Goal: Task Accomplishment & Management: Use online tool/utility

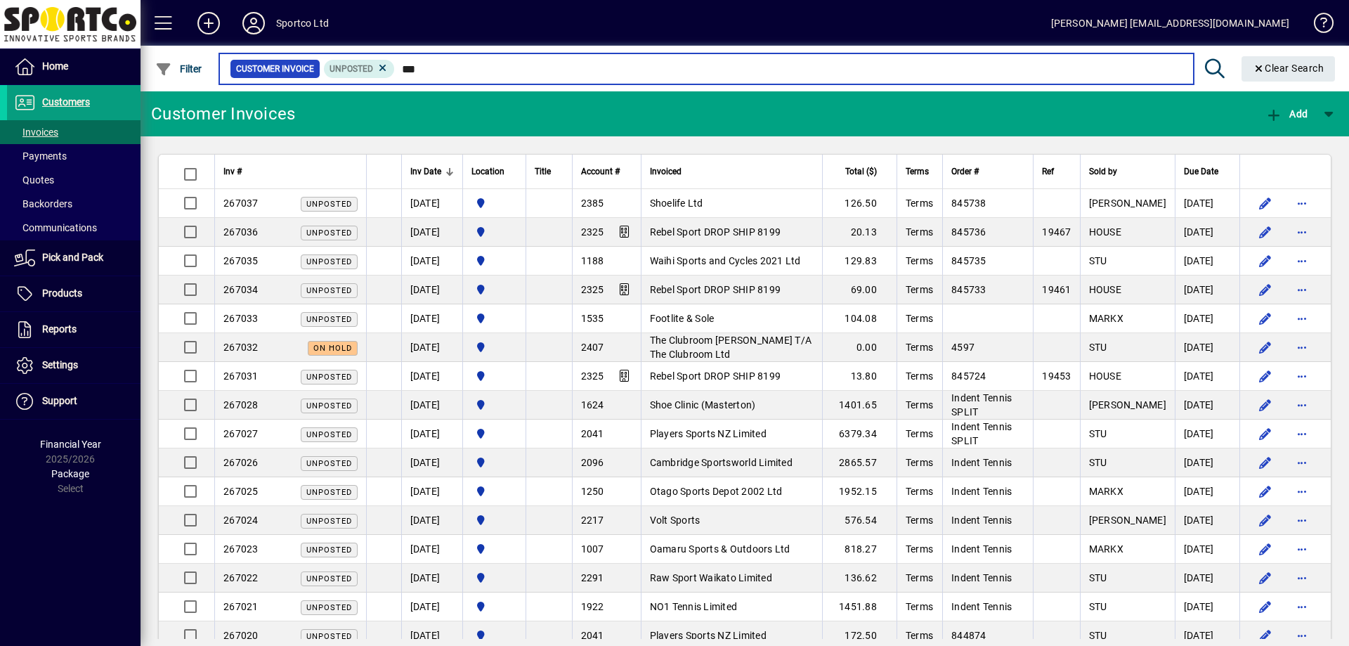
type input "****"
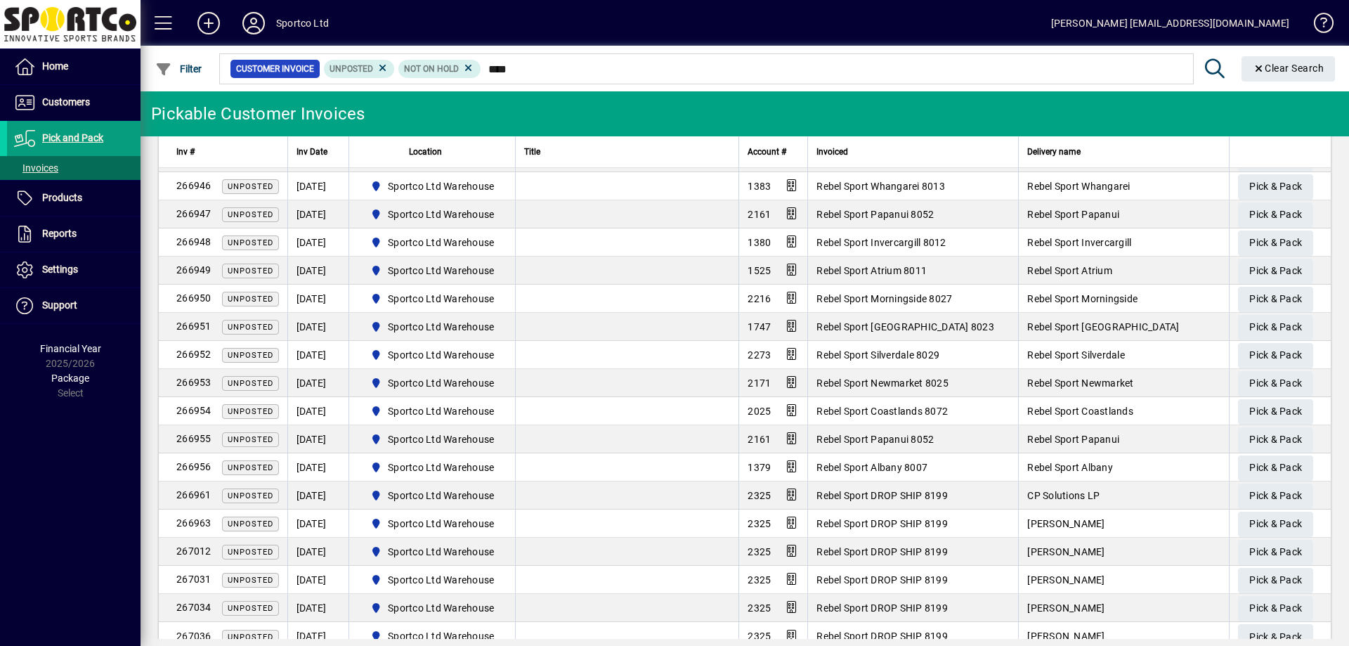
scroll to position [381, 0]
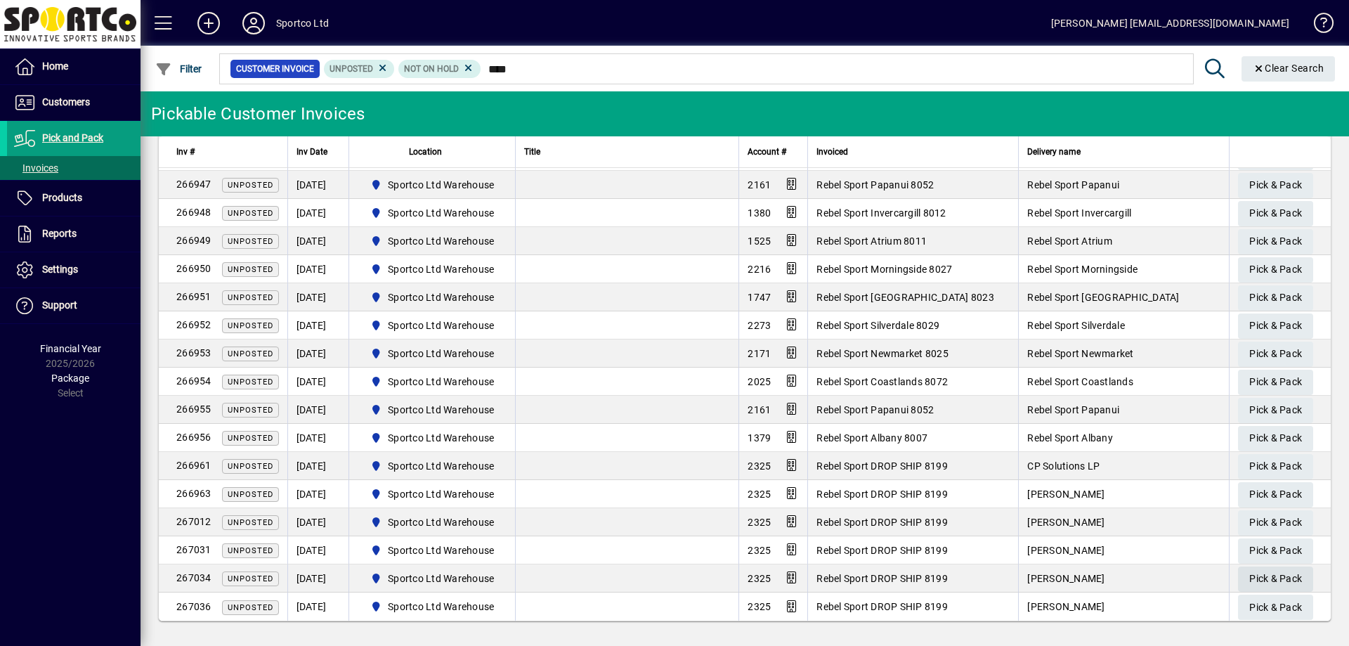
type input "****"
click at [1274, 577] on span "Pick & Pack" at bounding box center [1275, 578] width 53 height 23
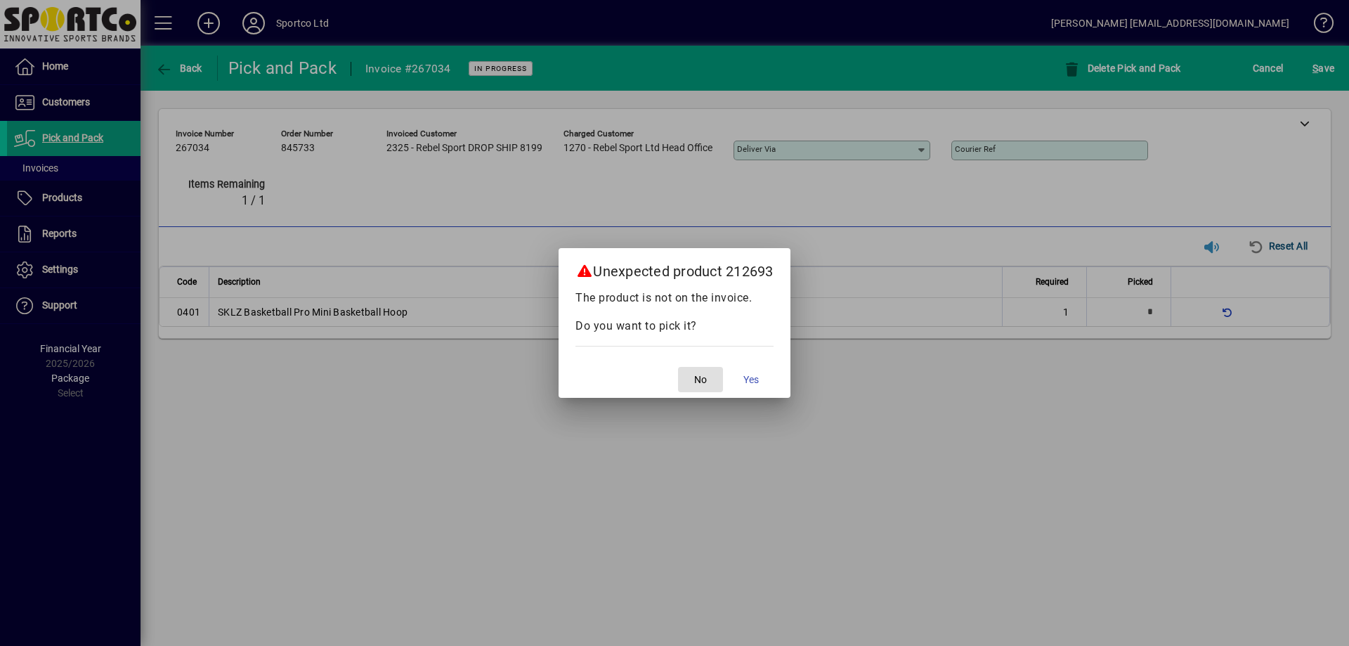
click at [695, 383] on span "No" at bounding box center [700, 379] width 13 height 15
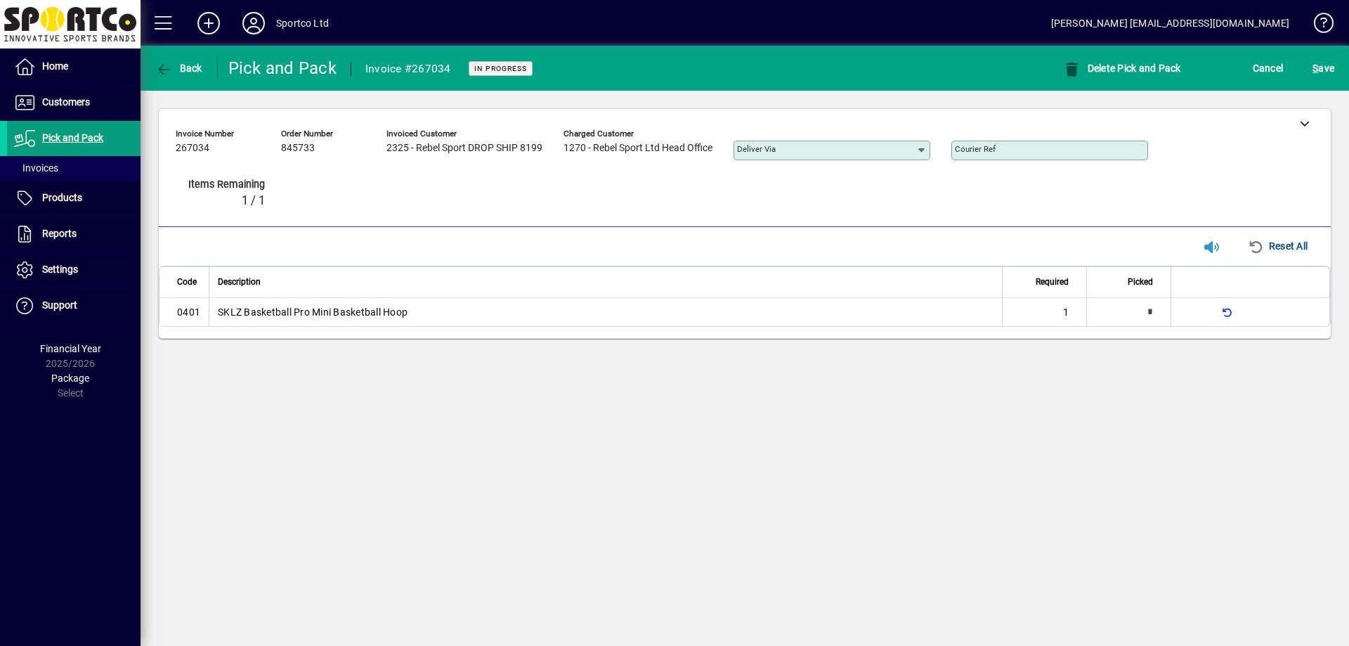
type input "*"
click at [1326, 71] on span "S ave" at bounding box center [1323, 68] width 22 height 22
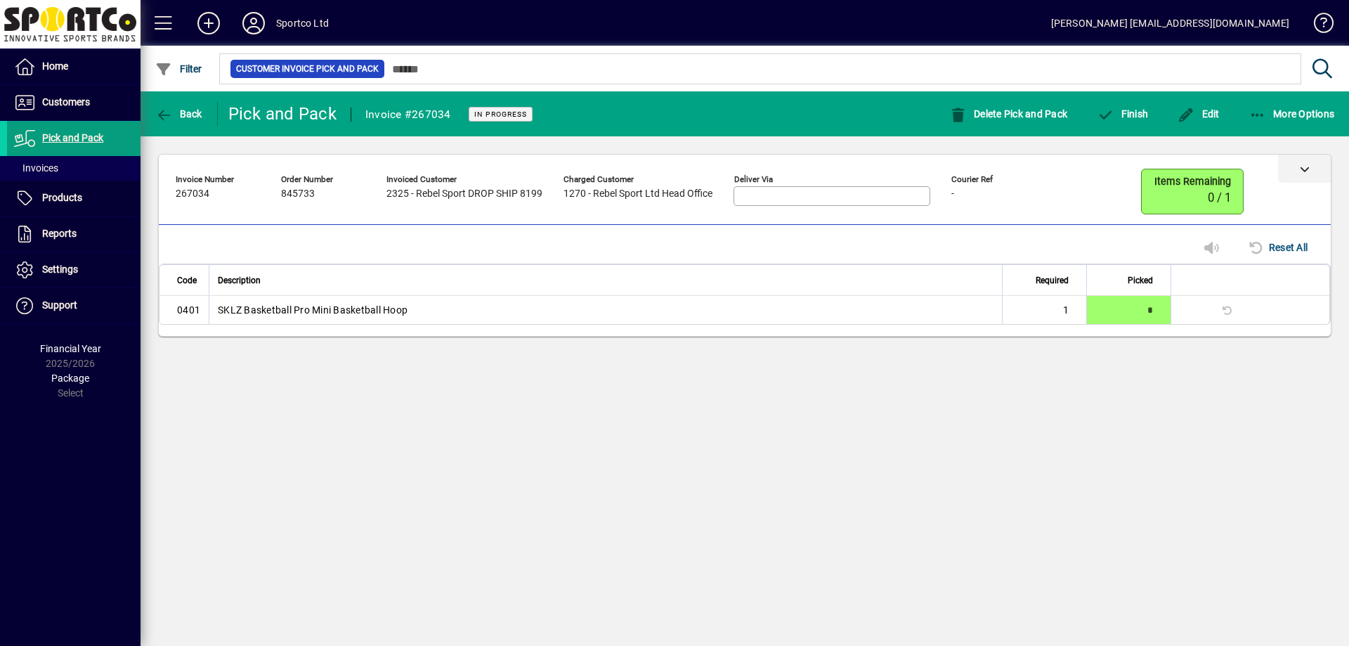
click at [1305, 171] on icon at bounding box center [1305, 169] width 10 height 10
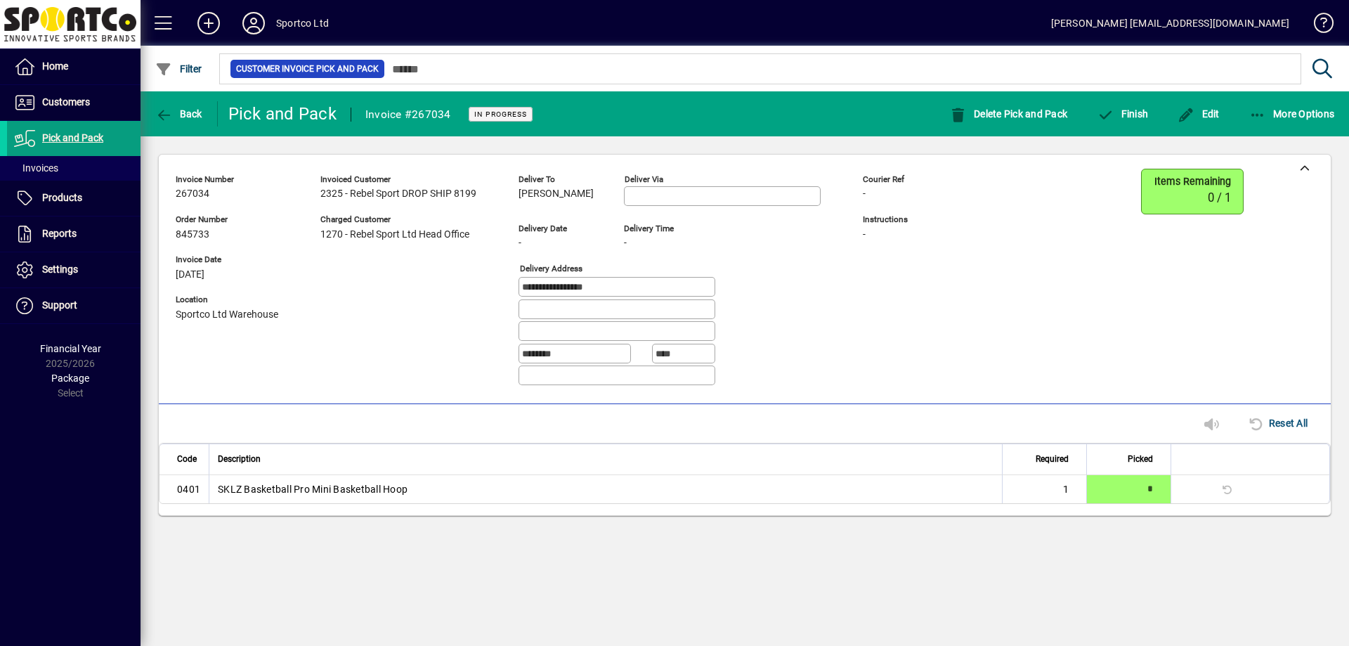
click at [562, 194] on span "Nicky Kelso" at bounding box center [555, 193] width 75 height 11
click at [561, 193] on span "Nicky Kelso" at bounding box center [555, 193] width 75 height 11
click at [560, 194] on span "Nicky Kelso" at bounding box center [555, 193] width 75 height 11
click at [559, 192] on span "Nicky Kelso" at bounding box center [555, 193] width 75 height 11
click at [557, 189] on span "Nicky Kelso" at bounding box center [555, 193] width 75 height 11
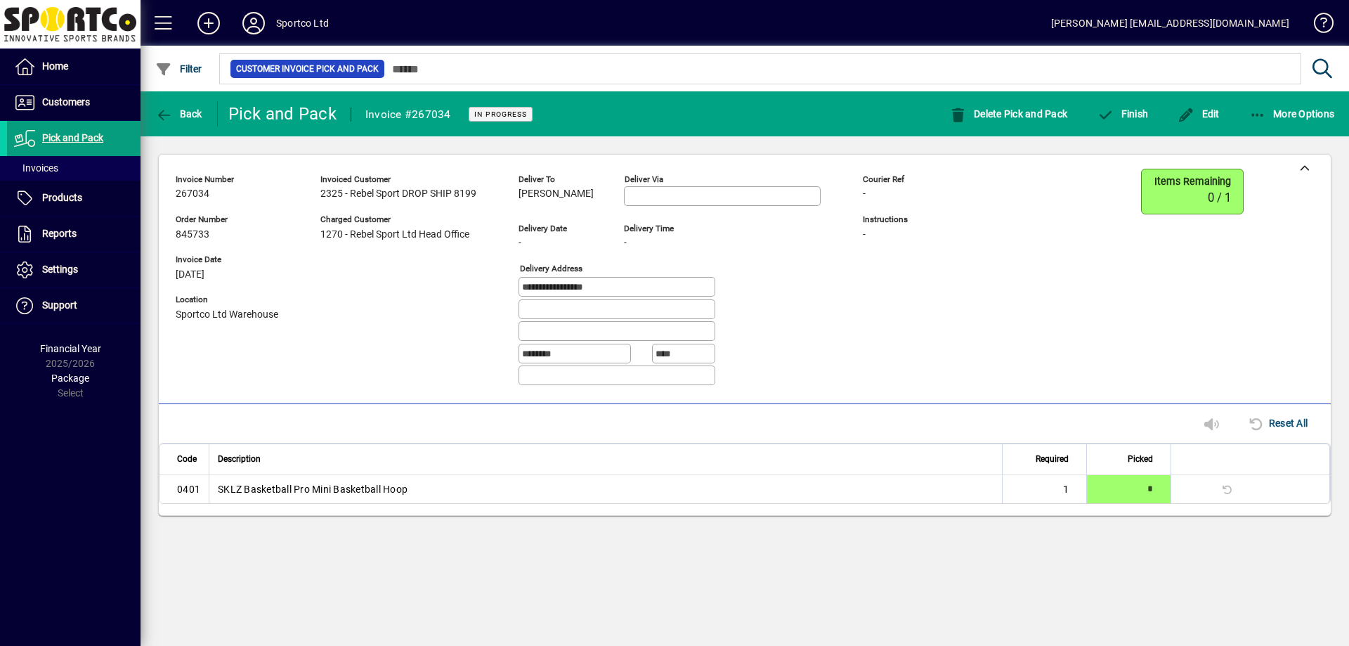
click at [555, 192] on span "Nicky Kelso" at bounding box center [555, 193] width 75 height 11
click at [568, 192] on span "Nicky Kelso" at bounding box center [555, 193] width 75 height 11
click at [570, 193] on span "Nicky Kelso" at bounding box center [555, 193] width 75 height 11
click at [565, 193] on span "Nicky Kelso" at bounding box center [555, 193] width 75 height 11
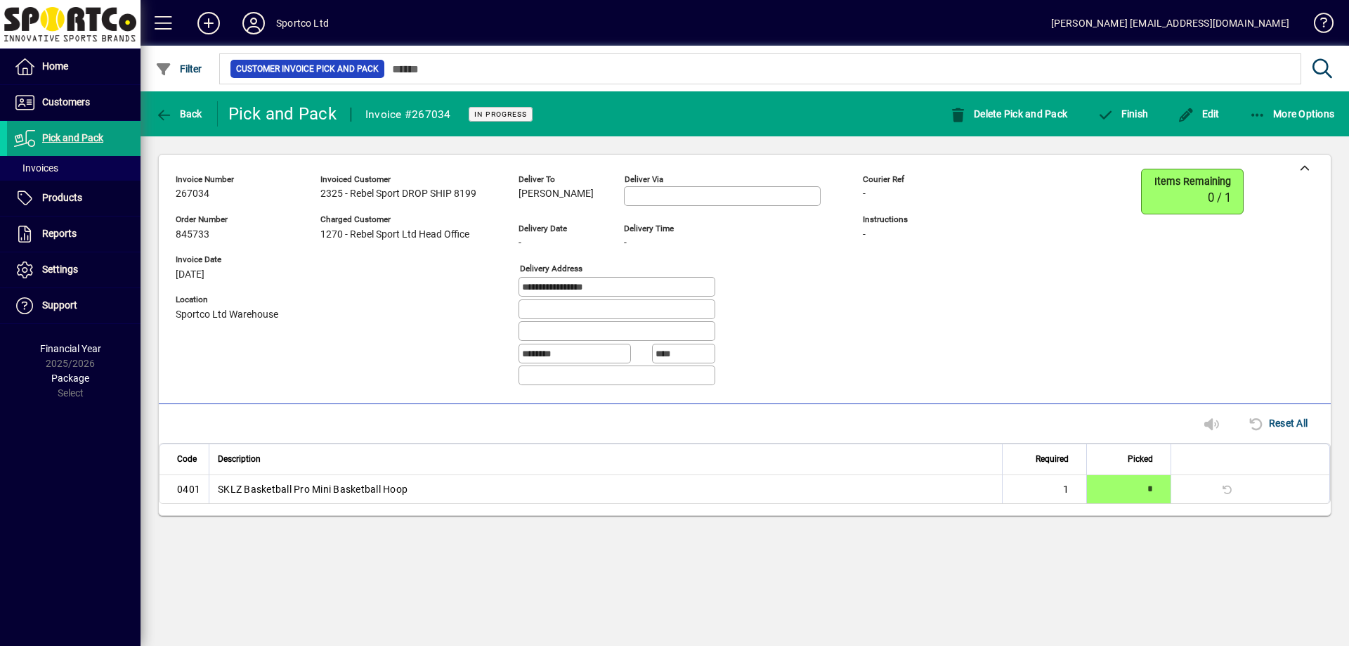
click at [565, 193] on span "Nicky Kelso" at bounding box center [555, 193] width 75 height 11
click at [564, 193] on span "Nicky Kelso" at bounding box center [555, 193] width 75 height 11
copy span "Nicky Kelso"
click at [613, 288] on input "**********" at bounding box center [618, 286] width 192 height 11
click at [613, 287] on input "**********" at bounding box center [618, 286] width 192 height 11
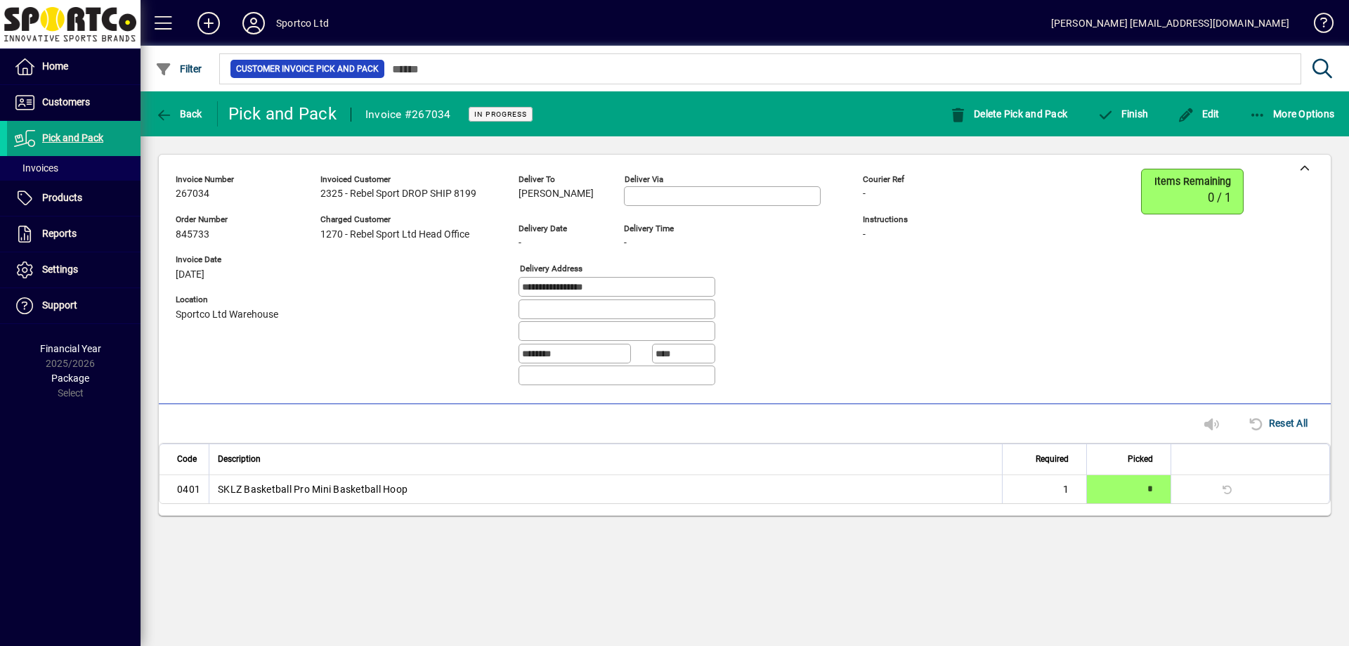
click at [613, 287] on input "**********" at bounding box center [618, 286] width 192 height 11
click at [794, 282] on div "**********" at bounding box center [679, 288] width 323 height 22
click at [908, 192] on div "-" at bounding box center [905, 193] width 84 height 15
click at [1299, 174] on div at bounding box center [1304, 169] width 53 height 28
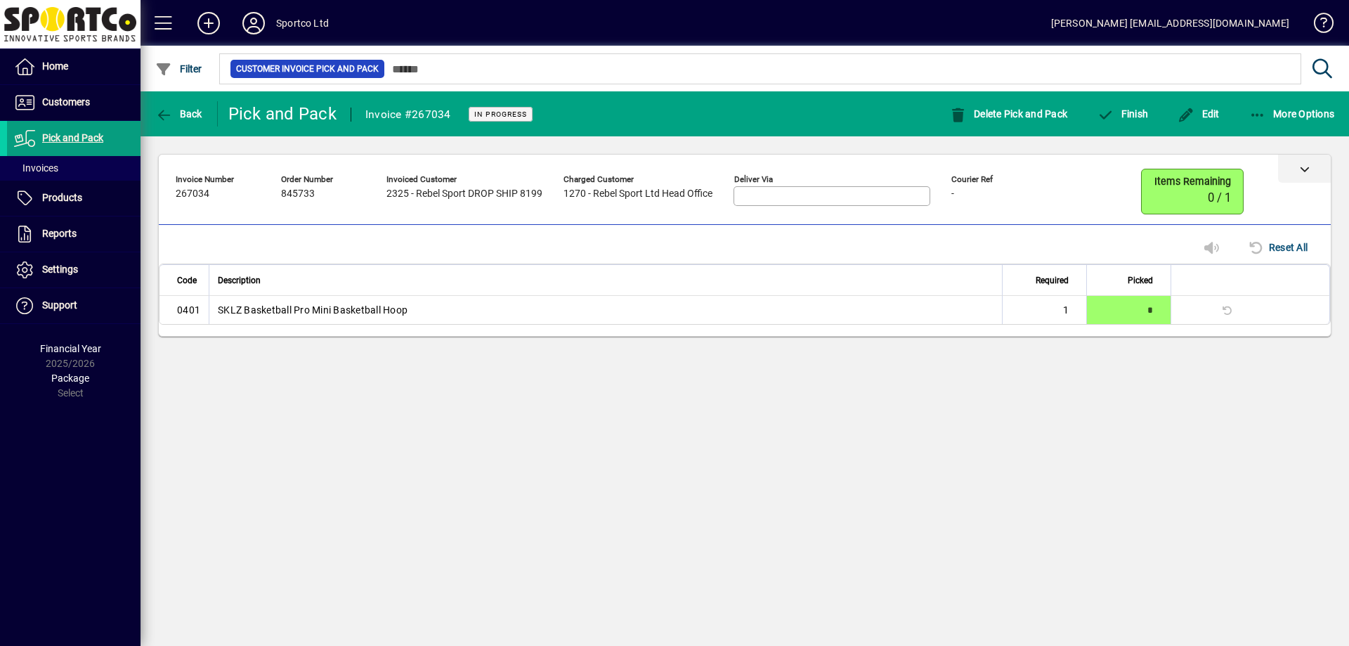
click at [1305, 175] on div at bounding box center [1304, 169] width 53 height 28
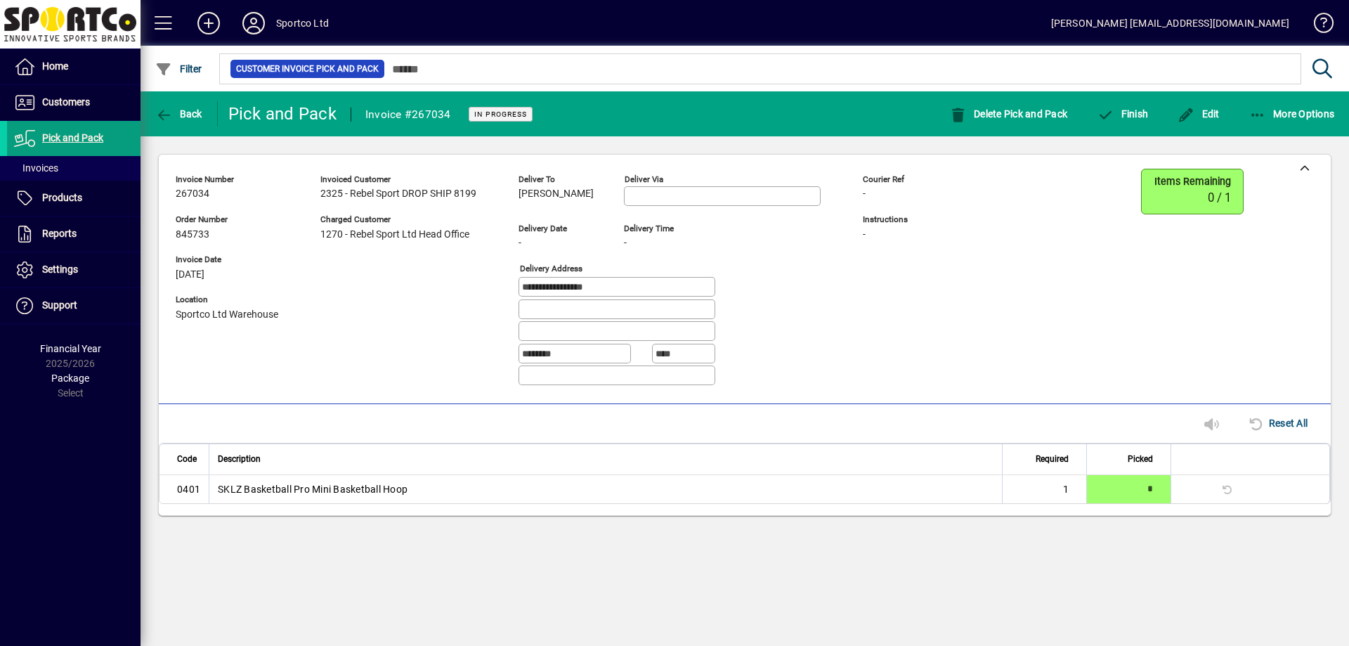
click at [919, 190] on div "-" at bounding box center [905, 193] width 84 height 15
click at [884, 196] on div "-" at bounding box center [905, 193] width 84 height 15
click at [1215, 123] on span "button" at bounding box center [1198, 114] width 49 height 34
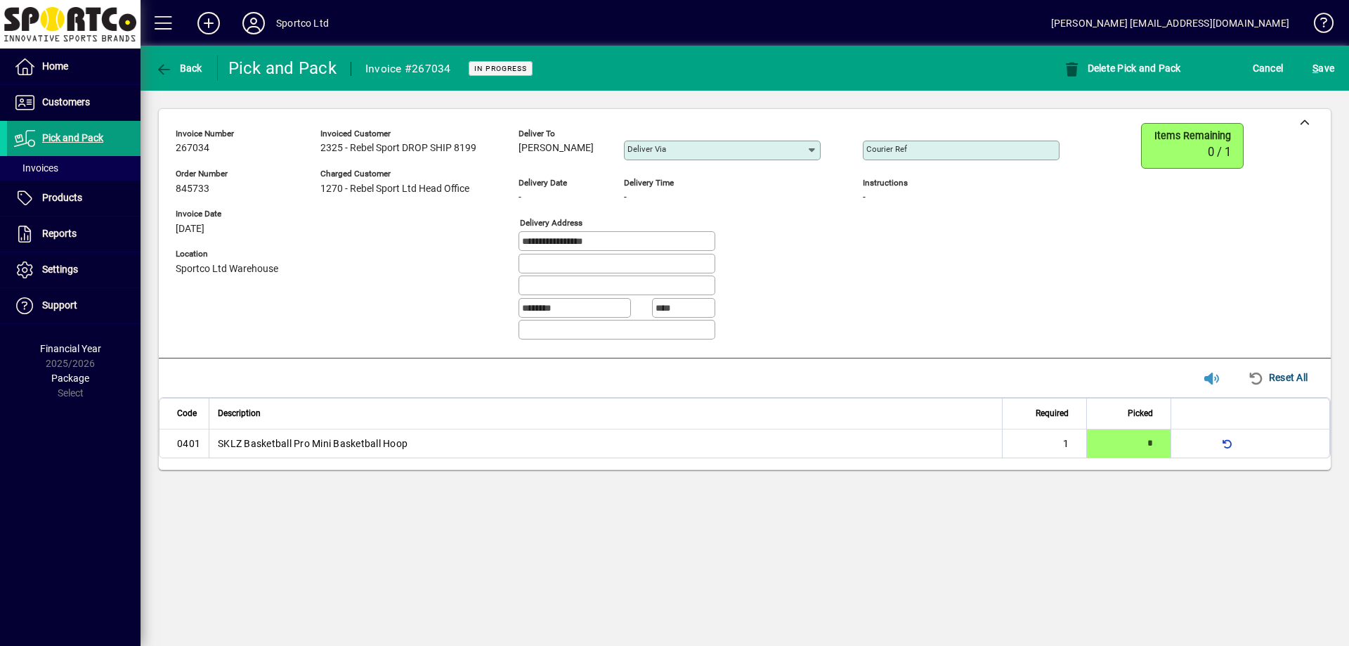
click at [910, 152] on input "Courier Ref" at bounding box center [962, 150] width 192 height 11
paste input "**********"
type input "**********"
click at [1321, 71] on span "S ave" at bounding box center [1323, 68] width 22 height 22
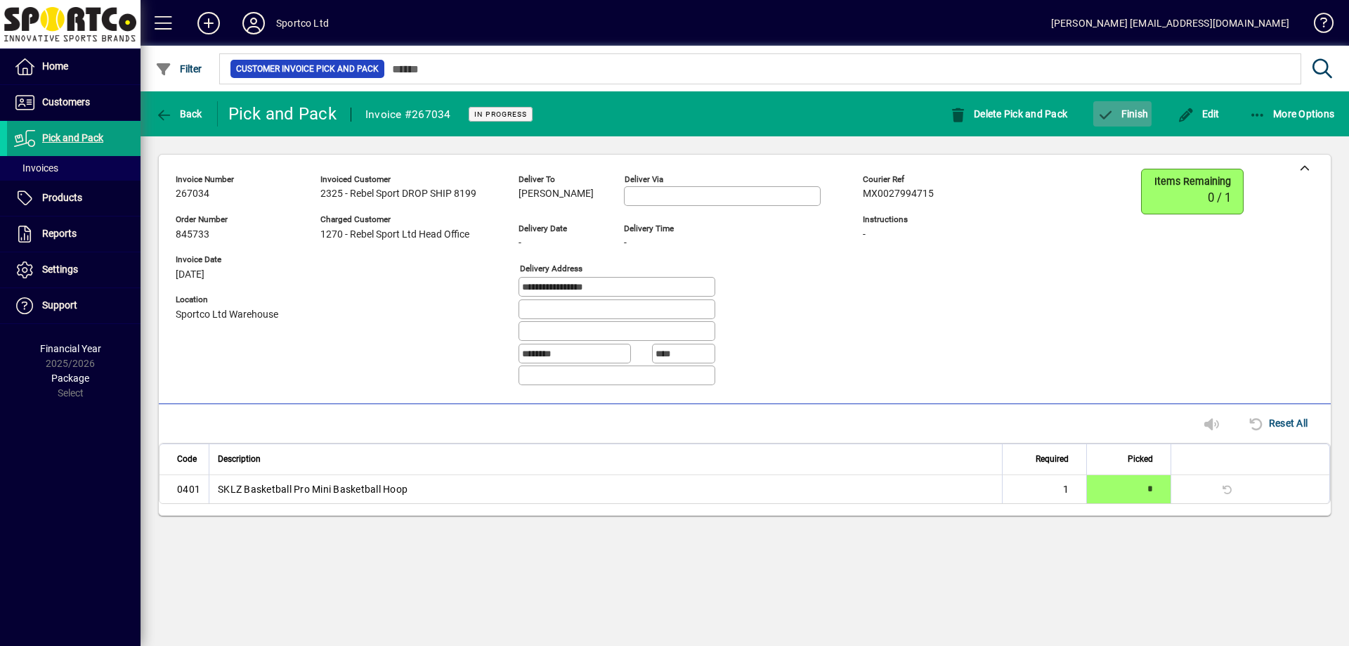
click at [1122, 114] on span "Finish" at bounding box center [1121, 113] width 51 height 11
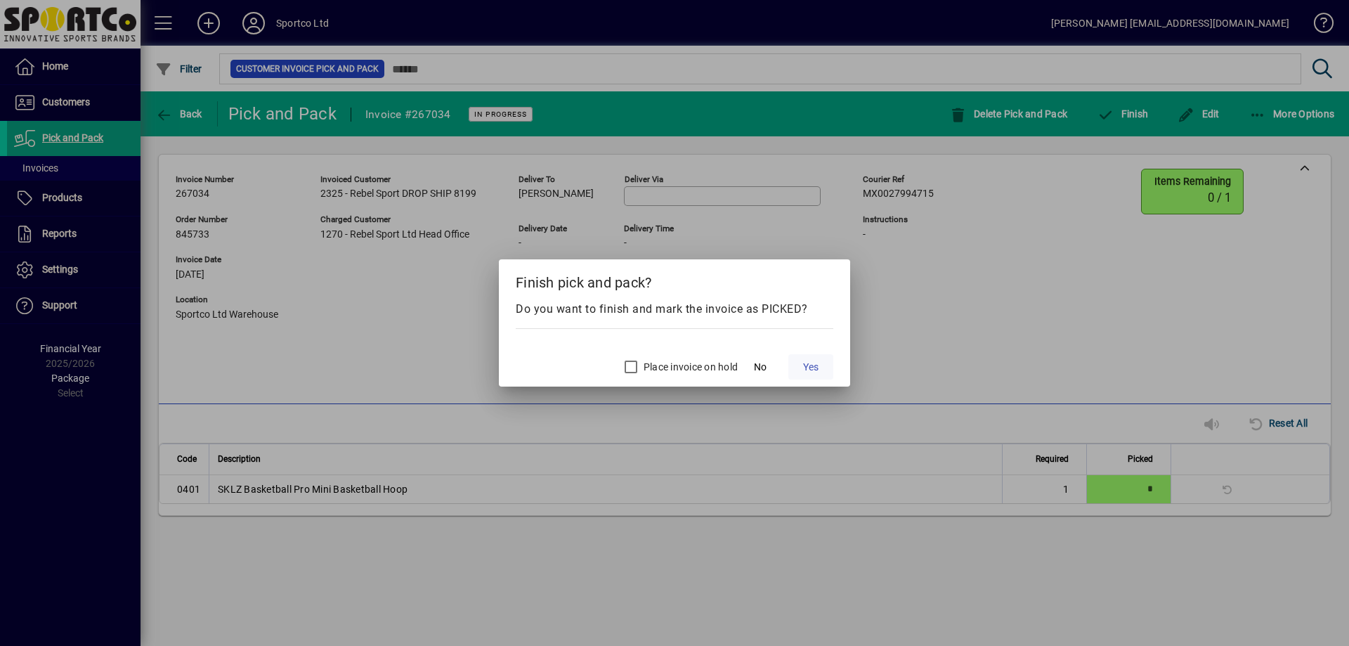
click at [815, 366] on span "Yes" at bounding box center [810, 367] width 15 height 15
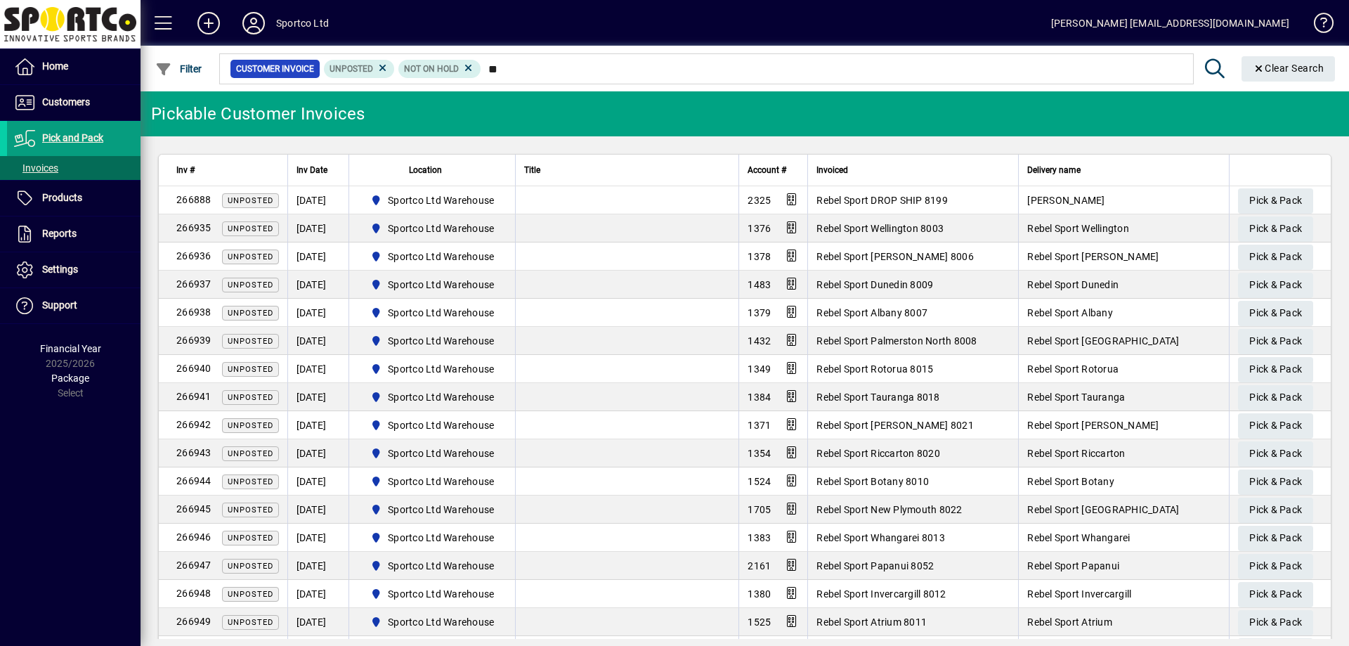
type input "*"
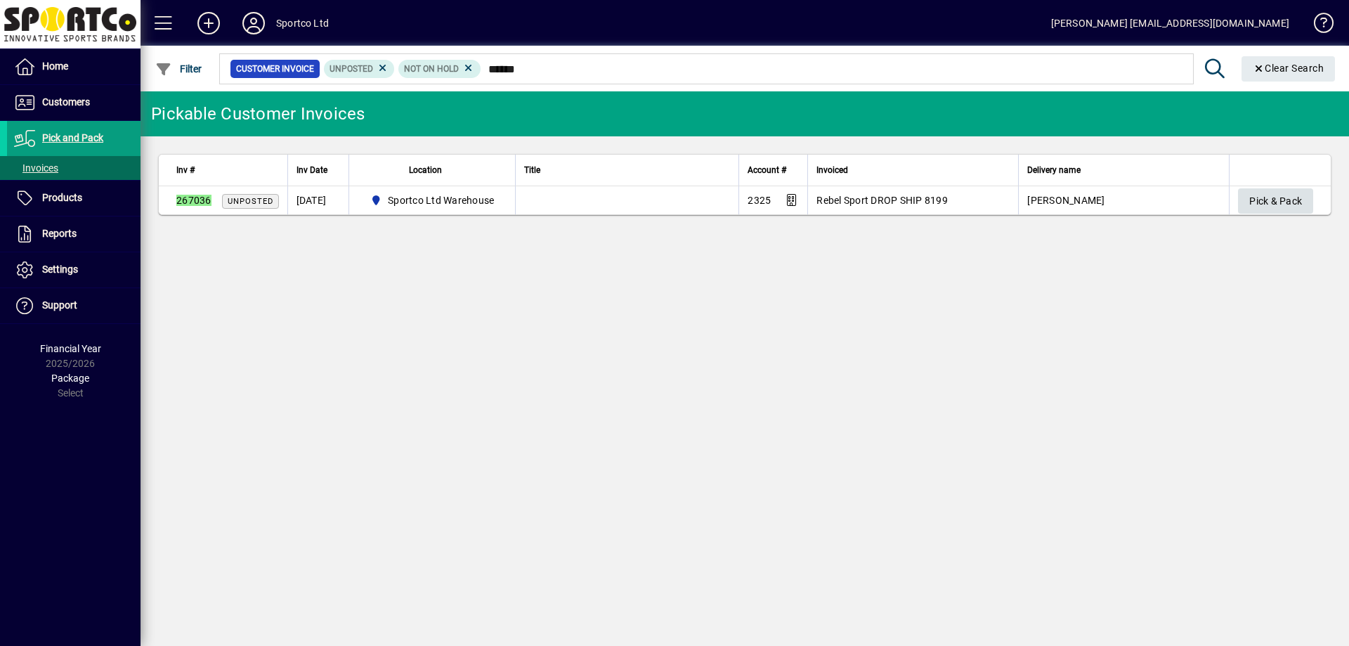
type input "******"
click at [1260, 203] on span "Pick & Pack" at bounding box center [1275, 201] width 53 height 23
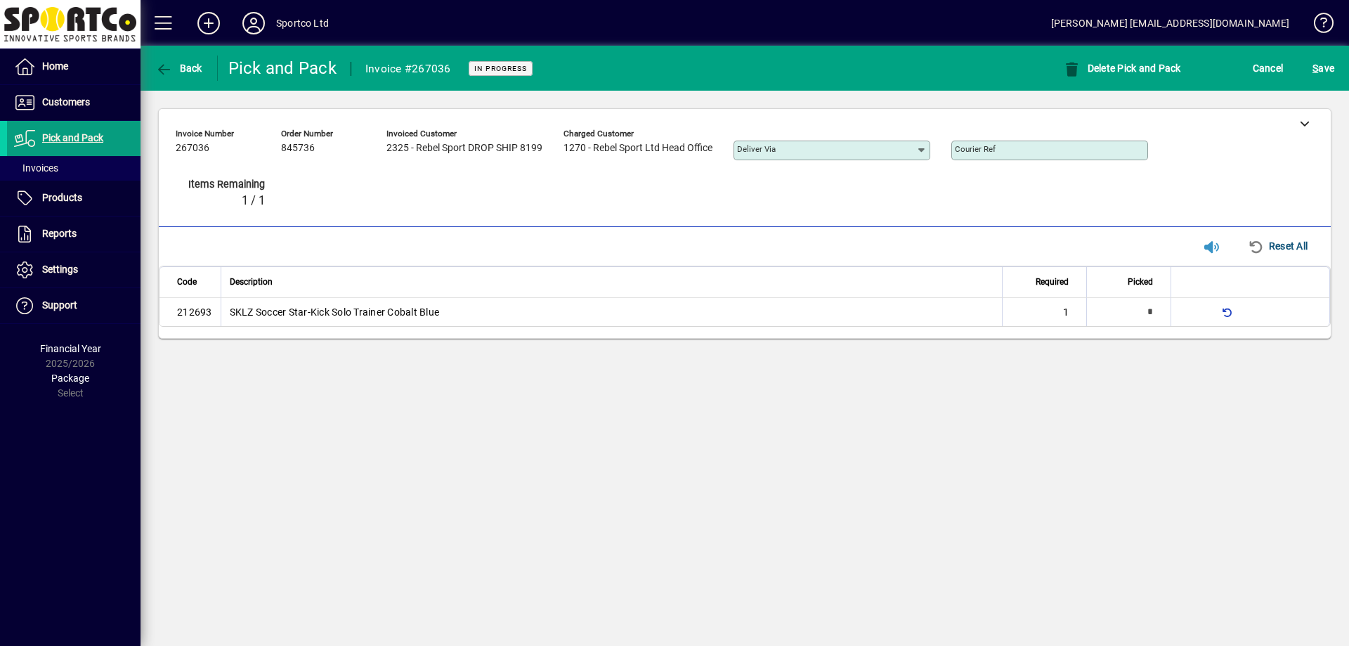
type input "*"
click at [1312, 126] on div at bounding box center [1304, 123] width 53 height 28
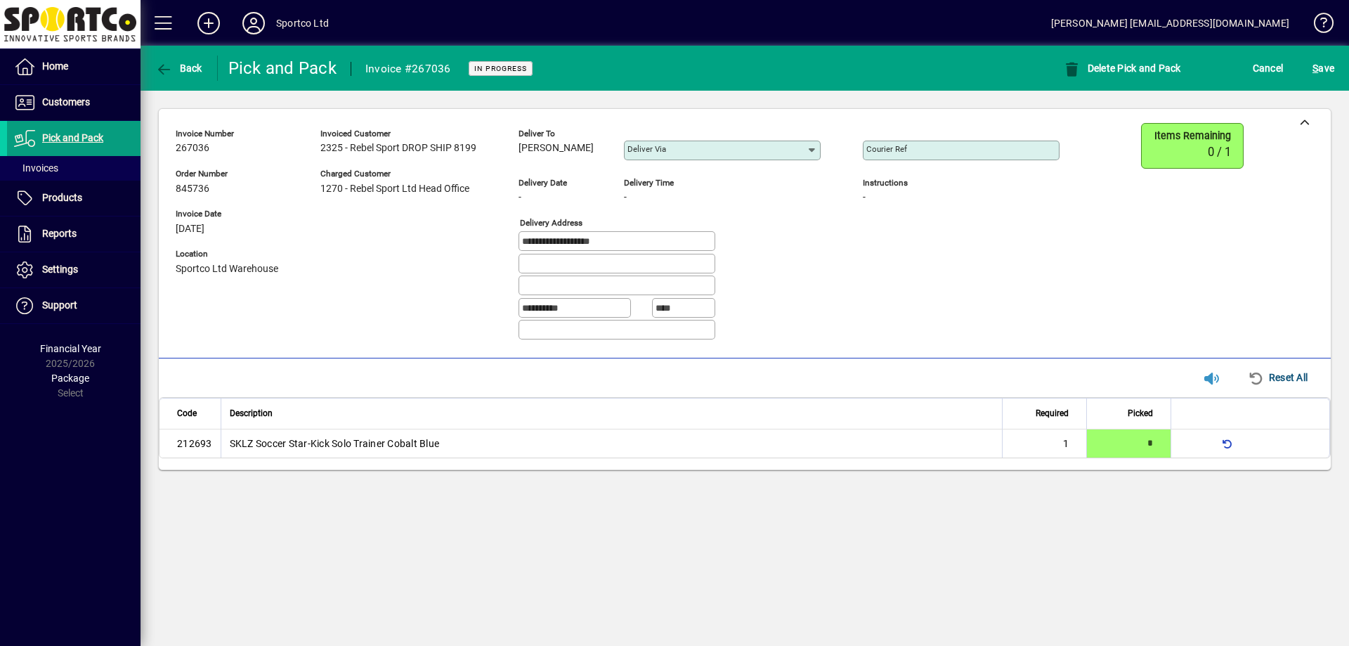
click at [587, 143] on span "Katrina Shelford" at bounding box center [555, 148] width 75 height 11
click at [588, 144] on span "Katrina Shelford" at bounding box center [555, 148] width 75 height 11
copy span "Katrina Shelford"
click at [640, 241] on input "**********" at bounding box center [618, 240] width 192 height 11
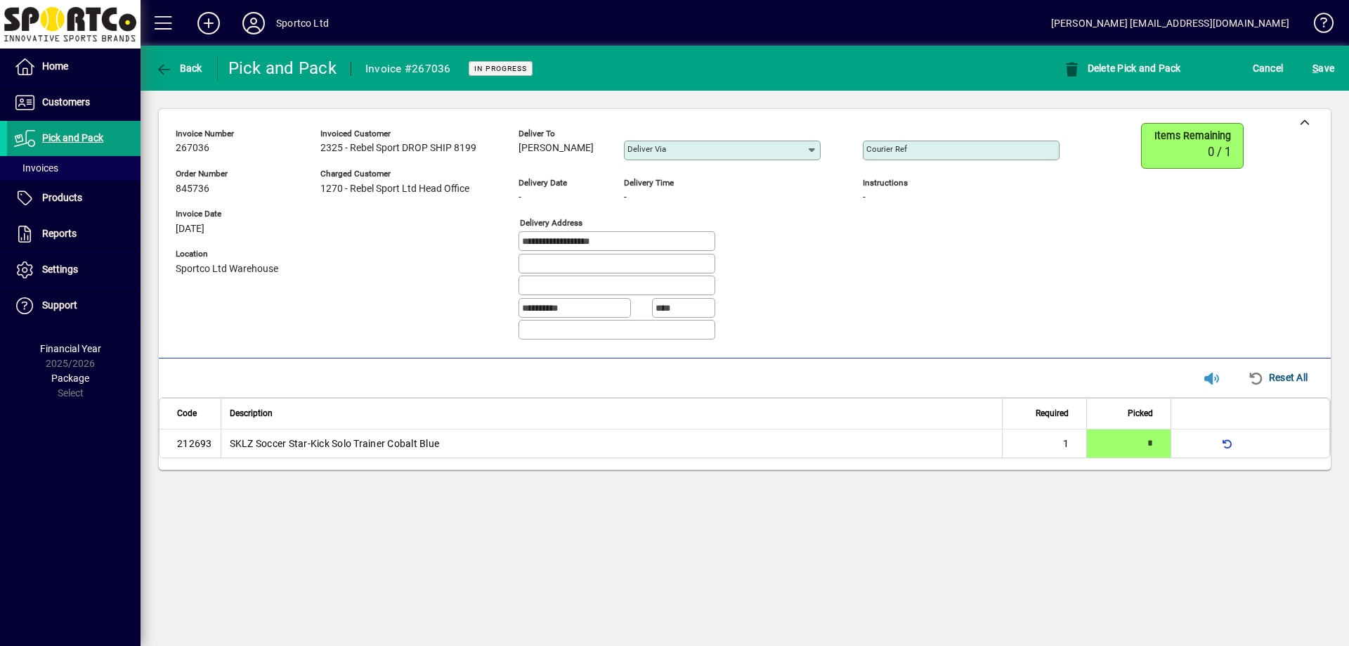
click at [640, 241] on input "**********" at bounding box center [618, 240] width 192 height 11
click at [927, 154] on input "Courier Ref" at bounding box center [962, 150] width 192 height 11
paste input "**********"
type input "**********"
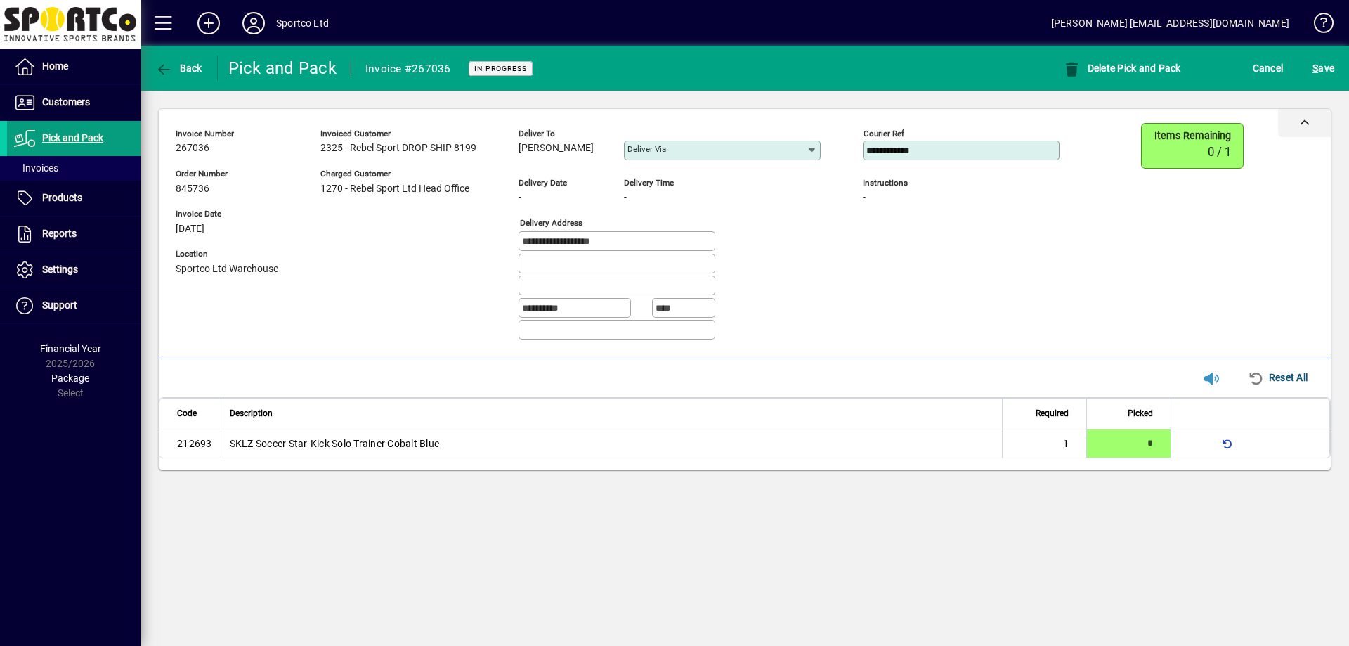
click at [1309, 118] on div at bounding box center [1304, 123] width 53 height 28
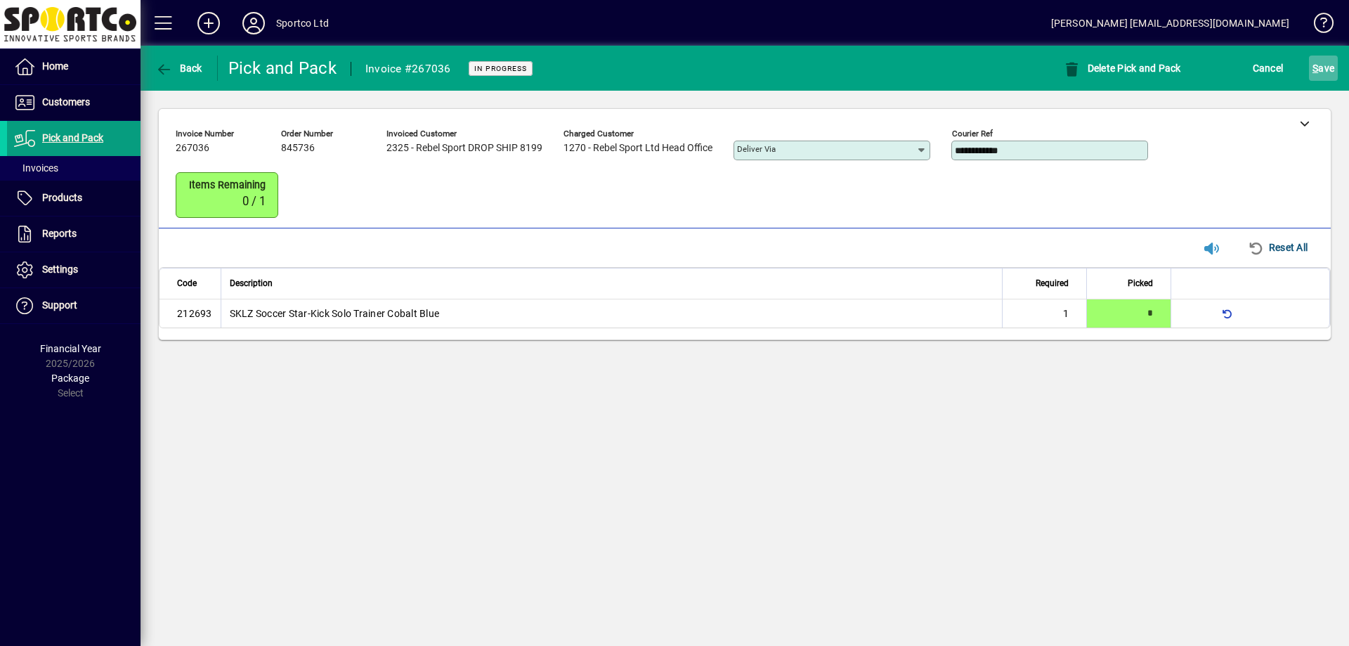
click at [1331, 71] on span "S ave" at bounding box center [1323, 68] width 22 height 22
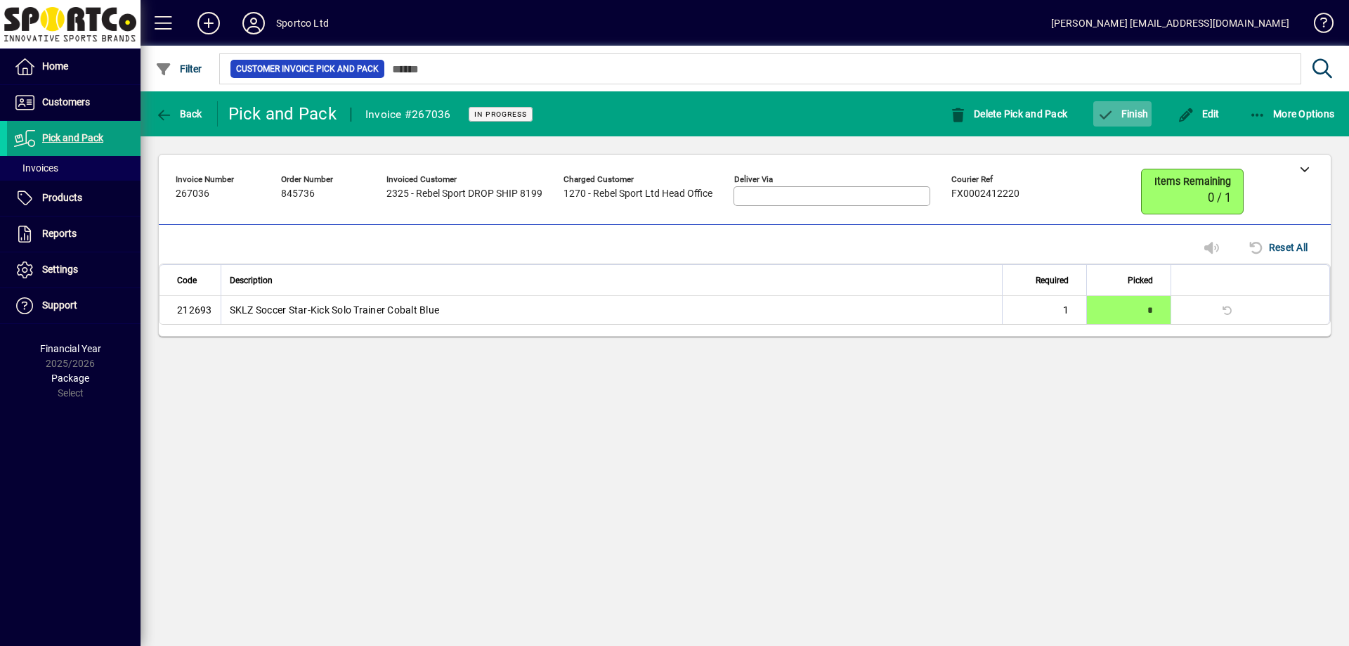
click at [1125, 123] on span "button" at bounding box center [1122, 114] width 58 height 34
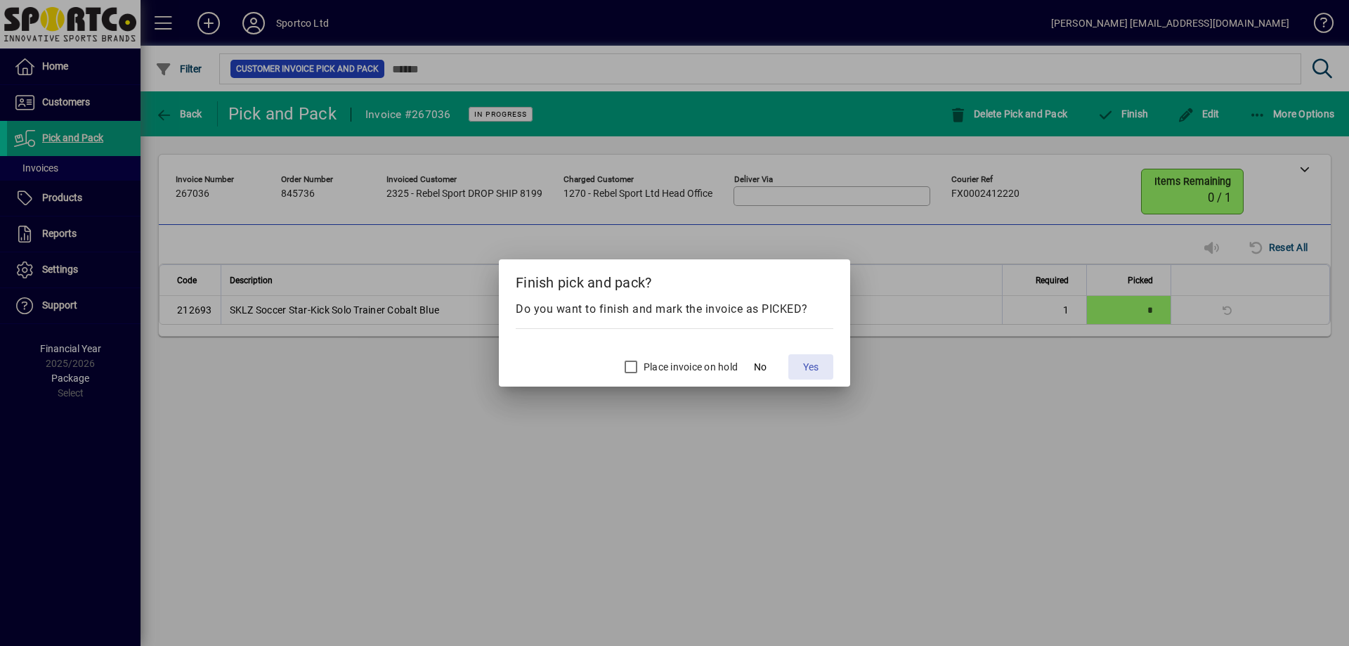
click at [805, 365] on span "Yes" at bounding box center [810, 367] width 15 height 15
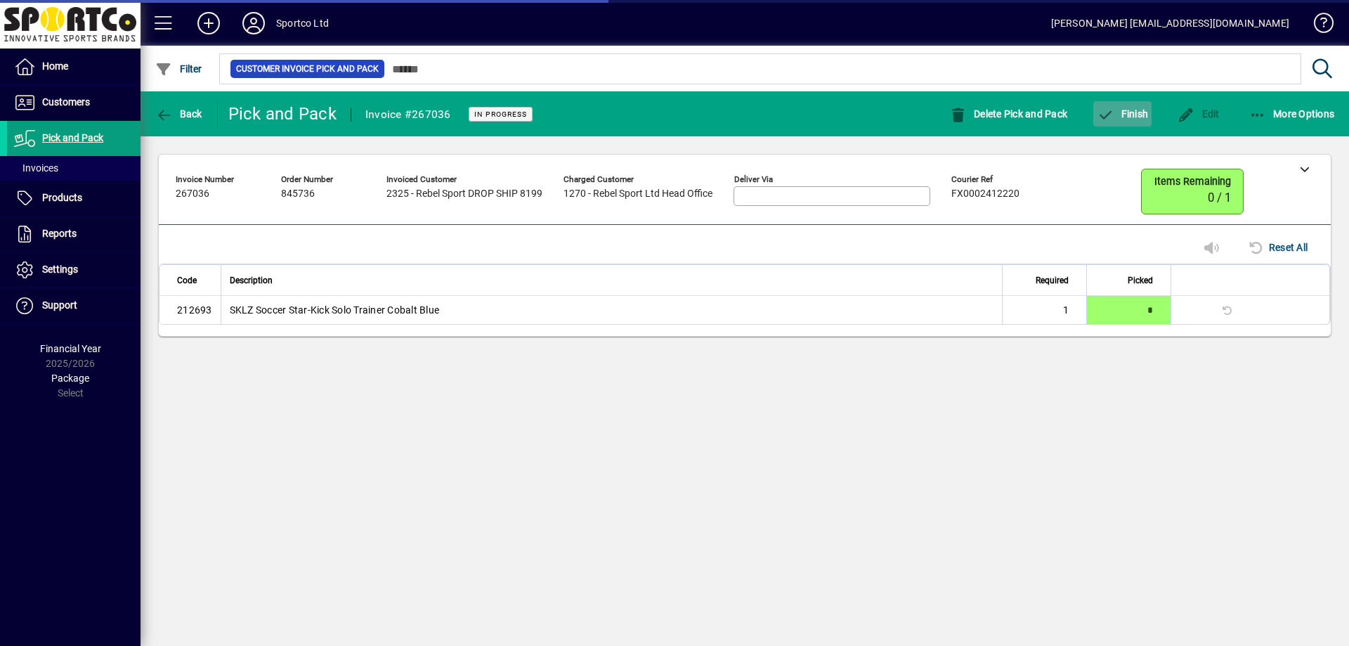
click at [1113, 115] on icon "button" at bounding box center [1105, 115] width 18 height 14
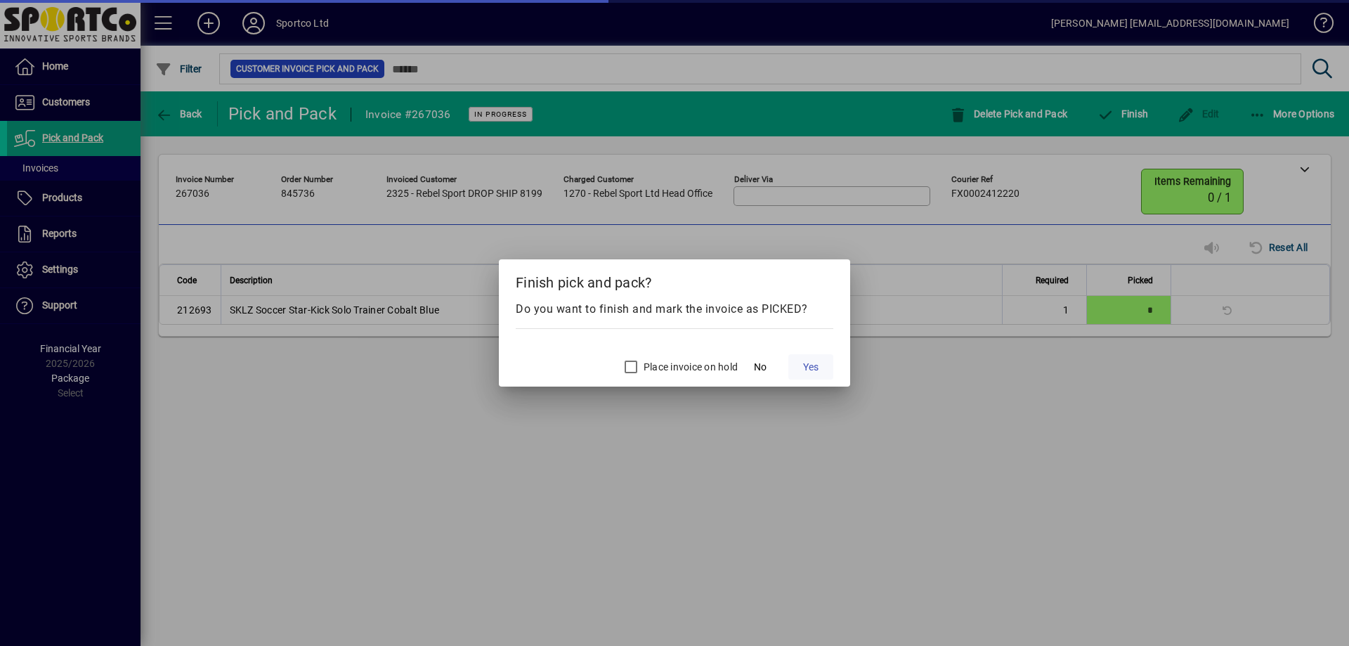
click at [818, 372] on span "Yes" at bounding box center [810, 367] width 15 height 15
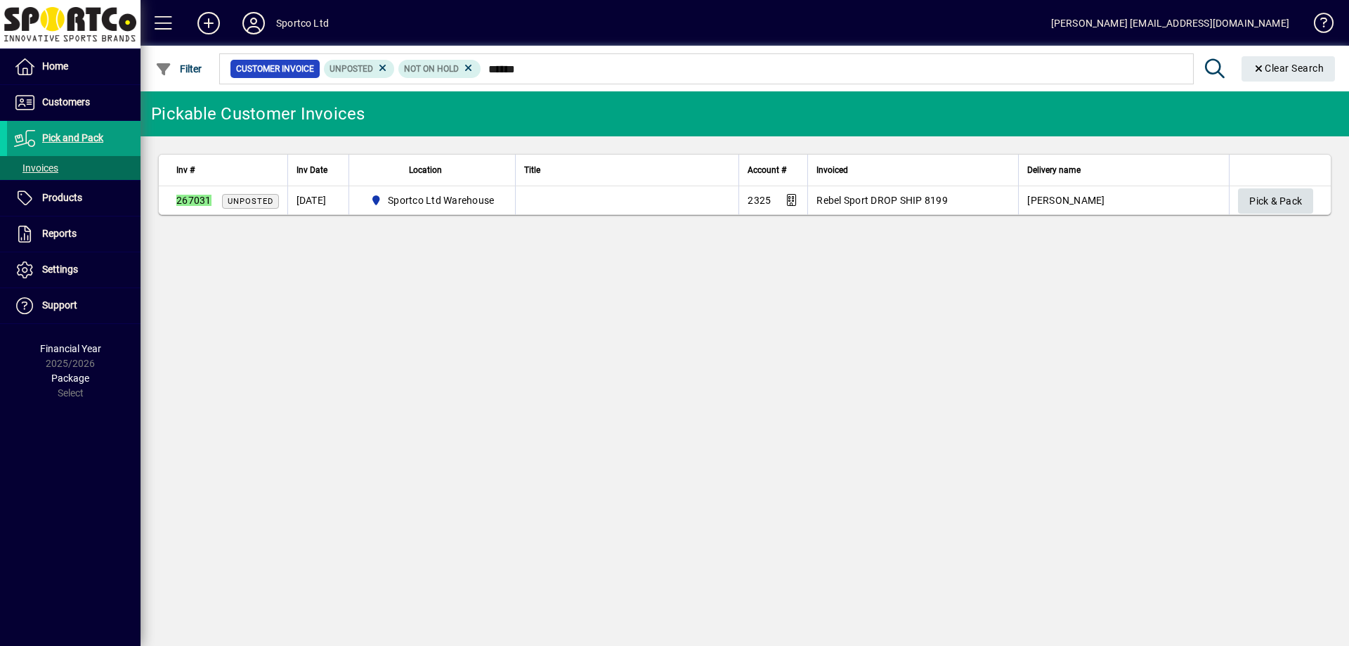
type input "******"
click at [1268, 198] on span "Pick & Pack" at bounding box center [1275, 201] width 53 height 23
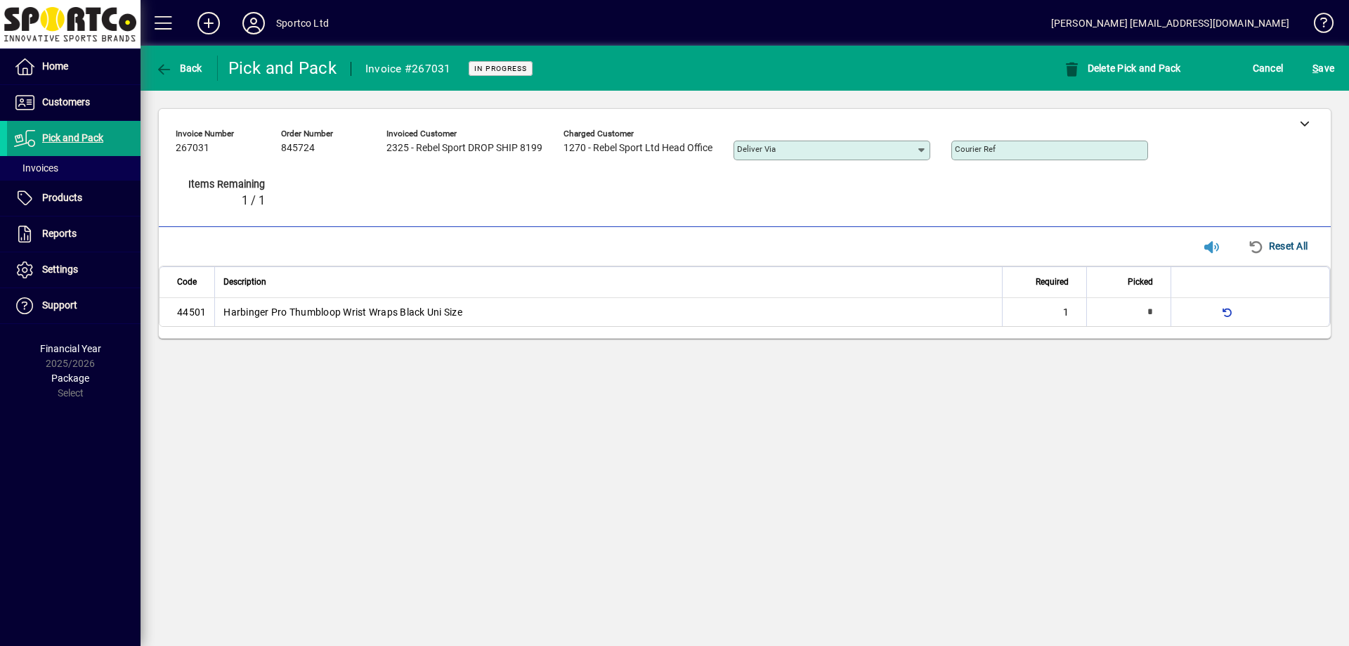
type input "*"
click at [1295, 129] on div at bounding box center [1304, 123] width 53 height 28
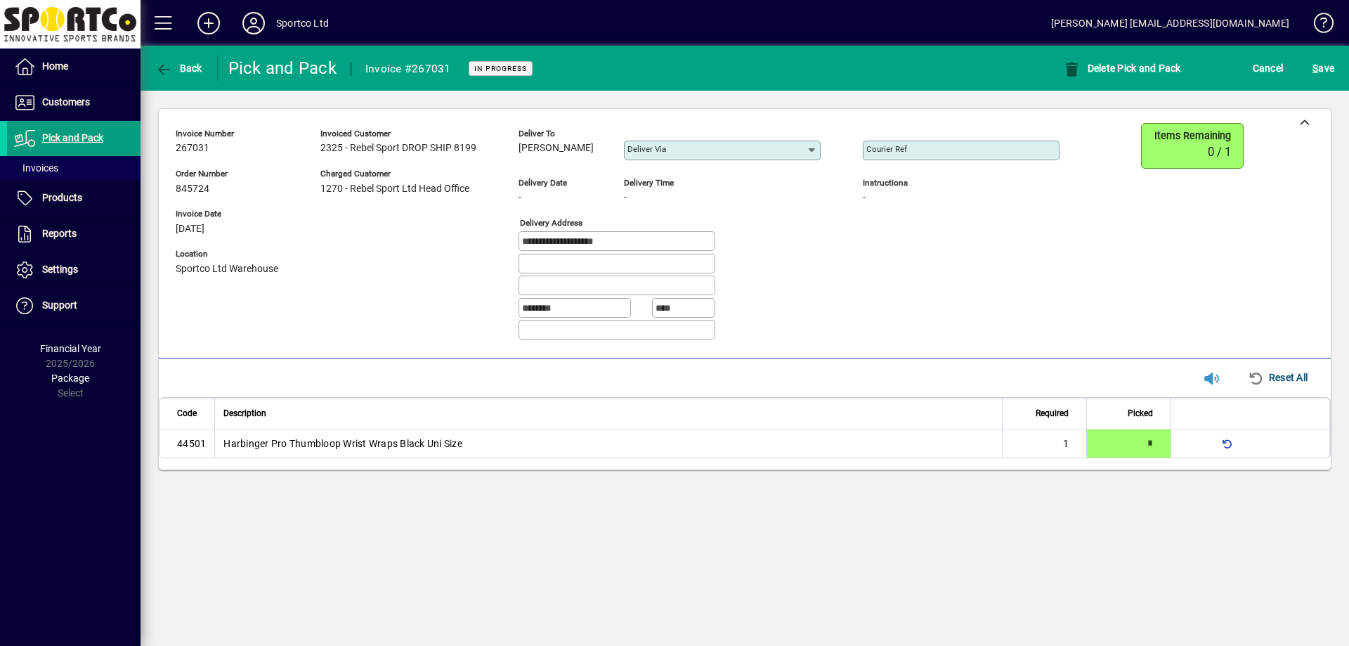
click at [566, 150] on span "Danny Scott" at bounding box center [555, 148] width 75 height 11
click at [568, 150] on span "Danny Scott" at bounding box center [555, 148] width 75 height 11
copy span "Danny Scott"
click at [620, 242] on input "**********" at bounding box center [618, 240] width 192 height 11
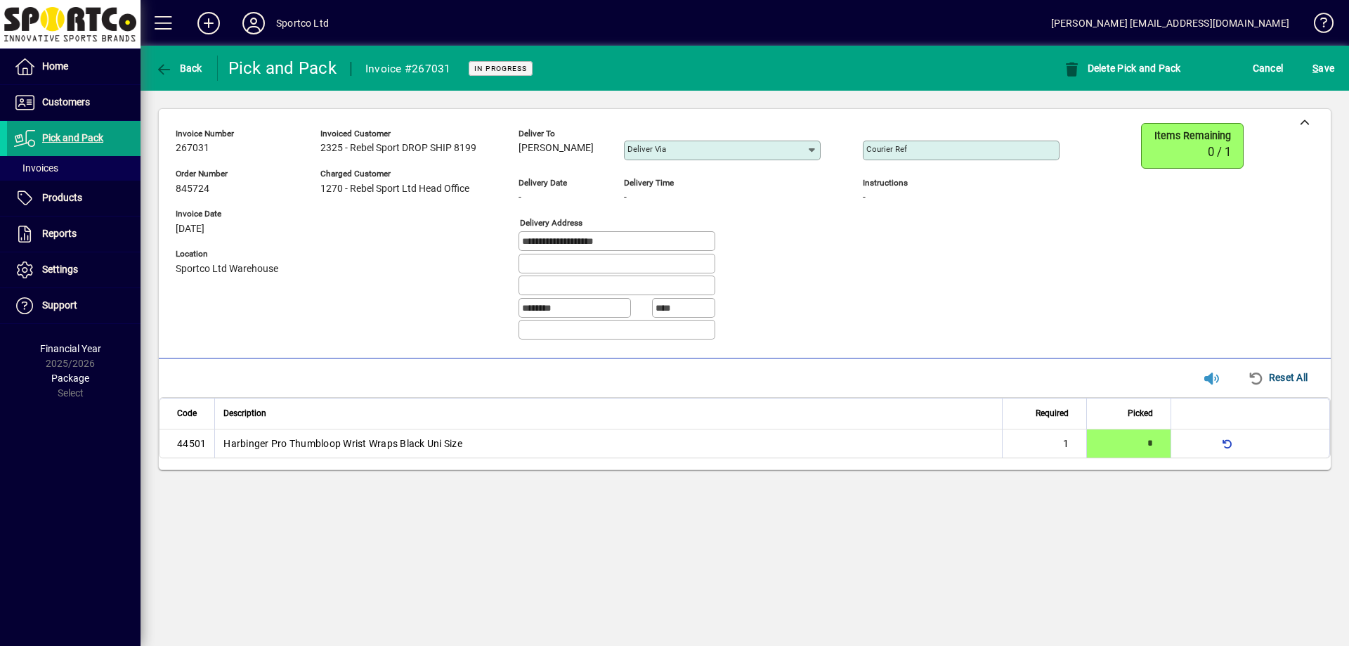
click at [622, 242] on input "**********" at bounding box center [618, 240] width 192 height 11
click at [624, 243] on input "**********" at bounding box center [618, 240] width 192 height 11
click at [623, 242] on input "**********" at bounding box center [618, 240] width 192 height 11
click at [973, 149] on input "Courier Ref" at bounding box center [962, 150] width 192 height 11
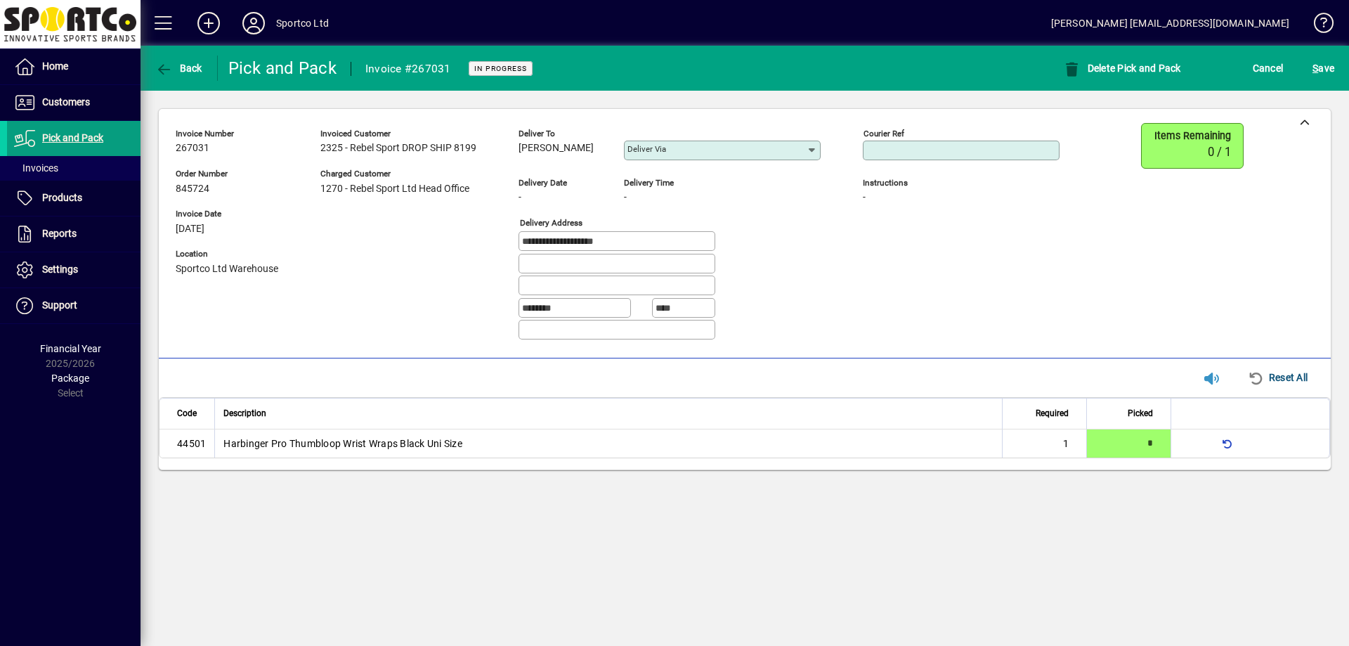
paste input "**********"
type input "**********"
click at [1304, 122] on icon at bounding box center [1305, 123] width 10 height 10
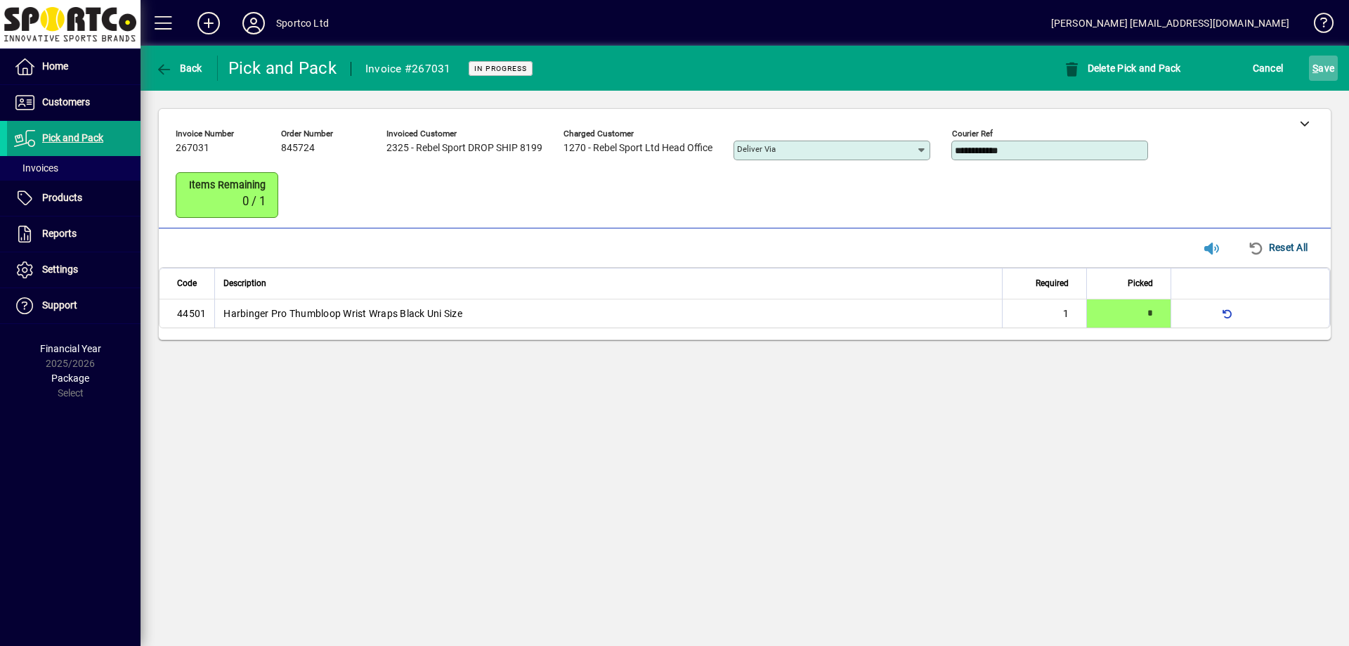
click at [1323, 75] on span "S ave" at bounding box center [1323, 68] width 22 height 22
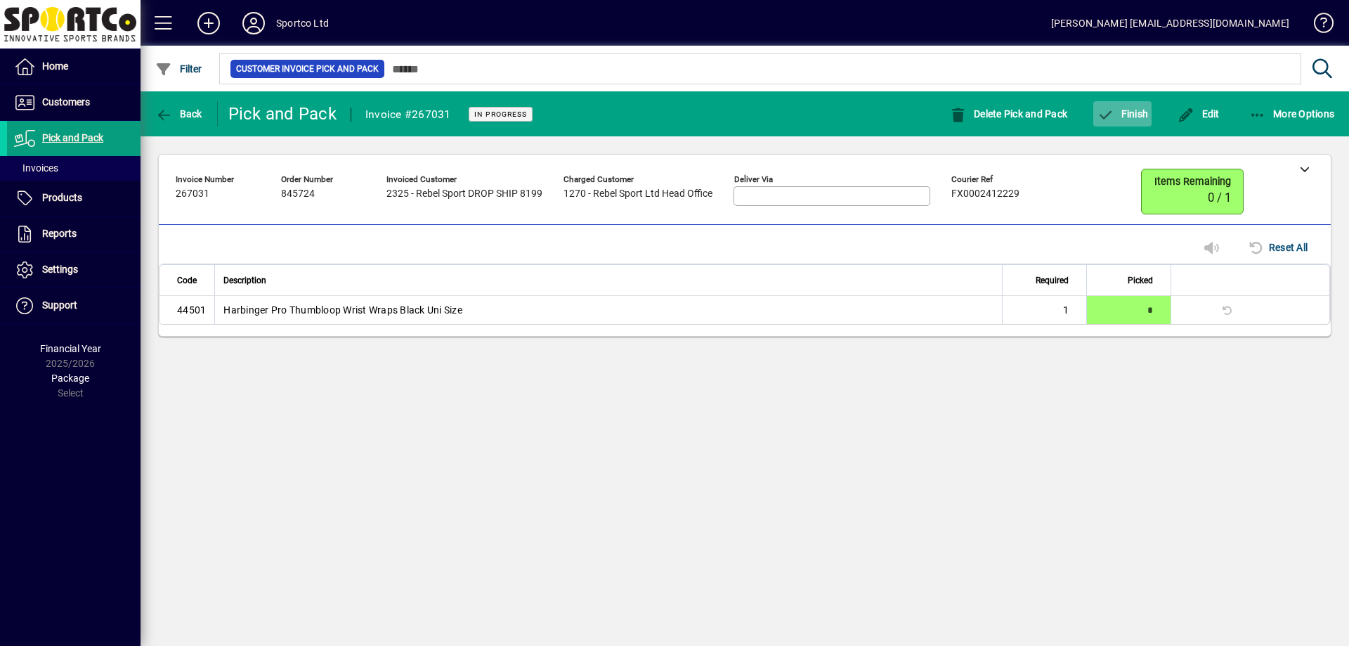
click at [1137, 119] on span "button" at bounding box center [1122, 114] width 58 height 34
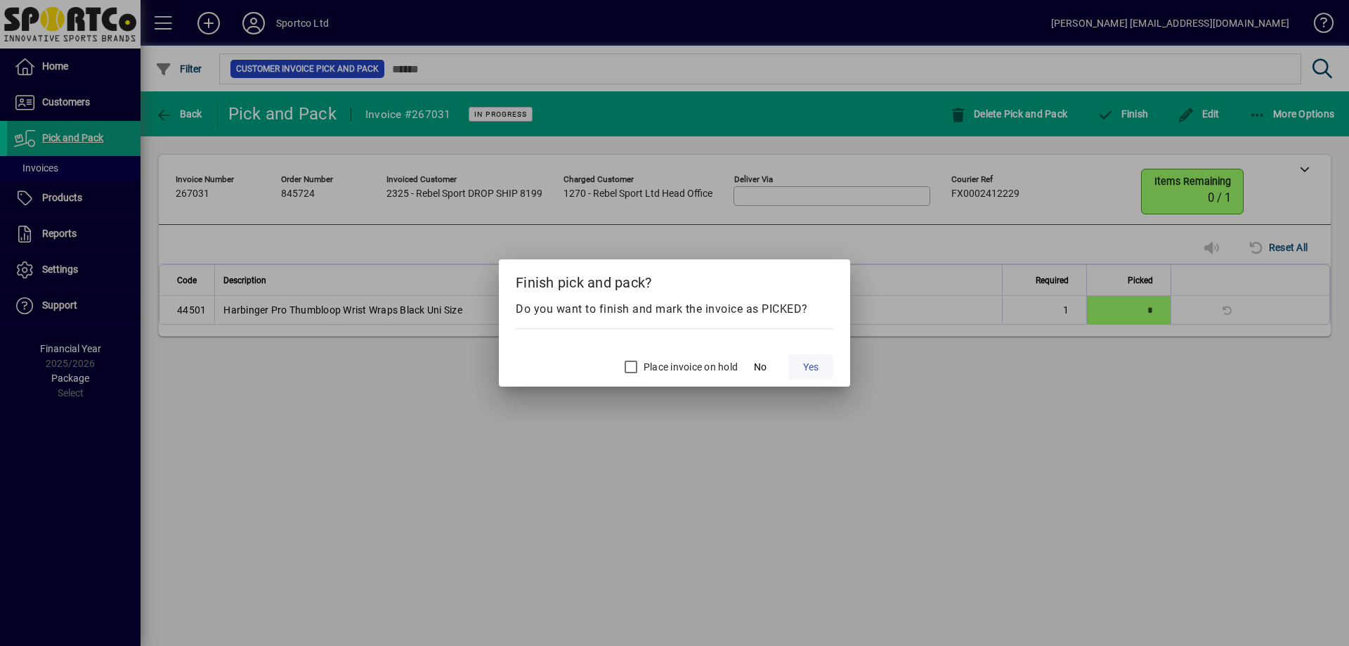
click at [813, 369] on span "Yes" at bounding box center [810, 367] width 15 height 15
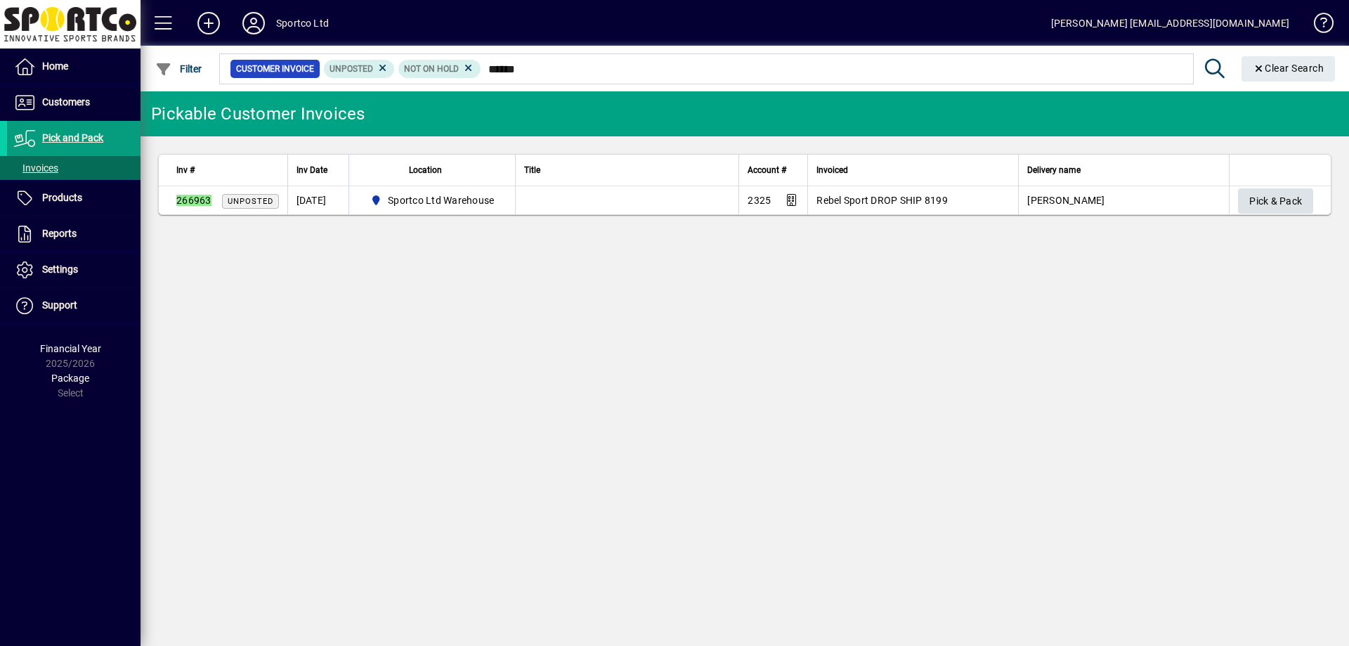
type input "******"
click at [1283, 200] on span "Pick & Pack" at bounding box center [1275, 201] width 53 height 23
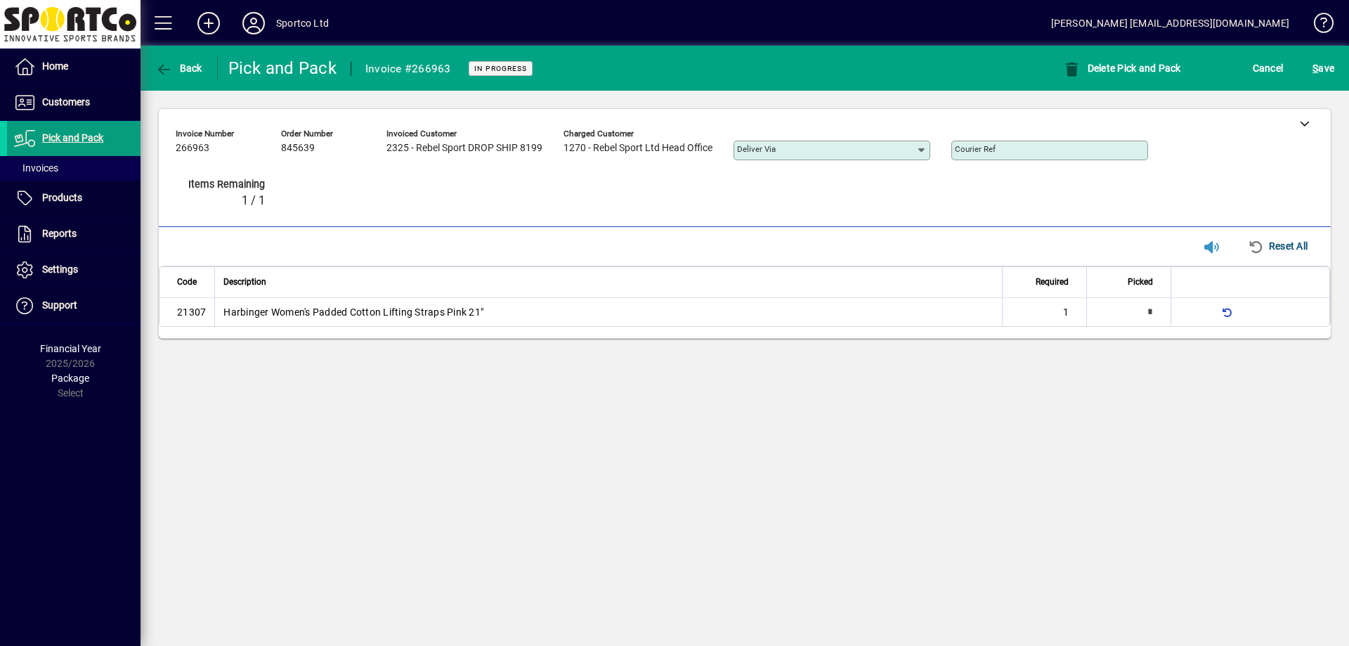
type input "*"
click at [1320, 126] on div at bounding box center [1304, 123] width 53 height 28
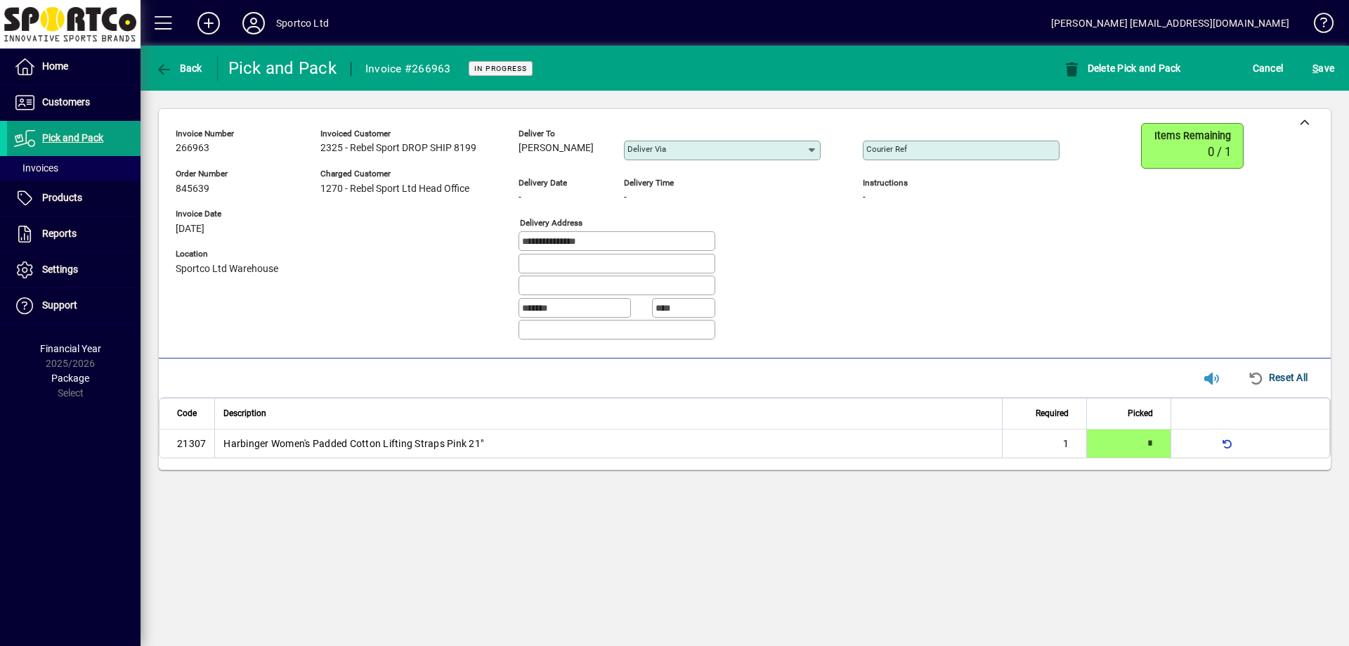
click at [580, 146] on span "[PERSON_NAME]" at bounding box center [555, 148] width 75 height 11
copy span "[PERSON_NAME]"
click at [604, 244] on input "**********" at bounding box center [618, 240] width 192 height 11
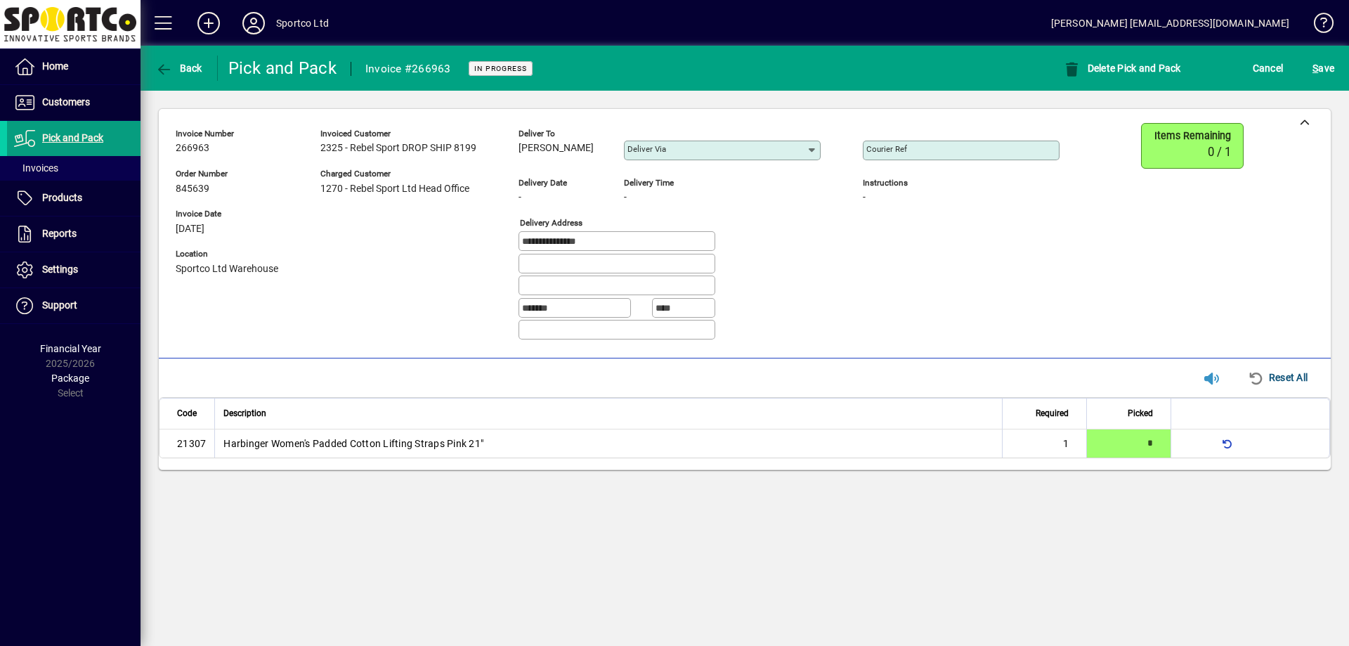
click at [605, 243] on input "**********" at bounding box center [618, 240] width 192 height 11
click at [934, 154] on input "Courier Ref" at bounding box center [962, 150] width 192 height 11
paste input "**********"
type input "**********"
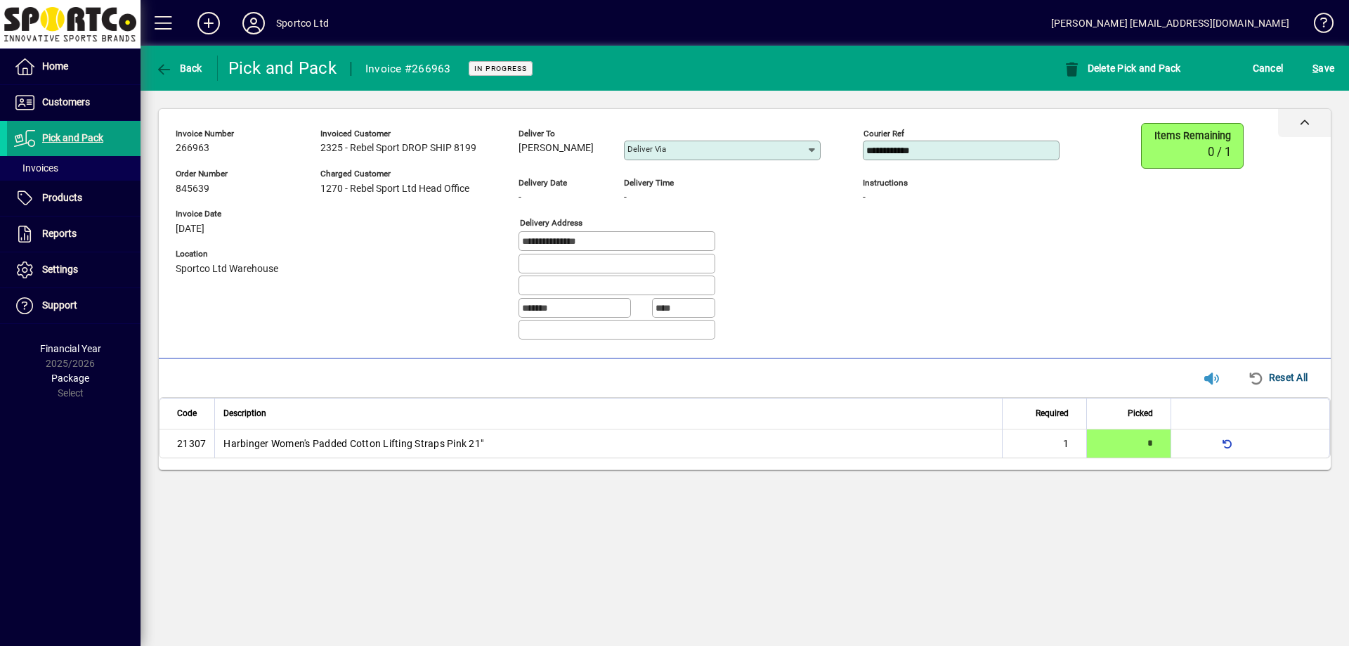
click at [1308, 128] on div at bounding box center [1304, 123] width 53 height 28
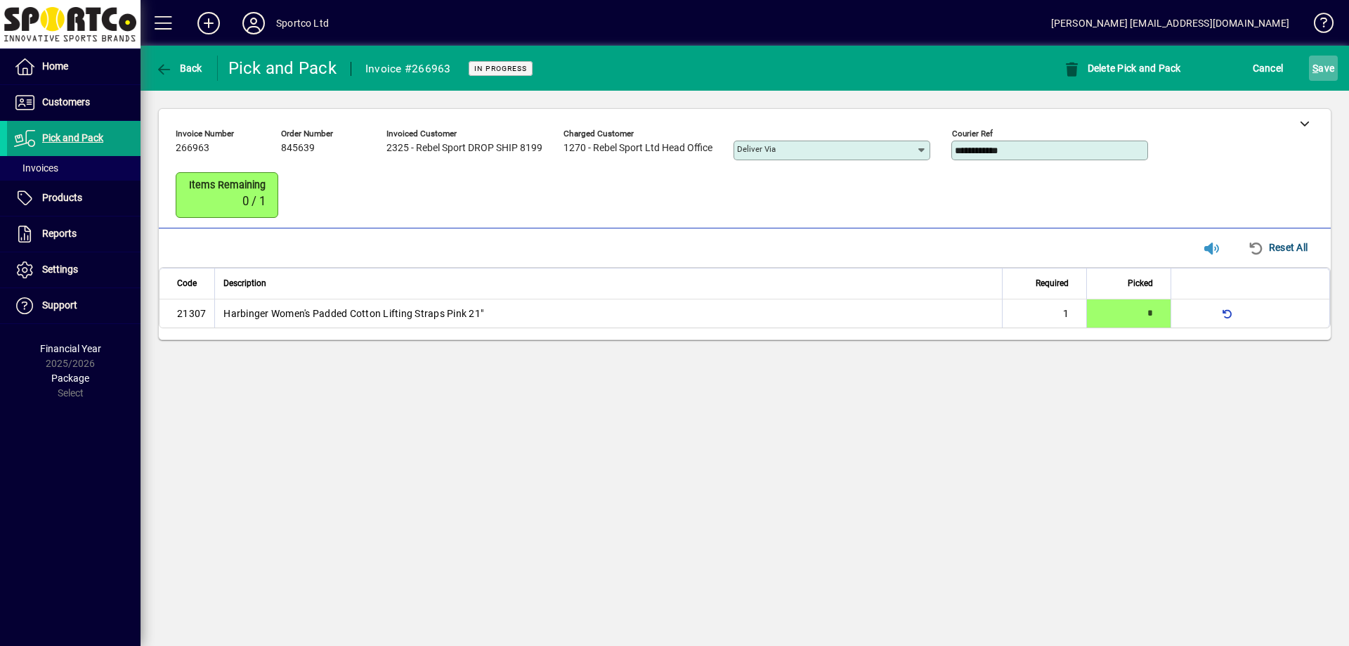
click at [1318, 65] on span "S ave" at bounding box center [1323, 68] width 22 height 22
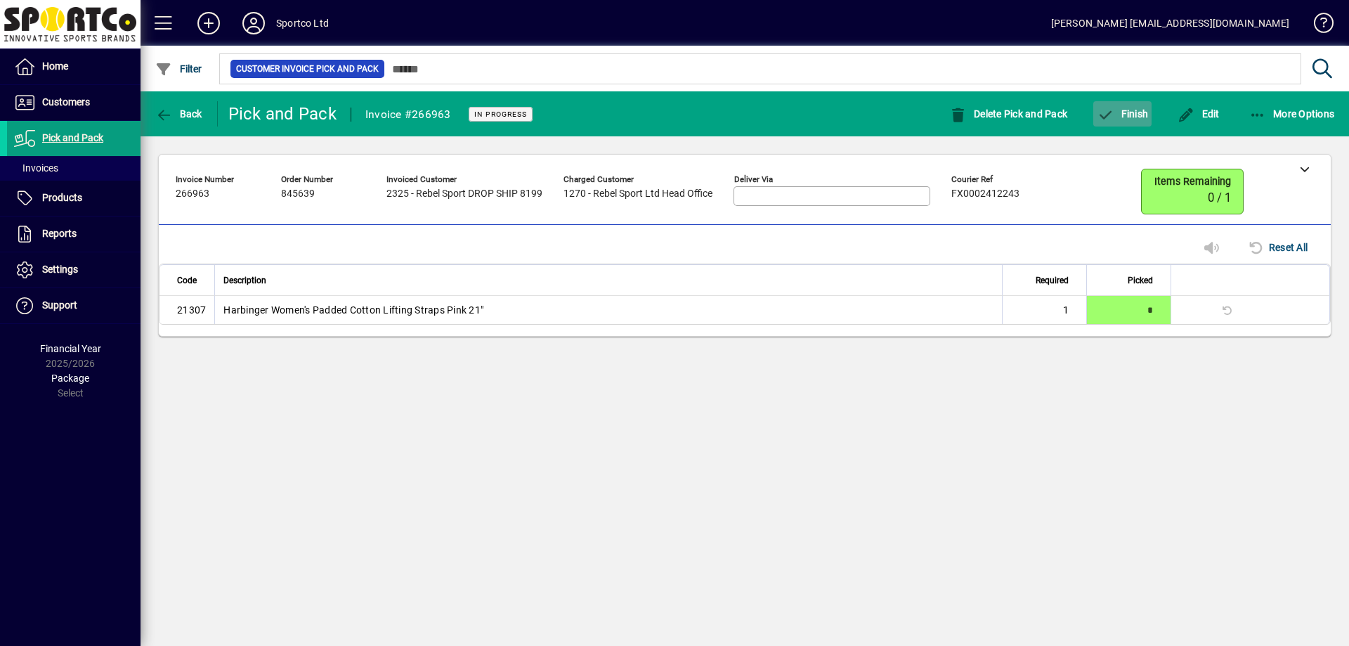
click at [1106, 111] on icon "button" at bounding box center [1105, 115] width 18 height 14
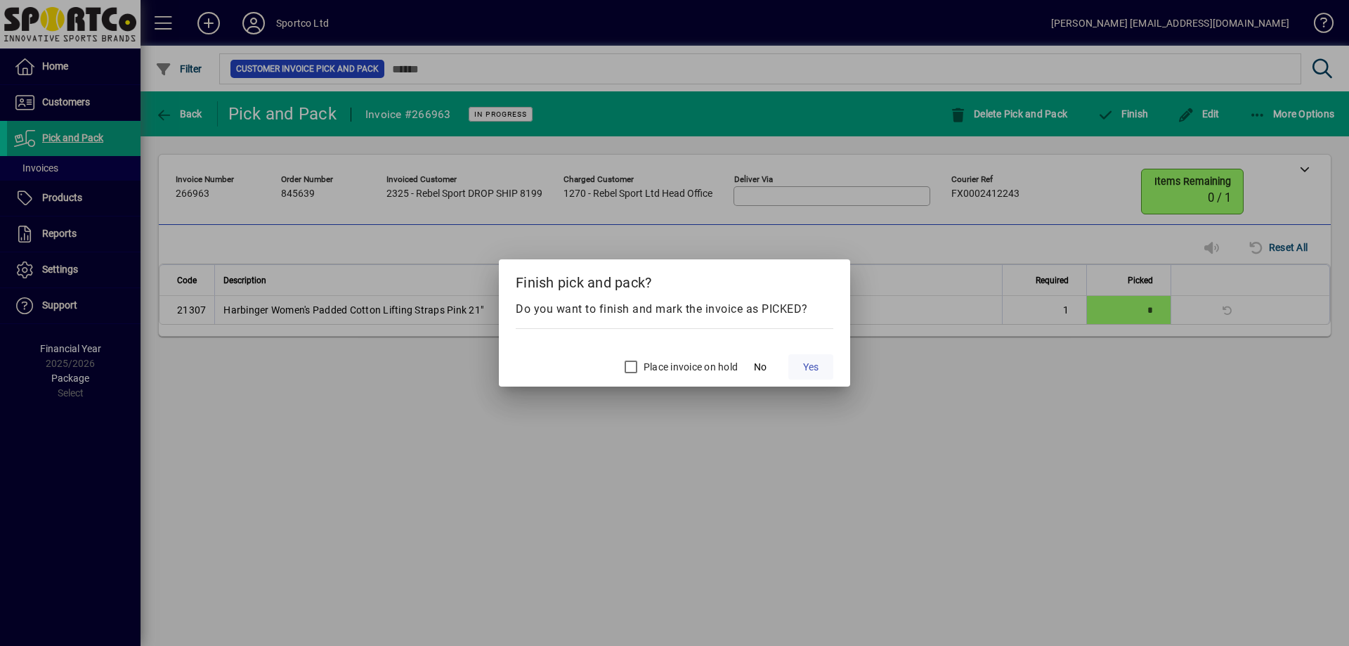
click at [804, 367] on span "Yes" at bounding box center [810, 367] width 15 height 15
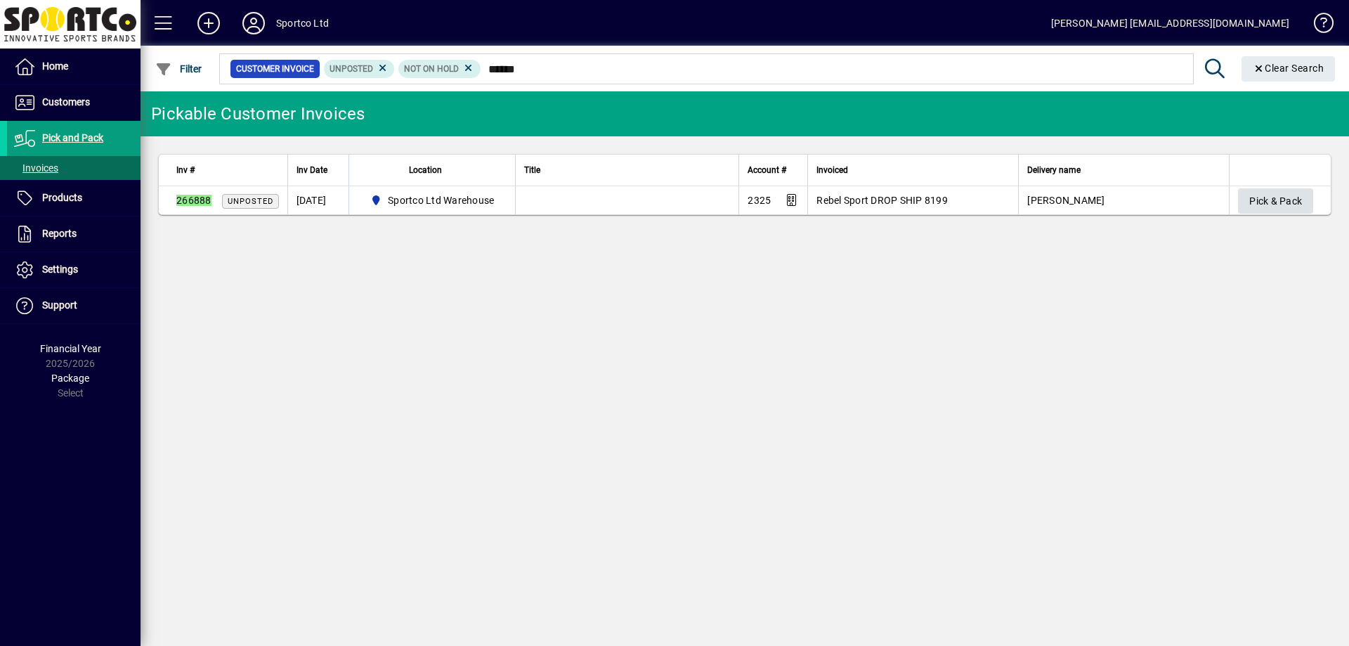
type input "******"
click at [1276, 195] on span "Pick & Pack" at bounding box center [1275, 201] width 53 height 23
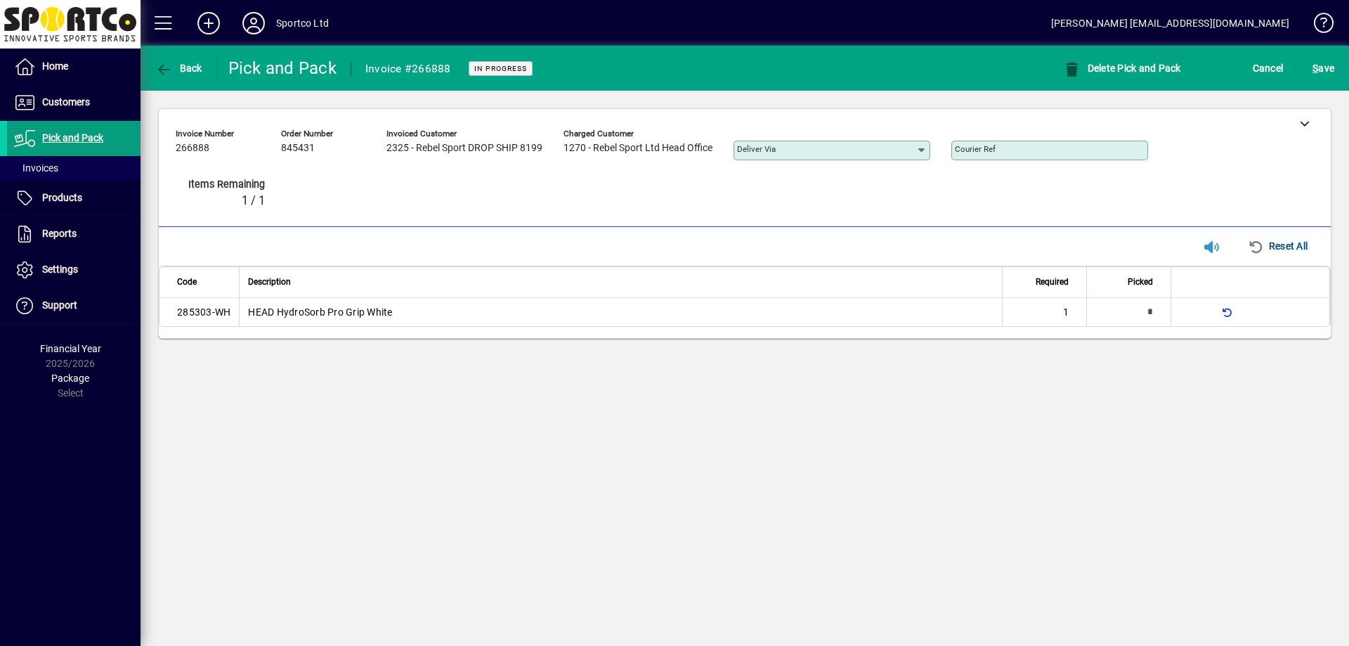
type input "*"
click at [1304, 126] on icon at bounding box center [1305, 123] width 10 height 10
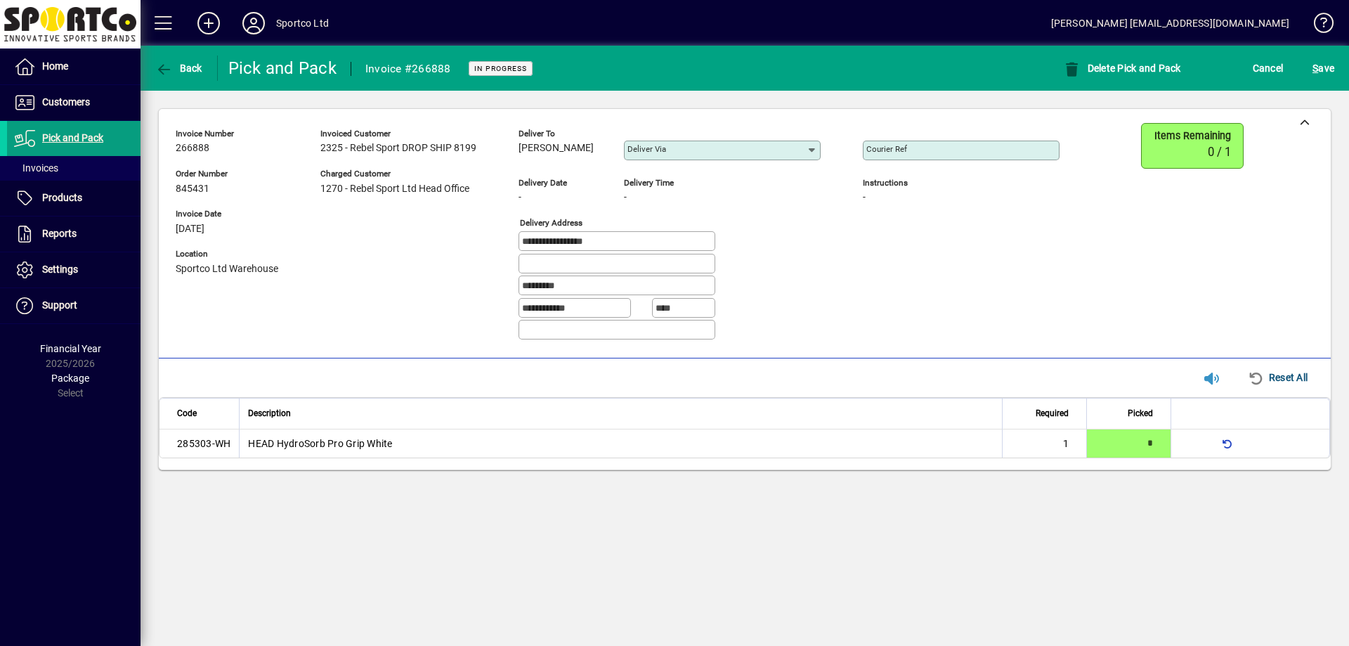
click at [559, 145] on span "[PERSON_NAME]" at bounding box center [555, 148] width 75 height 11
click at [561, 149] on span "[PERSON_NAME]" at bounding box center [555, 148] width 75 height 11
click at [563, 150] on span "[PERSON_NAME]" at bounding box center [555, 148] width 75 height 11
click at [564, 149] on span "[PERSON_NAME]" at bounding box center [555, 148] width 75 height 11
click at [566, 147] on span "[PERSON_NAME]" at bounding box center [555, 148] width 75 height 11
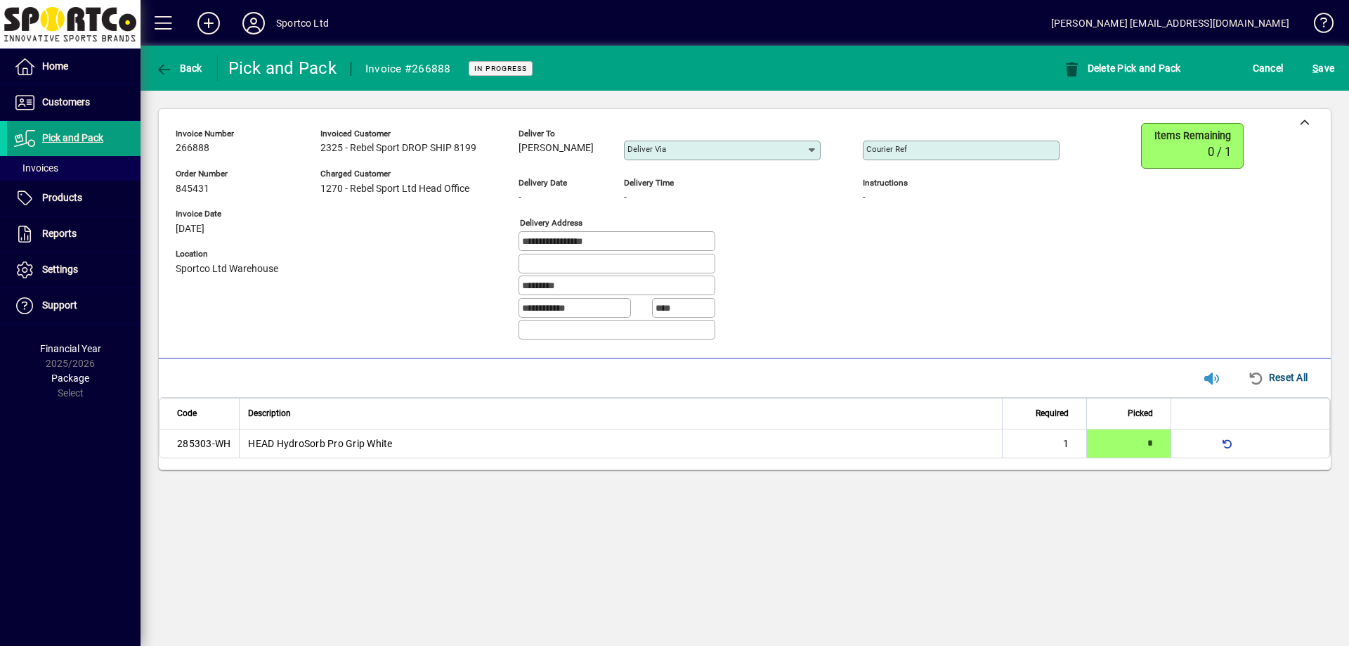
click at [566, 148] on span "[PERSON_NAME]" at bounding box center [555, 148] width 75 height 11
click at [620, 244] on input "**********" at bounding box center [618, 240] width 192 height 11
click at [620, 242] on input "**********" at bounding box center [618, 240] width 192 height 11
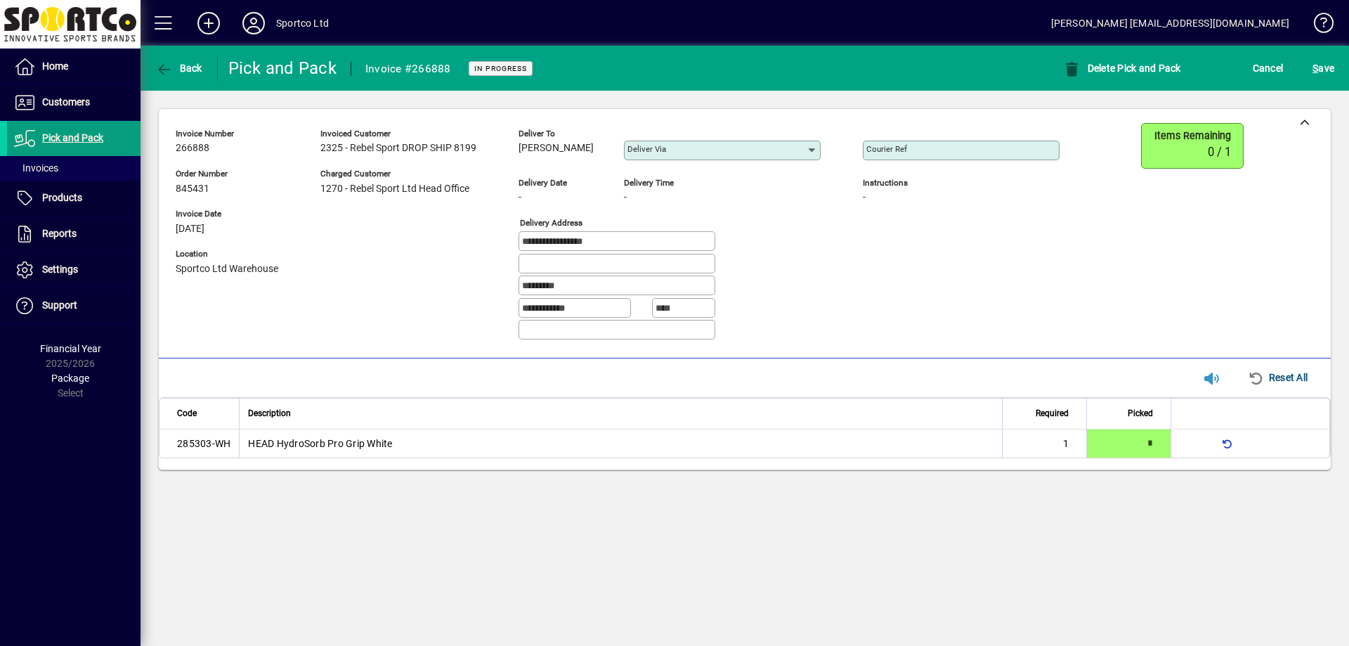
click at [594, 281] on input "*********" at bounding box center [618, 285] width 192 height 11
click at [891, 154] on input "Courier Ref" at bounding box center [962, 150] width 192 height 11
paste input "**********"
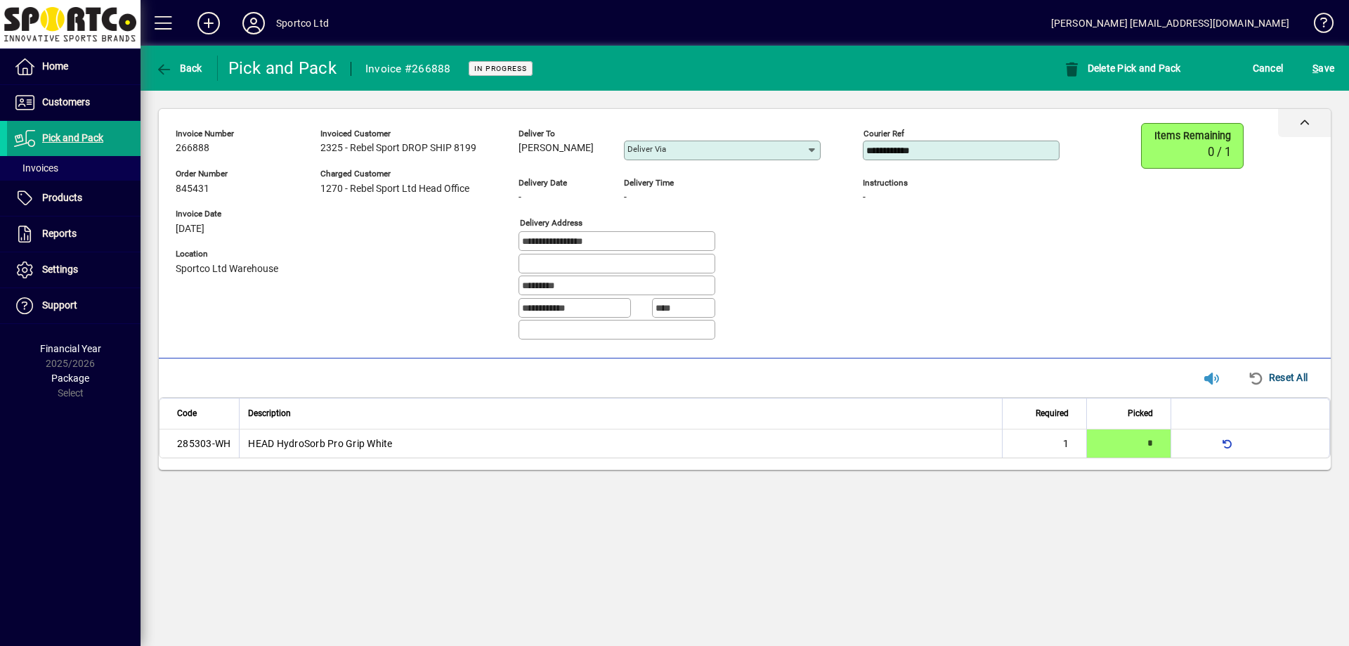
type input "**********"
click at [1302, 116] on div at bounding box center [1304, 123] width 53 height 28
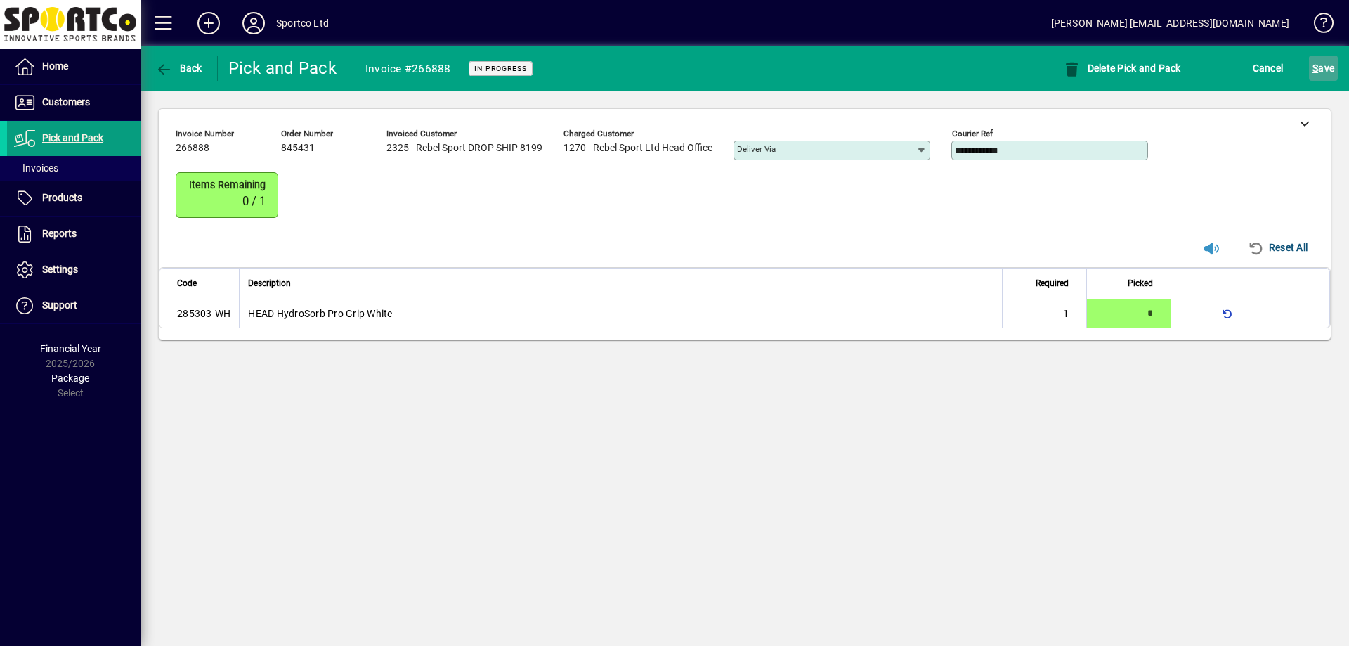
click at [1323, 70] on span "S ave" at bounding box center [1323, 68] width 22 height 22
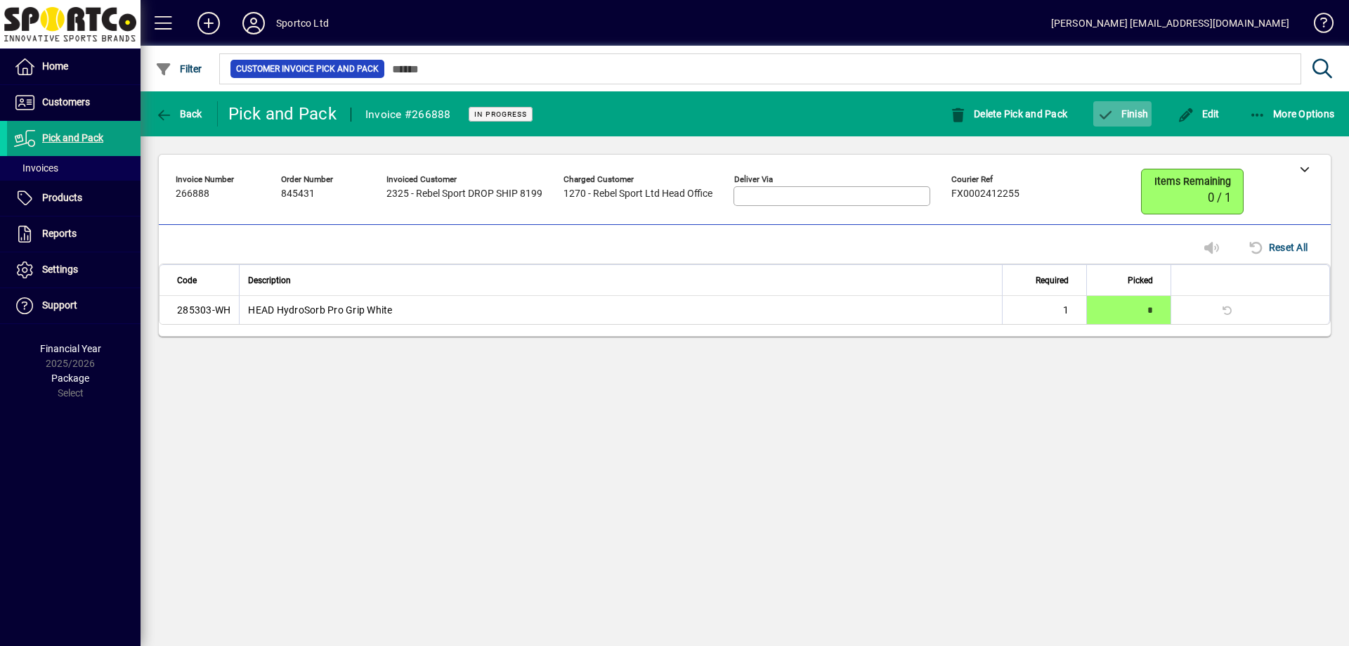
click at [1129, 119] on span "button" at bounding box center [1122, 114] width 58 height 34
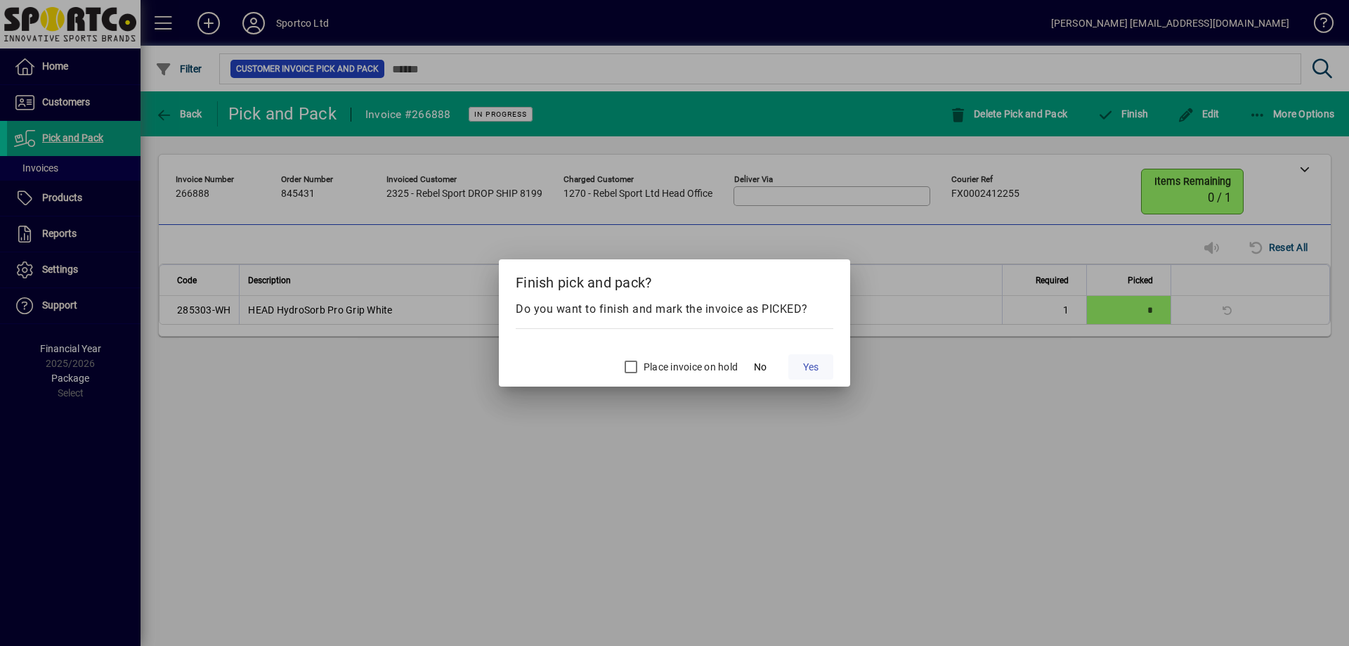
click at [805, 368] on span "Yes" at bounding box center [810, 367] width 15 height 15
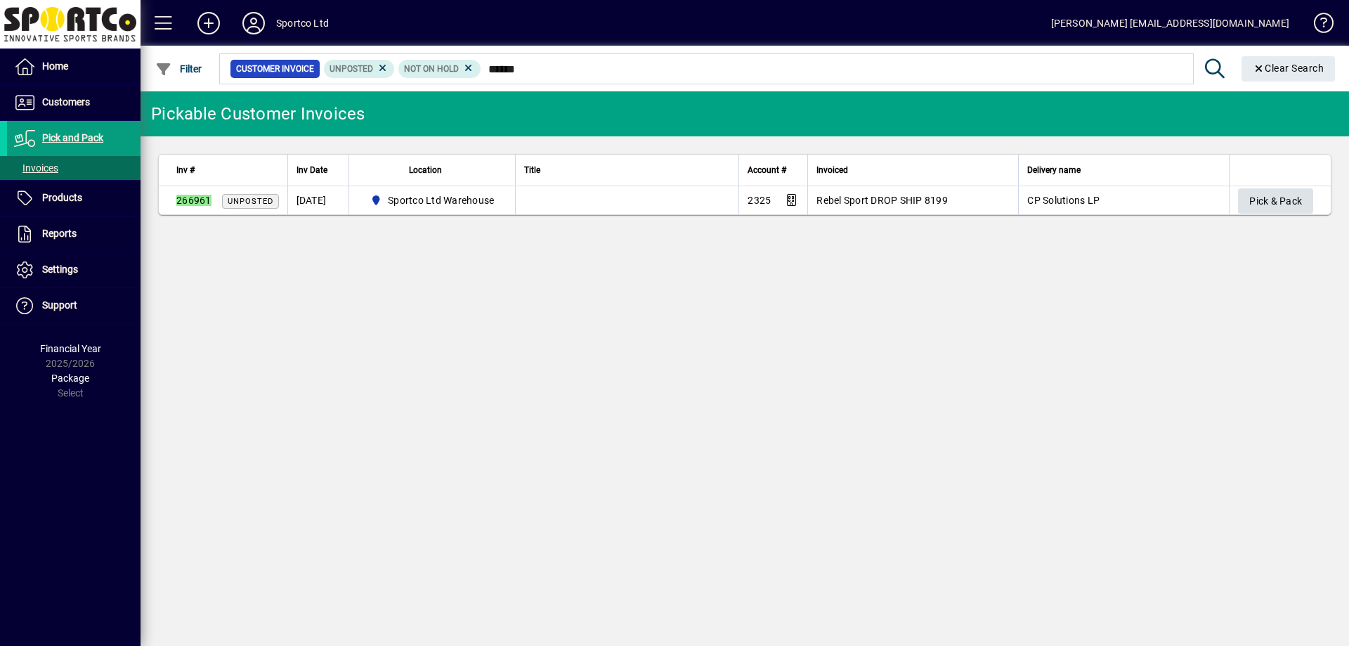
type input "******"
click at [1263, 198] on span "Pick & Pack" at bounding box center [1275, 201] width 53 height 23
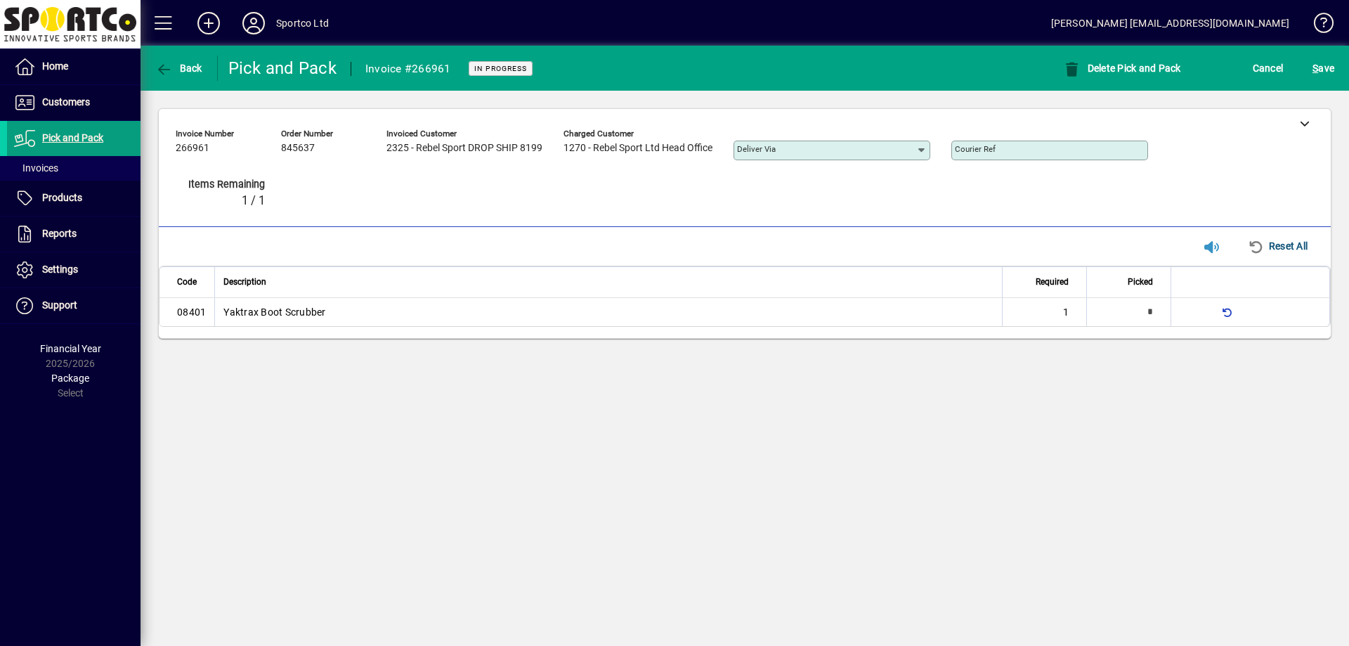
type input "*"
click at [1309, 114] on div at bounding box center [1304, 123] width 53 height 28
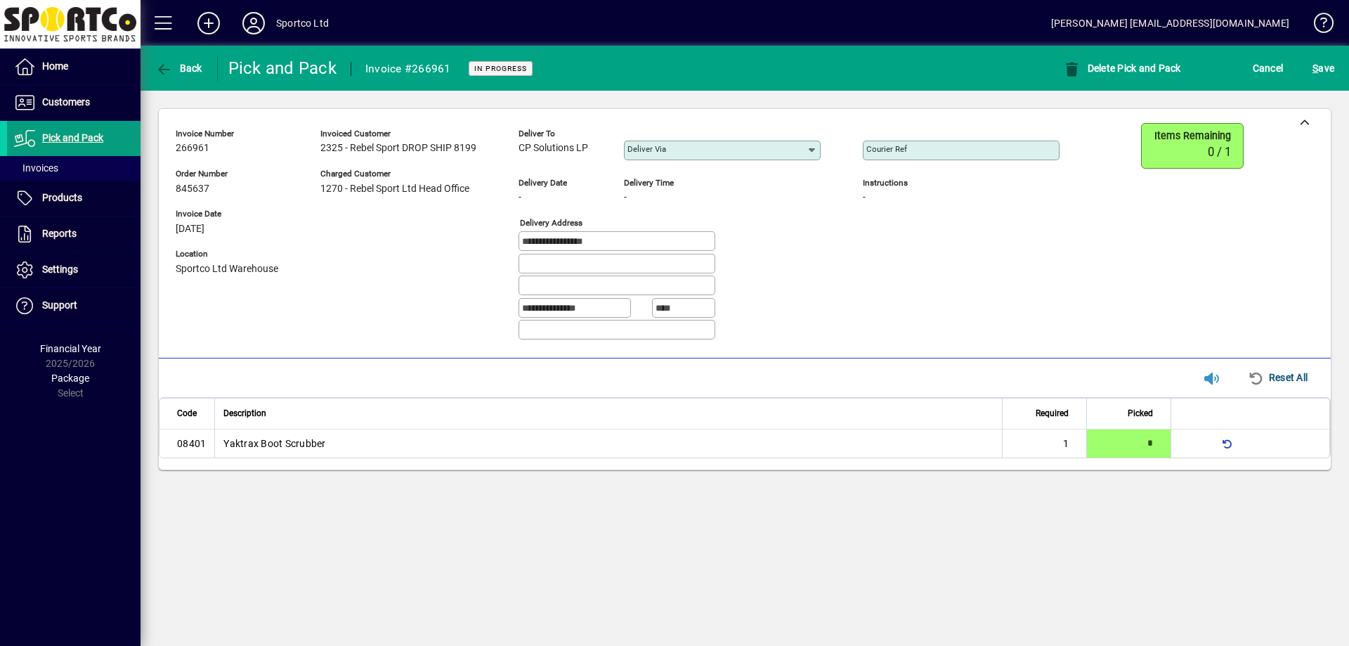
click at [589, 146] on div "CP Solutions LP" at bounding box center [560, 147] width 84 height 15
click at [588, 145] on span "CP Solutions LP" at bounding box center [553, 148] width 70 height 11
copy span "CP Solutions LP"
click at [633, 240] on input "**********" at bounding box center [618, 240] width 192 height 11
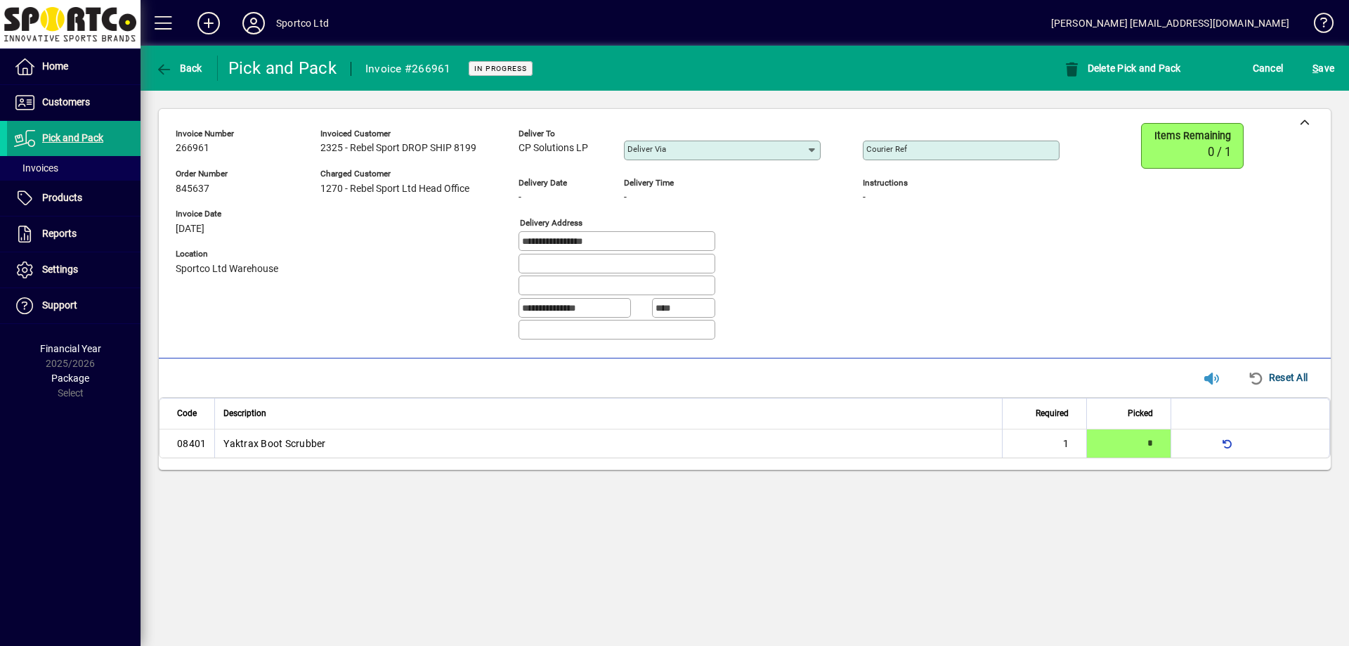
click at [633, 240] on input "**********" at bounding box center [618, 240] width 192 height 11
click at [634, 240] on input "**********" at bounding box center [618, 240] width 192 height 11
click at [934, 267] on div "Courier Ref Instructions -" at bounding box center [972, 237] width 218 height 228
click at [908, 152] on input "Courier Ref" at bounding box center [962, 150] width 192 height 11
paste input "**********"
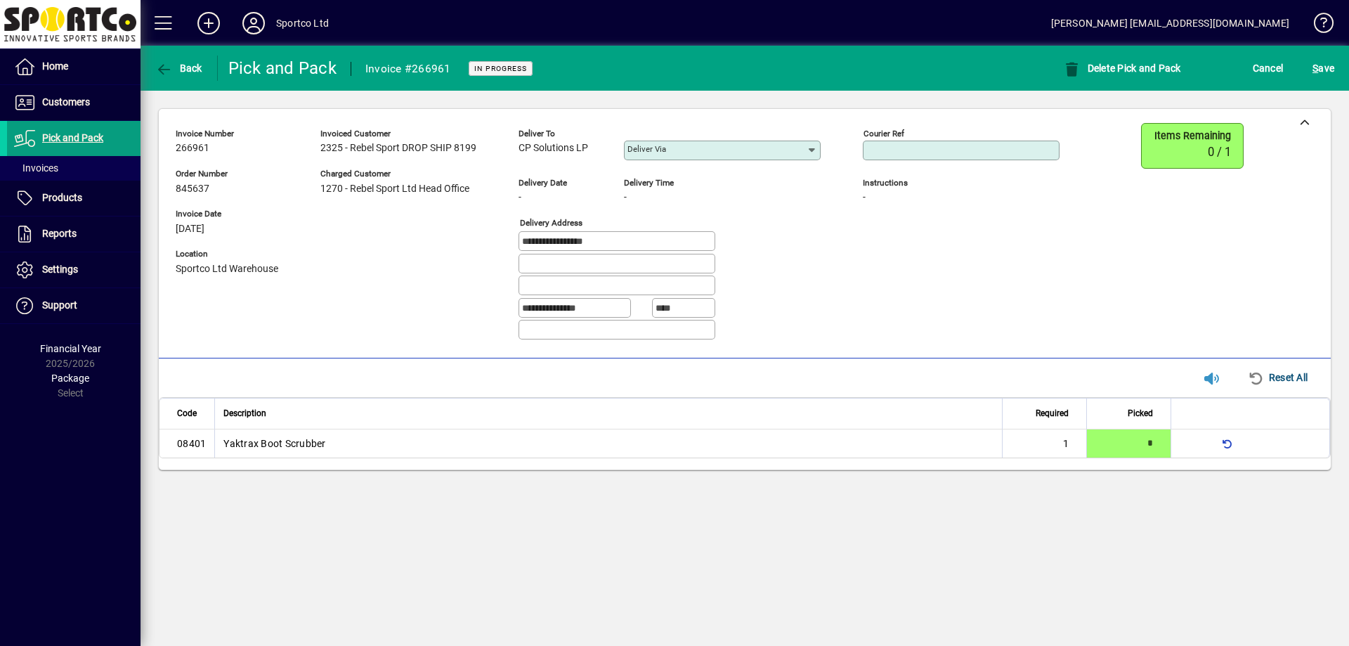
type input "**********"
click at [1304, 130] on div at bounding box center [1304, 123] width 53 height 28
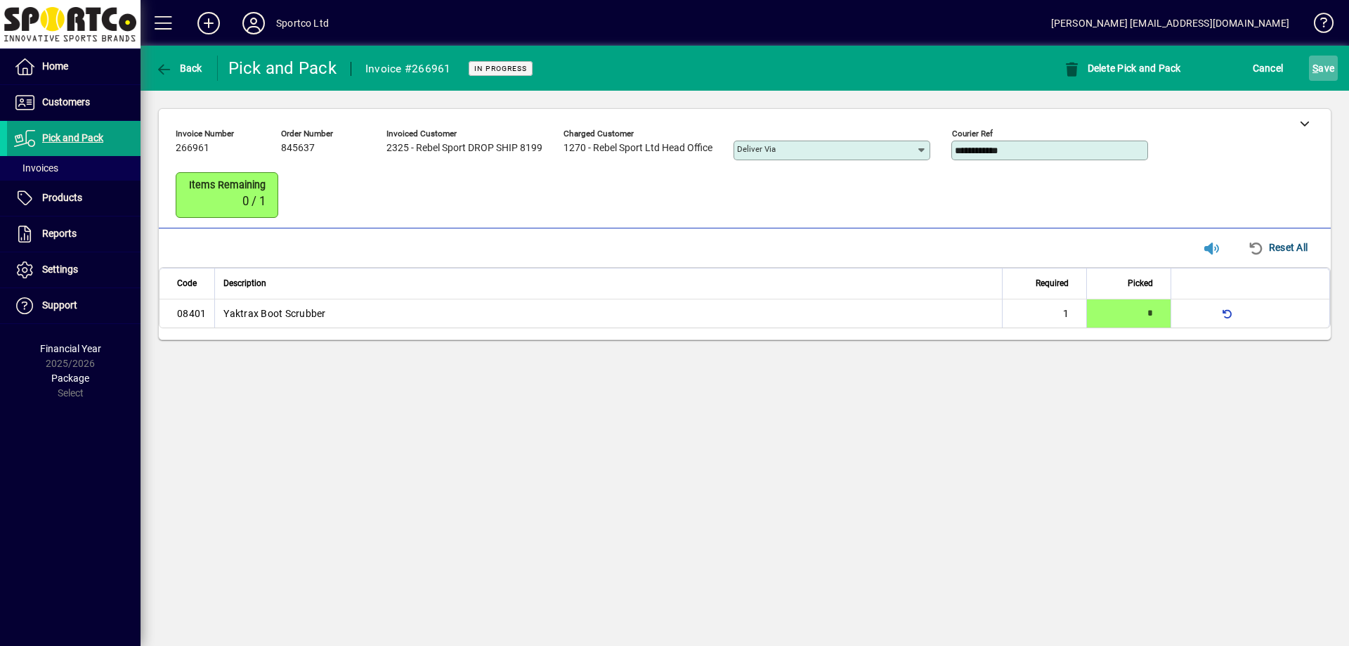
click at [1331, 74] on span "S ave" at bounding box center [1323, 68] width 22 height 22
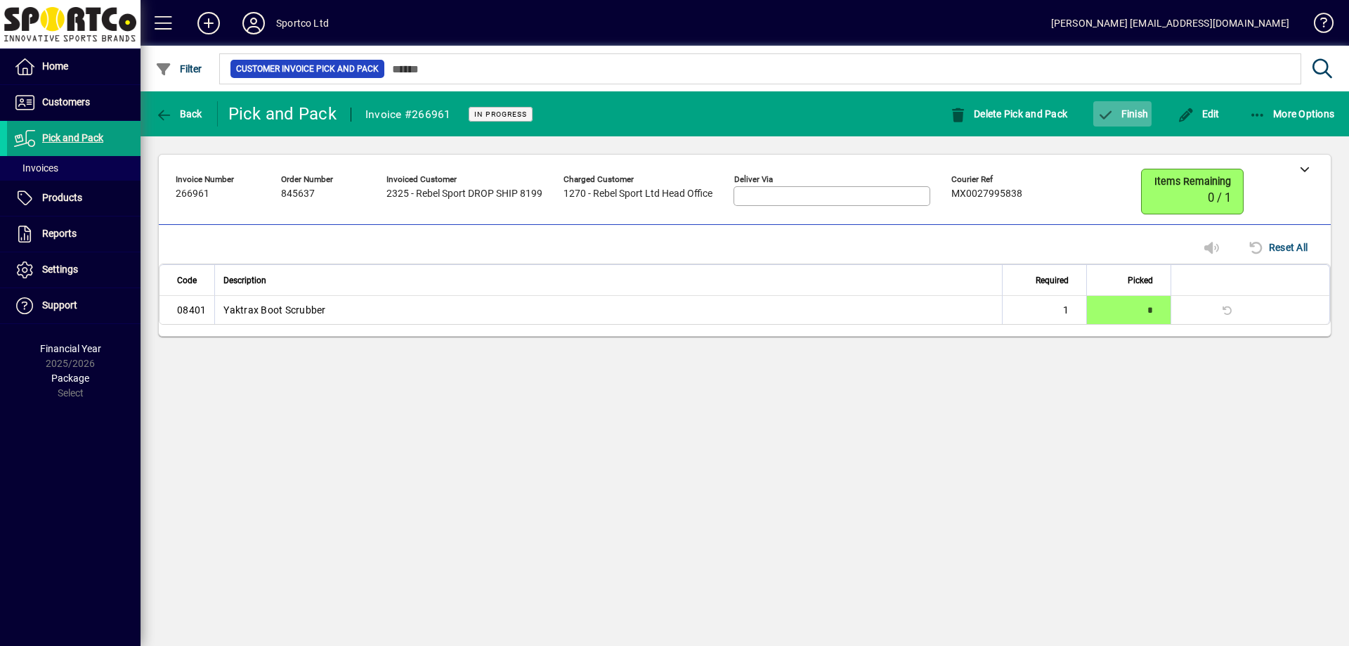
click at [1135, 117] on span "Finish" at bounding box center [1121, 113] width 51 height 11
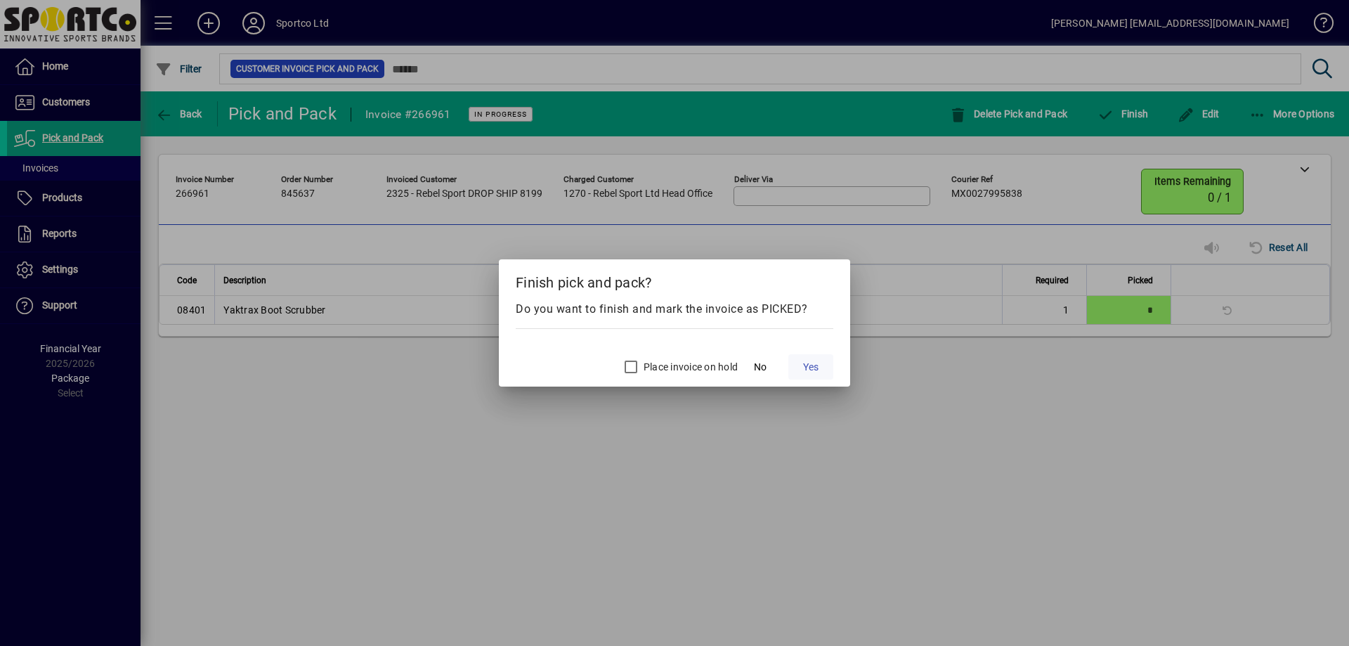
click at [812, 367] on span "Yes" at bounding box center [810, 367] width 15 height 15
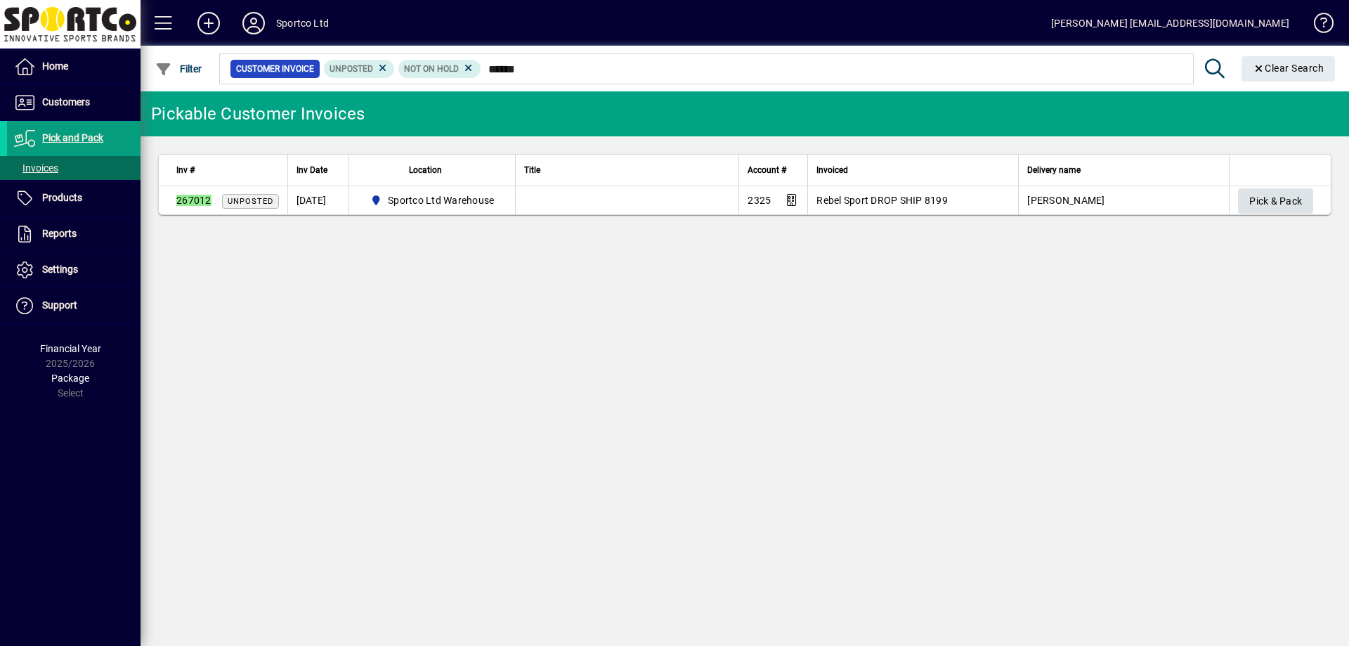
type input "******"
click at [1266, 198] on span "Pick & Pack" at bounding box center [1275, 201] width 53 height 23
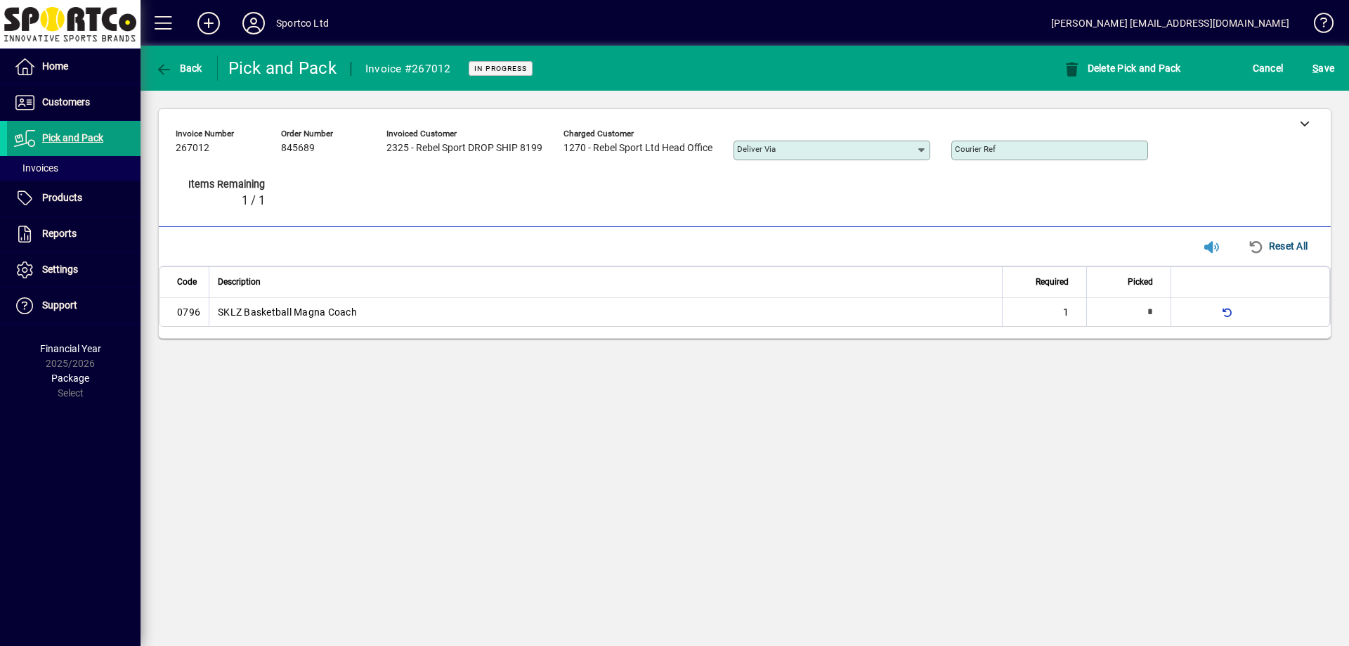
type input "*"
click at [1307, 132] on div at bounding box center [1304, 123] width 53 height 28
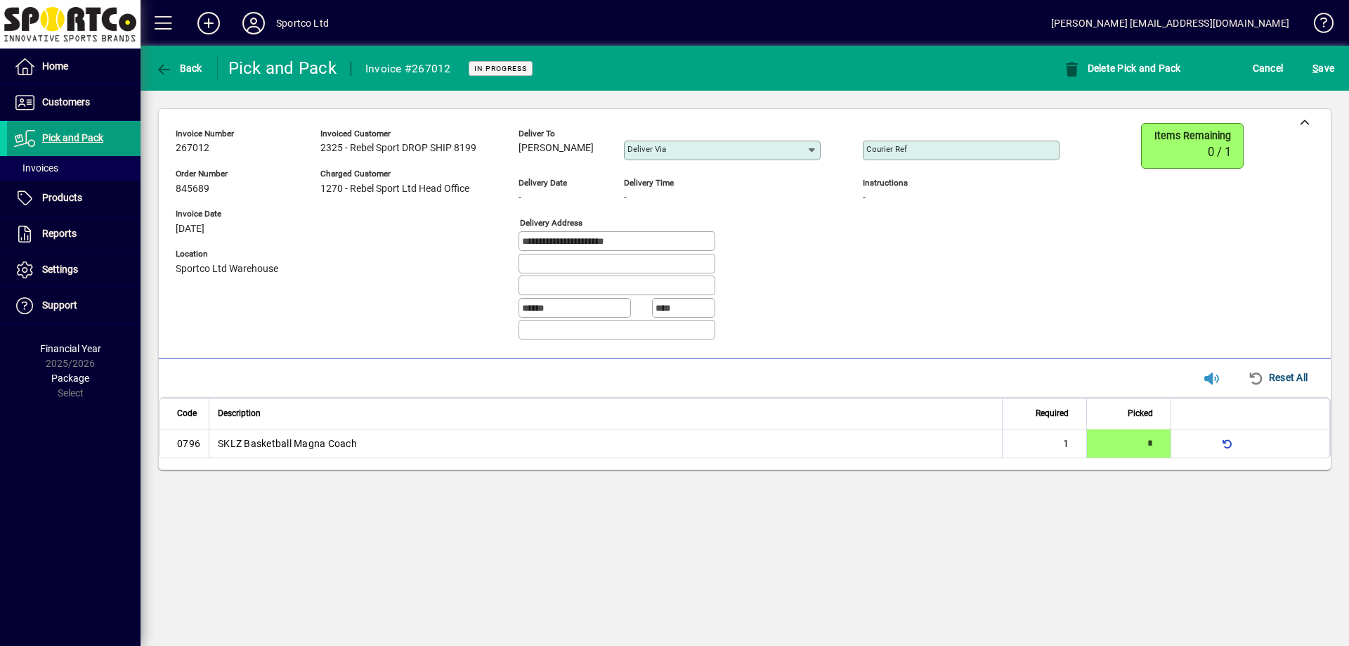
click at [580, 148] on span "Dylan Botherway" at bounding box center [555, 148] width 75 height 11
click at [581, 148] on span "Dylan Botherway" at bounding box center [555, 148] width 75 height 11
copy span "Dylan Botherway"
click at [643, 240] on input "**********" at bounding box center [618, 240] width 192 height 11
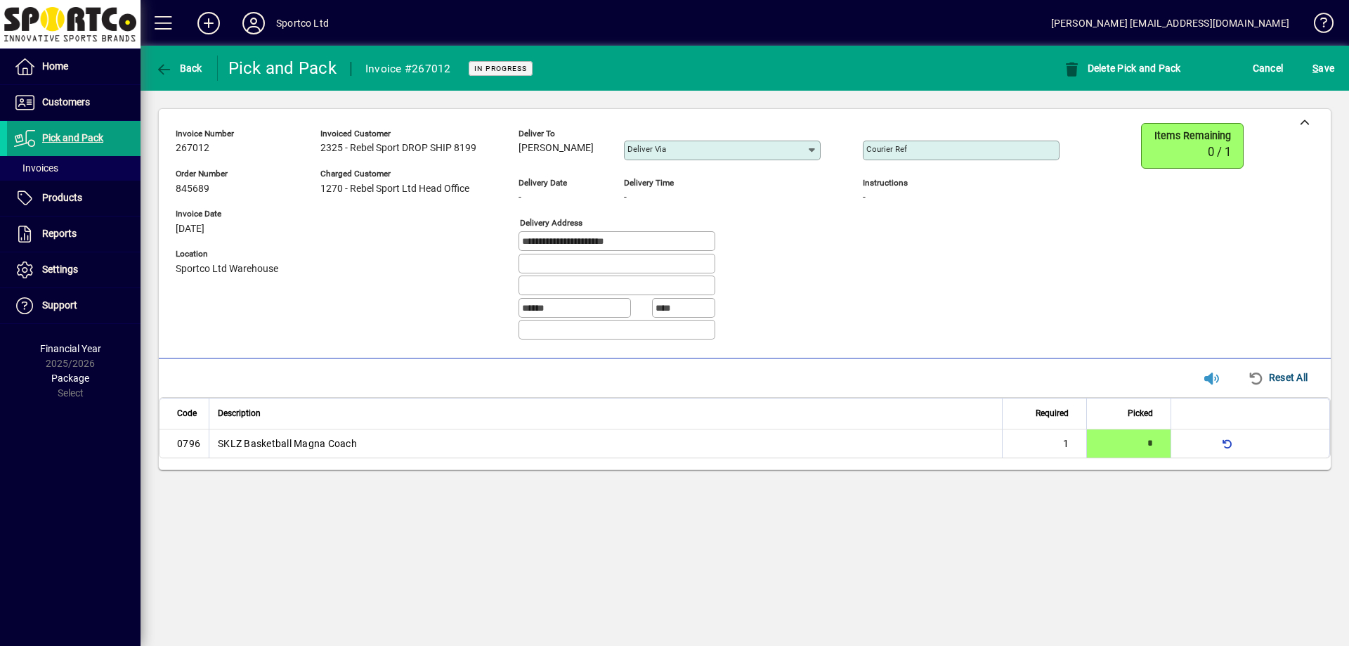
click at [643, 240] on input "**********" at bounding box center [618, 240] width 192 height 11
click at [934, 152] on input "Courier Ref" at bounding box center [962, 150] width 192 height 11
paste input "**********"
type input "**********"
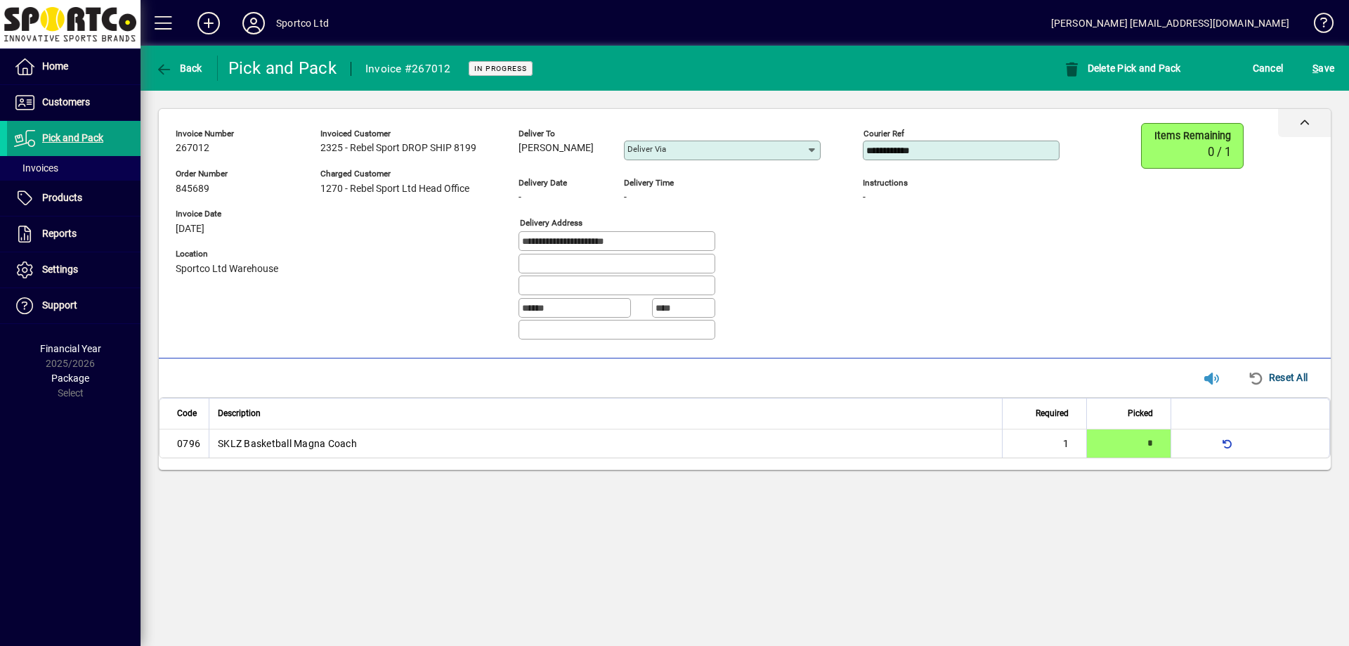
click at [1302, 119] on icon at bounding box center [1305, 123] width 10 height 10
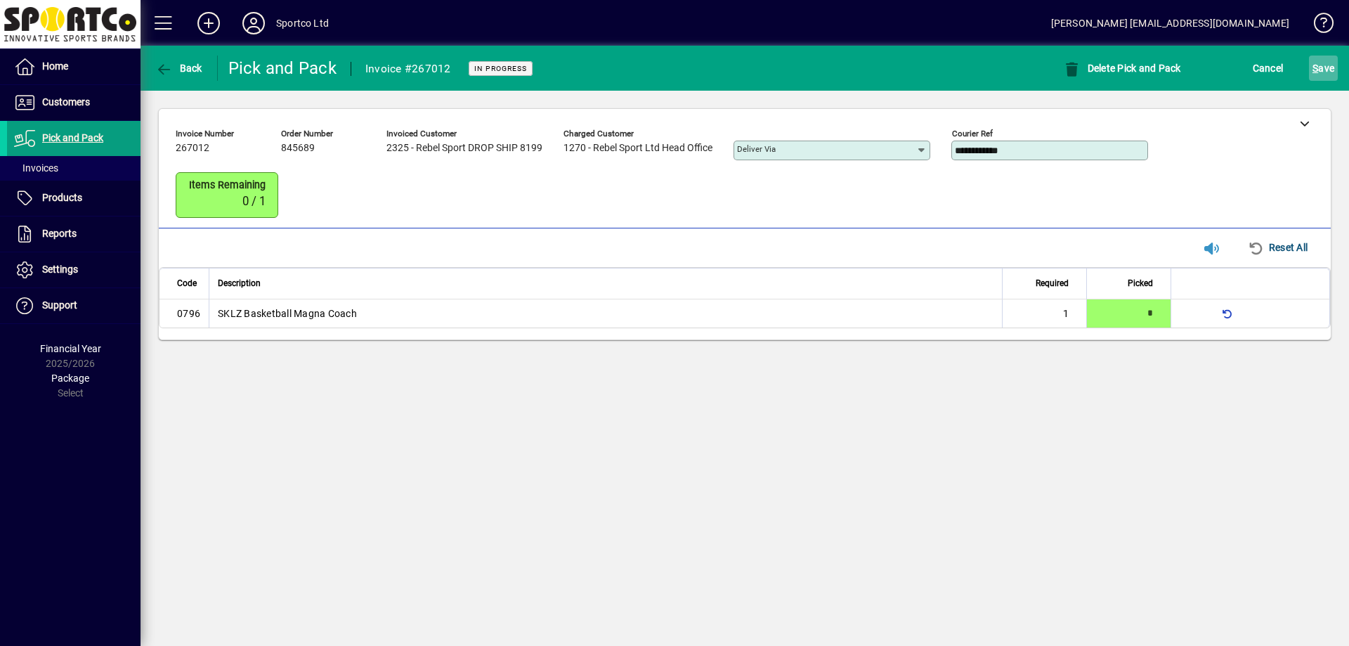
click at [1319, 70] on span "S ave" at bounding box center [1323, 68] width 22 height 22
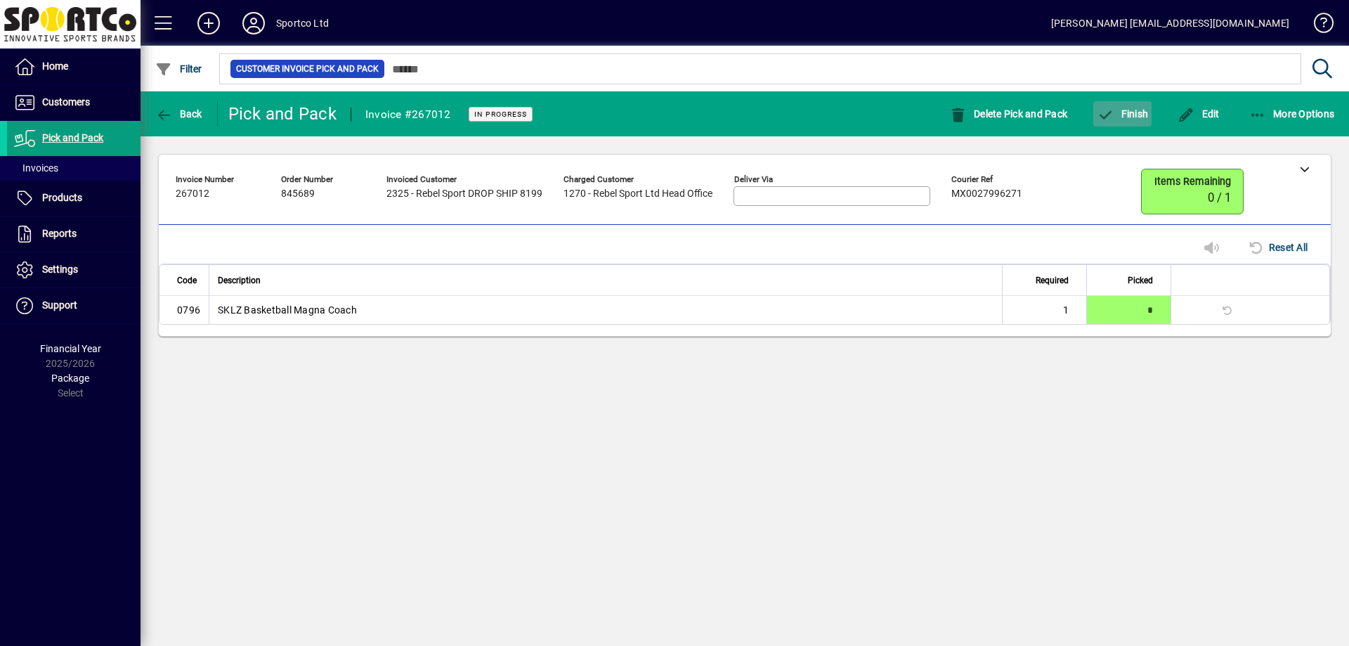
click at [1117, 112] on span "Finish" at bounding box center [1121, 113] width 51 height 11
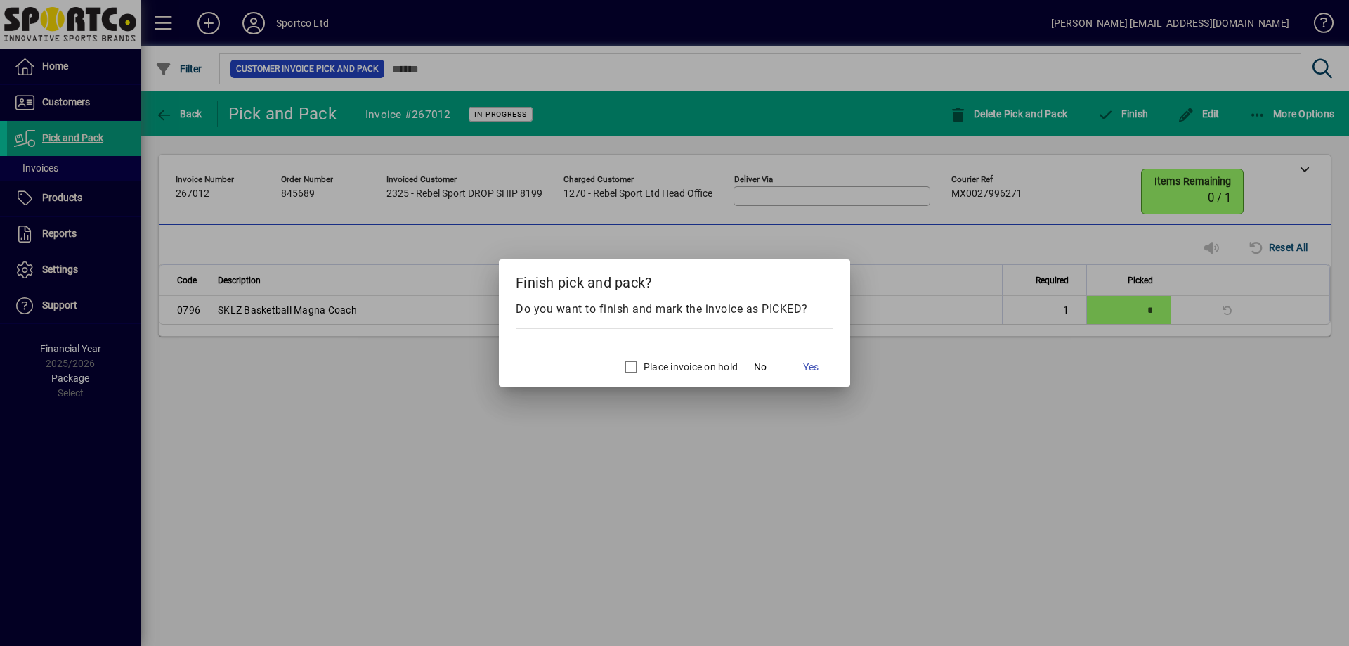
click at [810, 365] on span "Yes" at bounding box center [810, 367] width 15 height 15
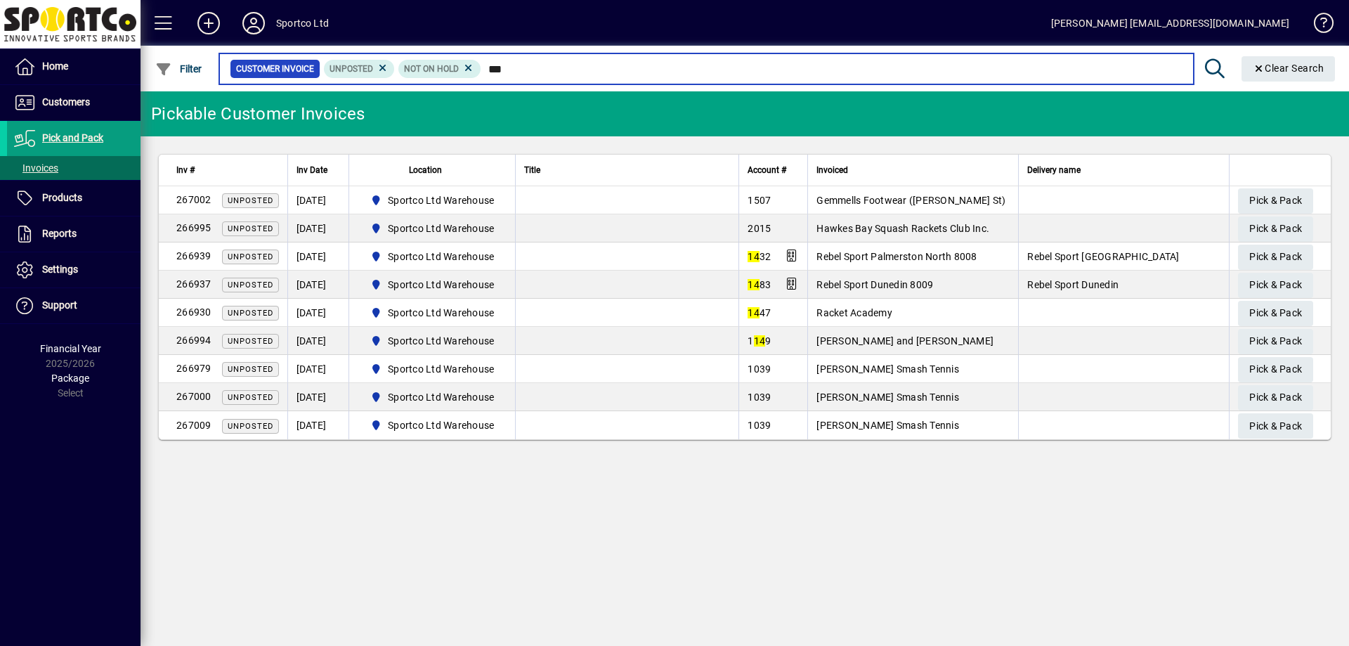
type input "****"
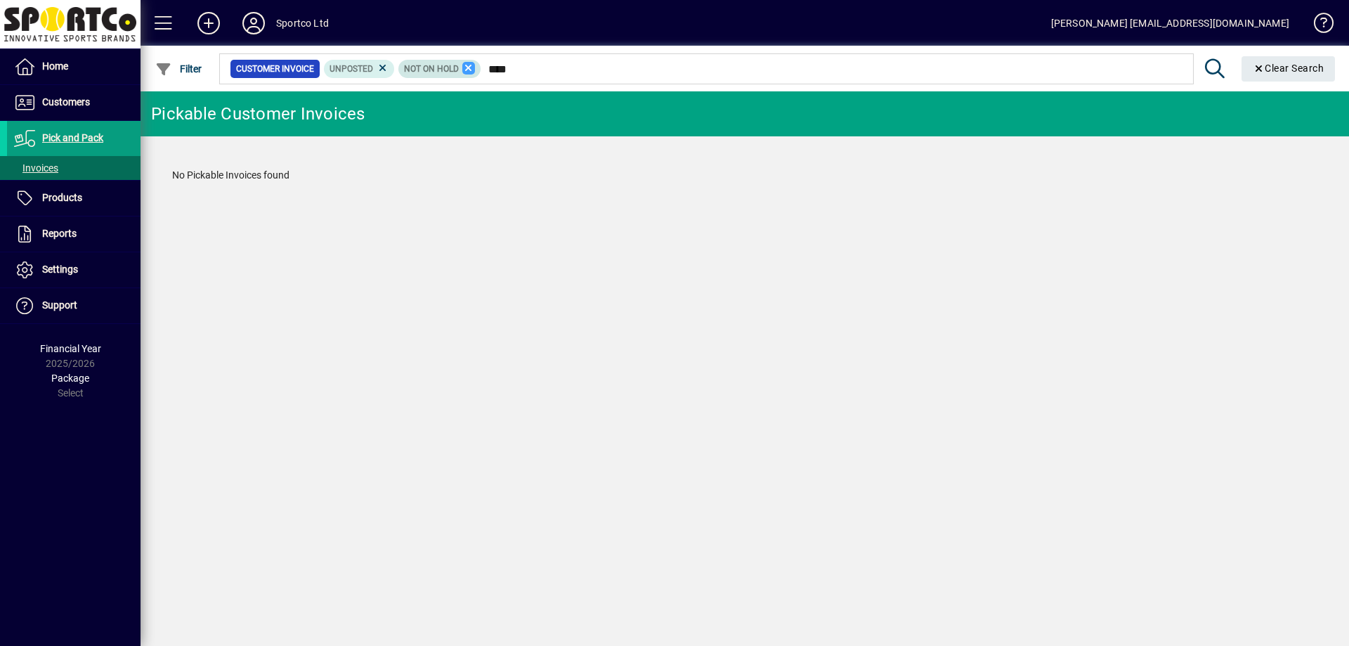
type input "****"
click at [469, 68] on icon at bounding box center [468, 68] width 13 height 13
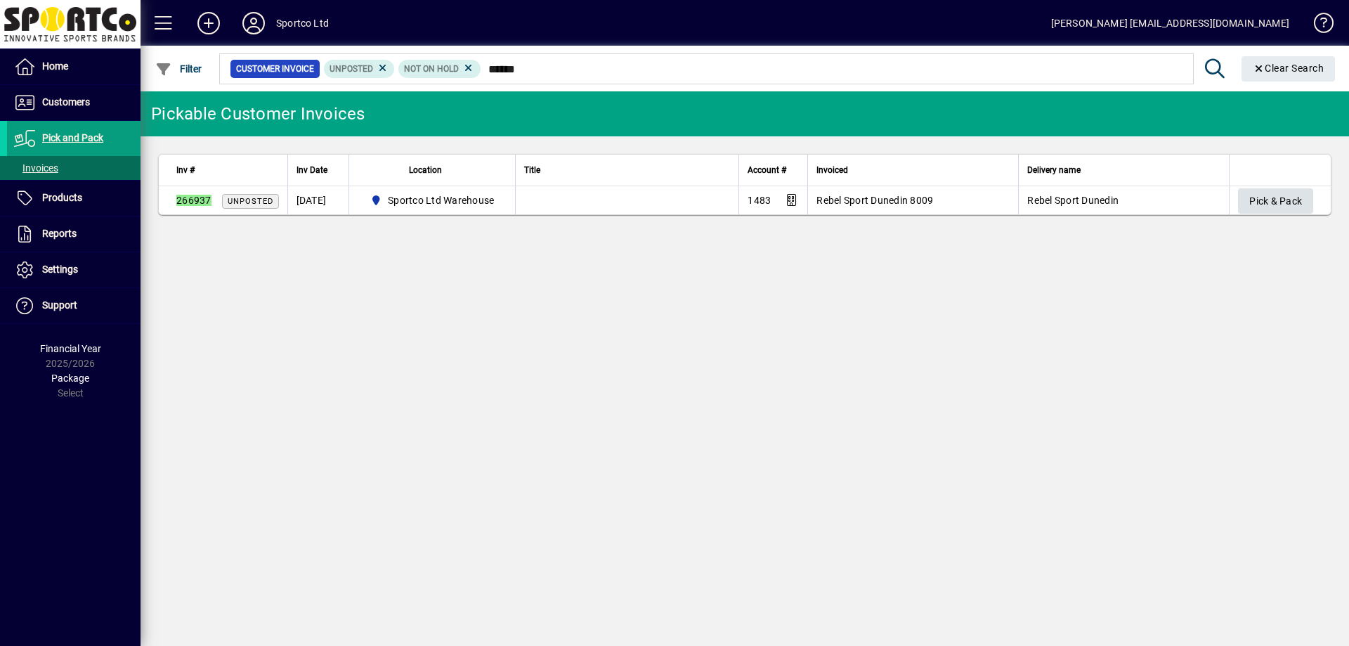
type input "******"
click at [1282, 198] on span "Pick & Pack" at bounding box center [1275, 201] width 53 height 23
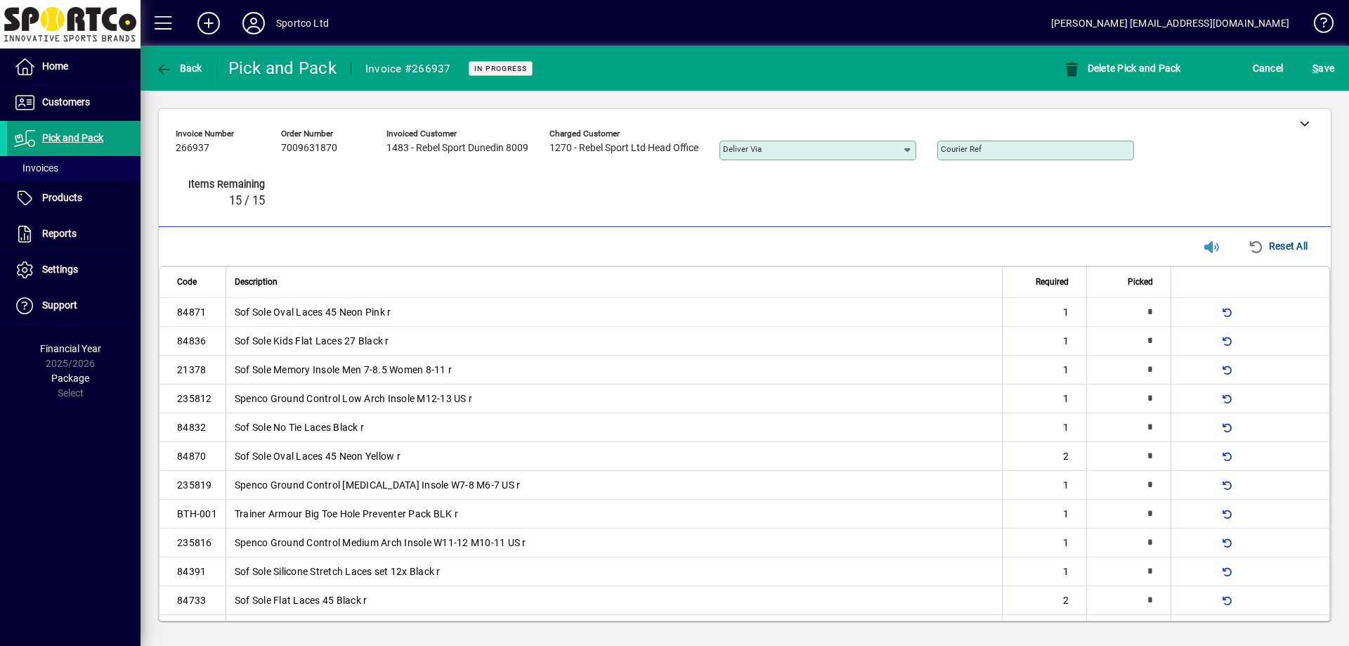
type input "*"
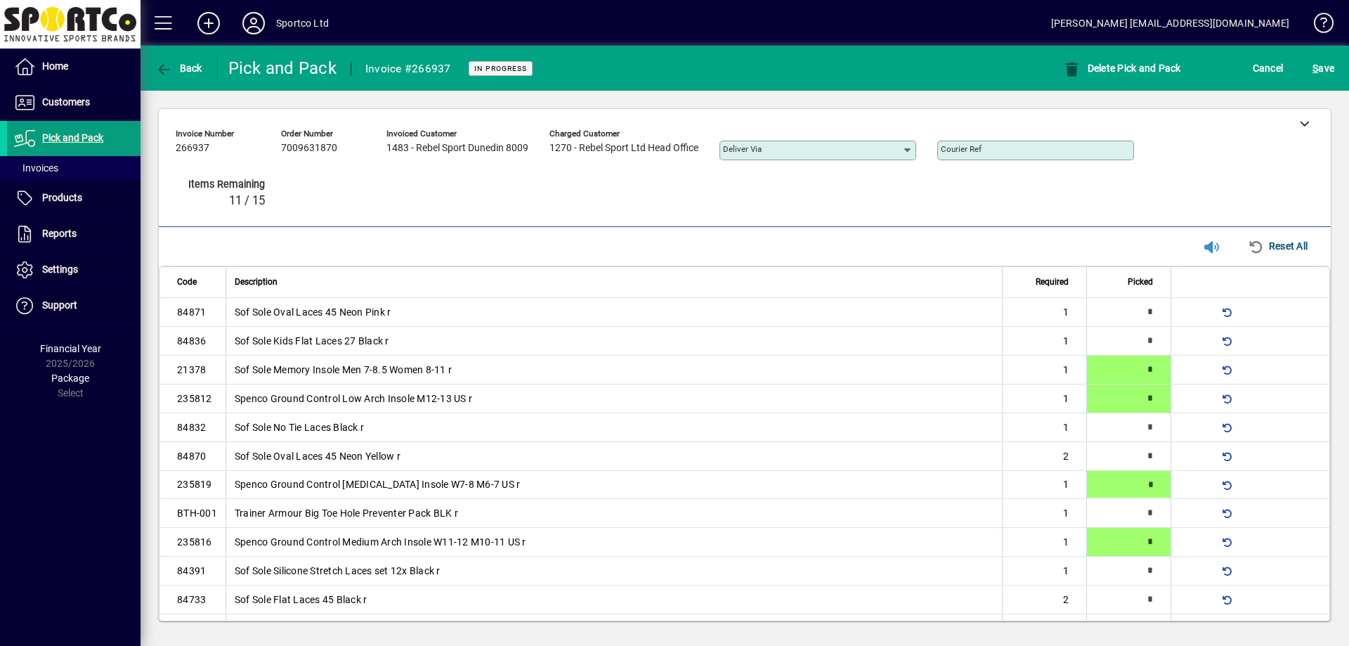
type input "*"
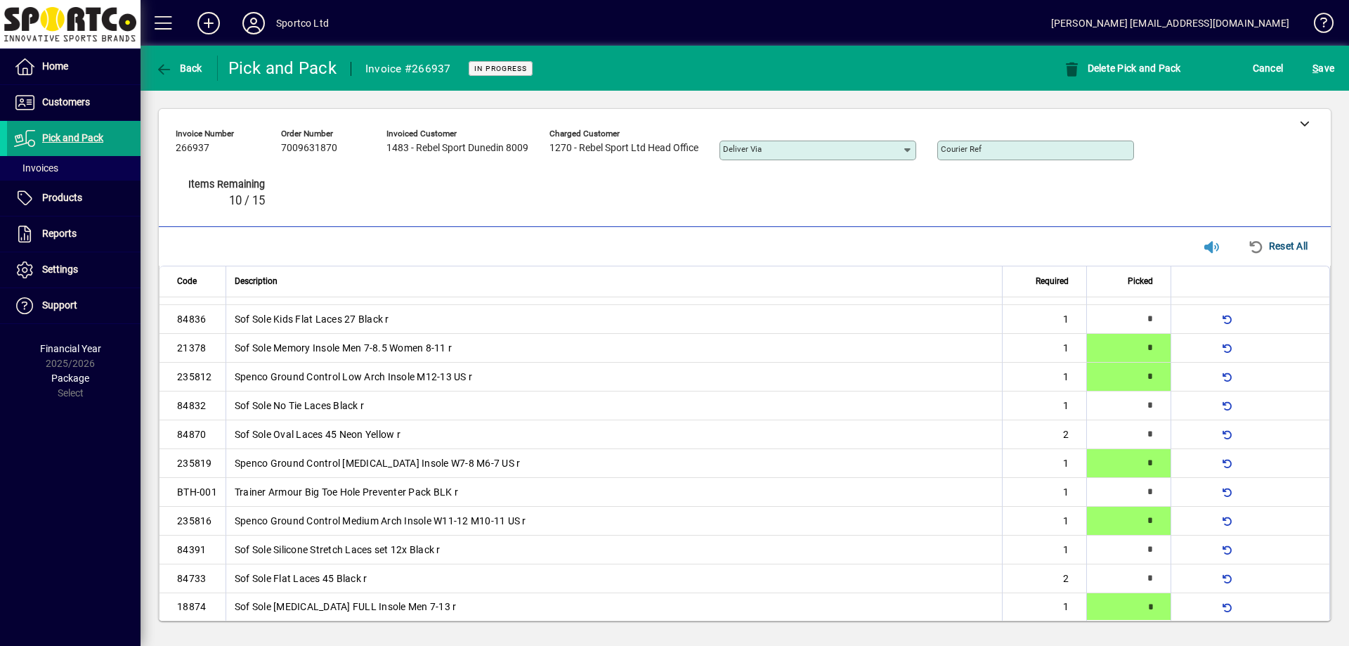
type input "*"
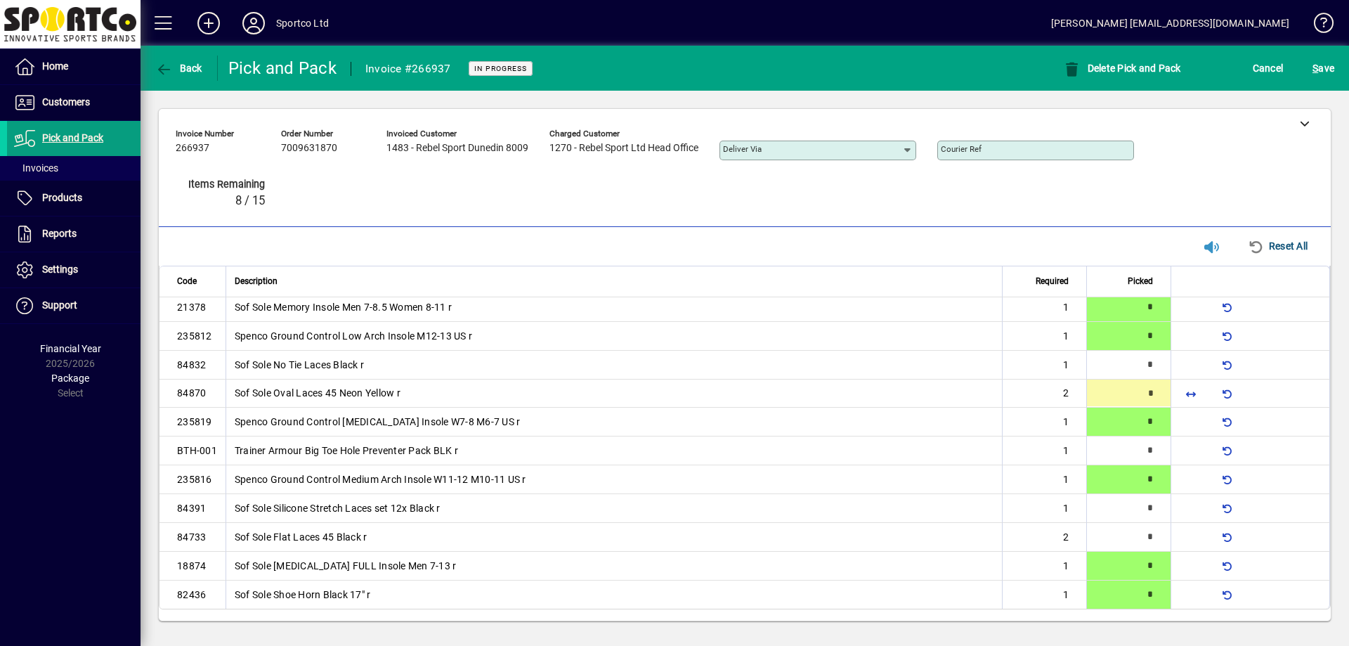
type input "*"
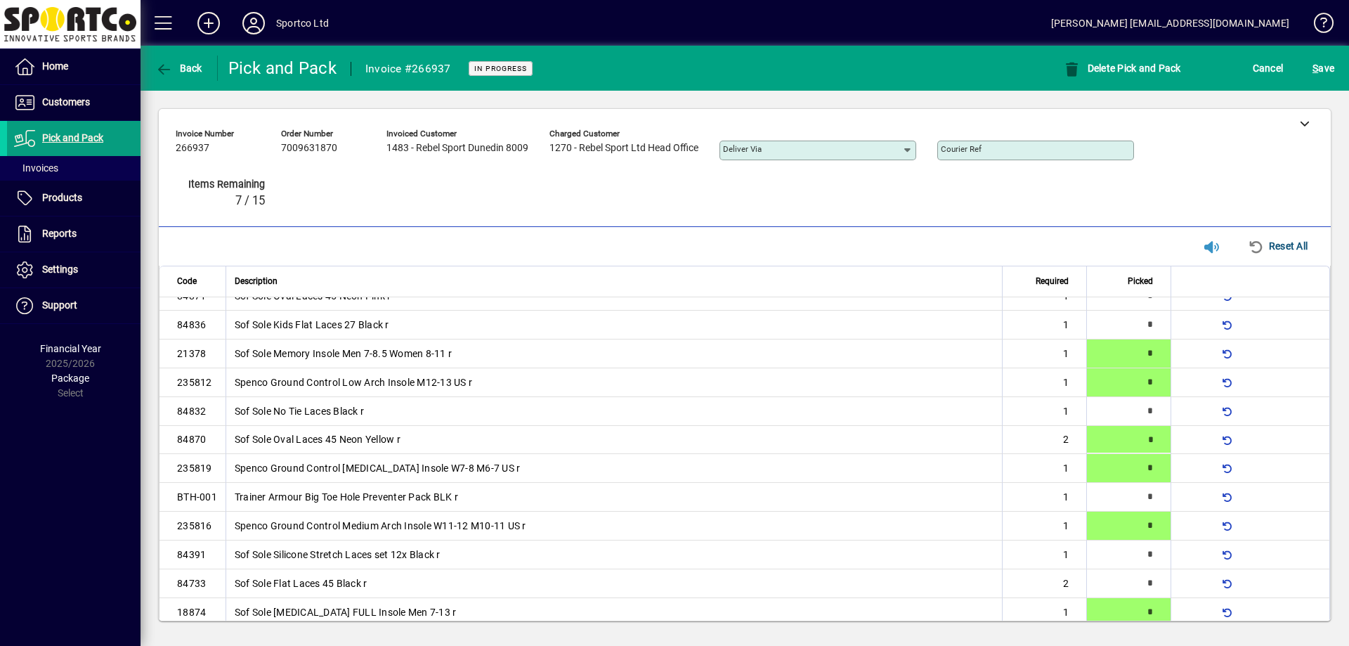
scroll to position [14, 0]
type input "*"
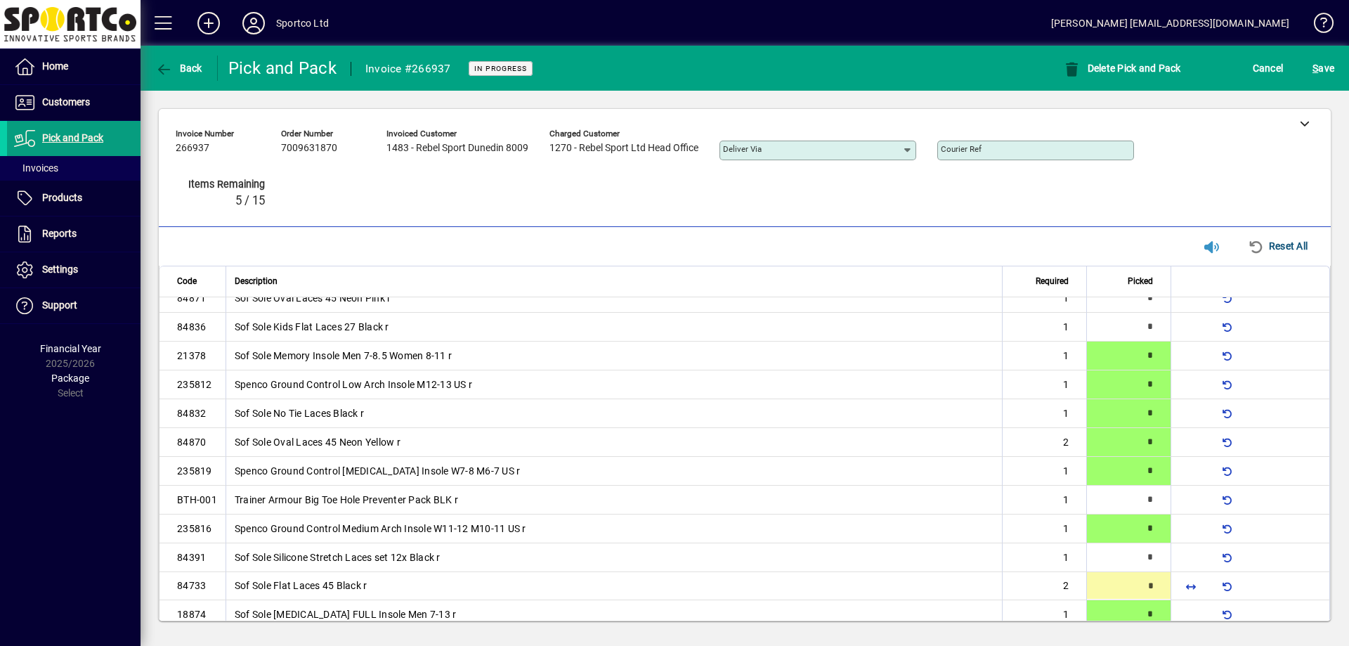
type input "*"
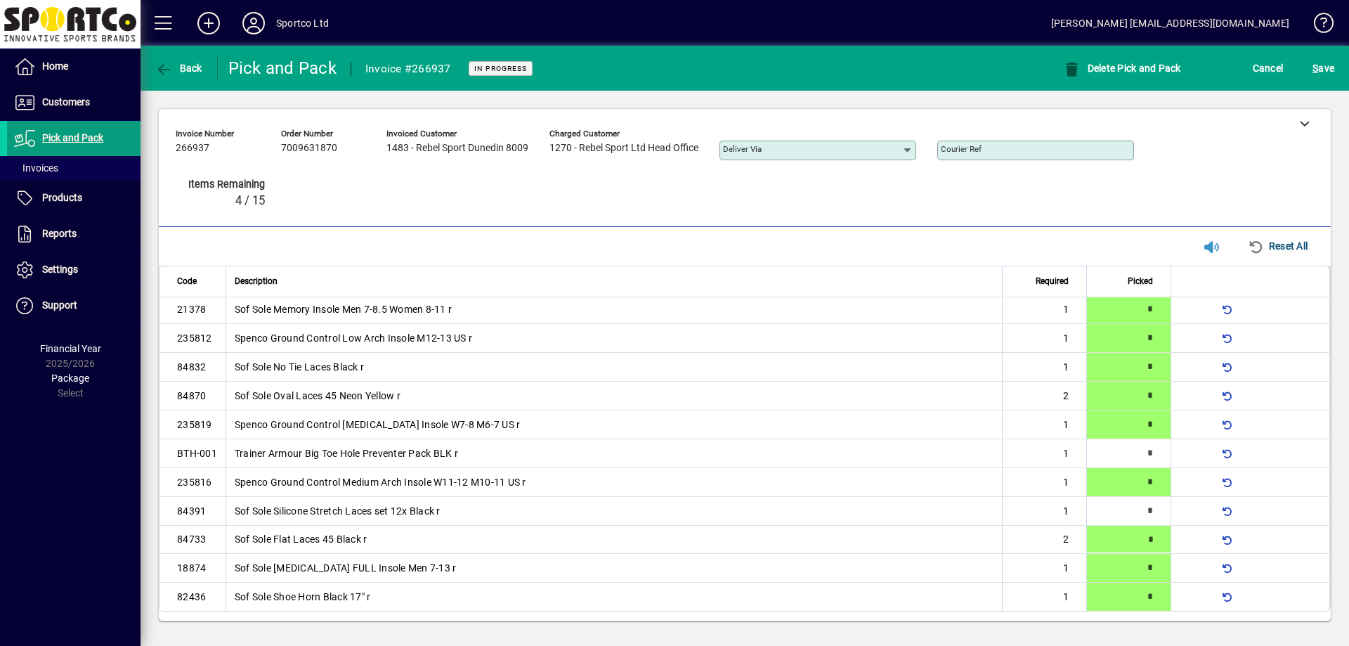
scroll to position [63, 0]
type input "*"
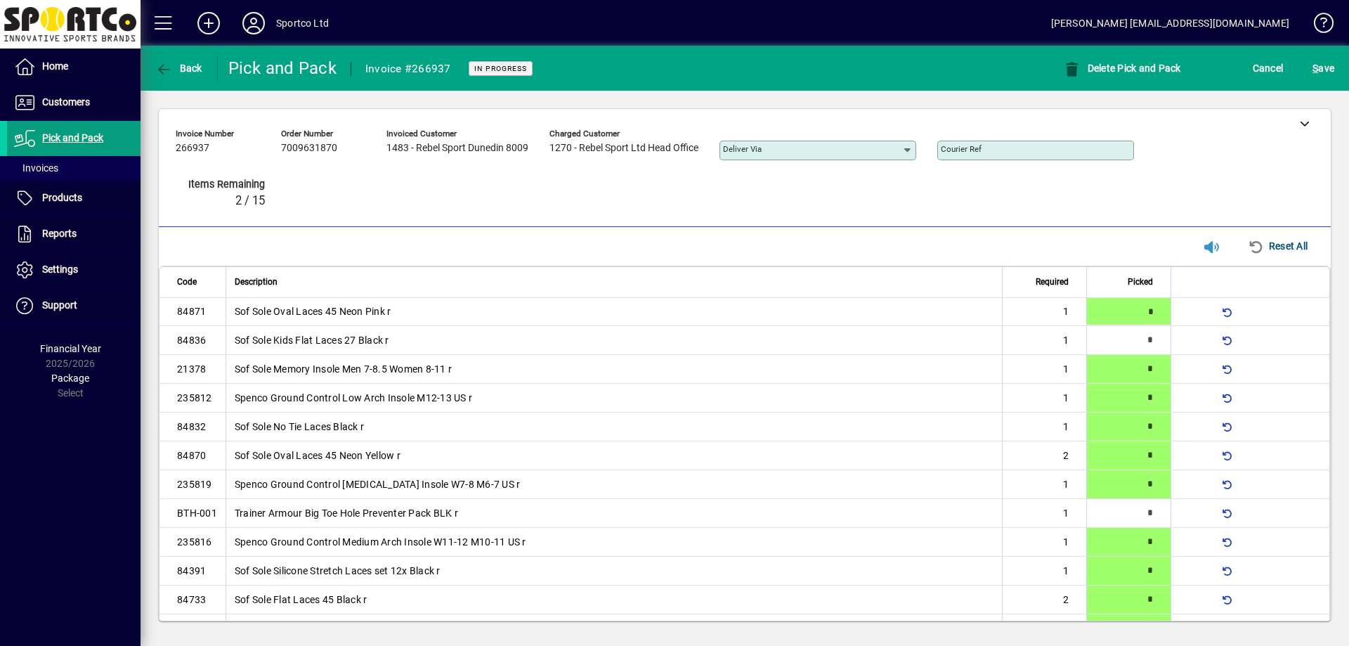
type input "*"
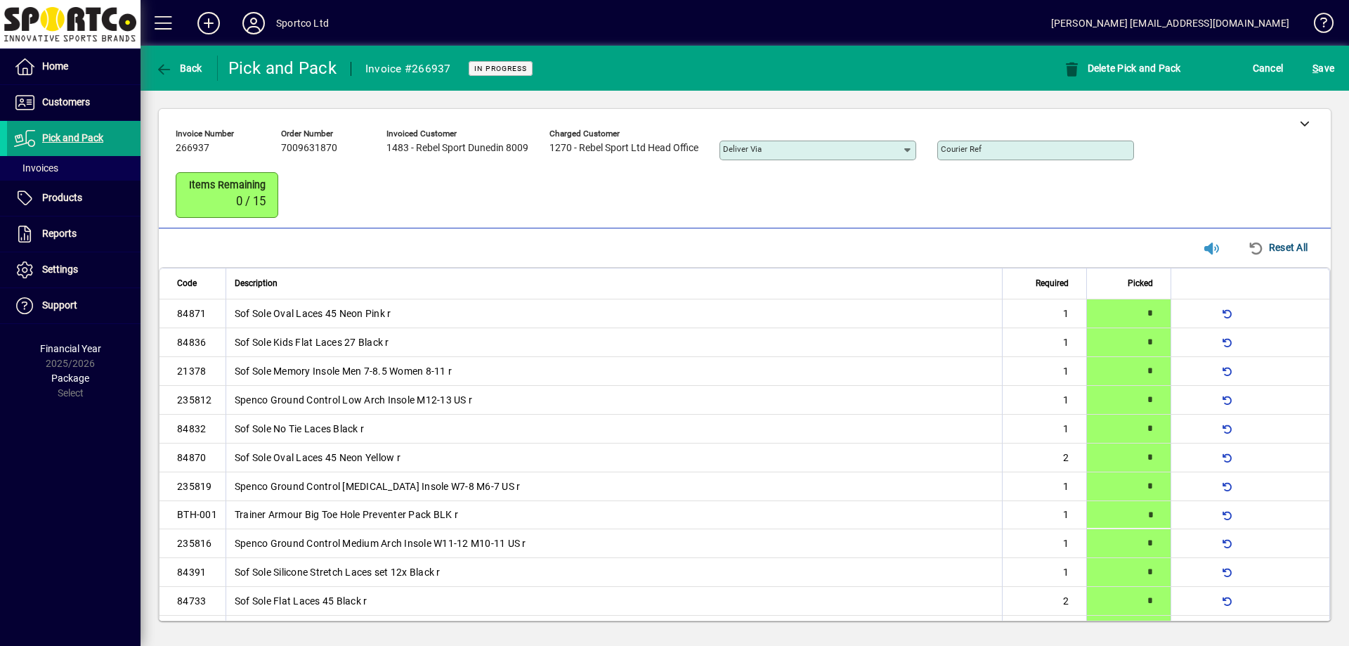
type input "*"
click at [1328, 71] on span "S ave" at bounding box center [1323, 68] width 22 height 22
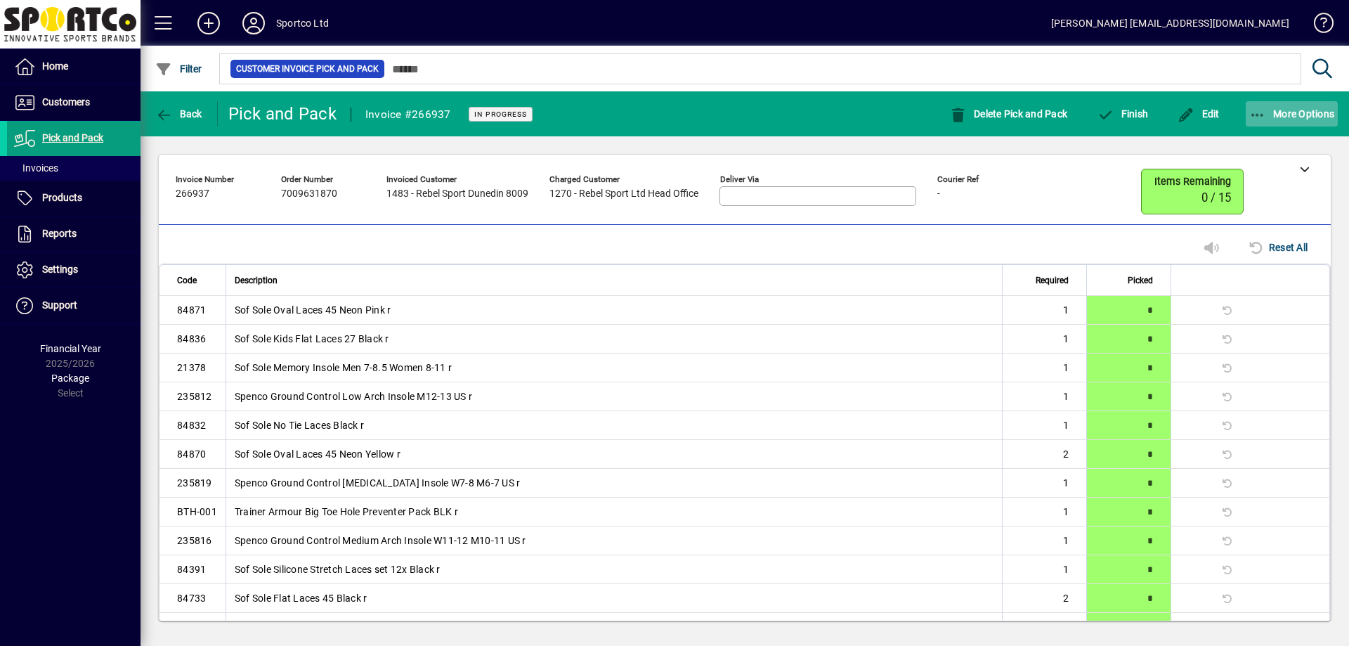
click at [1313, 114] on span "More Options" at bounding box center [1292, 113] width 86 height 11
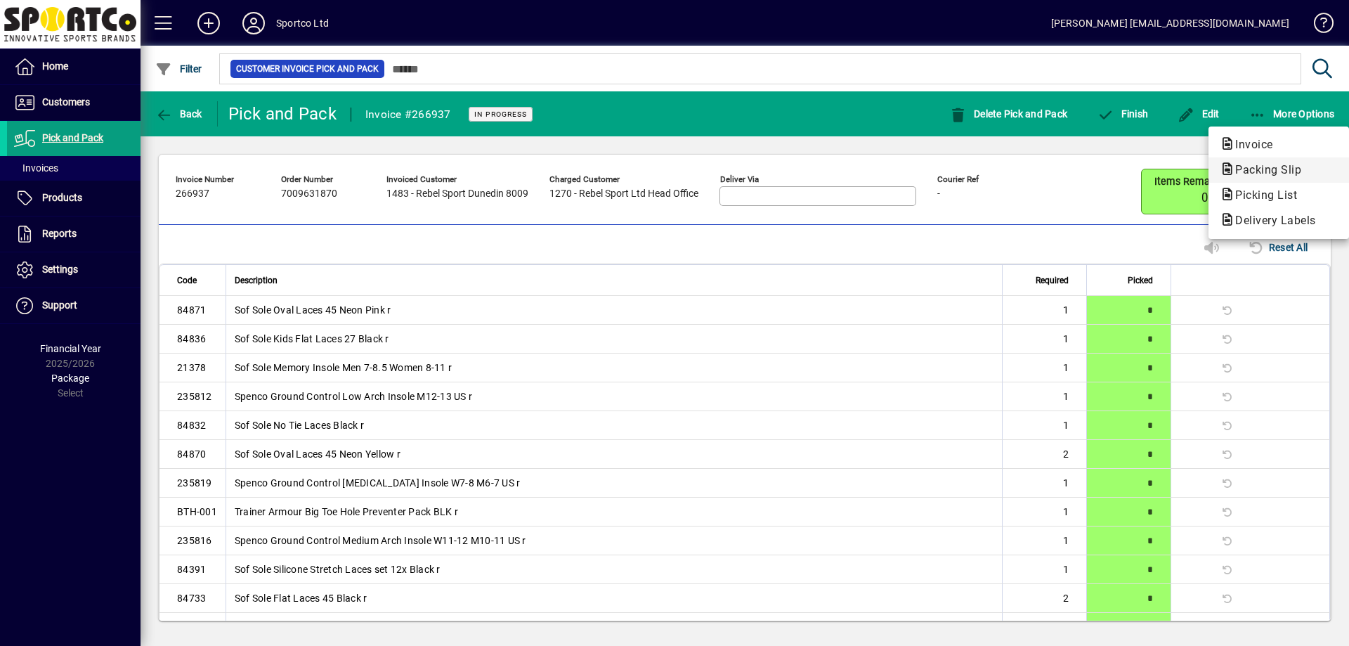
click at [1234, 175] on icon "button" at bounding box center [1226, 169] width 15 height 13
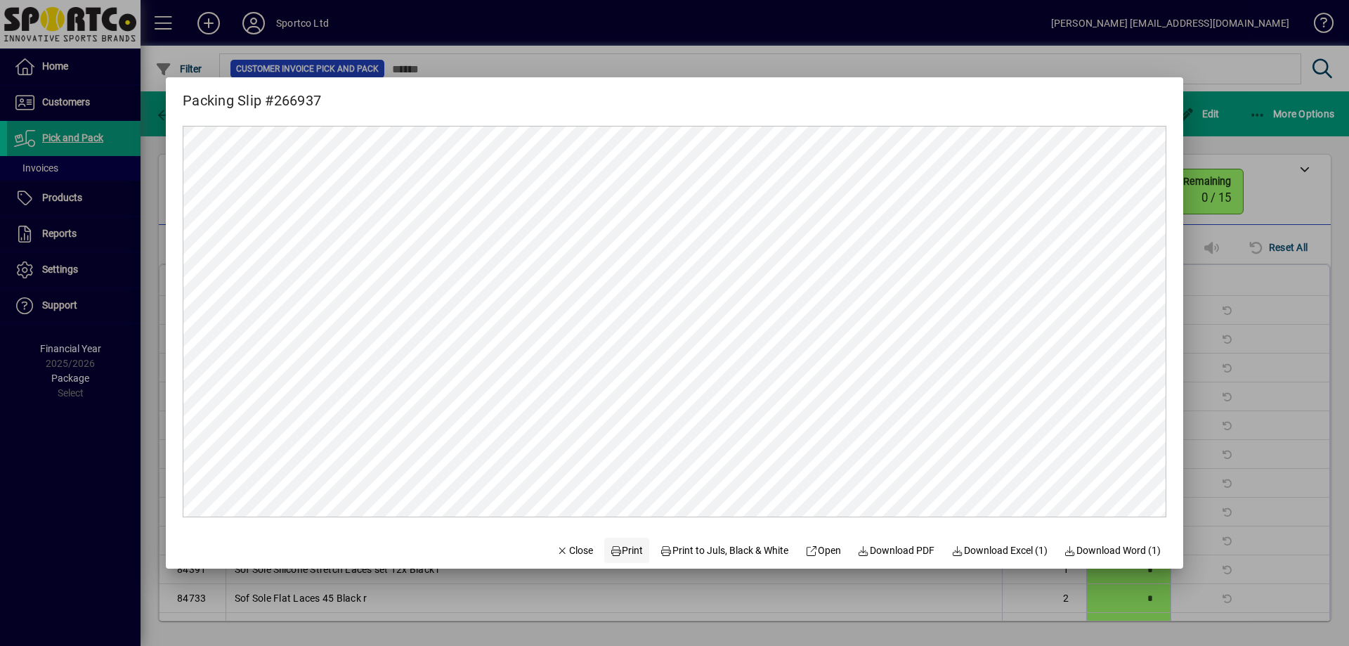
click at [610, 553] on span "Print" at bounding box center [627, 550] width 34 height 15
click at [1215, 211] on div at bounding box center [674, 323] width 1349 height 646
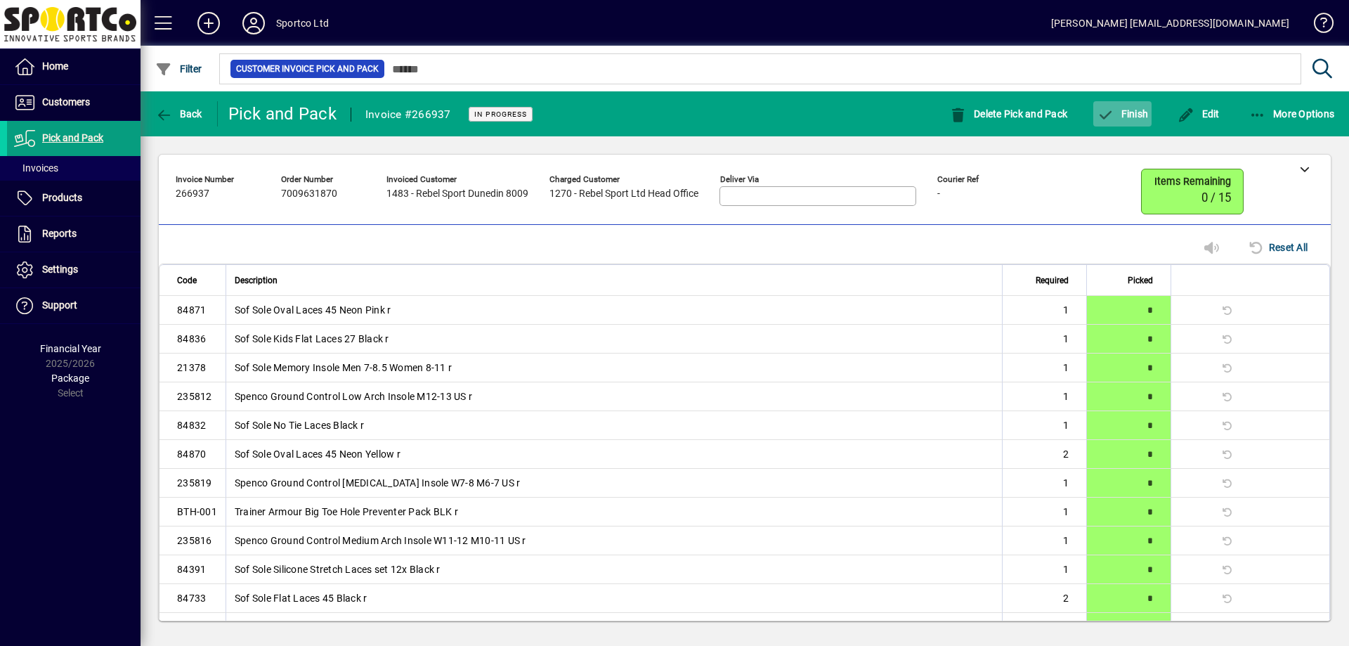
click at [1120, 108] on span "Finish" at bounding box center [1121, 113] width 51 height 11
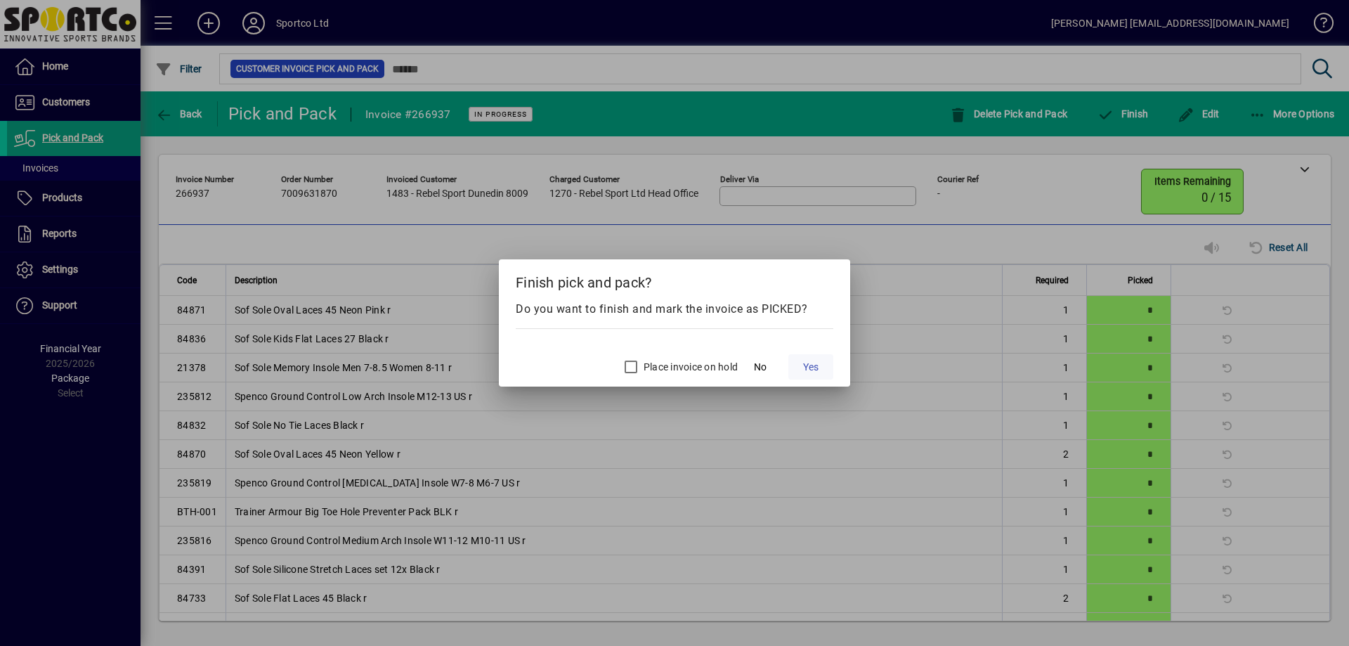
click at [805, 361] on span "Yes" at bounding box center [810, 367] width 15 height 15
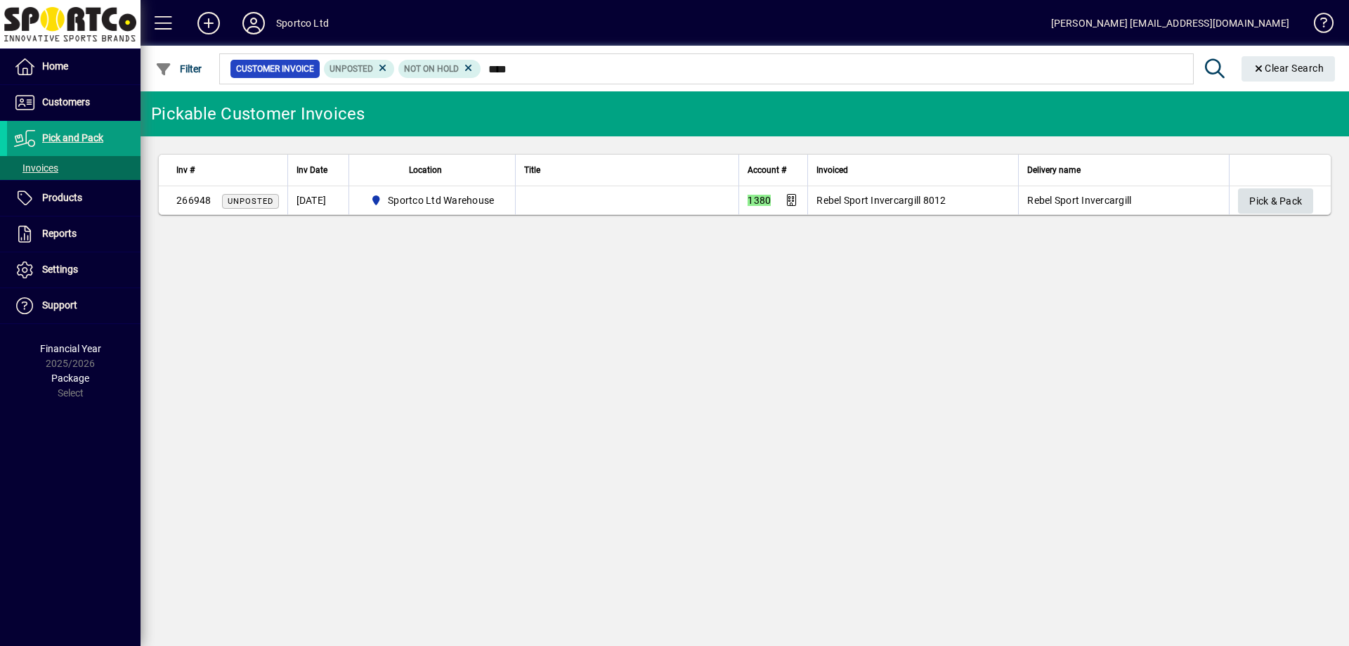
type input "****"
click at [1282, 201] on span "Pick & Pack" at bounding box center [1275, 201] width 53 height 23
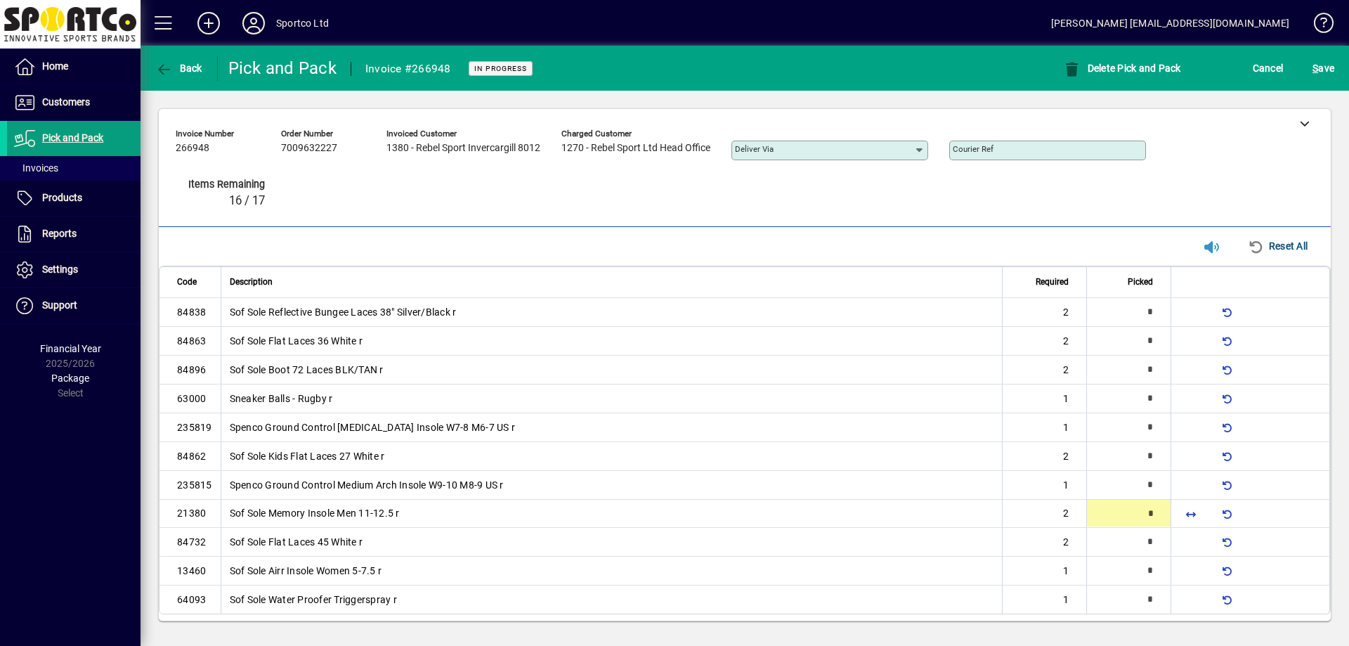
type input "*"
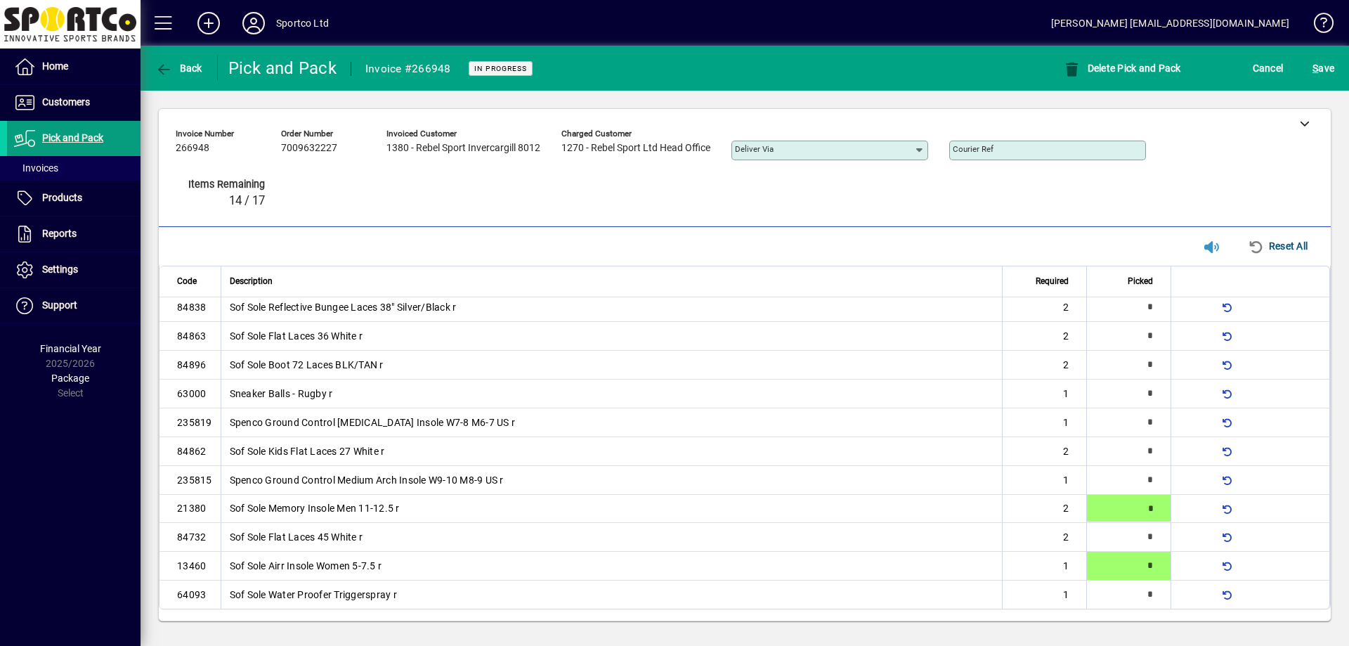
type input "*"
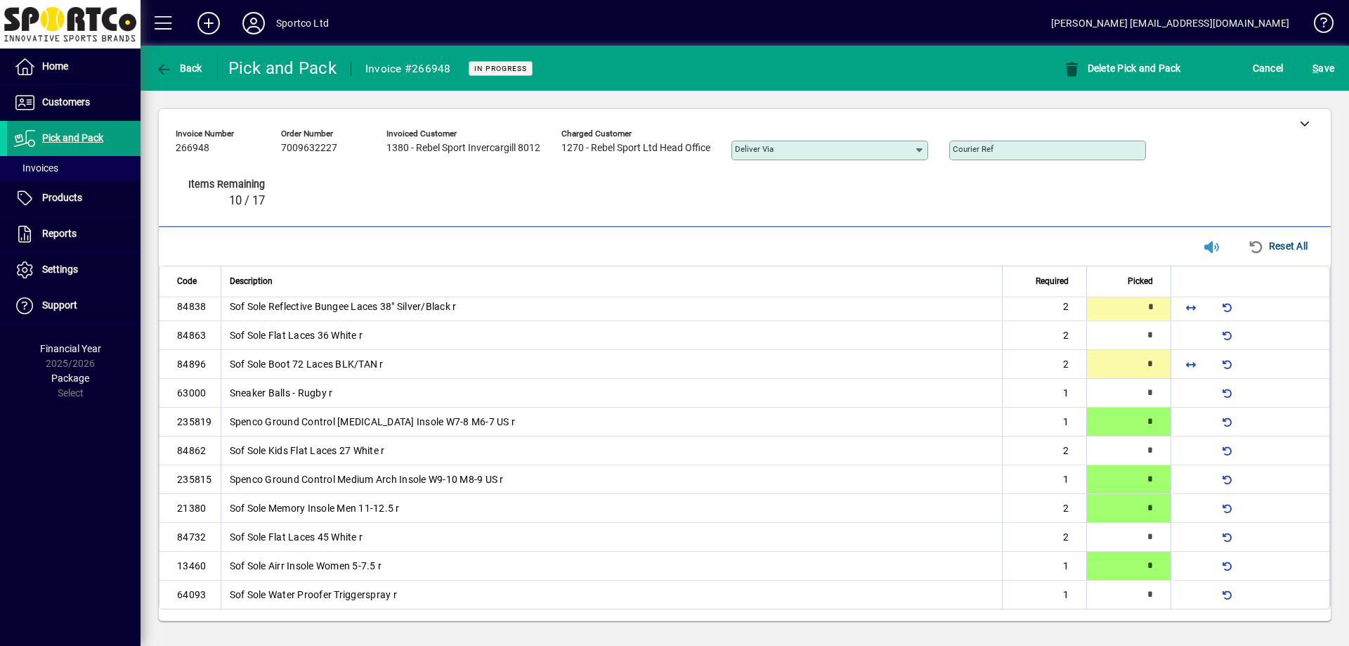
type input "*"
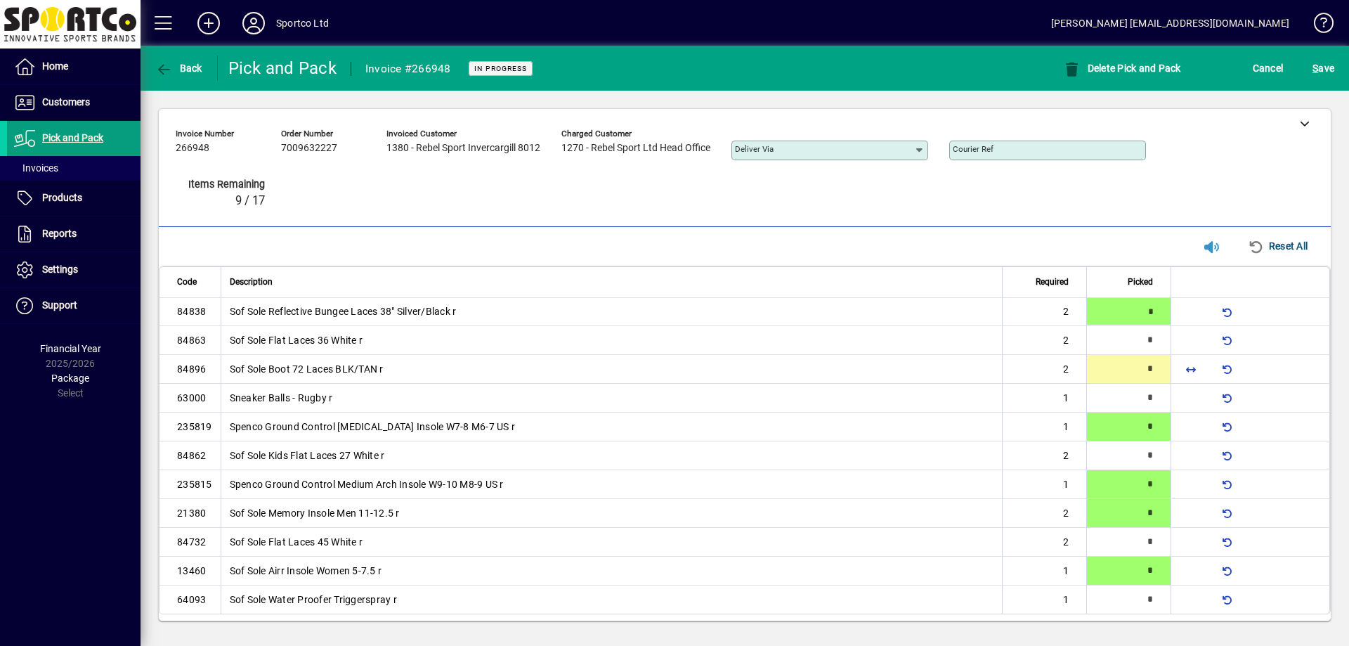
type input "*"
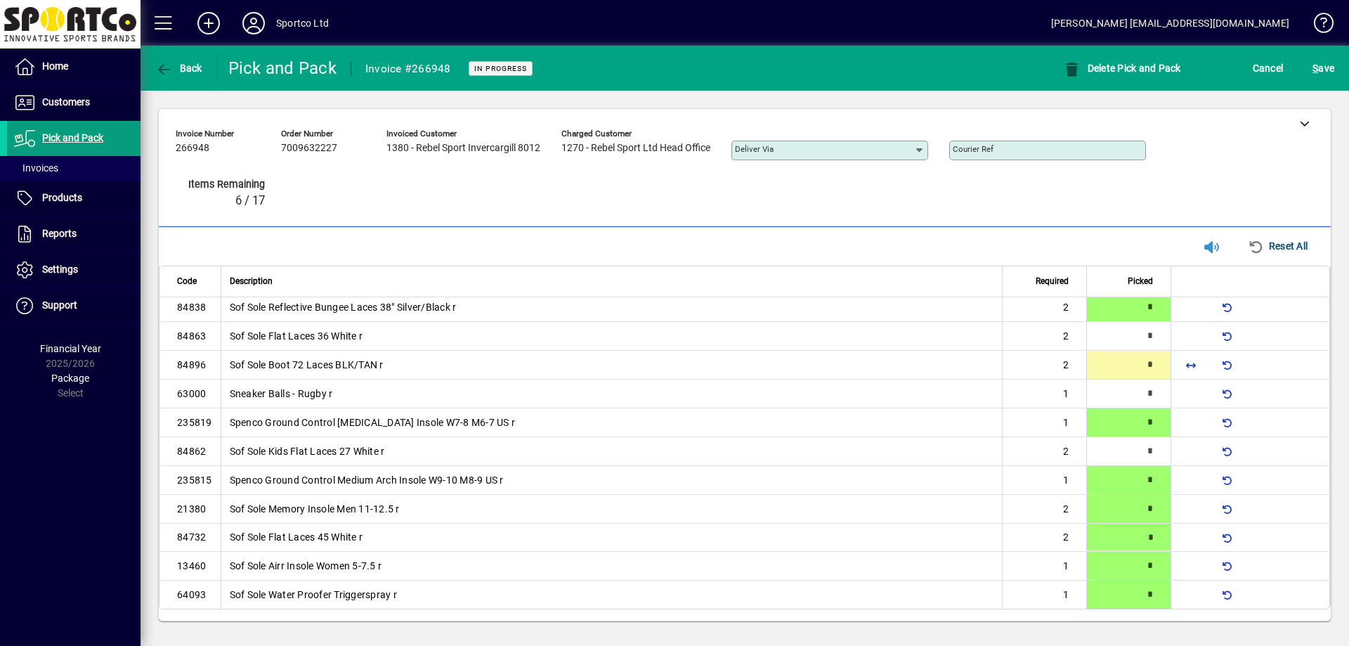
type input "*"
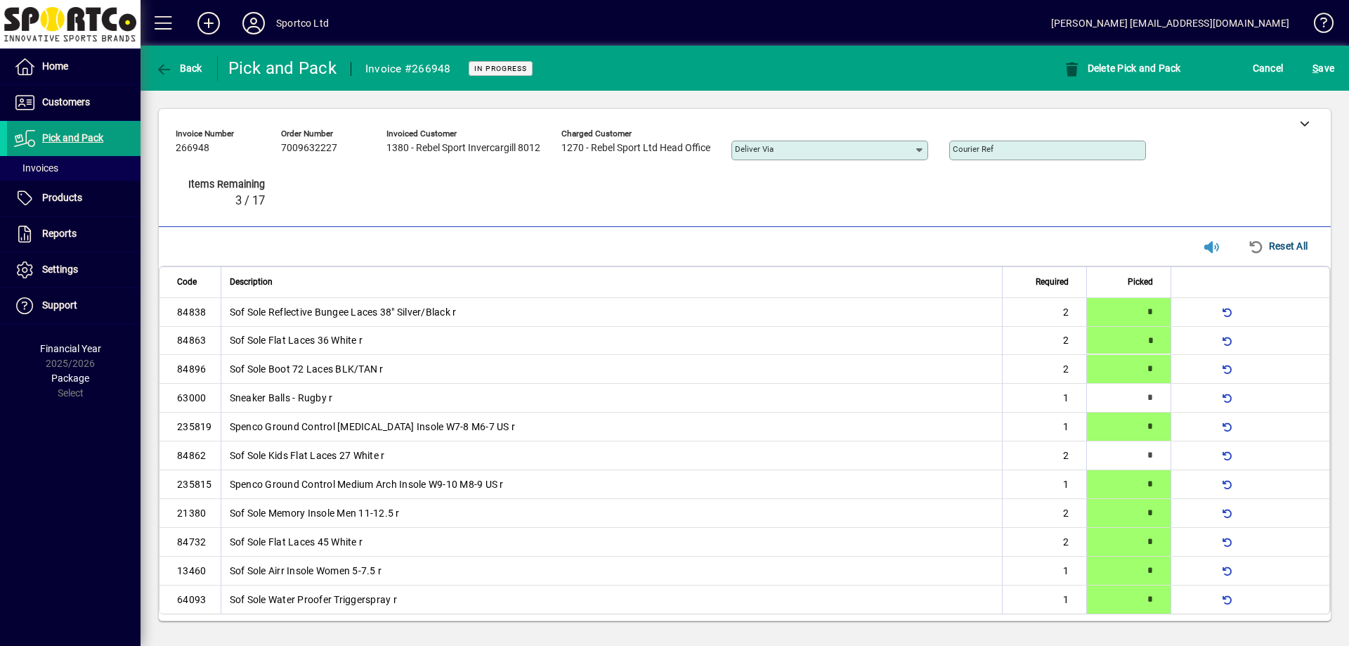
type input "*"
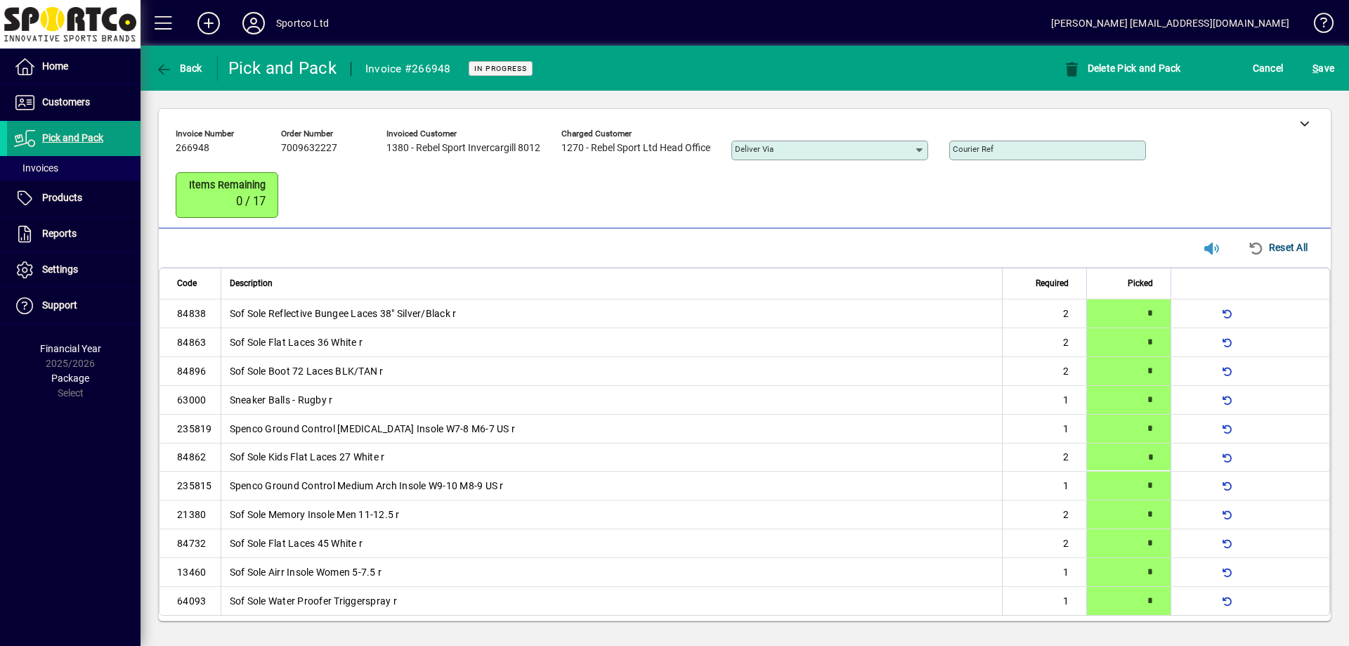
scroll to position [6, 0]
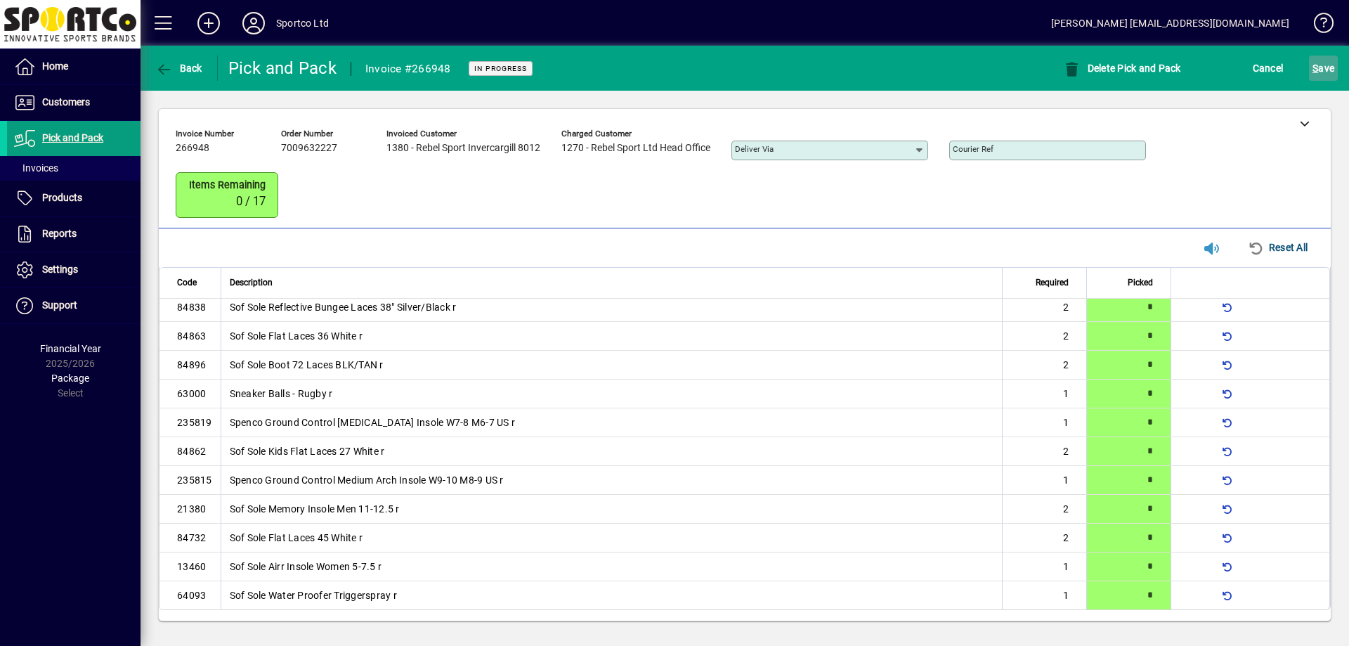
click at [1313, 58] on span "S ave" at bounding box center [1323, 68] width 22 height 22
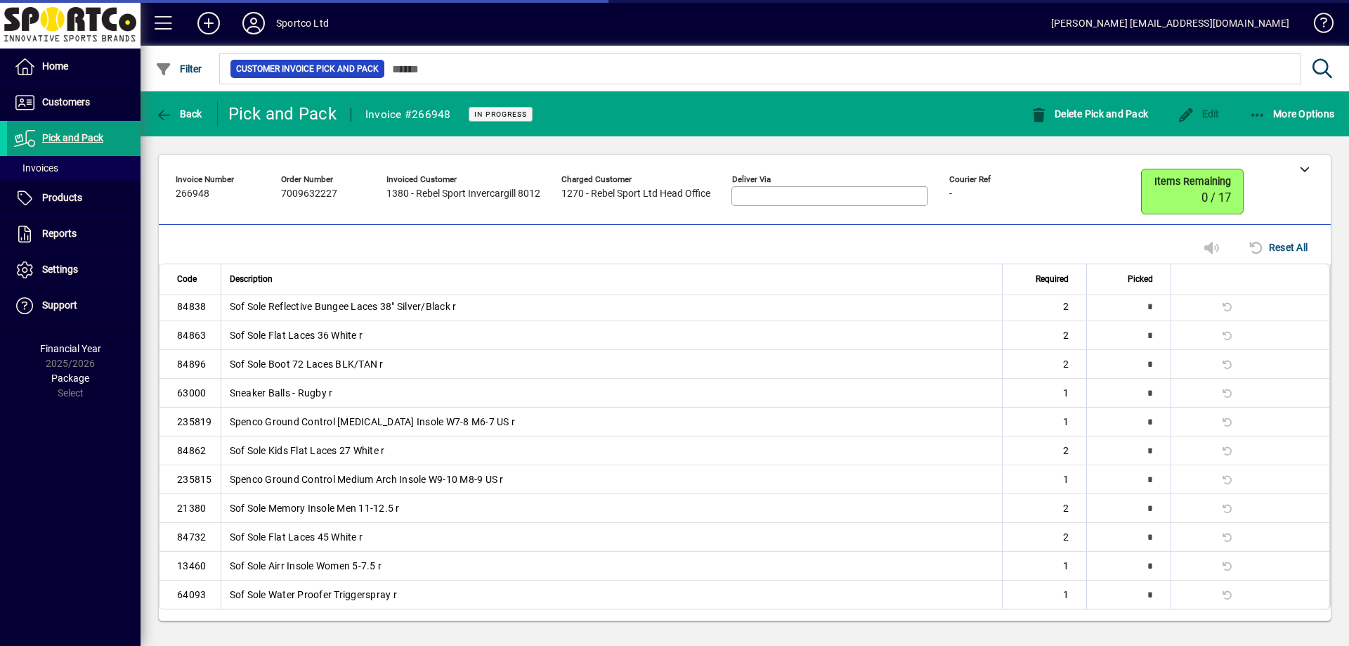
scroll to position [0, 0]
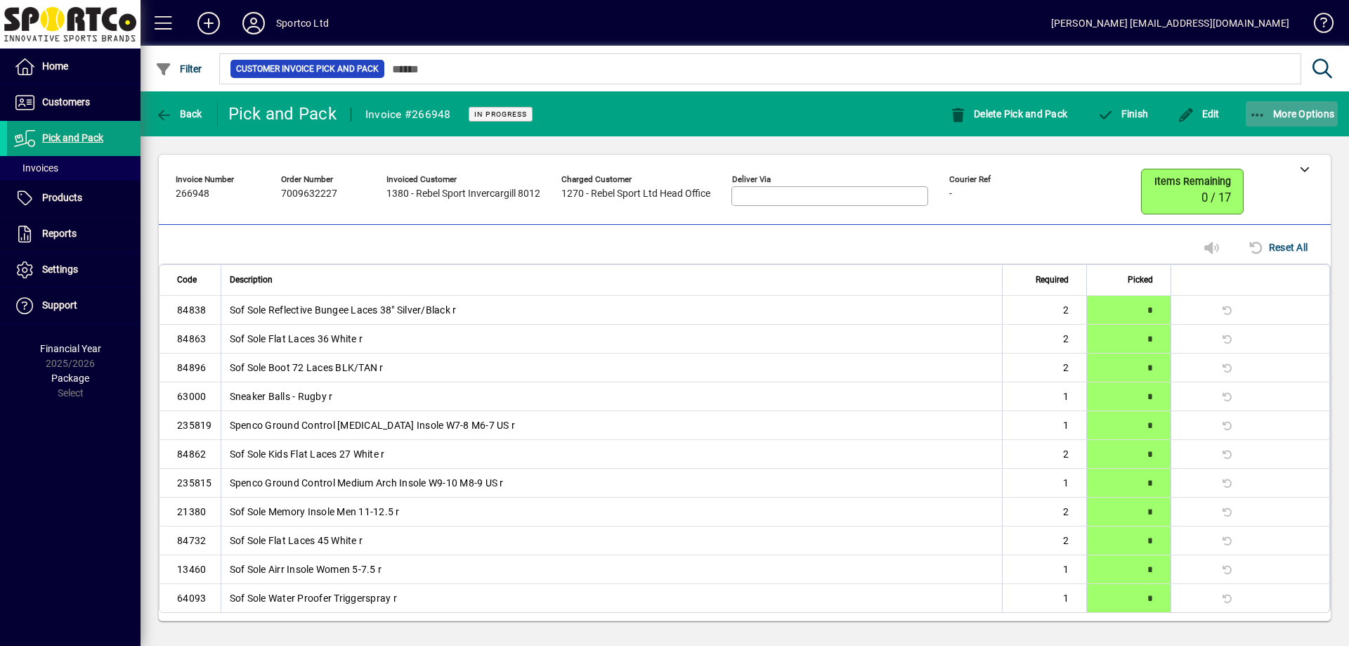
click at [1310, 112] on span "More Options" at bounding box center [1292, 113] width 86 height 11
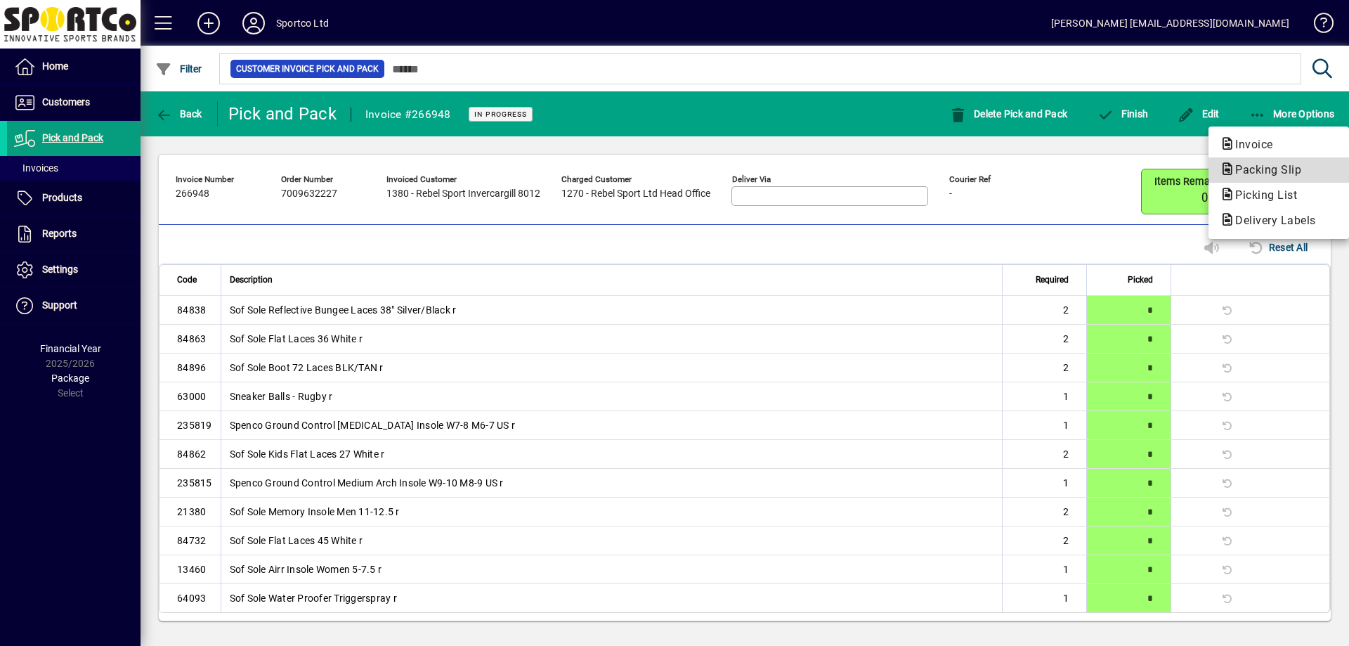
click at [1243, 170] on span "Packing Slip" at bounding box center [1263, 169] width 89 height 13
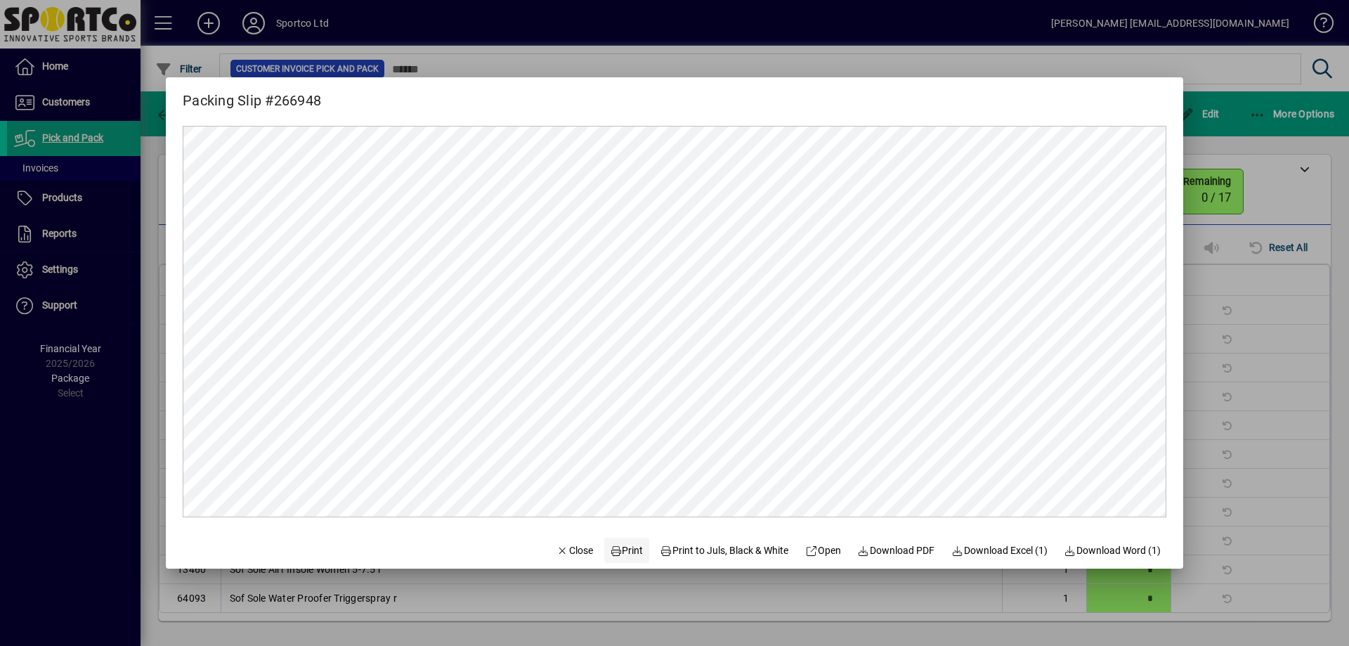
click at [619, 553] on span "Print" at bounding box center [627, 550] width 34 height 15
click at [1255, 183] on div at bounding box center [674, 323] width 1349 height 646
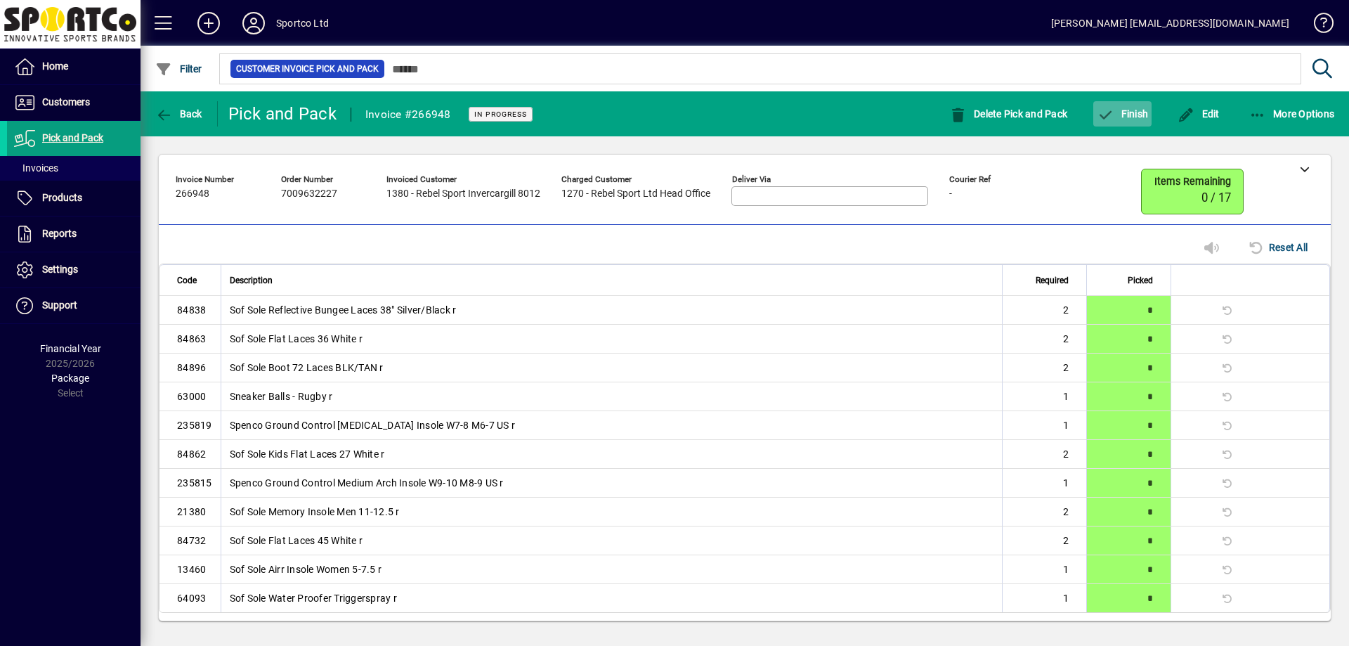
click at [1120, 105] on span "button" at bounding box center [1122, 114] width 58 height 34
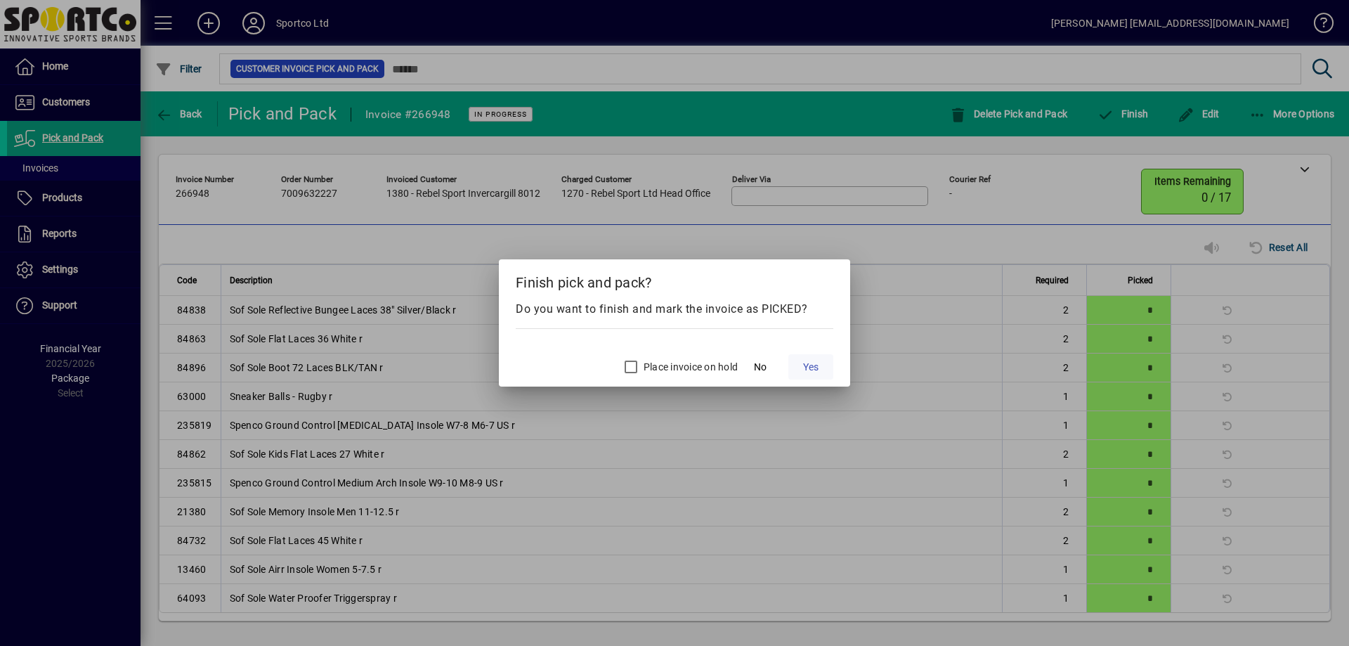
click at [808, 367] on span "Yes" at bounding box center [810, 367] width 15 height 15
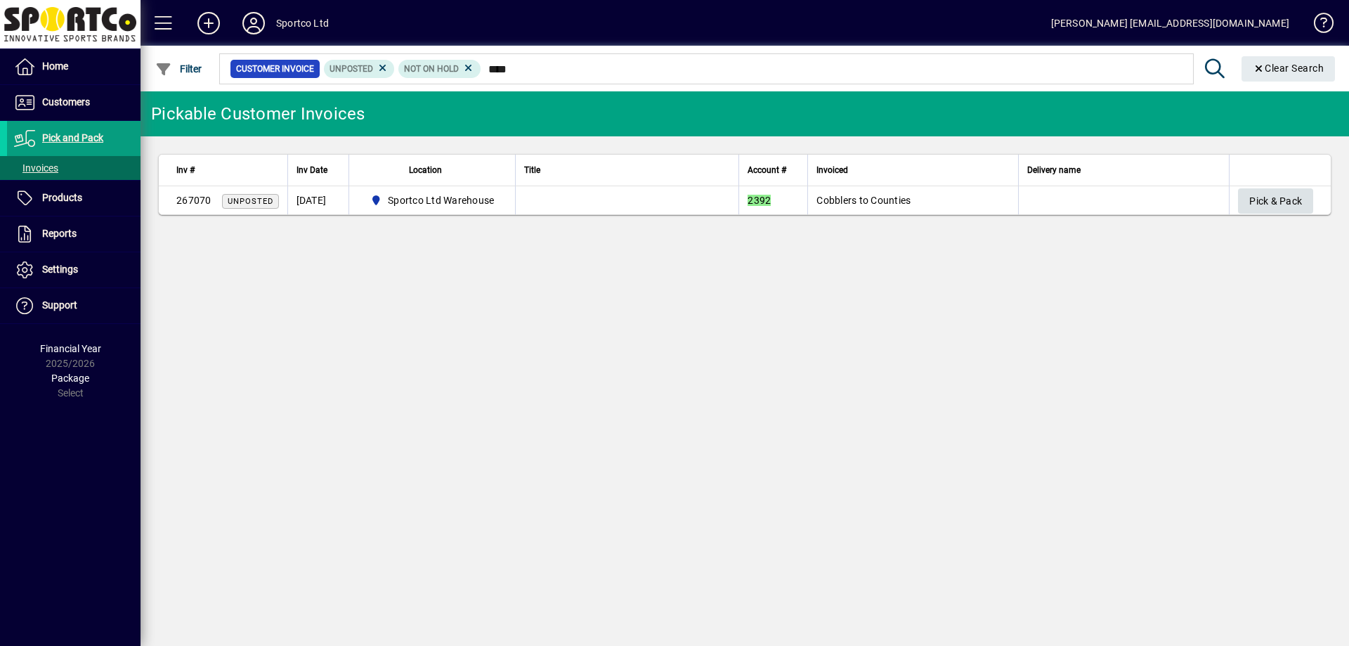
type input "****"
click at [1276, 196] on span "Pick & Pack" at bounding box center [1275, 201] width 53 height 23
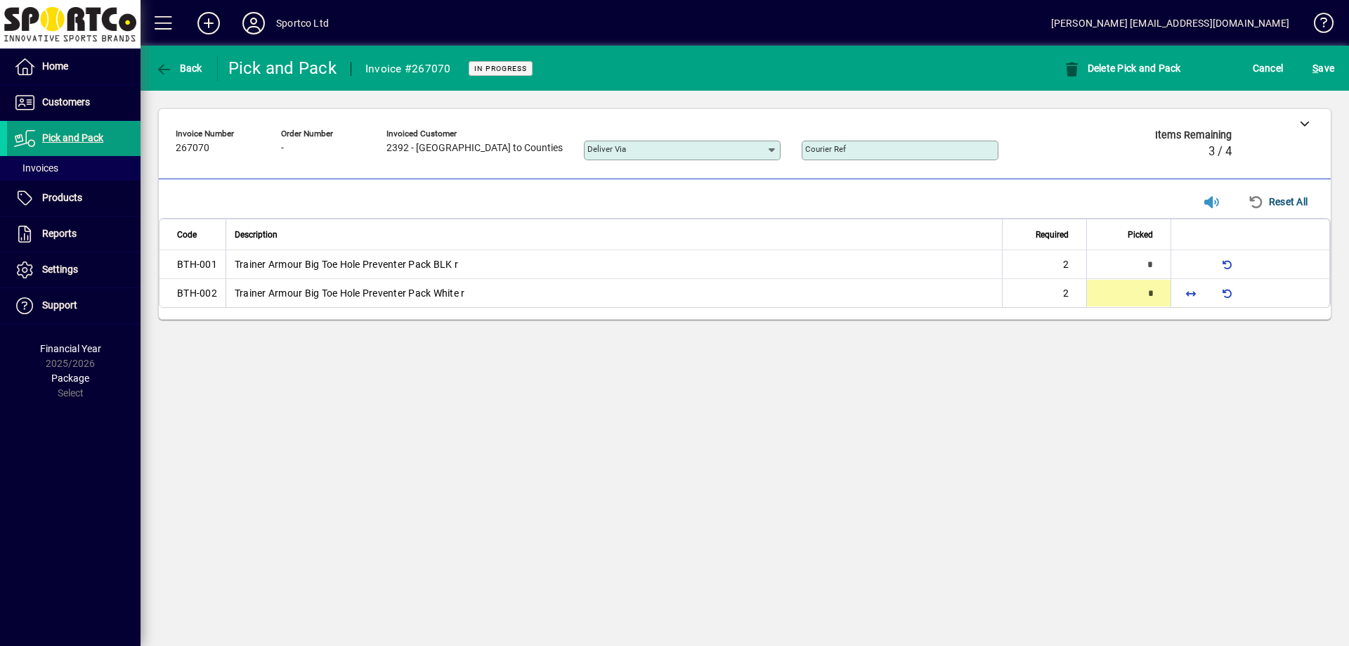
type input "*"
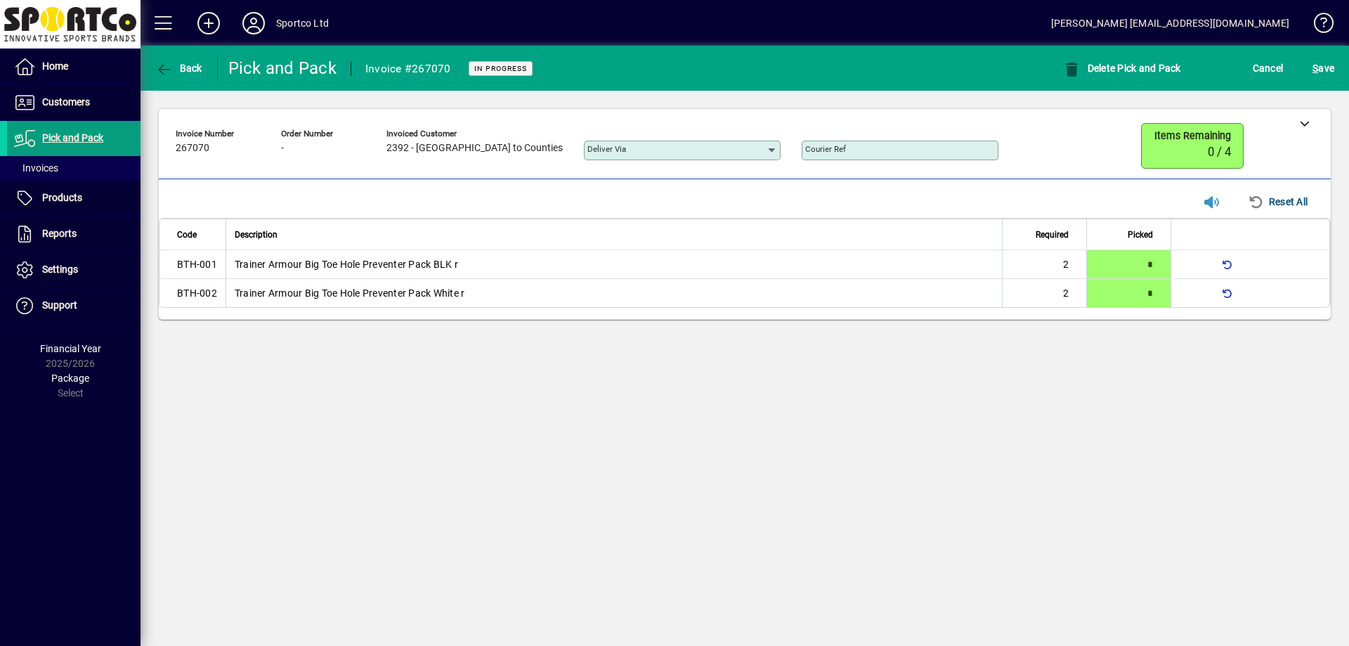
click at [1339, 72] on div "S ave" at bounding box center [1322, 67] width 51 height 25
click at [1335, 70] on span "submit" at bounding box center [1323, 68] width 29 height 34
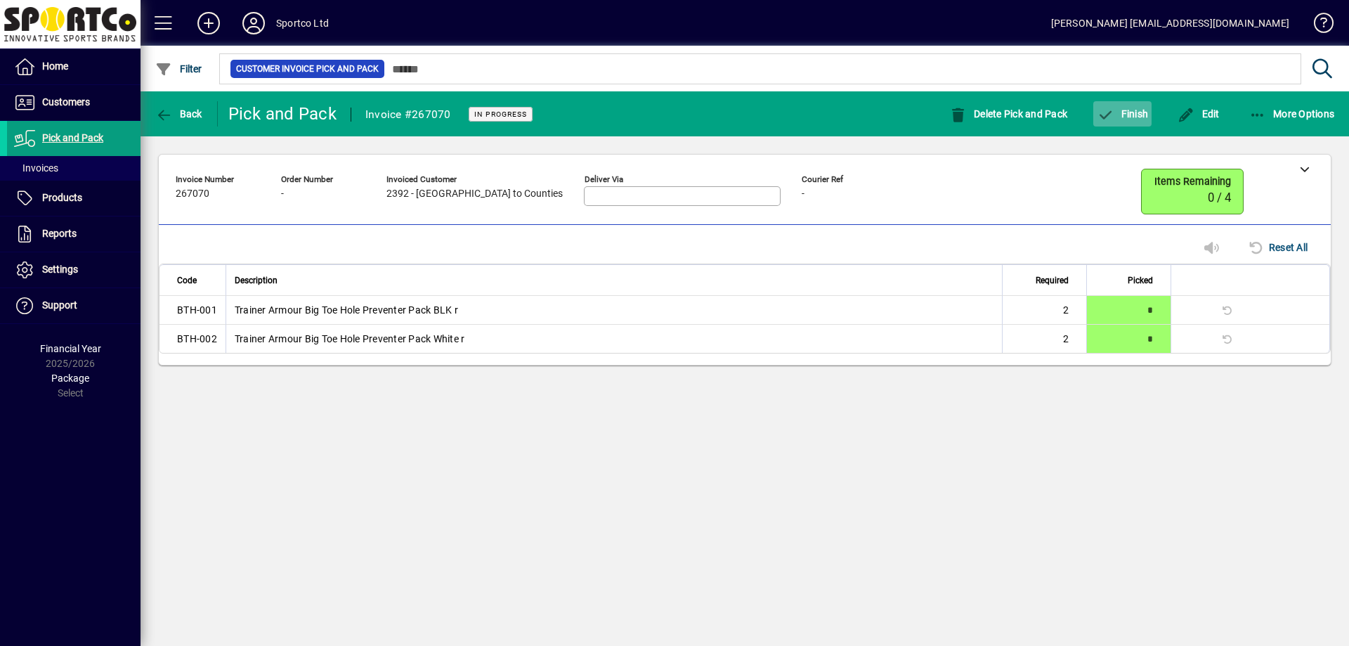
click at [1125, 113] on span "Finish" at bounding box center [1121, 113] width 51 height 11
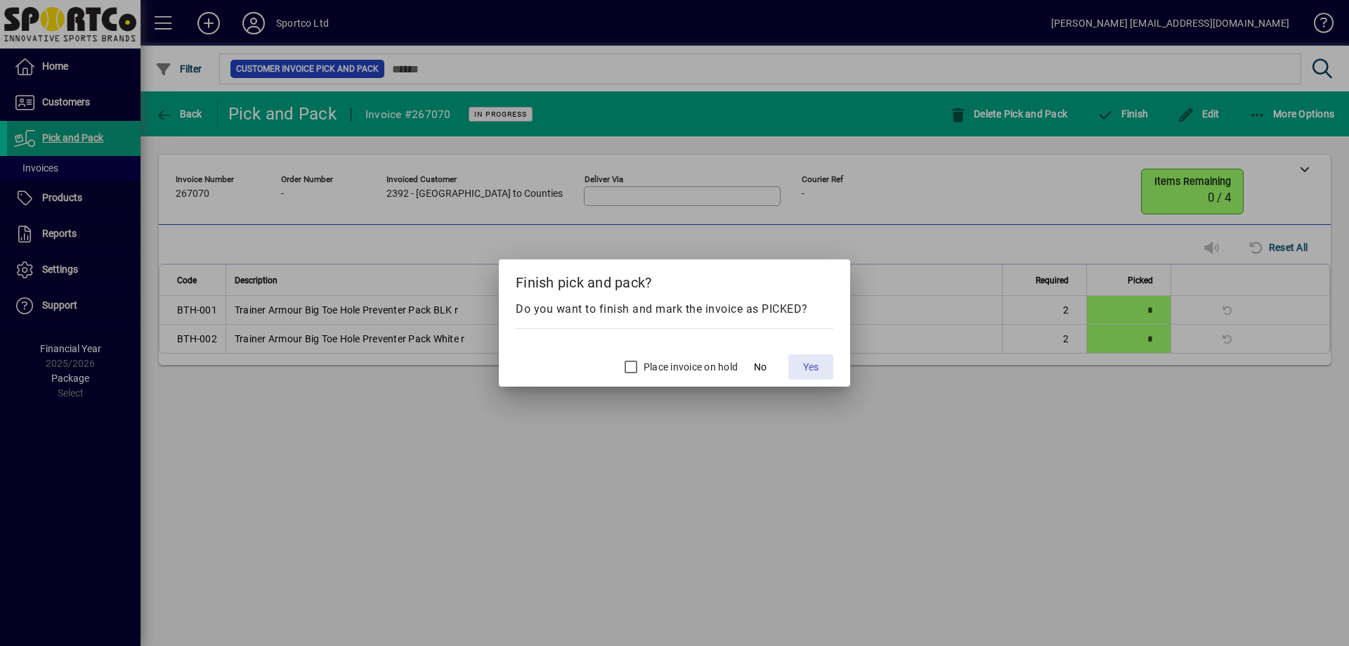
click at [804, 367] on span "Yes" at bounding box center [810, 367] width 15 height 15
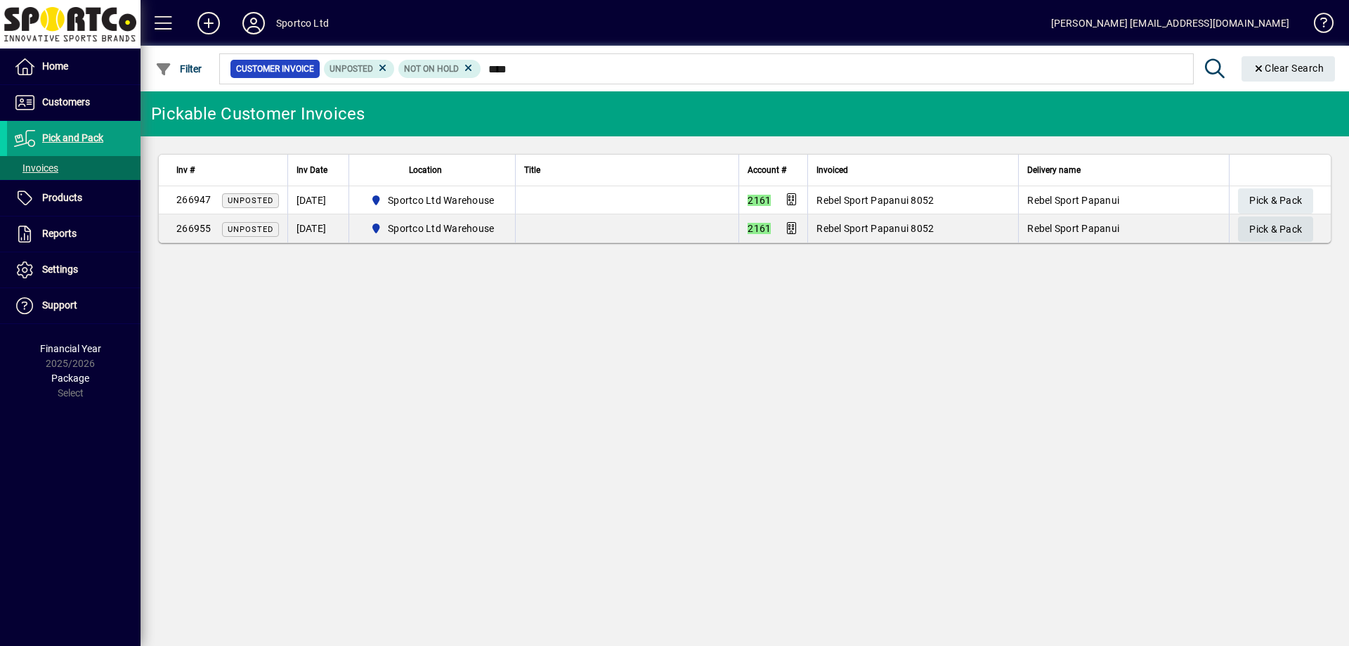
type input "****"
click at [1275, 231] on span "Pick & Pack" at bounding box center [1275, 229] width 53 height 23
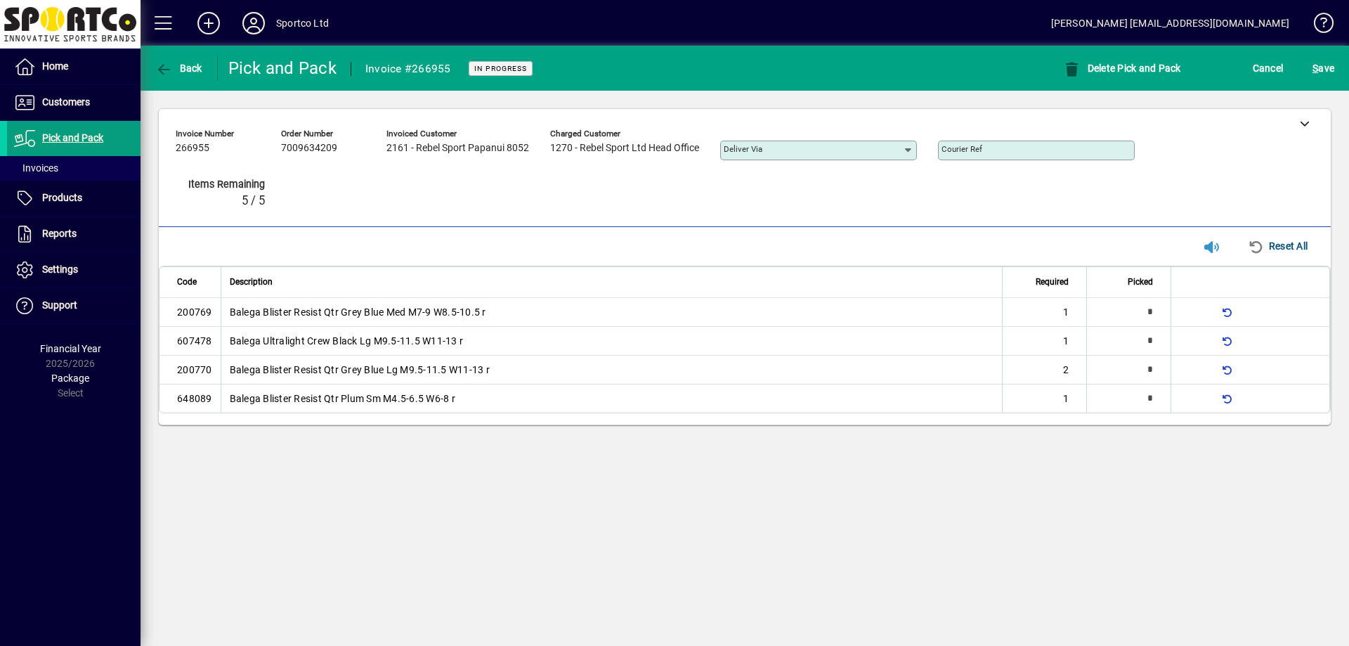
type input "*"
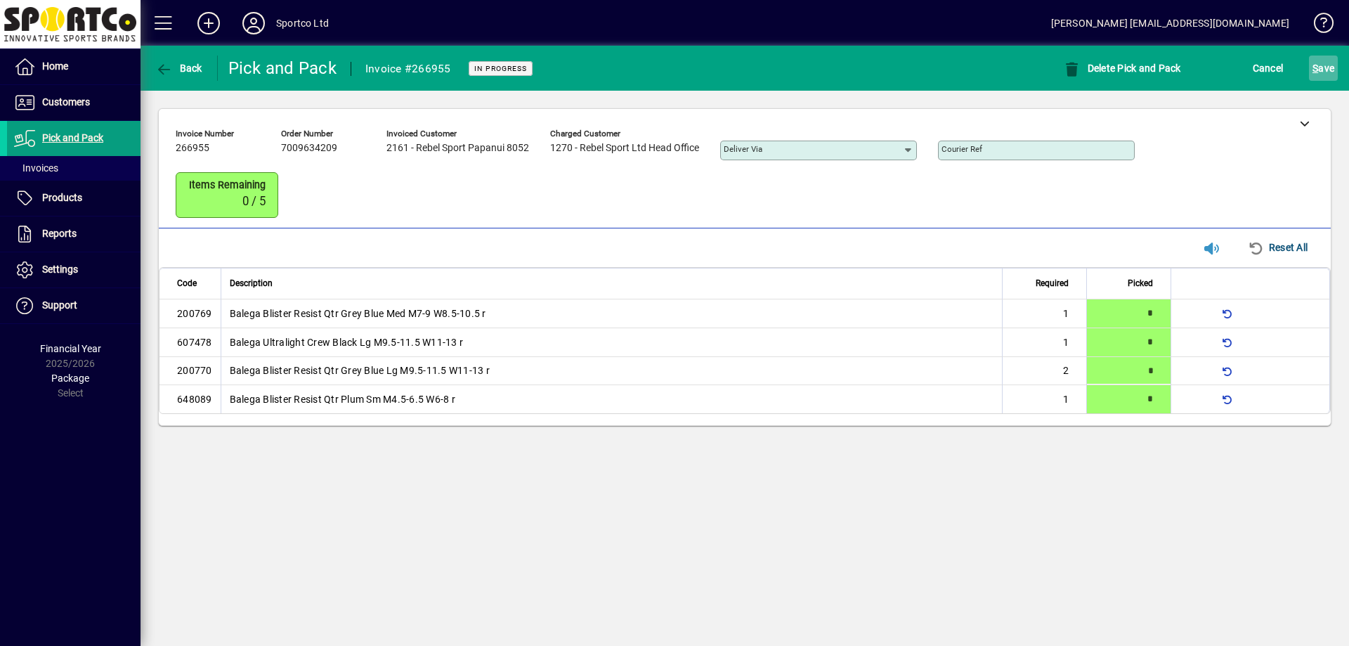
click at [1326, 71] on span "S ave" at bounding box center [1323, 68] width 22 height 22
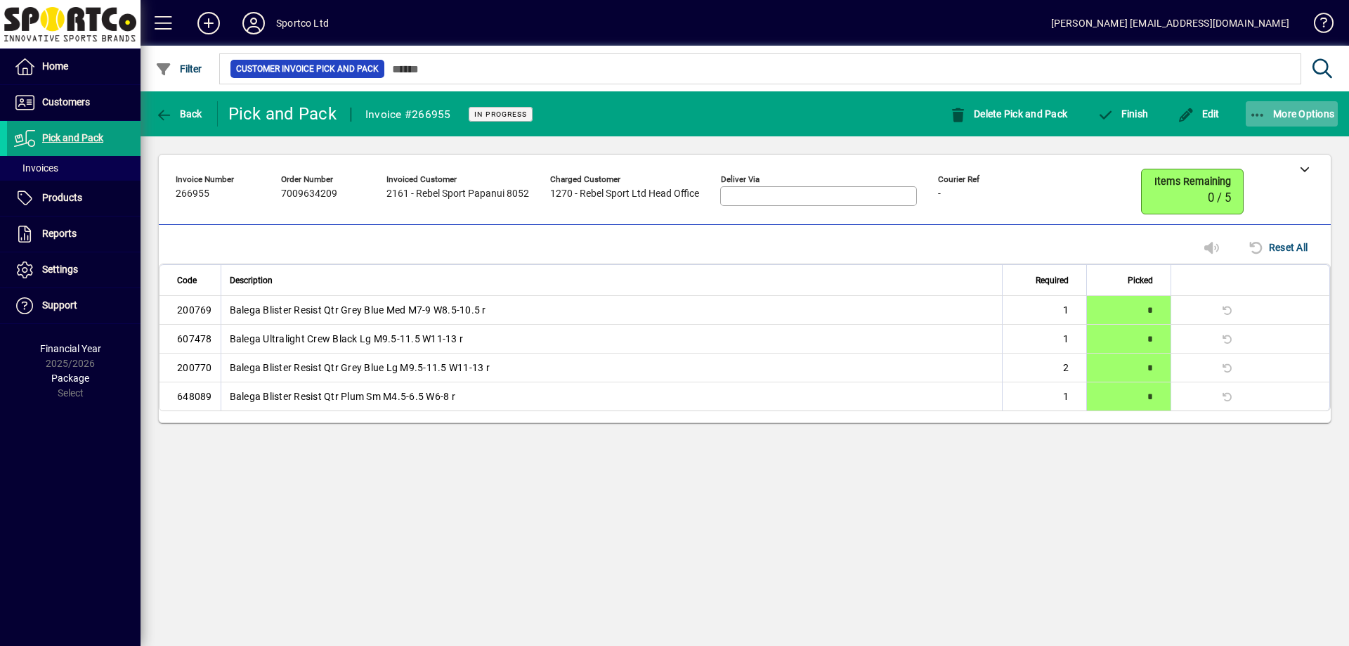
click at [1284, 121] on span "button" at bounding box center [1291, 114] width 93 height 34
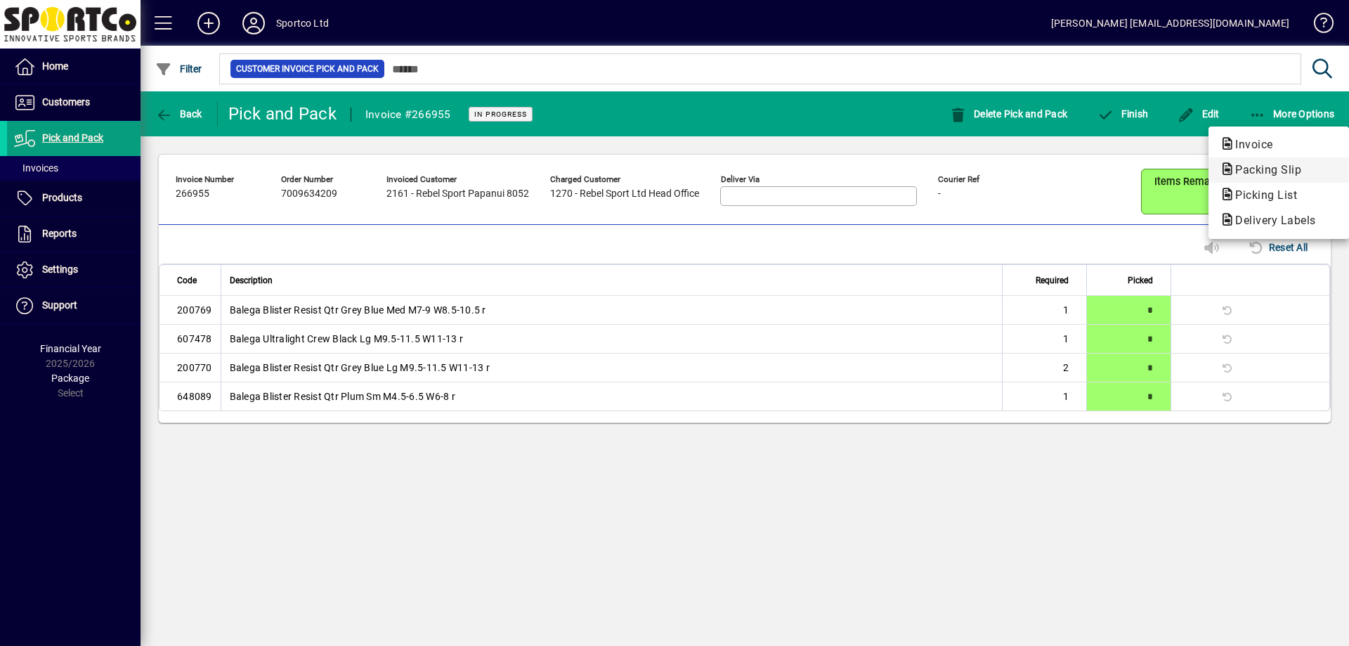
click at [1252, 167] on span "Packing Slip" at bounding box center [1263, 169] width 89 height 13
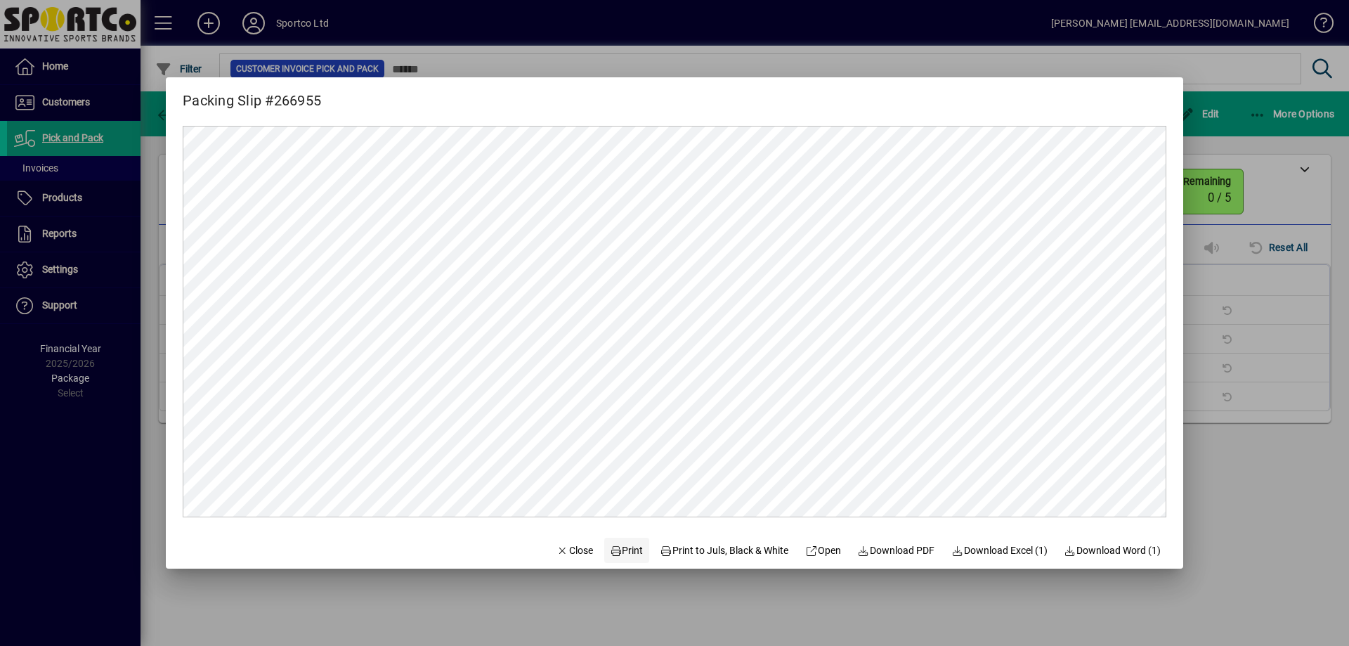
click at [620, 551] on span "Print" at bounding box center [627, 550] width 34 height 15
click at [1240, 227] on div at bounding box center [674, 323] width 1349 height 646
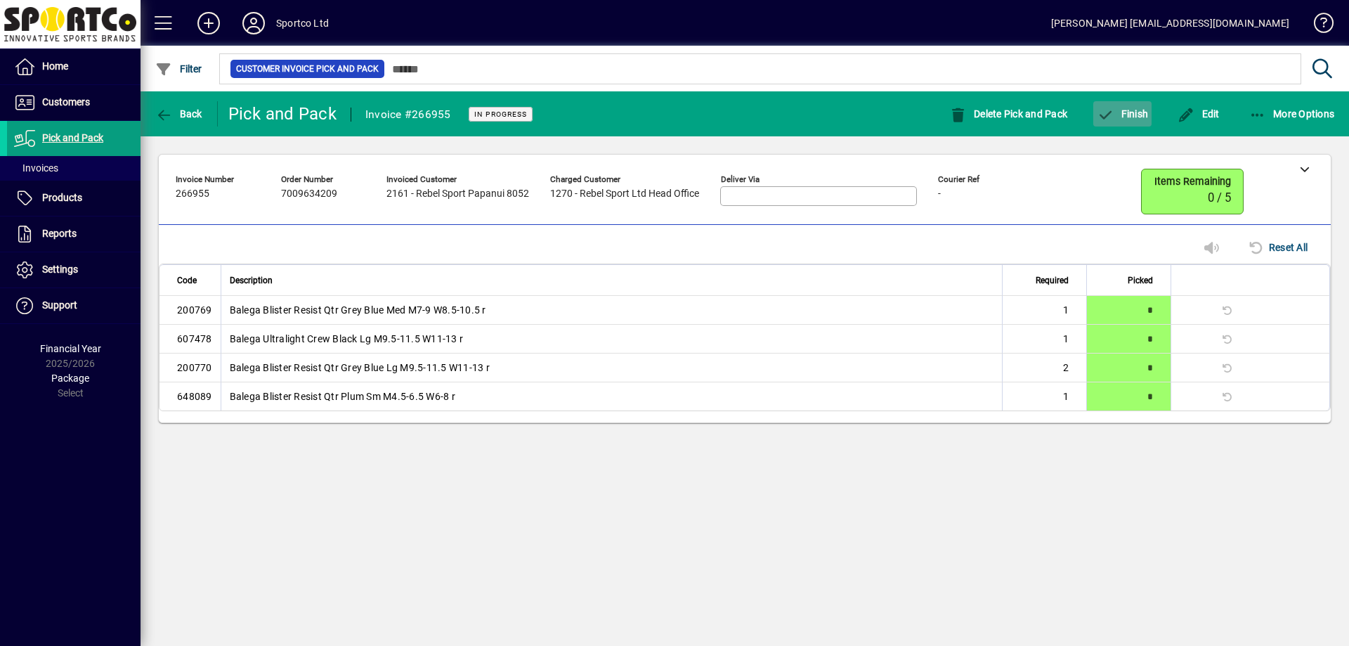
click at [1115, 108] on span "Finish" at bounding box center [1121, 113] width 51 height 11
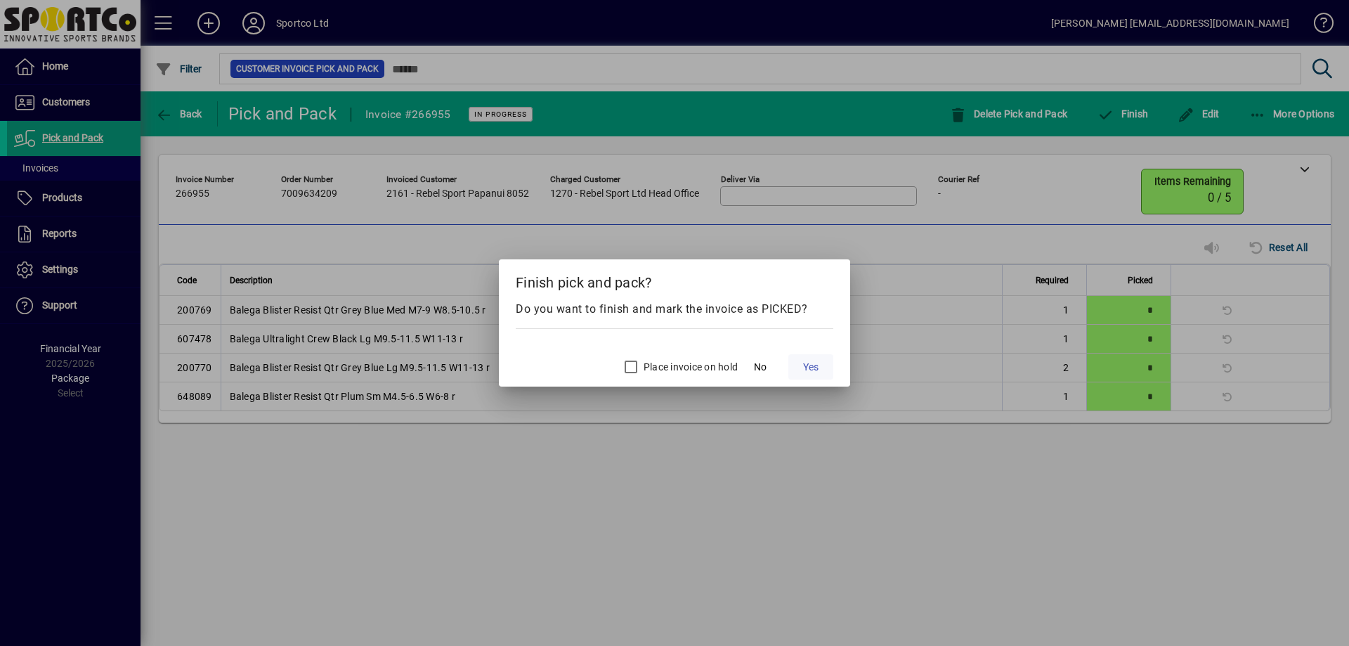
click at [818, 365] on span "Yes" at bounding box center [810, 367] width 15 height 15
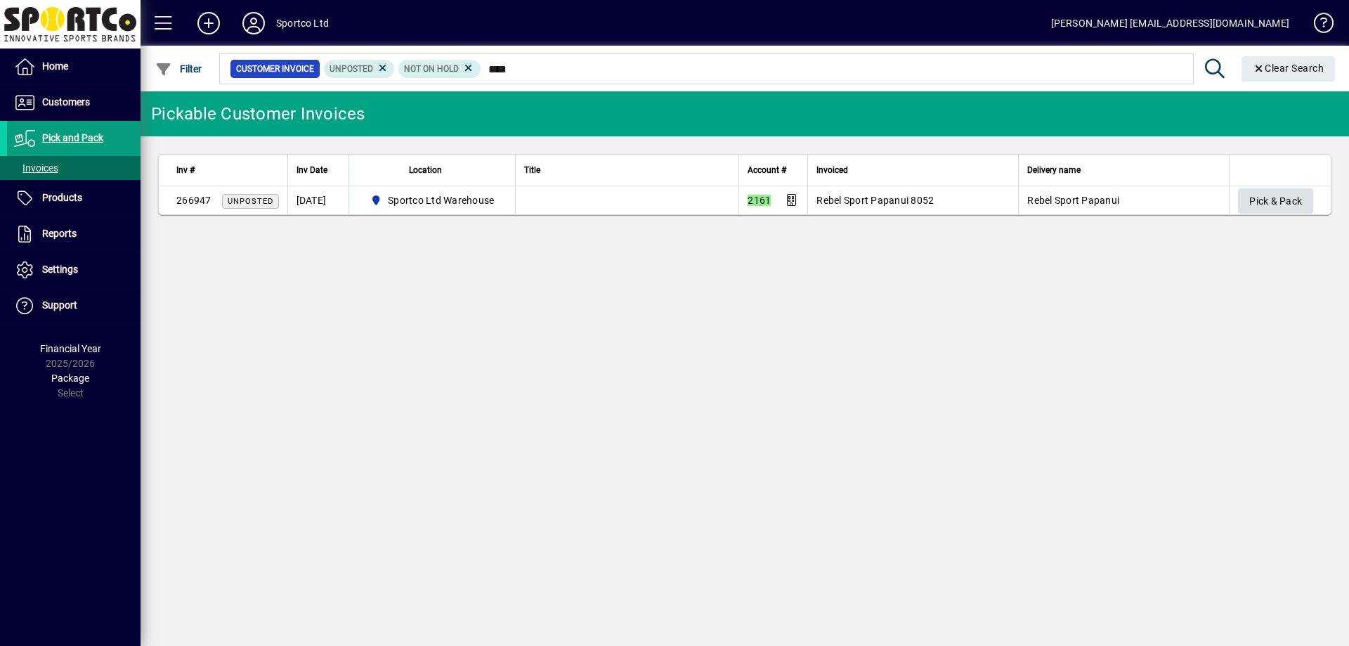
type input "****"
click at [1272, 197] on span "Pick & Pack" at bounding box center [1275, 201] width 53 height 23
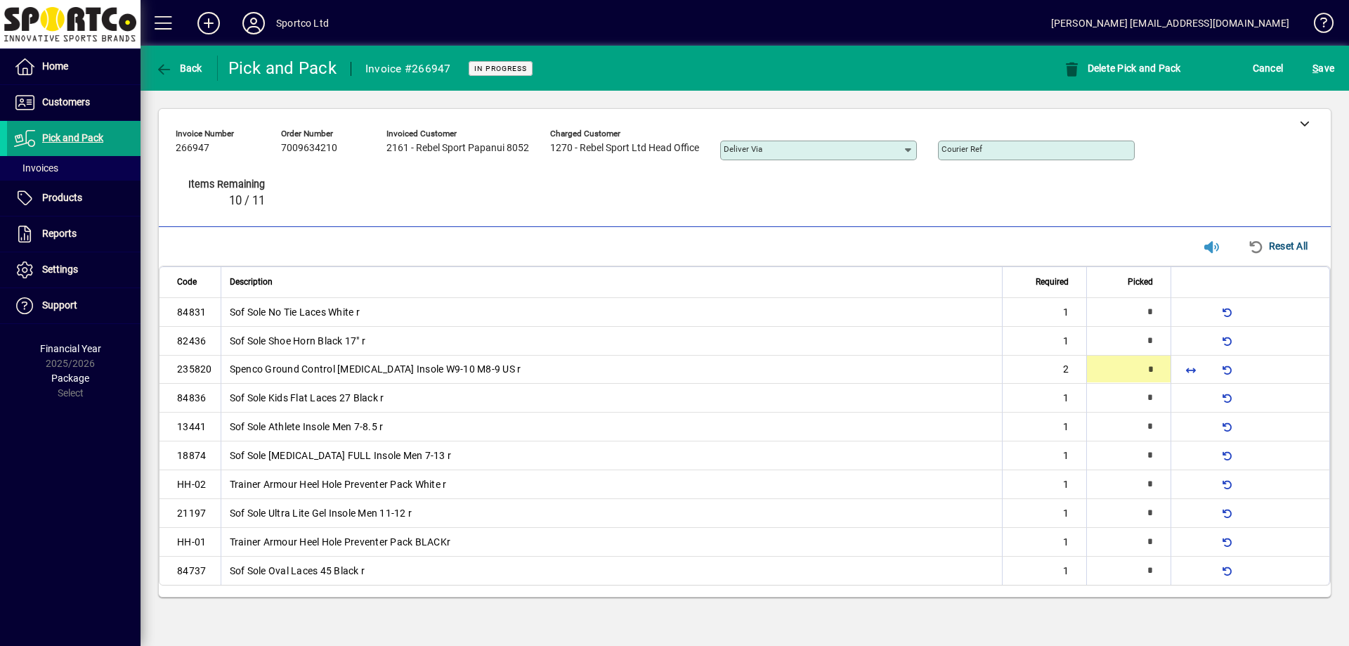
type input "*"
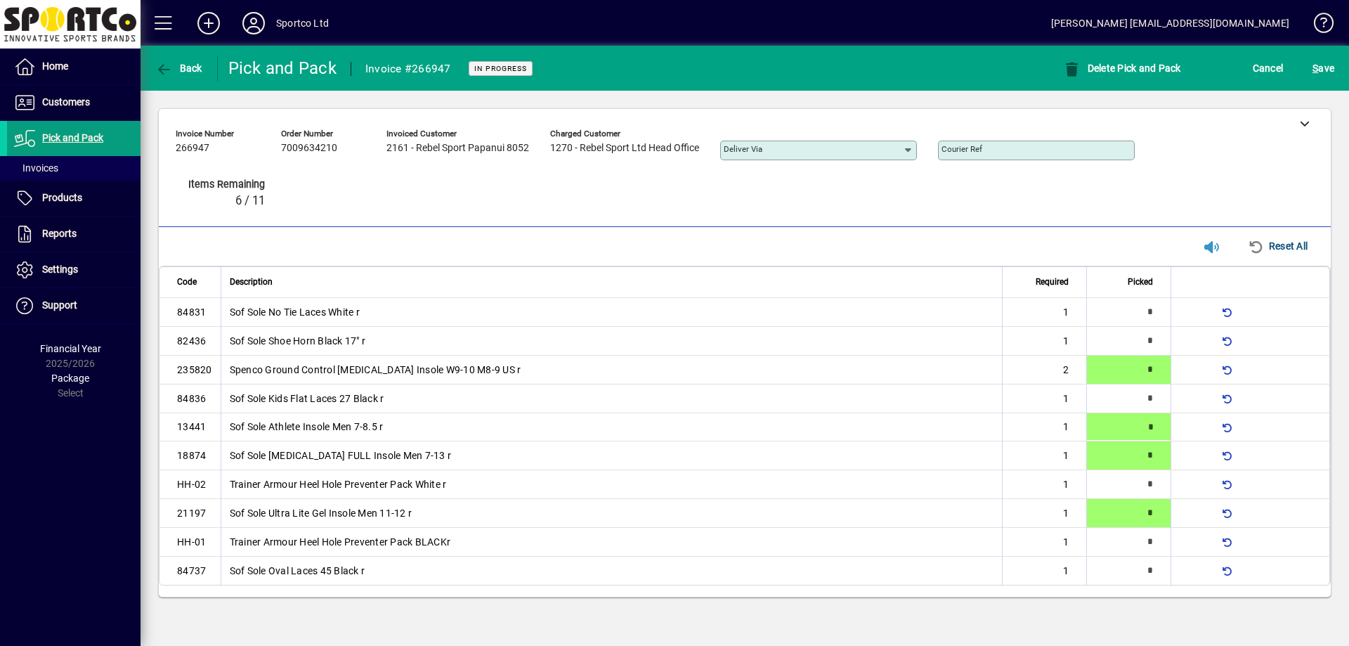
type input "*"
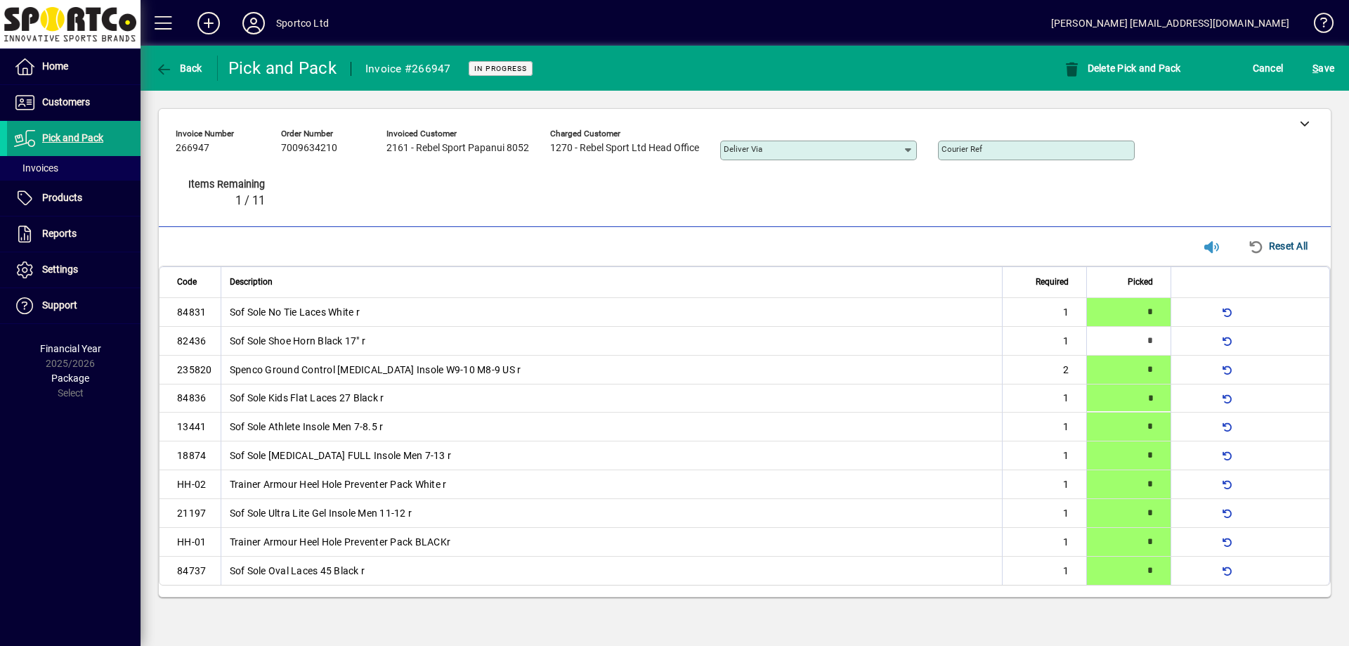
type input "*"
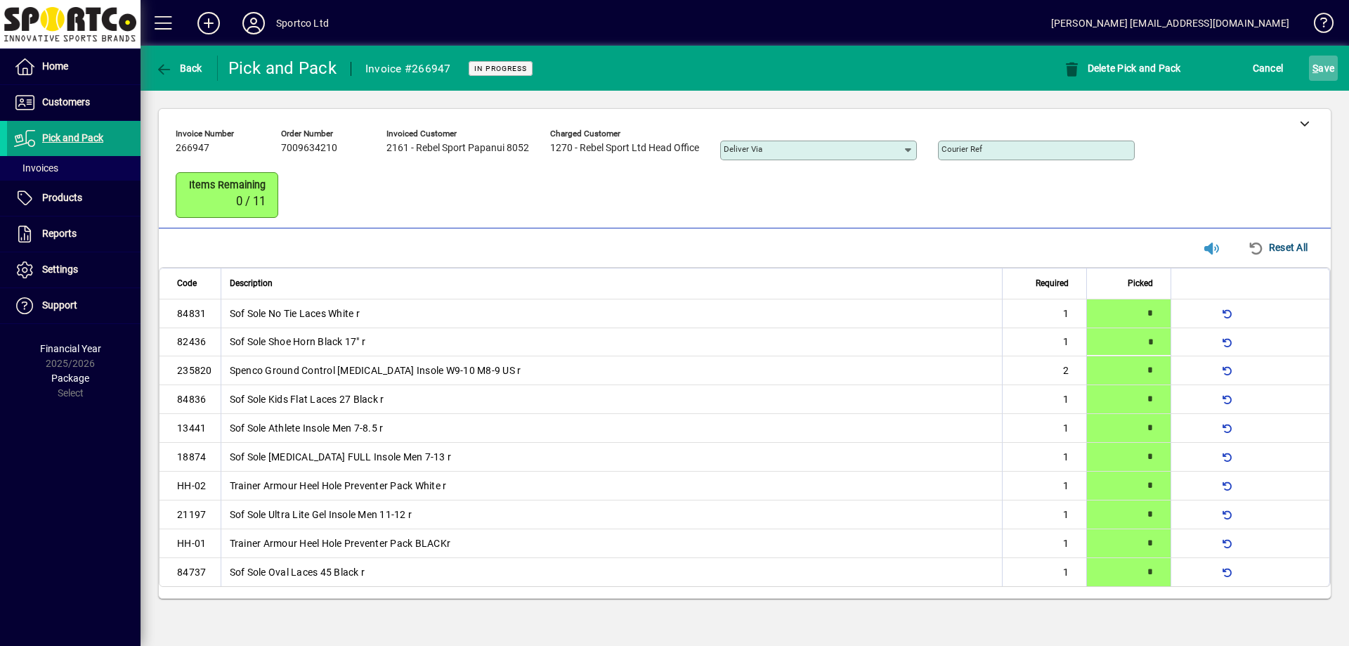
click at [1326, 65] on span "S ave" at bounding box center [1323, 68] width 22 height 22
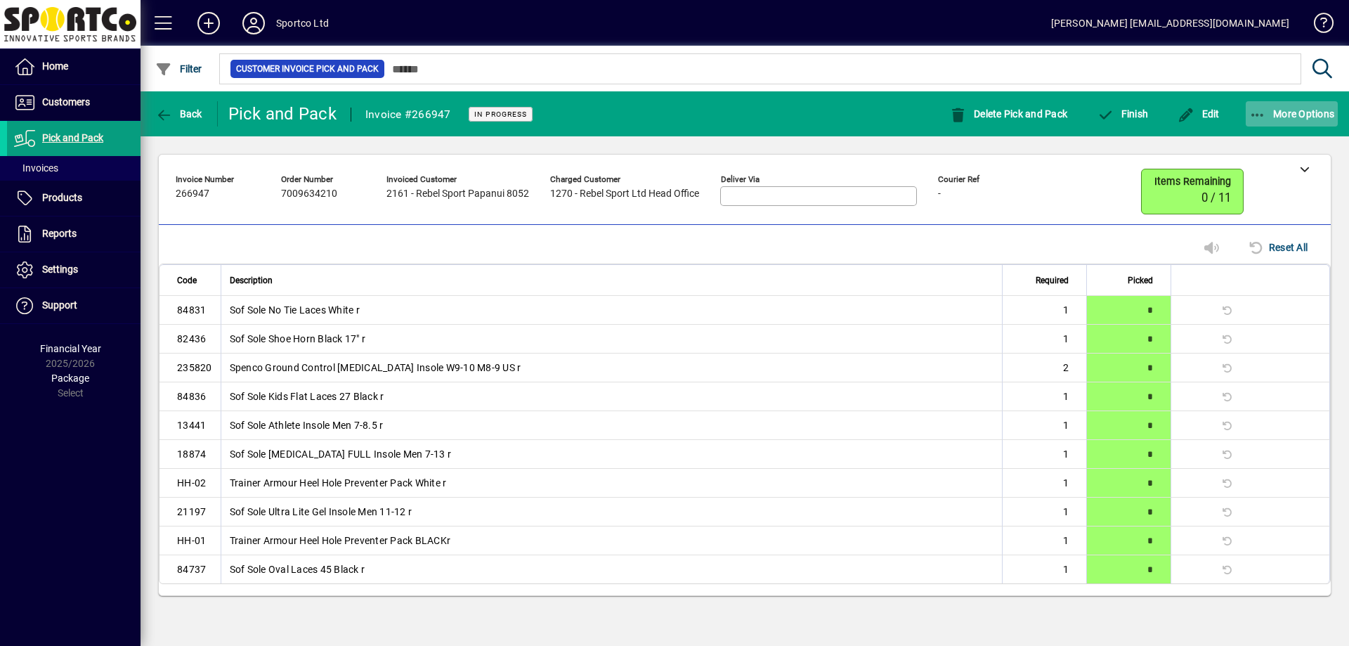
click at [1276, 126] on span "button" at bounding box center [1291, 114] width 93 height 34
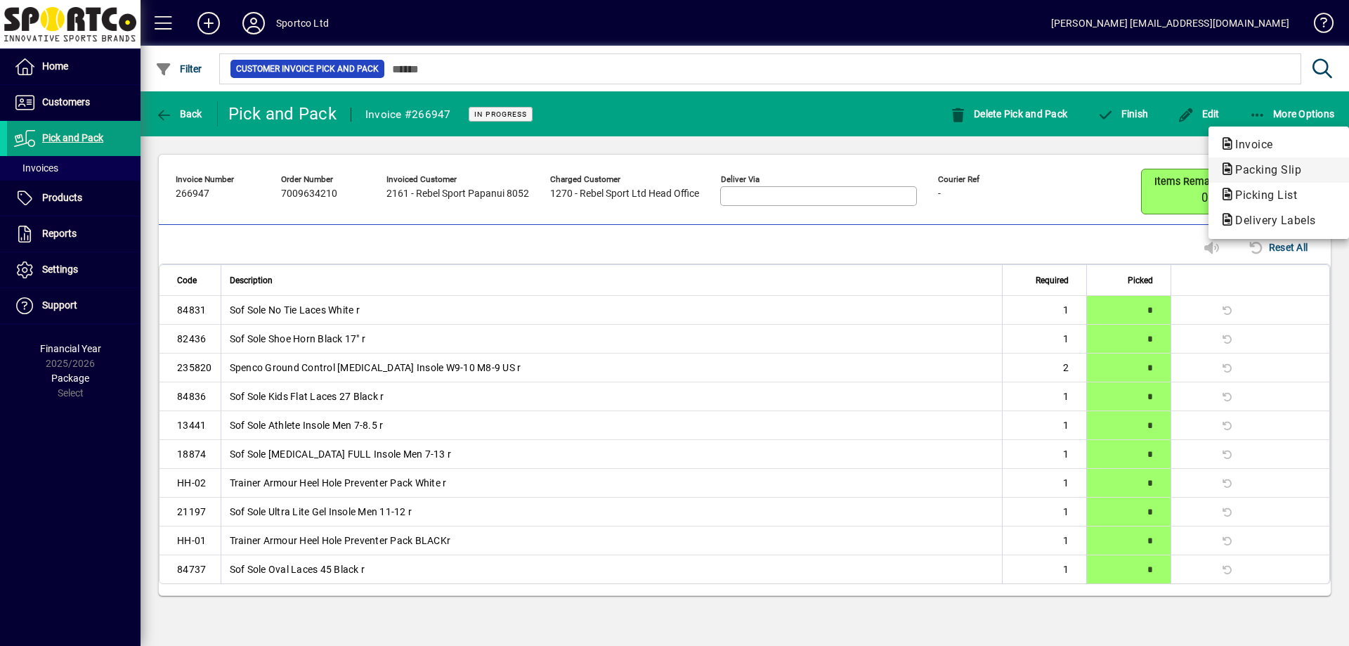
click at [1235, 171] on span "Packing Slip" at bounding box center [1263, 169] width 89 height 13
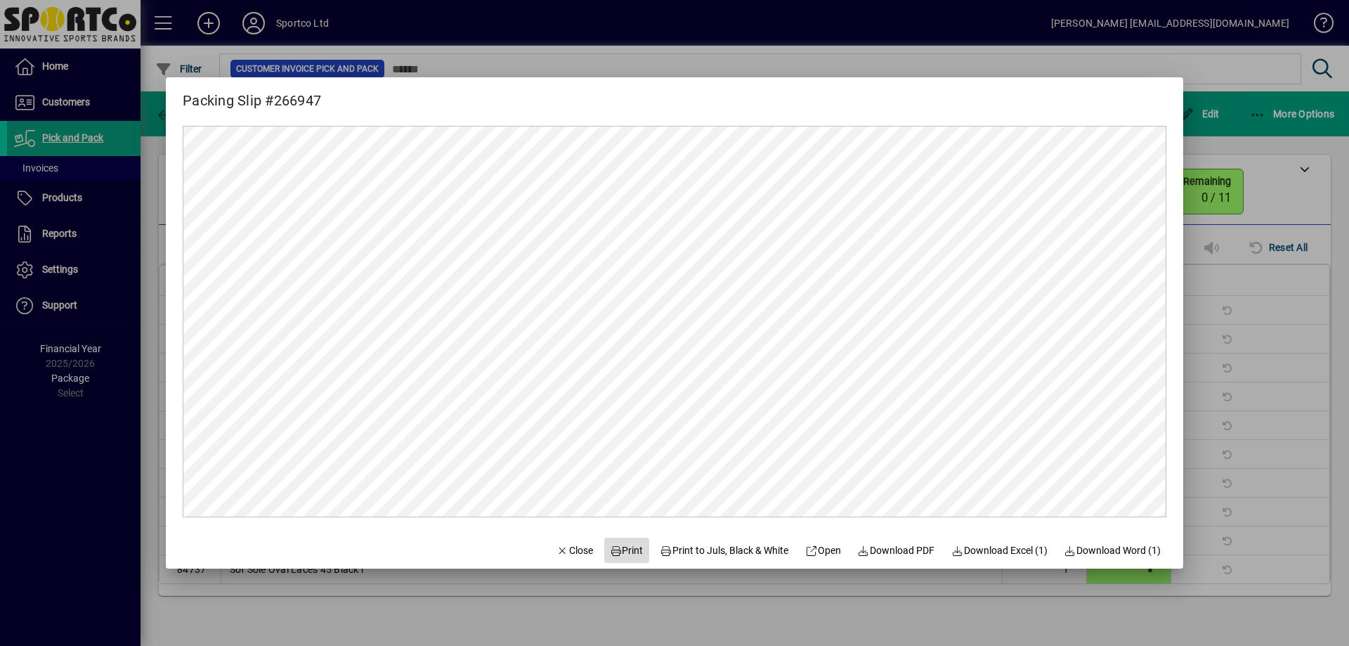
click at [615, 546] on span "Print" at bounding box center [627, 550] width 34 height 15
click at [1337, 240] on div at bounding box center [674, 323] width 1349 height 646
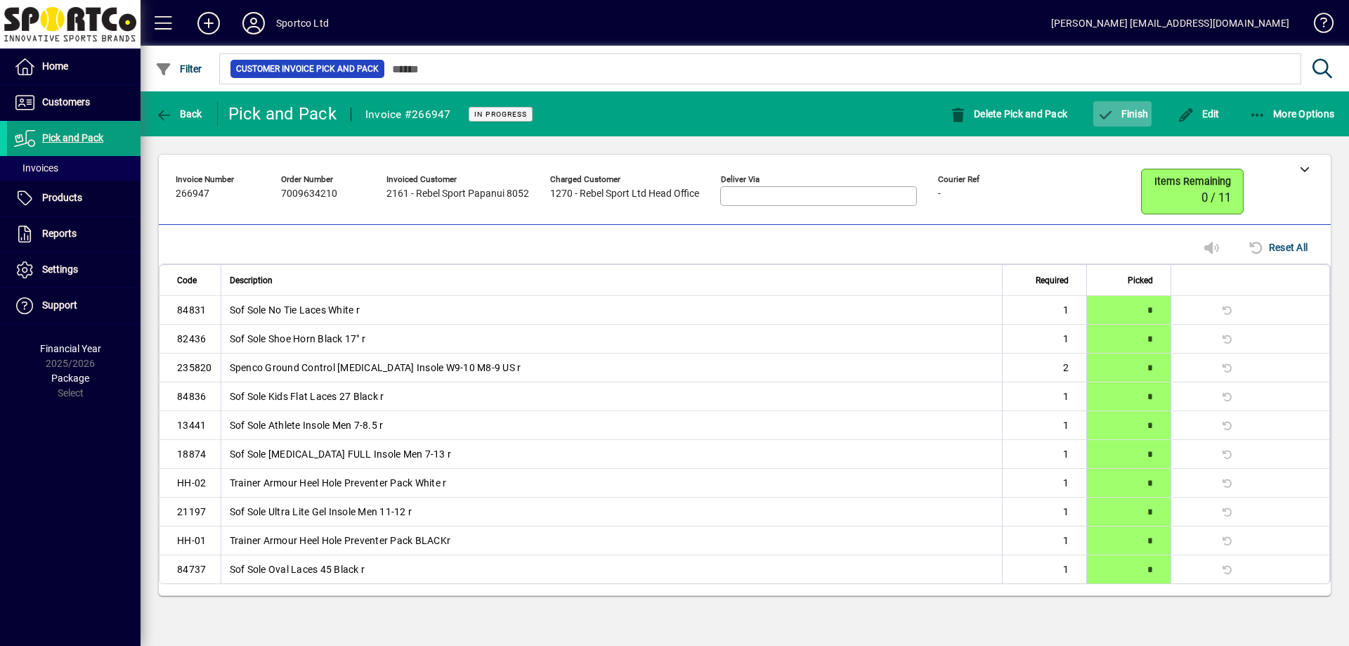
click at [1112, 110] on icon "button" at bounding box center [1105, 115] width 18 height 14
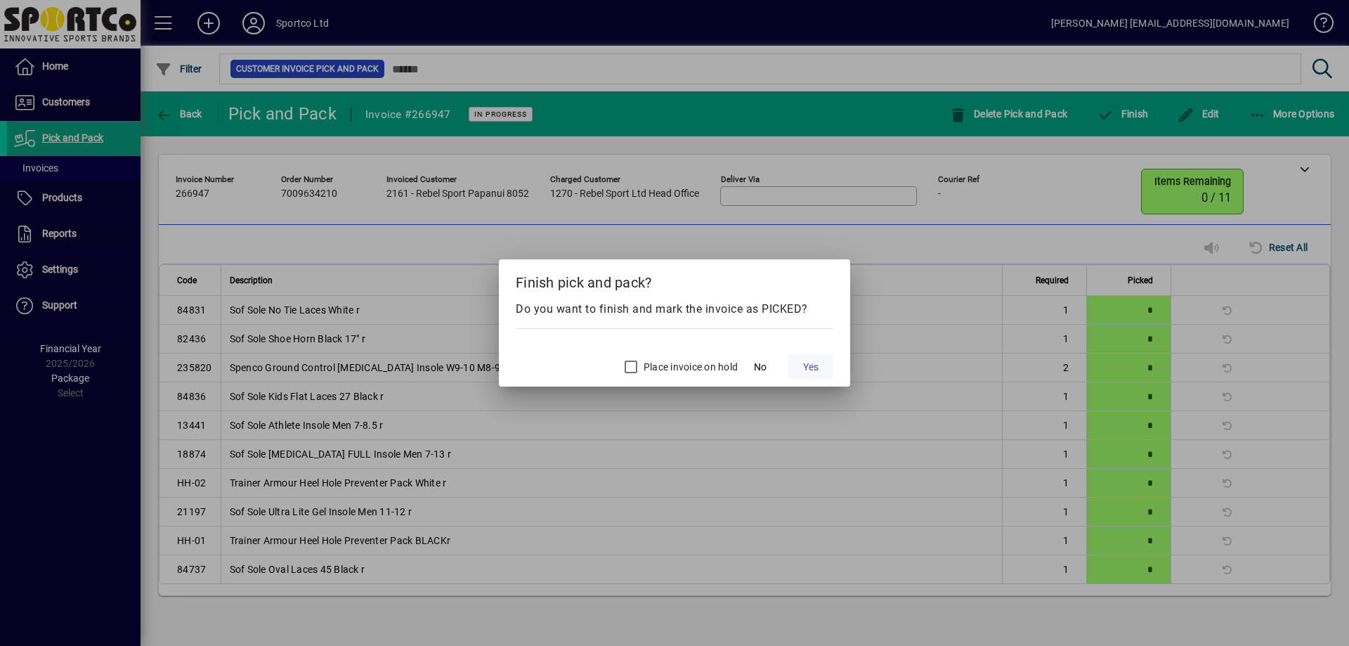
click at [812, 367] on span "Yes" at bounding box center [810, 367] width 15 height 15
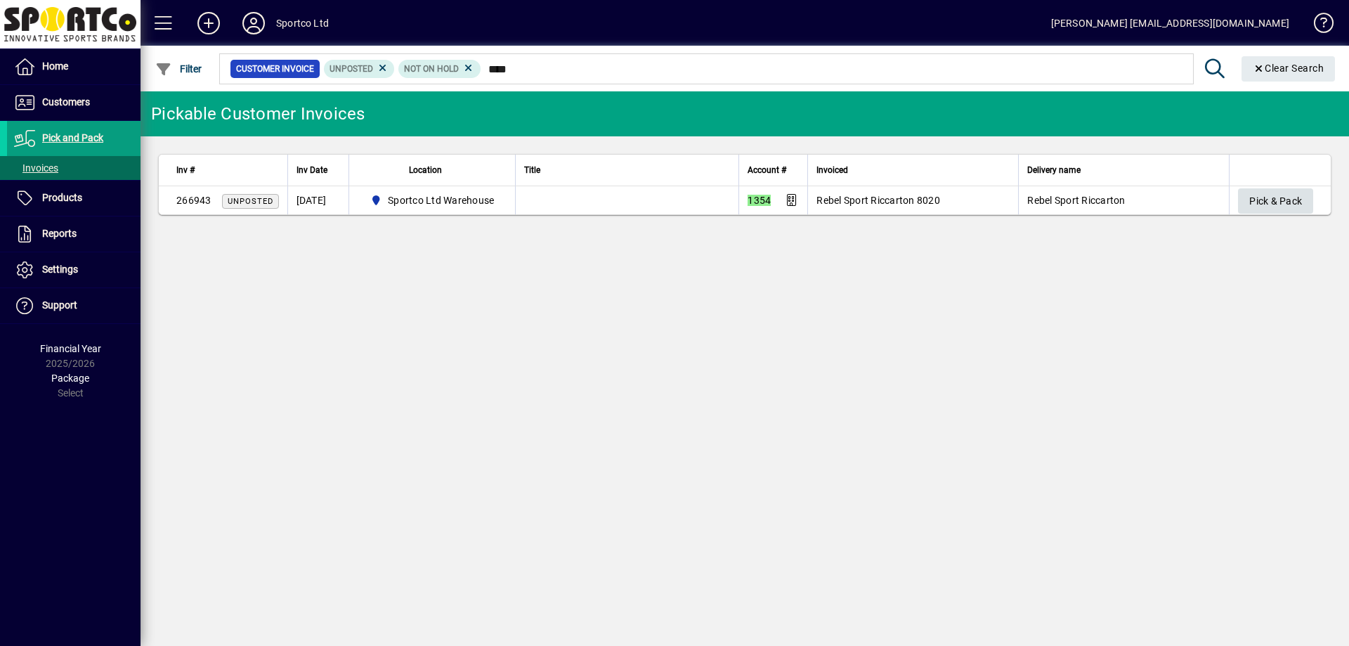
type input "****"
click at [1269, 193] on span "Pick & Pack" at bounding box center [1275, 201] width 53 height 23
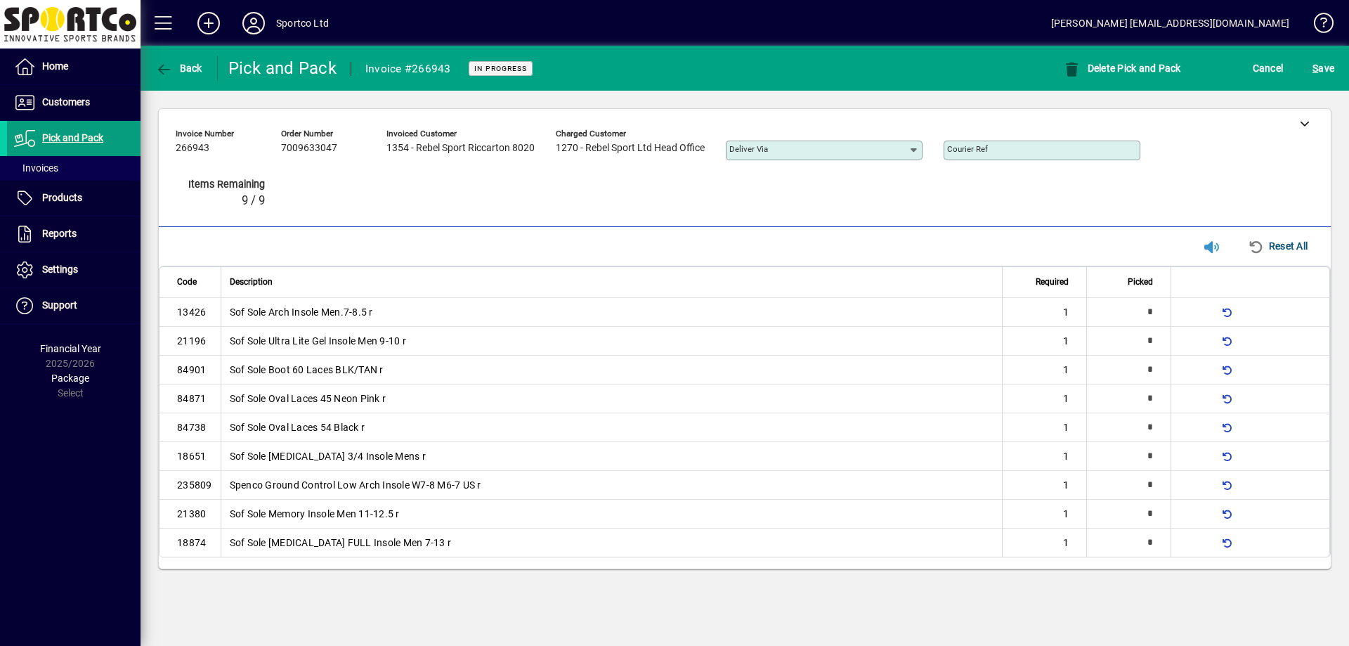
type input "*"
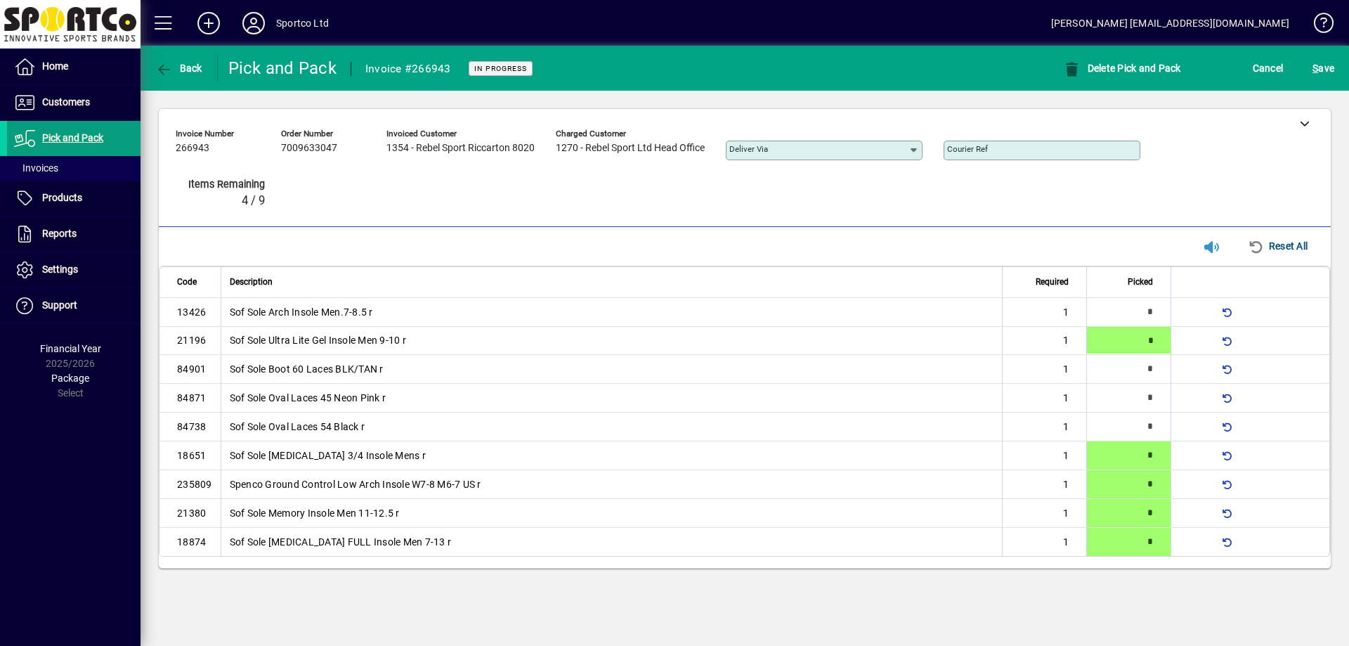
type input "*"
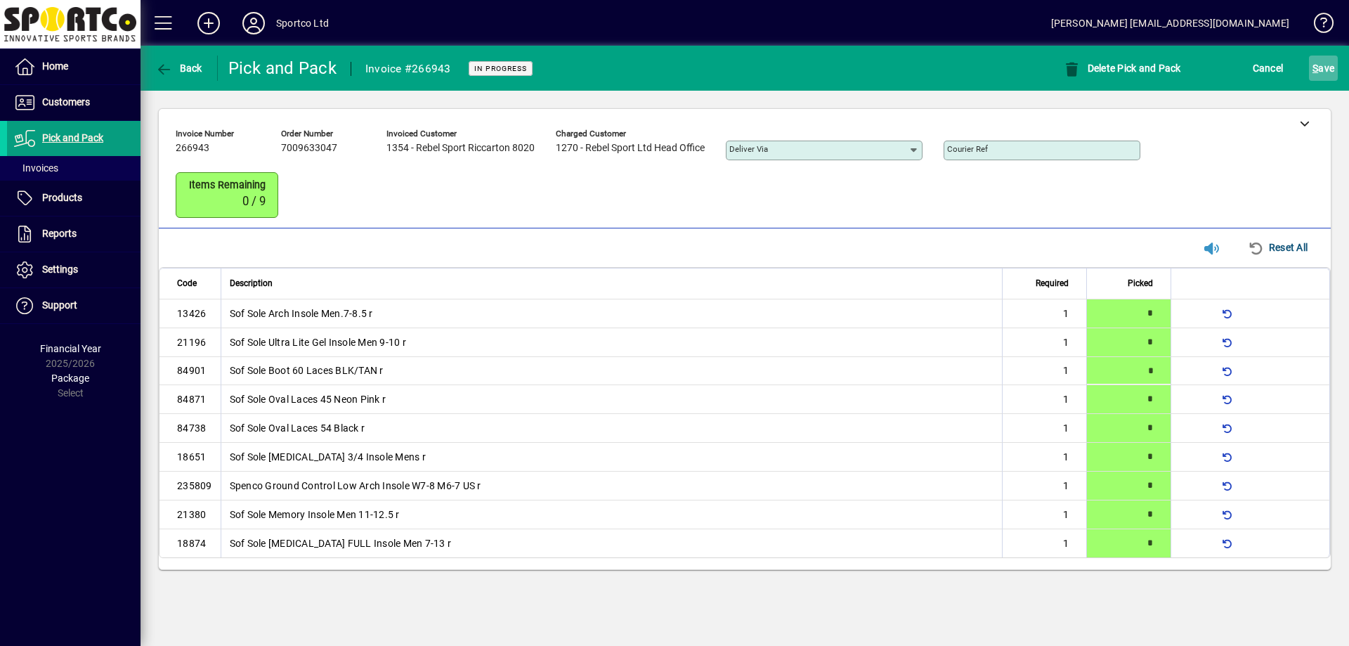
click at [1321, 67] on span "S ave" at bounding box center [1323, 68] width 22 height 22
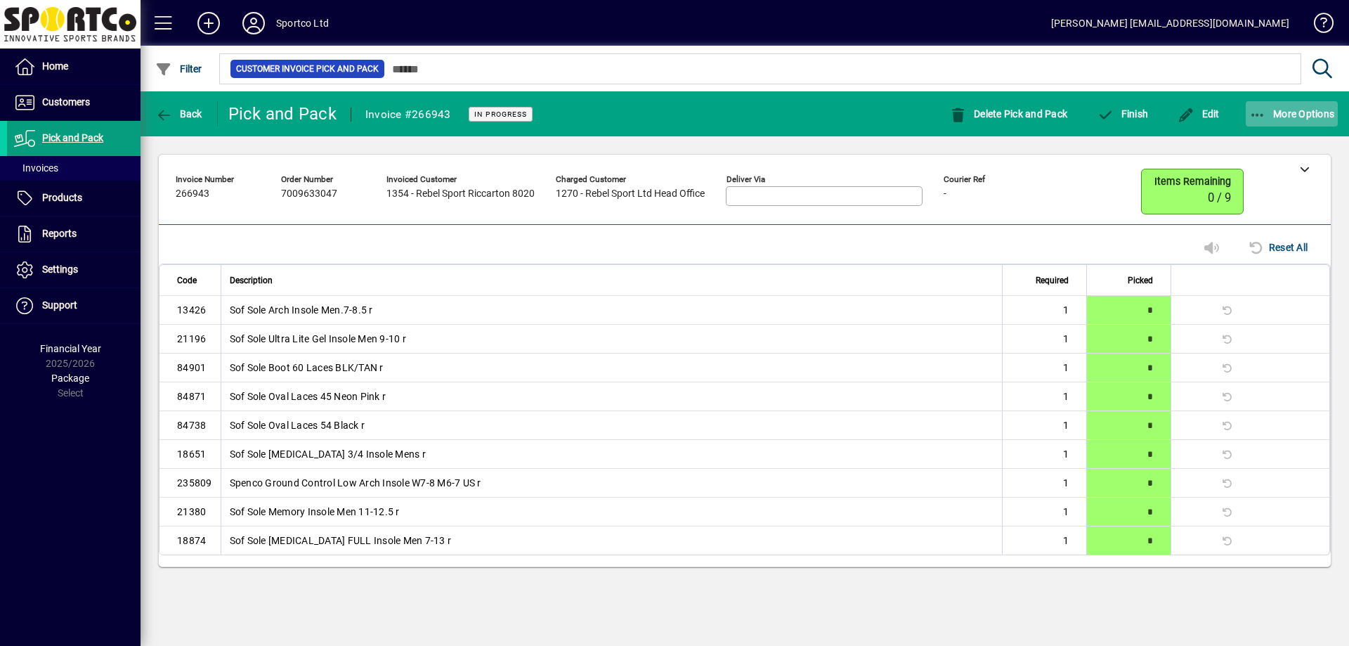
click at [1292, 112] on span "More Options" at bounding box center [1292, 113] width 86 height 11
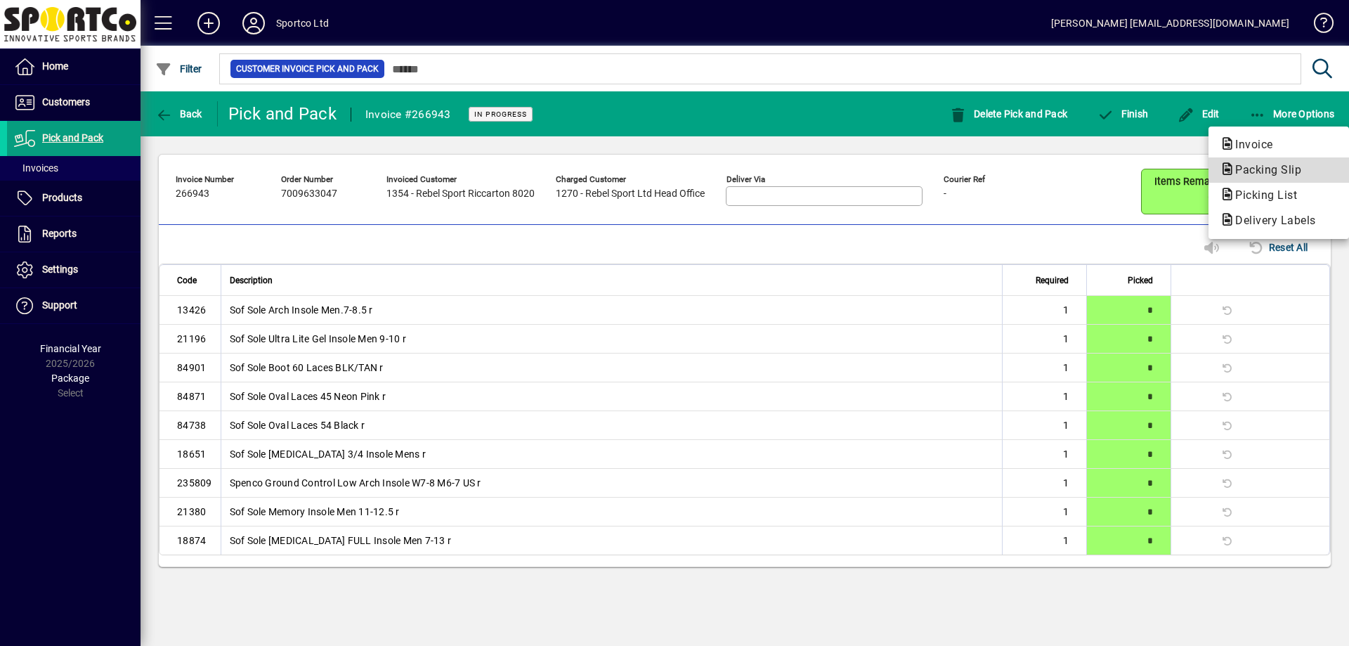
click at [1222, 170] on icon "button" at bounding box center [1226, 169] width 15 height 13
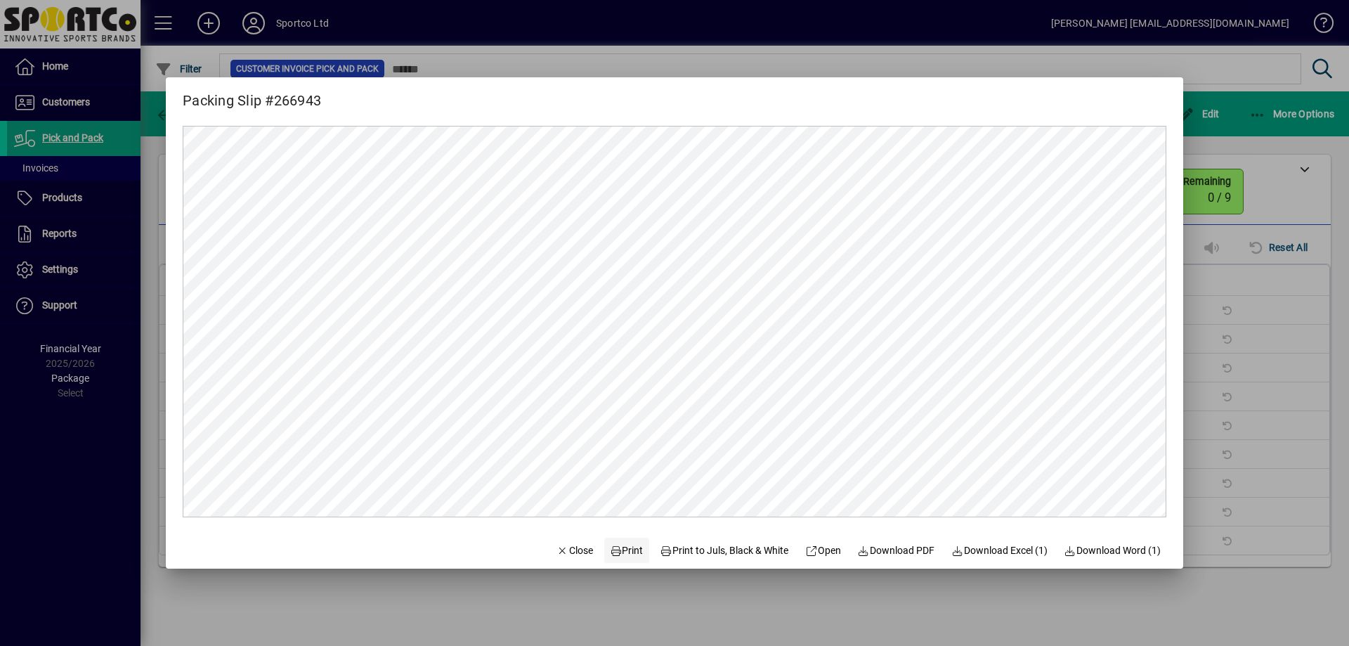
click at [610, 554] on span "Print" at bounding box center [627, 550] width 34 height 15
click at [1261, 207] on div at bounding box center [674, 323] width 1349 height 646
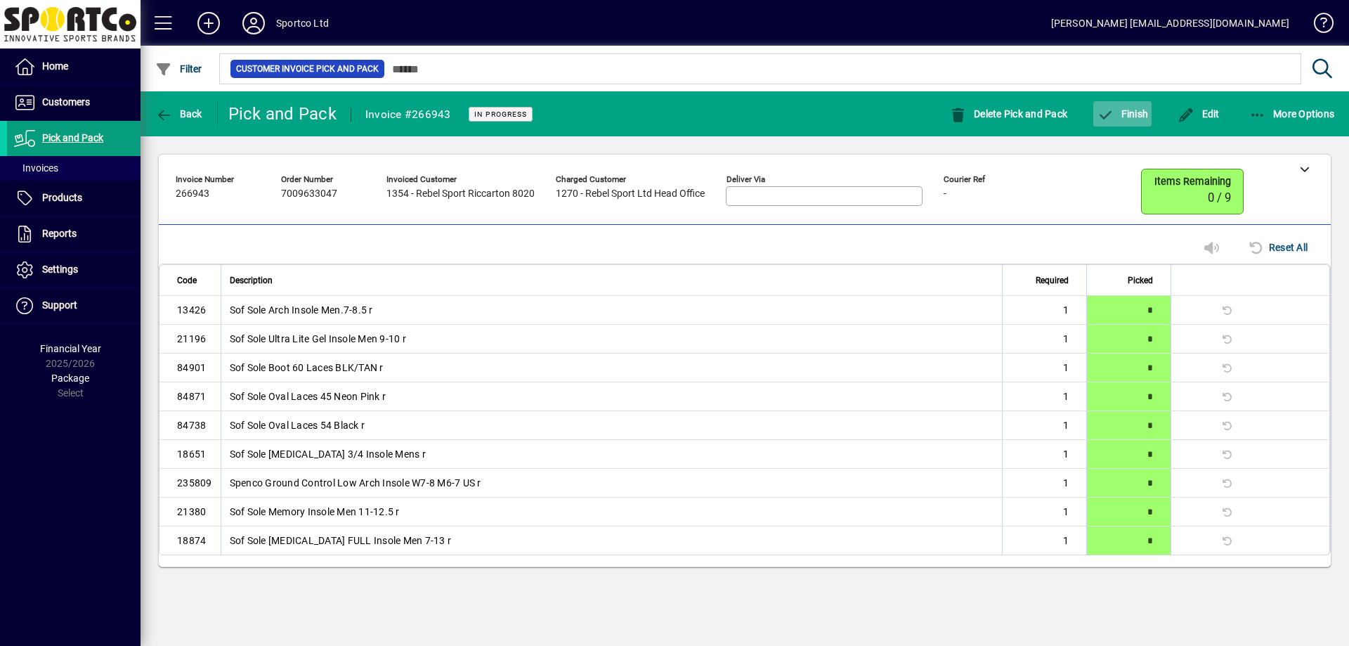
click at [1113, 110] on icon "button" at bounding box center [1105, 115] width 18 height 14
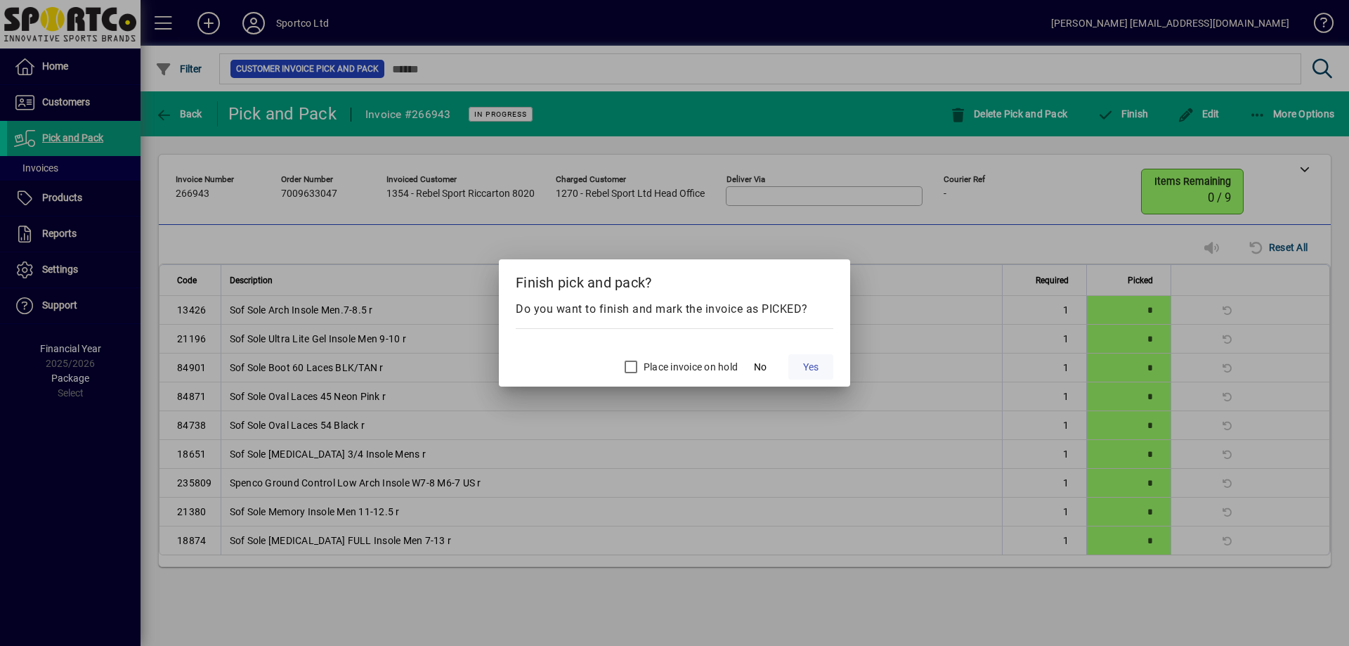
click at [814, 365] on span "Yes" at bounding box center [810, 367] width 15 height 15
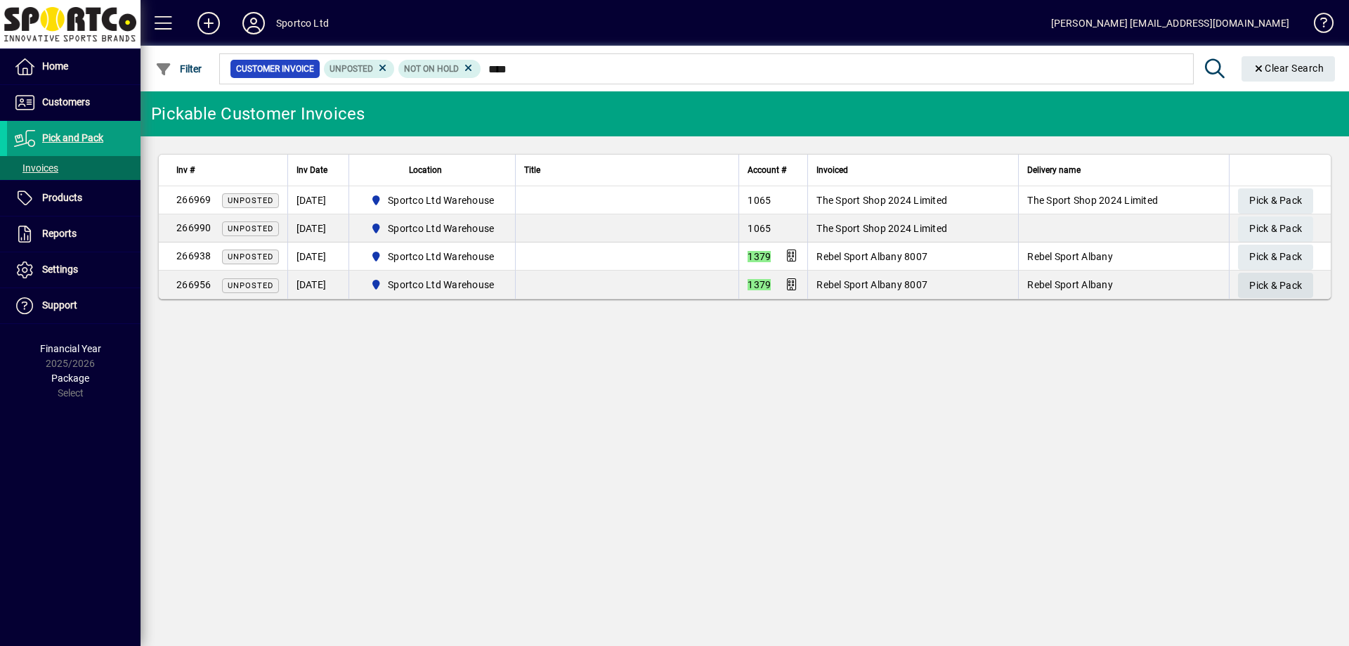
type input "****"
click at [1282, 286] on span "Pick & Pack" at bounding box center [1275, 285] width 53 height 23
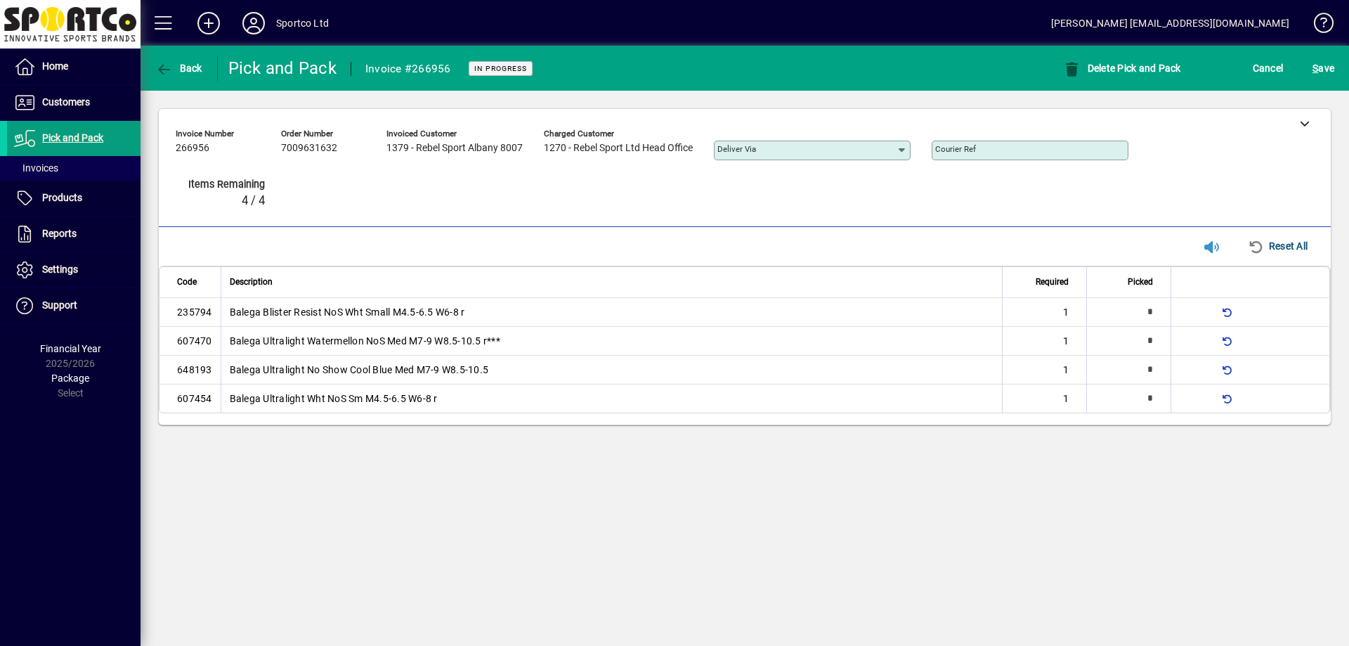
type input "*"
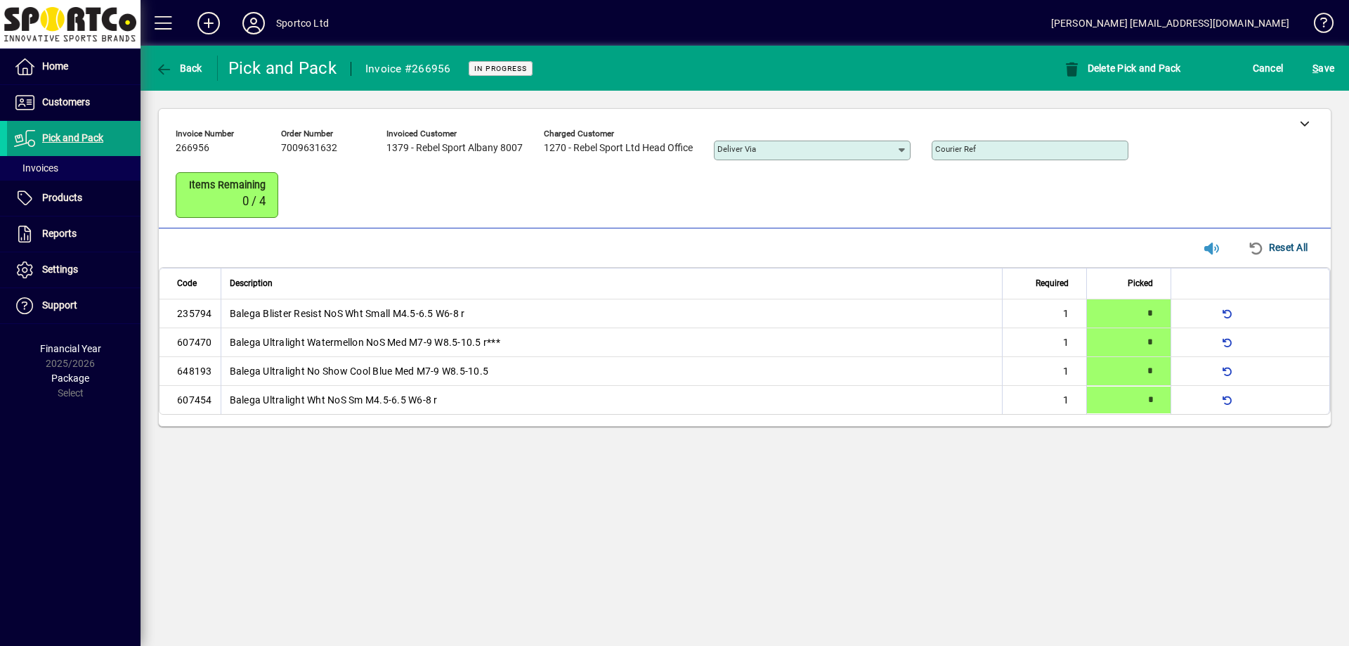
type input "*"
click at [1331, 70] on span "S ave" at bounding box center [1323, 68] width 22 height 22
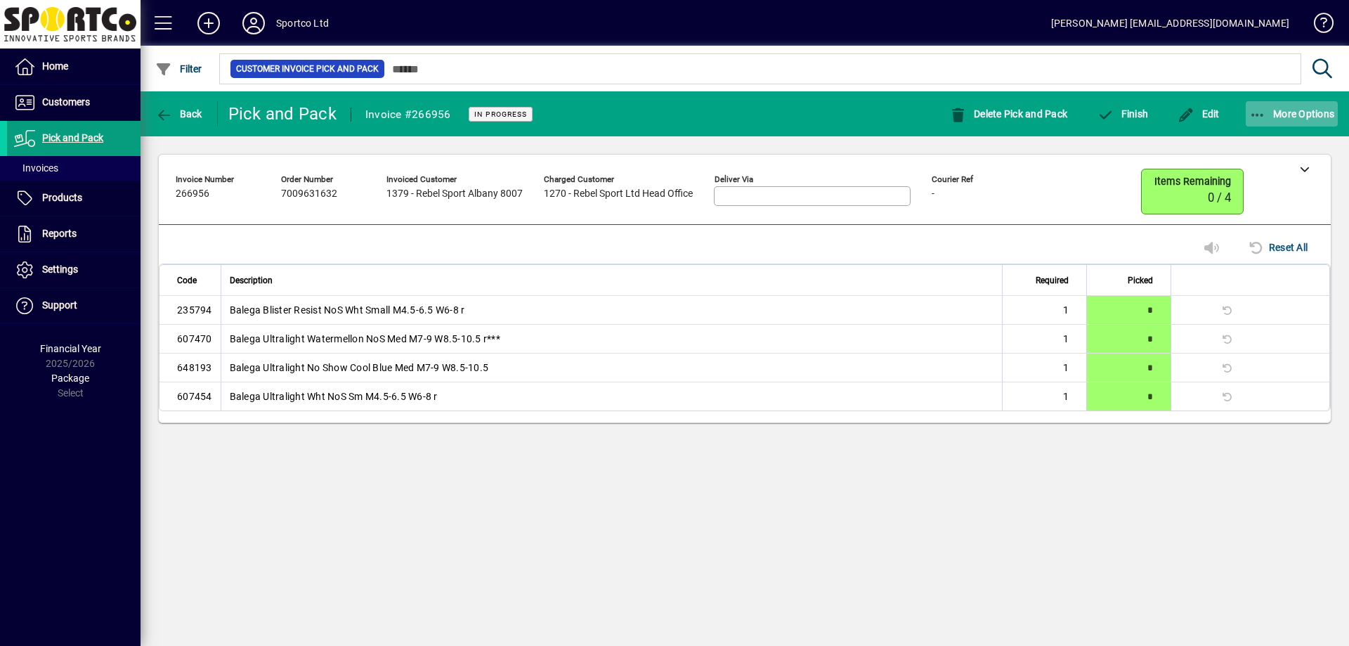
click at [1295, 119] on span "button" at bounding box center [1291, 114] width 93 height 34
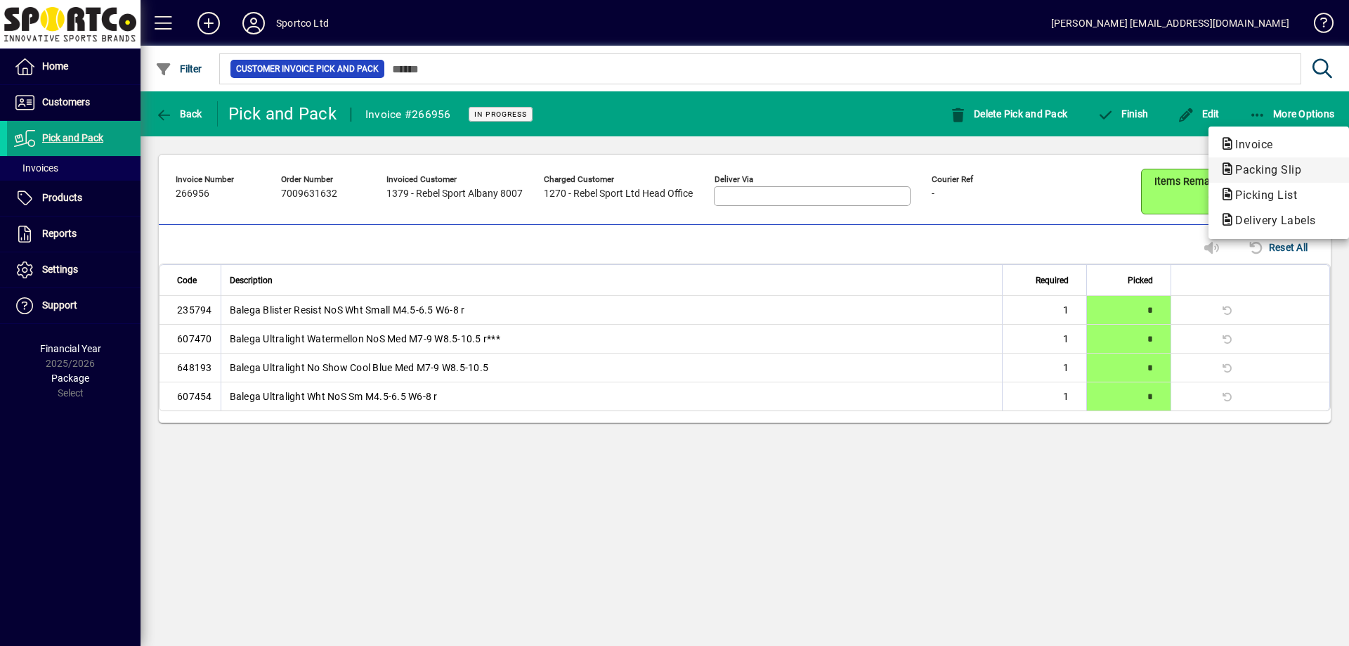
click at [1269, 166] on span "Packing Slip" at bounding box center [1263, 169] width 89 height 13
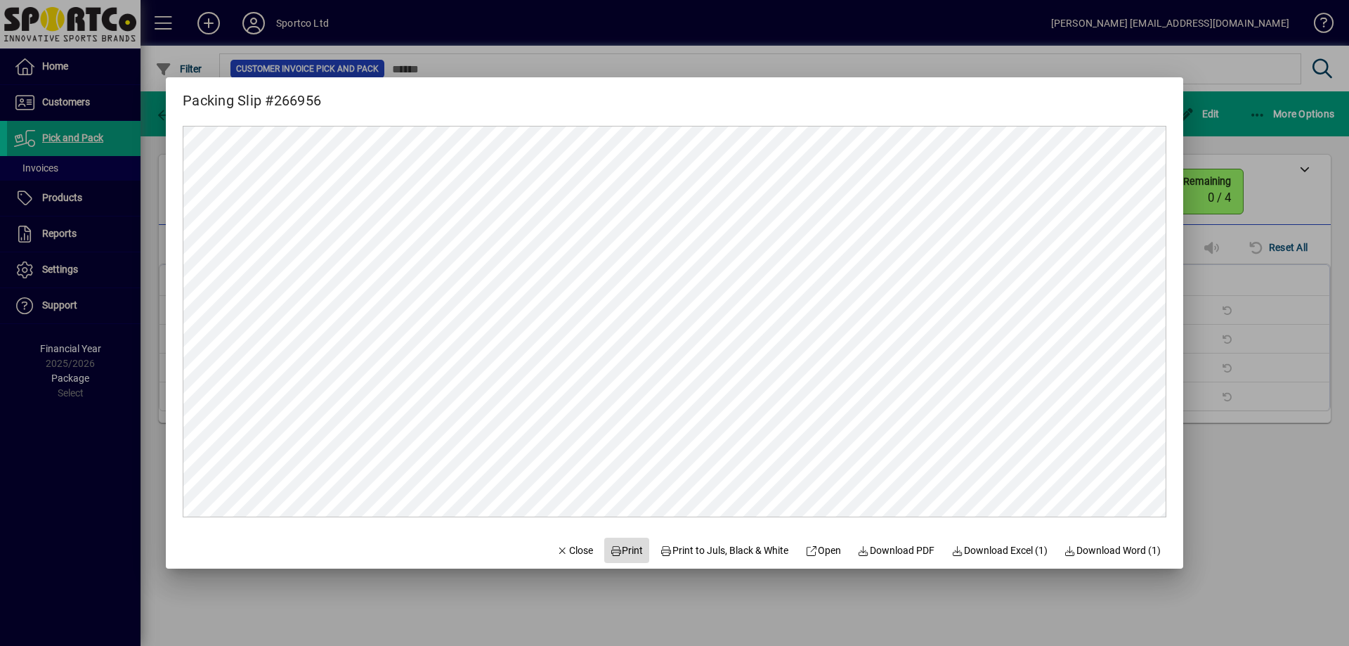
click at [625, 552] on span "Print" at bounding box center [627, 550] width 34 height 15
click at [1323, 259] on div at bounding box center [674, 323] width 1349 height 646
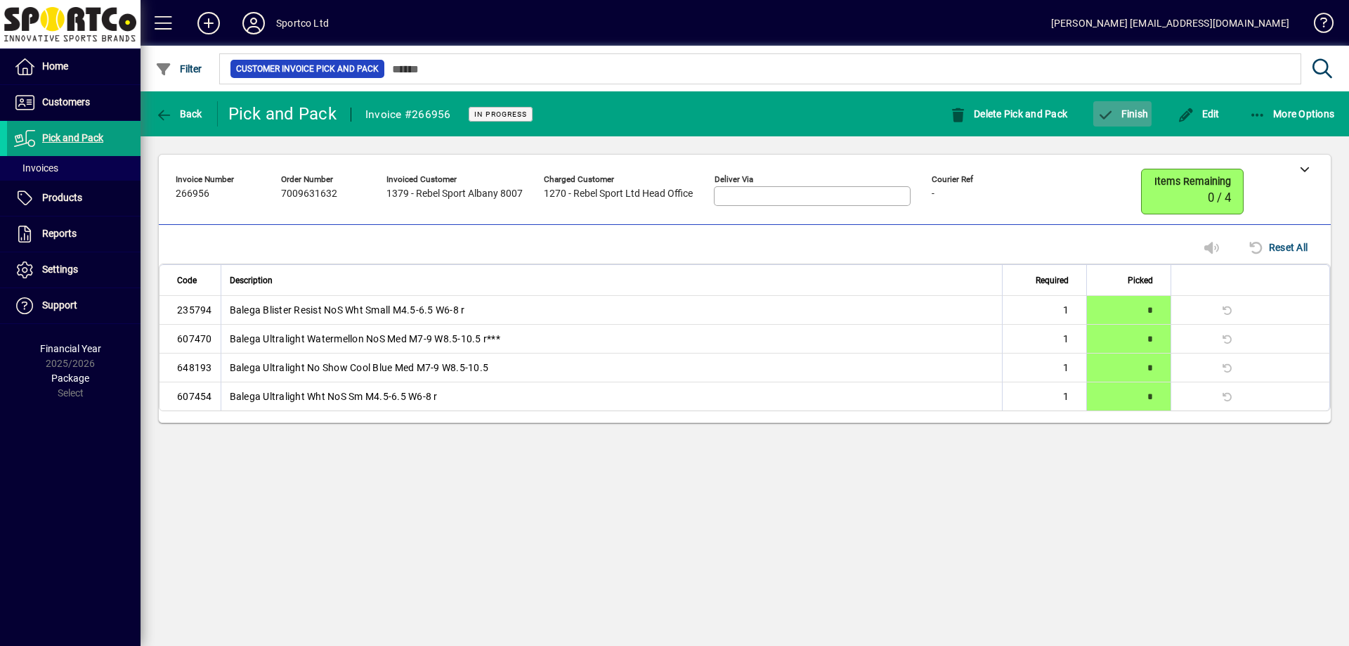
click at [1114, 113] on span "Finish" at bounding box center [1121, 113] width 51 height 11
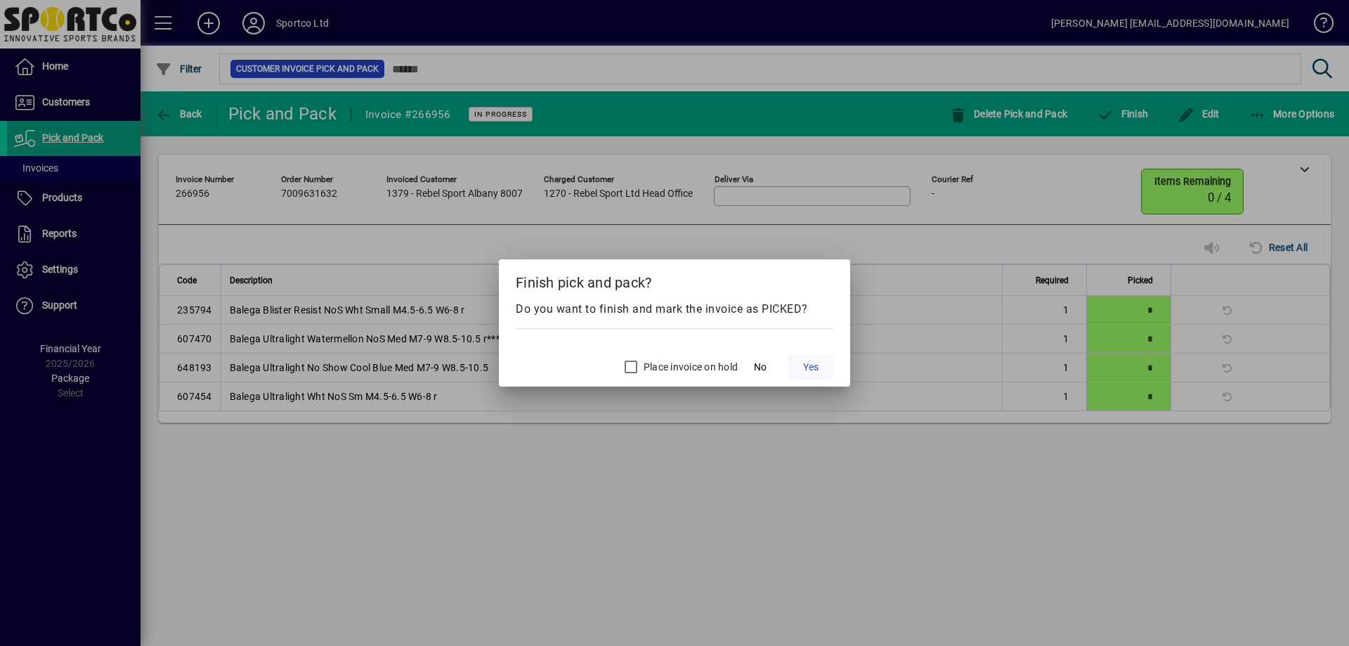
click at [803, 365] on span "Yes" at bounding box center [810, 367] width 15 height 15
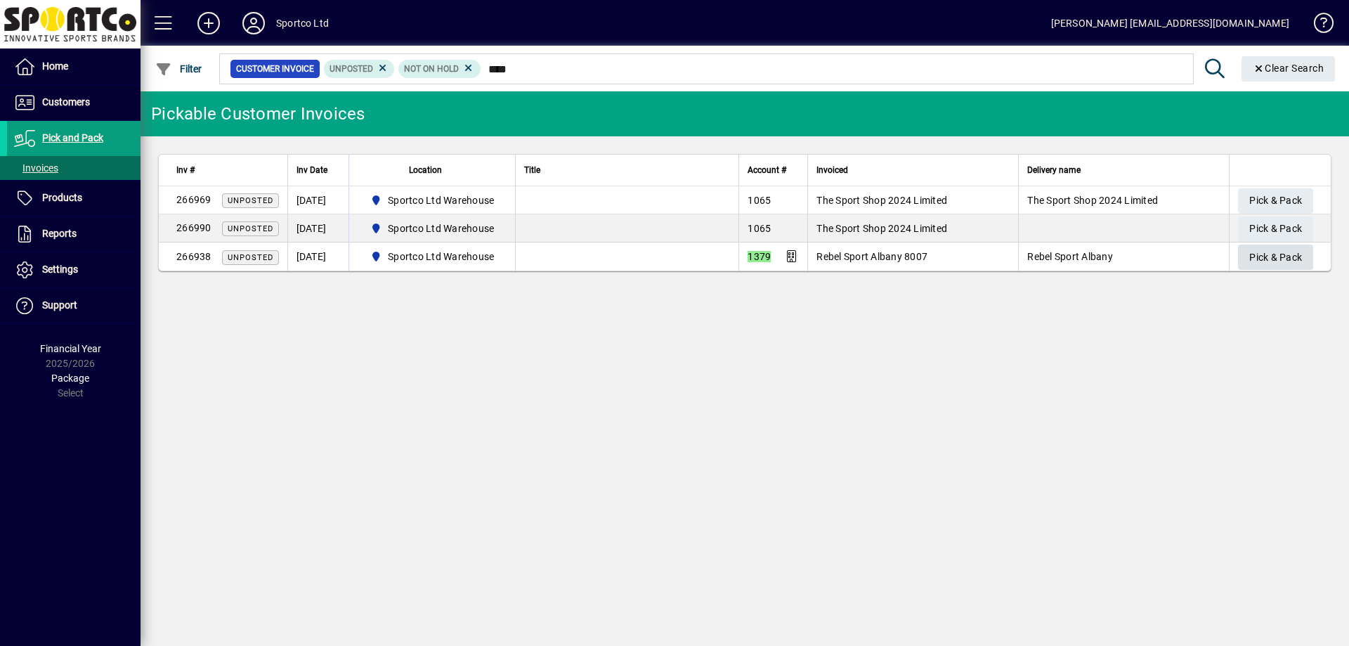
type input "****"
click at [1255, 257] on span "Pick & Pack" at bounding box center [1275, 257] width 53 height 23
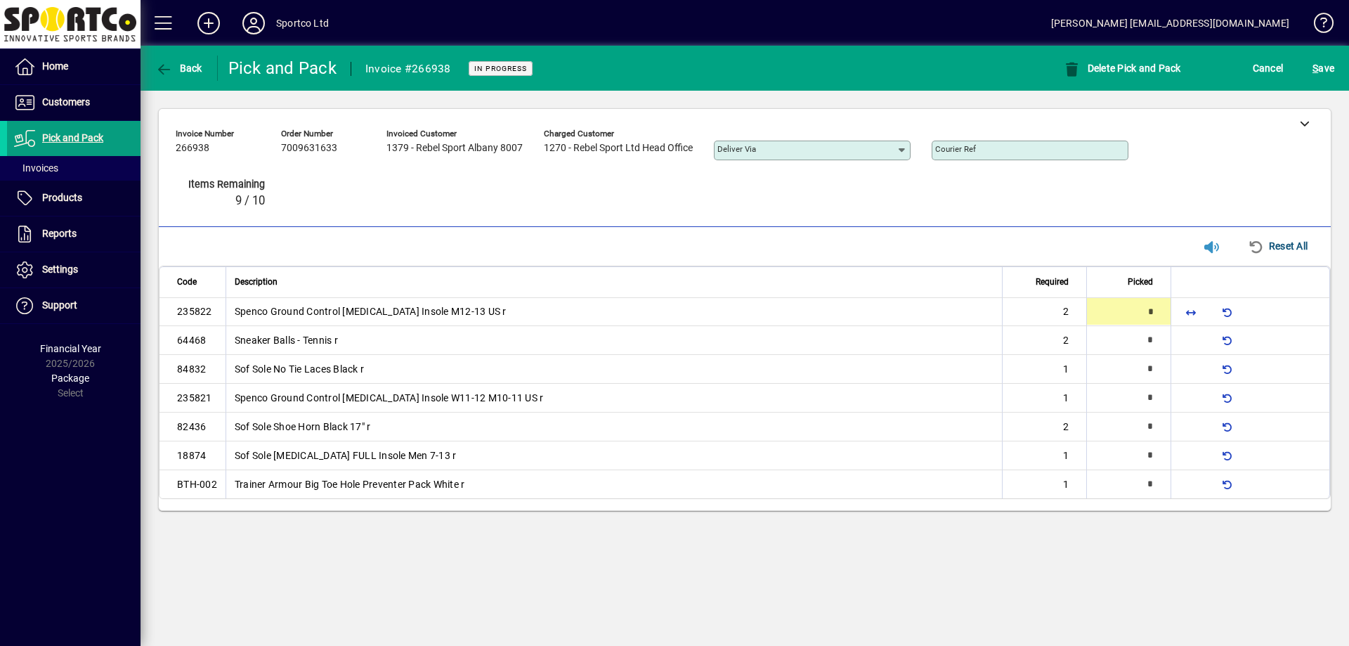
type input "*"
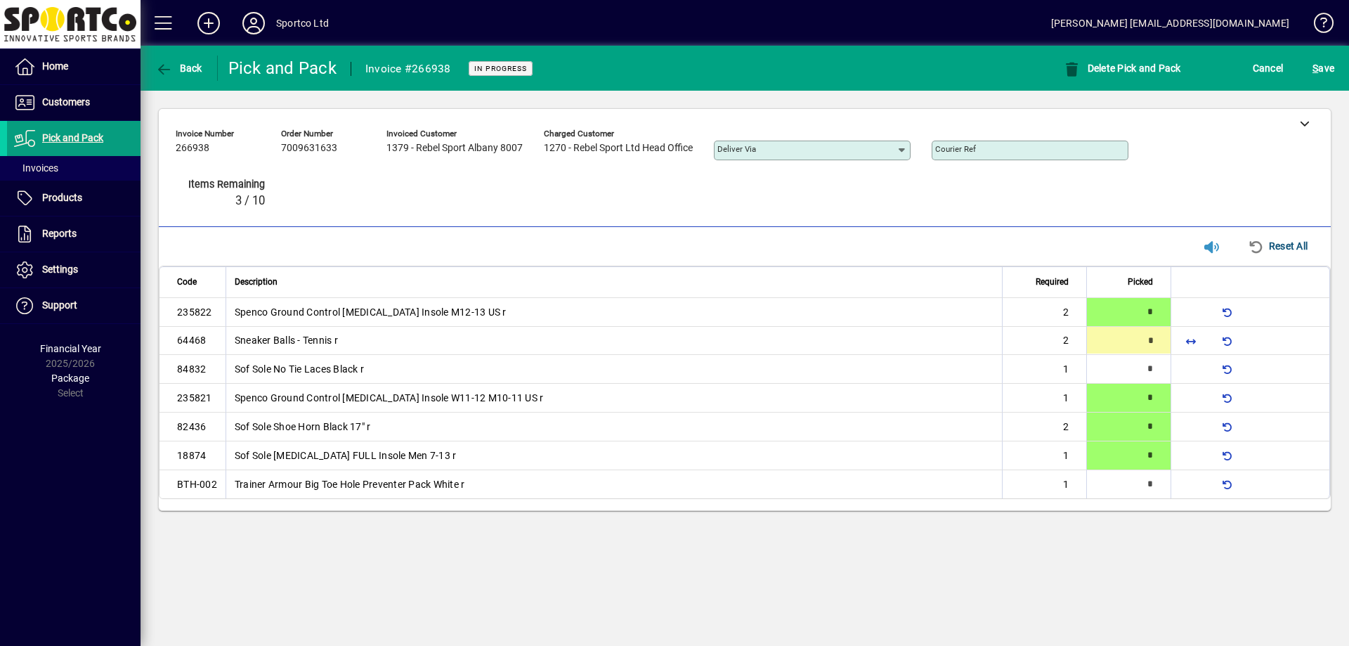
type input "*"
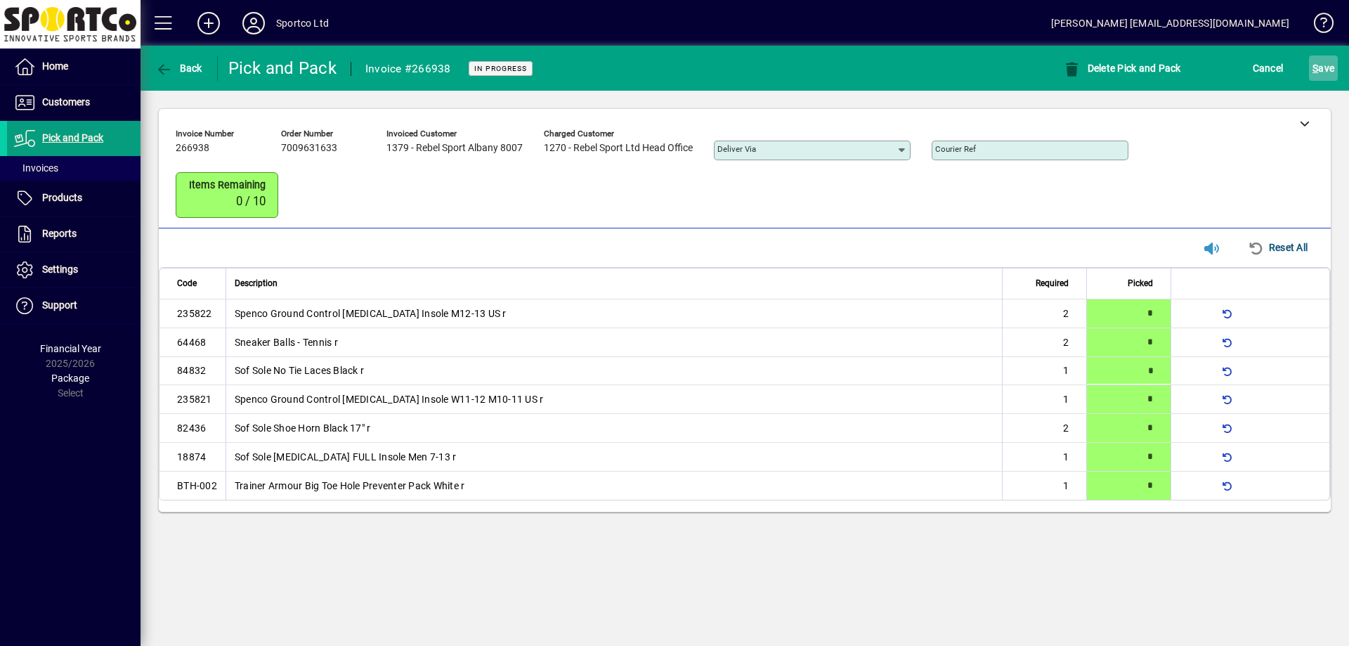
click at [1329, 70] on span "S ave" at bounding box center [1323, 68] width 22 height 22
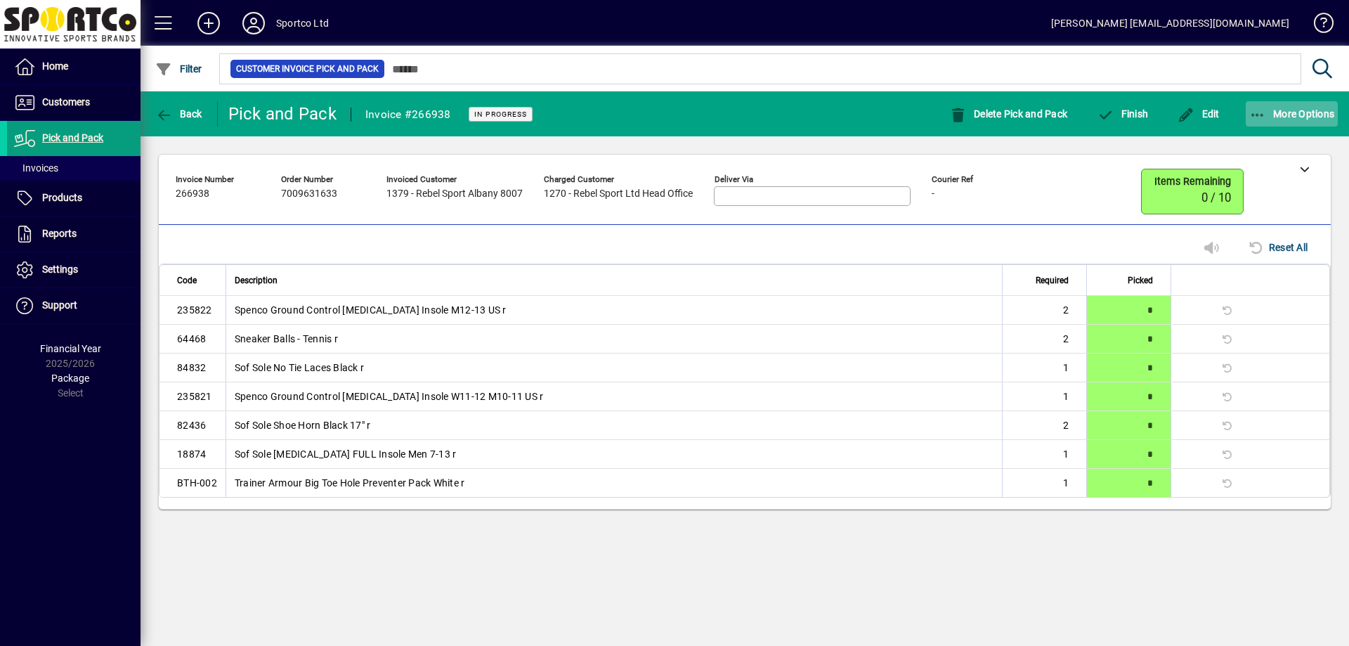
click at [1308, 112] on span "More Options" at bounding box center [1292, 113] width 86 height 11
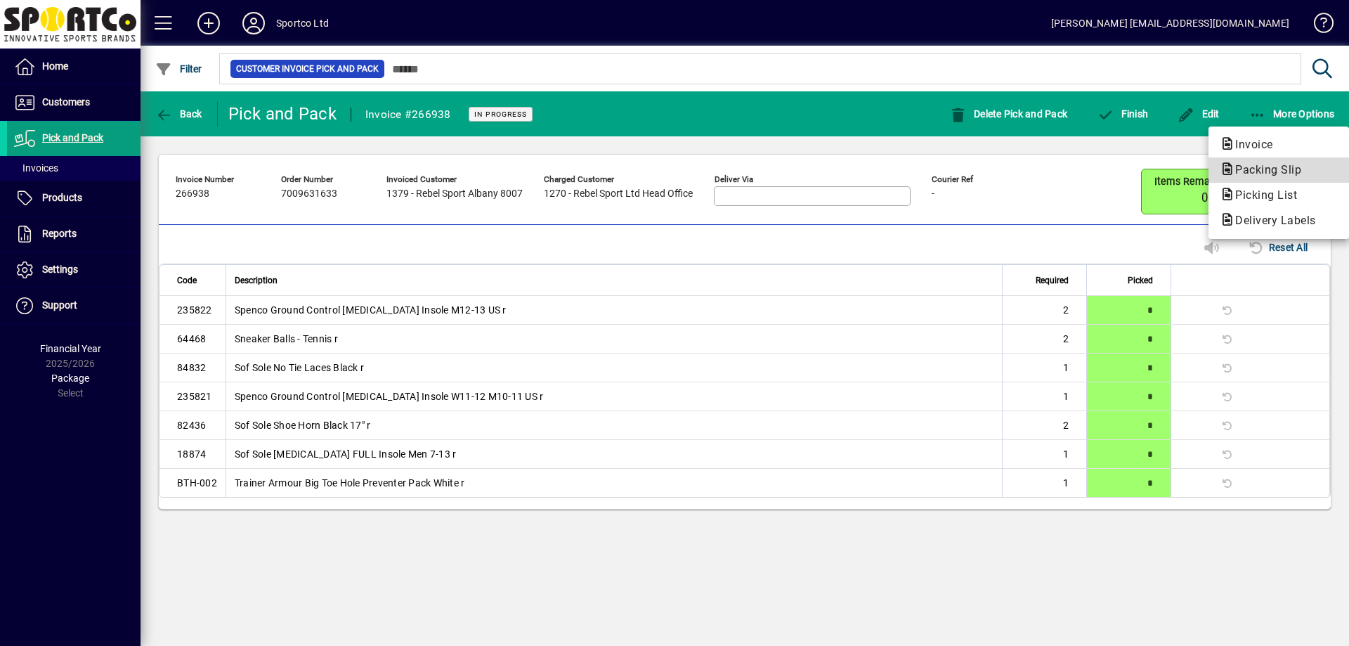
click at [1267, 173] on span "Packing Slip" at bounding box center [1263, 169] width 89 height 13
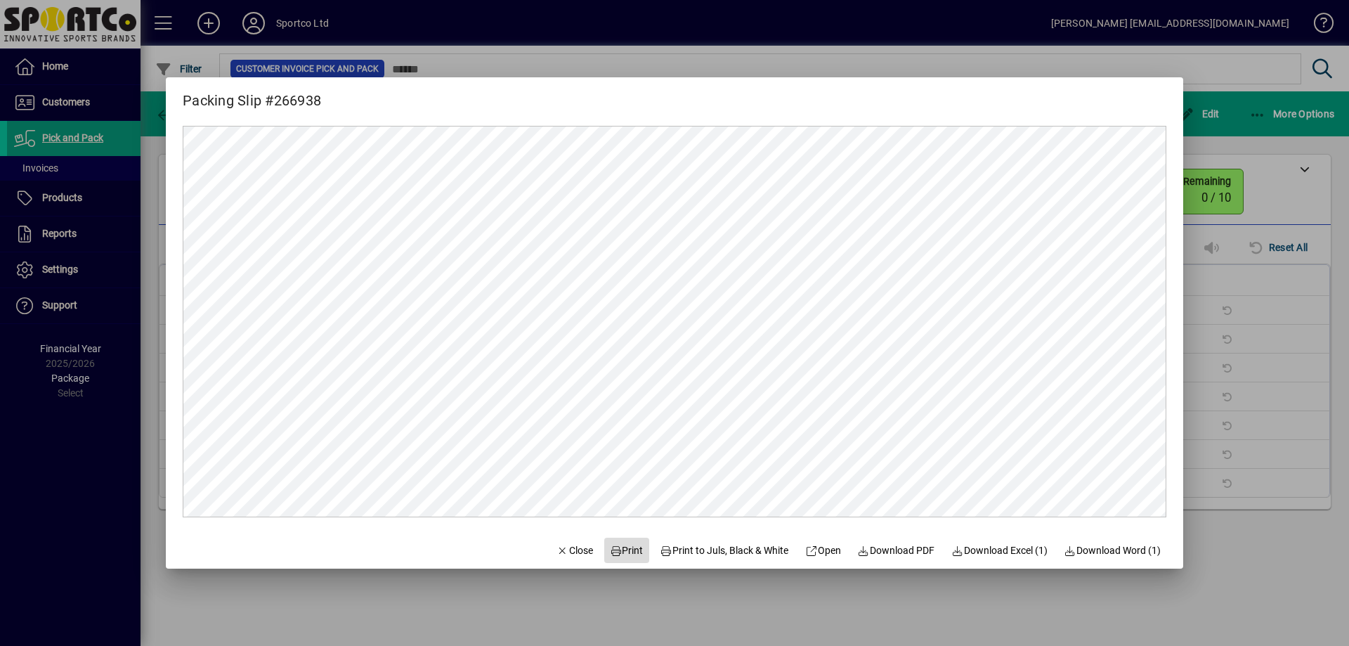
click at [618, 548] on span "Print" at bounding box center [627, 550] width 34 height 15
click at [1249, 279] on div at bounding box center [674, 323] width 1349 height 646
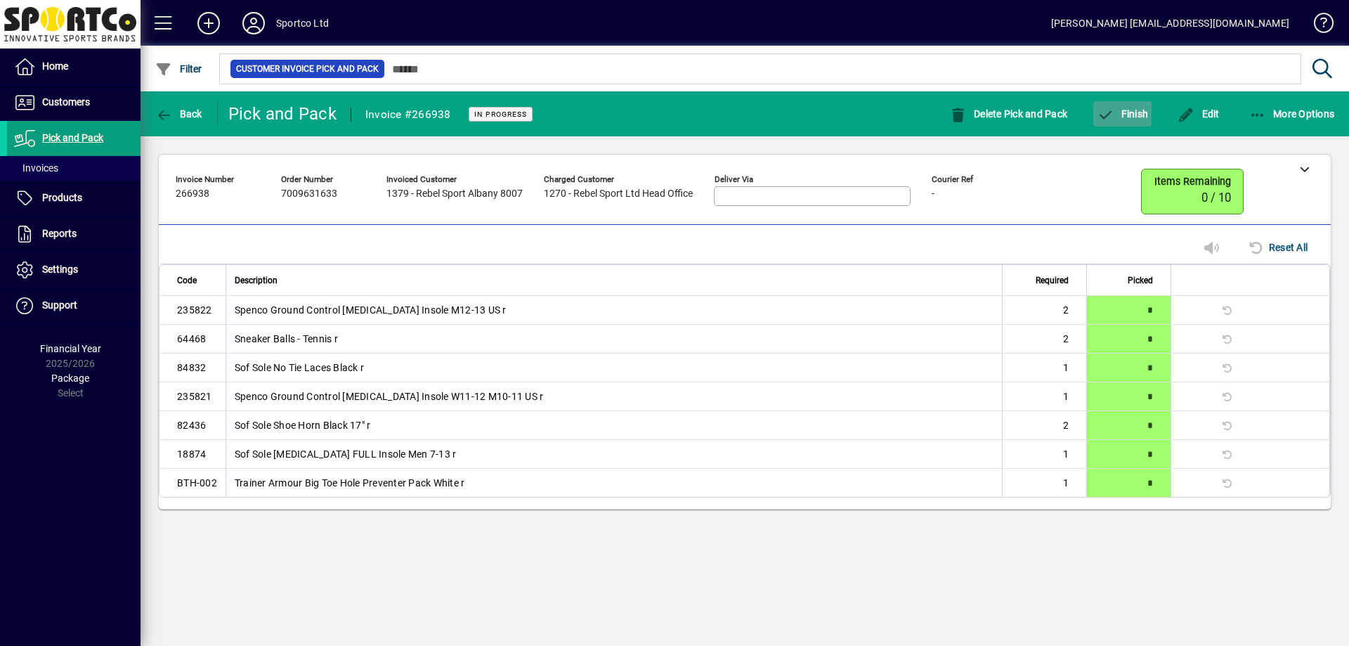
click at [1120, 113] on span "Finish" at bounding box center [1121, 113] width 51 height 11
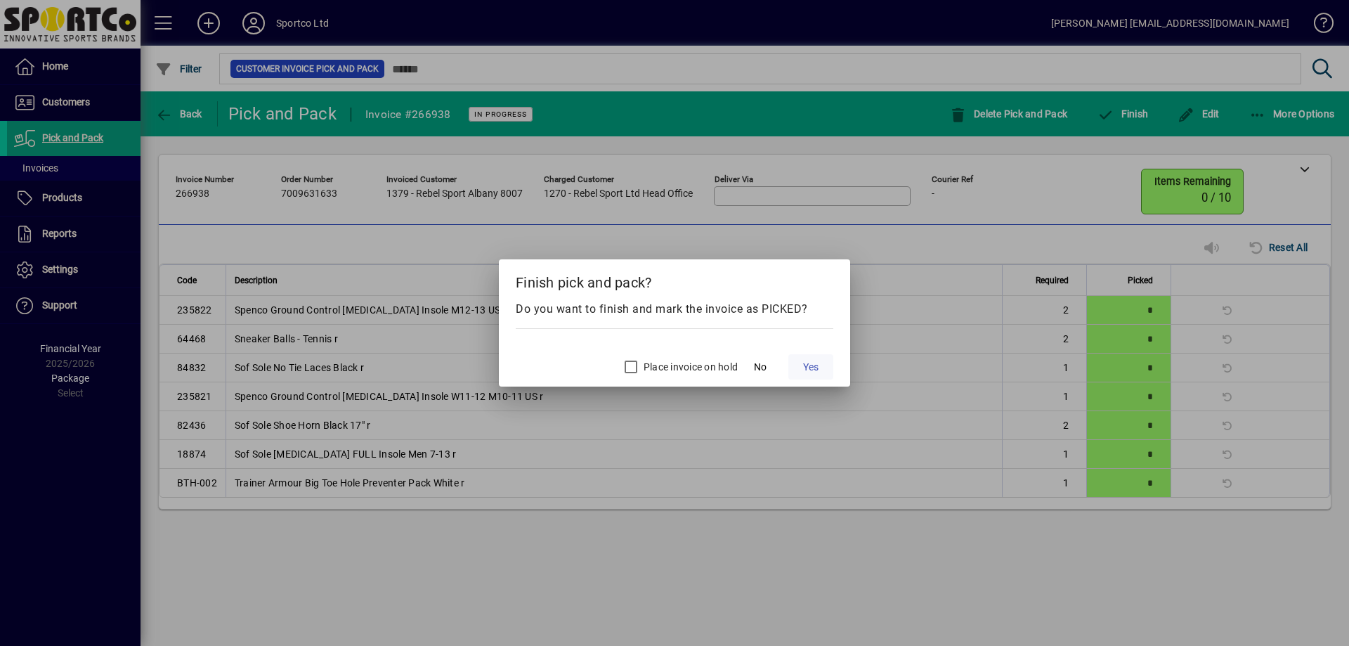
click at [811, 368] on span "Yes" at bounding box center [810, 367] width 15 height 15
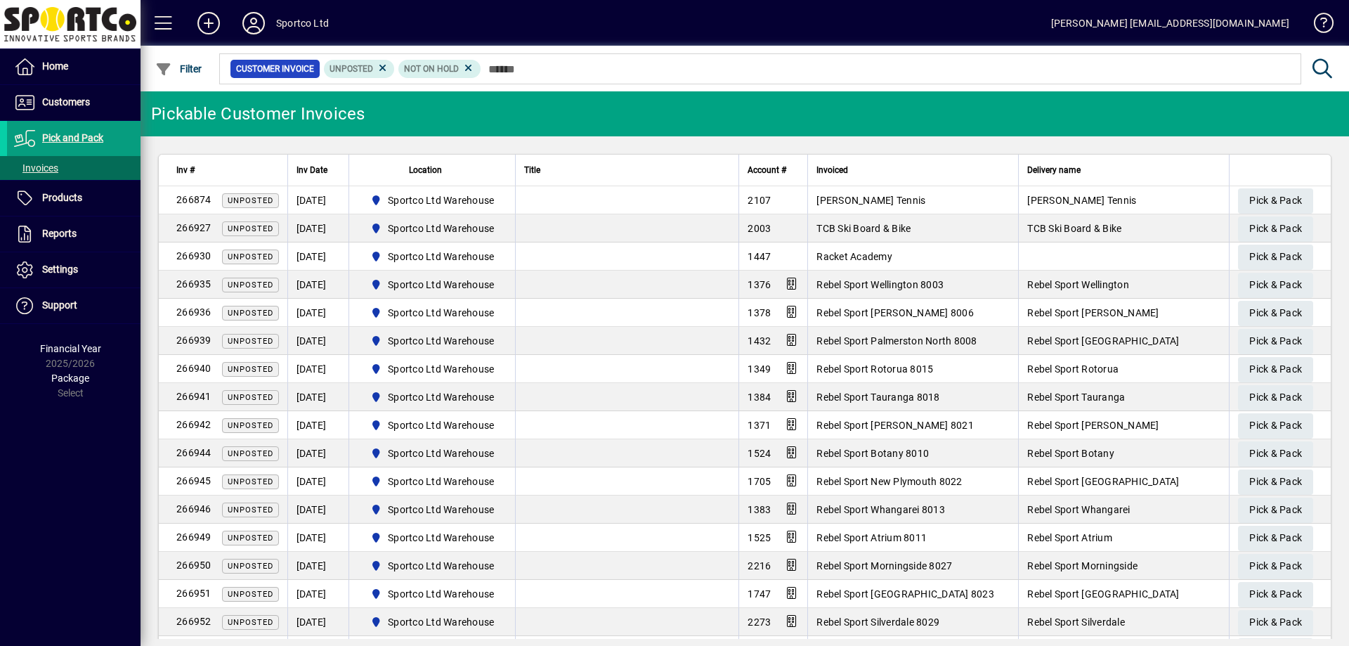
click at [803, 58] on div at bounding box center [821, 53] width 1208 height 15
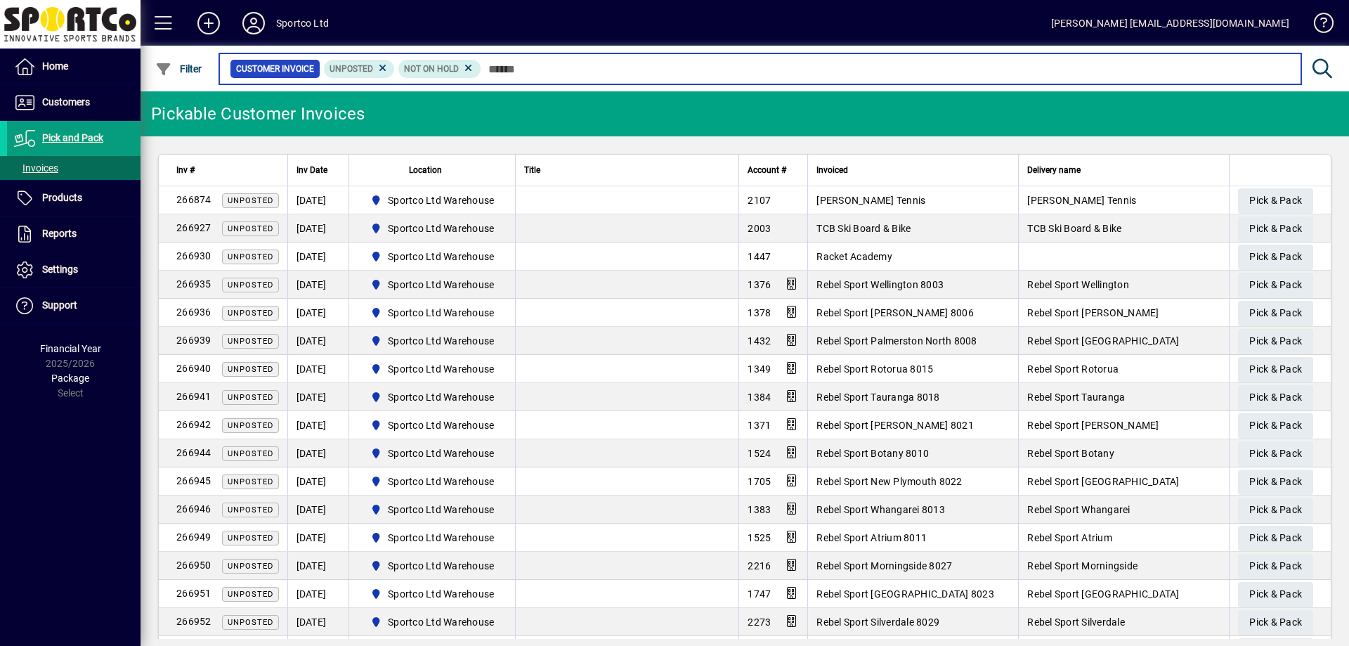
click at [532, 75] on input "text" at bounding box center [885, 69] width 809 height 20
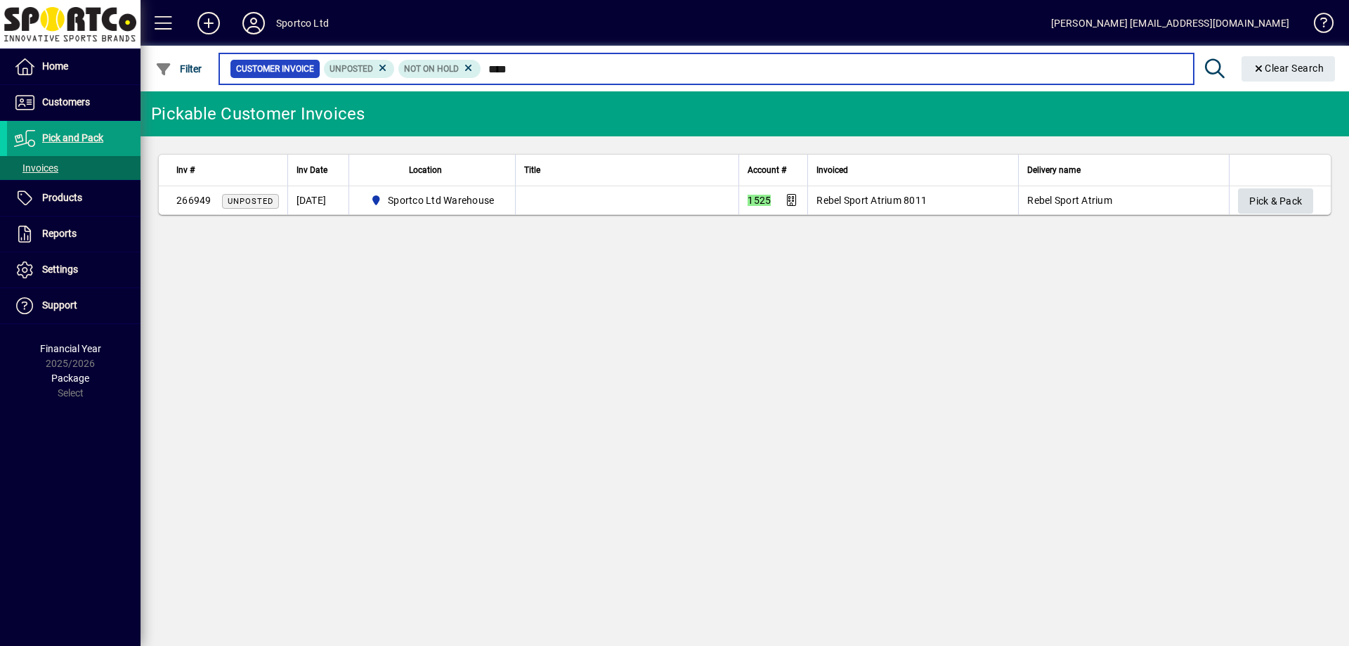
type input "****"
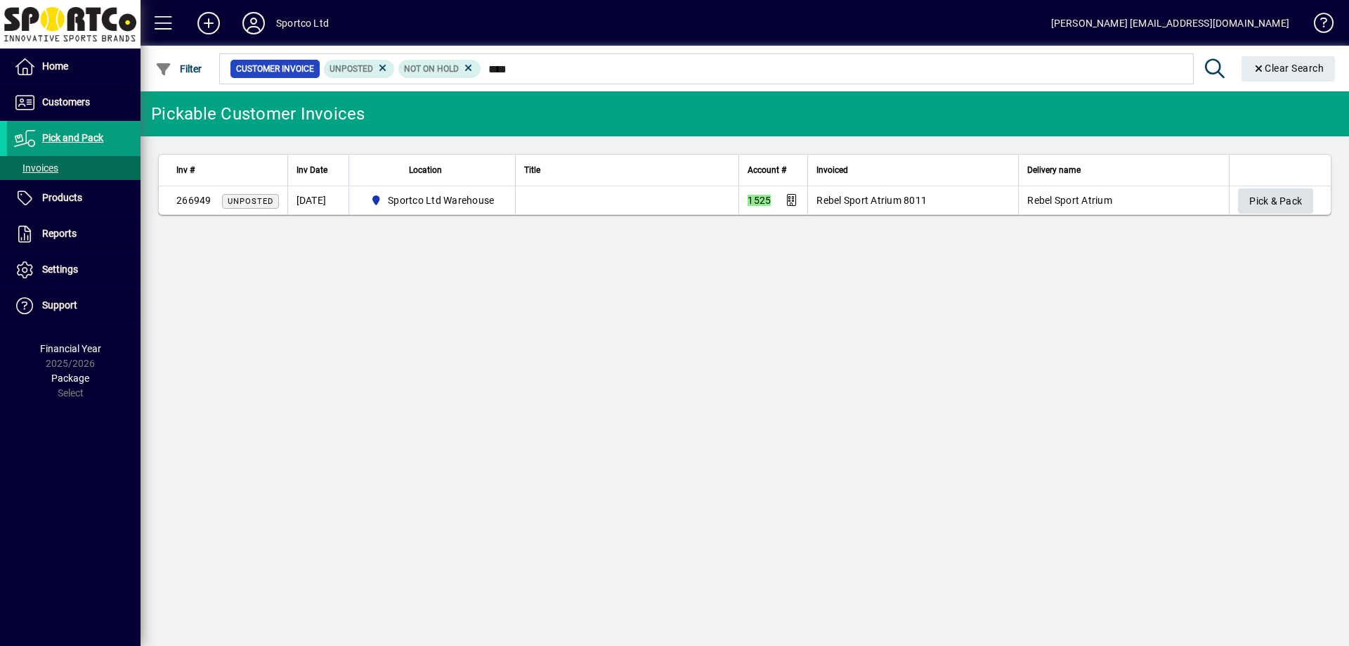
click at [1280, 206] on span "Pick & Pack" at bounding box center [1275, 201] width 53 height 23
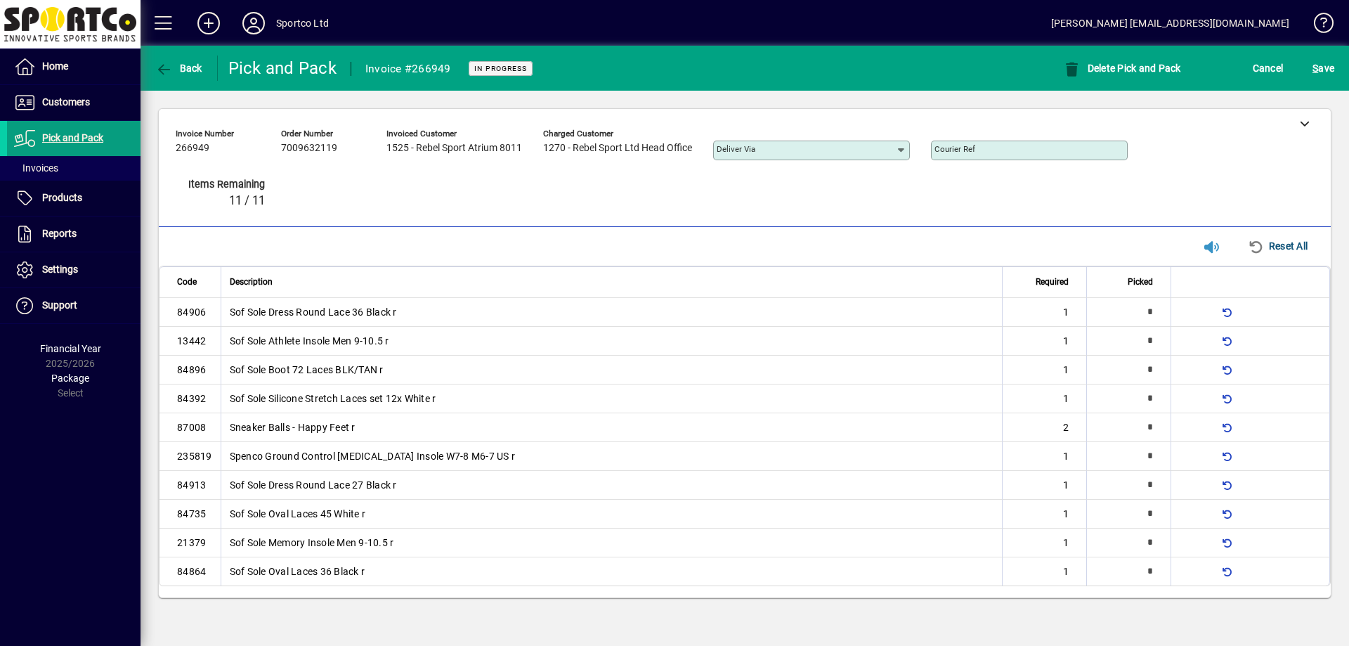
type input "*"
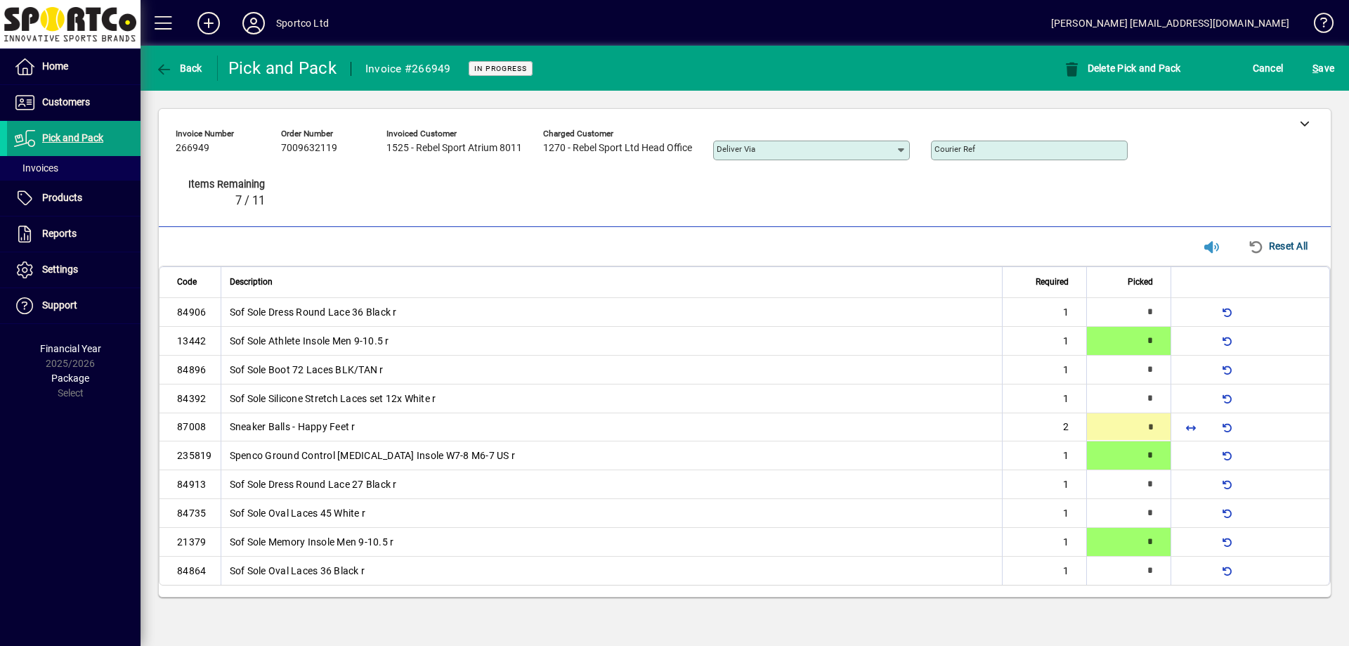
type input "*"
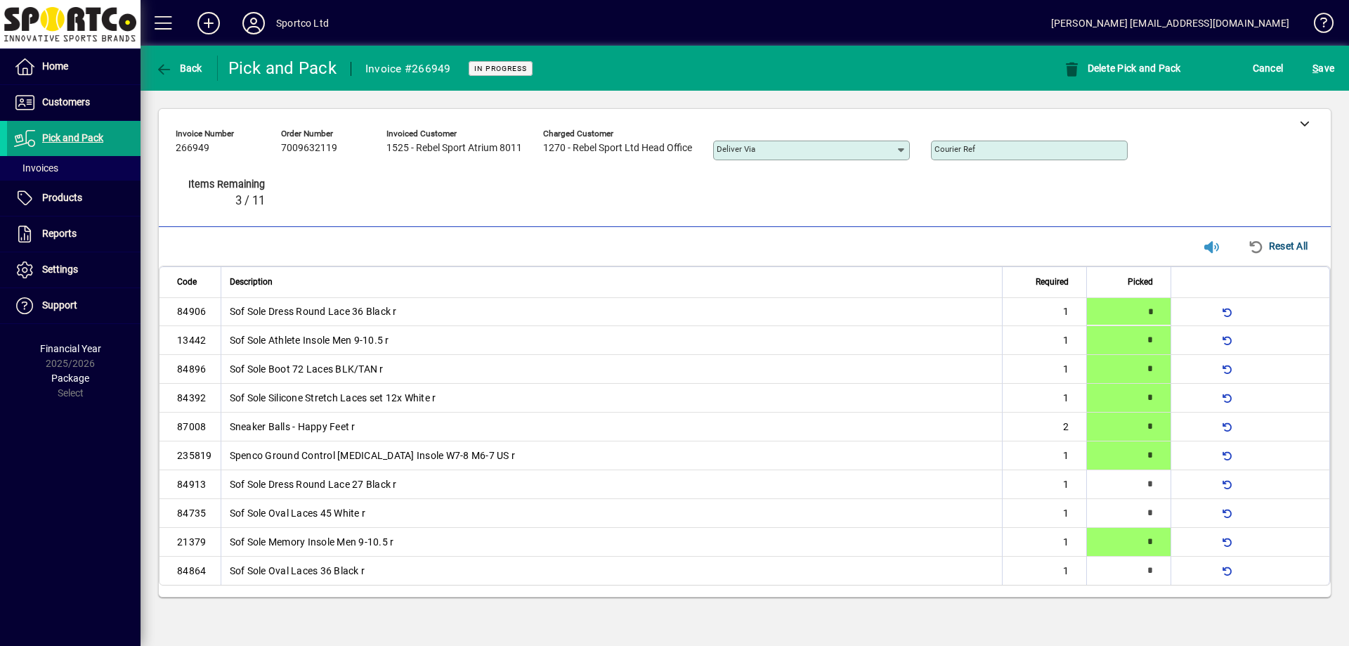
type input "*"
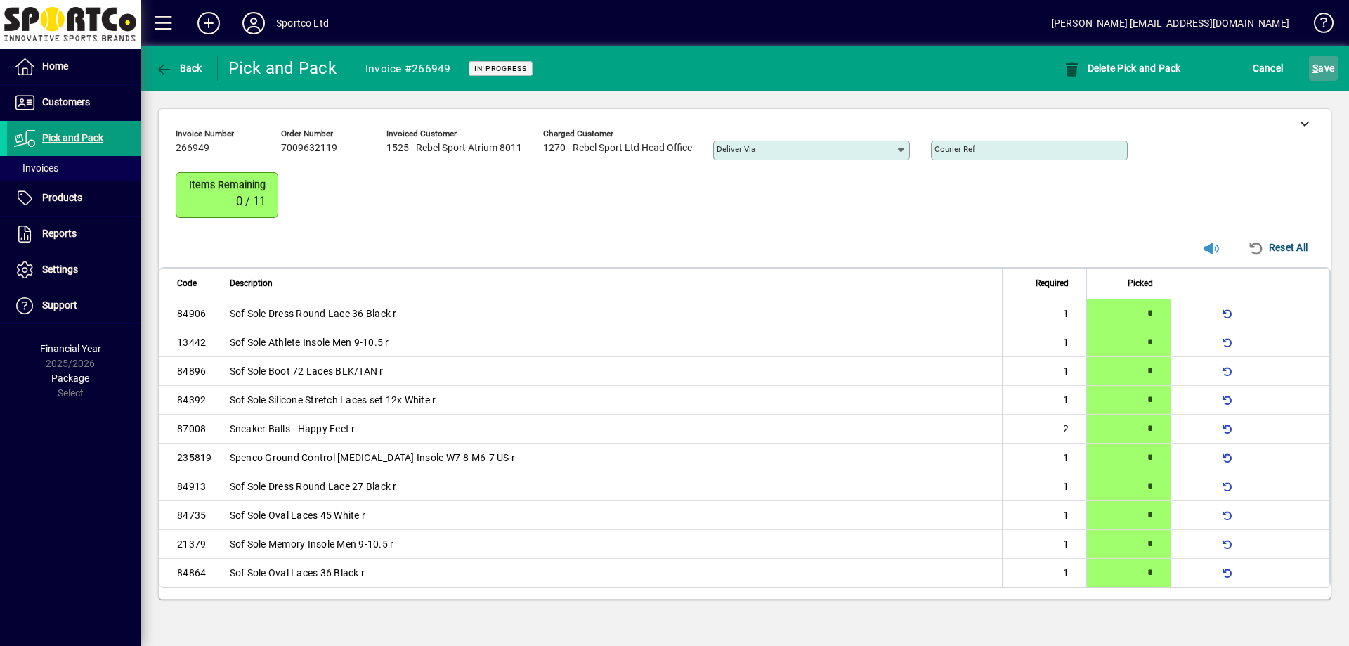
click at [1321, 61] on span "S ave" at bounding box center [1323, 68] width 22 height 22
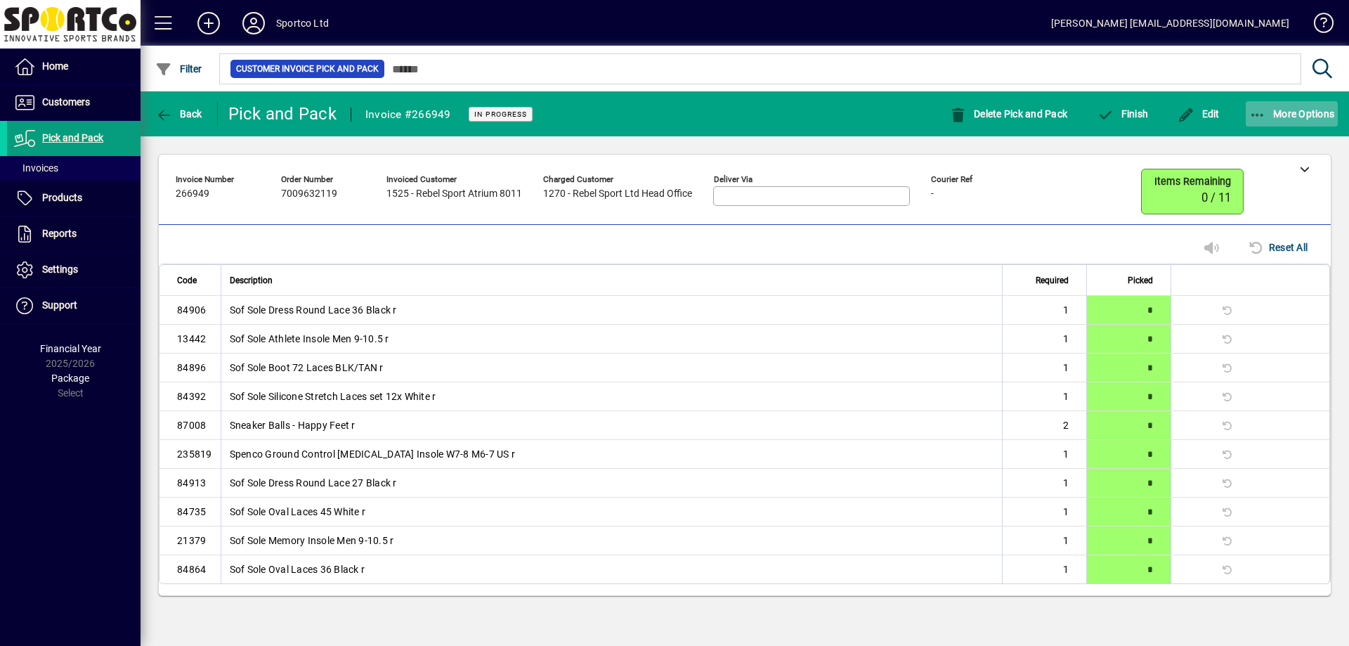
click at [1274, 110] on span "More Options" at bounding box center [1292, 113] width 86 height 11
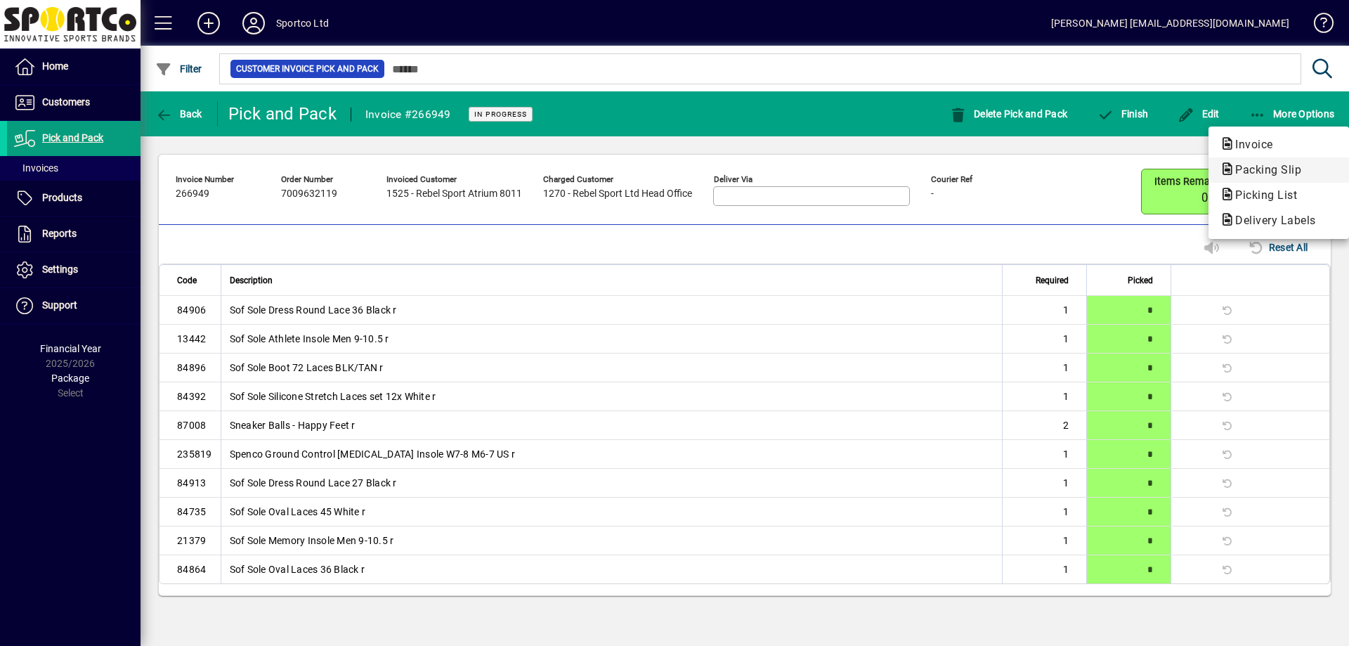
click at [1257, 173] on span "Packing Slip" at bounding box center [1263, 169] width 89 height 13
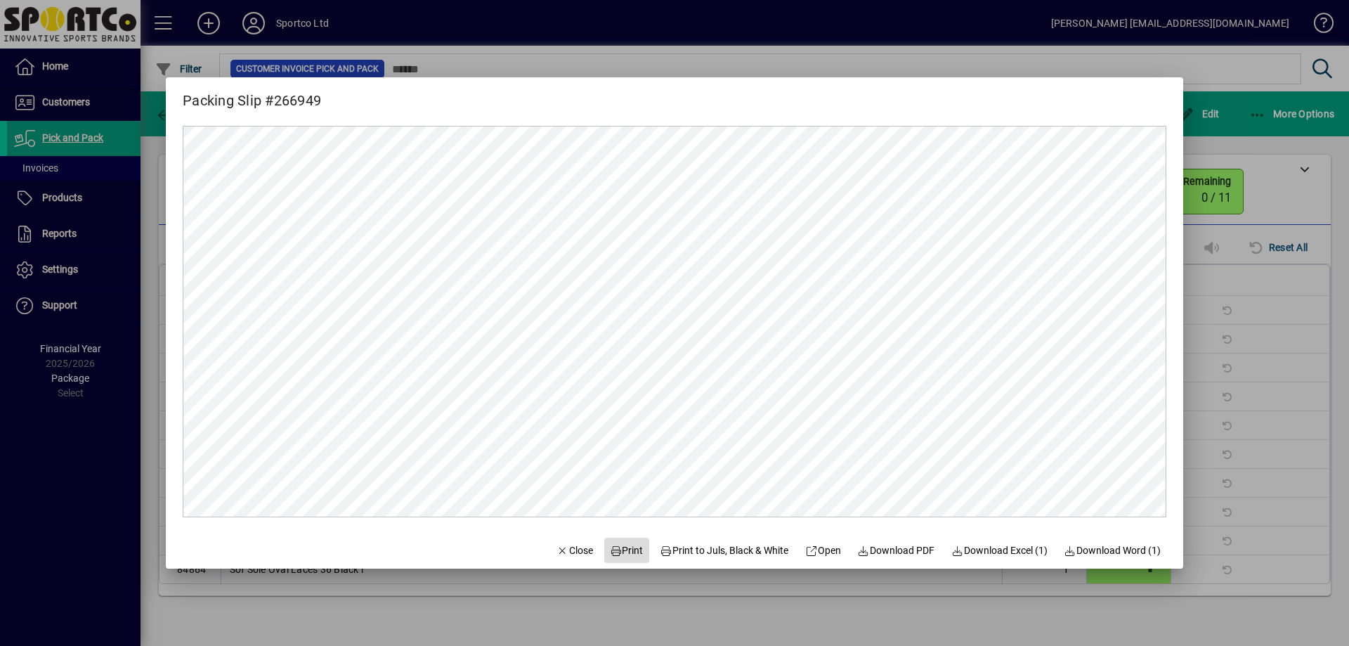
click at [613, 549] on span "Print" at bounding box center [627, 550] width 34 height 15
click at [1285, 242] on div at bounding box center [674, 323] width 1349 height 646
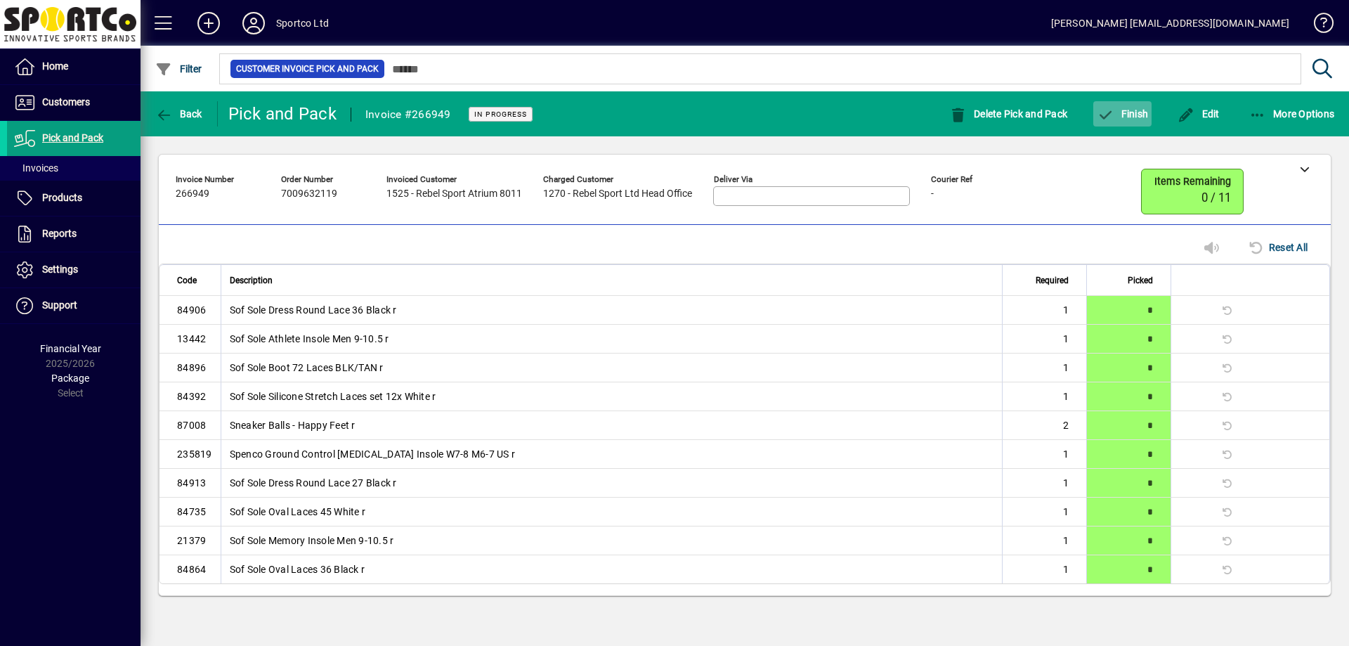
click at [1114, 117] on span "Finish" at bounding box center [1121, 113] width 51 height 11
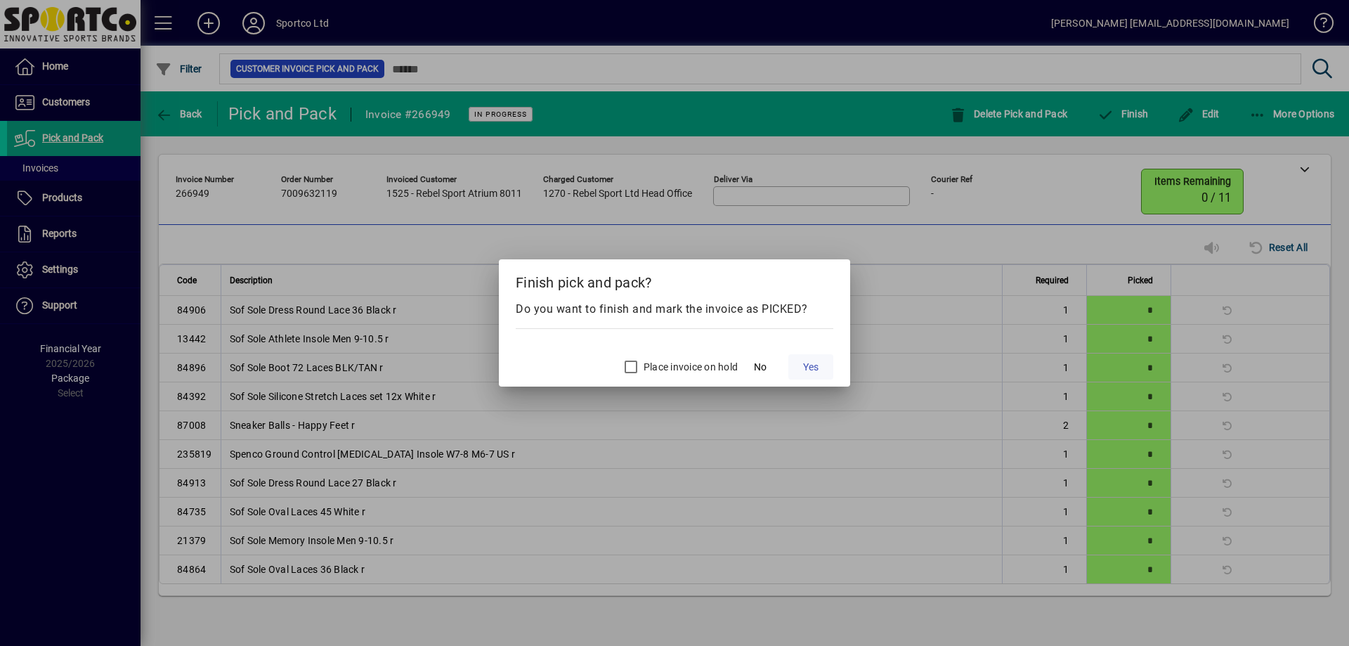
click at [808, 366] on span "Yes" at bounding box center [810, 367] width 15 height 15
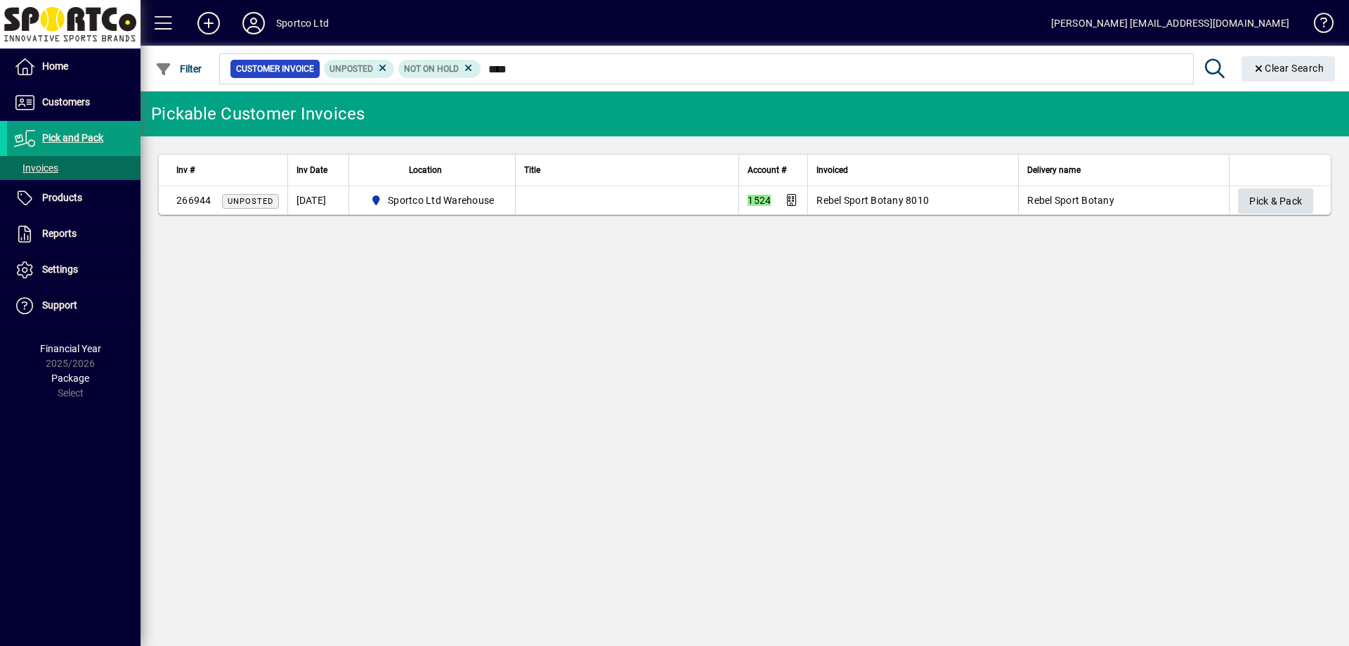
type input "****"
click at [1280, 204] on span "Pick & Pack" at bounding box center [1275, 201] width 53 height 23
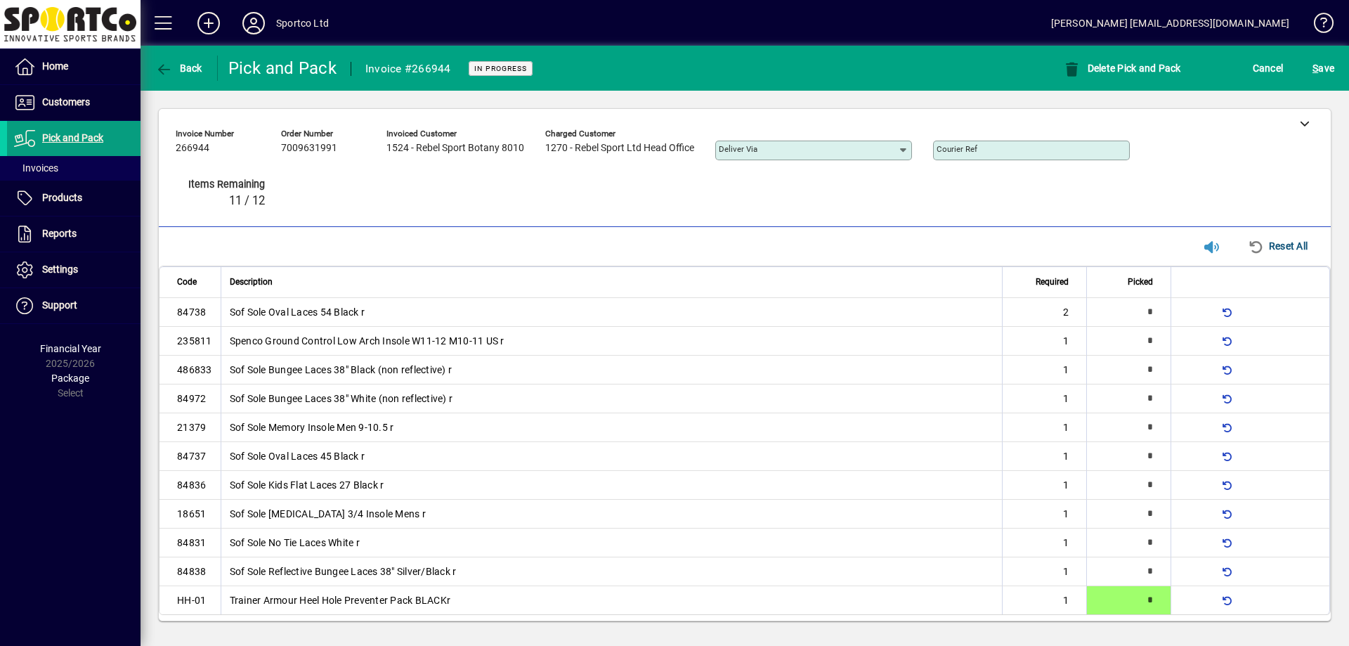
type input "*"
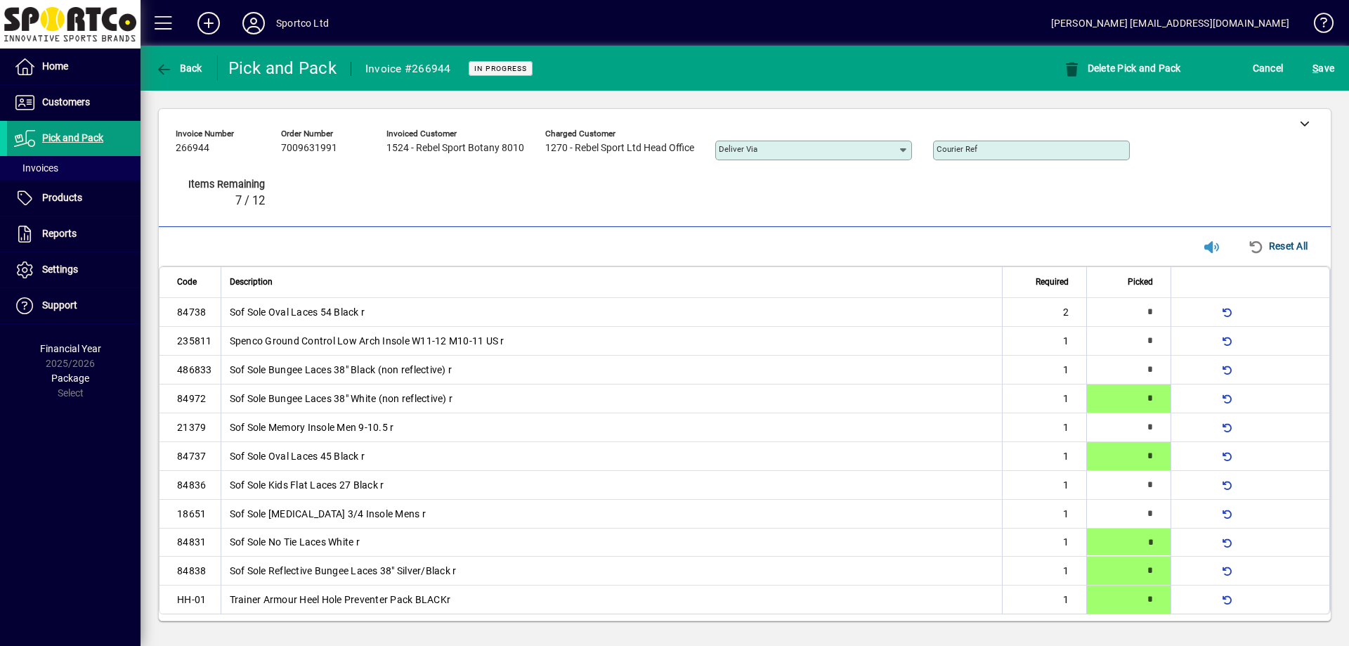
type input "*"
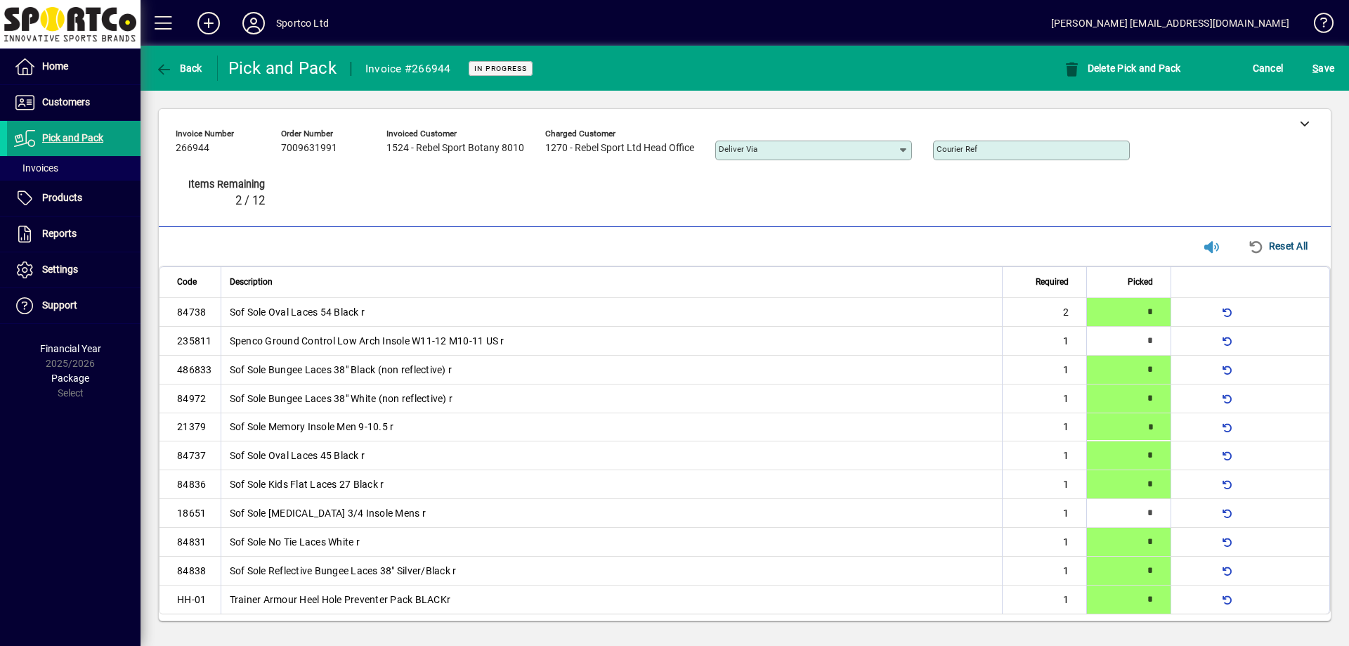
type input "*"
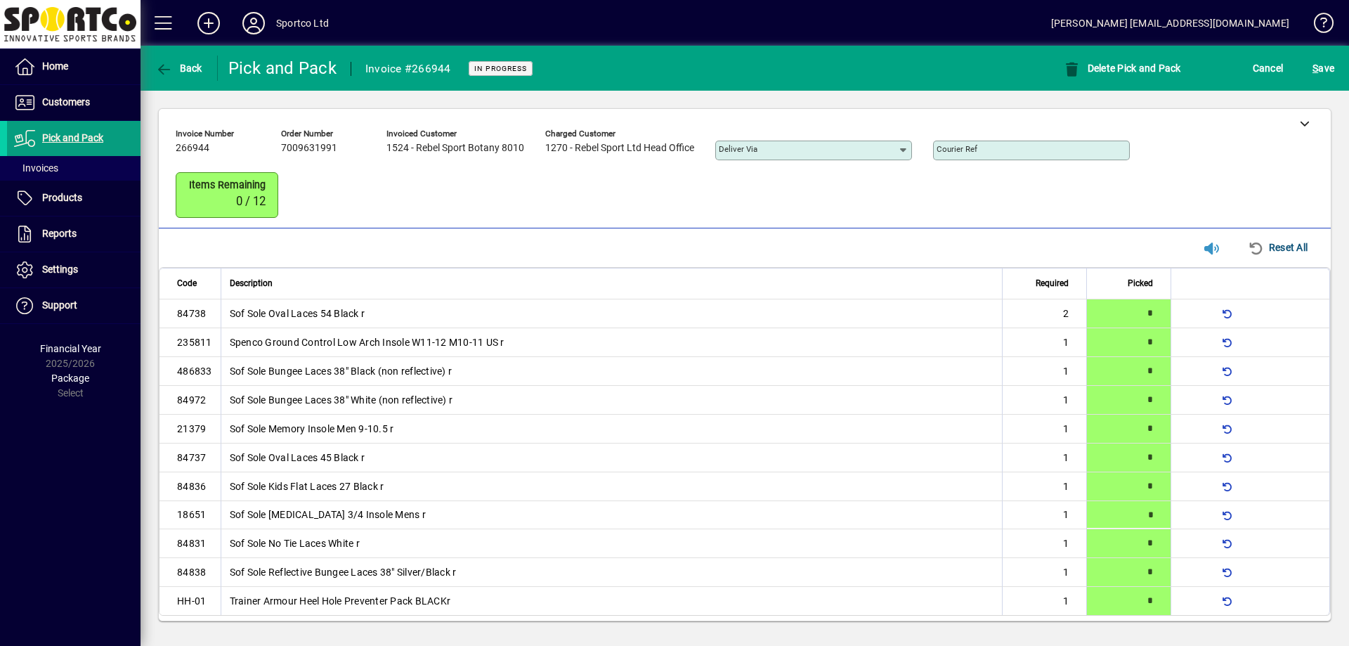
type input "*"
click at [1322, 71] on span "S ave" at bounding box center [1323, 68] width 22 height 22
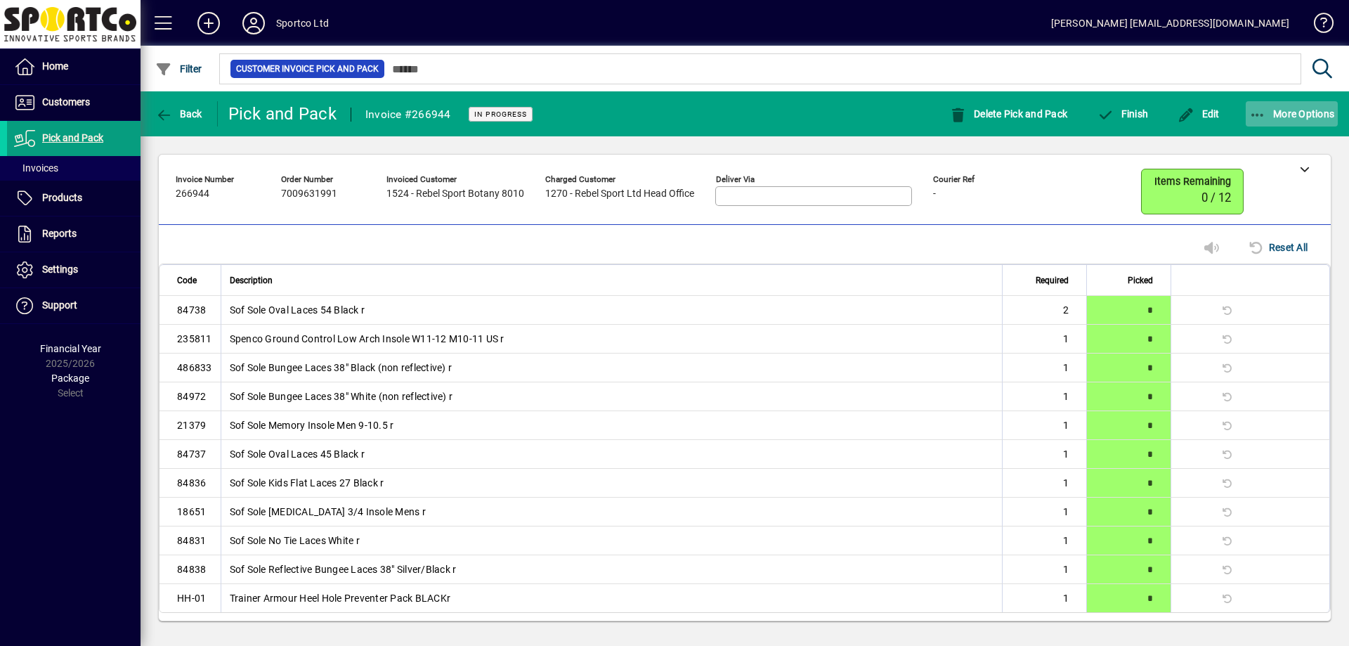
click at [1274, 109] on span "More Options" at bounding box center [1292, 113] width 86 height 11
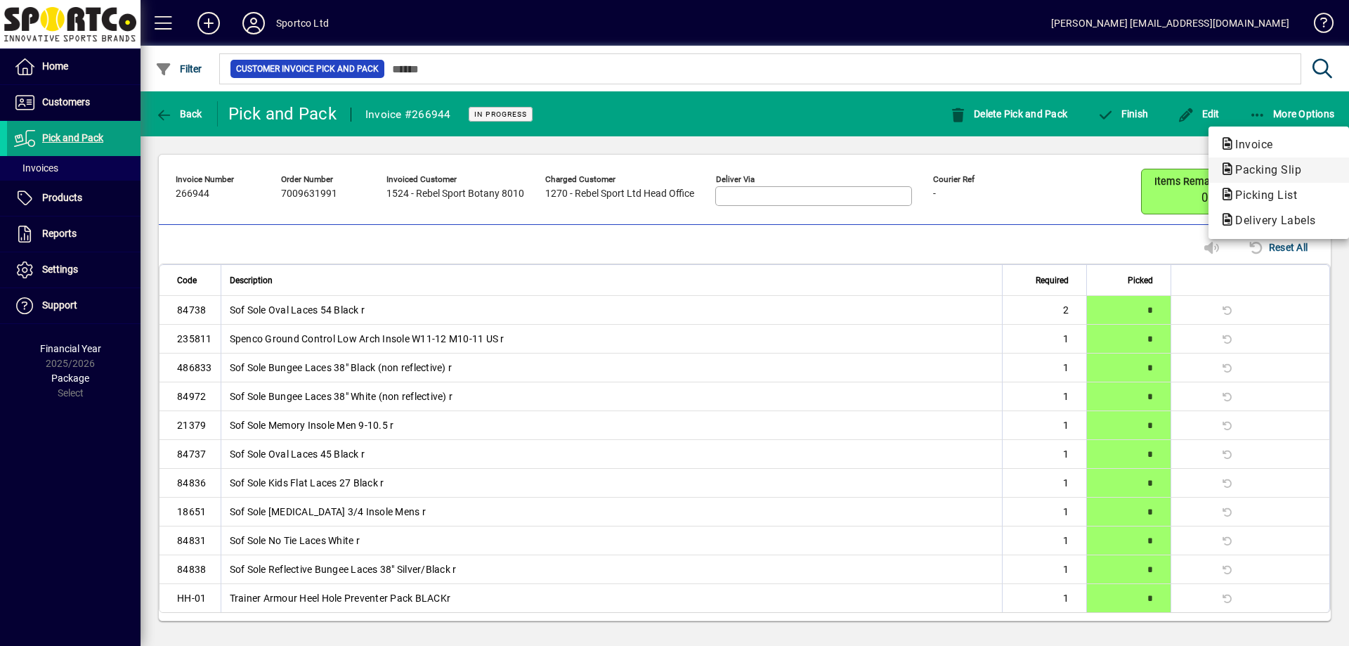
click at [1252, 169] on span "Packing Slip" at bounding box center [1263, 169] width 89 height 13
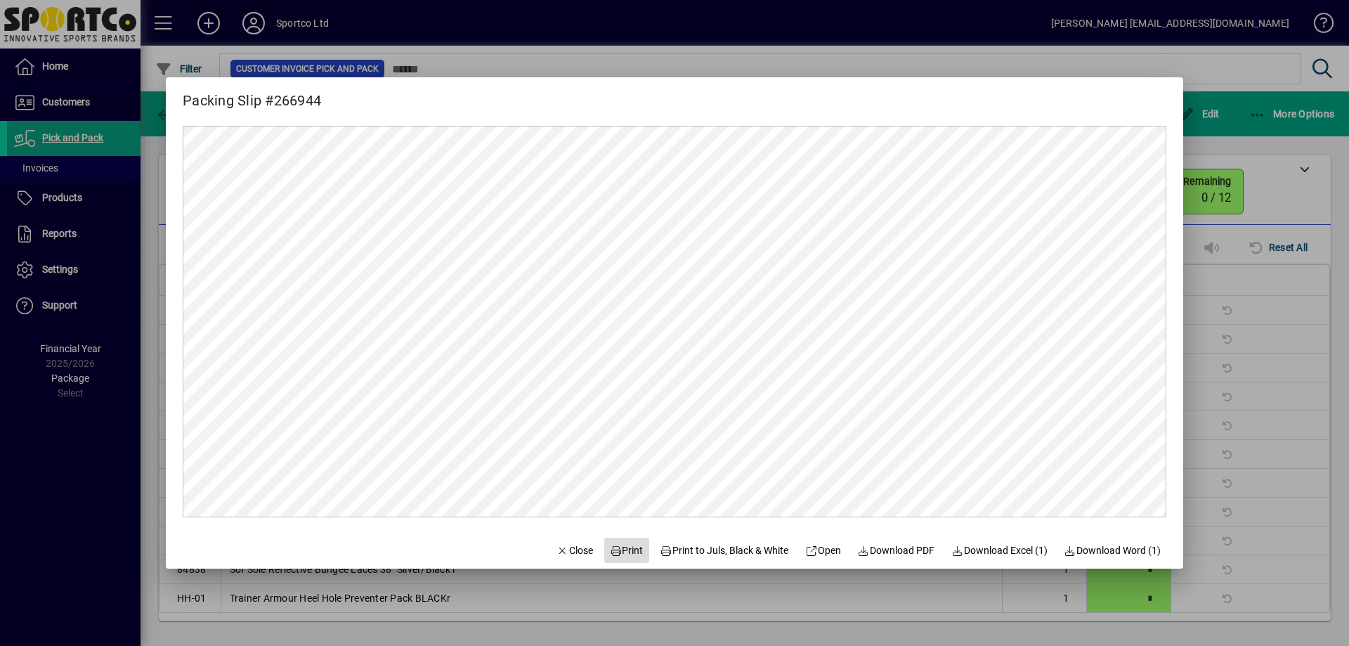
click at [610, 543] on span "Print" at bounding box center [627, 550] width 34 height 15
click at [1249, 311] on div at bounding box center [674, 323] width 1349 height 646
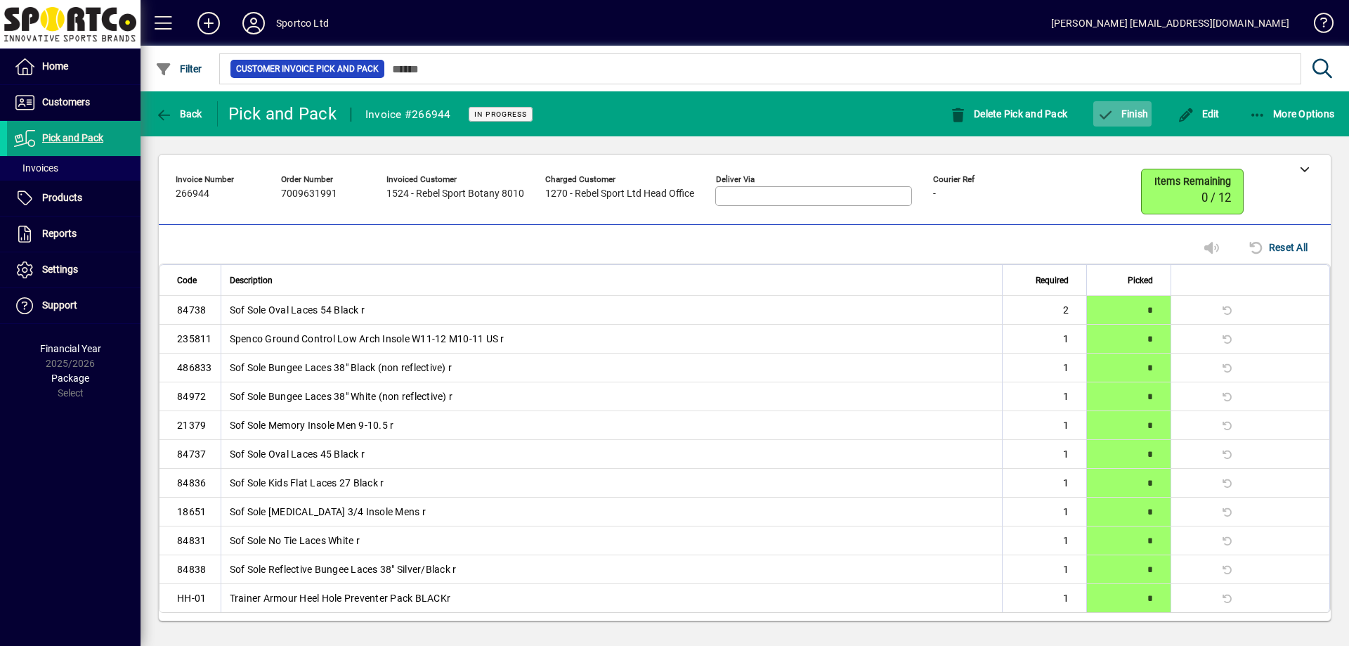
click at [1122, 112] on span "Finish" at bounding box center [1121, 113] width 51 height 11
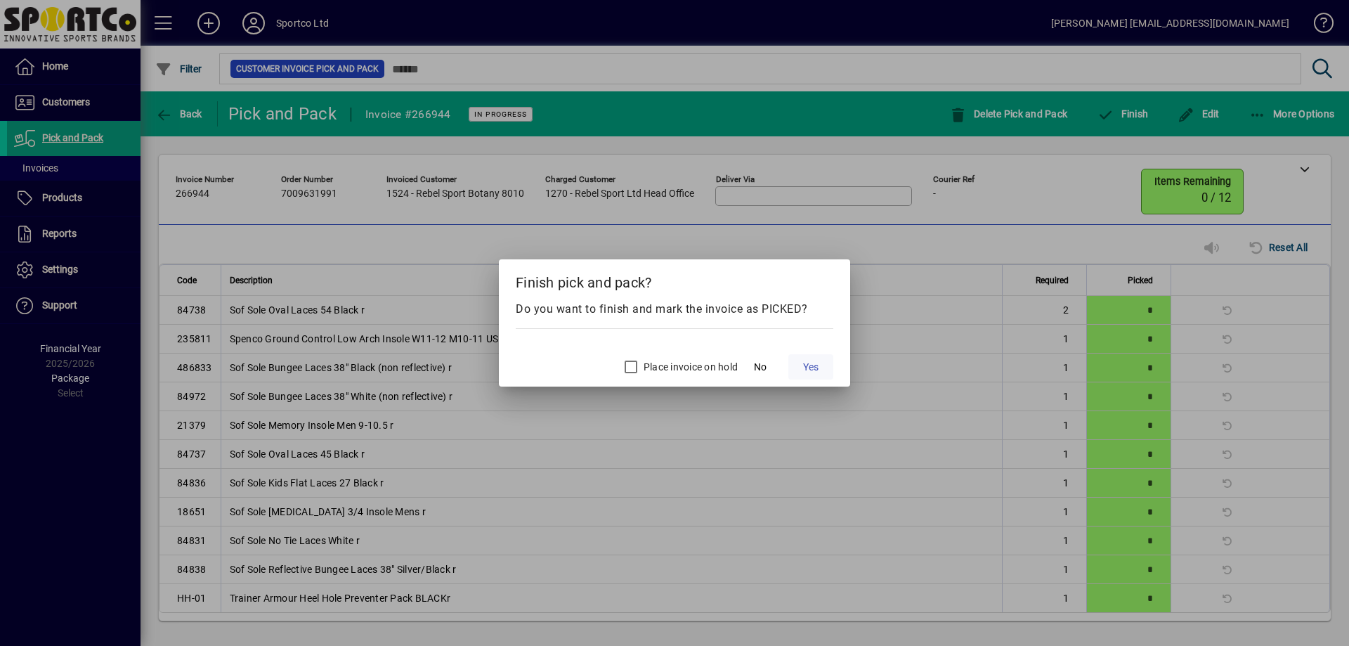
click at [818, 366] on span "Yes" at bounding box center [810, 367] width 15 height 15
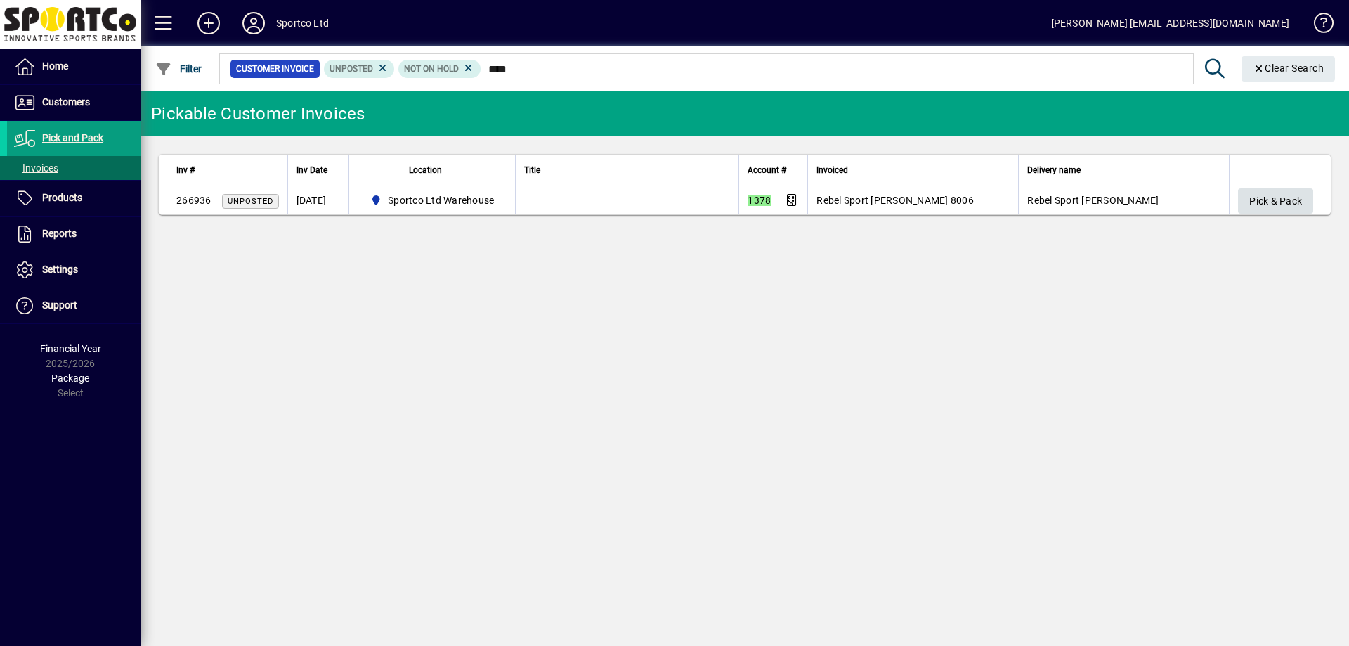
type input "****"
click at [1257, 202] on span "Pick & Pack" at bounding box center [1275, 201] width 53 height 23
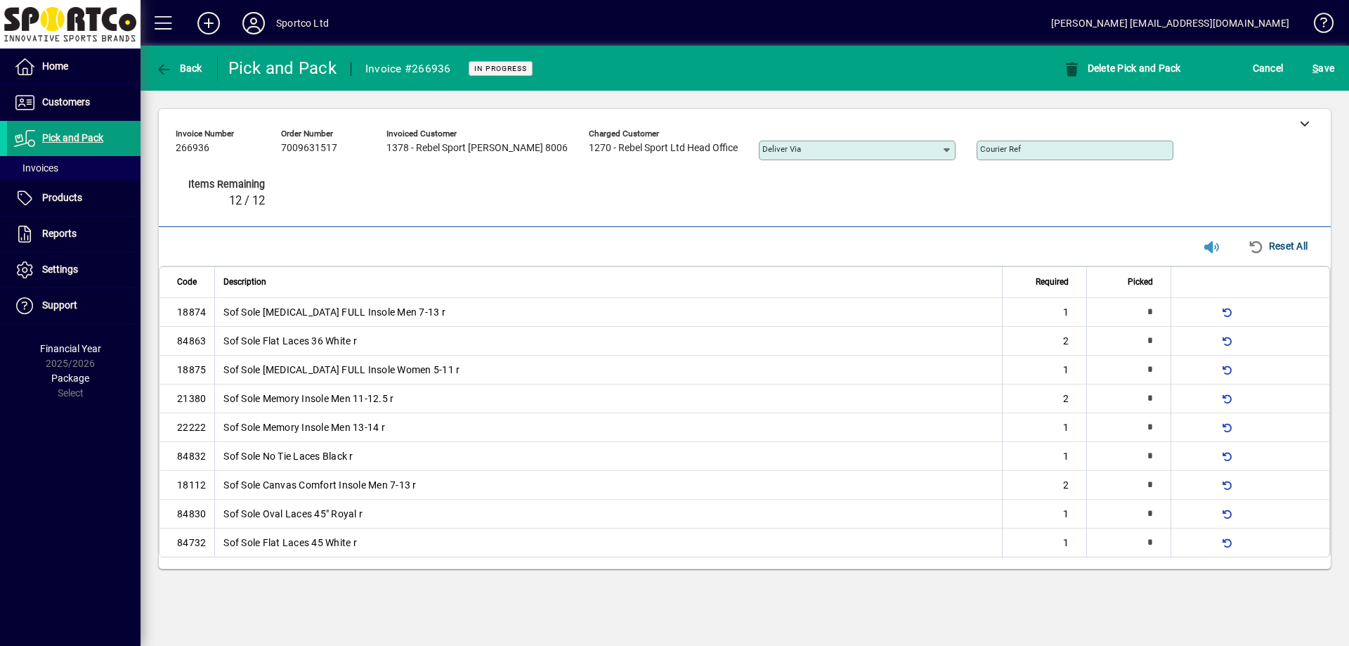
type input "*"
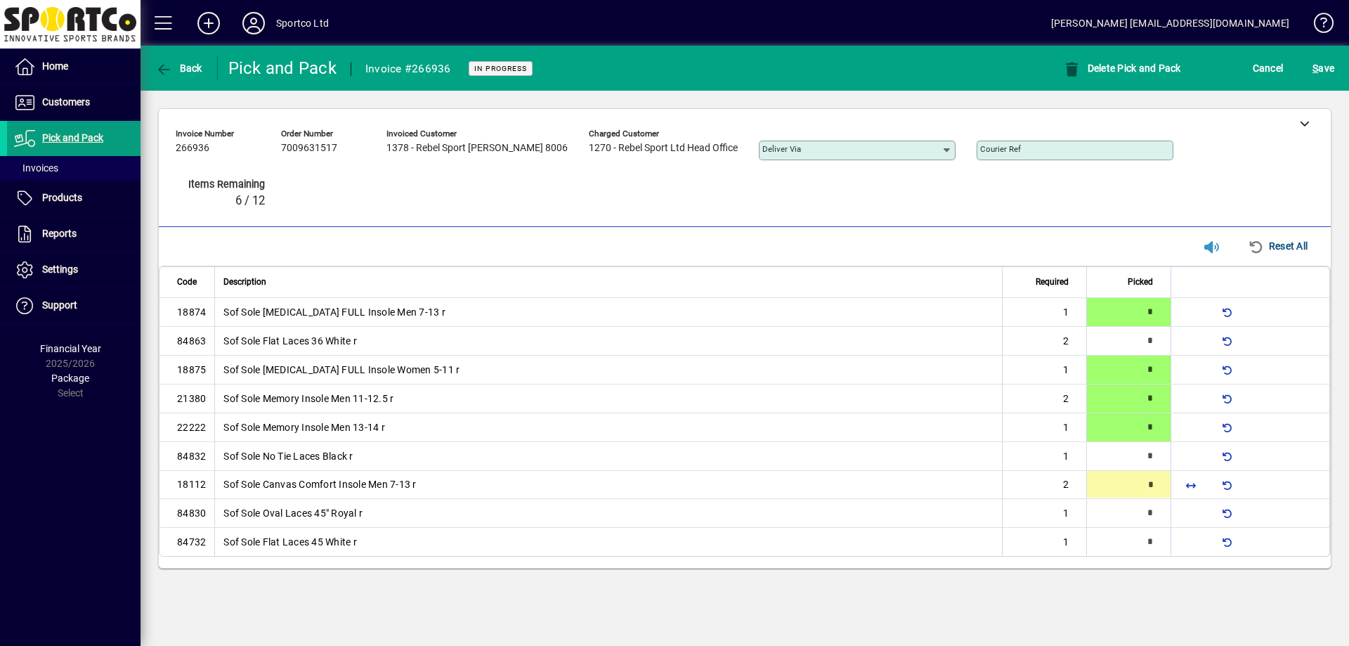
type input "*"
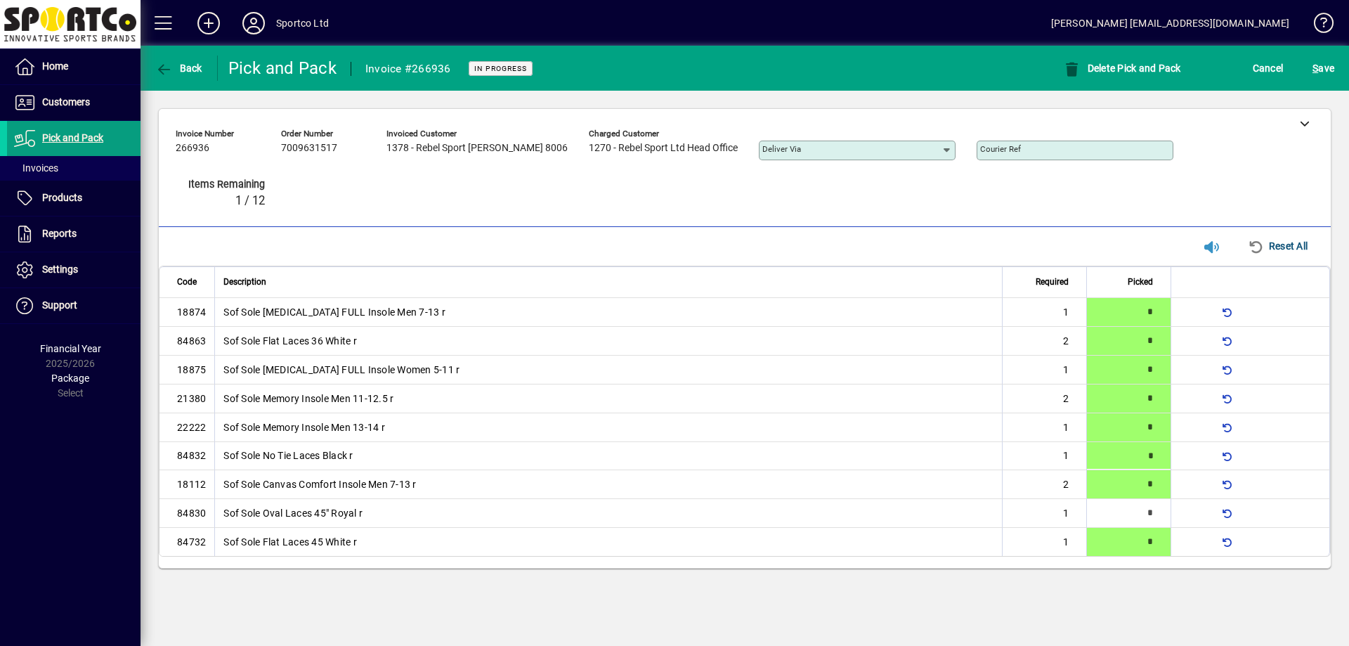
type input "*"
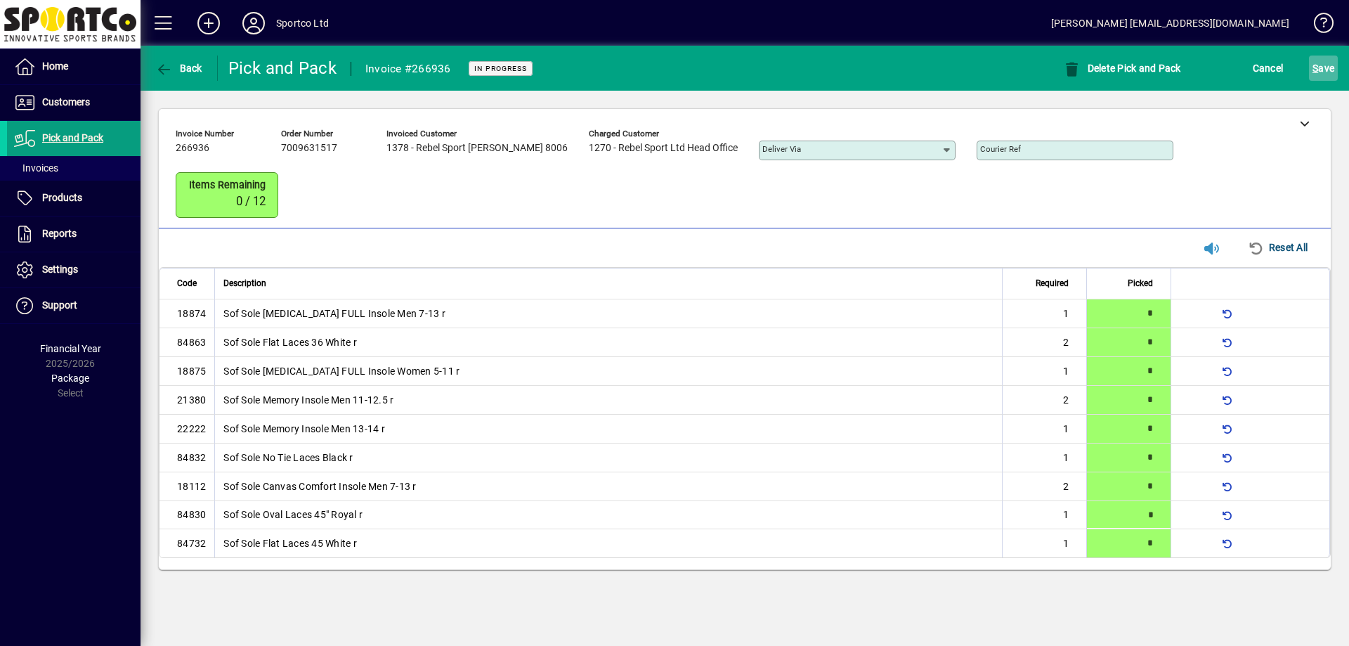
click at [1316, 72] on span "S" at bounding box center [1315, 68] width 6 height 11
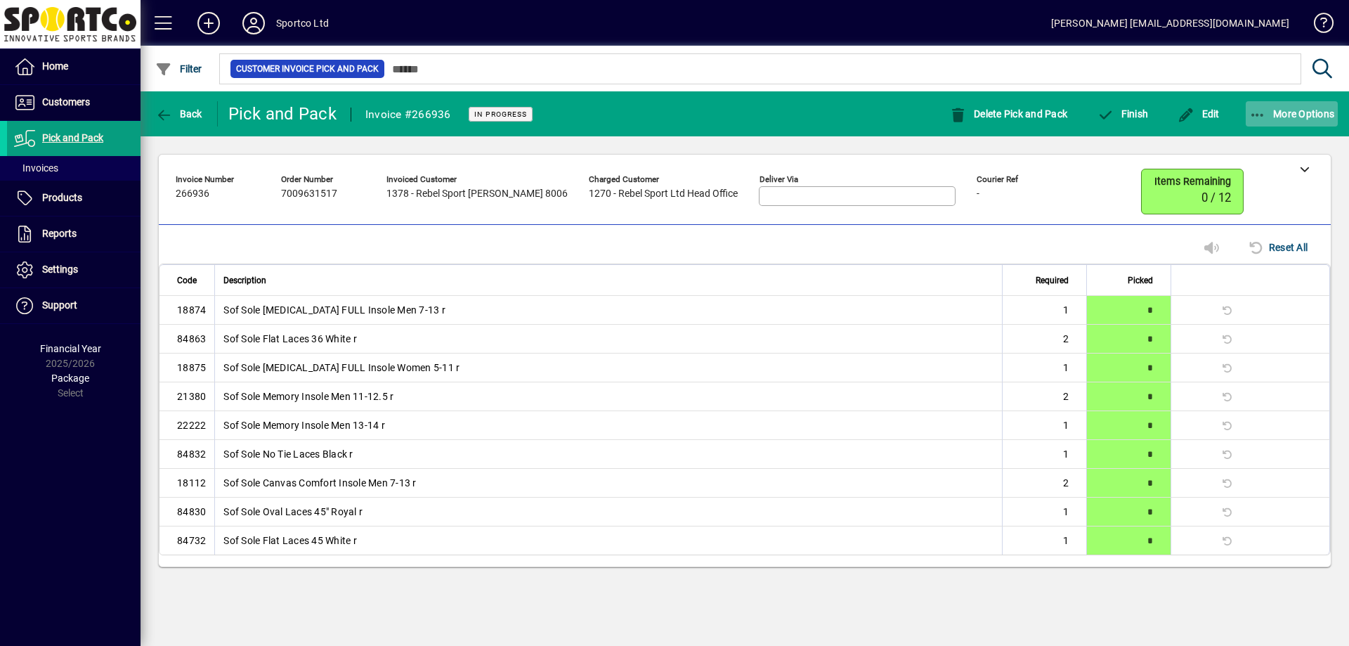
click at [1310, 113] on span "More Options" at bounding box center [1292, 113] width 86 height 11
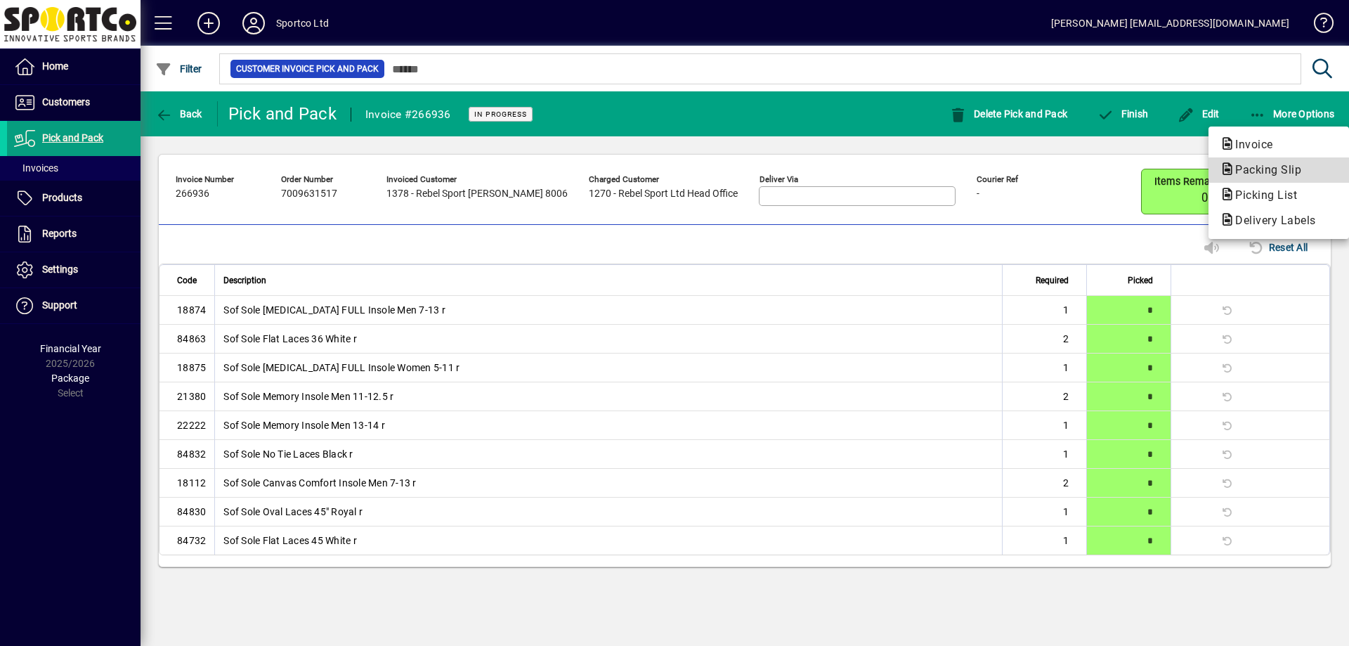
click at [1244, 174] on span "Packing Slip" at bounding box center [1263, 169] width 89 height 13
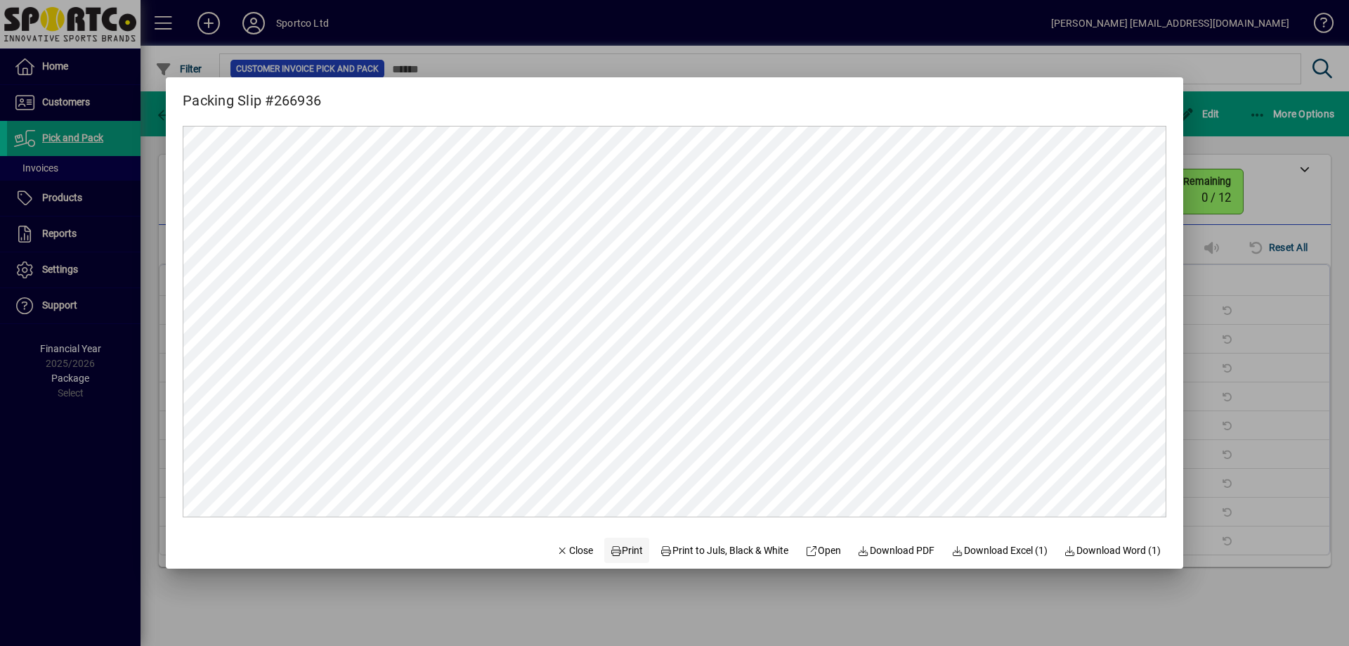
click at [624, 550] on span "Print" at bounding box center [627, 550] width 34 height 15
click at [1227, 254] on div at bounding box center [674, 323] width 1349 height 646
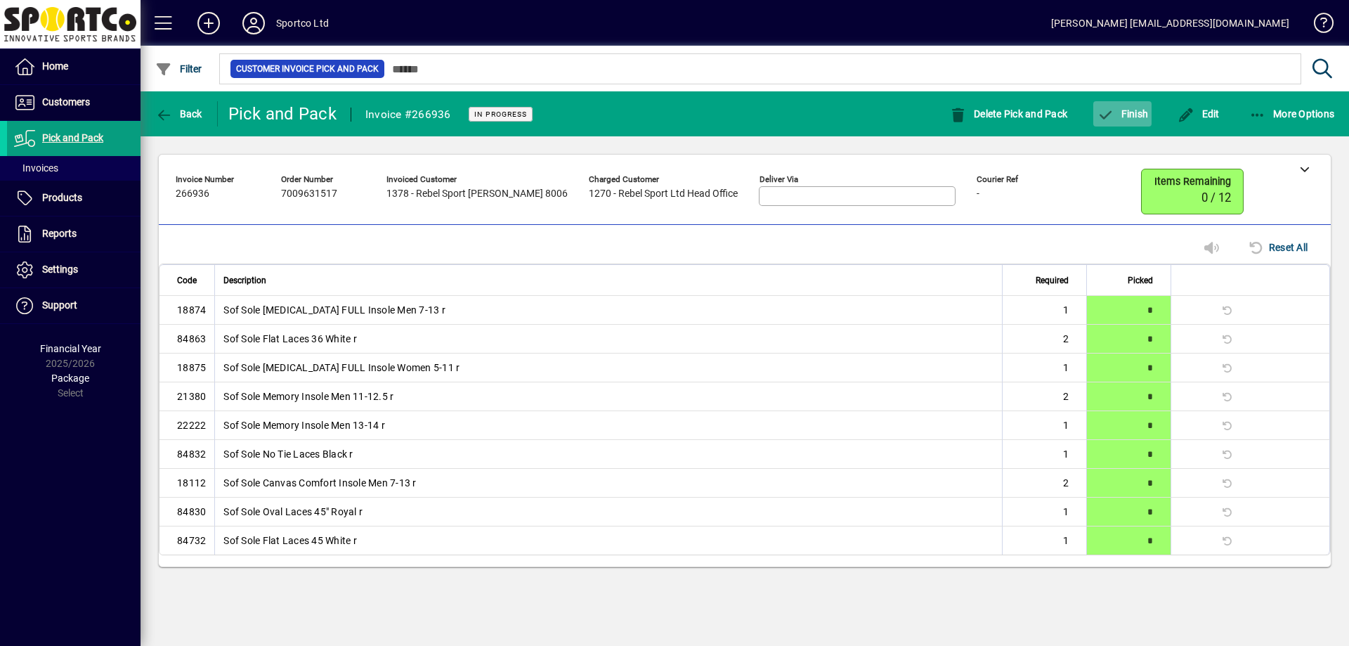
click at [1116, 115] on span "Finish" at bounding box center [1121, 113] width 51 height 11
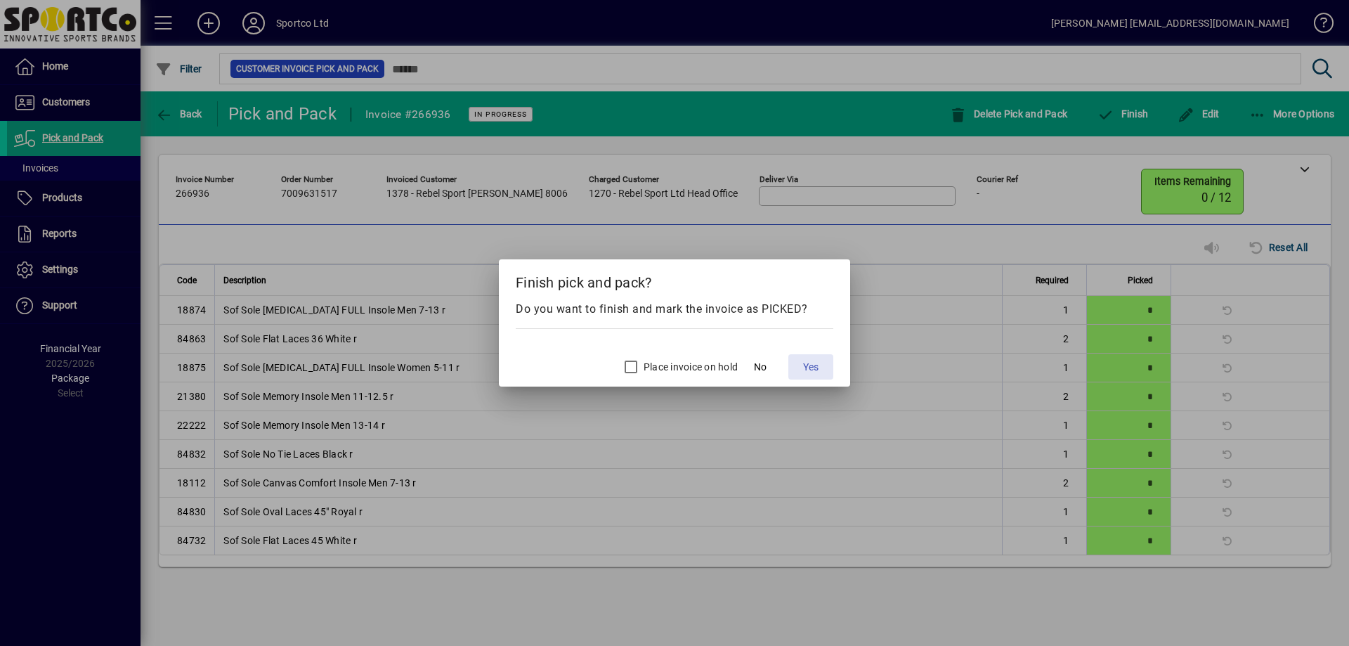
click at [816, 371] on span "Yes" at bounding box center [810, 367] width 15 height 15
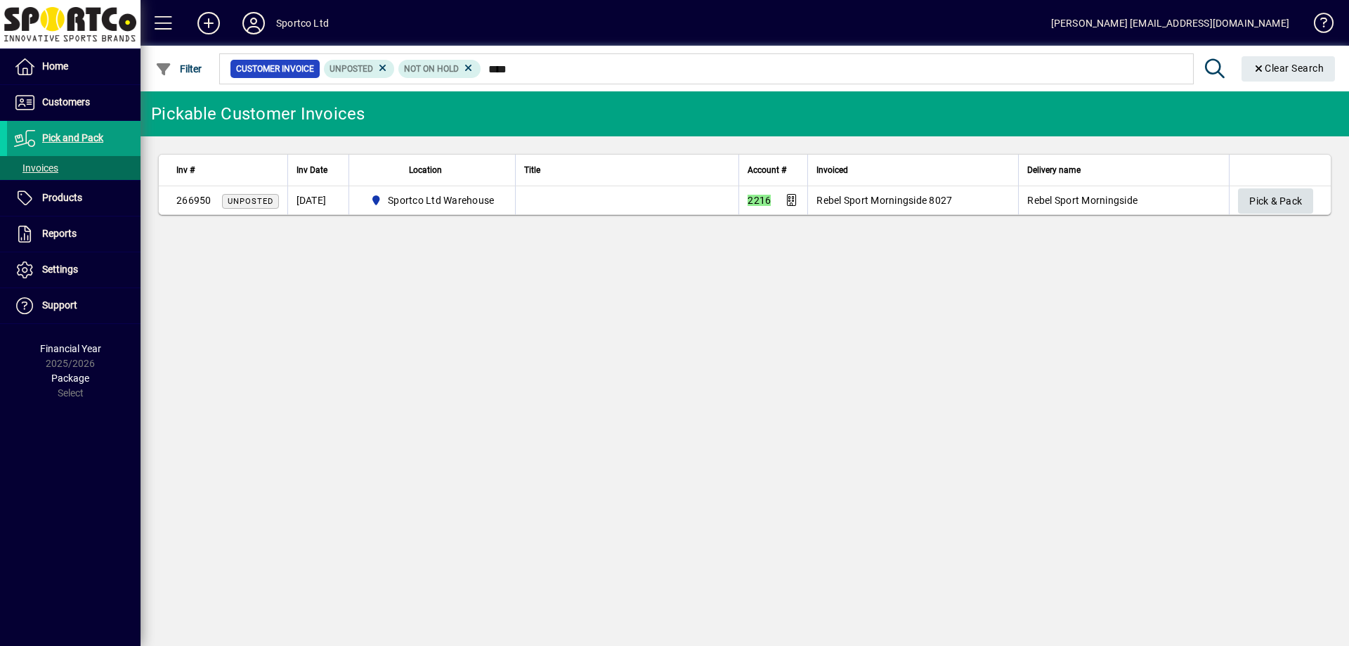
type input "****"
click at [1278, 204] on span "Pick & Pack" at bounding box center [1275, 201] width 53 height 23
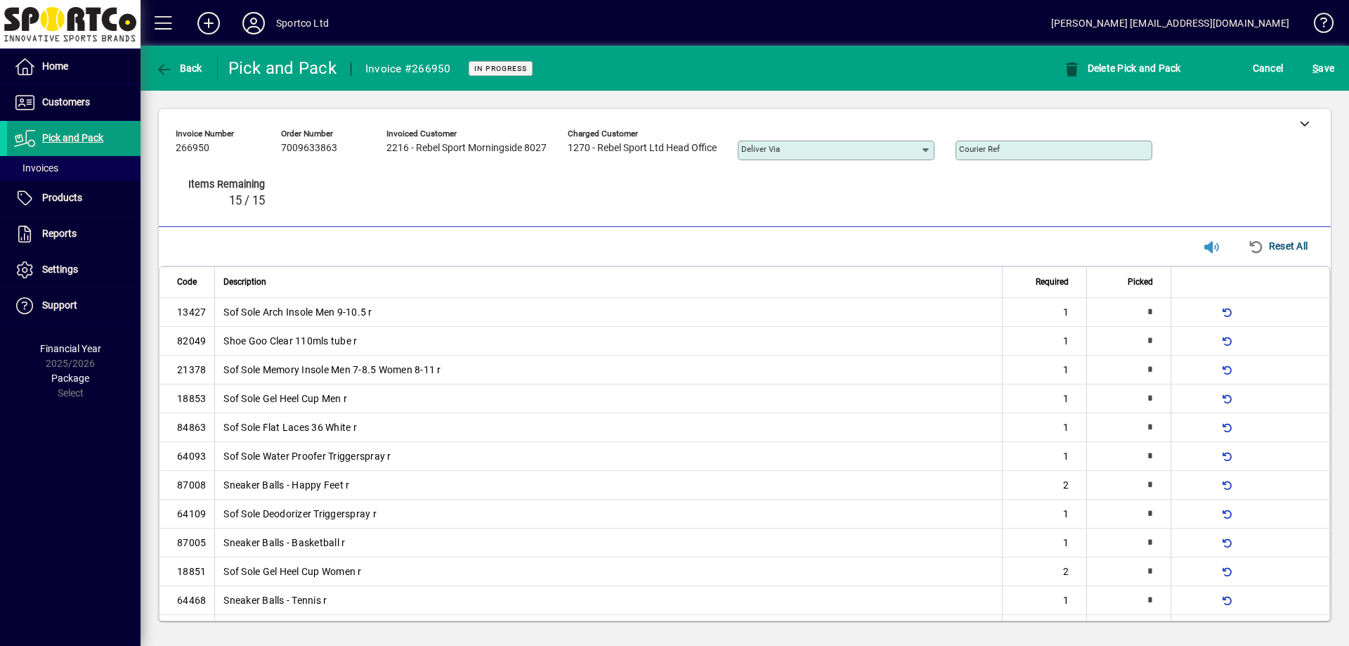
type input "*"
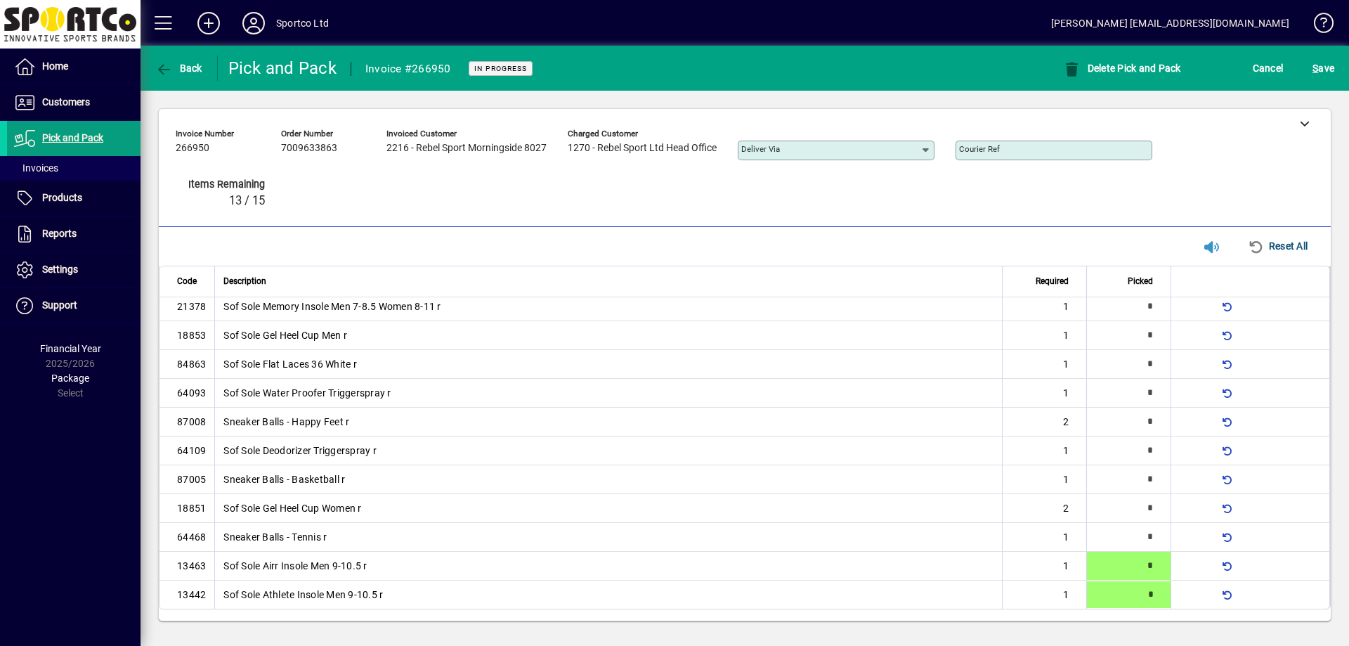
type input "*"
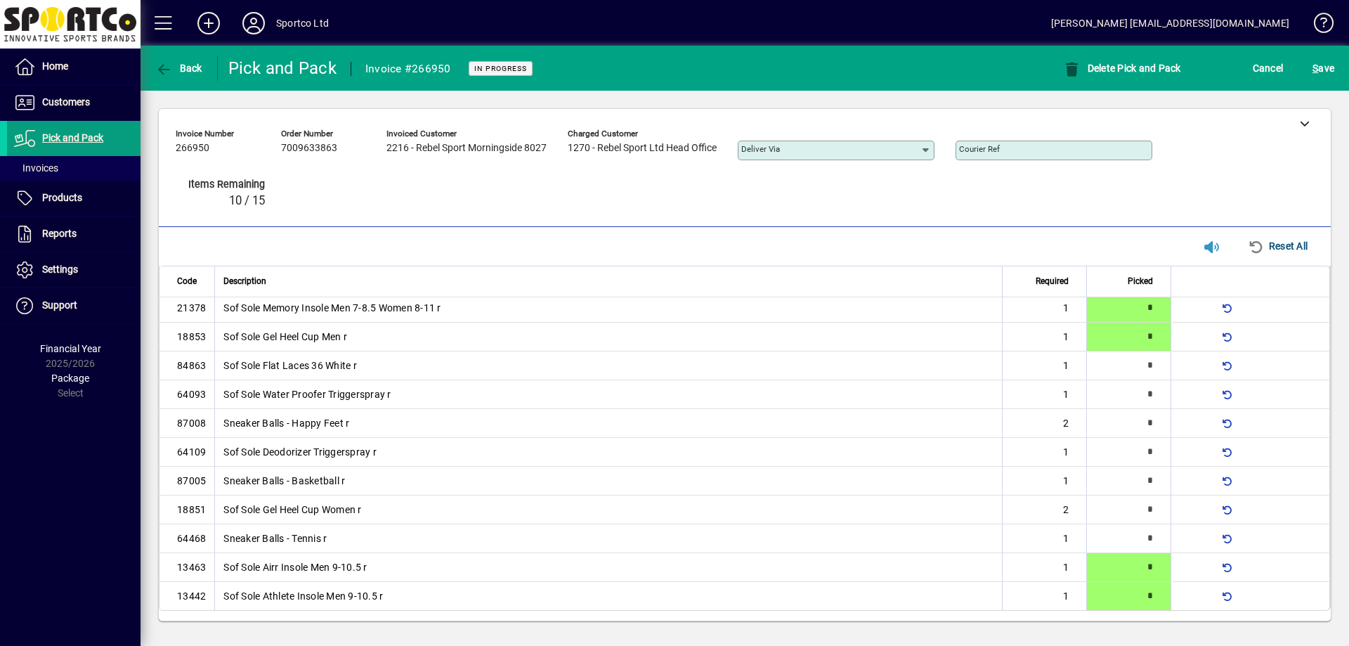
type input "*"
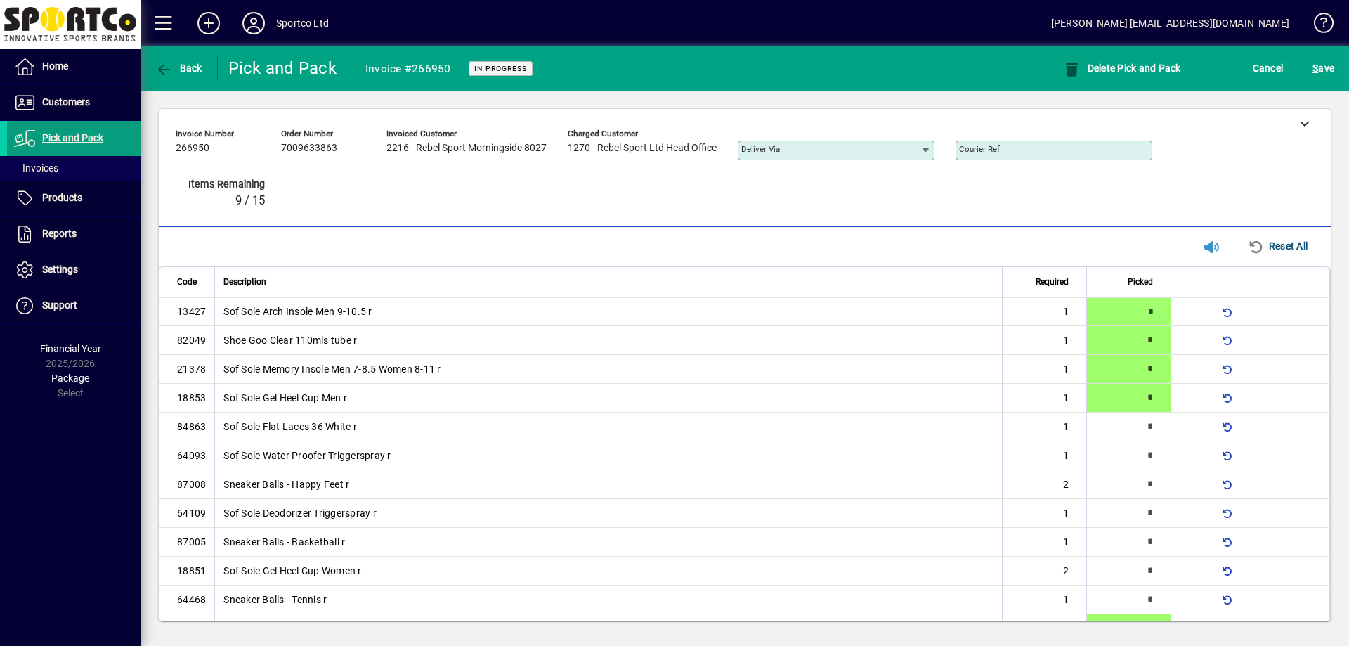
type input "*"
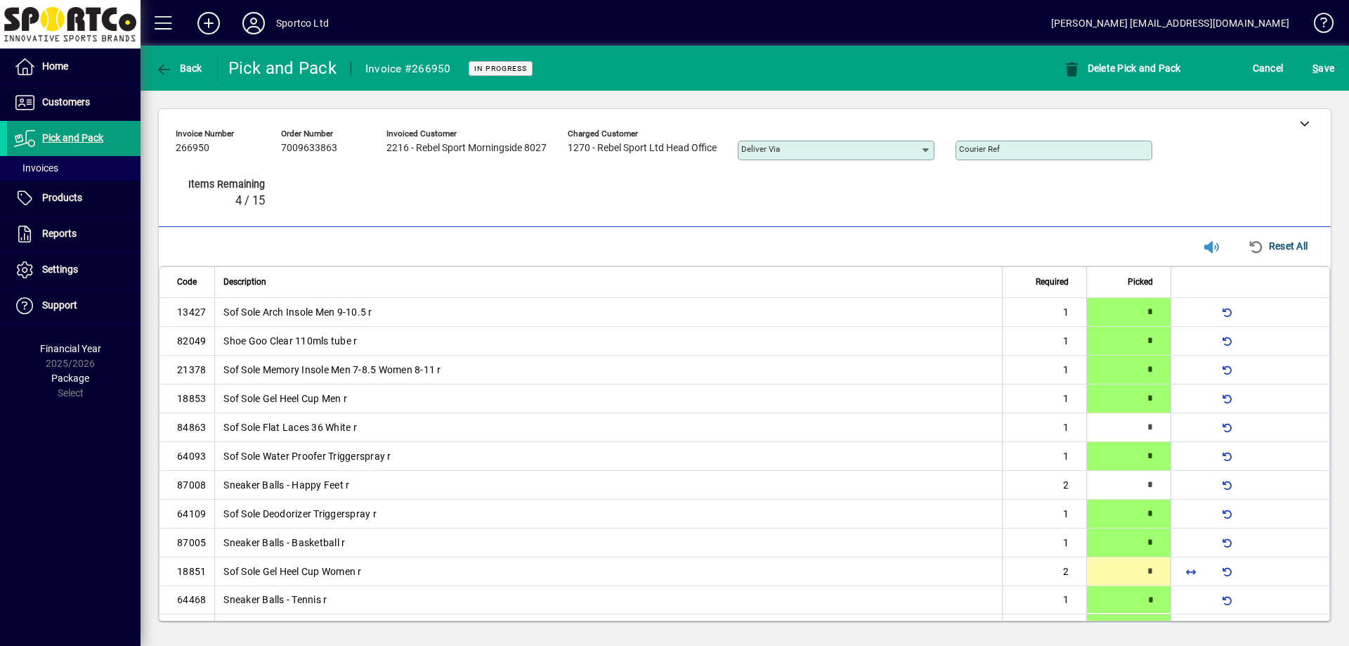
type input "*"
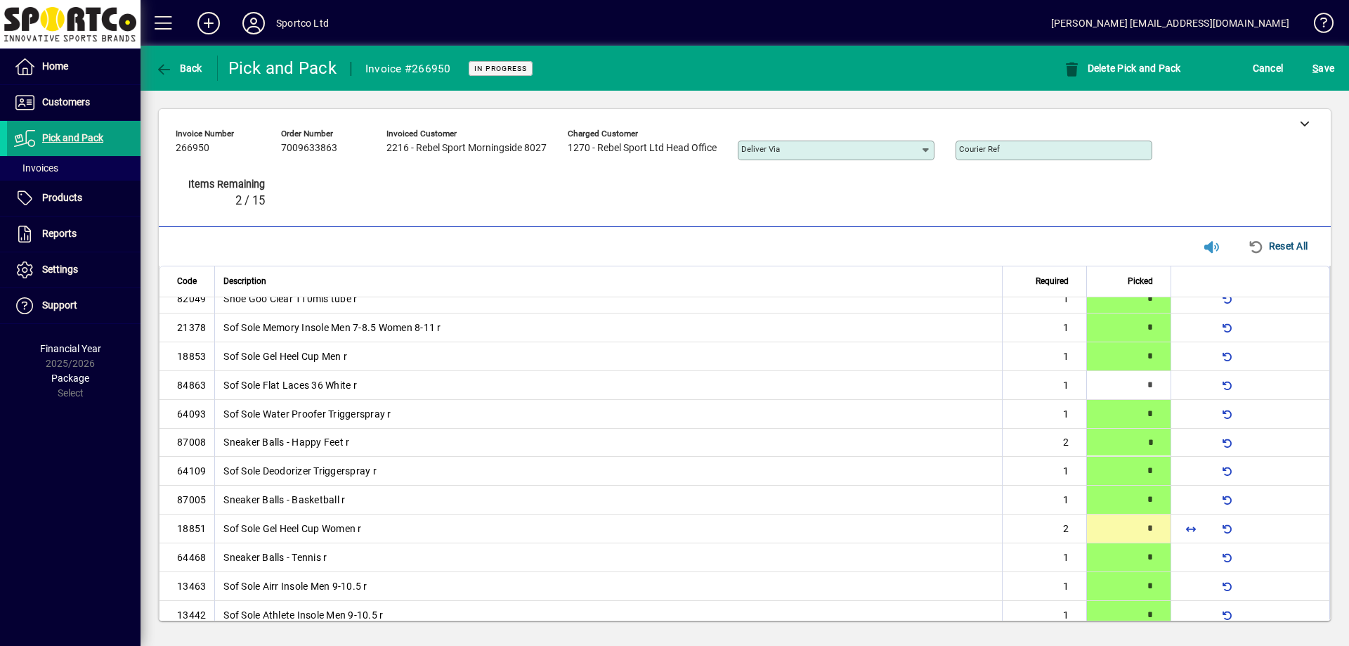
scroll to position [43, 0]
type input "*"
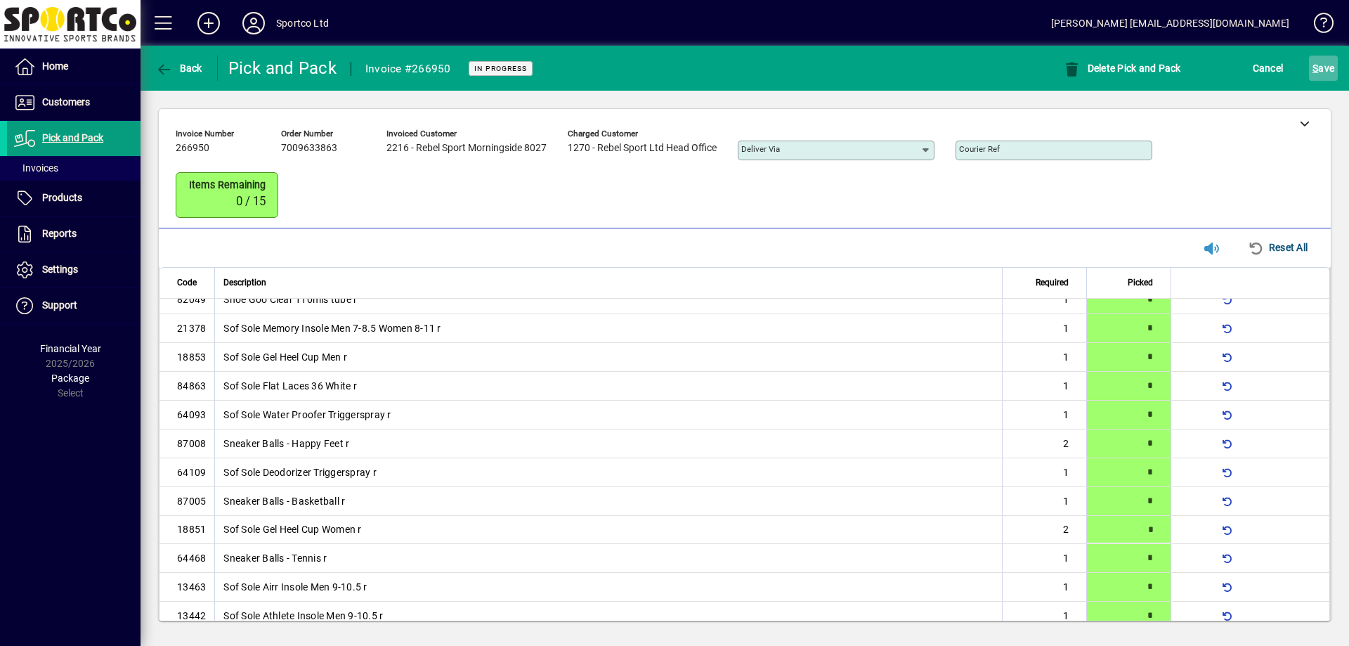
click at [1325, 71] on span "S ave" at bounding box center [1323, 68] width 22 height 22
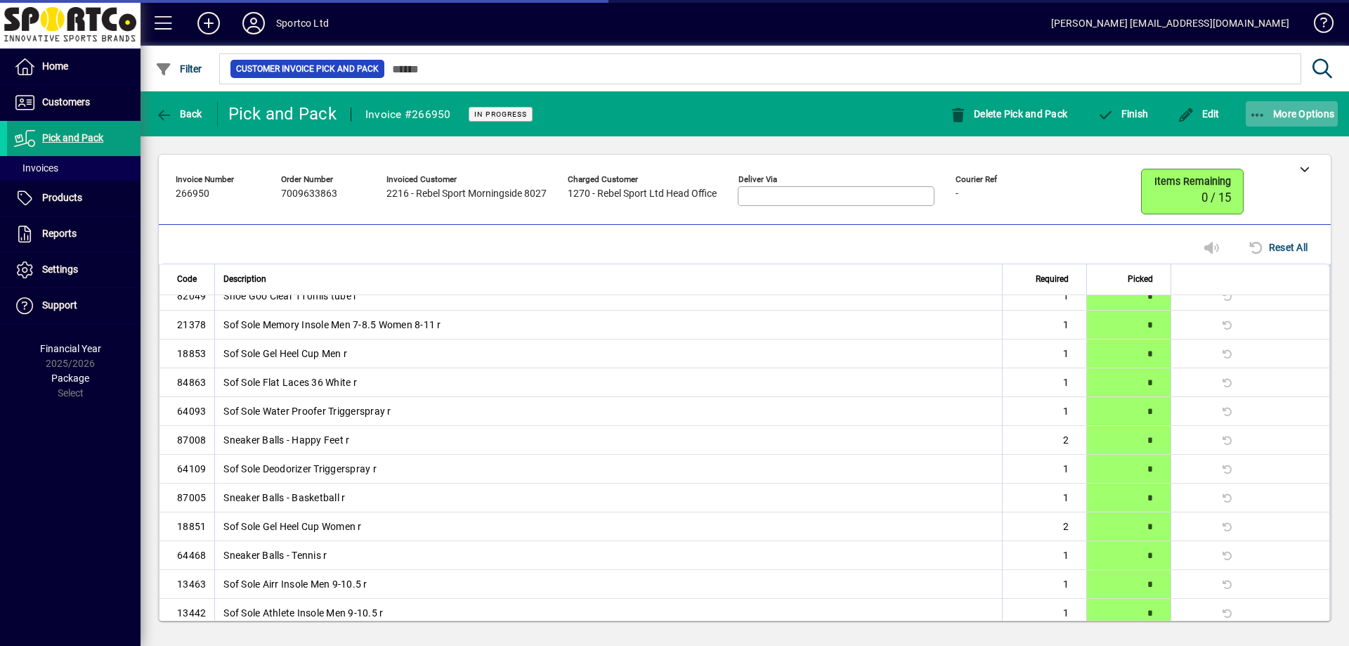
scroll to position [30, 0]
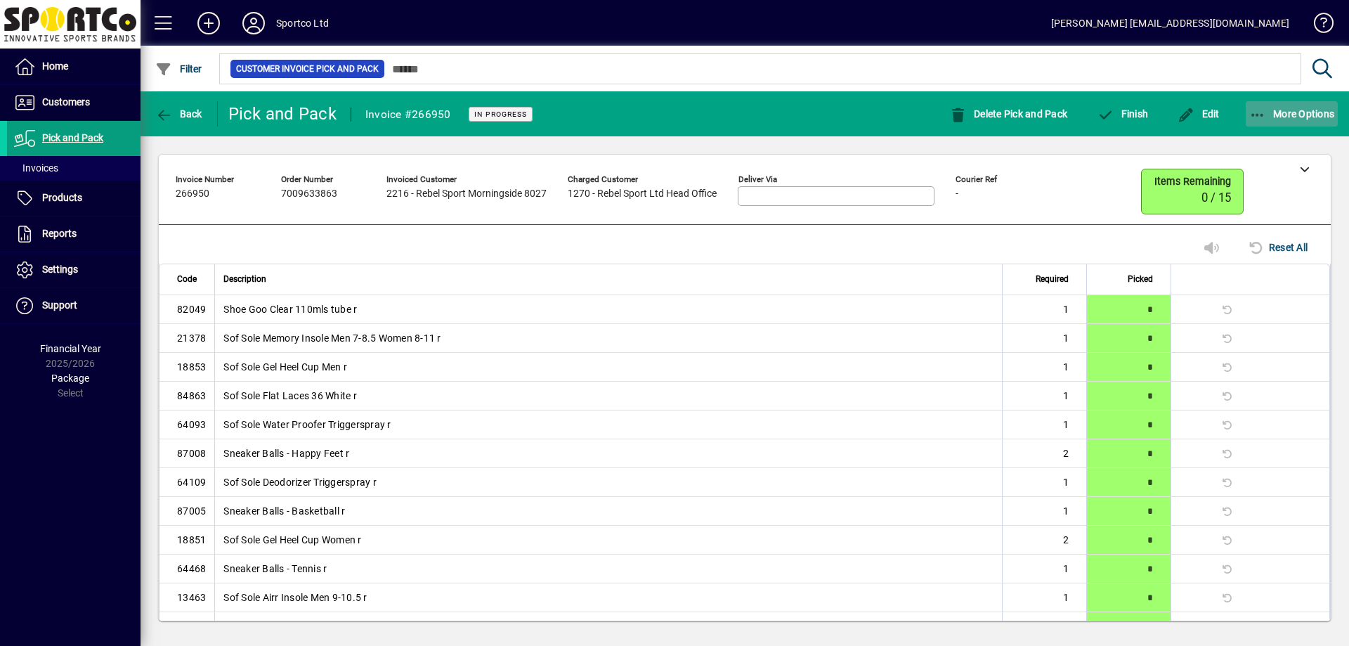
click at [1302, 112] on span "More Options" at bounding box center [1292, 113] width 86 height 11
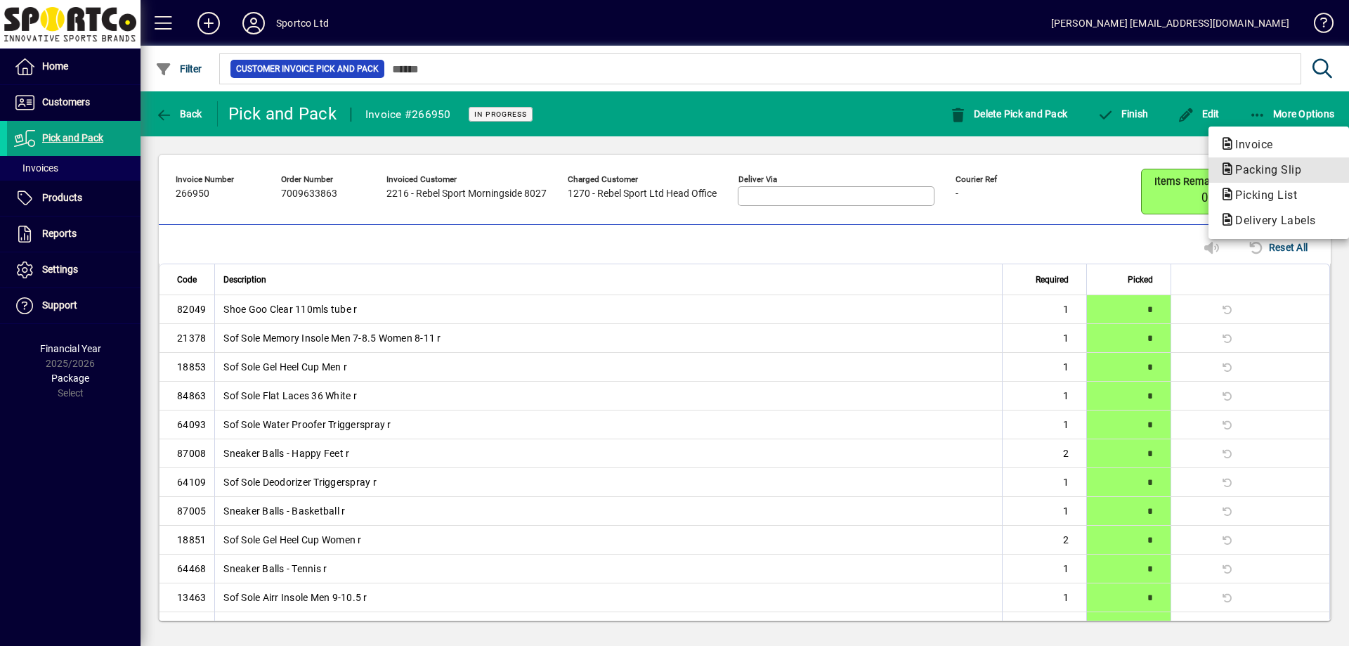
click at [1221, 164] on icon "button" at bounding box center [1226, 169] width 15 height 13
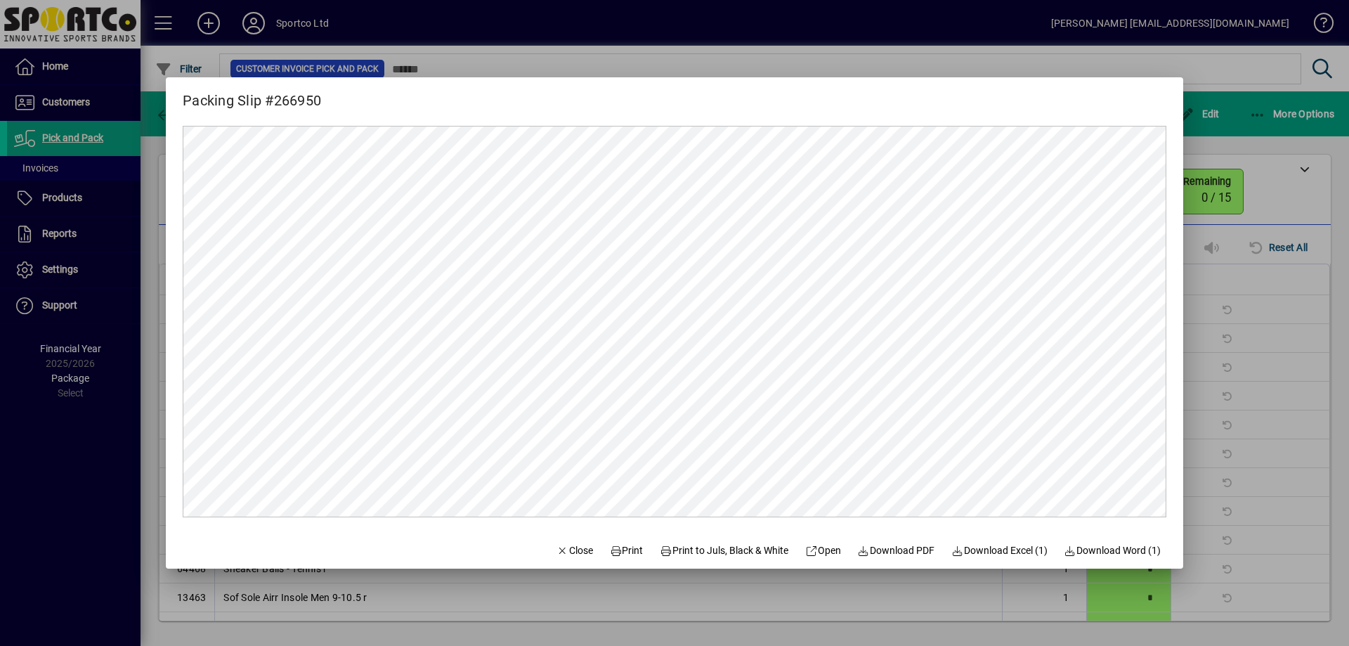
scroll to position [0, 0]
click at [617, 551] on span "Print" at bounding box center [627, 550] width 34 height 15
click at [1263, 241] on div at bounding box center [674, 323] width 1349 height 646
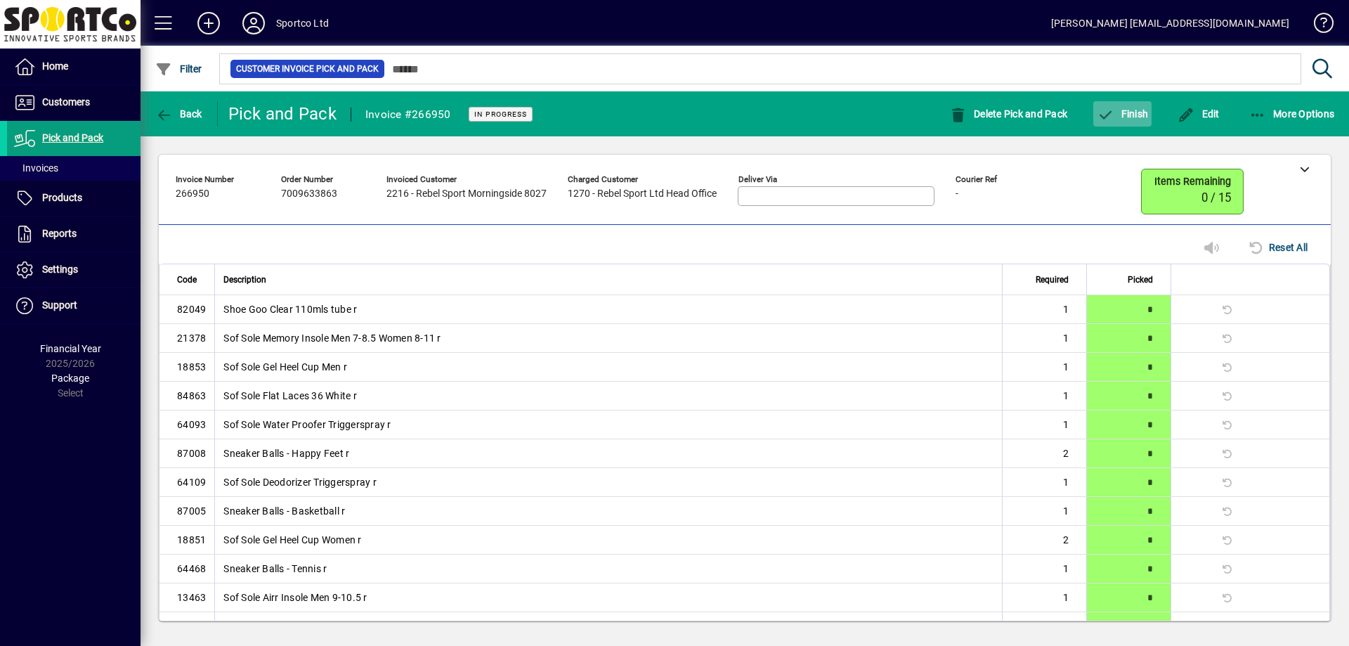
click at [1104, 113] on icon "button" at bounding box center [1105, 115] width 18 height 14
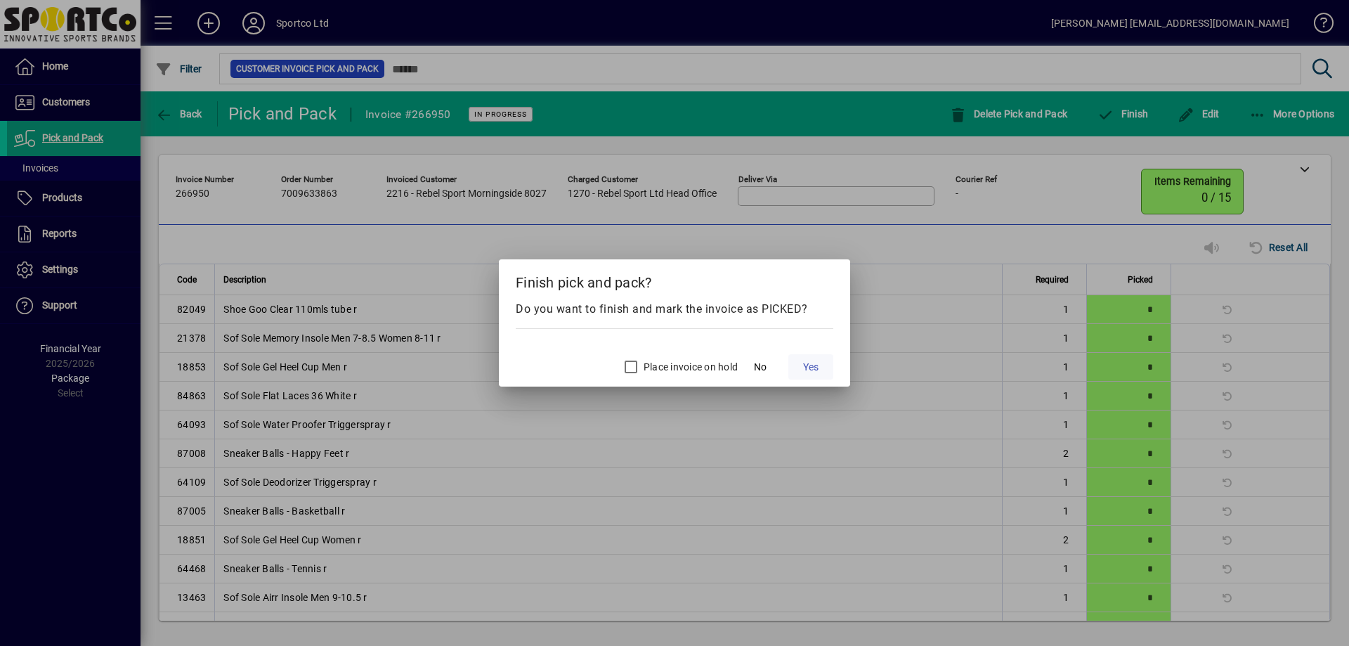
click at [816, 363] on span "Yes" at bounding box center [810, 367] width 15 height 15
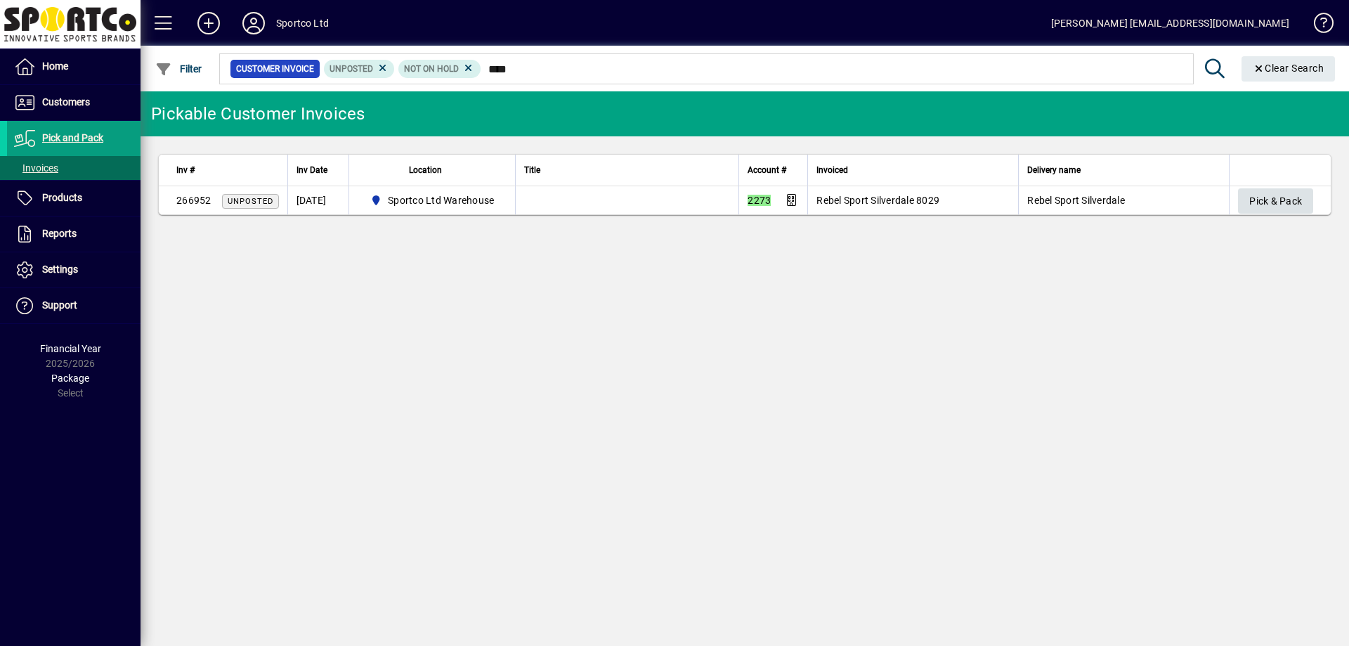
type input "****"
click at [1281, 194] on span "Pick & Pack" at bounding box center [1275, 201] width 53 height 23
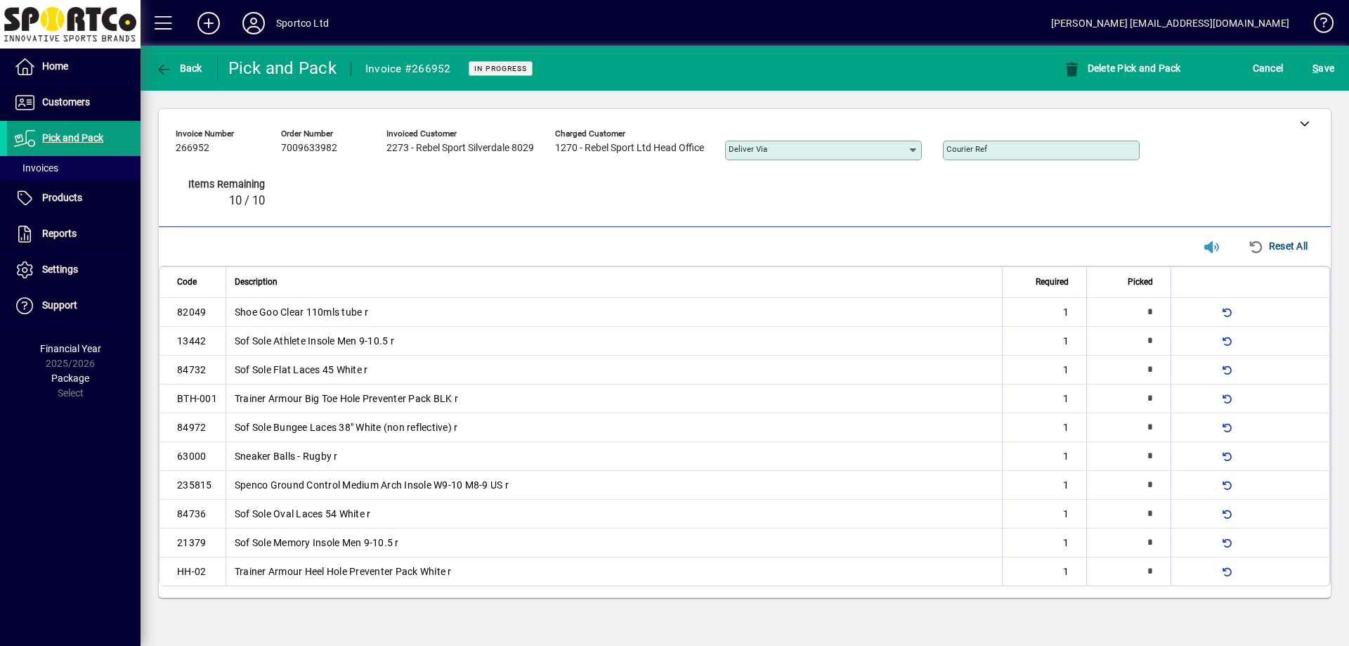
type input "*"
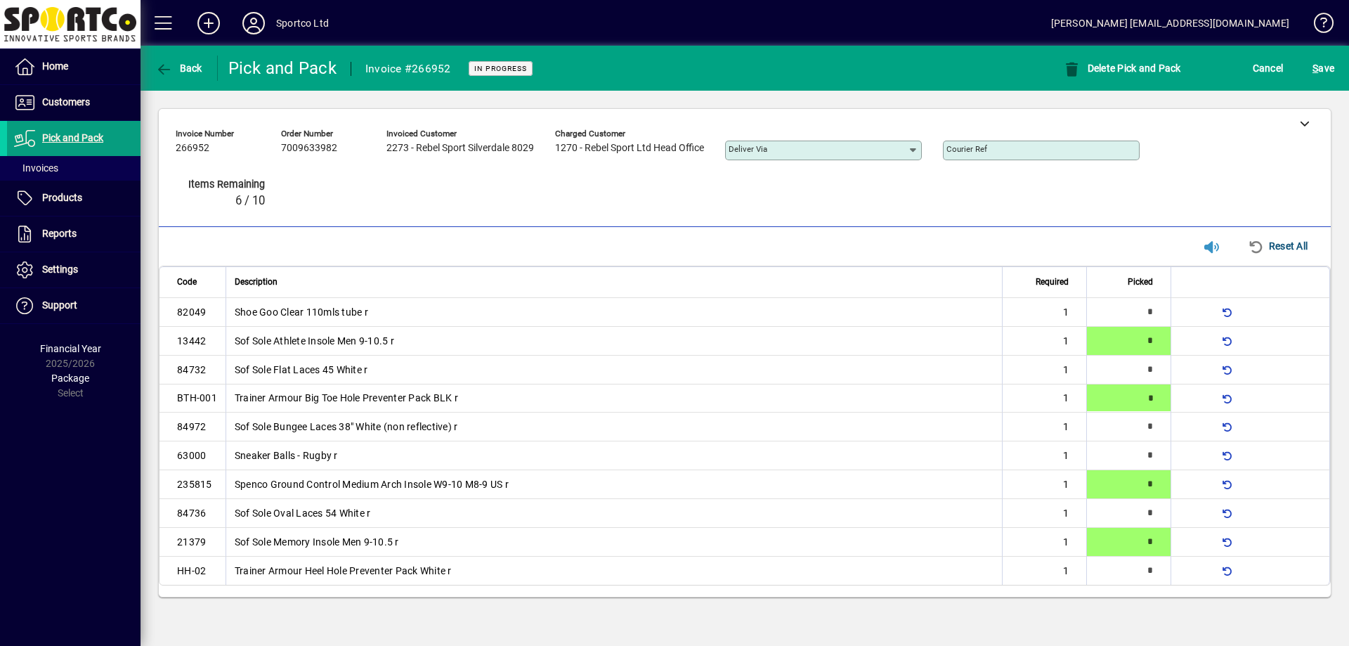
type input "*"
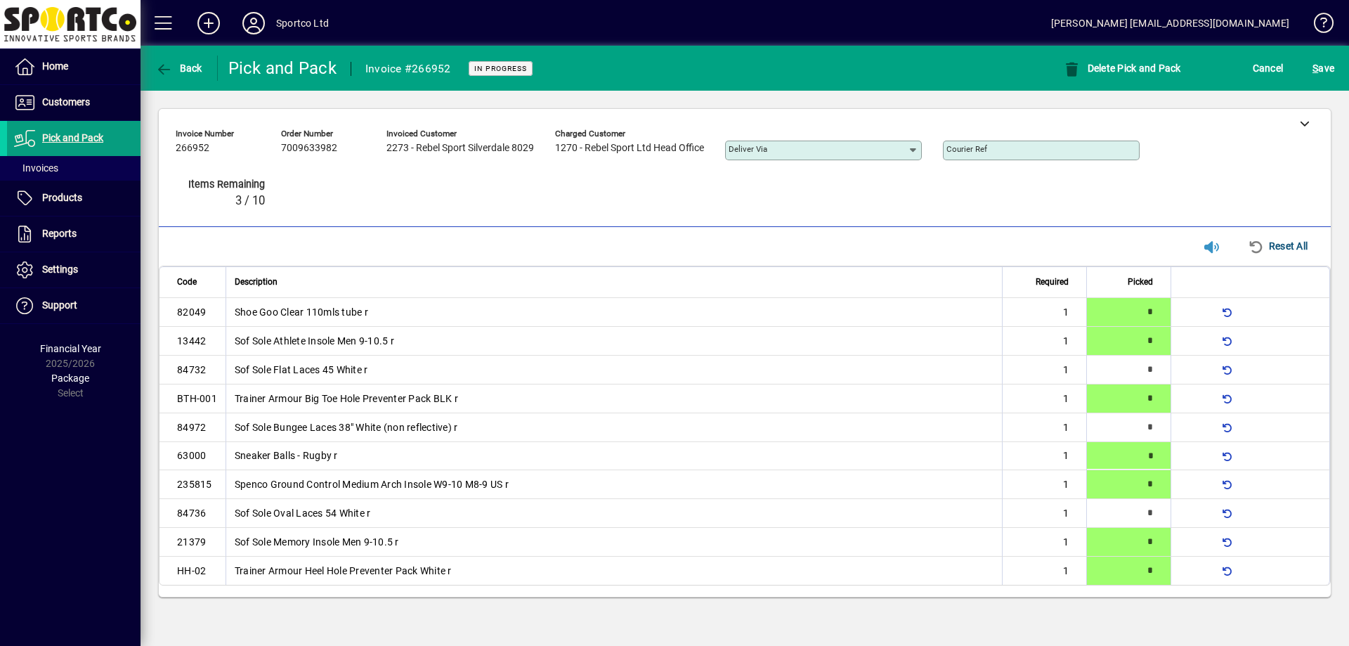
type input "*"
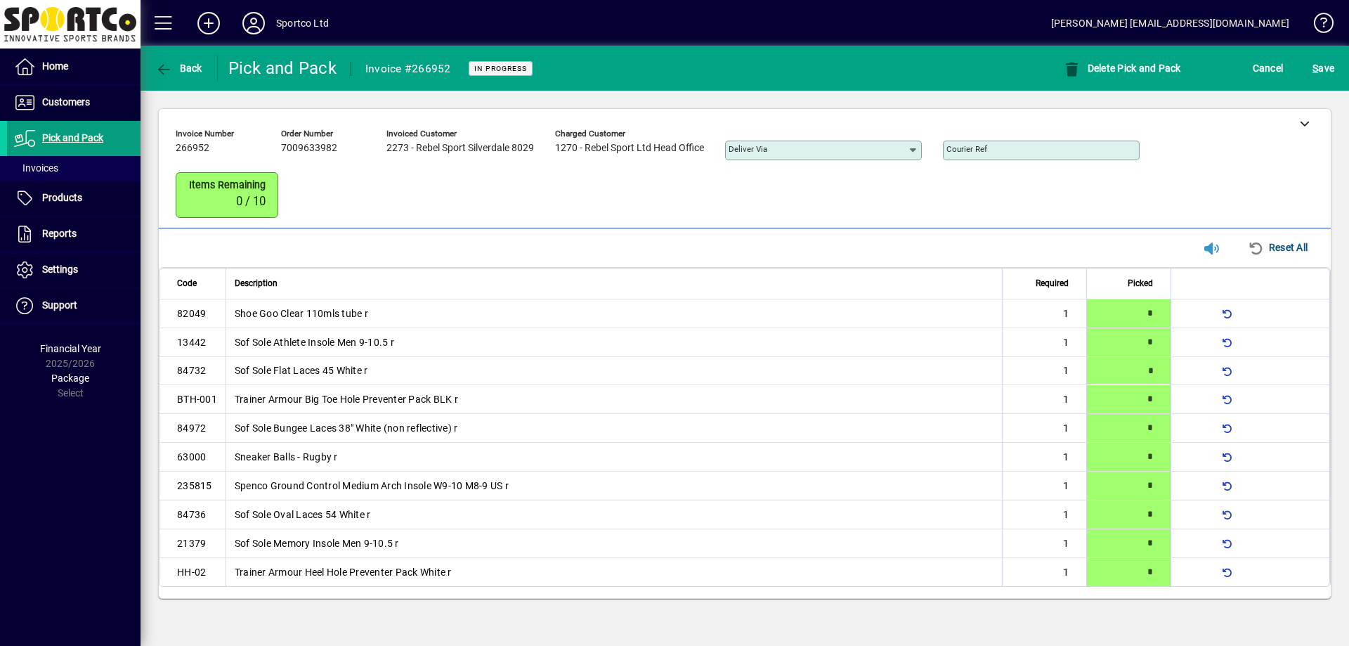
click at [1306, 67] on div "S ave" at bounding box center [1322, 67] width 51 height 25
click at [1317, 70] on span "S" at bounding box center [1315, 68] width 6 height 11
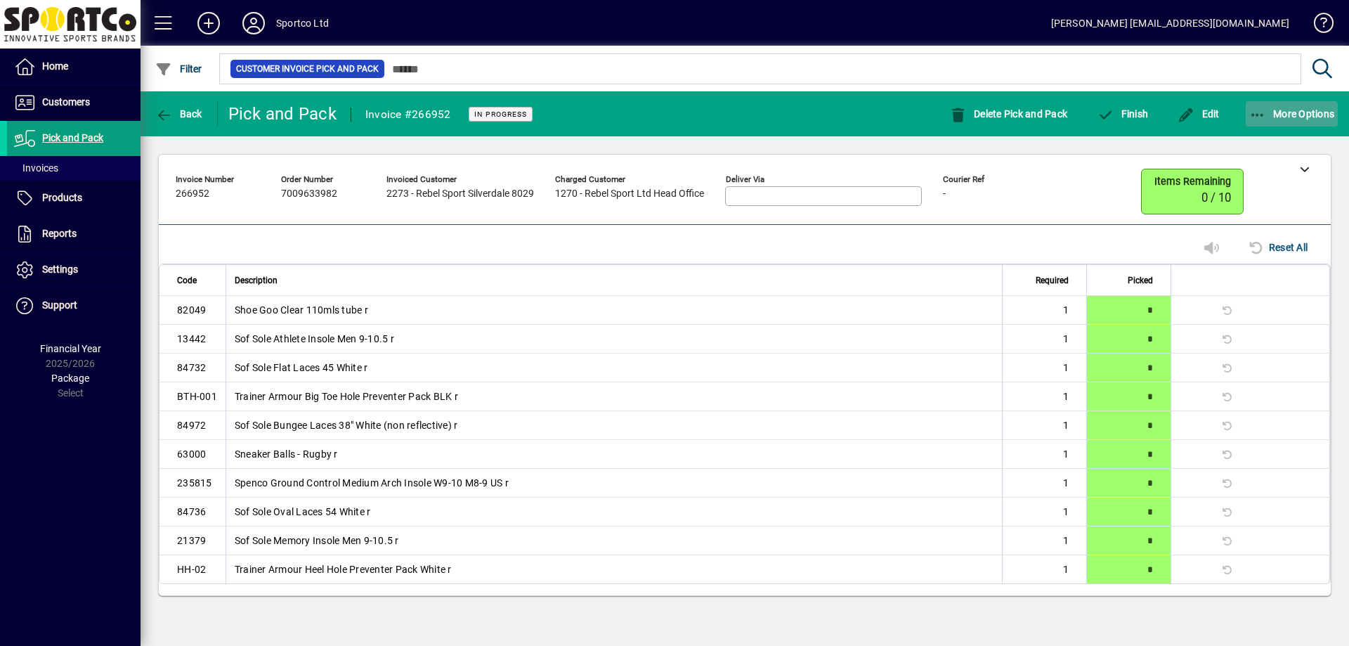
click at [1288, 113] on span "More Options" at bounding box center [1292, 113] width 86 height 11
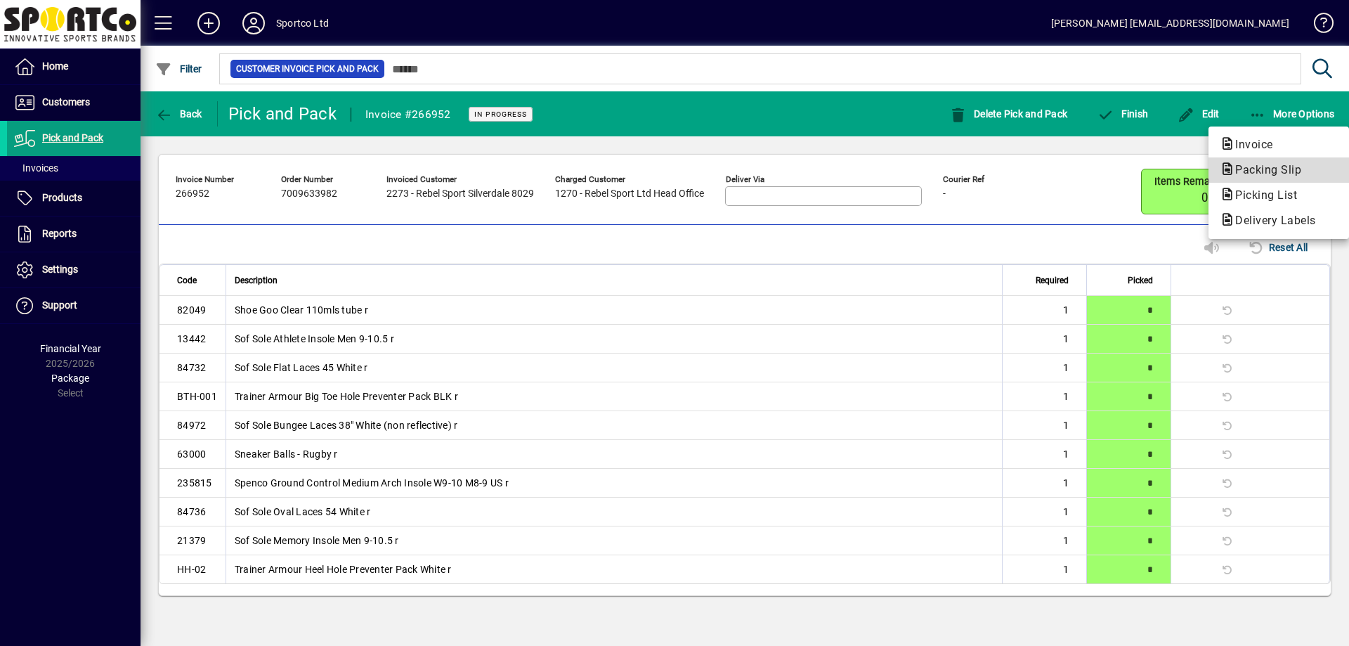
click at [1249, 164] on span "Packing Slip" at bounding box center [1263, 169] width 89 height 13
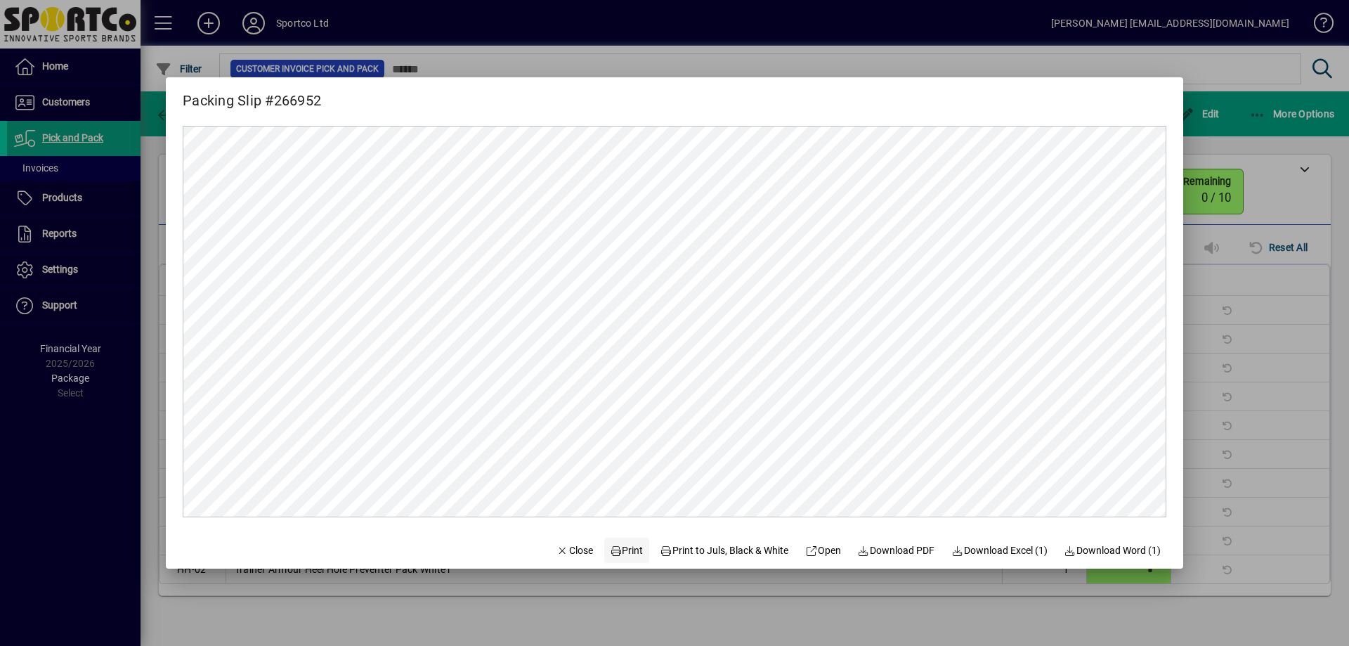
click at [625, 550] on span "Print" at bounding box center [627, 550] width 34 height 15
click at [1259, 174] on div at bounding box center [674, 323] width 1349 height 646
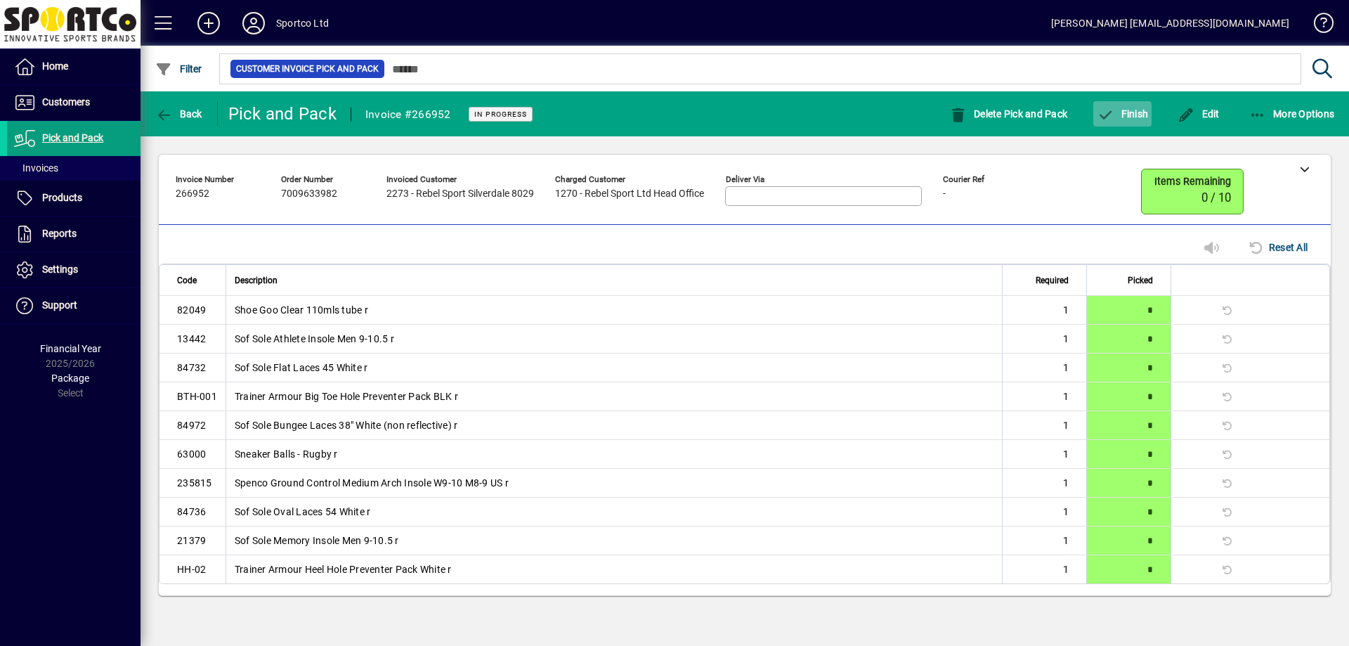
click at [1118, 117] on span "Finish" at bounding box center [1121, 113] width 51 height 11
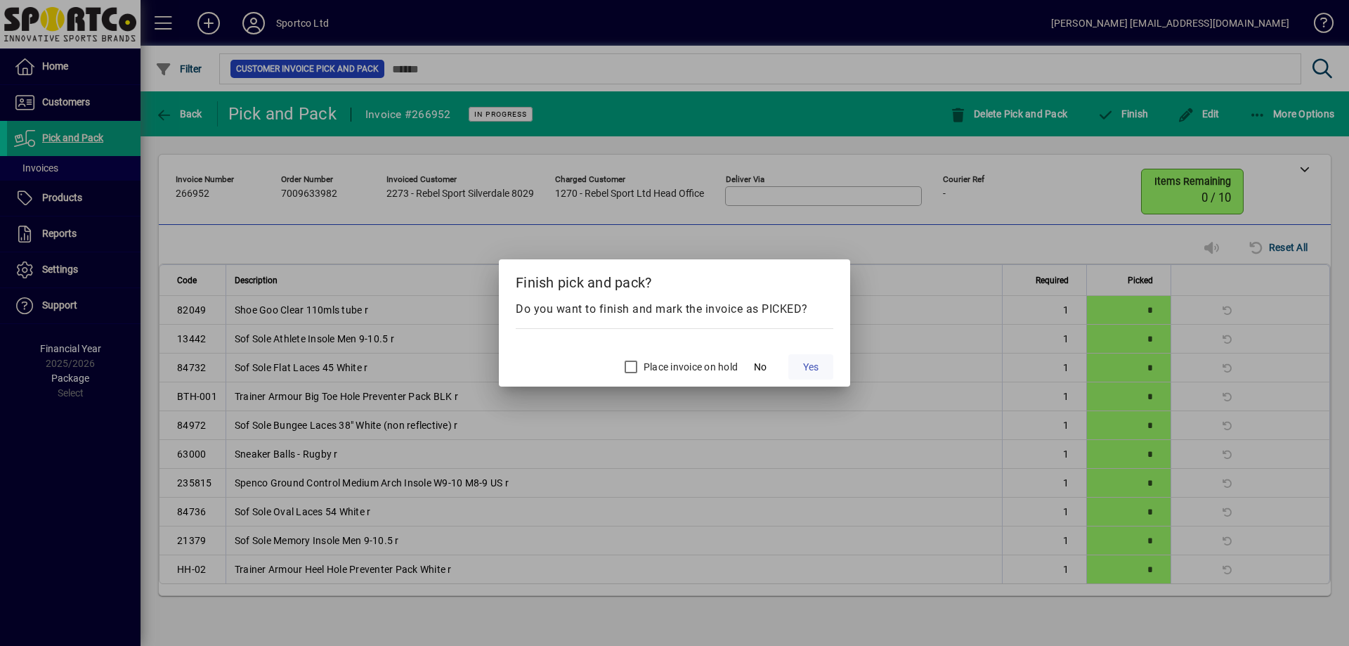
click at [809, 368] on span "Yes" at bounding box center [810, 367] width 15 height 15
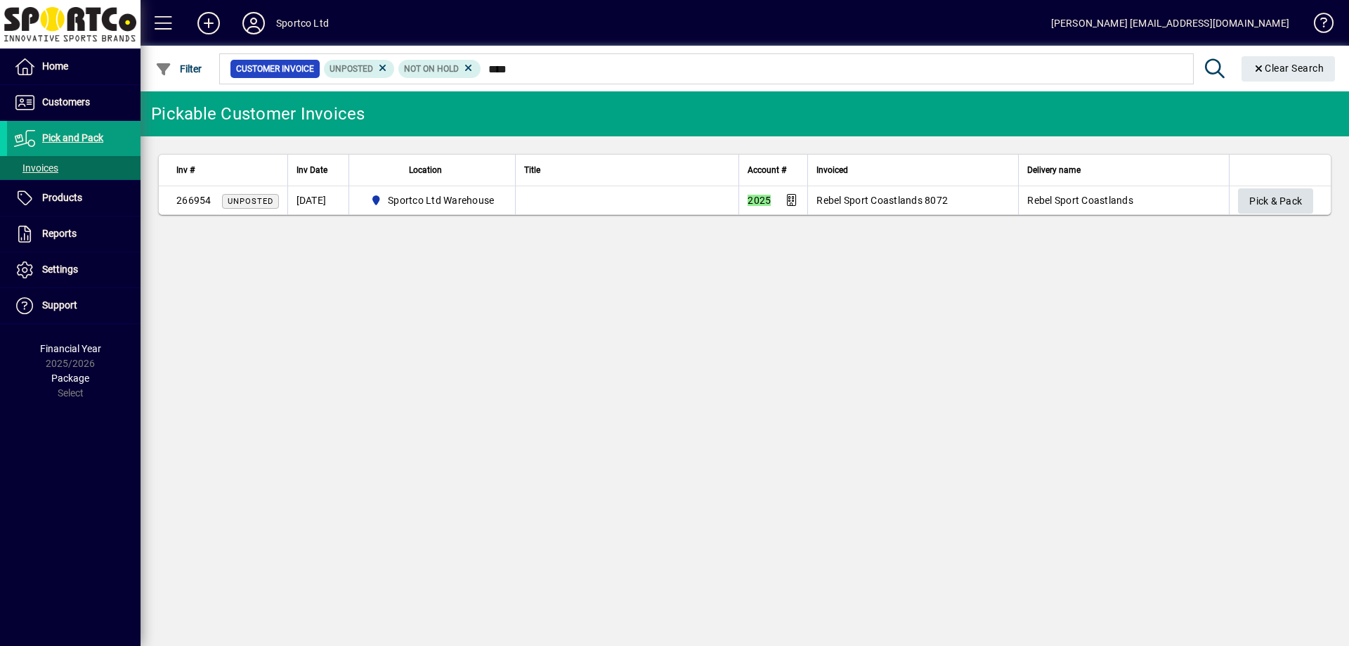
type input "****"
click at [1286, 202] on span "Pick & Pack" at bounding box center [1275, 201] width 53 height 23
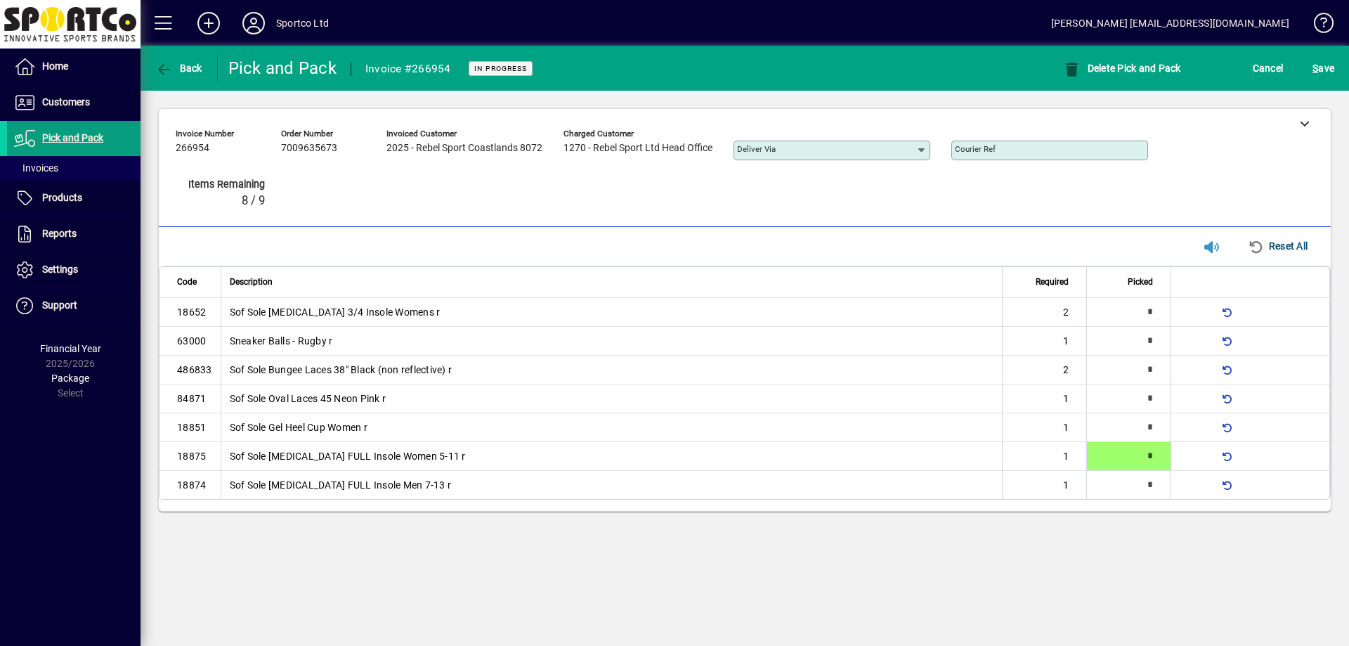
type input "*"
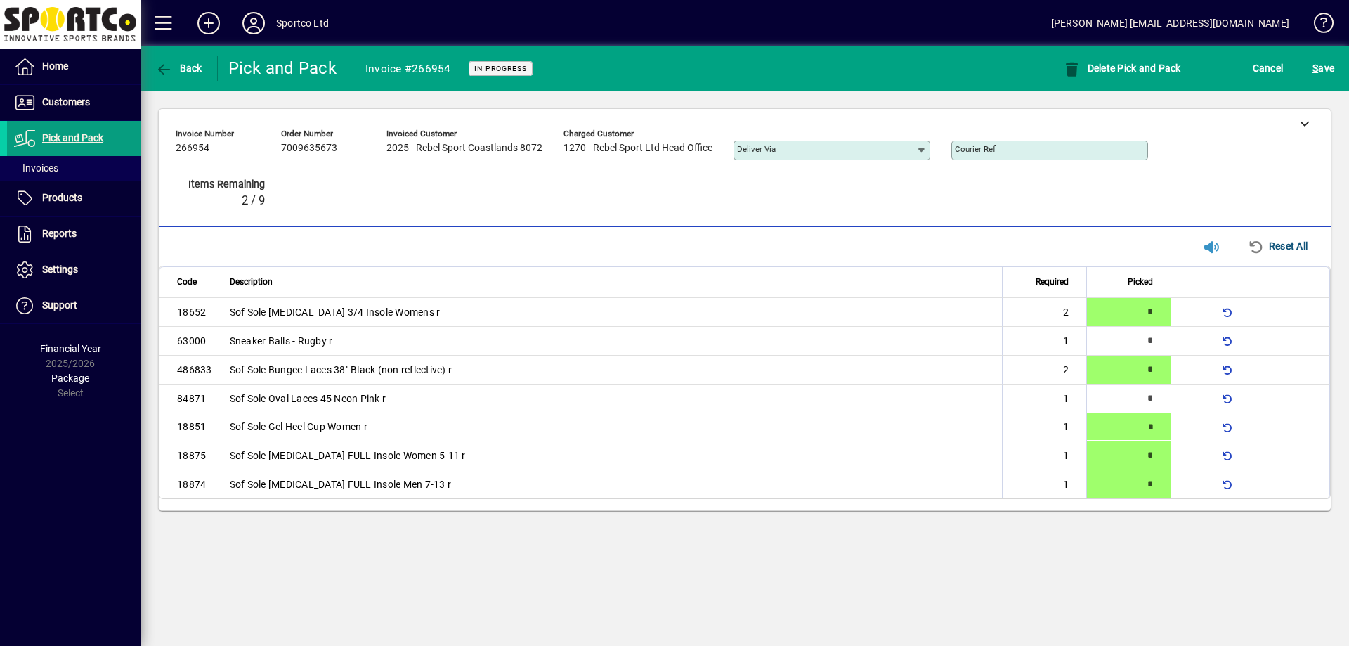
type input "*"
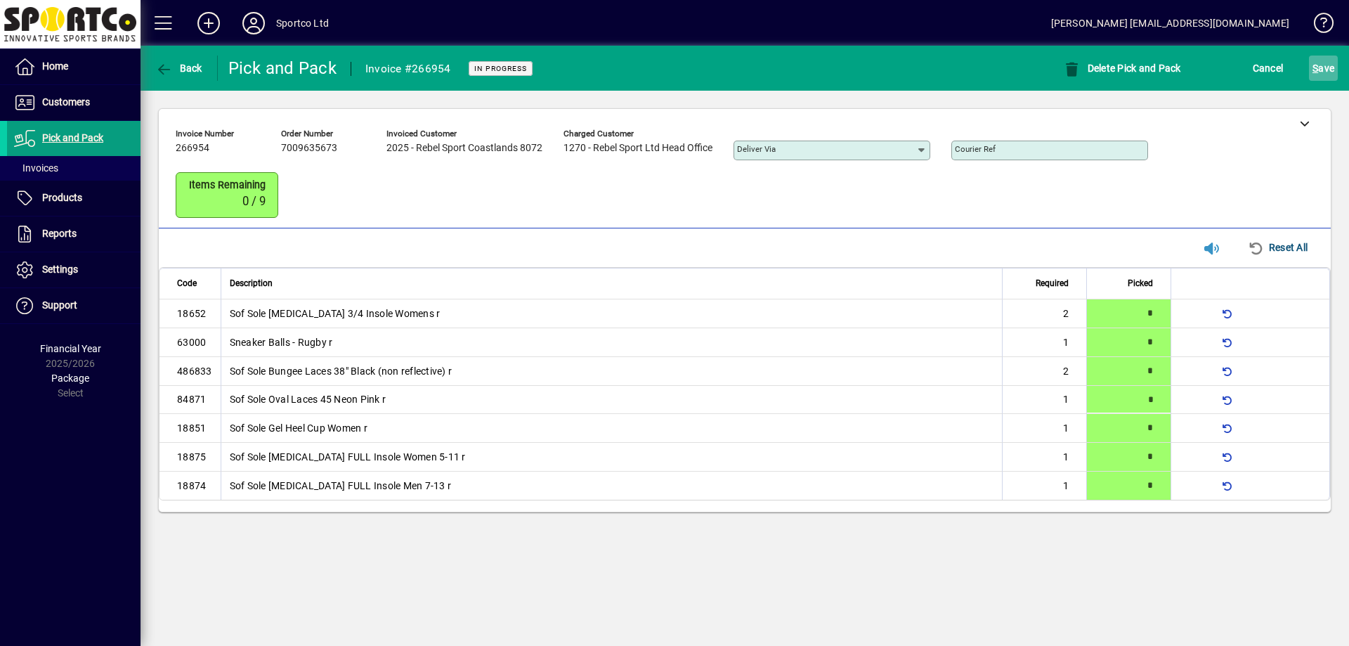
click at [1318, 67] on span "S" at bounding box center [1315, 68] width 6 height 11
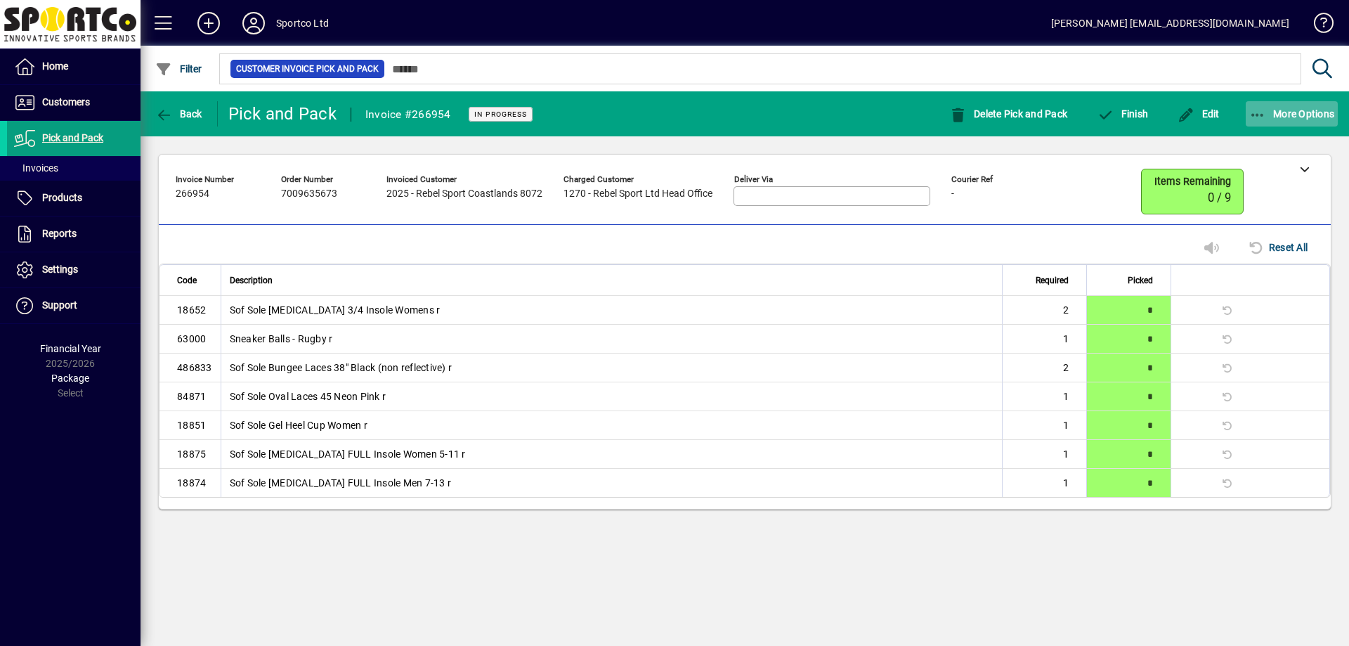
click at [1311, 110] on span "More Options" at bounding box center [1292, 113] width 86 height 11
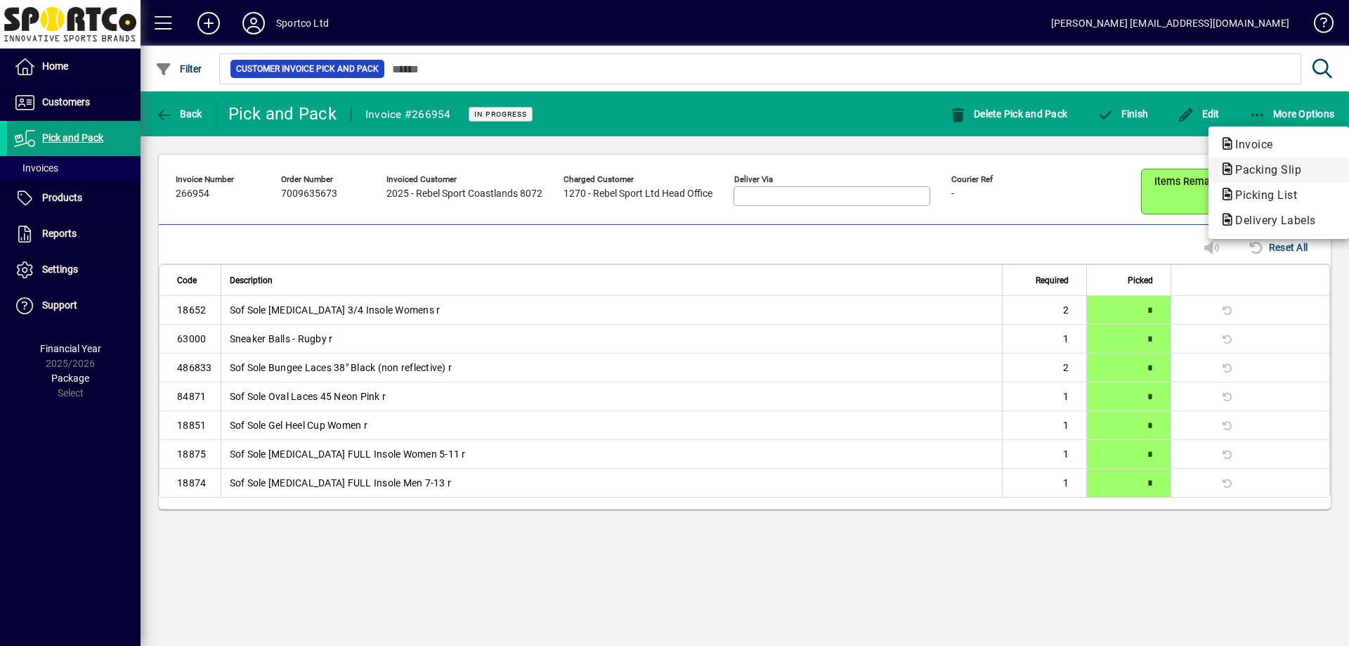
click at [1255, 172] on span "Packing Slip" at bounding box center [1263, 169] width 89 height 13
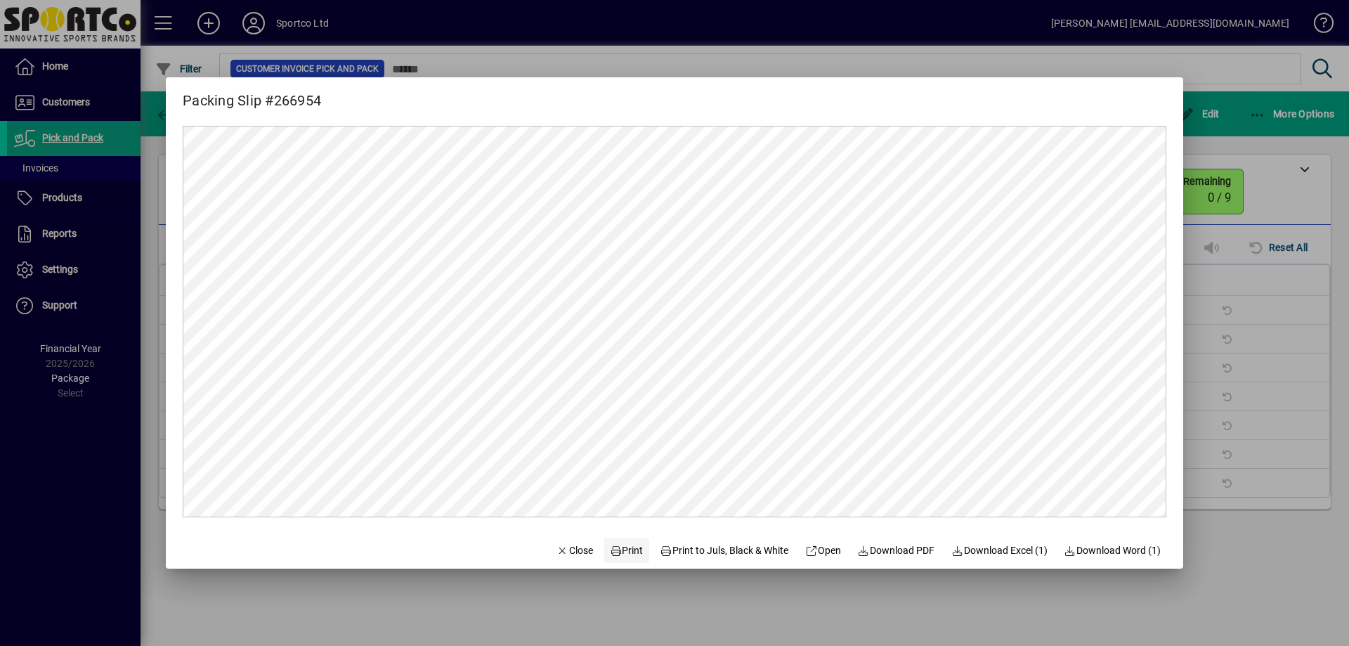
click at [625, 553] on span "Print" at bounding box center [627, 550] width 34 height 15
click at [1248, 280] on div at bounding box center [674, 323] width 1349 height 646
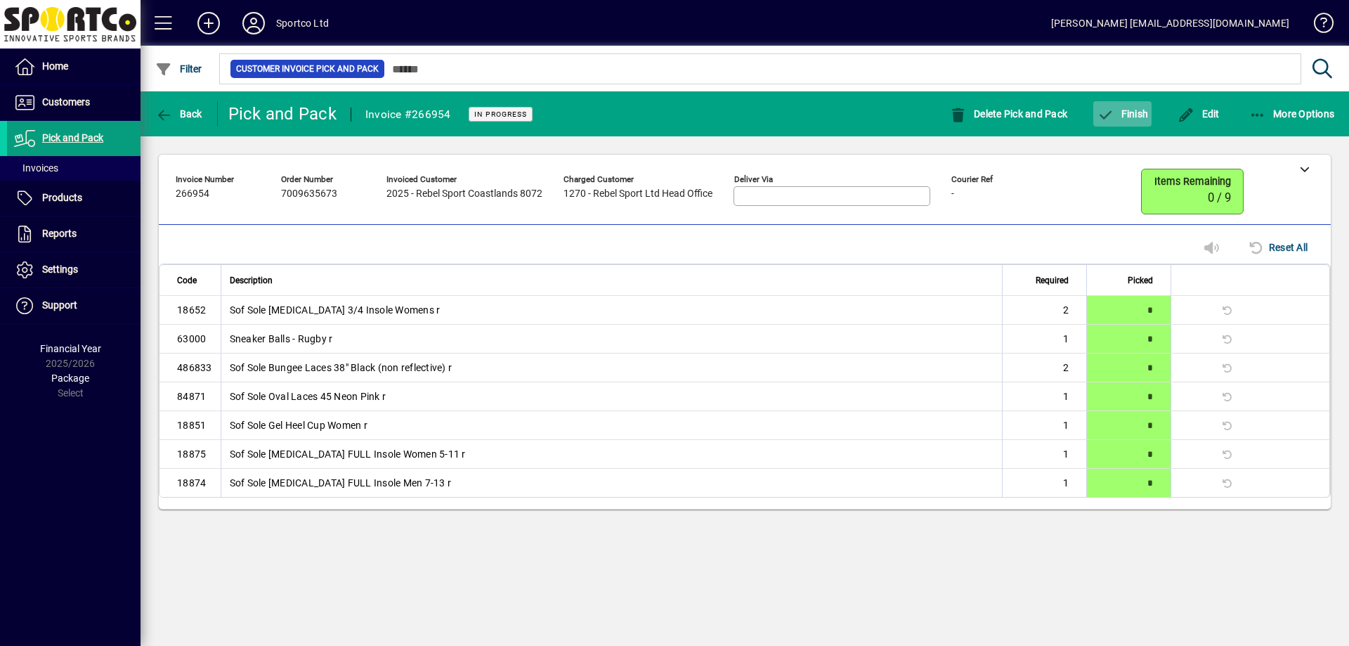
click at [1127, 111] on span "Finish" at bounding box center [1121, 113] width 51 height 11
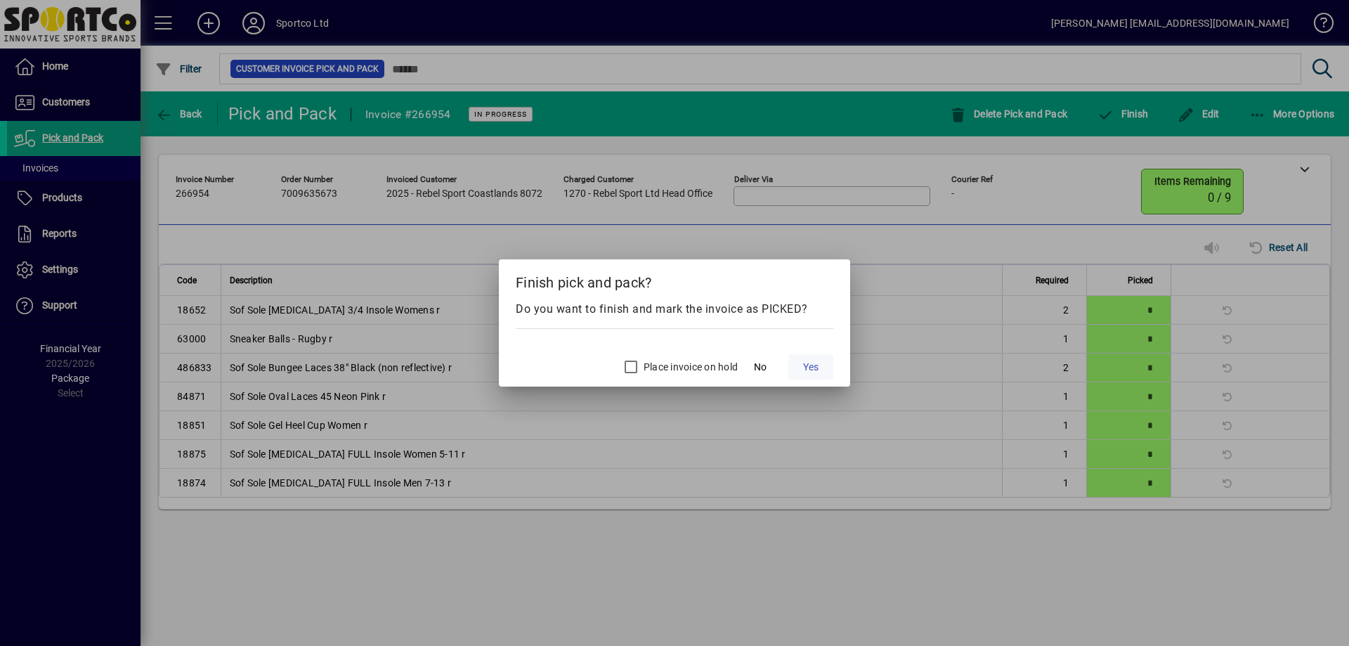
click at [809, 362] on span "Yes" at bounding box center [810, 367] width 15 height 15
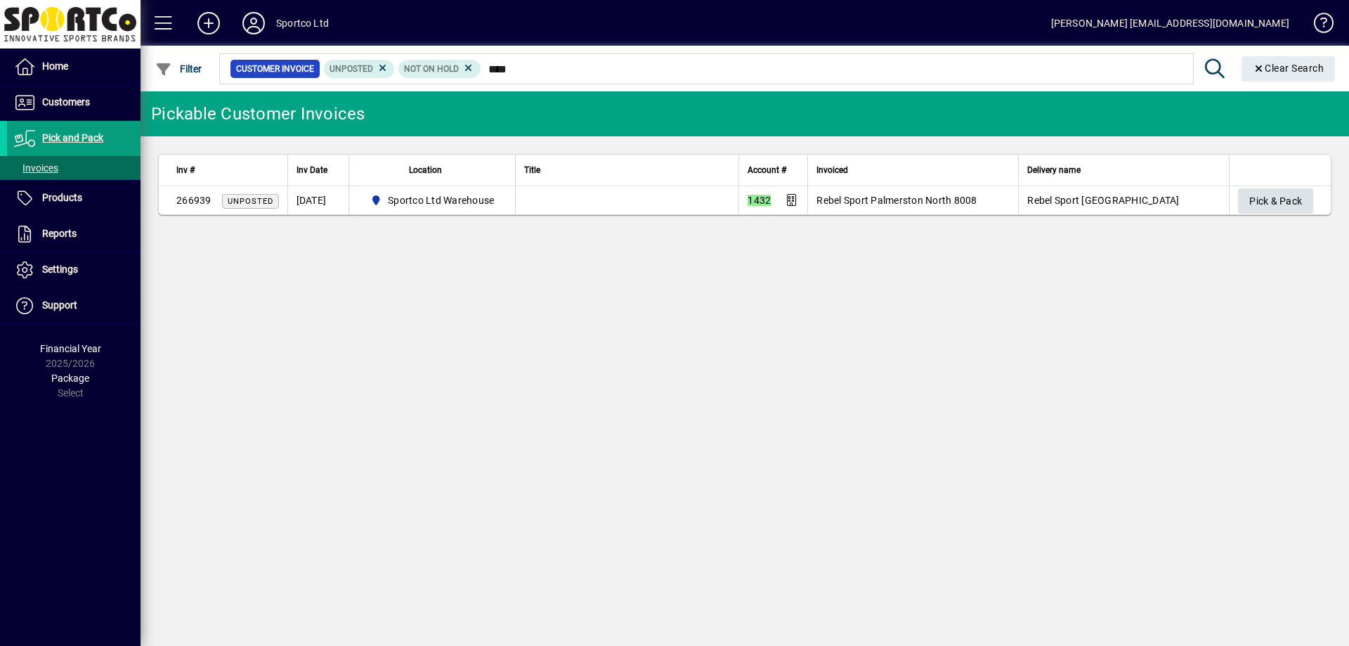
type input "****"
click at [1295, 202] on span "Pick & Pack" at bounding box center [1275, 201] width 53 height 23
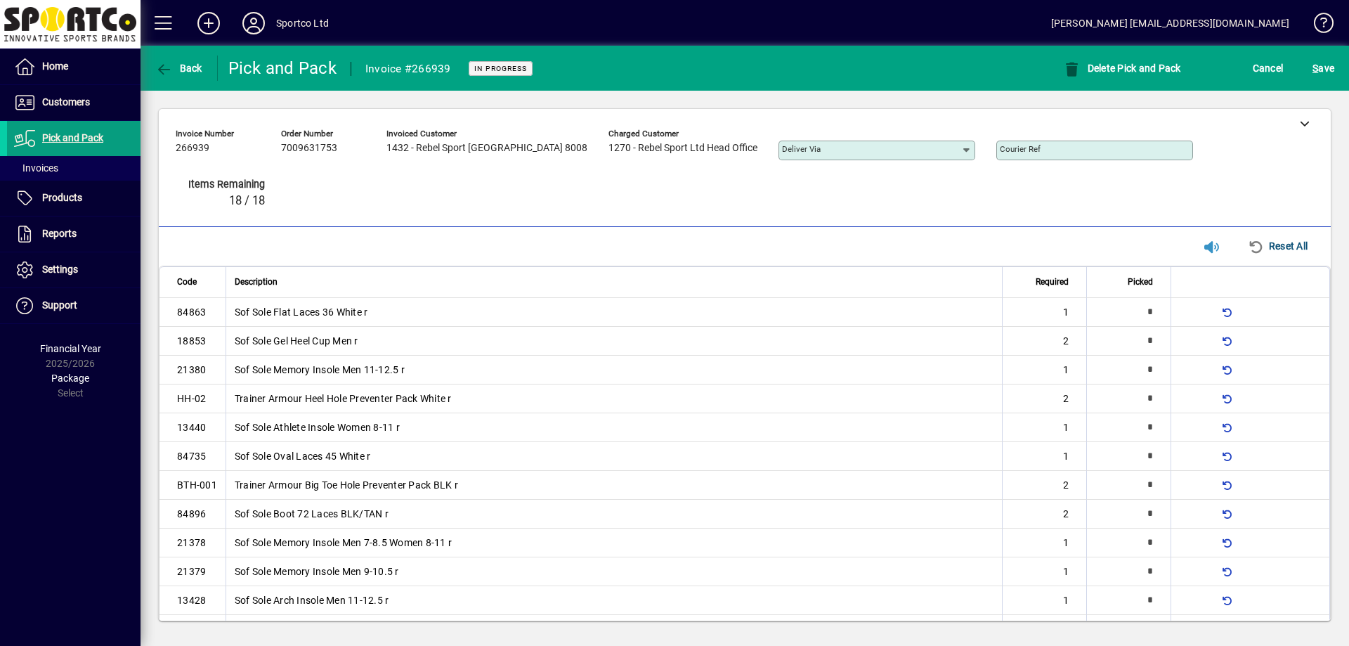
type input "*"
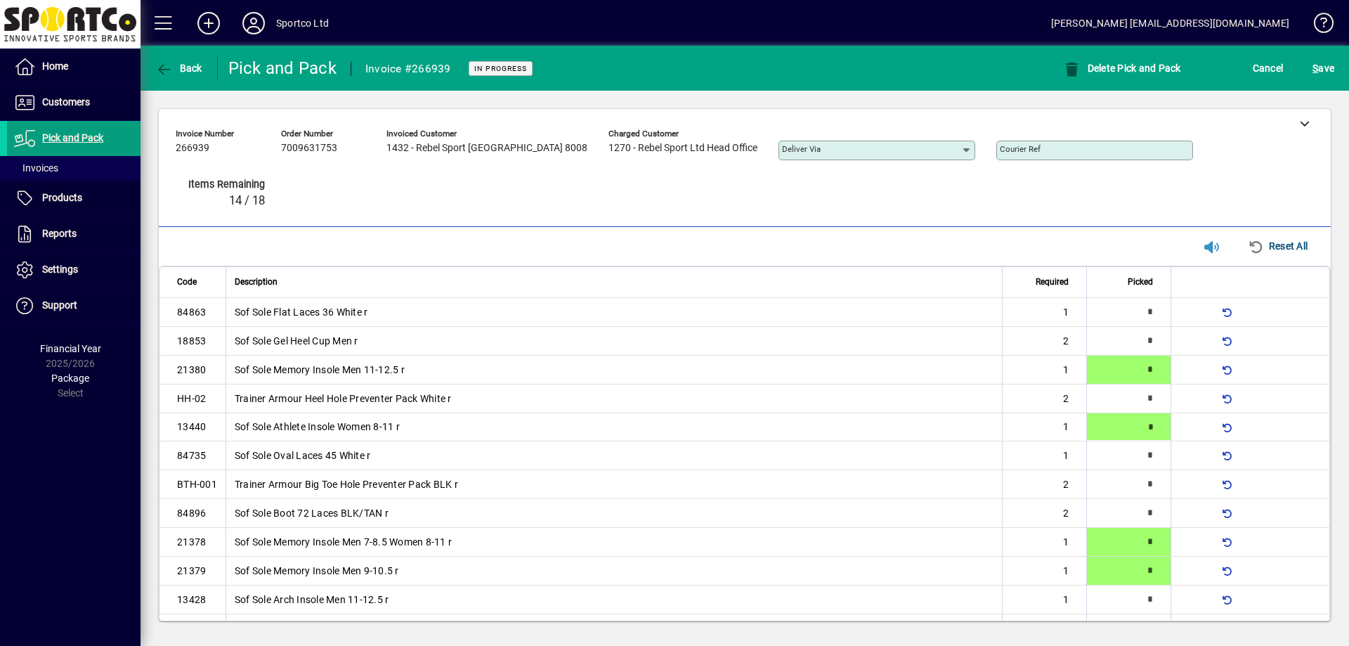
type input "*"
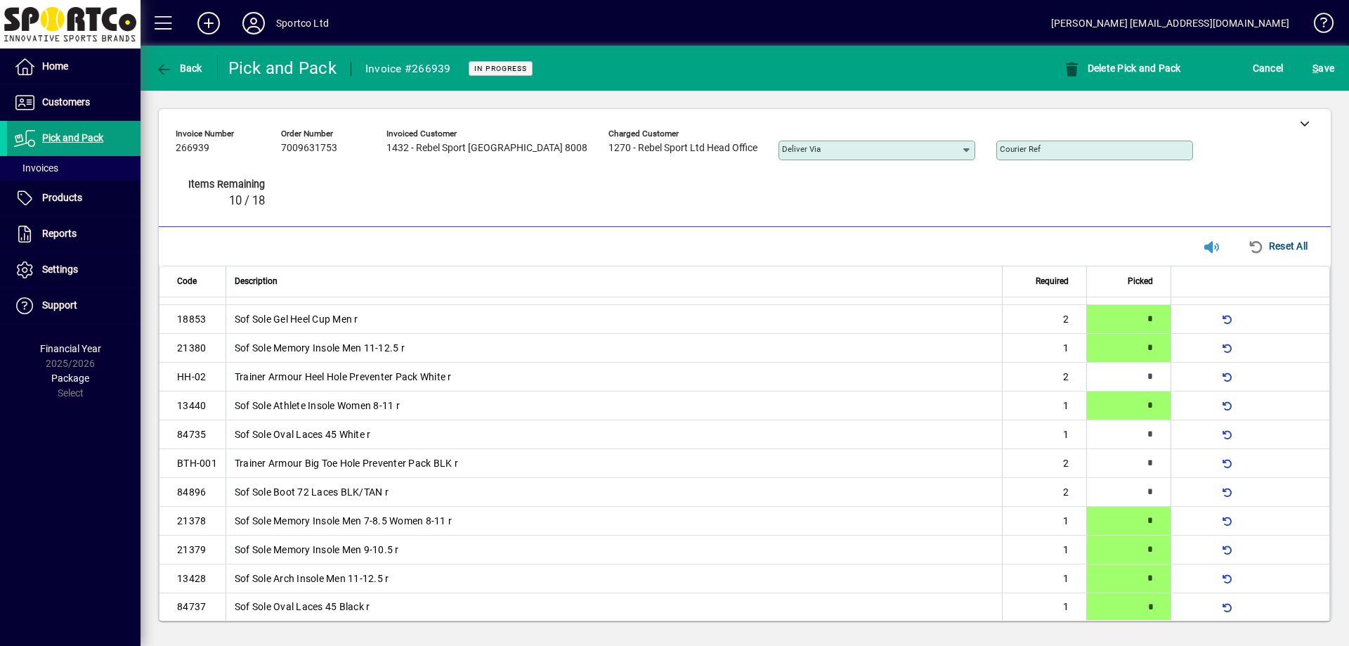
type input "*"
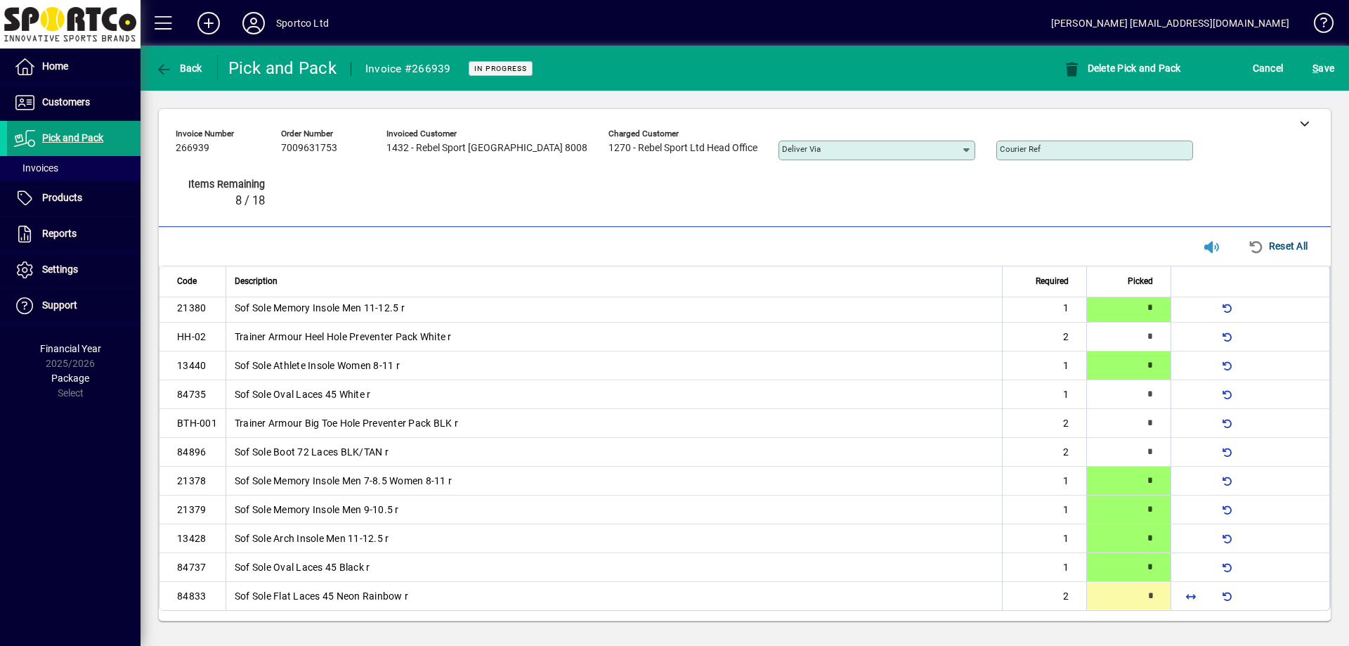
type input "*"
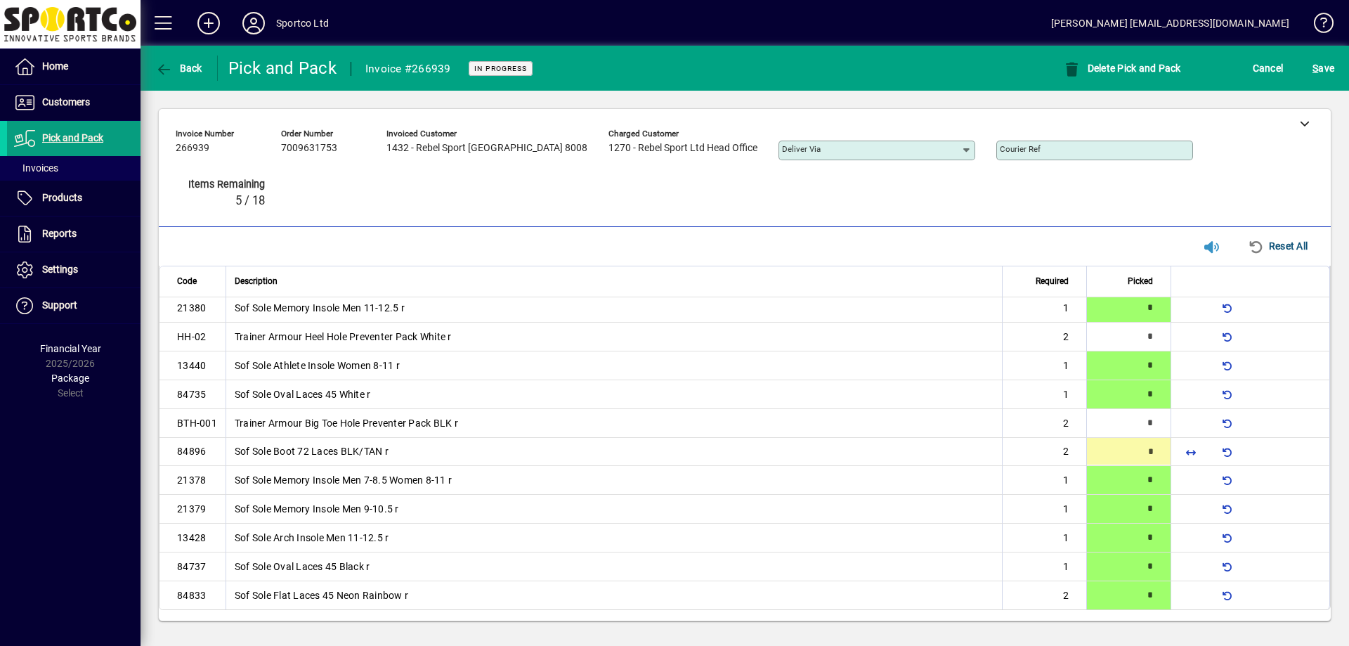
type input "*"
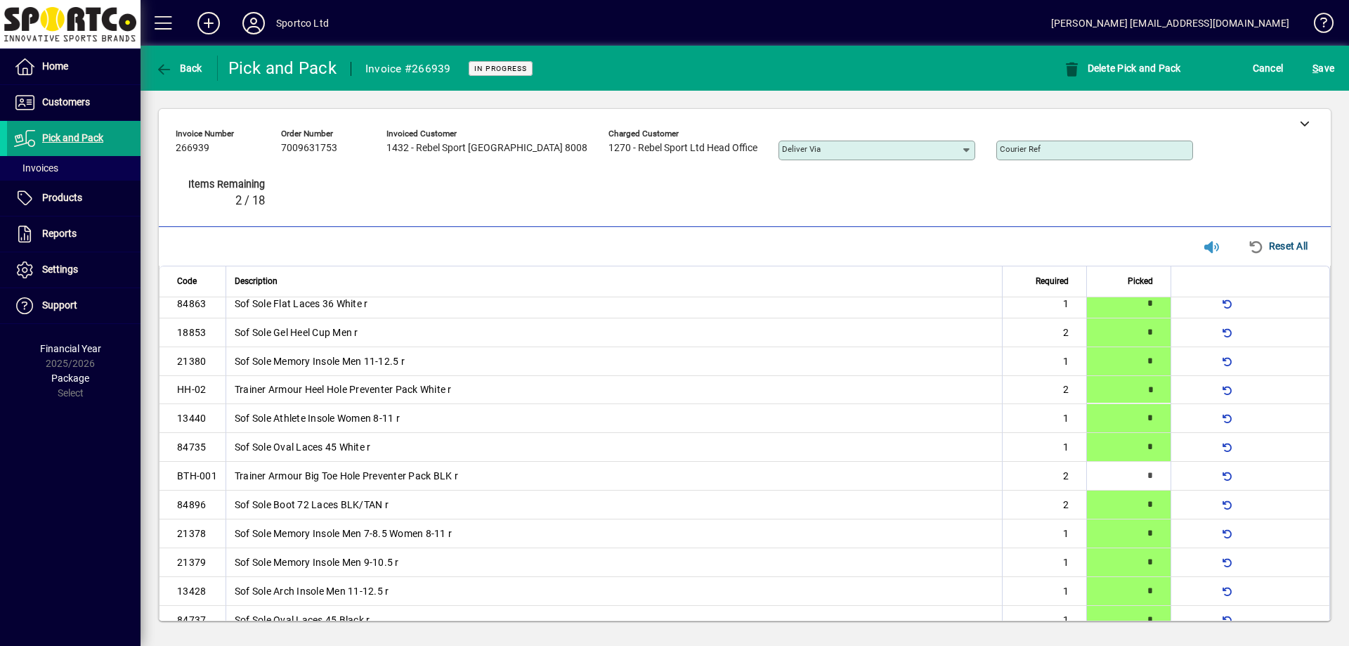
scroll to position [0, 0]
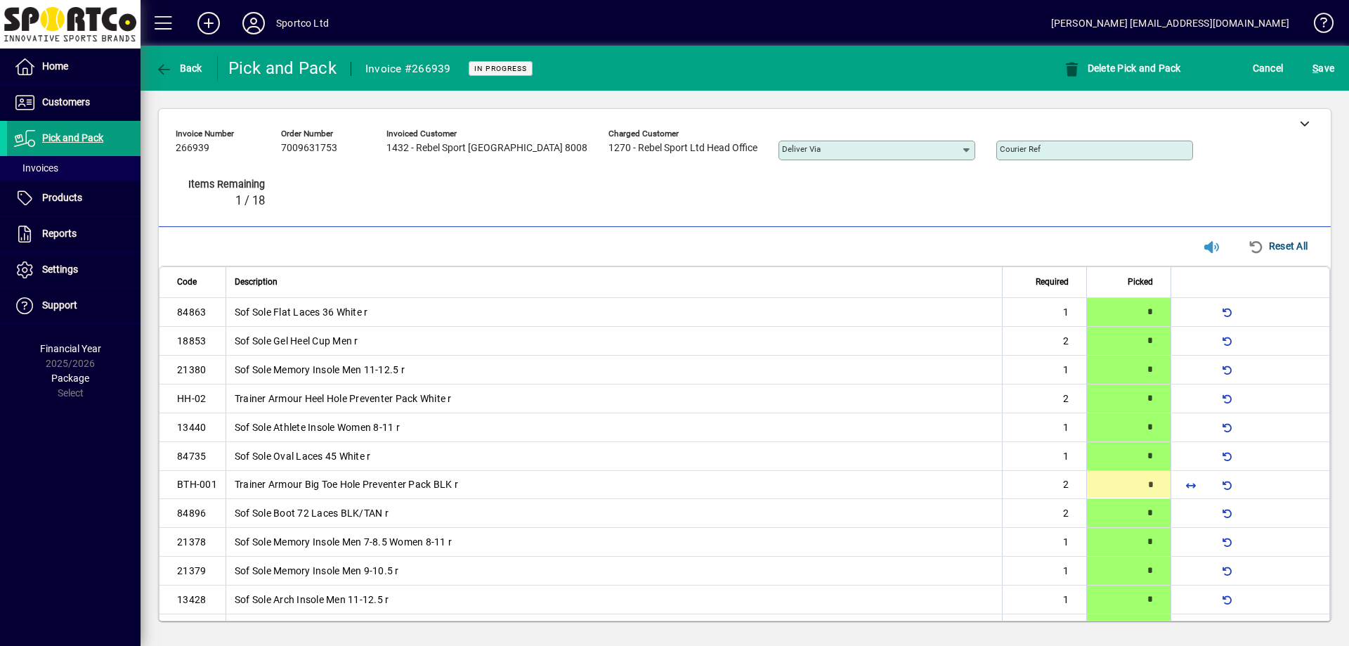
type input "*"
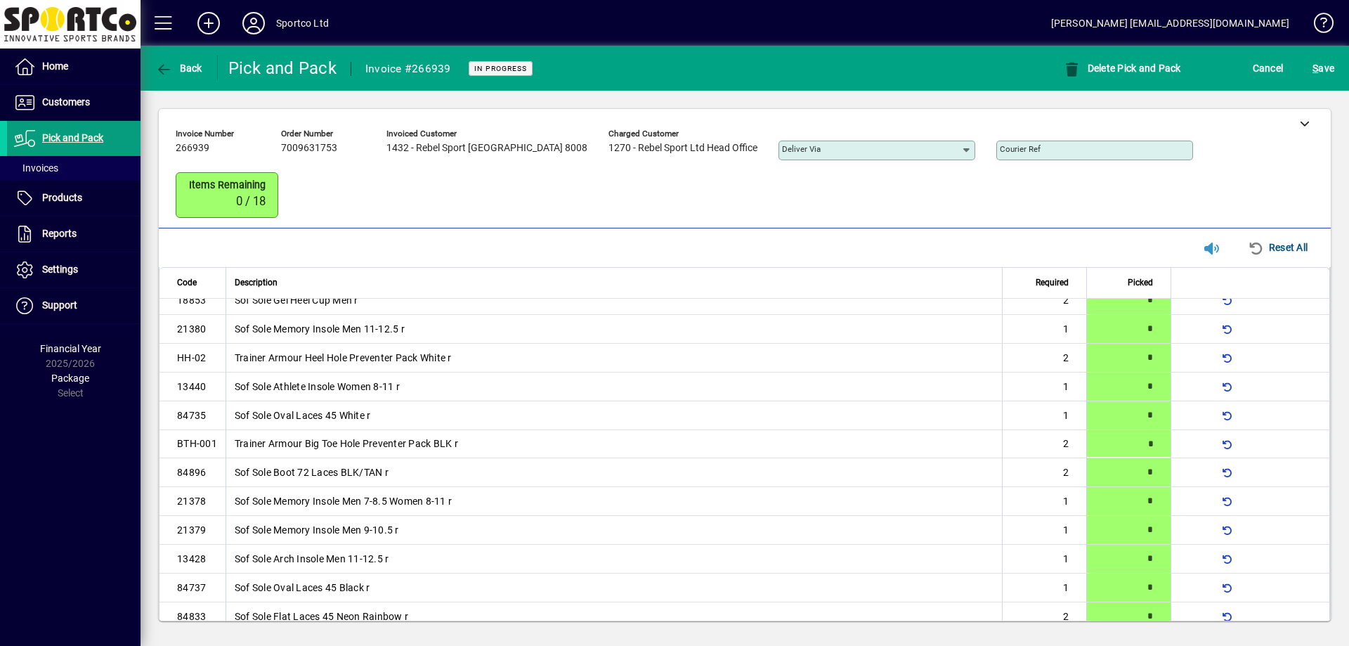
scroll to position [44, 0]
click at [1318, 60] on span "S ave" at bounding box center [1323, 68] width 22 height 22
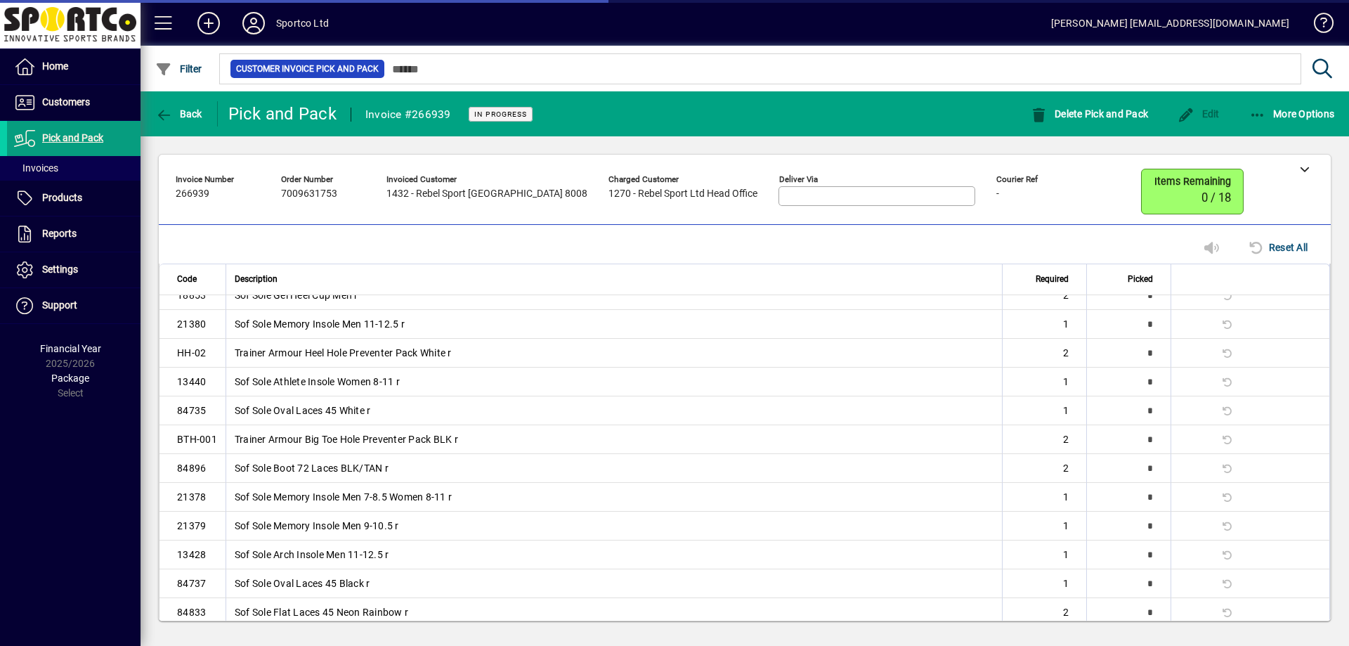
scroll to position [26, 0]
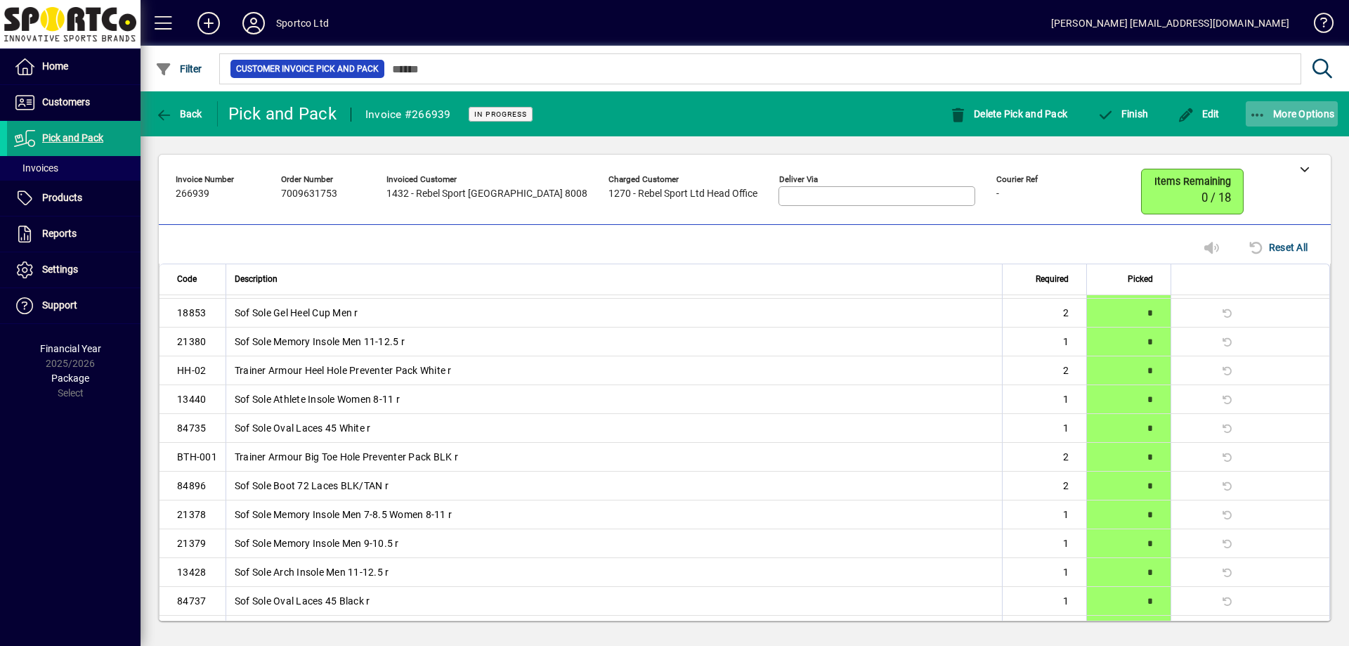
click at [1280, 112] on span "More Options" at bounding box center [1292, 113] width 86 height 11
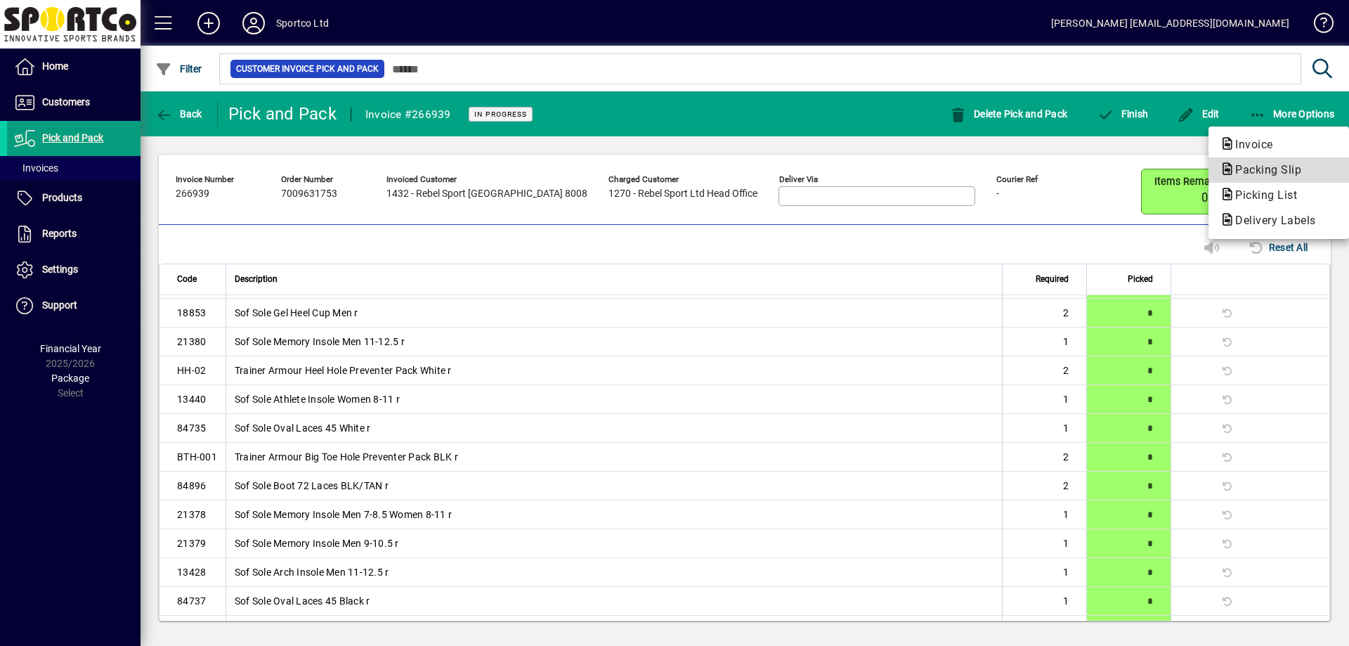
click at [1239, 170] on span "Packing Slip" at bounding box center [1263, 169] width 89 height 13
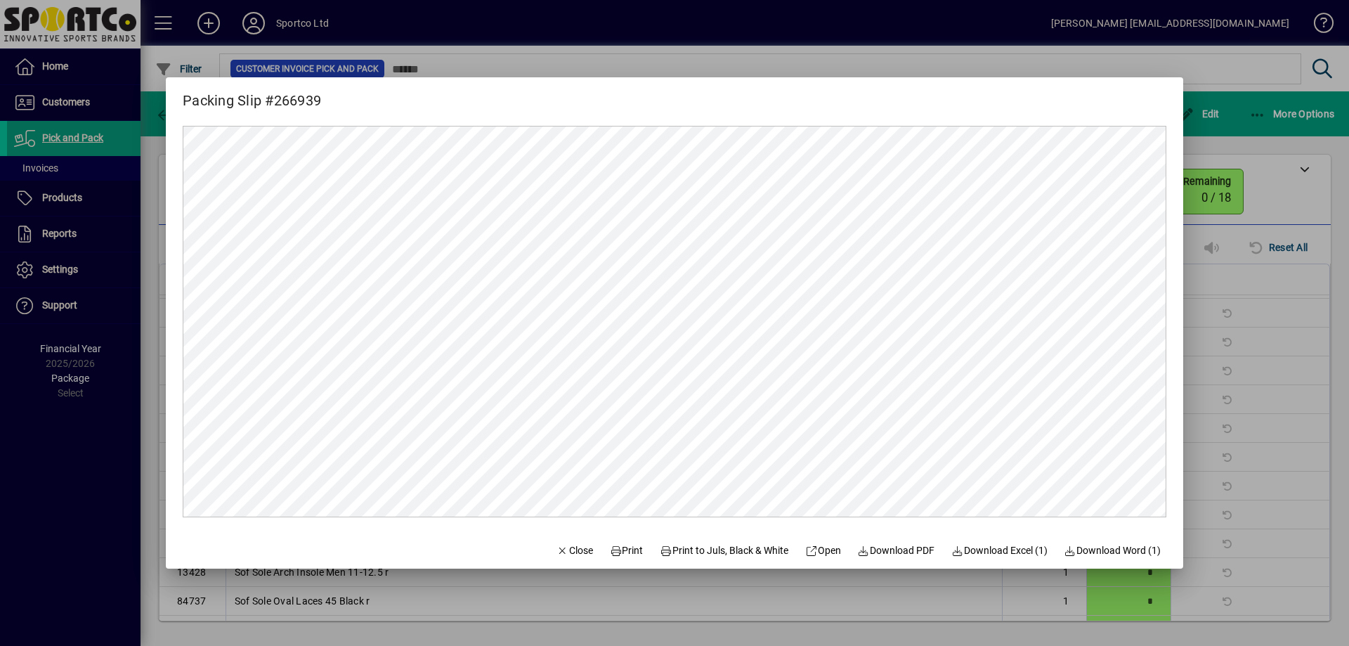
scroll to position [0, 0]
click at [617, 552] on span "Print" at bounding box center [627, 550] width 34 height 15
click at [1293, 366] on div at bounding box center [674, 323] width 1349 height 646
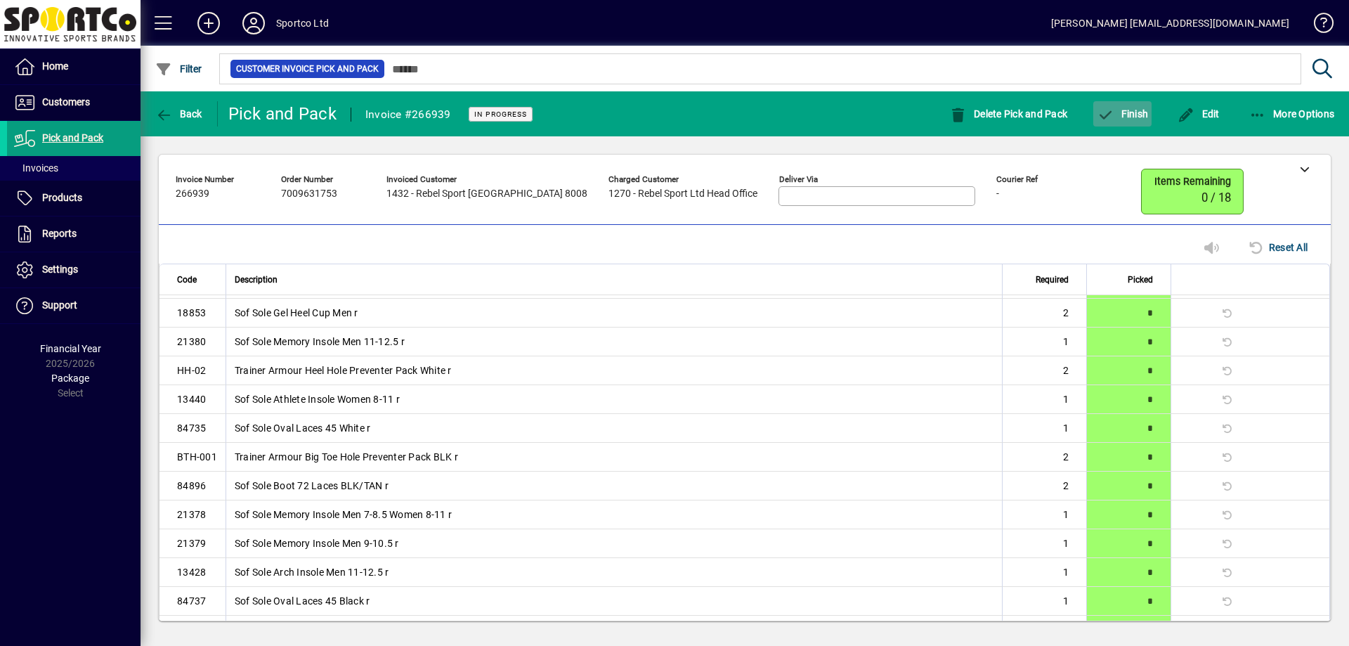
click at [1112, 108] on icon "button" at bounding box center [1105, 115] width 18 height 14
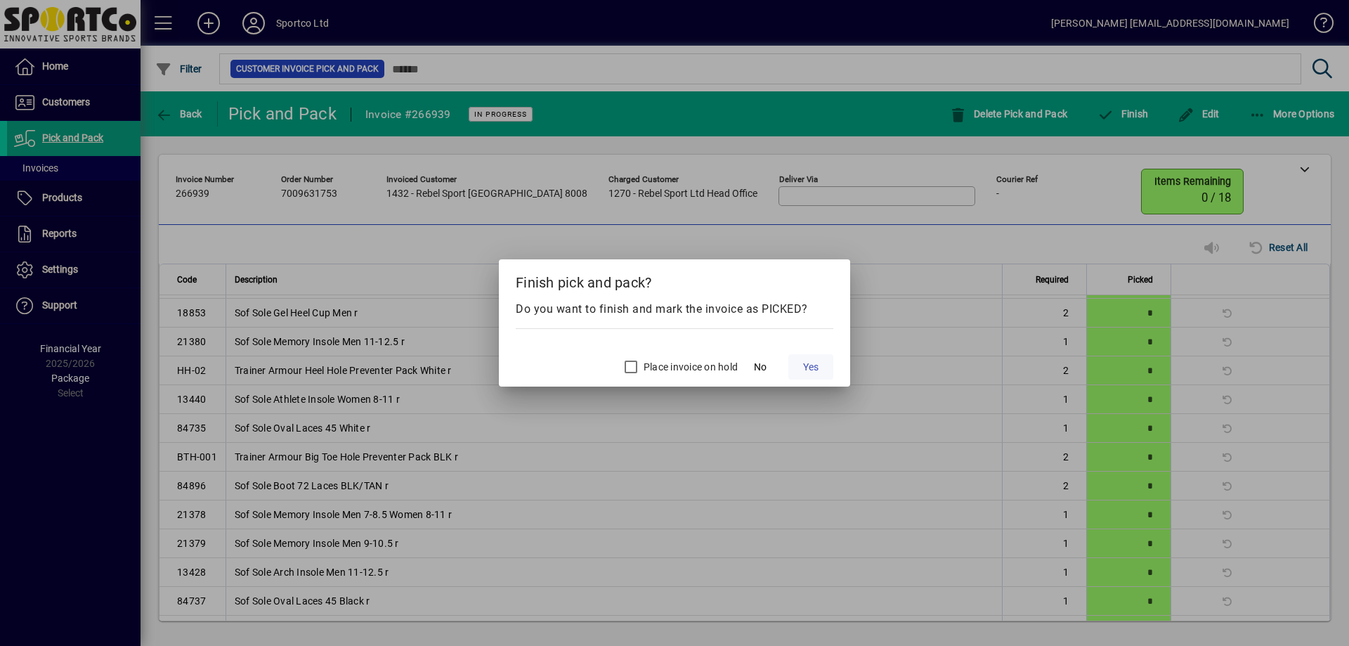
click at [804, 363] on span "Yes" at bounding box center [810, 367] width 15 height 15
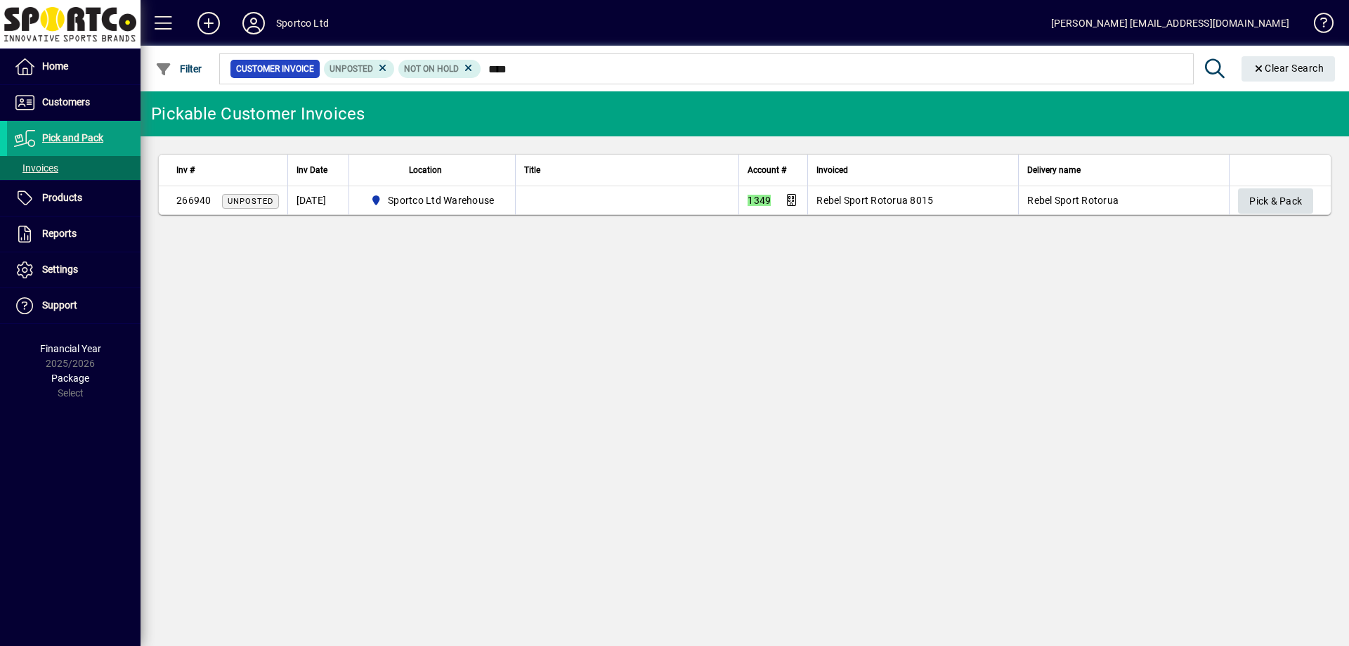
type input "****"
click at [1262, 197] on span "Pick & Pack" at bounding box center [1275, 201] width 53 height 23
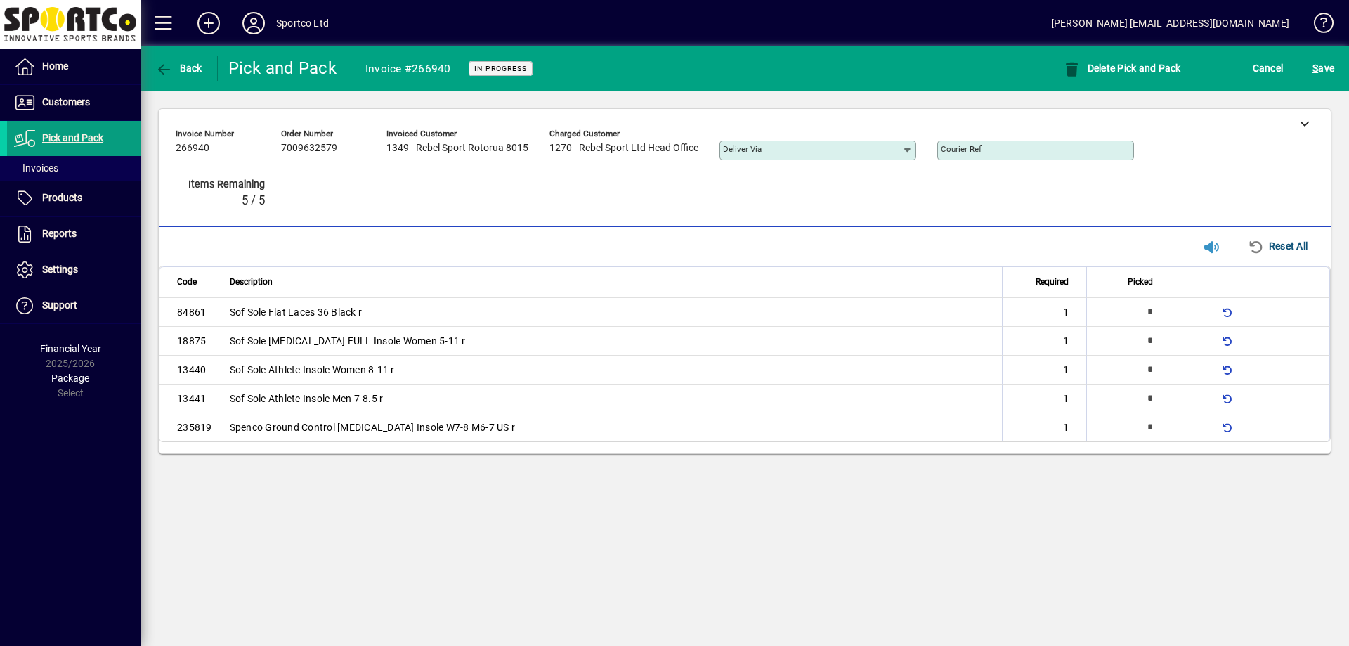
type input "*"
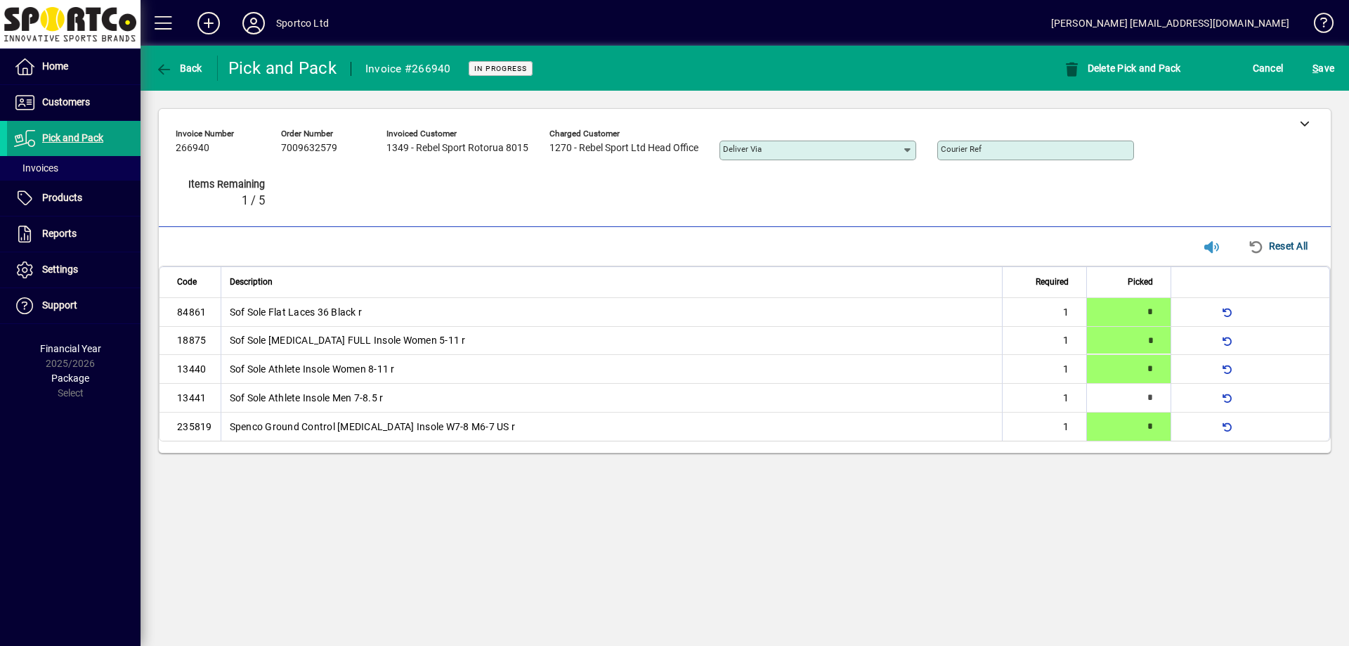
type input "*"
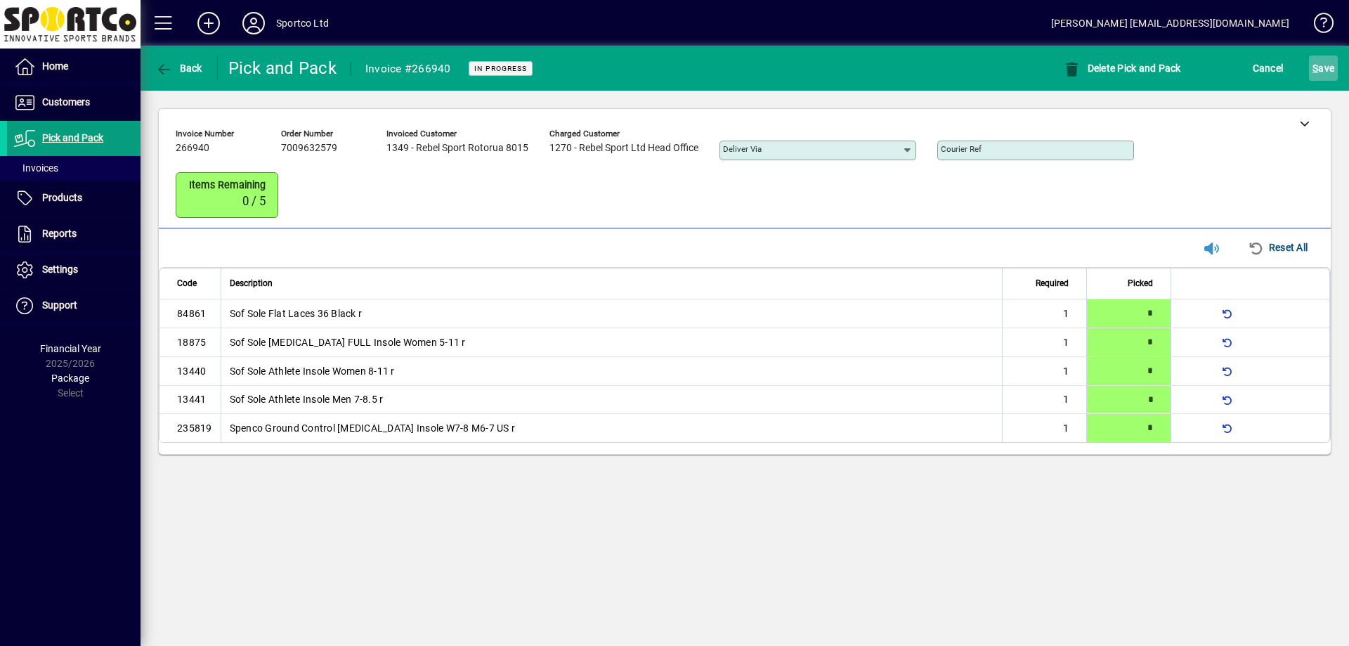
click at [1318, 69] on span "S ave" at bounding box center [1323, 68] width 22 height 22
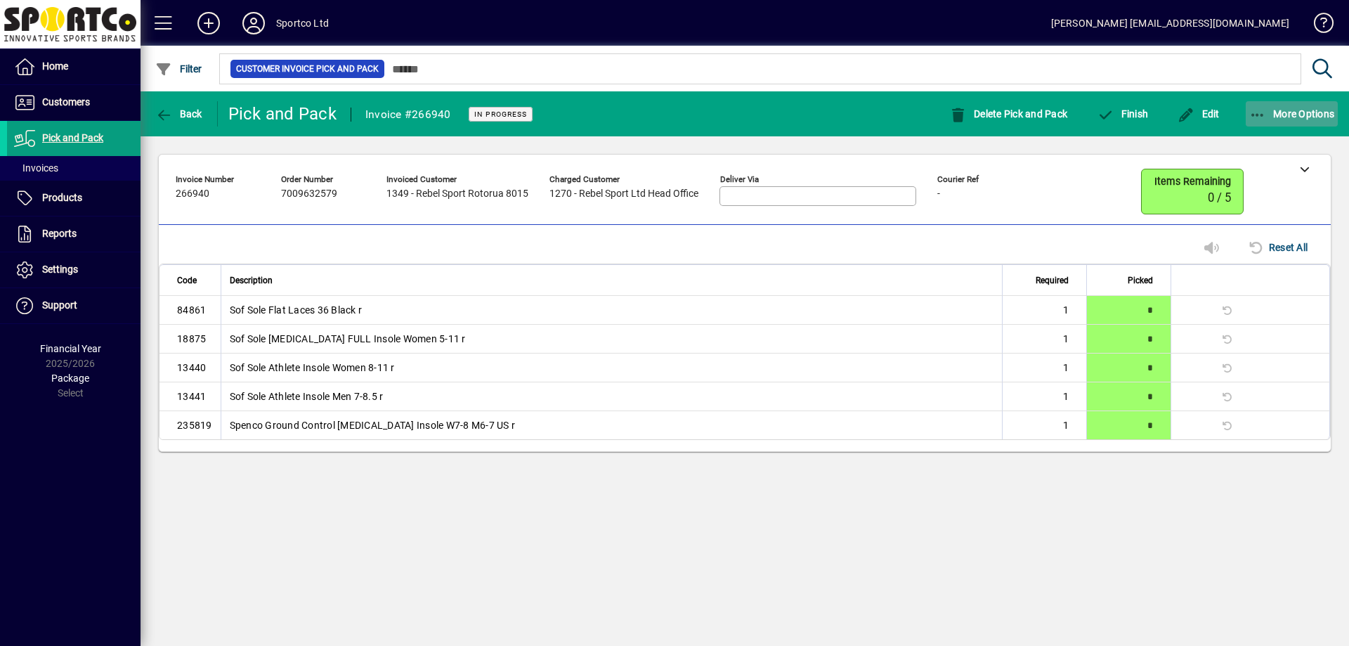
click at [1294, 122] on span "button" at bounding box center [1291, 114] width 93 height 34
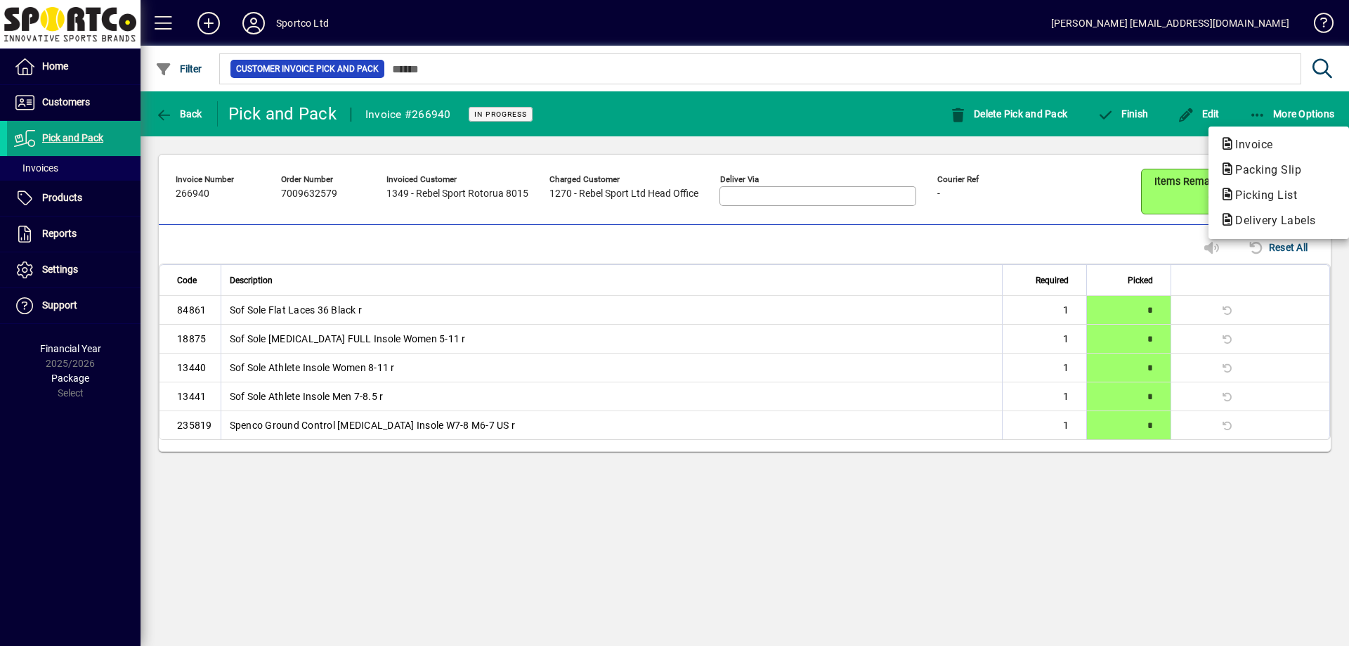
click at [1255, 166] on span "Packing Slip" at bounding box center [1263, 169] width 89 height 13
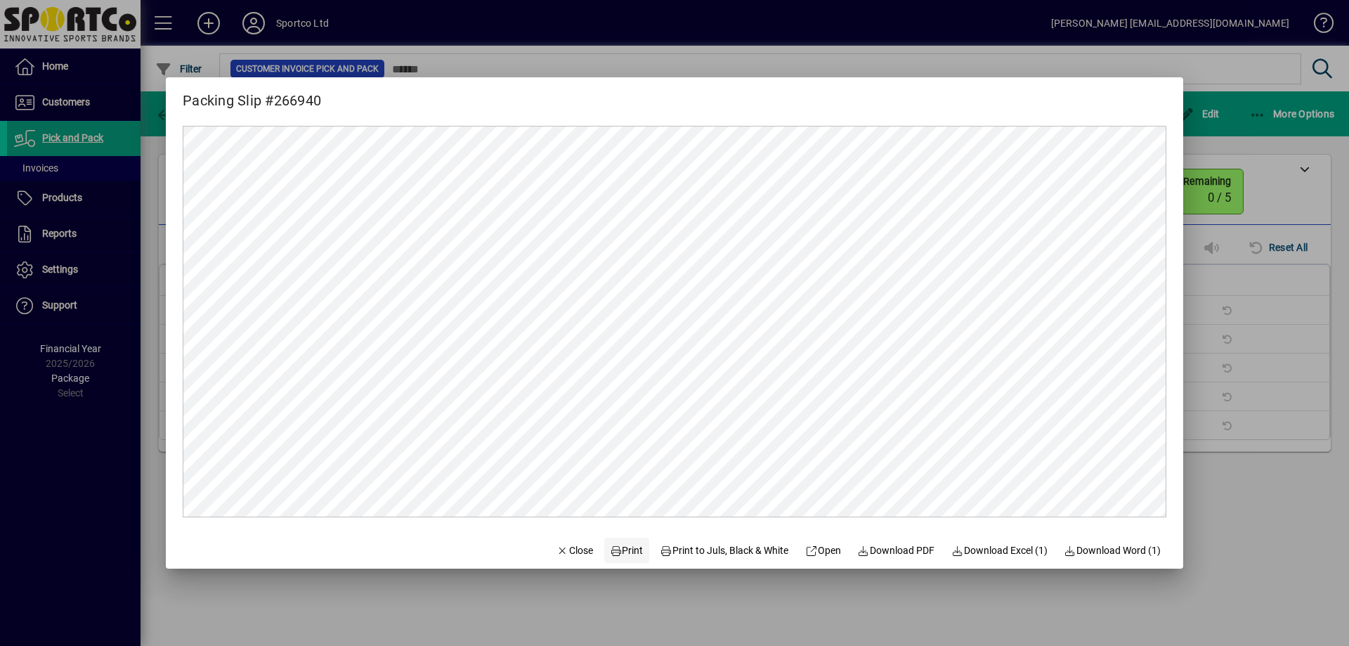
click at [623, 556] on span "Print" at bounding box center [627, 550] width 34 height 15
click at [1222, 273] on div at bounding box center [674, 323] width 1349 height 646
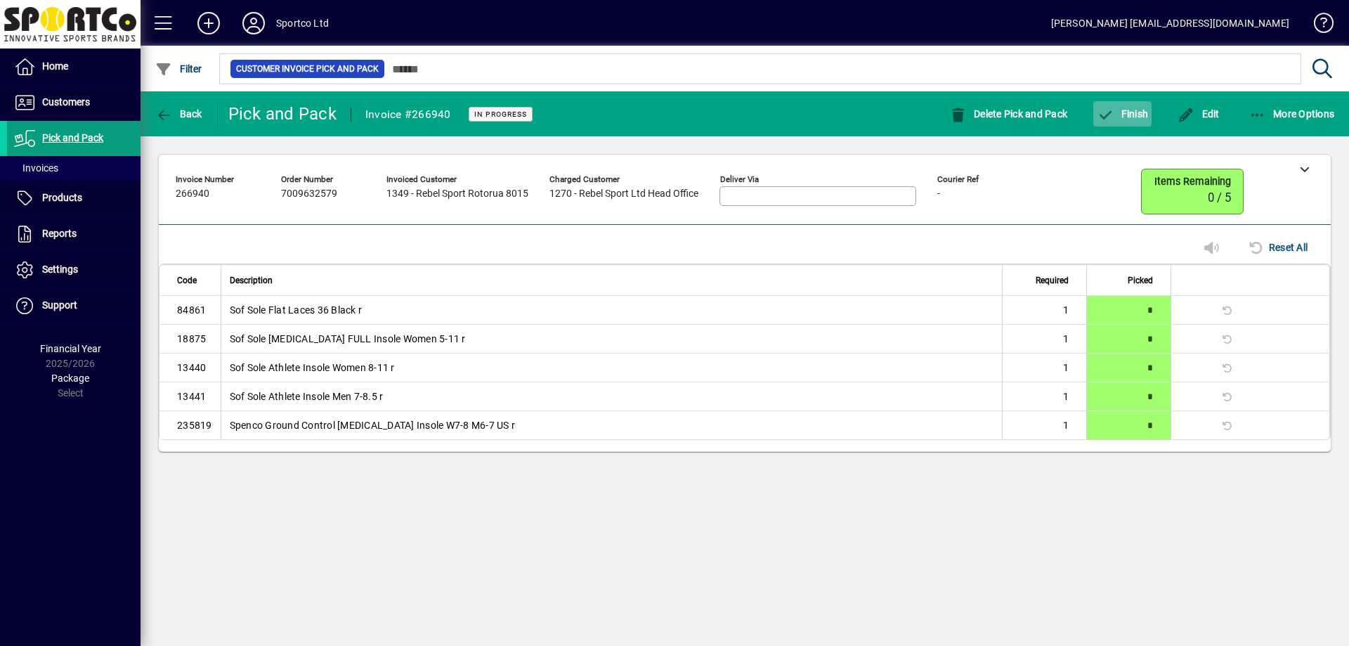
click at [1112, 112] on icon "button" at bounding box center [1105, 115] width 18 height 14
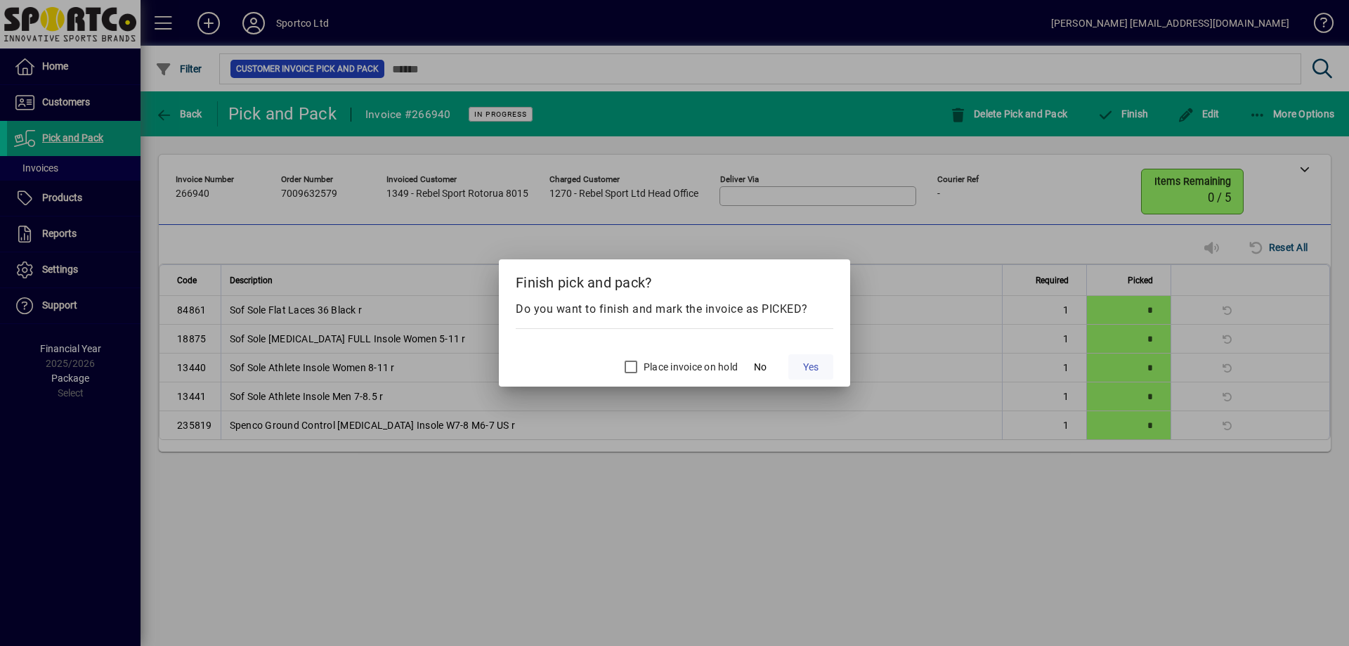
click at [816, 372] on span "Yes" at bounding box center [810, 367] width 15 height 15
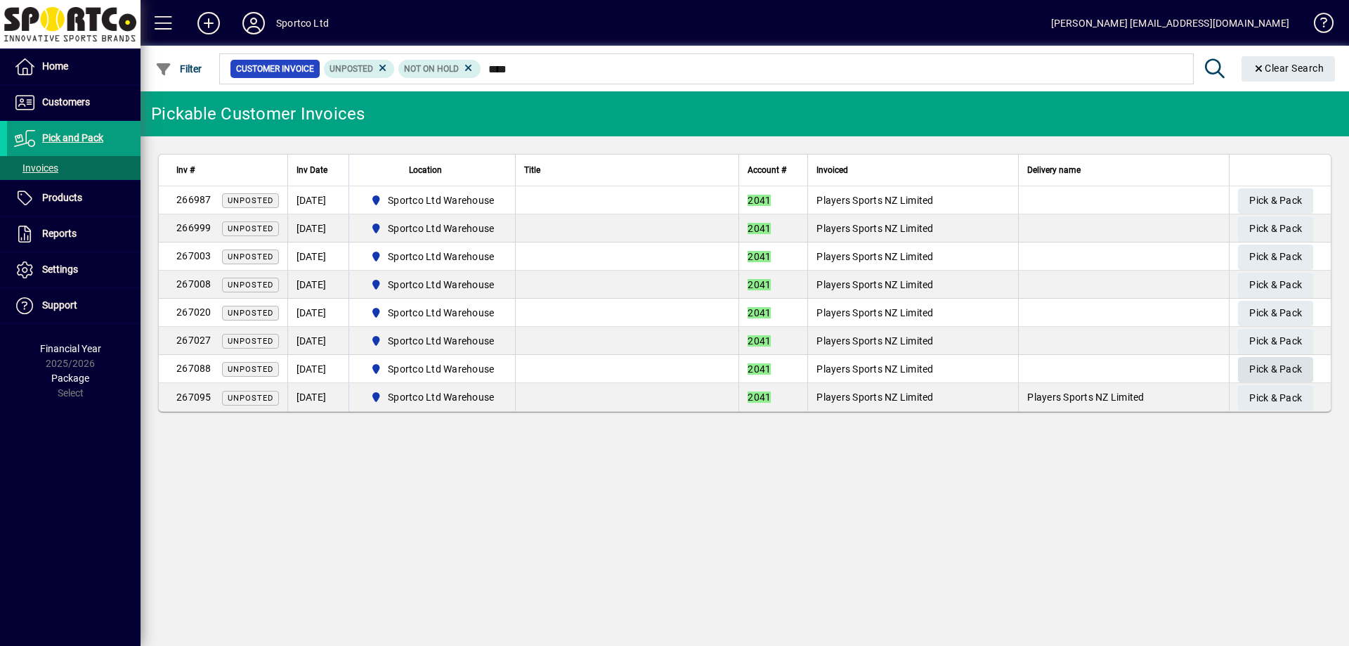
type input "****"
click at [1267, 365] on span "Pick & Pack" at bounding box center [1275, 369] width 53 height 23
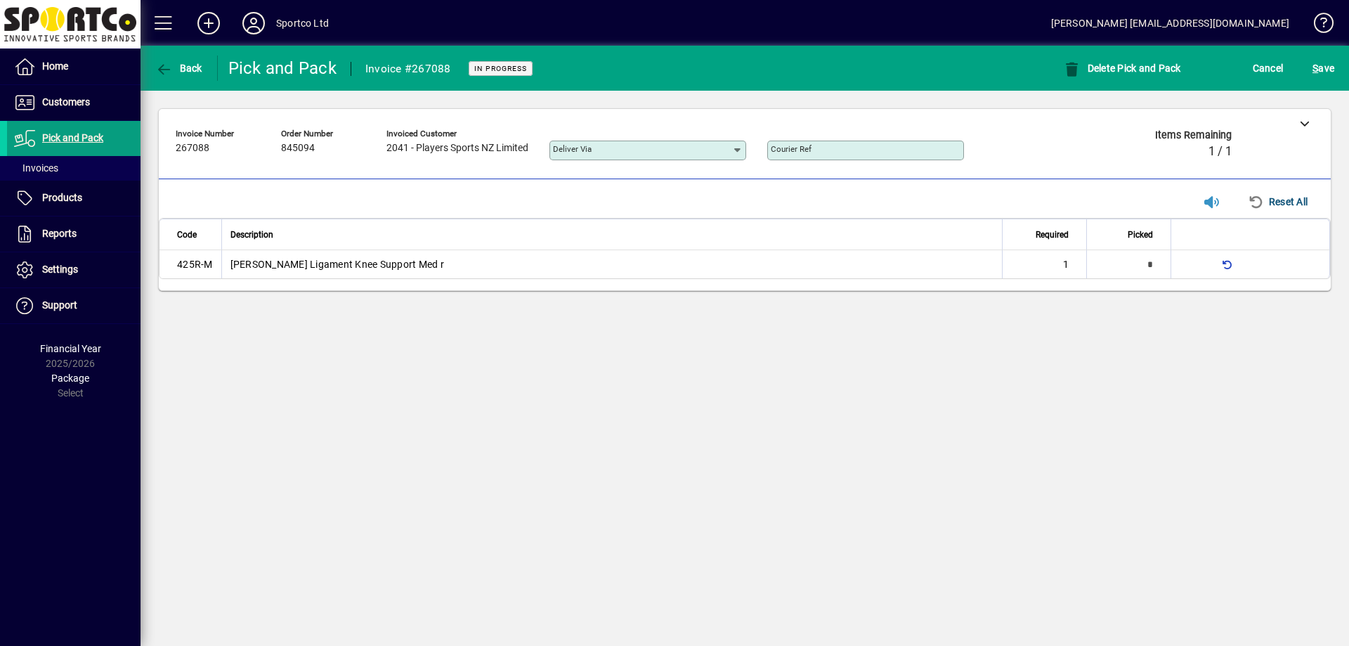
type input "*"
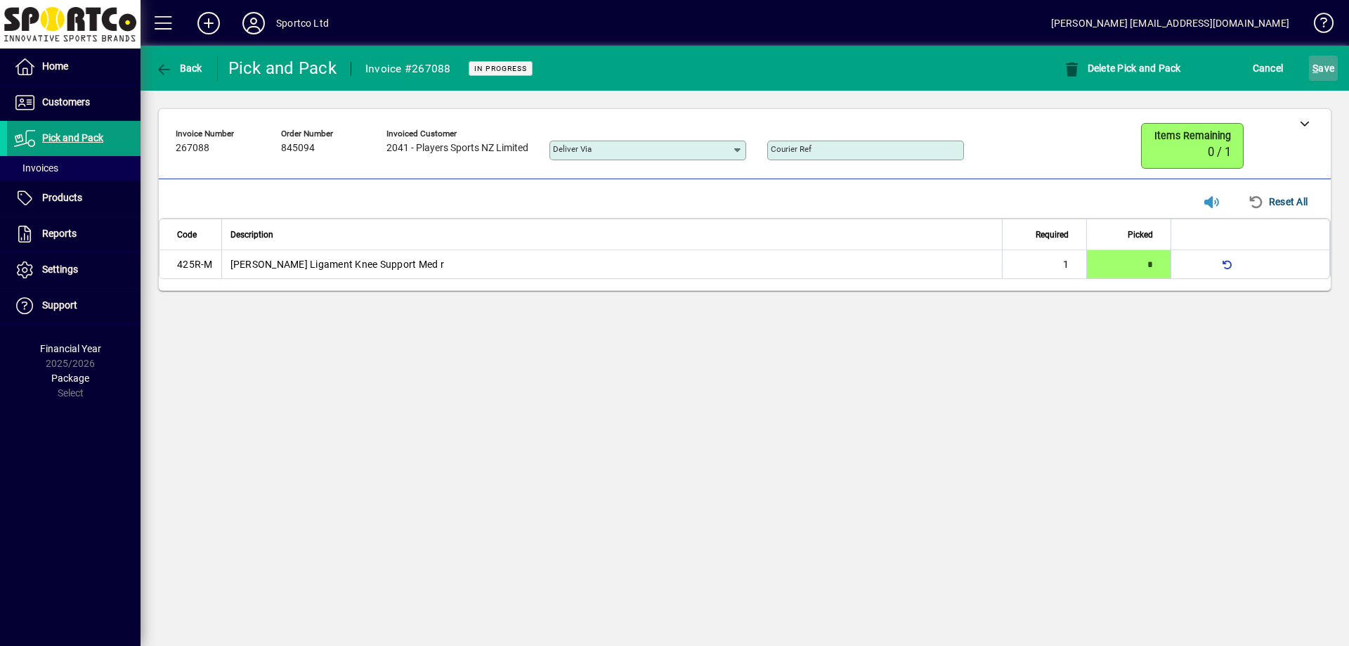
click at [1312, 81] on span "submit" at bounding box center [1323, 68] width 29 height 34
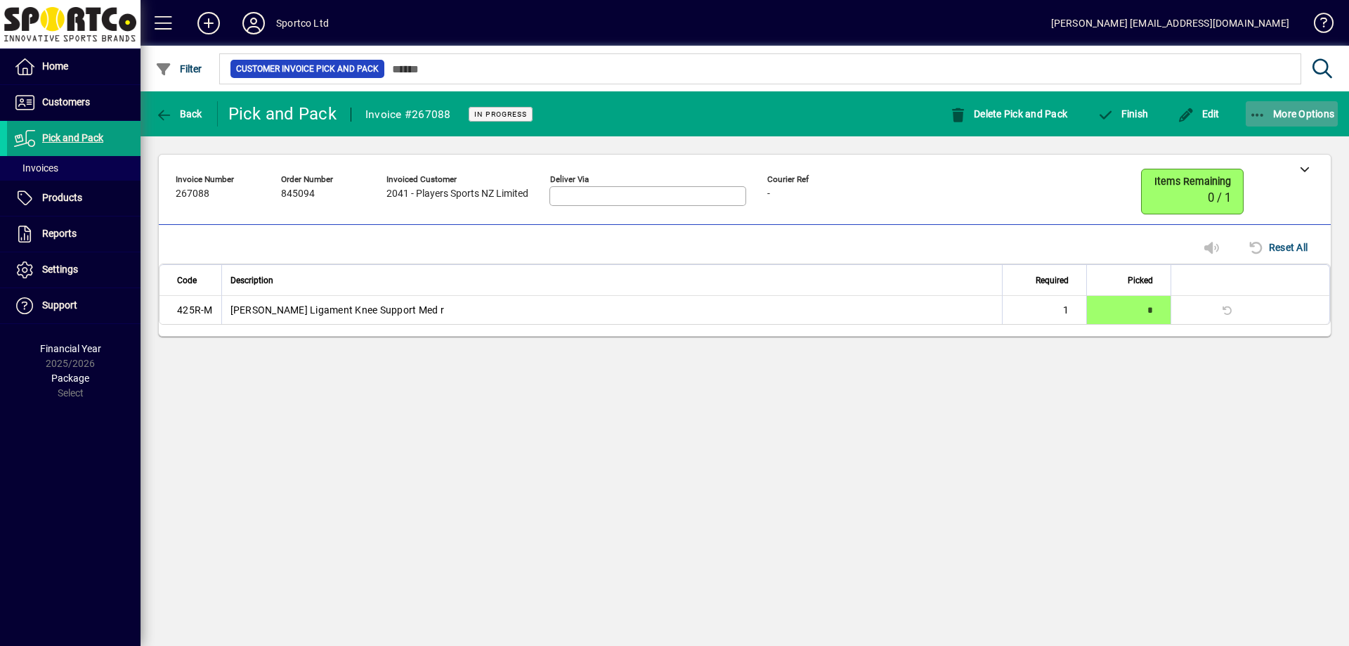
click at [1288, 117] on span "More Options" at bounding box center [1292, 113] width 86 height 11
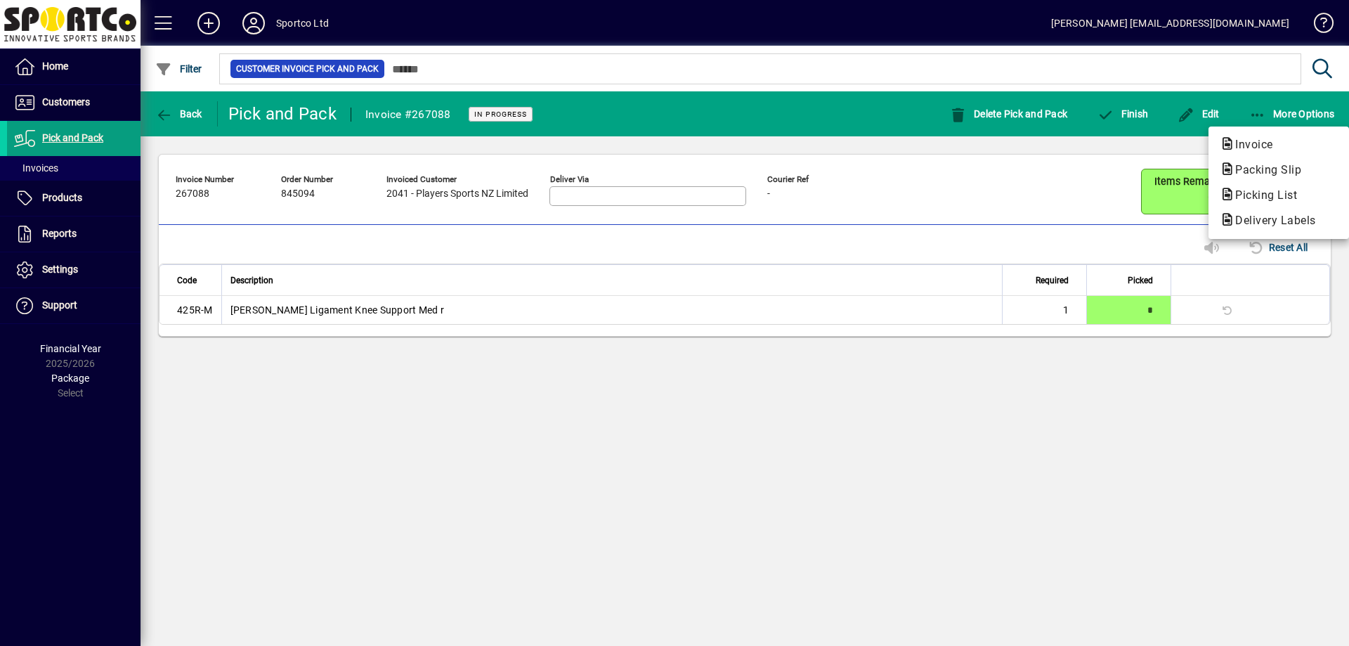
click at [1118, 114] on div at bounding box center [674, 323] width 1349 height 646
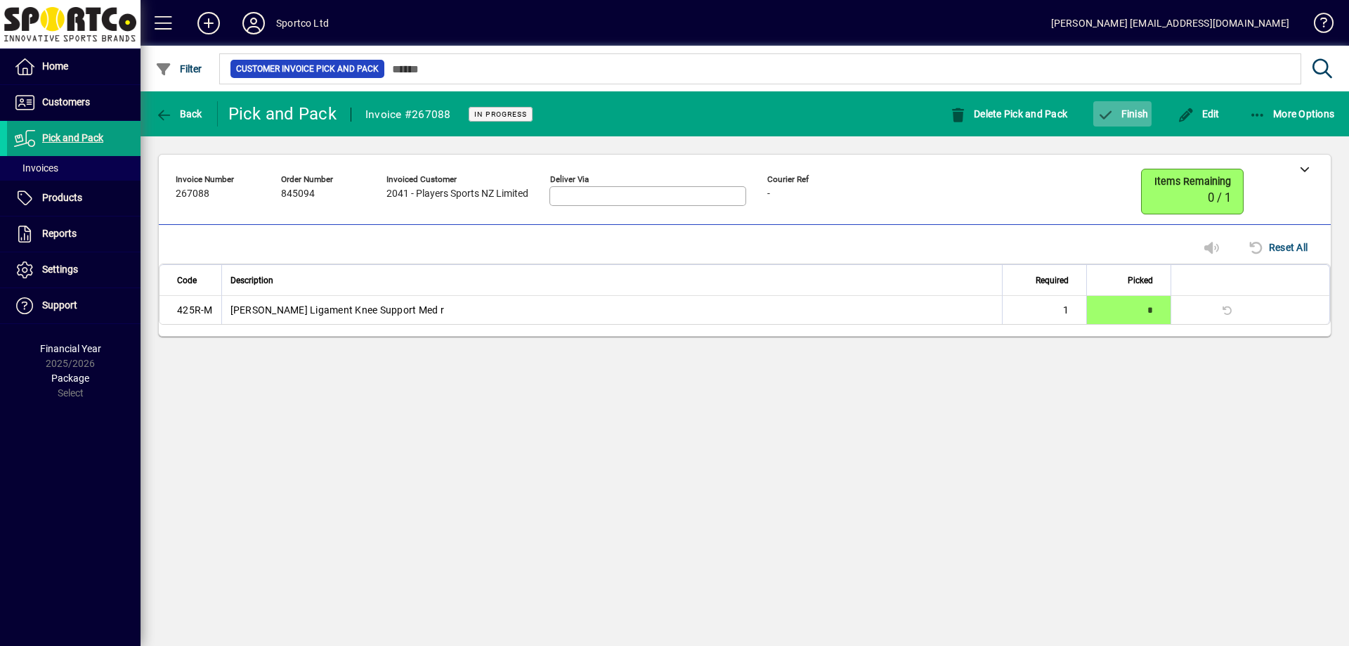
click at [1118, 116] on span "Finish" at bounding box center [1121, 113] width 51 height 11
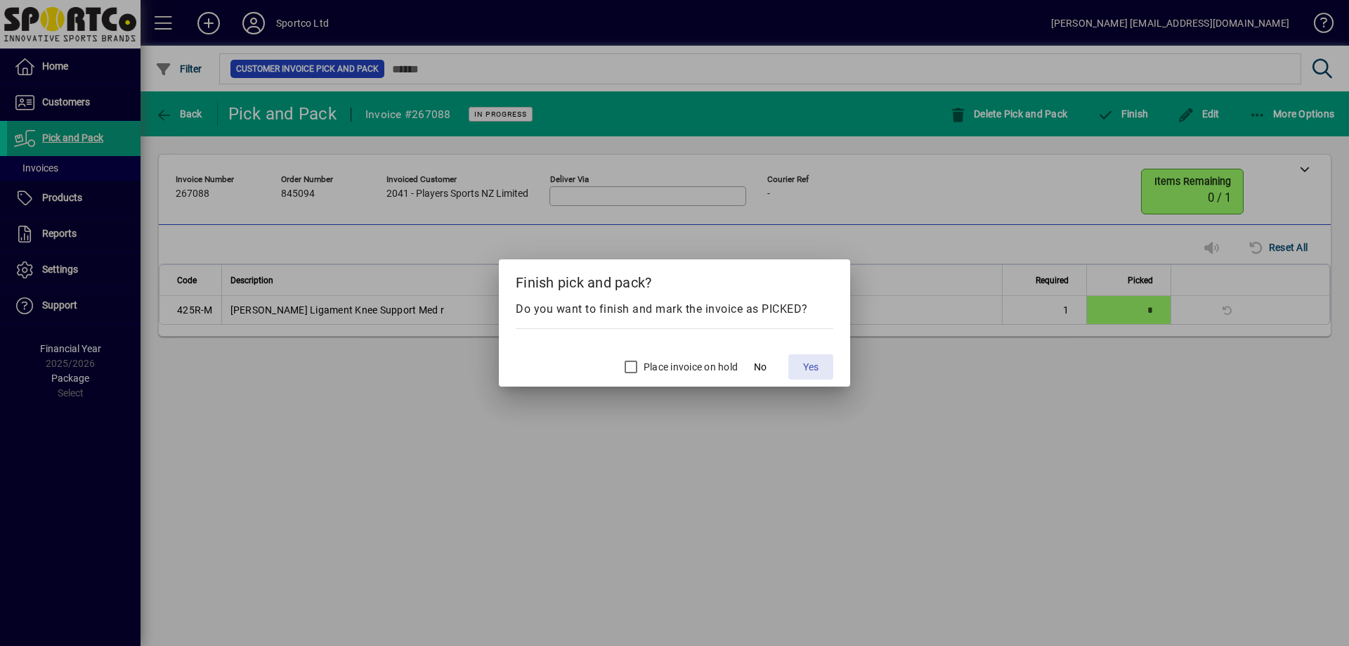
click at [815, 366] on span "Yes" at bounding box center [810, 367] width 15 height 15
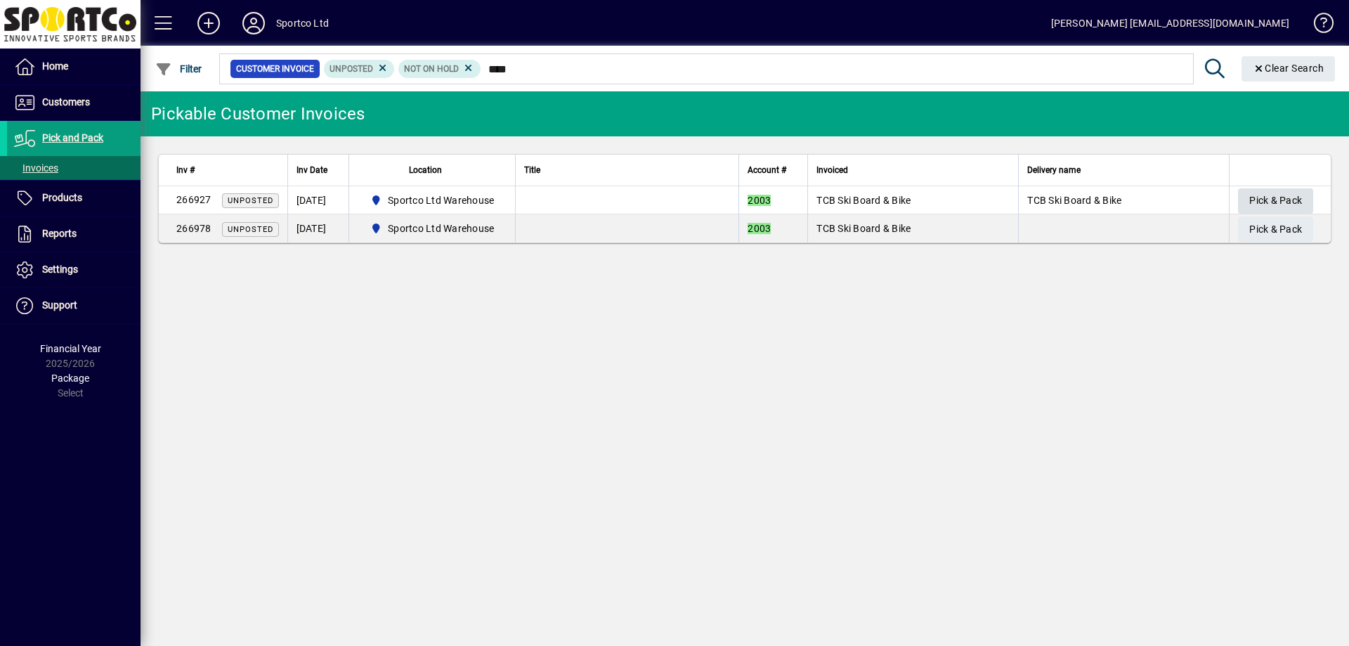
type input "****"
click at [1260, 199] on span "Pick & Pack" at bounding box center [1275, 200] width 53 height 23
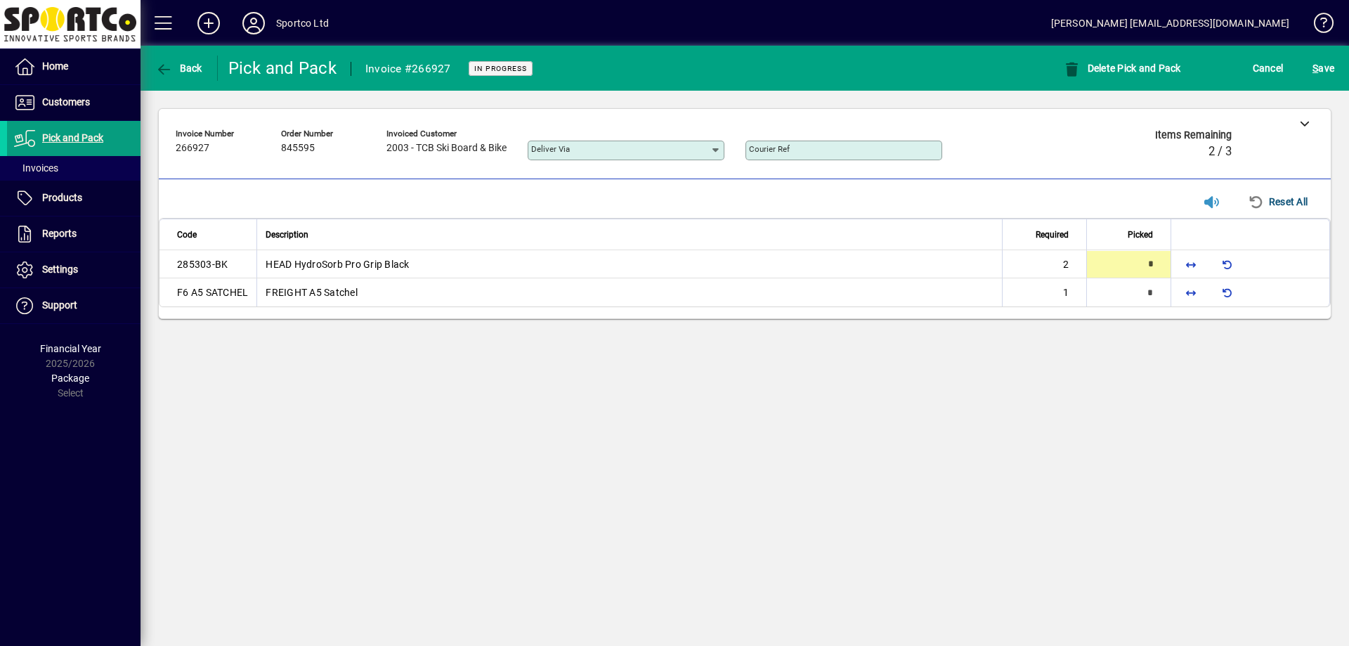
type input "*"
click at [1188, 293] on span "button" at bounding box center [1191, 292] width 34 height 34
type input "*"
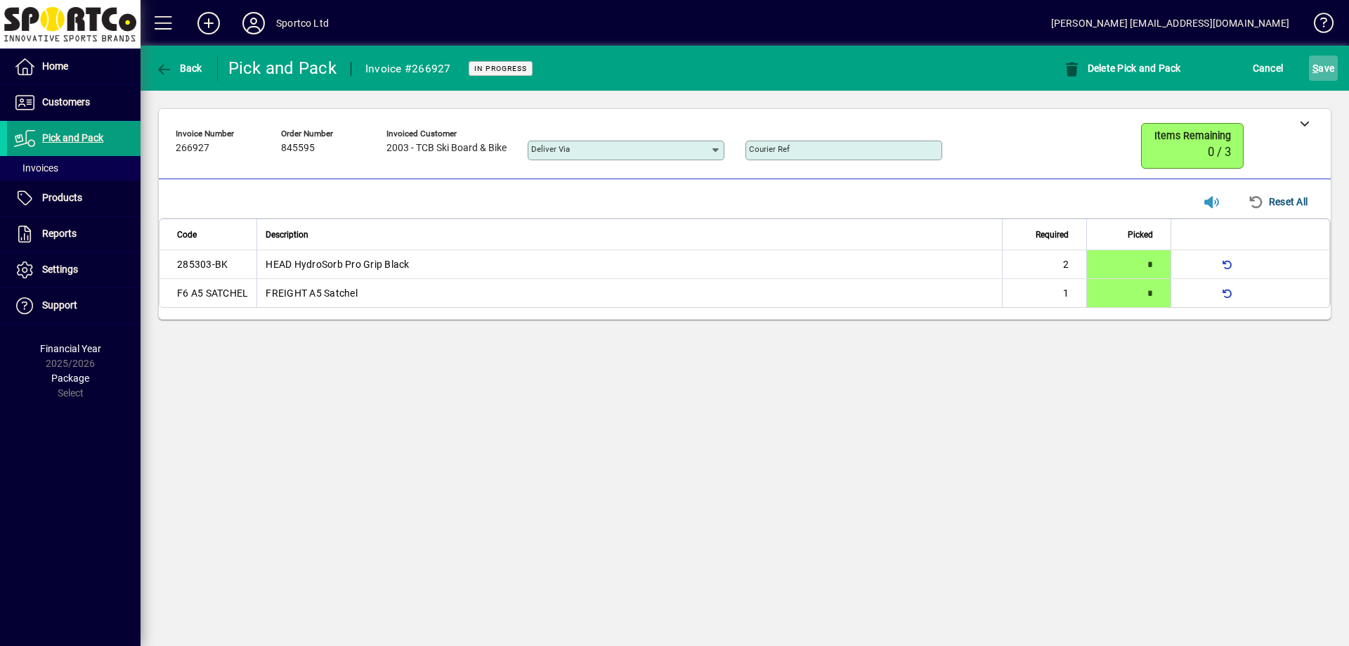
click at [1325, 72] on span "S ave" at bounding box center [1323, 68] width 22 height 22
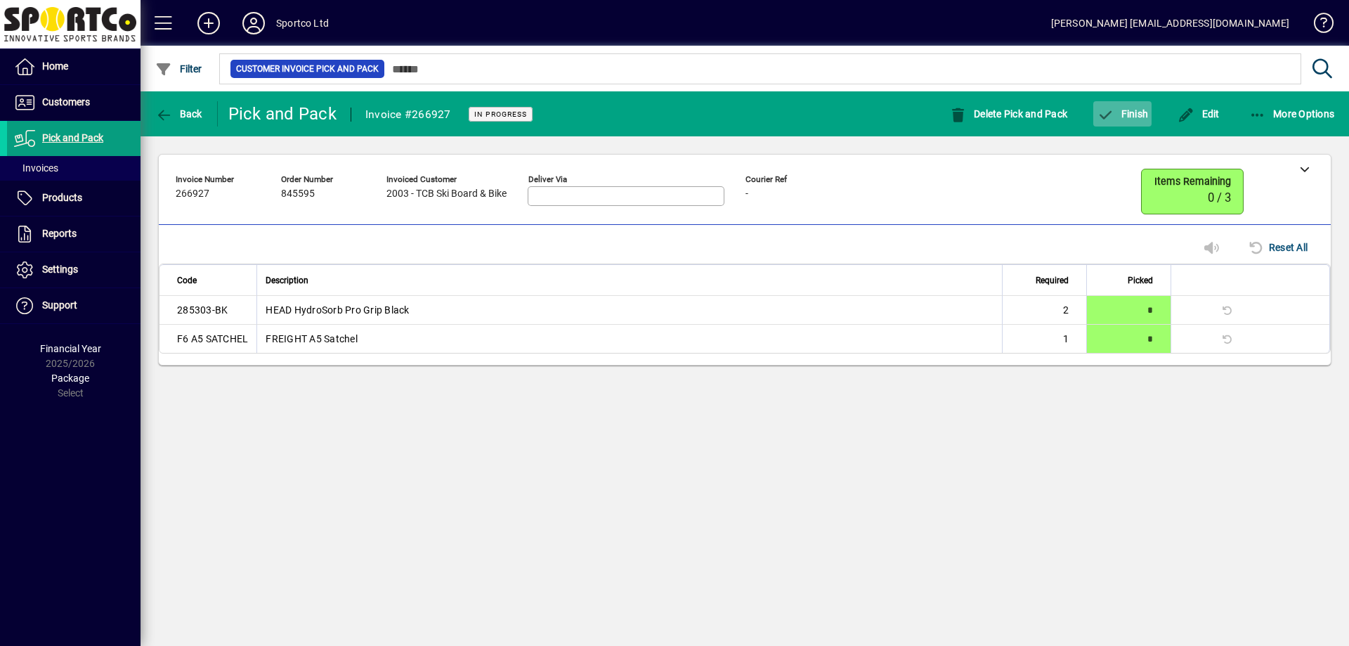
click at [1144, 118] on span "Finish" at bounding box center [1121, 113] width 51 height 11
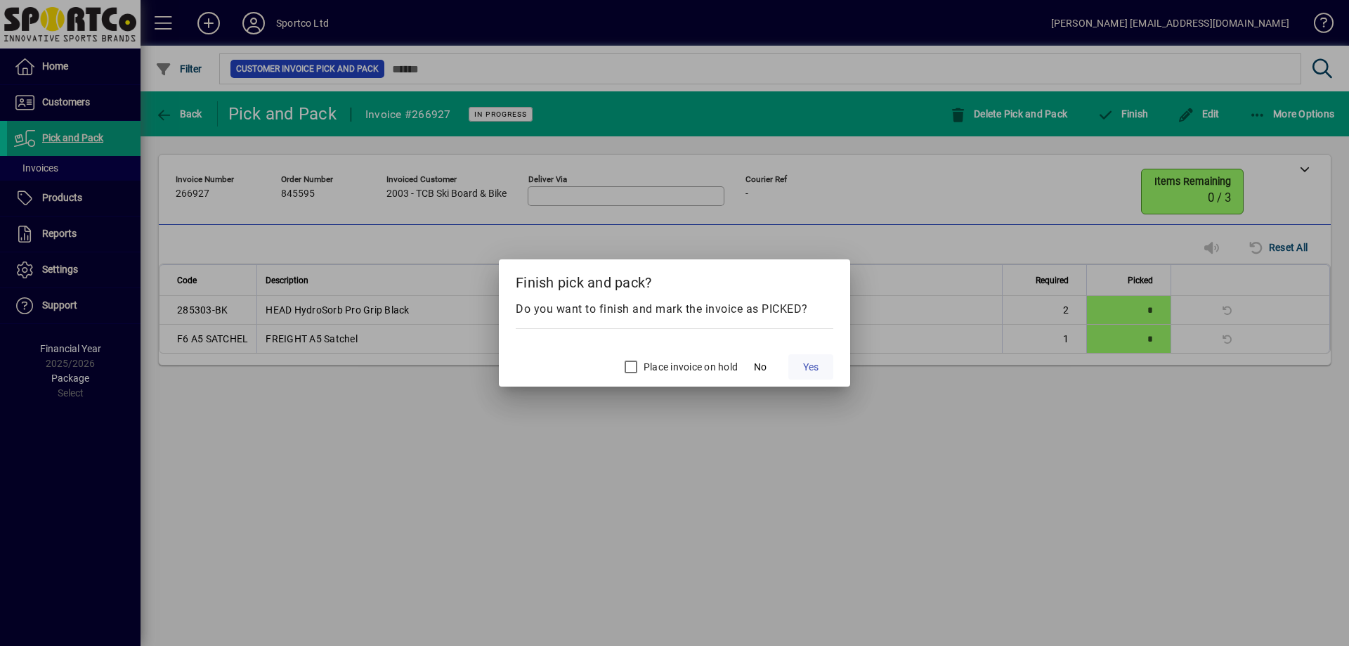
click at [817, 364] on span "Yes" at bounding box center [810, 367] width 15 height 15
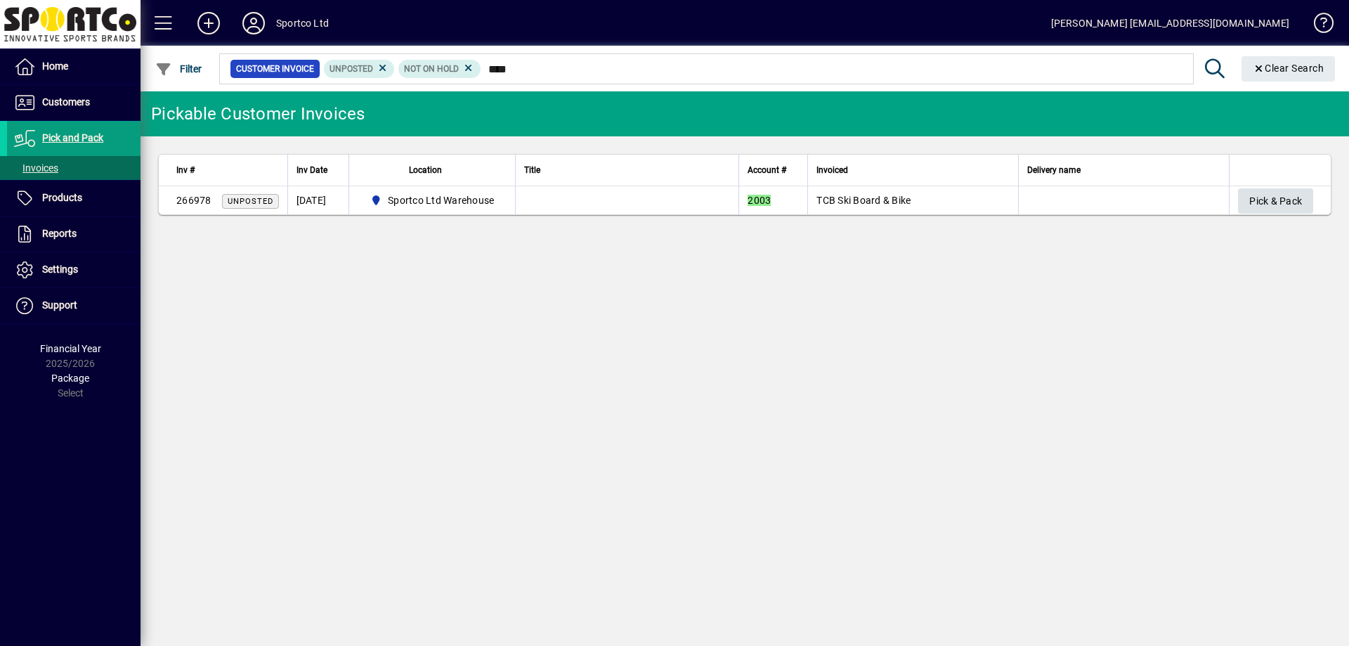
type input "****"
click at [1259, 199] on span "Pick & Pack" at bounding box center [1275, 201] width 53 height 23
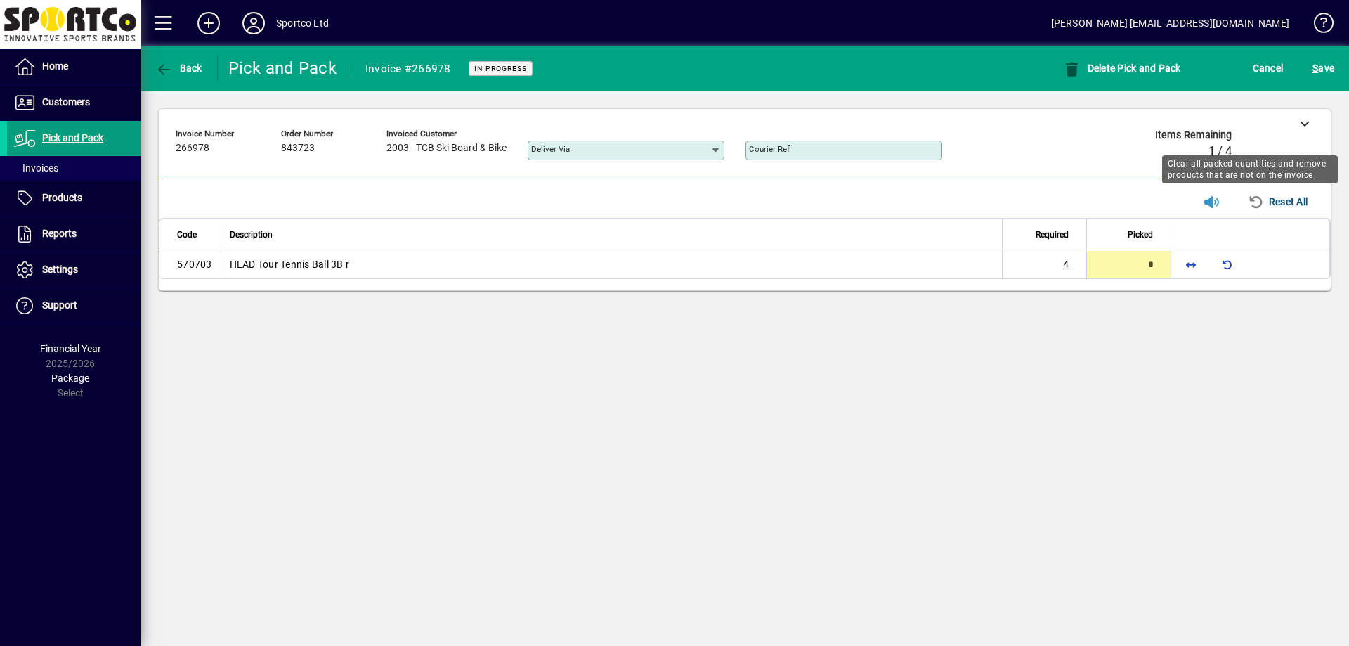
type input "*"
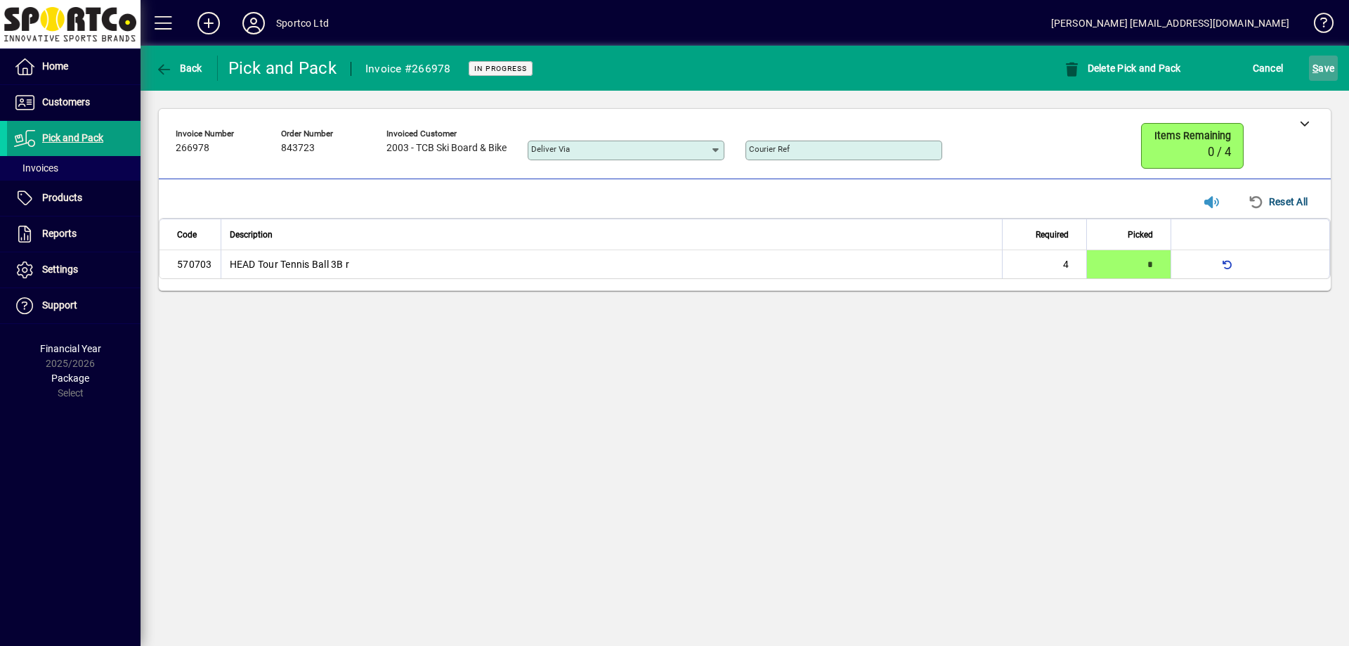
click at [1335, 74] on span "submit" at bounding box center [1323, 68] width 29 height 34
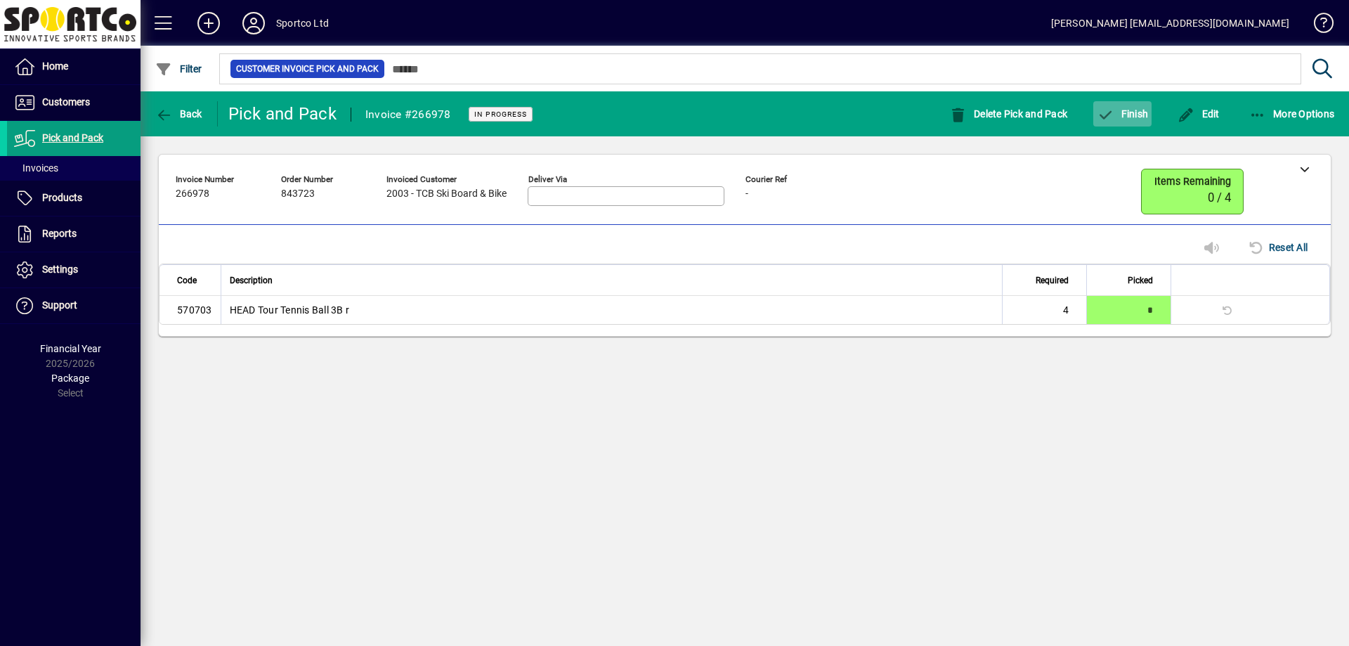
click at [1127, 112] on span "Finish" at bounding box center [1121, 113] width 51 height 11
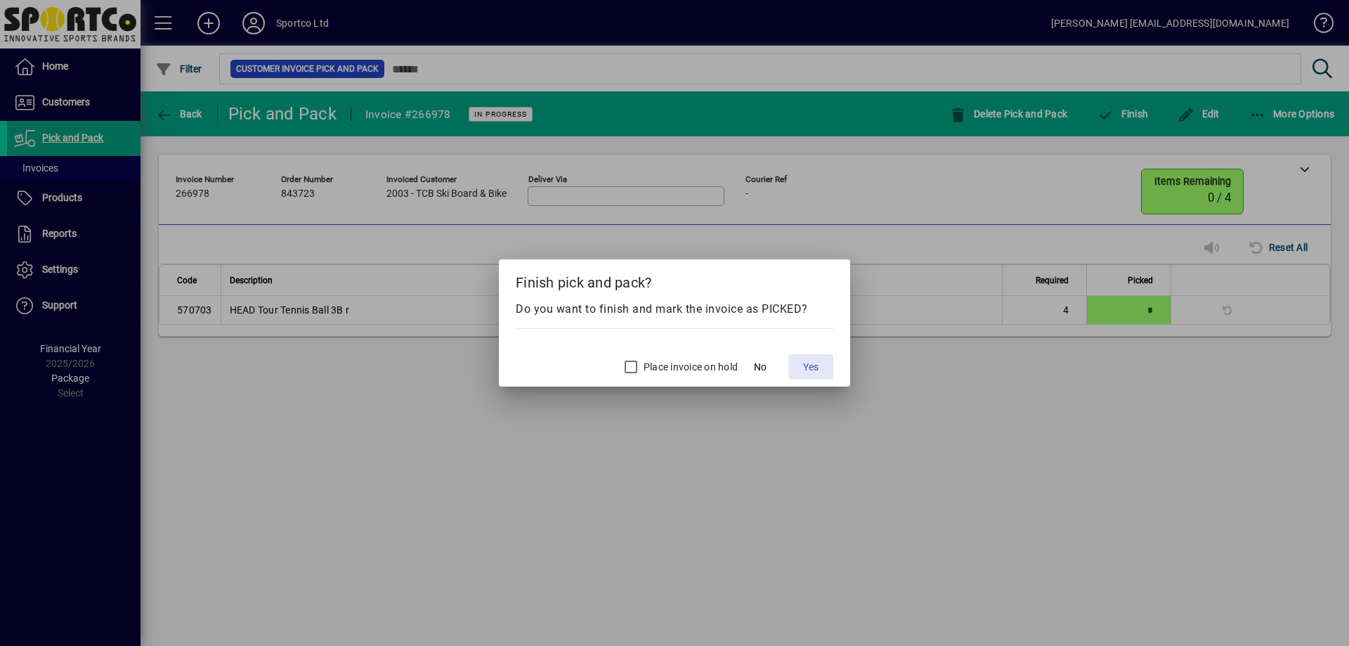
click at [809, 364] on span "Yes" at bounding box center [810, 367] width 15 height 15
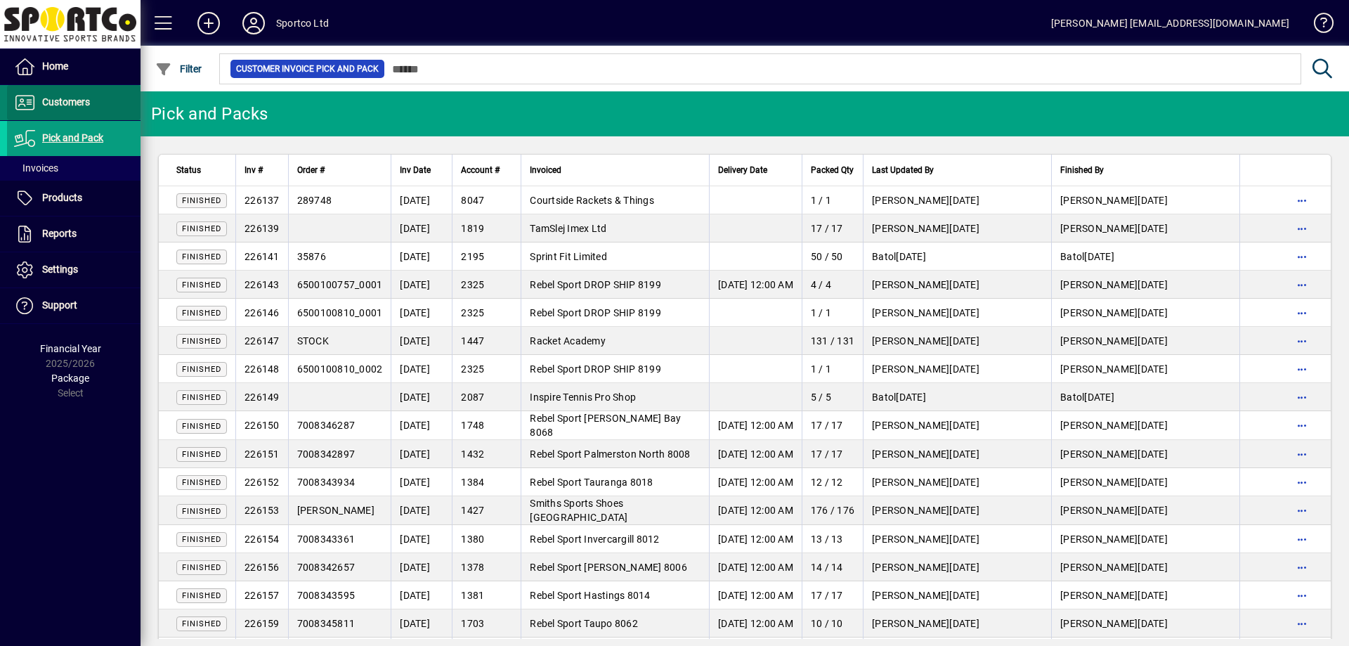
click at [77, 112] on span at bounding box center [73, 103] width 133 height 34
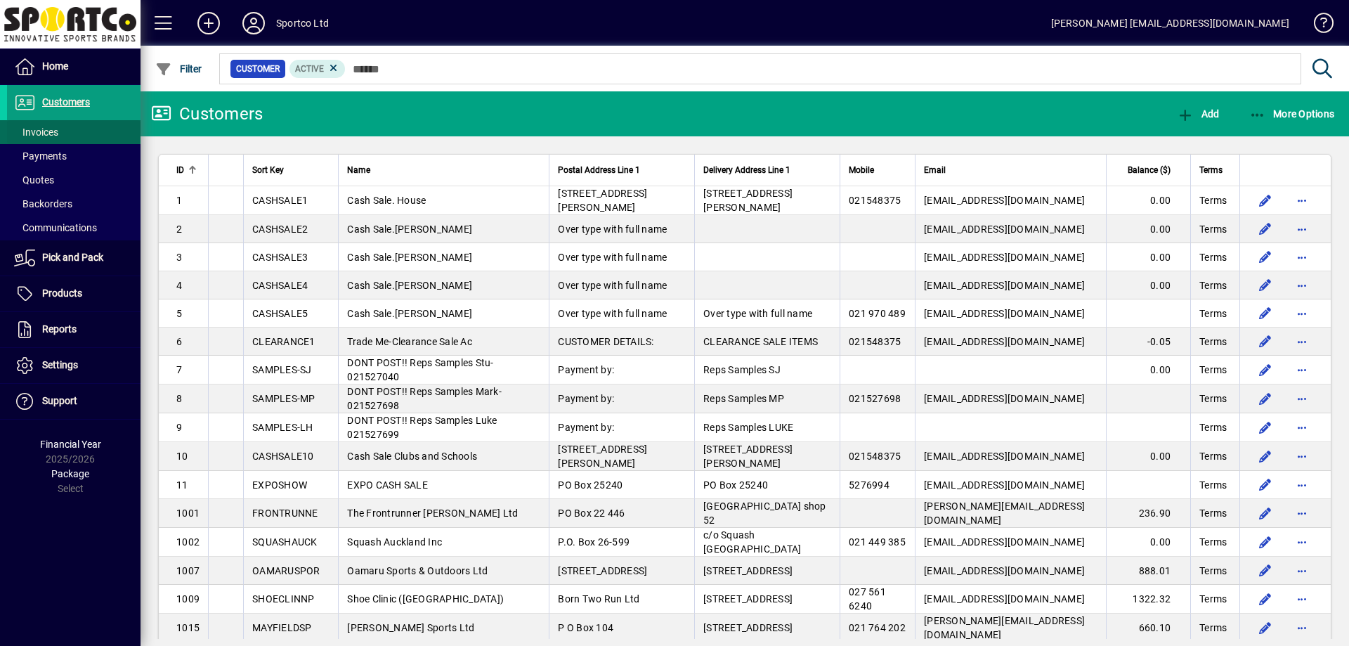
click at [16, 129] on span "Invoices" at bounding box center [36, 131] width 44 height 11
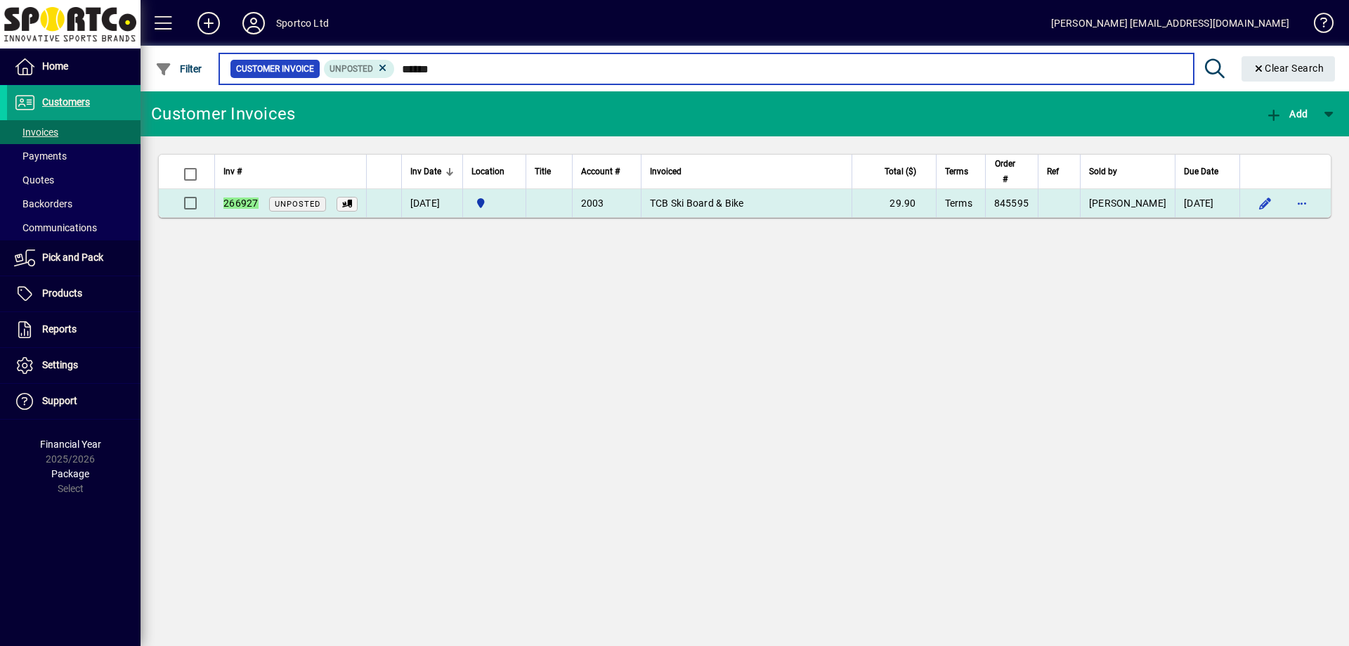
type input "******"
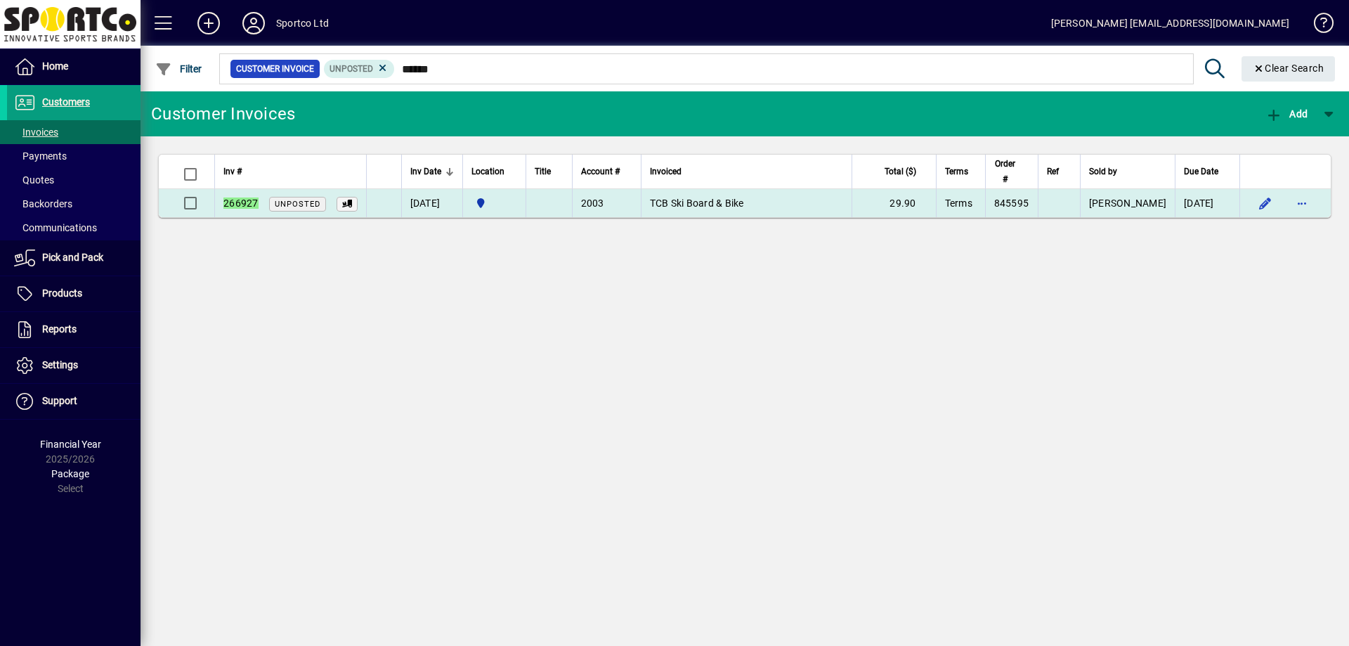
click at [690, 204] on span "TCB Ski Board & Bike" at bounding box center [697, 202] width 94 height 11
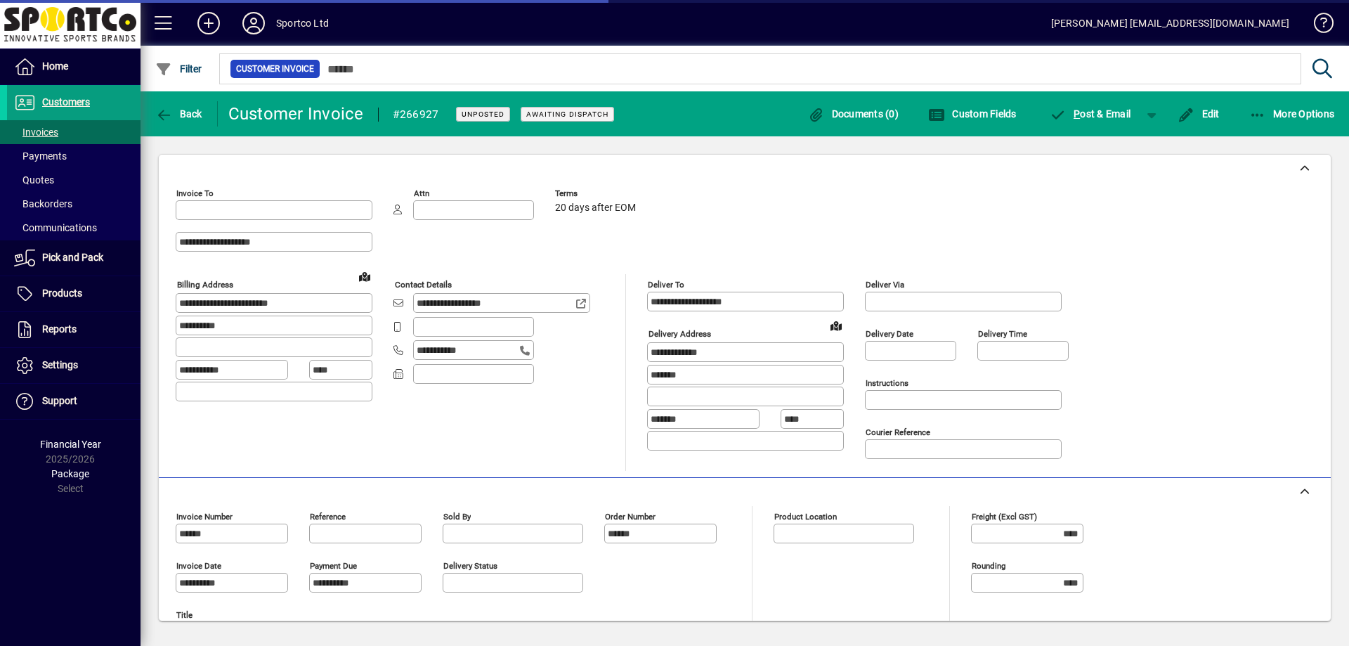
type input "**********"
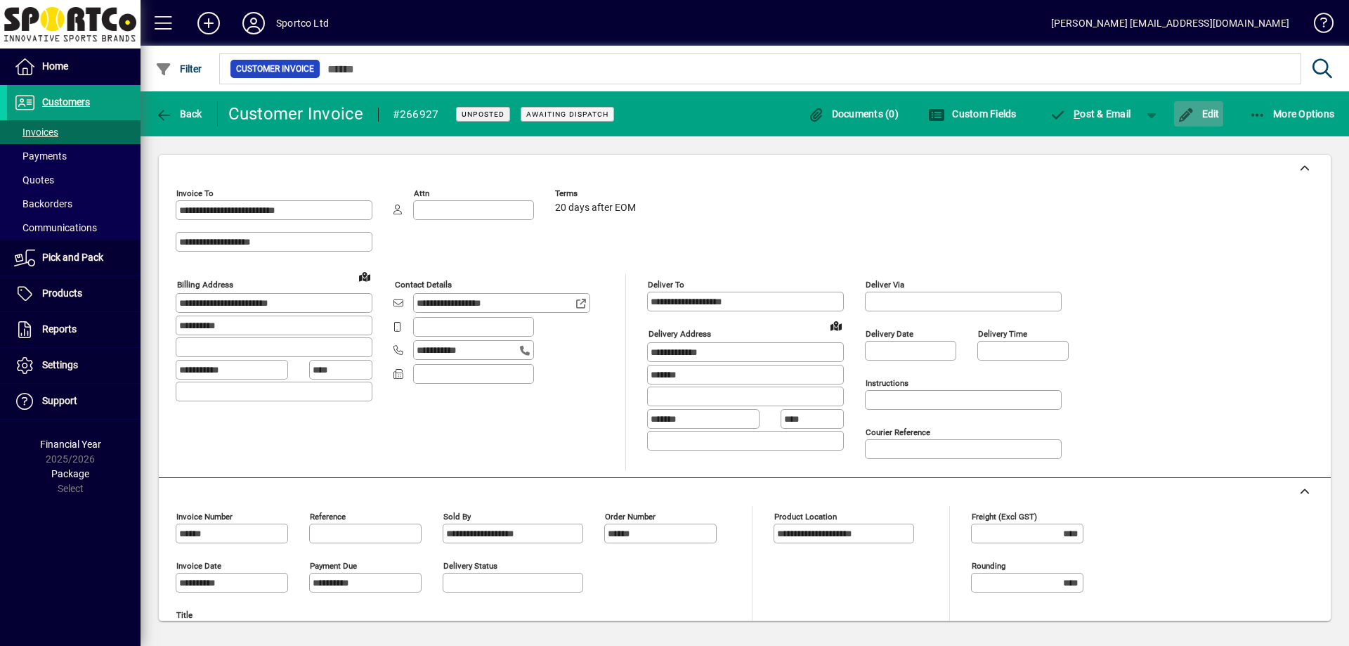
click at [1187, 108] on icon "button" at bounding box center [1186, 115] width 18 height 14
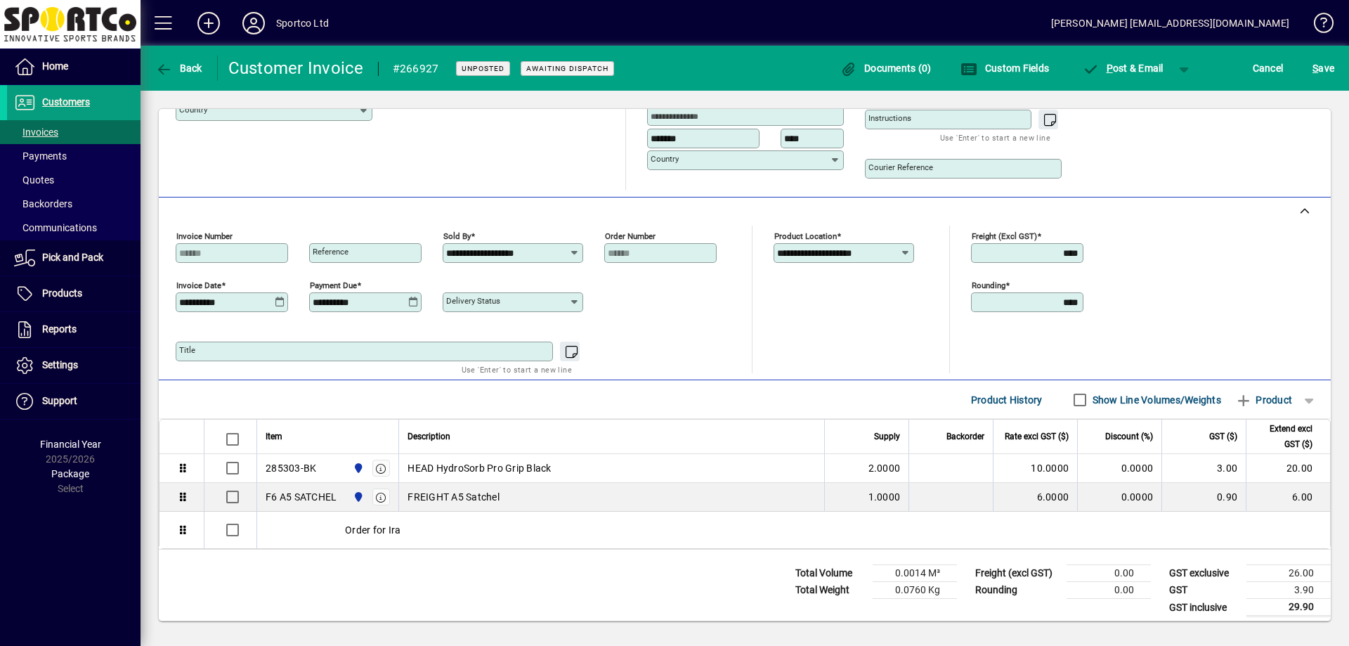
scroll to position [242, 0]
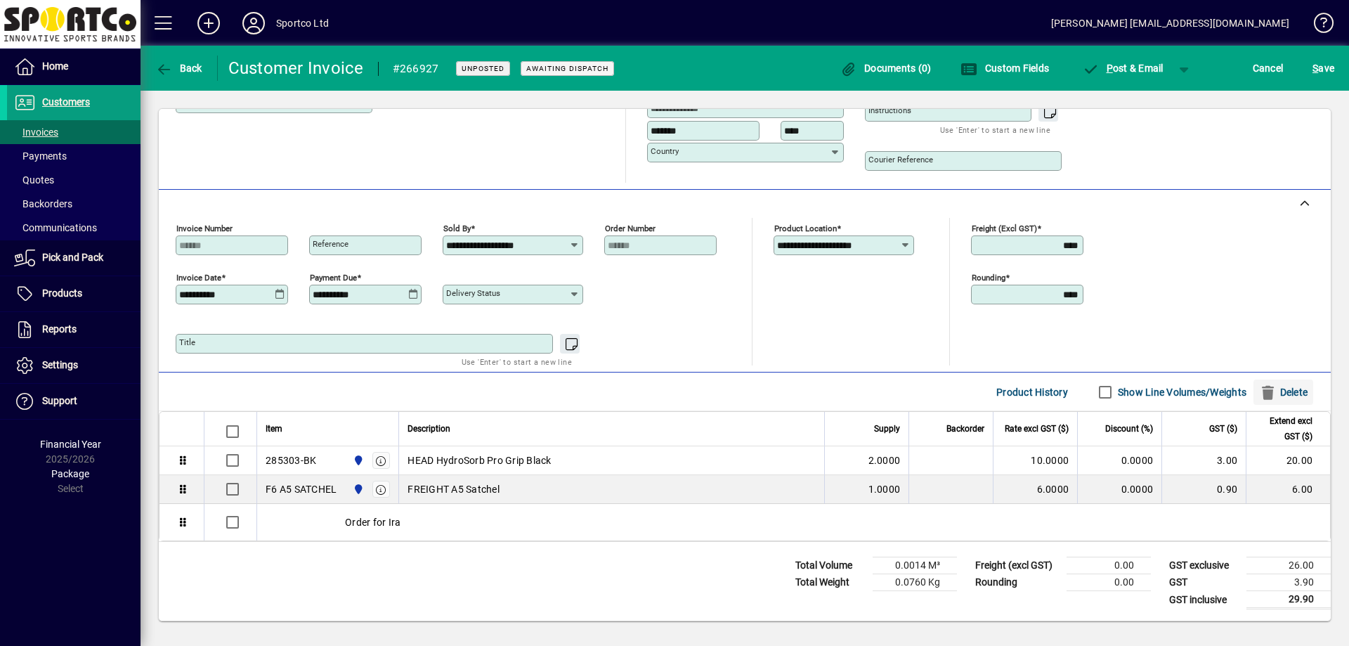
click at [1294, 393] on span "Delete" at bounding box center [1283, 392] width 48 height 22
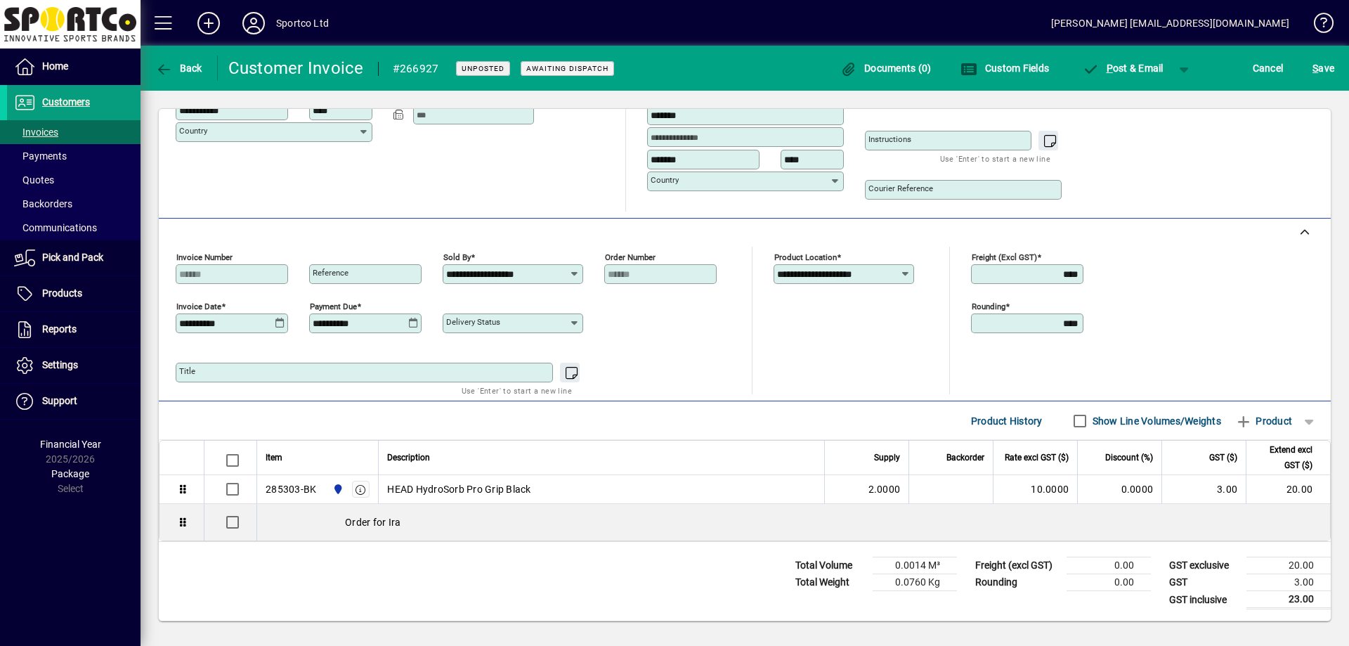
scroll to position [214, 0]
click at [1332, 70] on span "S ave" at bounding box center [1323, 68] width 22 height 22
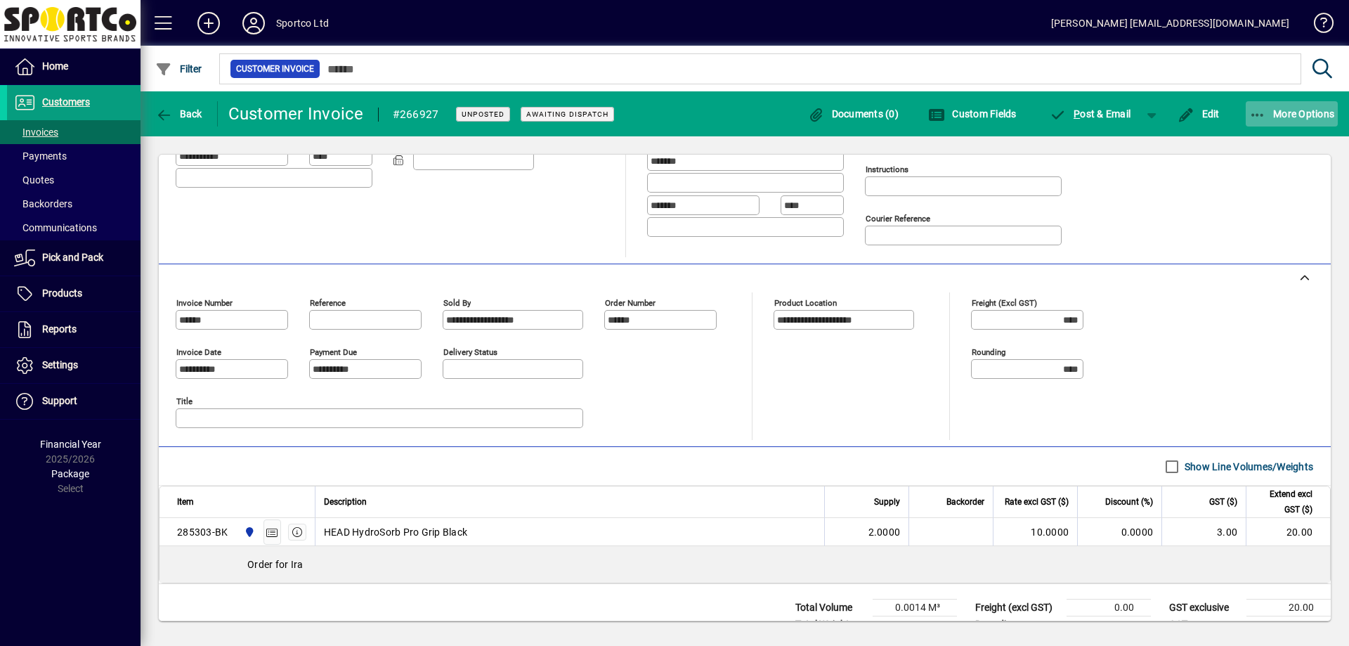
click at [1279, 110] on span "More Options" at bounding box center [1292, 113] width 86 height 11
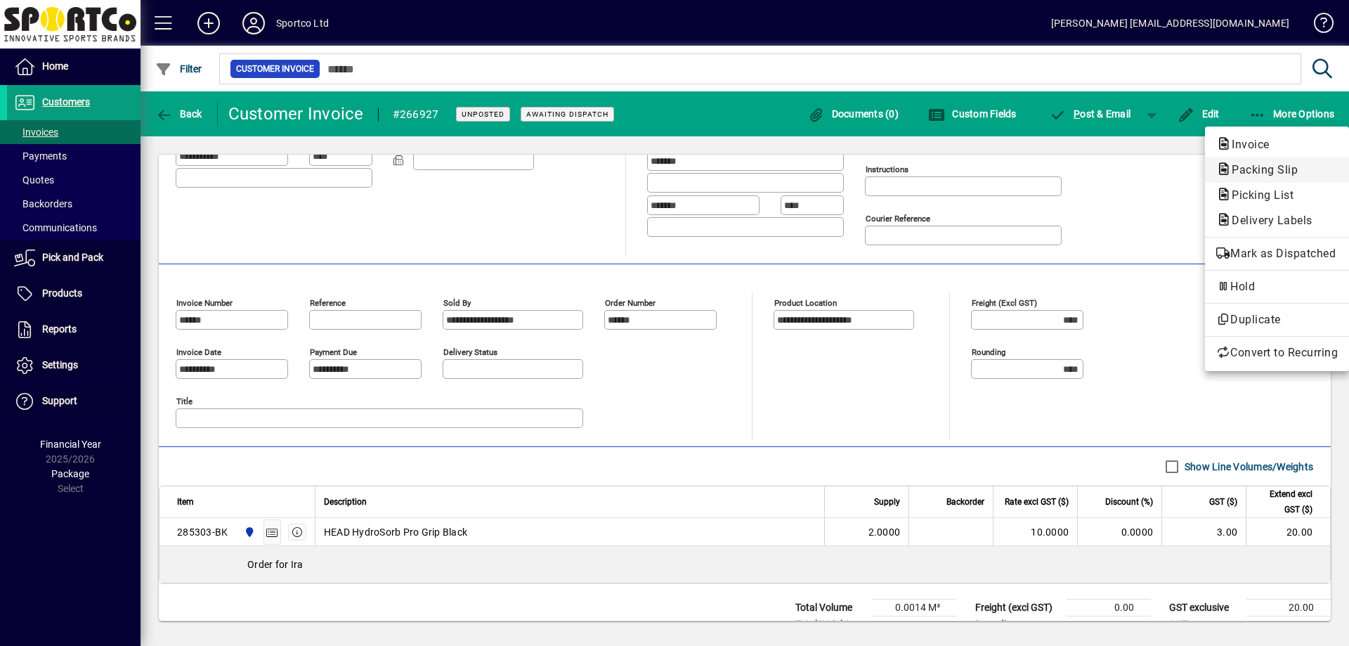
click at [1245, 172] on span "Packing Slip" at bounding box center [1260, 169] width 89 height 13
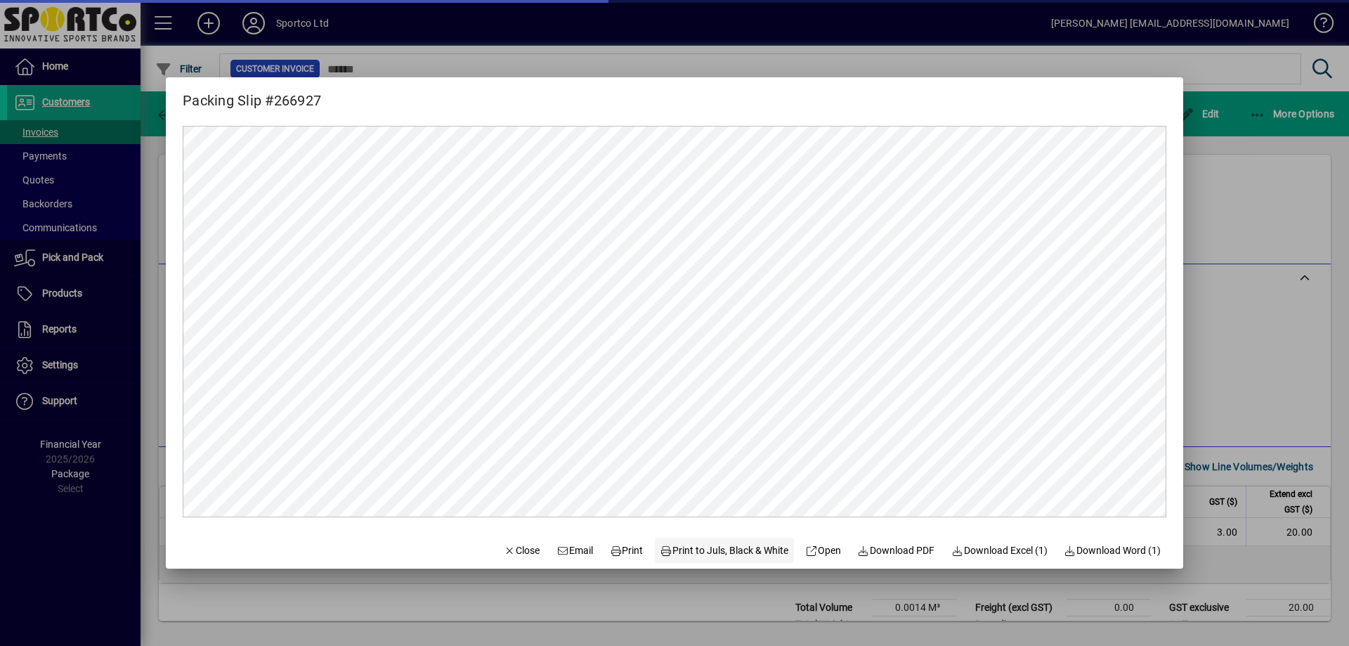
scroll to position [0, 0]
click at [620, 555] on span "Print" at bounding box center [627, 550] width 34 height 15
click at [1237, 186] on div at bounding box center [674, 323] width 1349 height 646
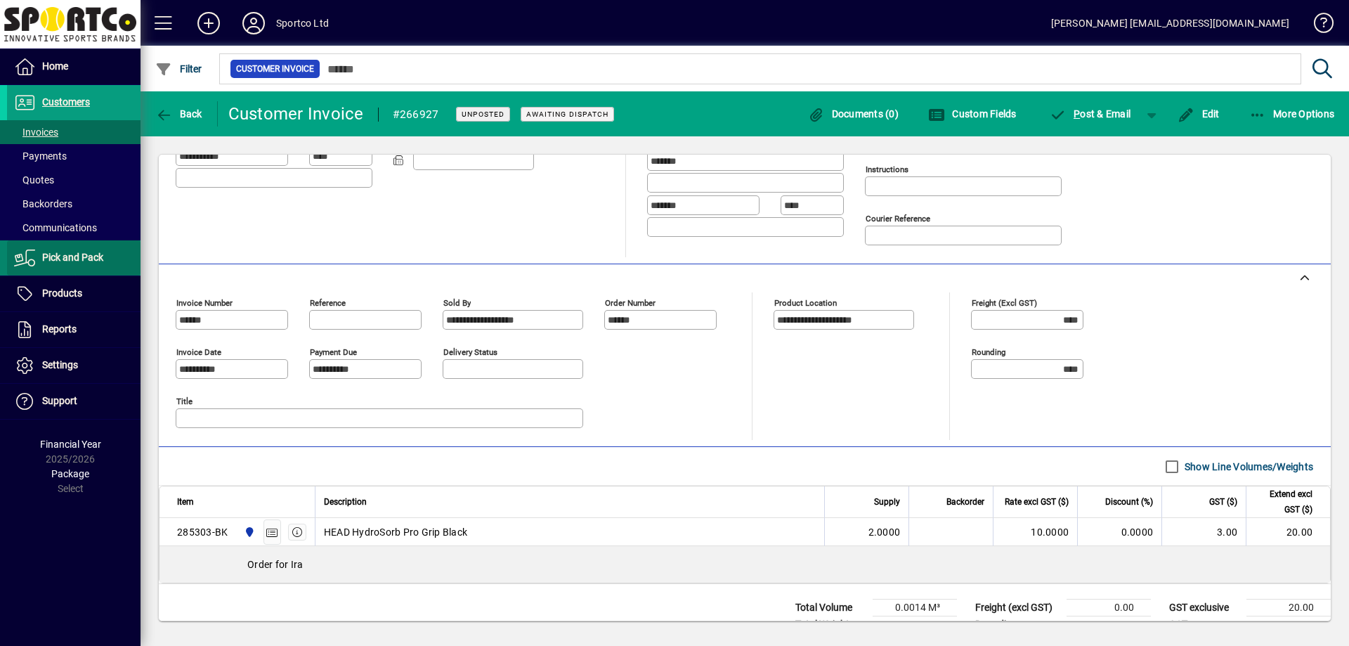
click at [84, 263] on span "Pick and Pack" at bounding box center [72, 256] width 61 height 11
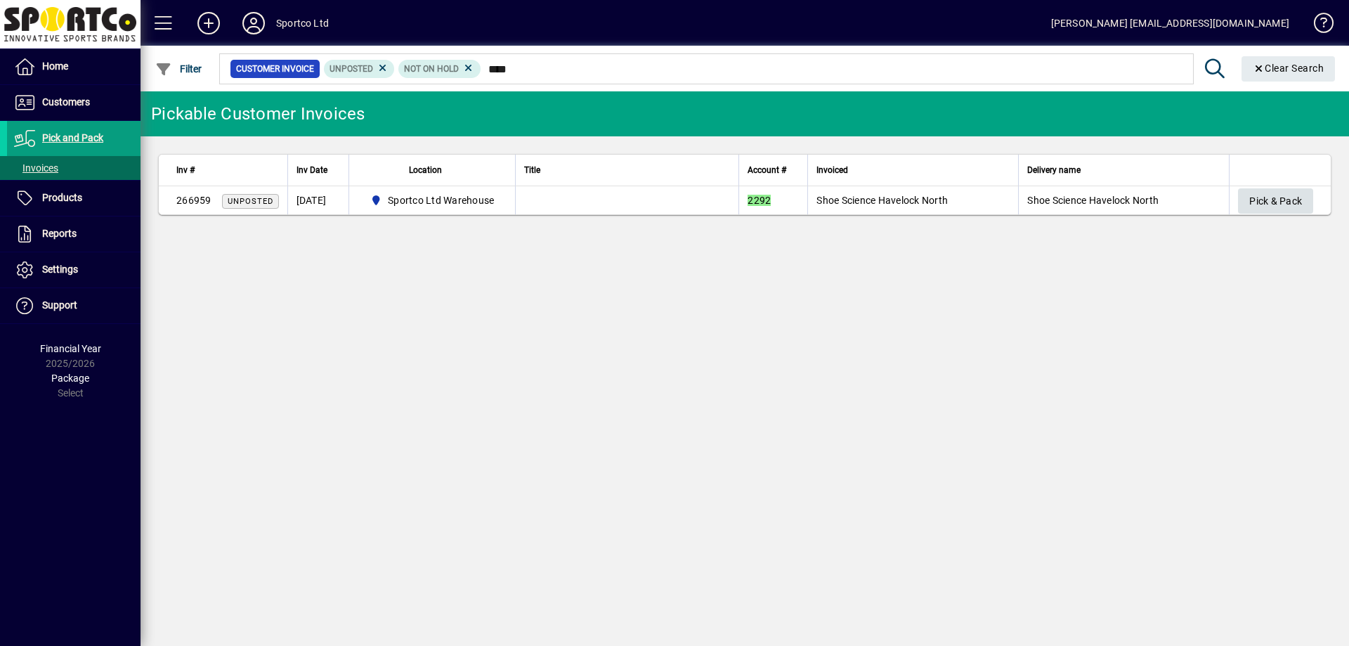
type input "****"
click at [1266, 202] on span "Pick & Pack" at bounding box center [1275, 201] width 53 height 23
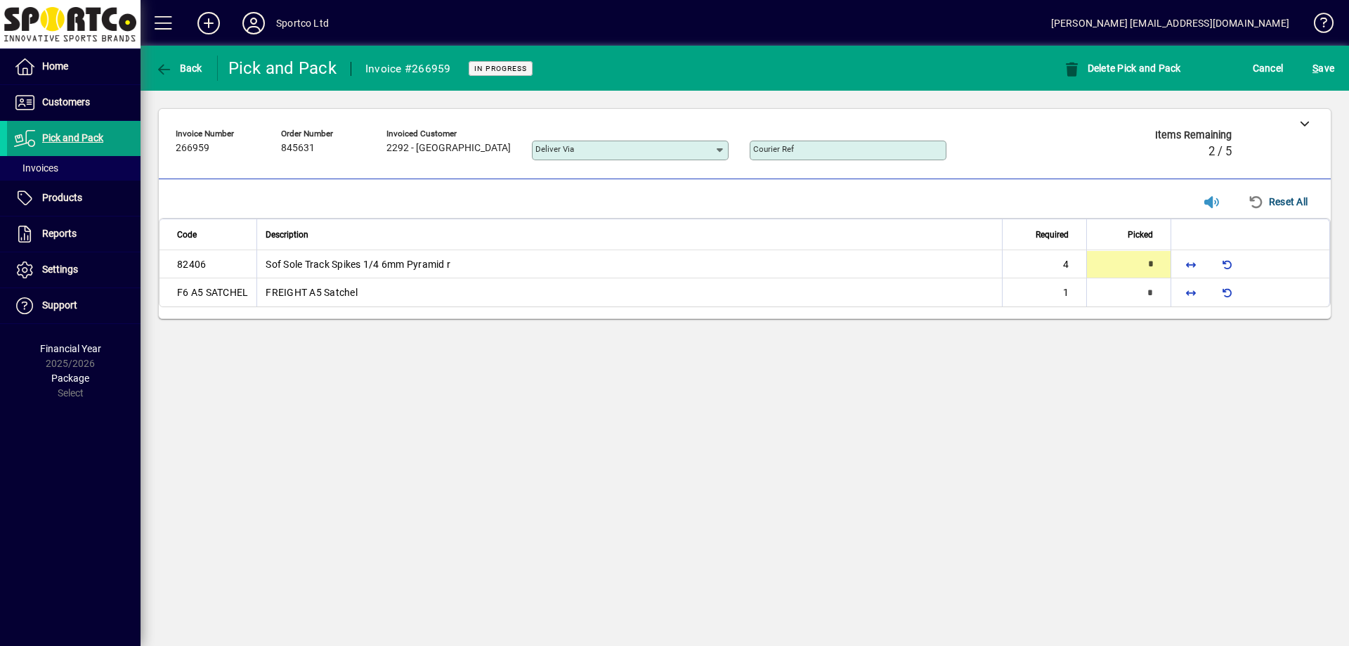
type input "*"
click at [1190, 281] on span "button" at bounding box center [1191, 292] width 34 height 34
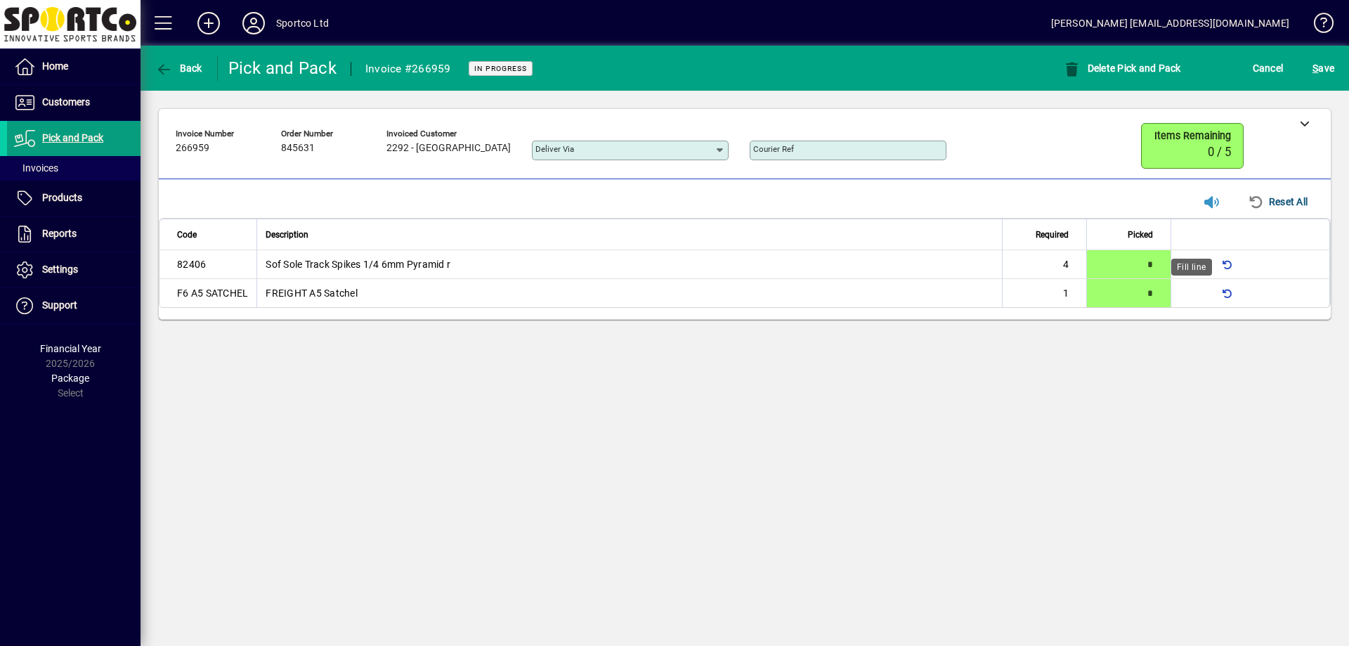
type input "*"
click at [1328, 68] on span "S ave" at bounding box center [1323, 68] width 22 height 22
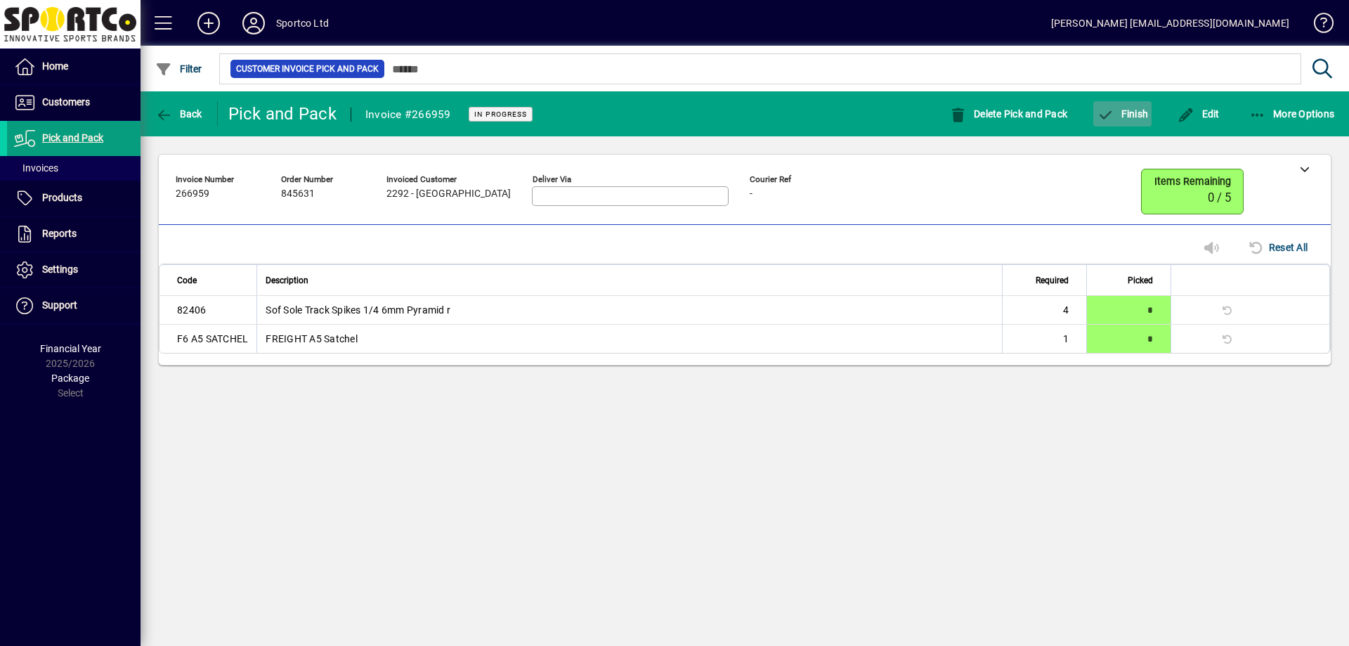
click at [1120, 120] on span "button" at bounding box center [1122, 114] width 58 height 34
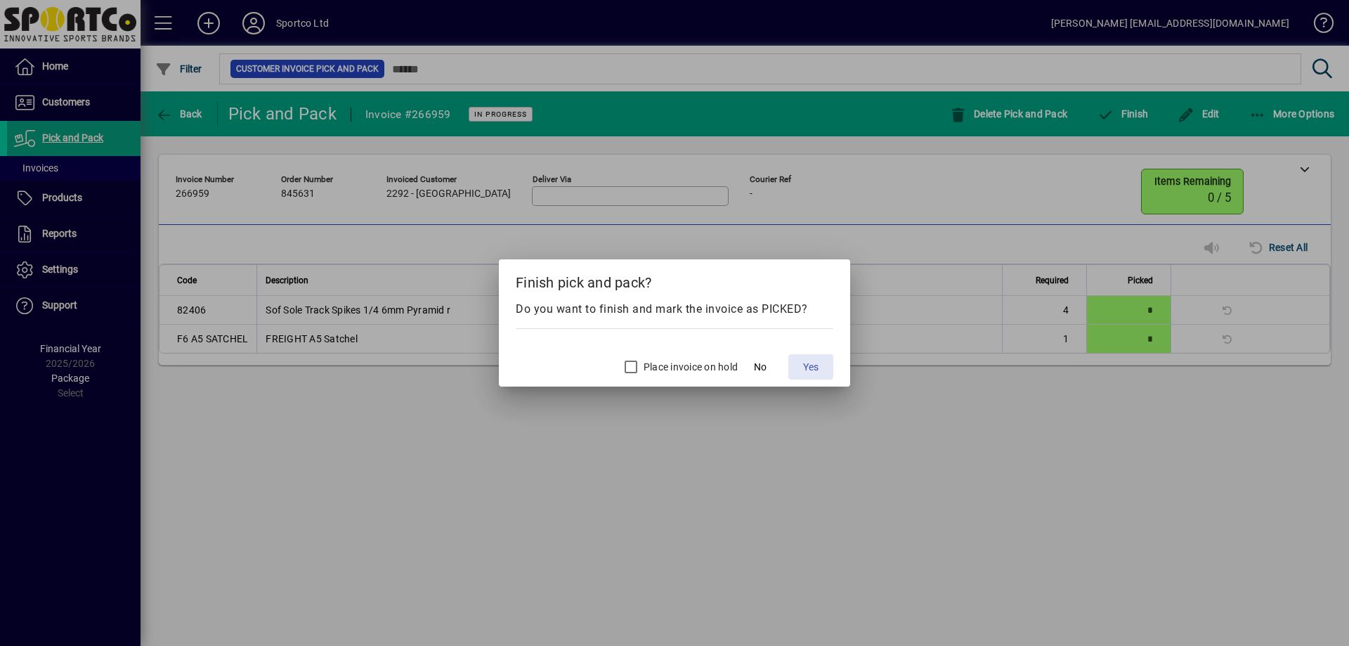
click at [811, 367] on span "Yes" at bounding box center [810, 367] width 15 height 15
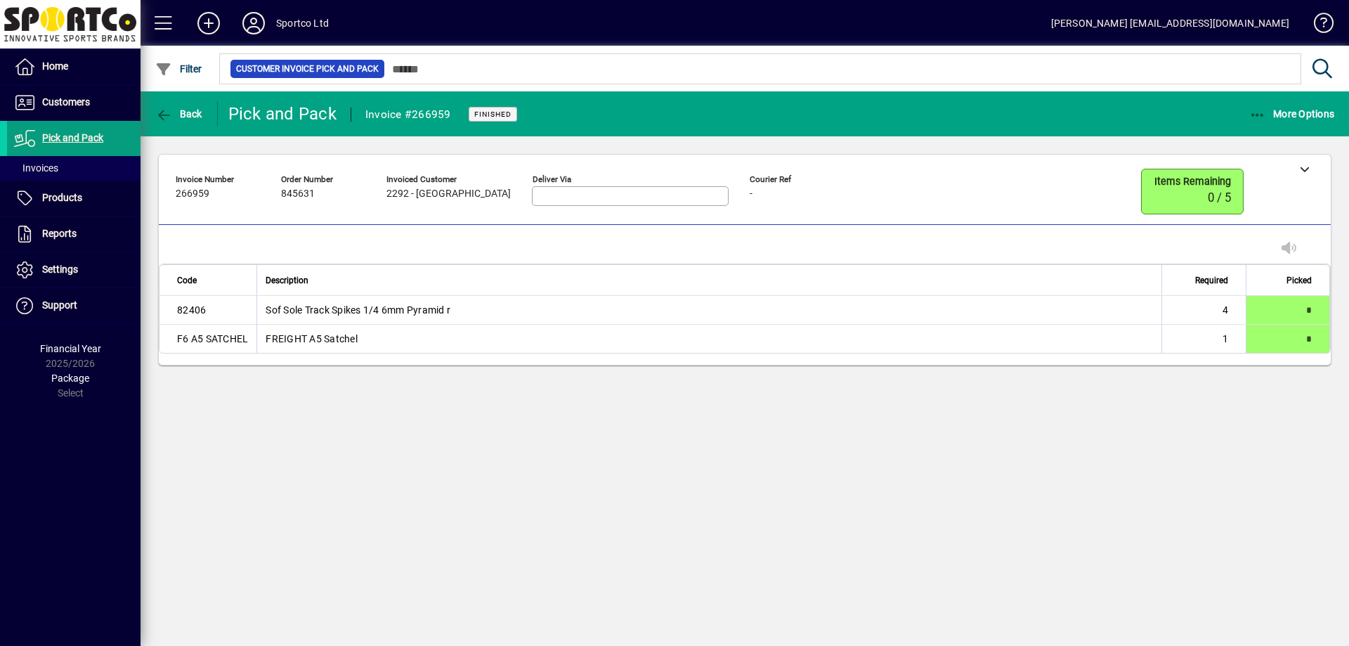
click at [193, 188] on span "266959" at bounding box center [193, 193] width 34 height 11
click at [194, 188] on span "266959" at bounding box center [193, 193] width 34 height 11
copy span "266959"
click at [261, 211] on div "Invoice number 266959 Order number 845631 Invoiced customer 2292 - Shoe Science…" at bounding box center [515, 193] width 679 height 49
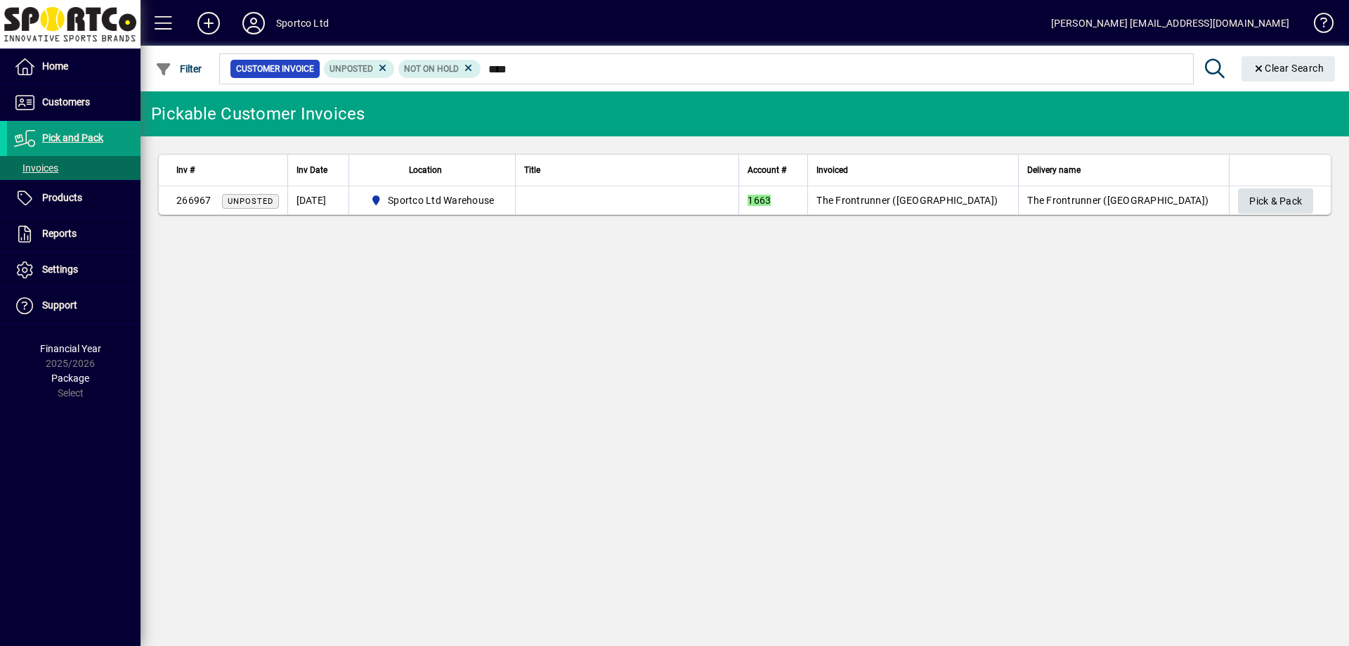
type input "****"
click at [1260, 199] on span "Pick & Pack" at bounding box center [1275, 201] width 53 height 23
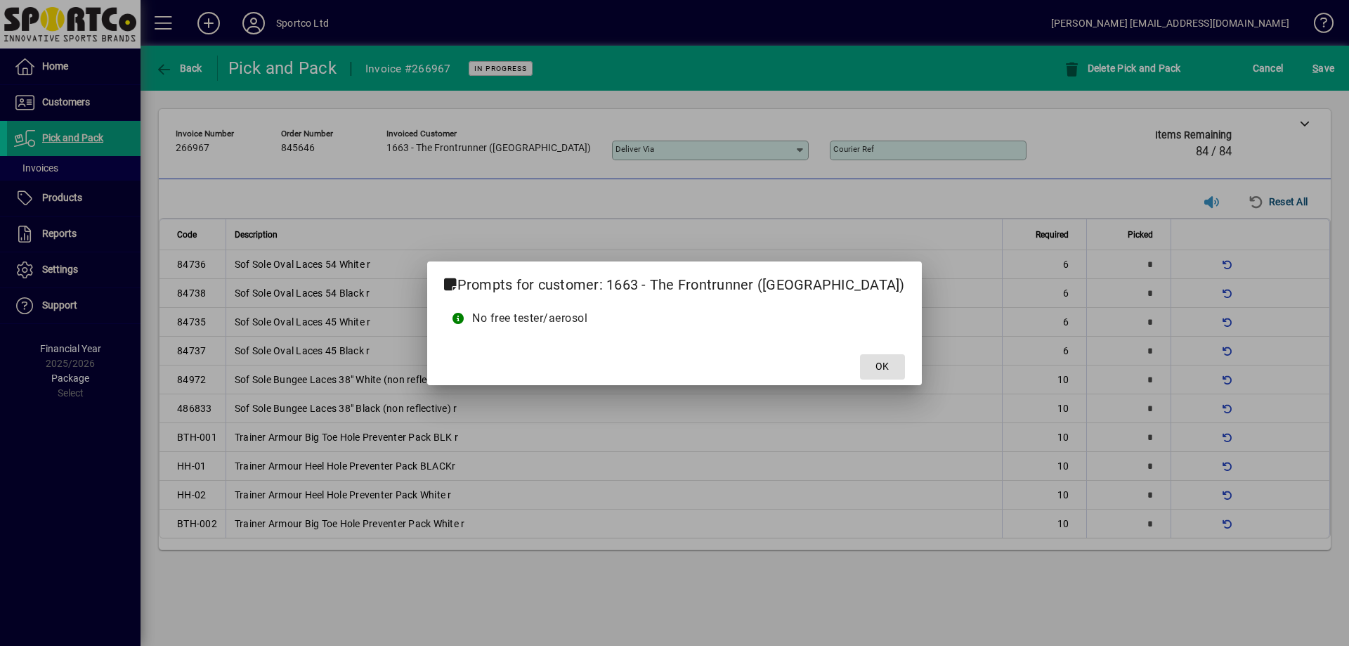
click at [875, 362] on span "OK" at bounding box center [881, 366] width 13 height 15
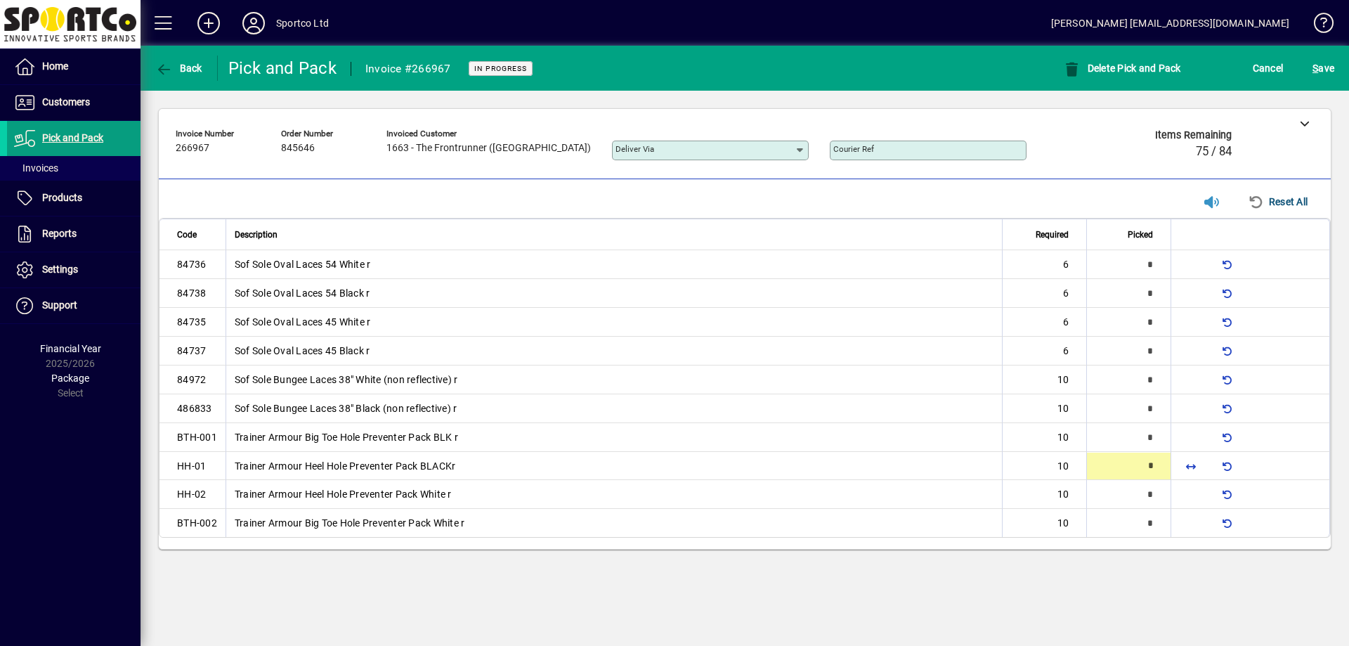
type input "**"
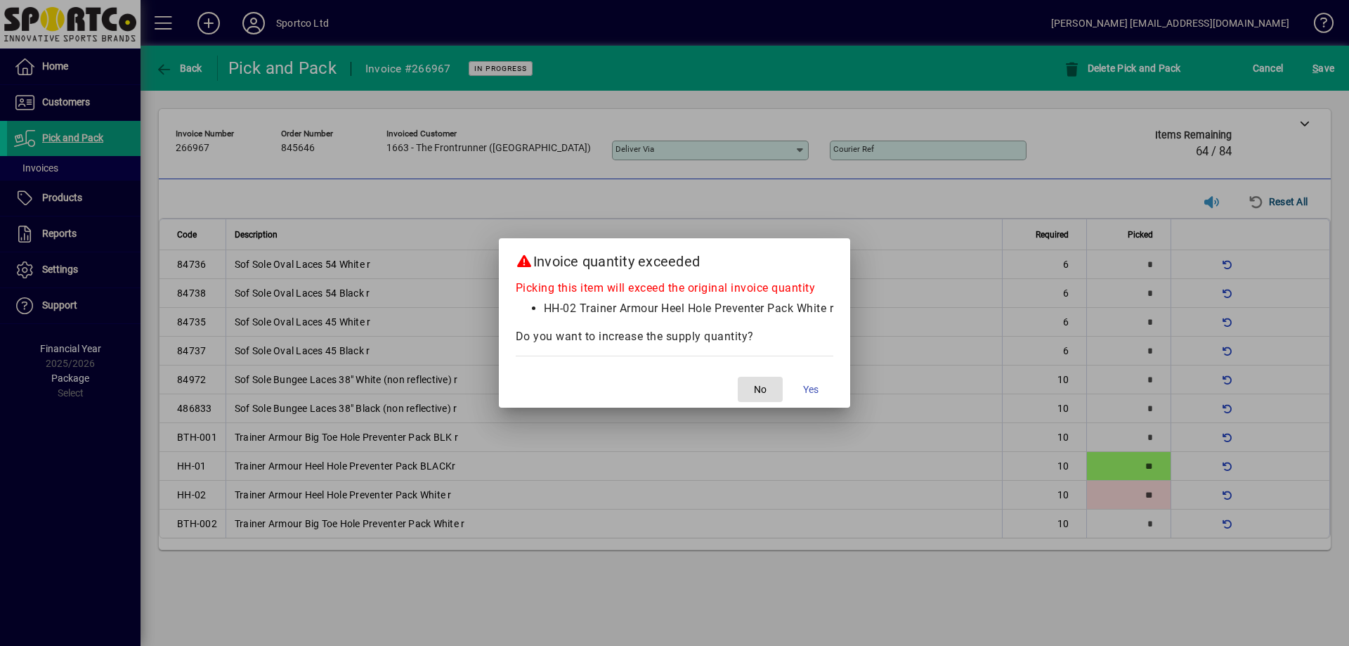
click at [755, 382] on span "button" at bounding box center [760, 389] width 45 height 34
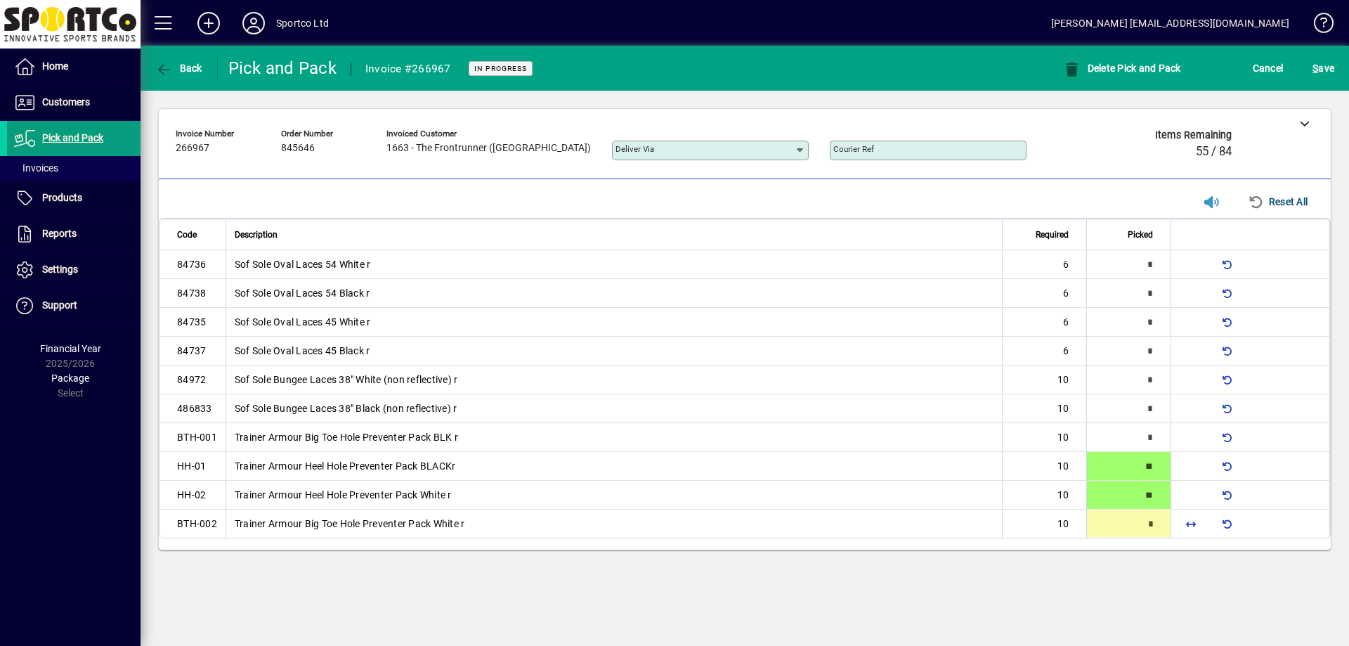
type input "**"
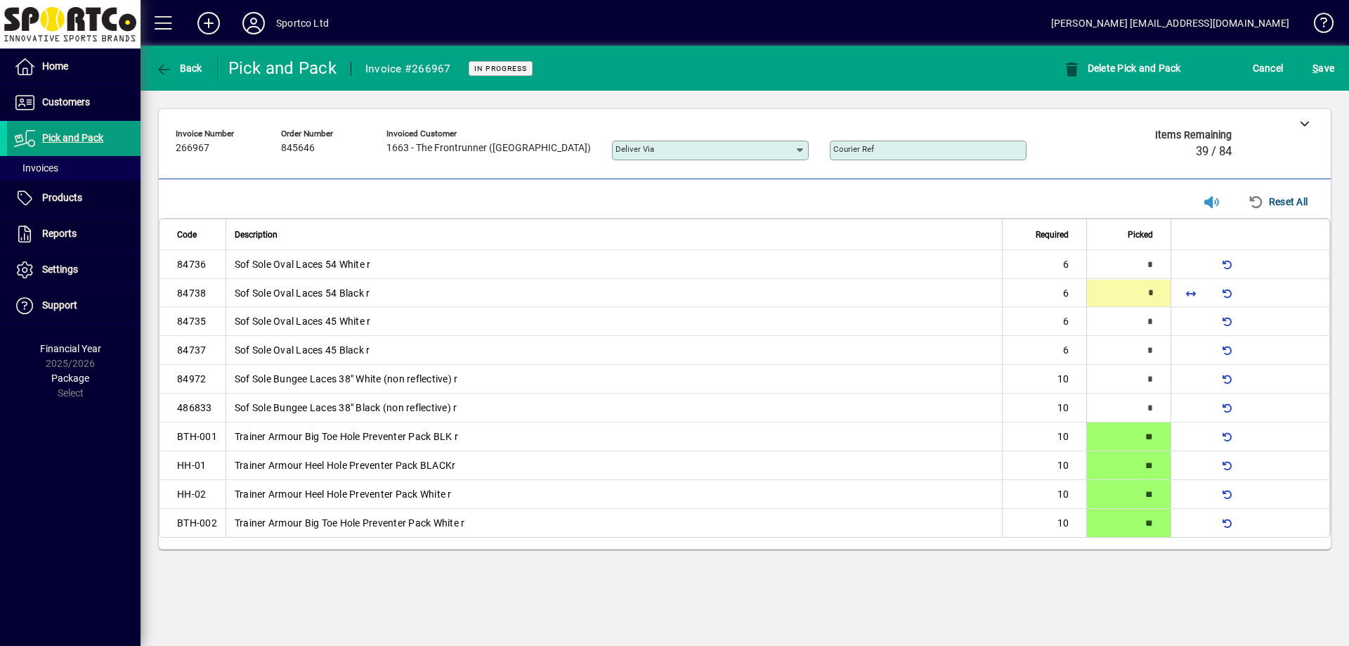
type input "*"
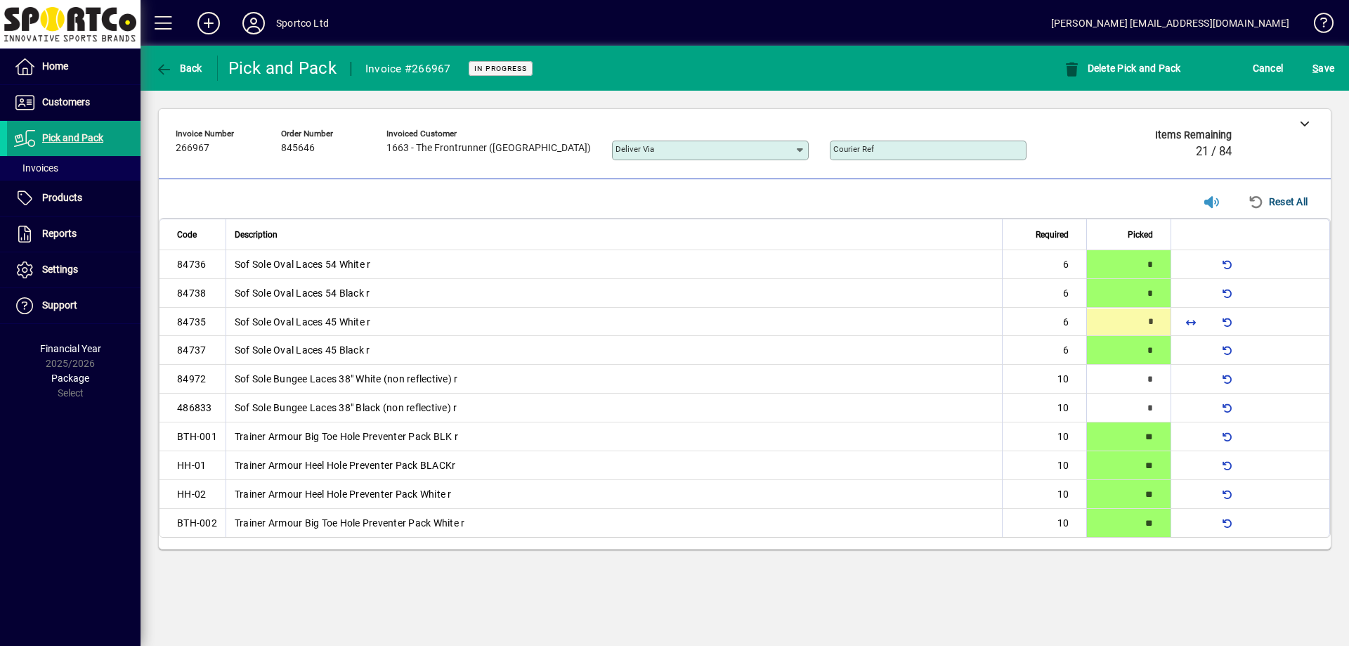
type input "*"
type input "**"
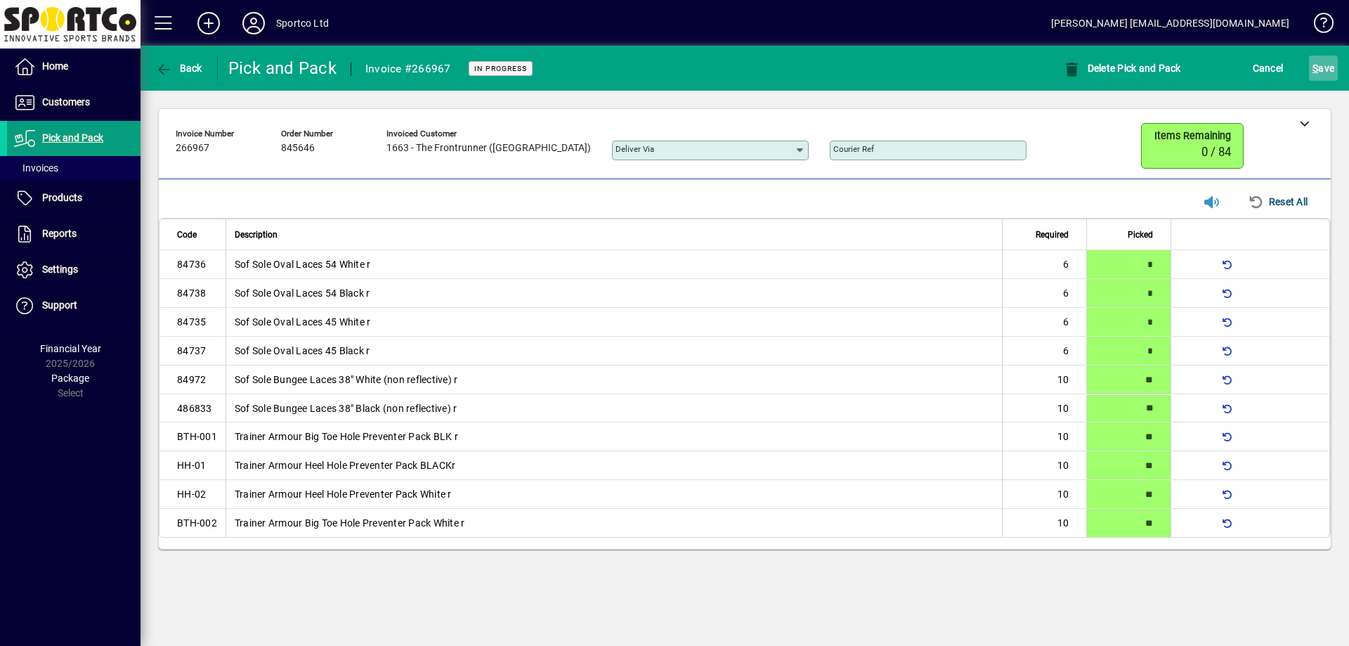
click at [1334, 74] on span "submit" at bounding box center [1323, 68] width 29 height 34
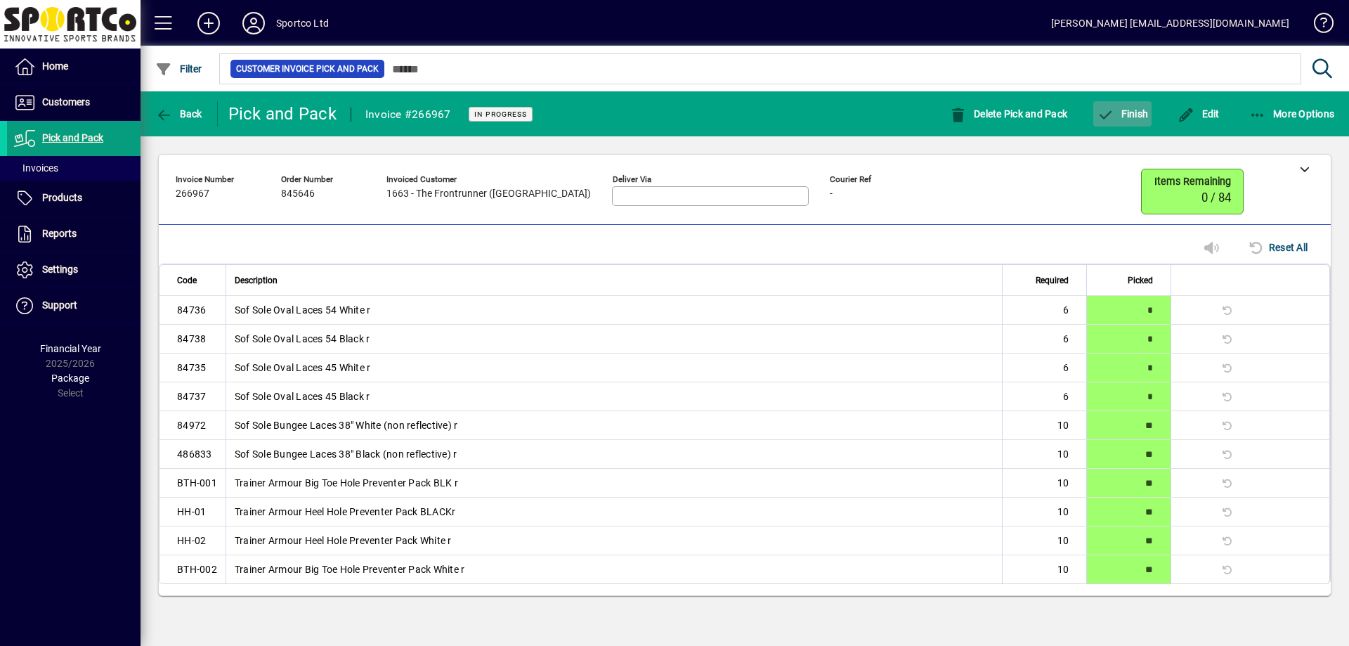
click at [1132, 116] on span "Finish" at bounding box center [1121, 113] width 51 height 11
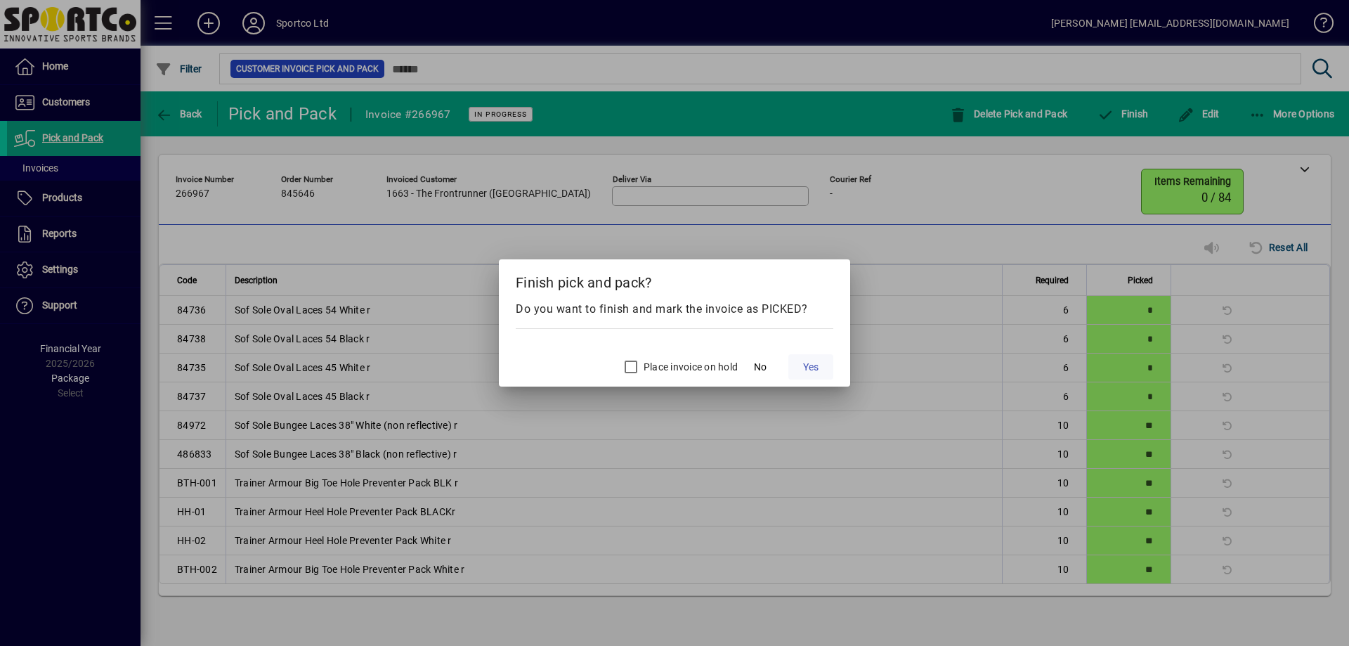
click at [816, 365] on span "Yes" at bounding box center [810, 367] width 15 height 15
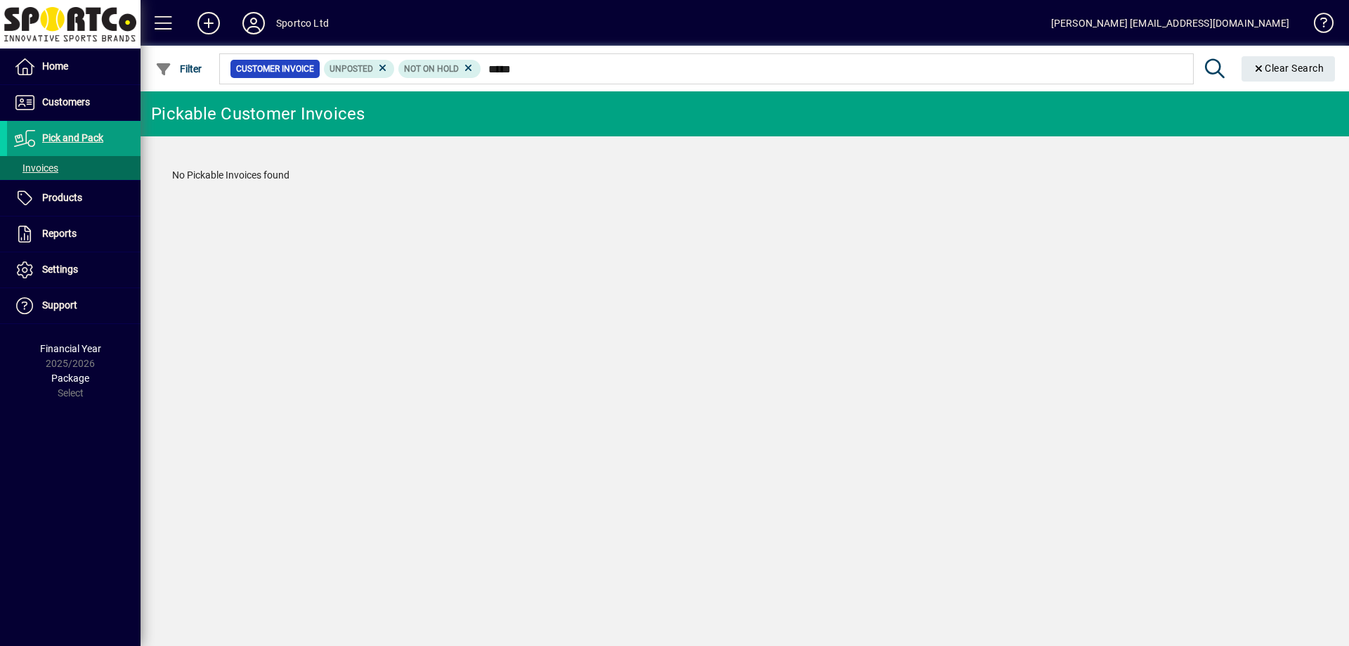
type input "******"
type input "*"
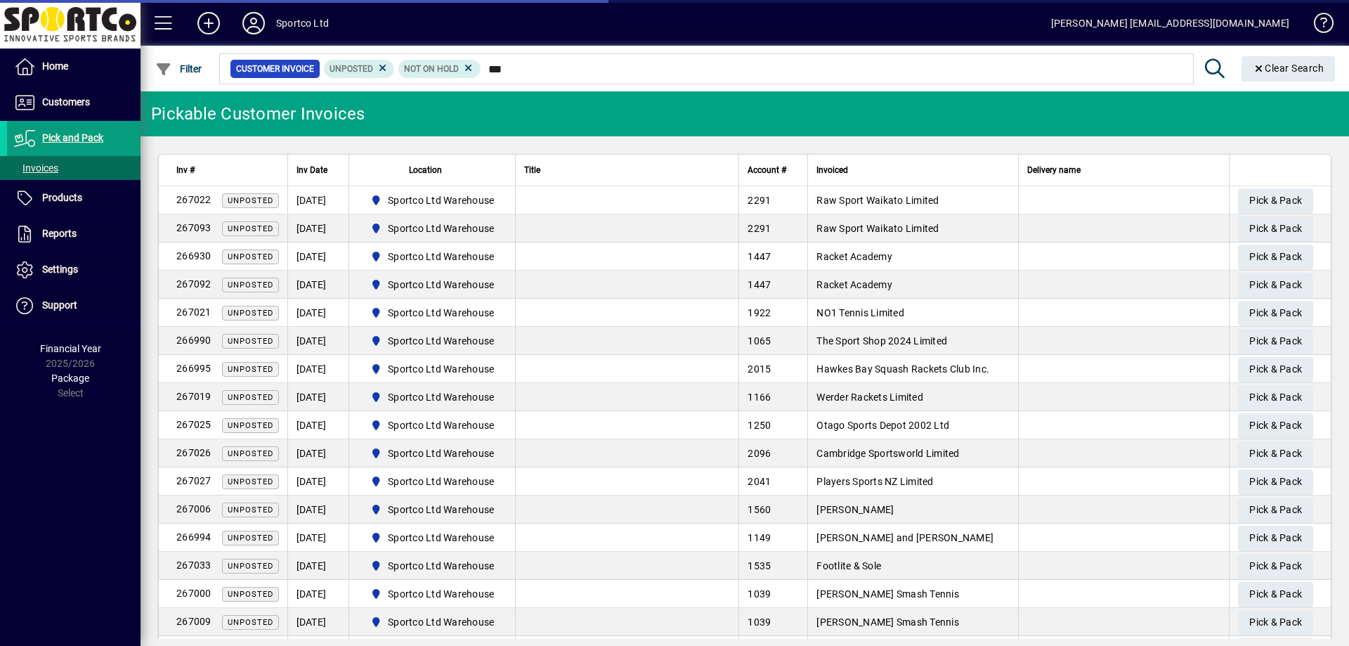
type input "****"
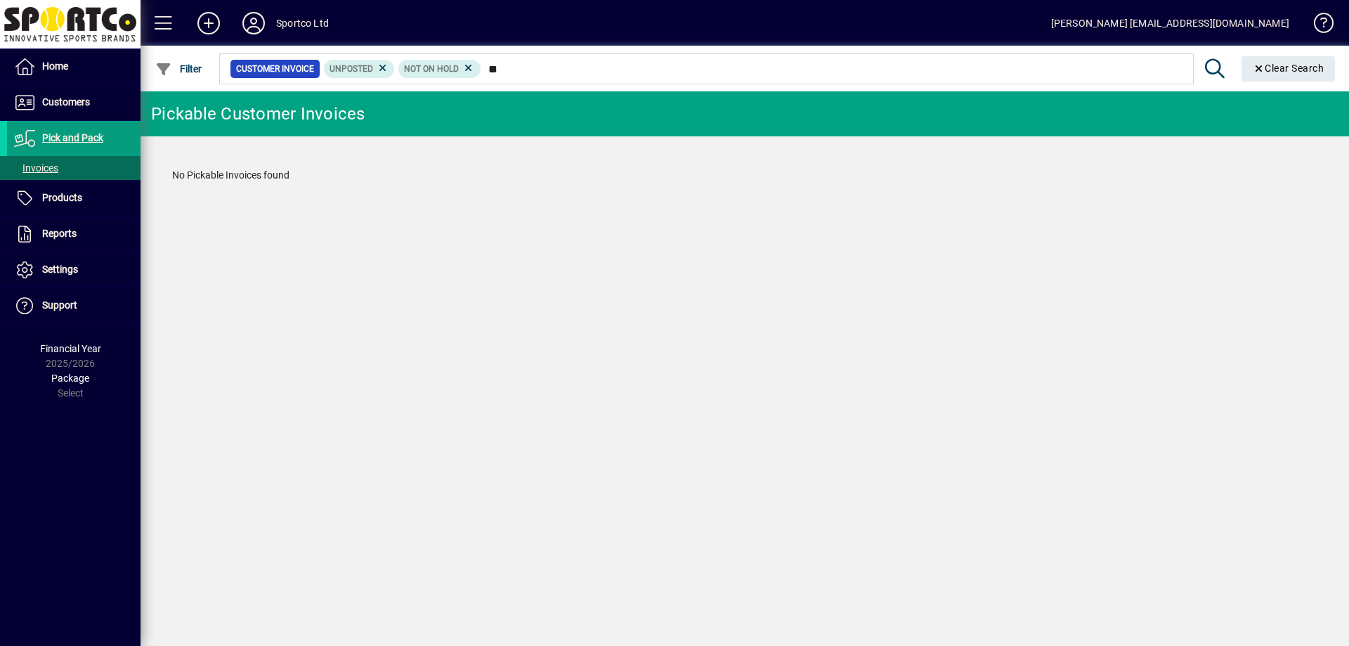
type input "*"
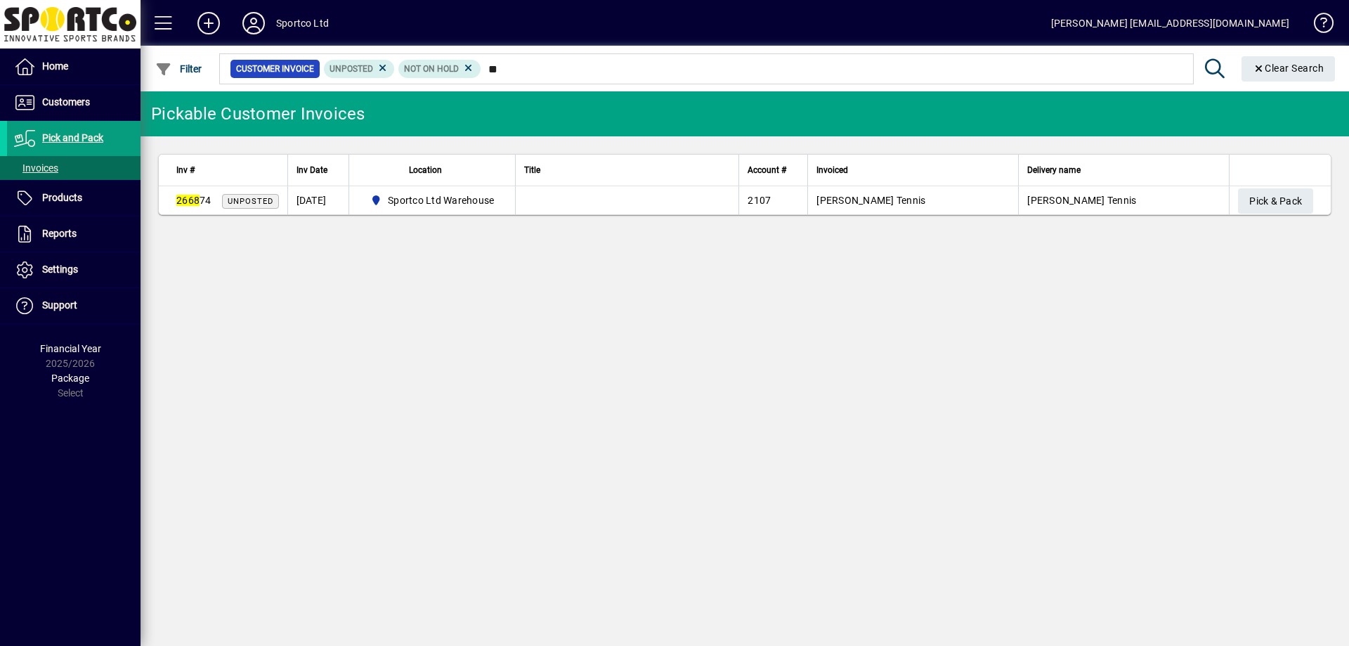
type input "*"
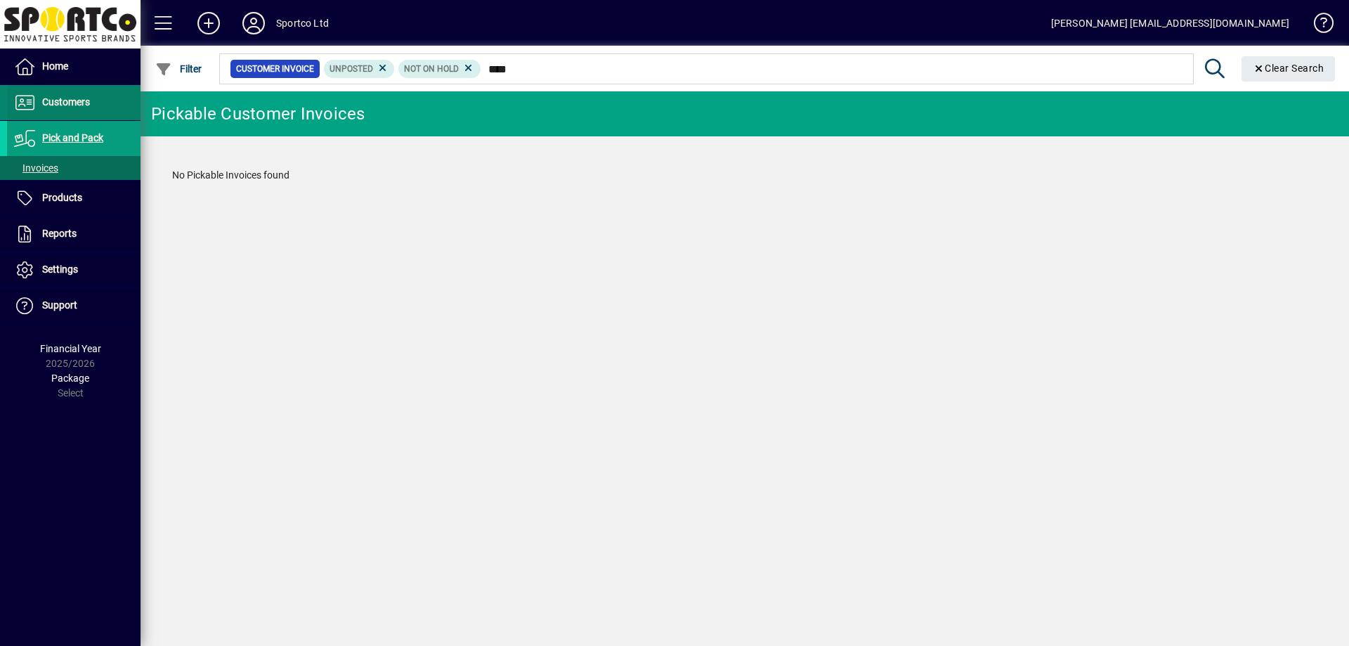
type input "****"
click at [74, 98] on span "Customers" at bounding box center [66, 101] width 48 height 11
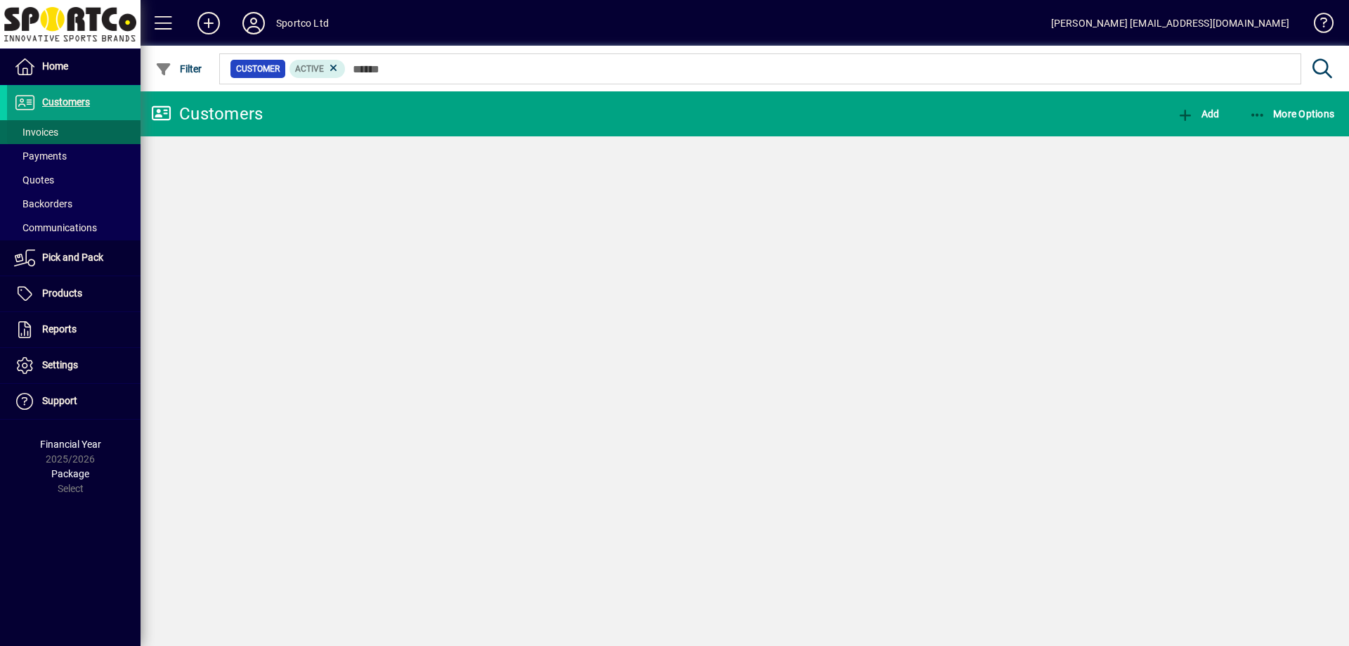
click at [63, 133] on span at bounding box center [73, 132] width 133 height 34
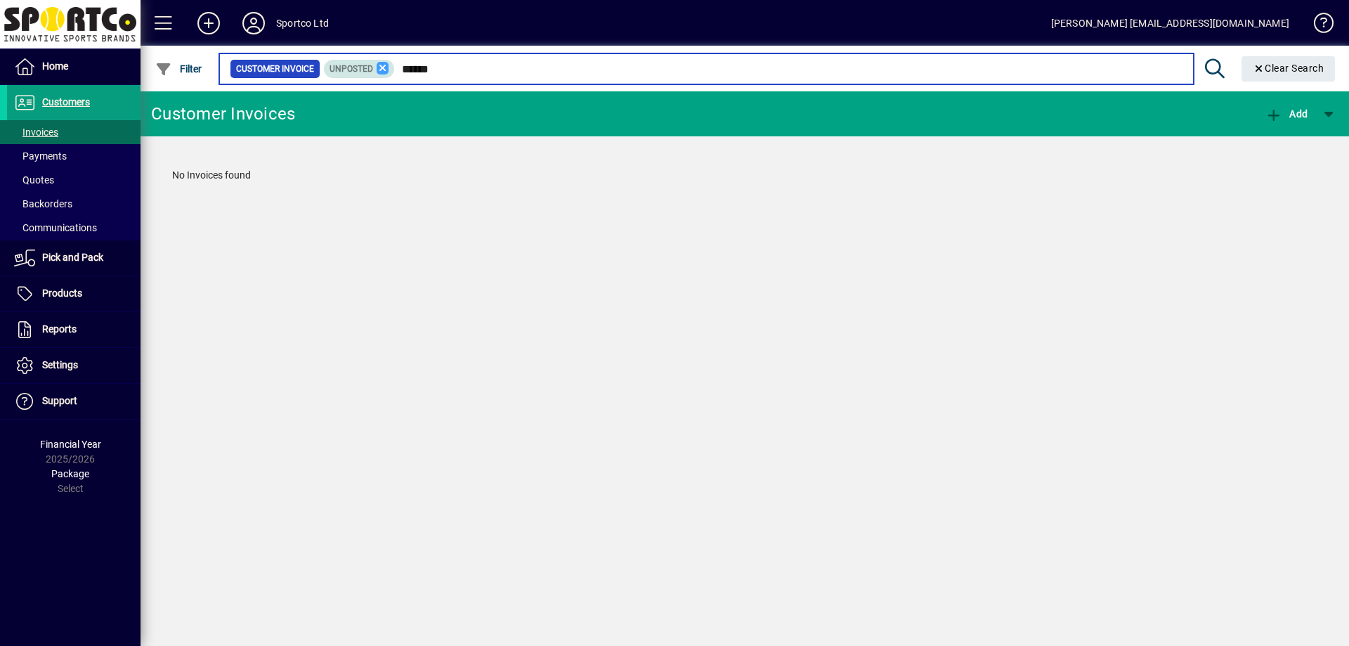
type input "******"
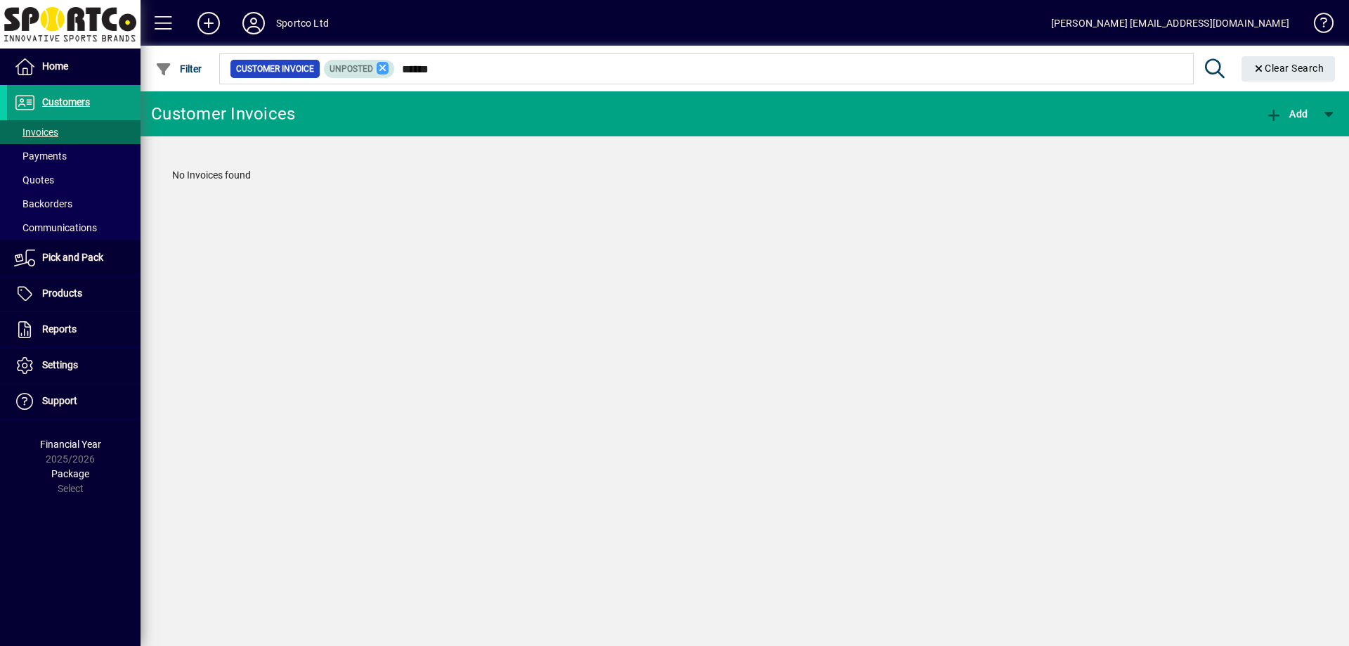
click at [380, 67] on icon at bounding box center [383, 68] width 13 height 13
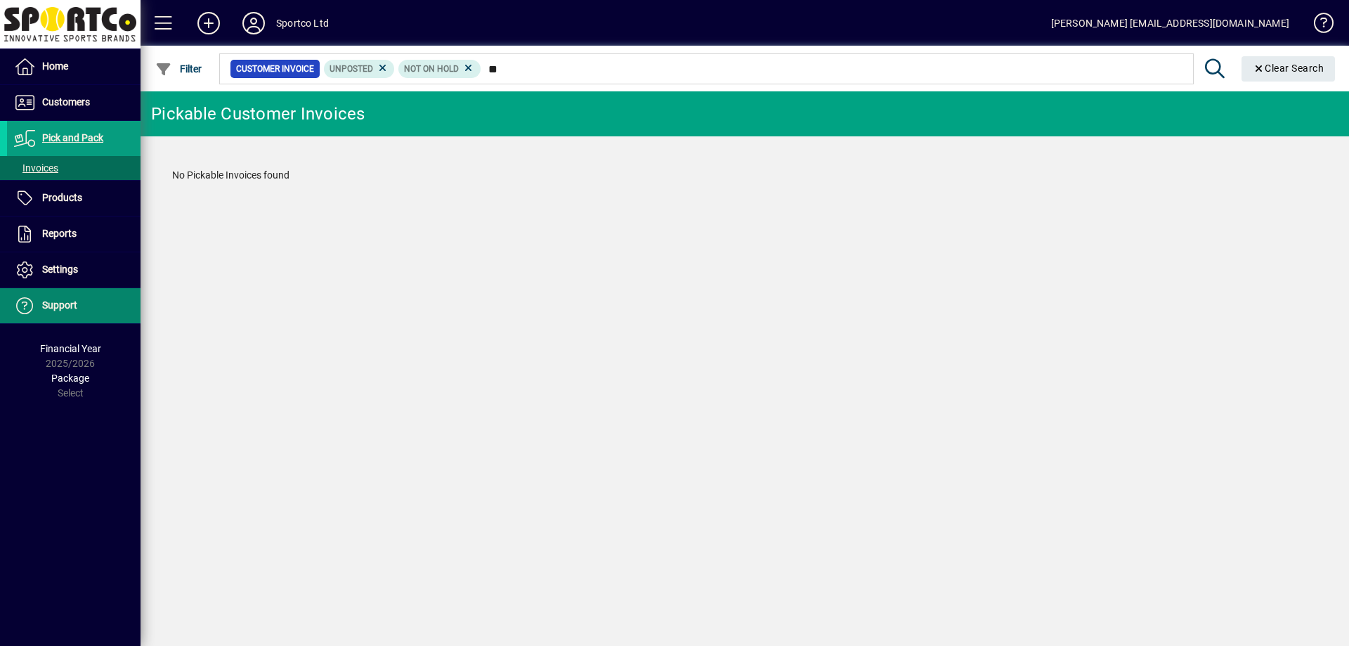
type input "*"
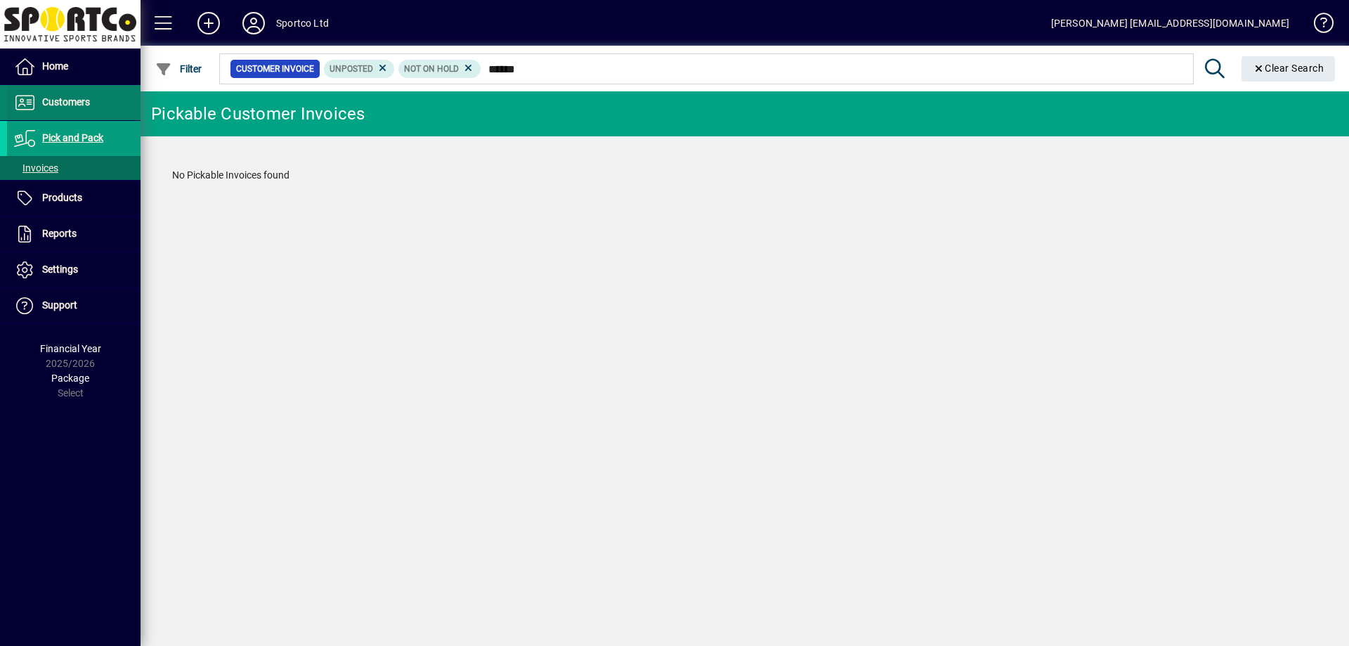
type input "******"
click at [69, 89] on span at bounding box center [73, 103] width 133 height 34
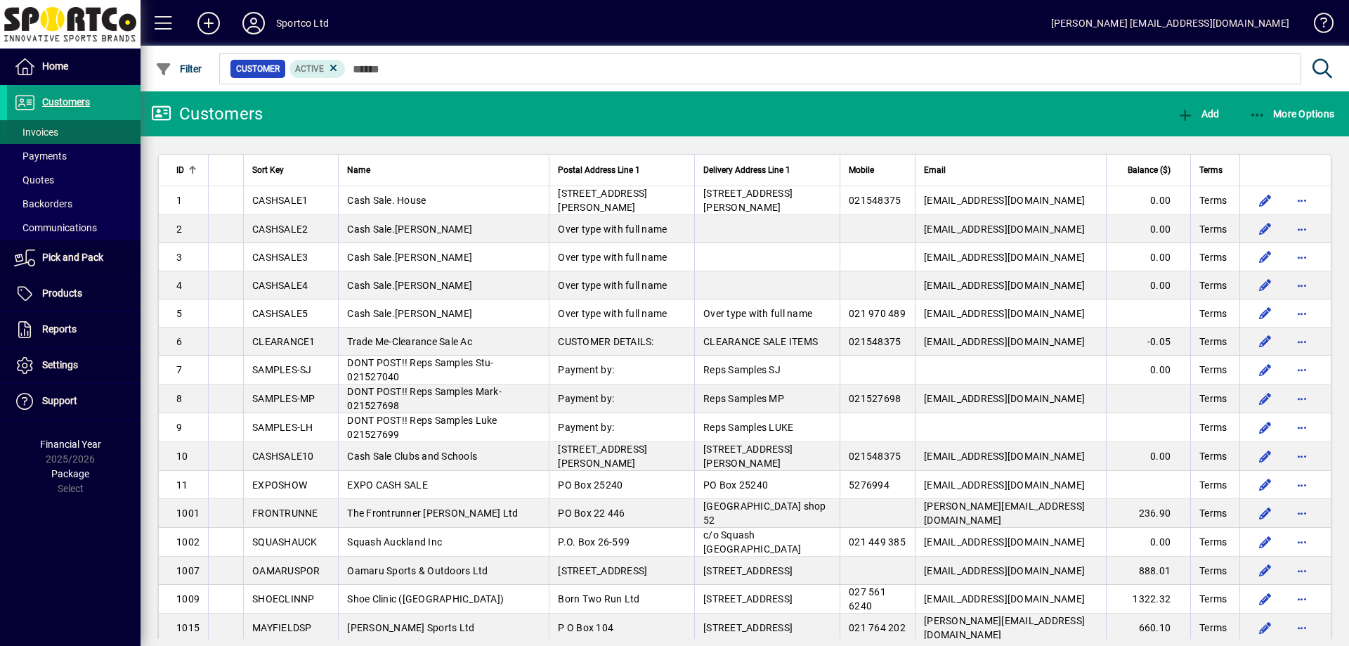
click at [84, 135] on span at bounding box center [73, 132] width 133 height 34
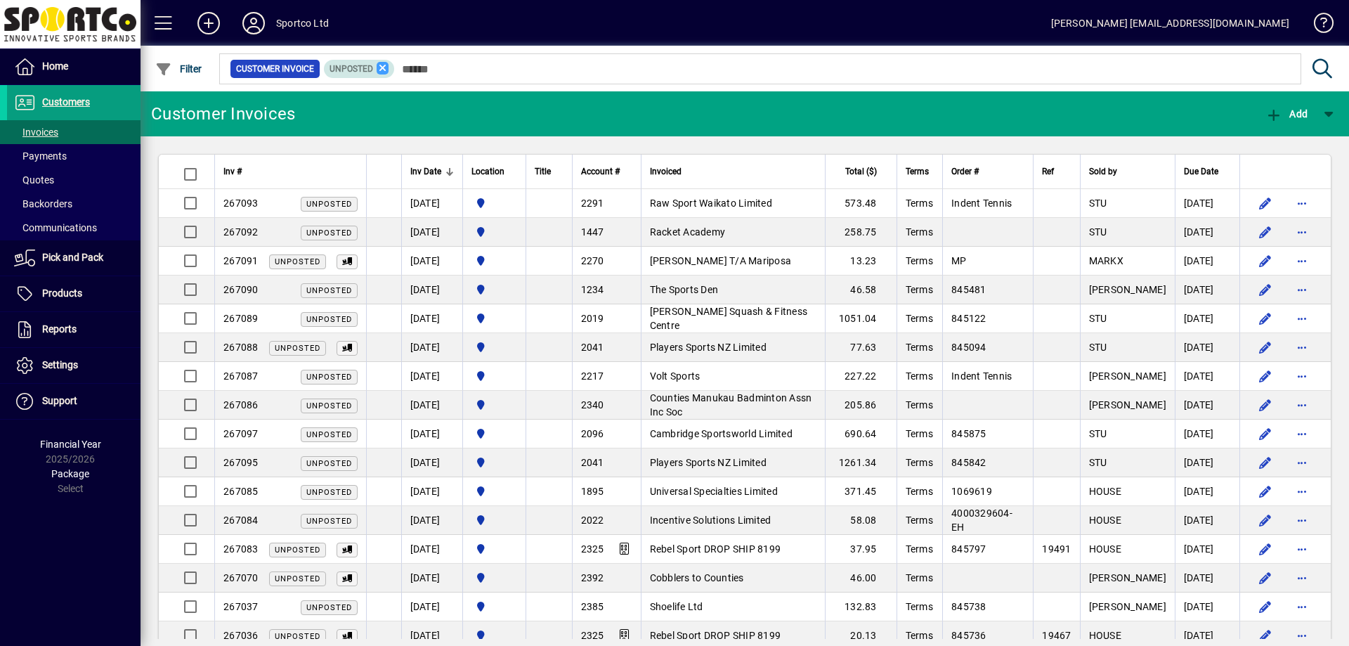
click at [384, 71] on icon at bounding box center [383, 68] width 13 height 13
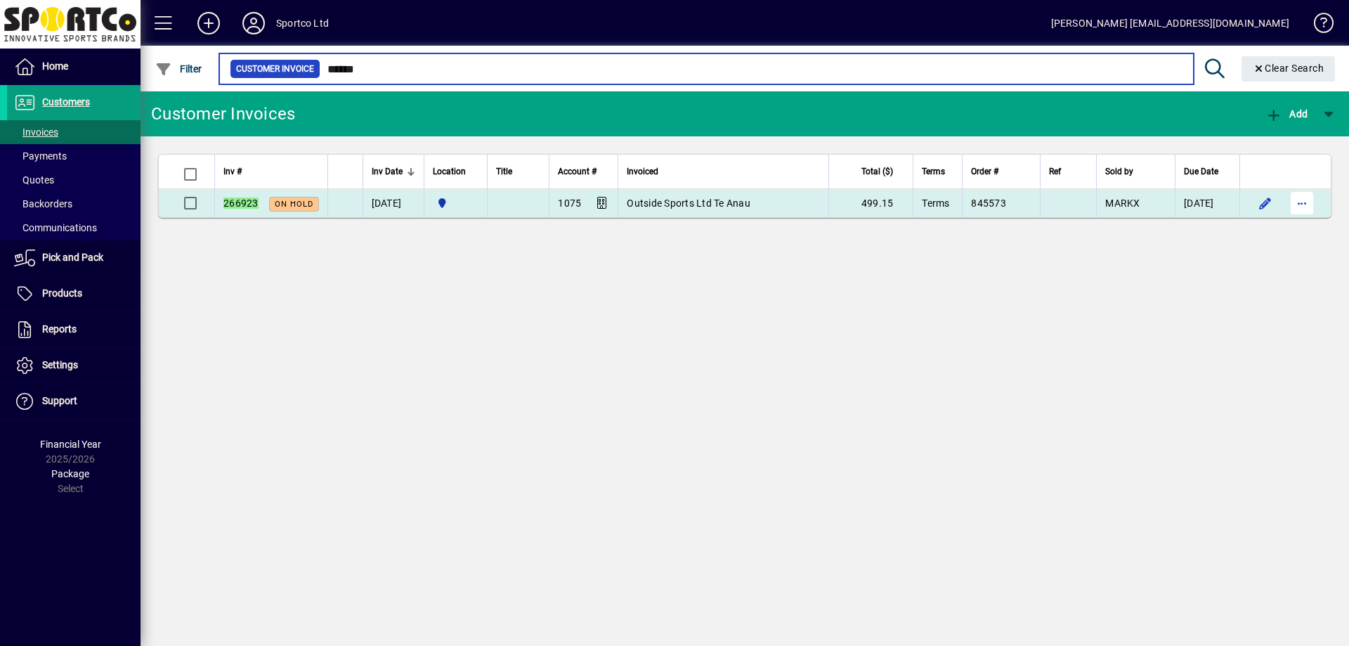
type input "******"
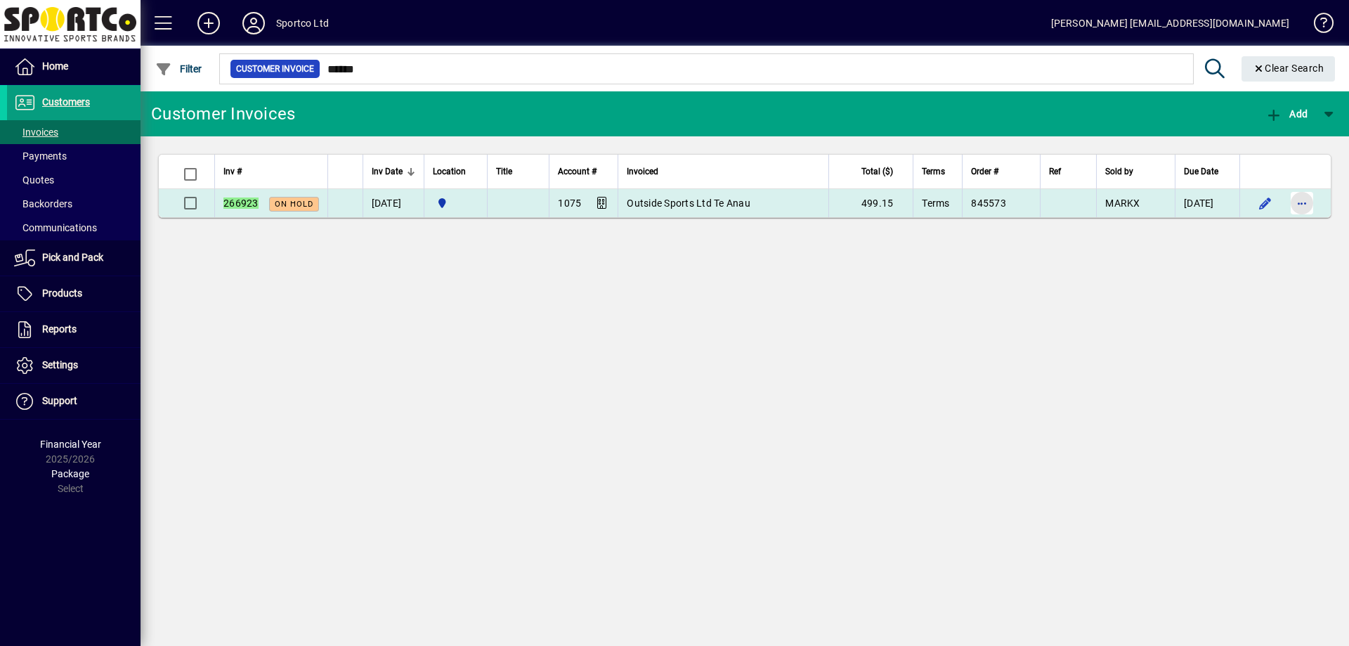
click at [1306, 202] on span "button" at bounding box center [1302, 203] width 34 height 34
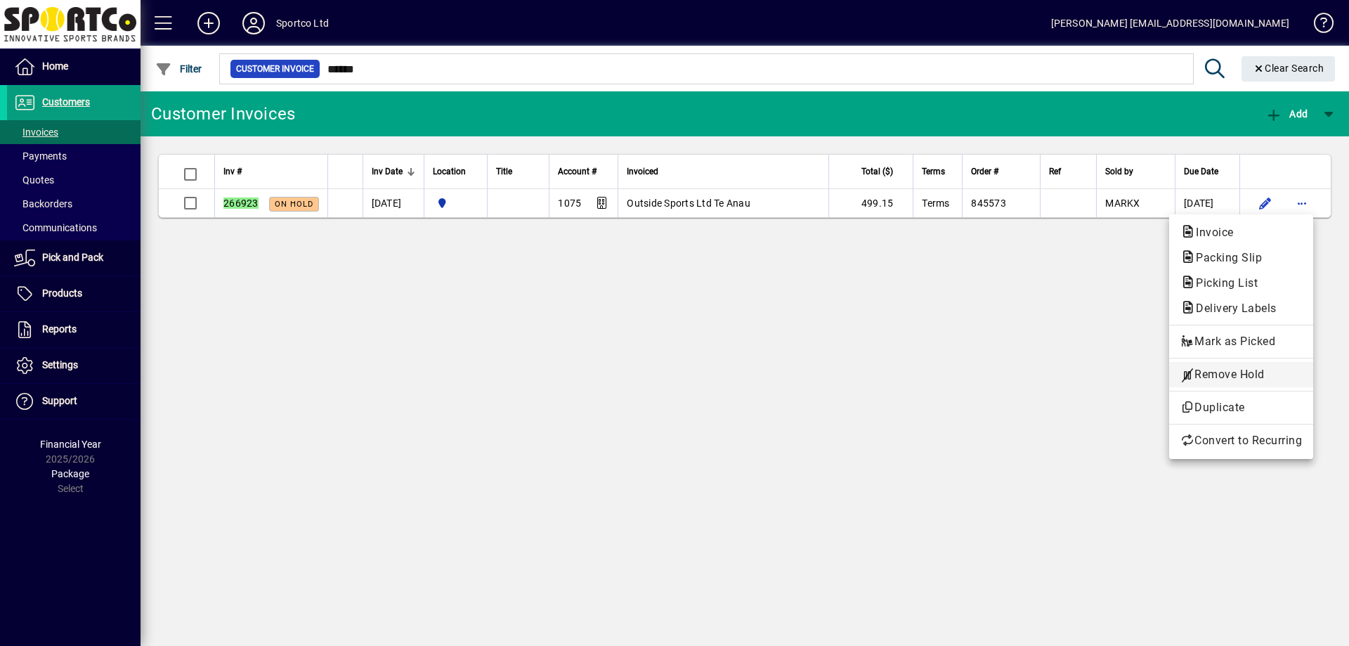
click at [1212, 372] on span "Remove Hold" at bounding box center [1241, 374] width 122 height 17
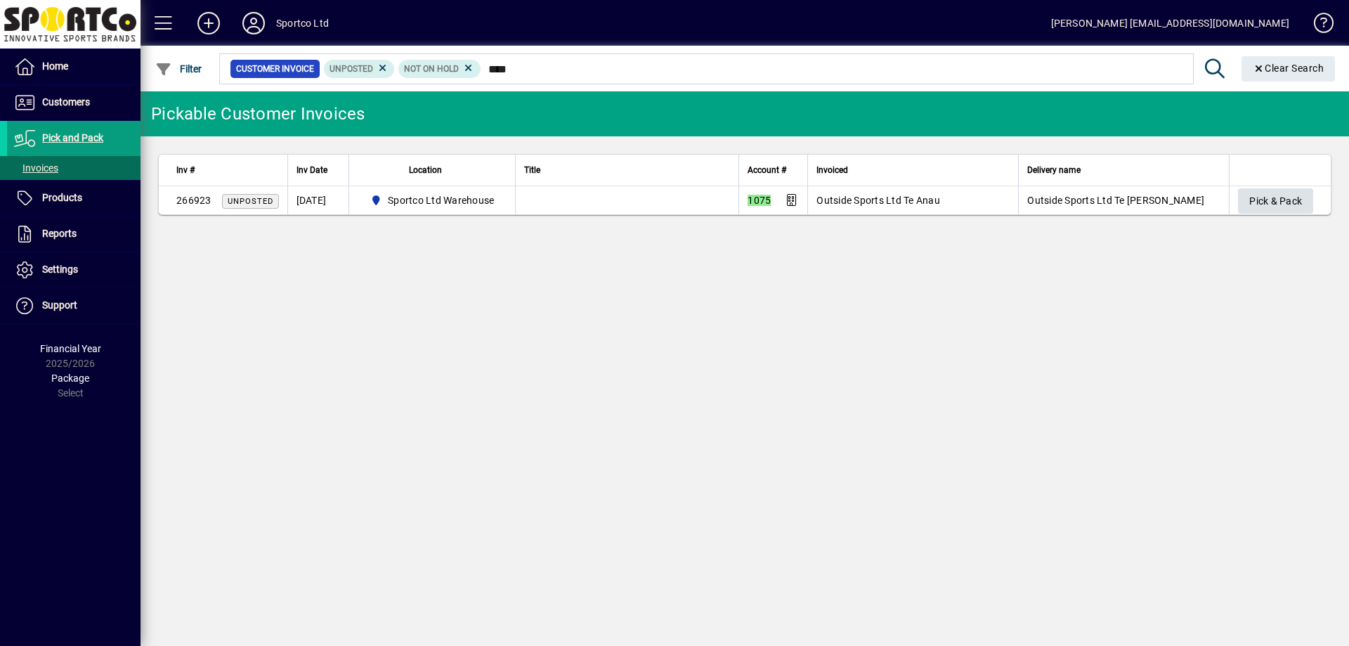
type input "****"
click at [1259, 202] on span "Pick & Pack" at bounding box center [1275, 201] width 53 height 23
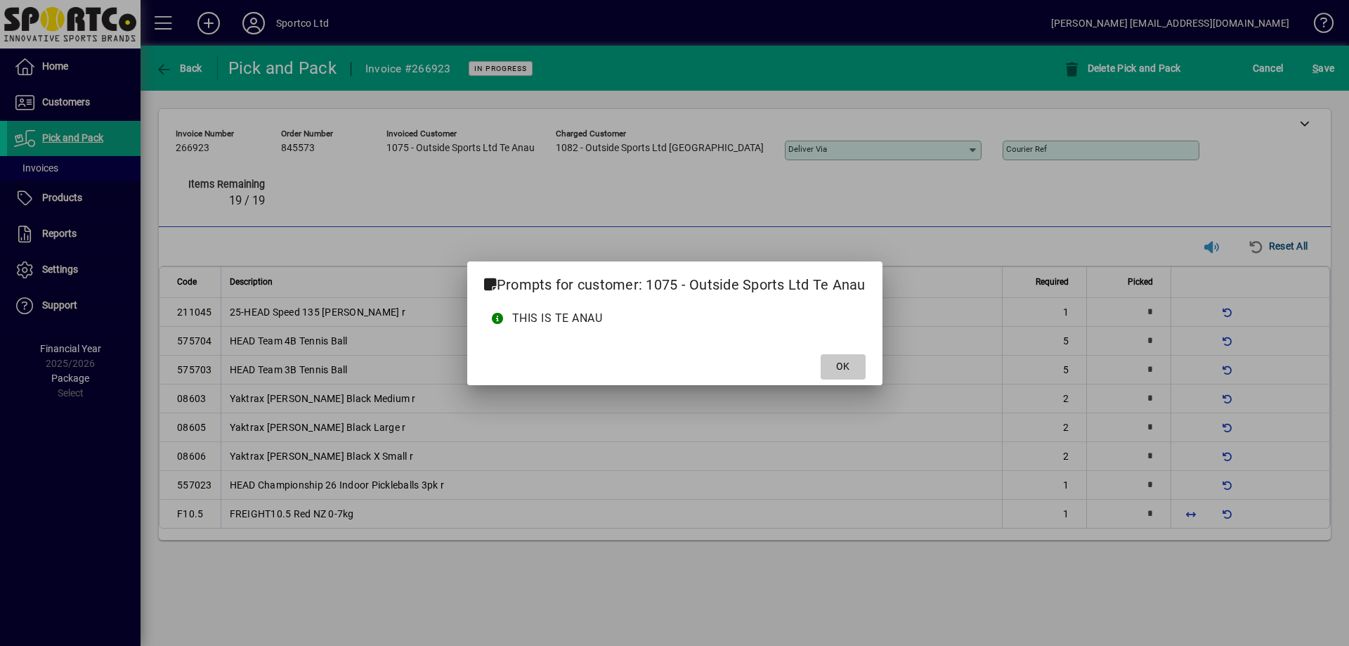
click at [853, 365] on span at bounding box center [842, 367] width 45 height 34
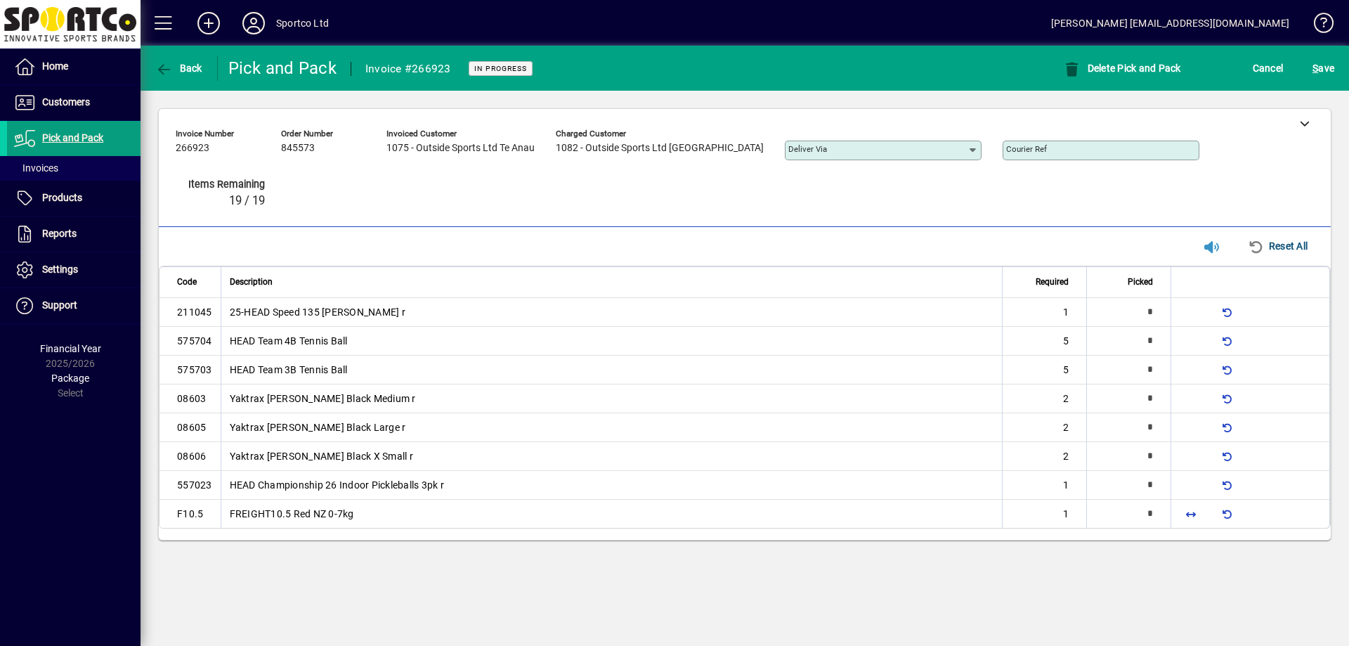
type input "*"
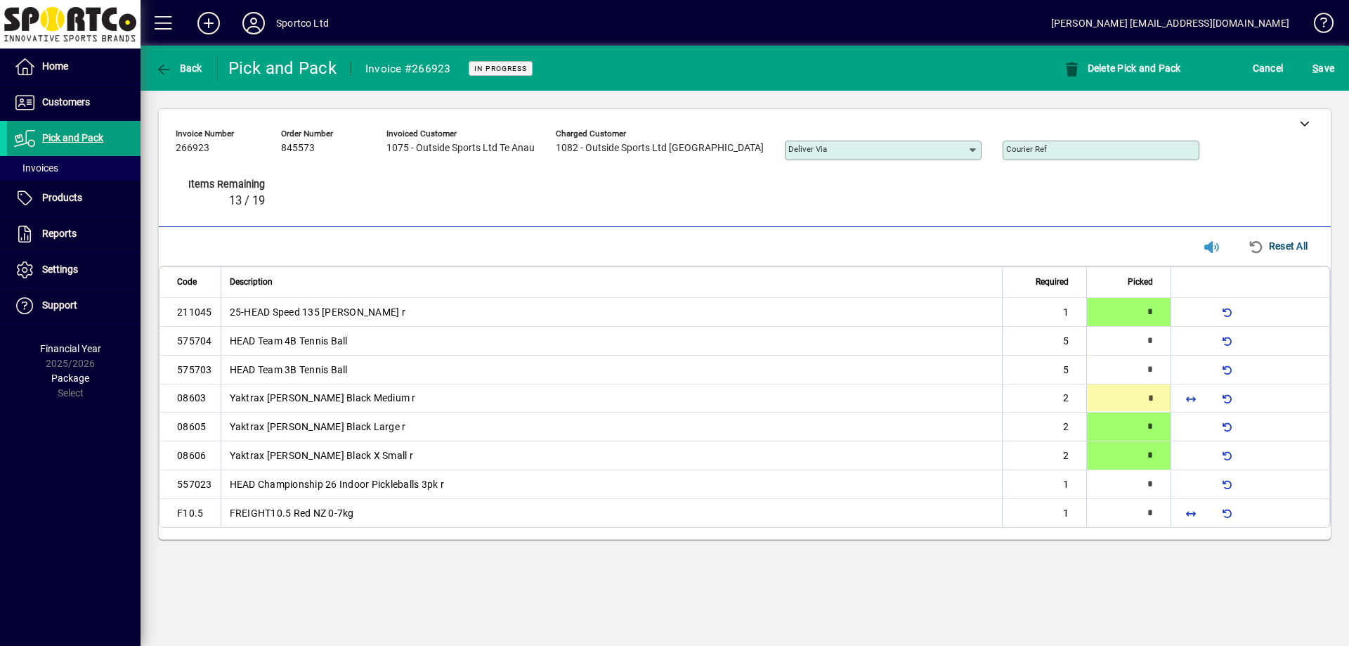
type input "*"
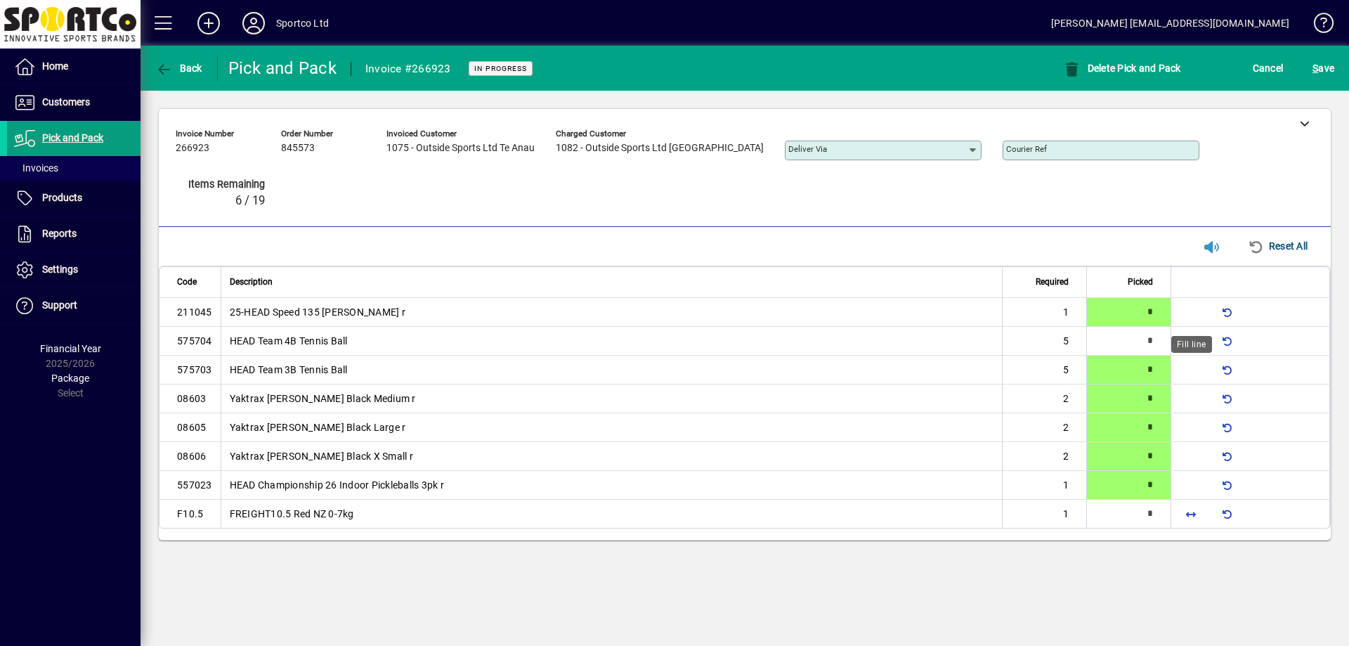
type input "*"
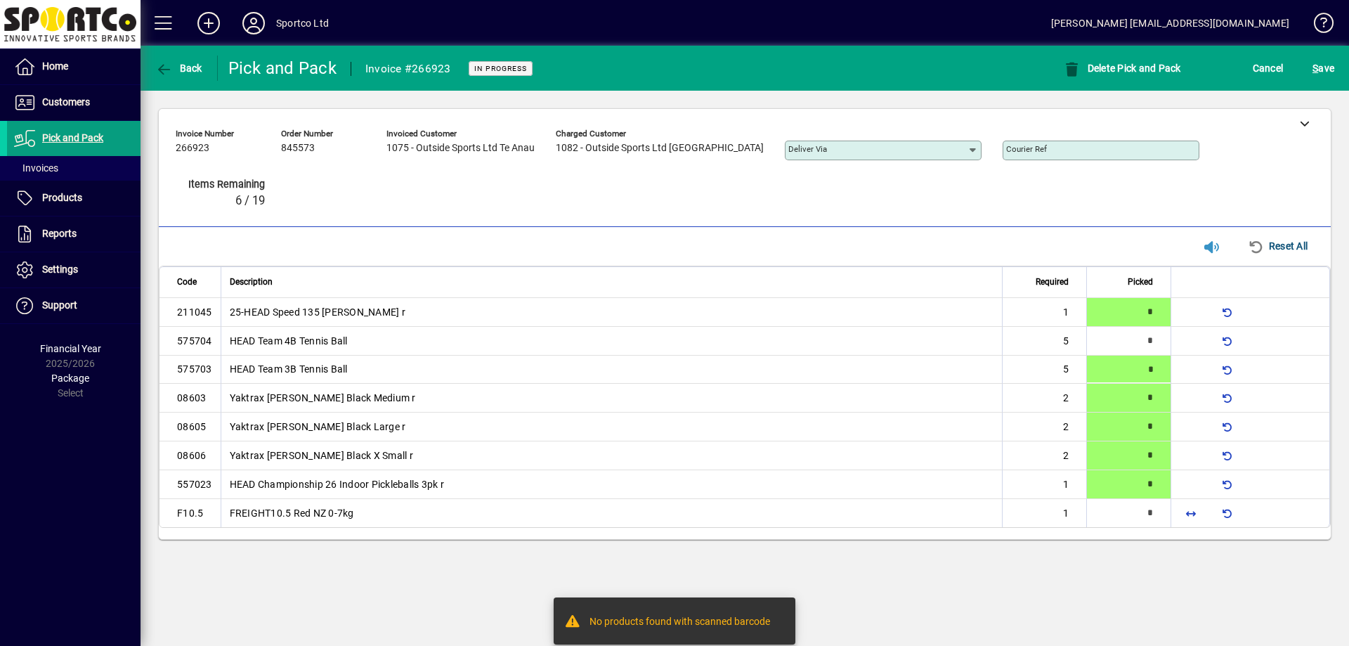
type input "*"
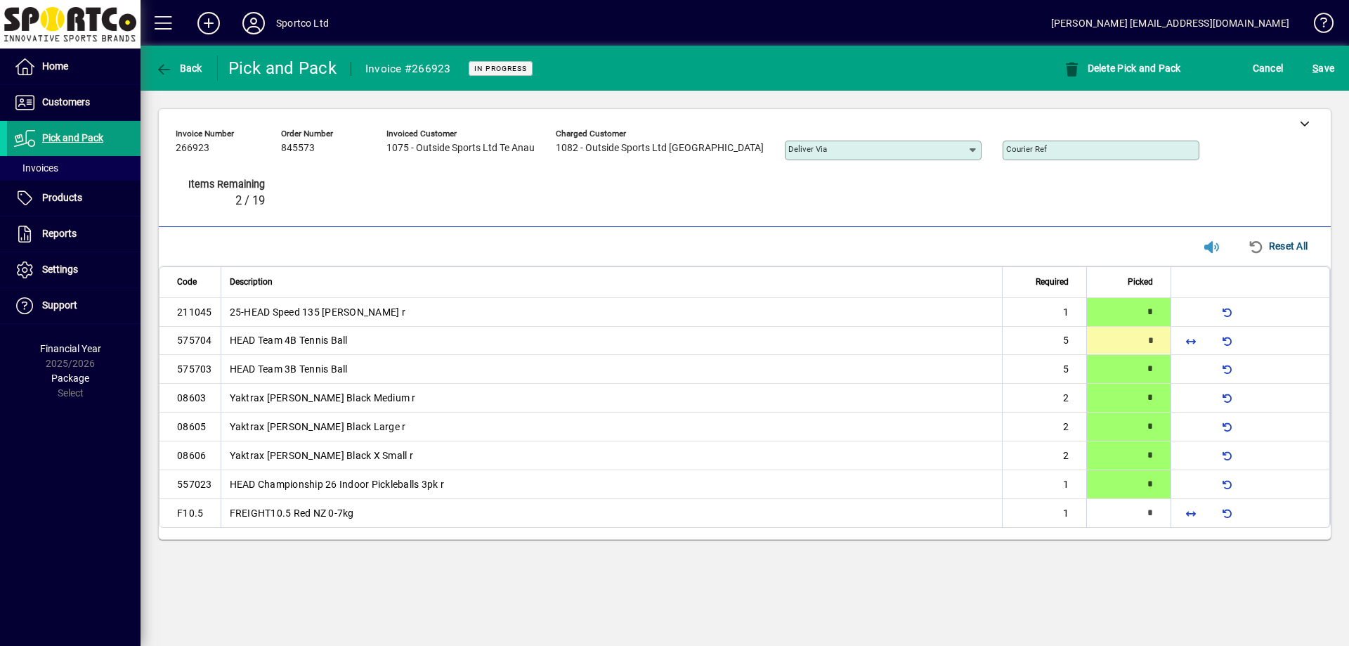
type input "*"
click at [1184, 510] on span "button" at bounding box center [1191, 513] width 34 height 34
type input "*"
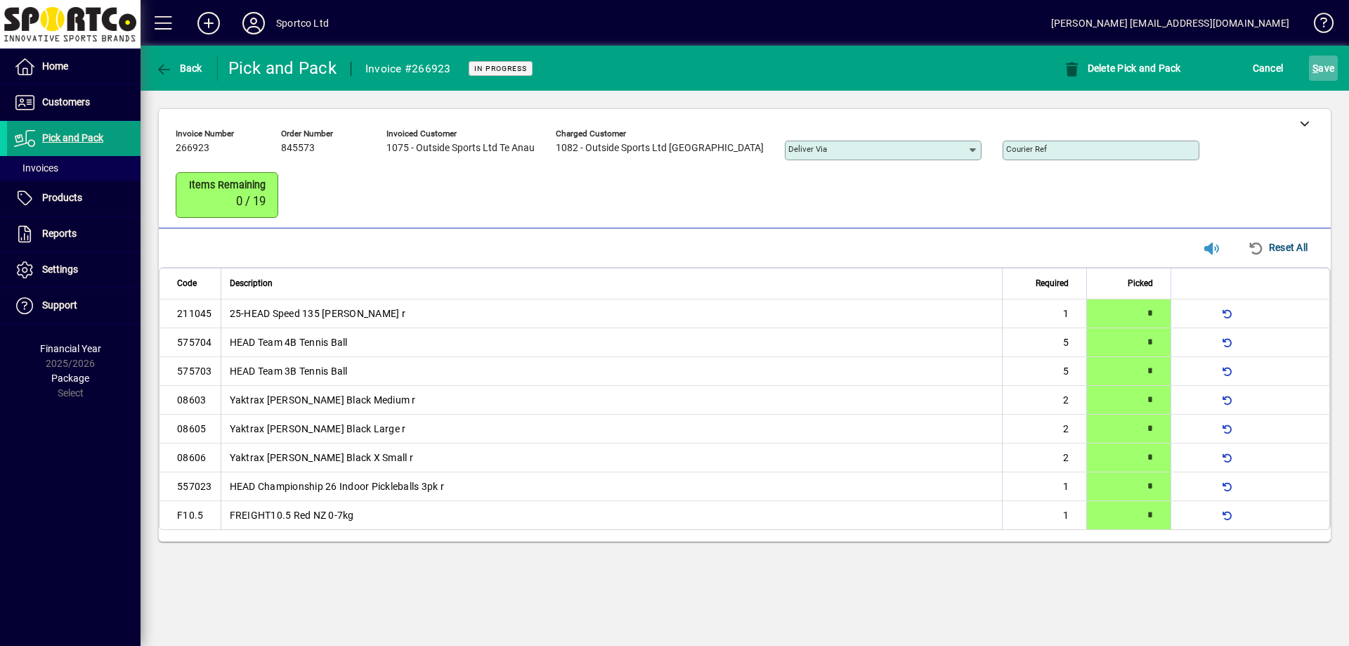
click at [1328, 68] on span "S ave" at bounding box center [1323, 68] width 22 height 22
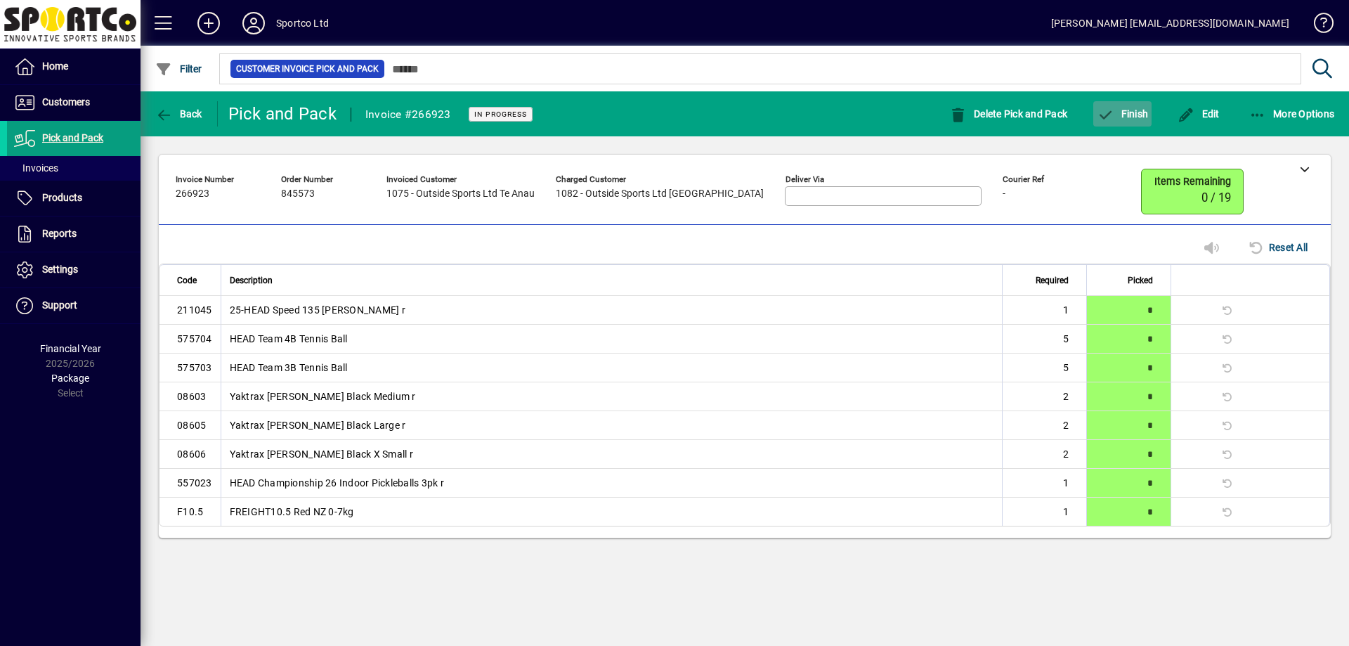
click at [1119, 117] on span "Finish" at bounding box center [1121, 113] width 51 height 11
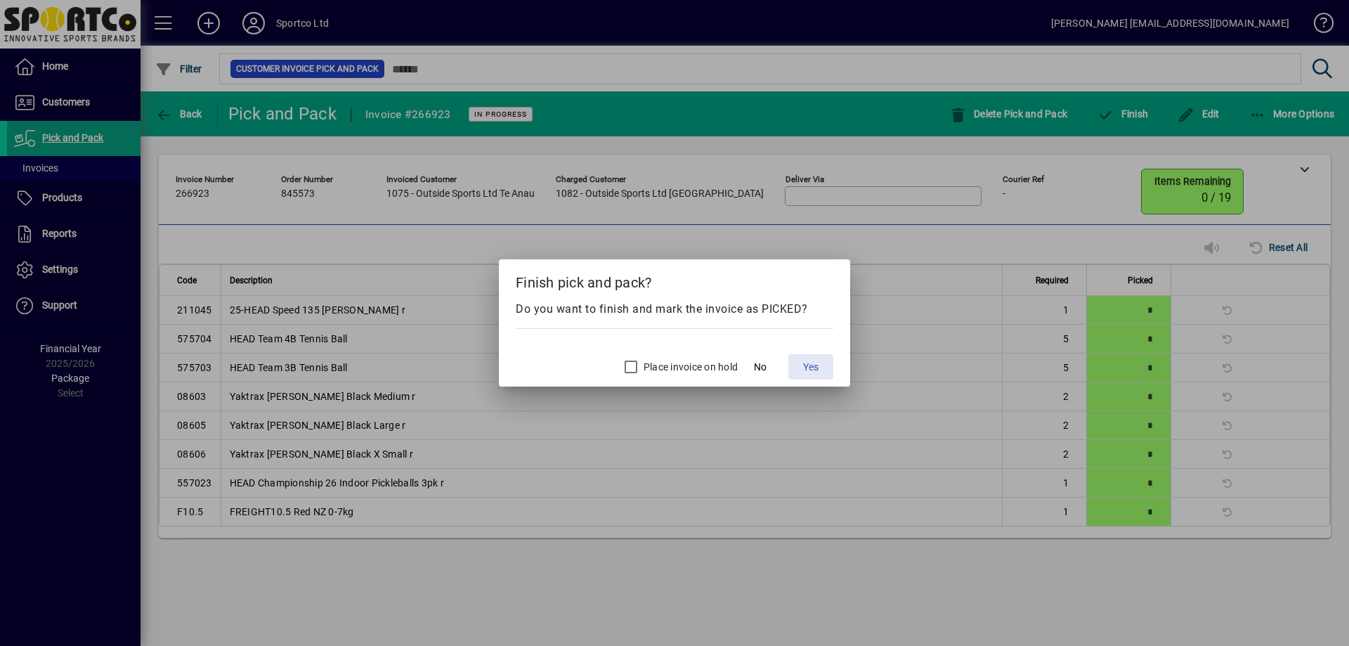
click at [801, 362] on span at bounding box center [810, 367] width 45 height 34
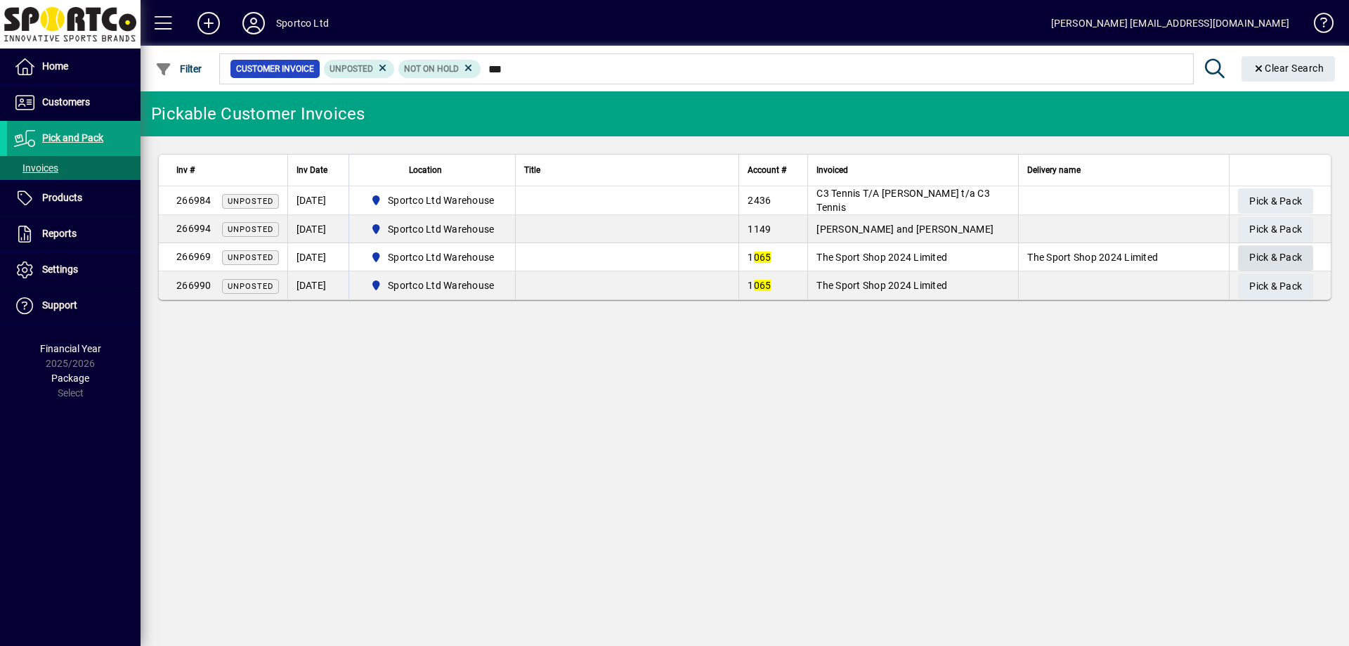
type input "***"
click at [1289, 251] on span "Pick & Pack" at bounding box center [1275, 257] width 53 height 23
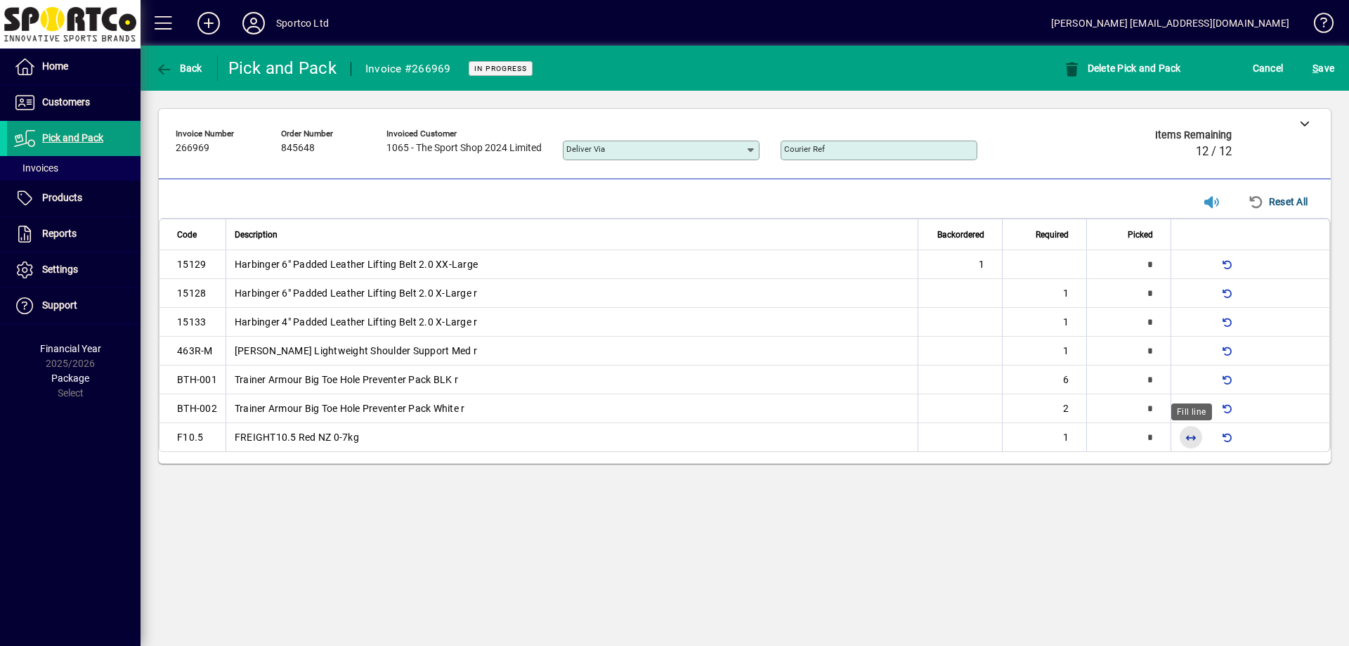
click at [1188, 435] on span "button" at bounding box center [1191, 437] width 34 height 34
type input "*"
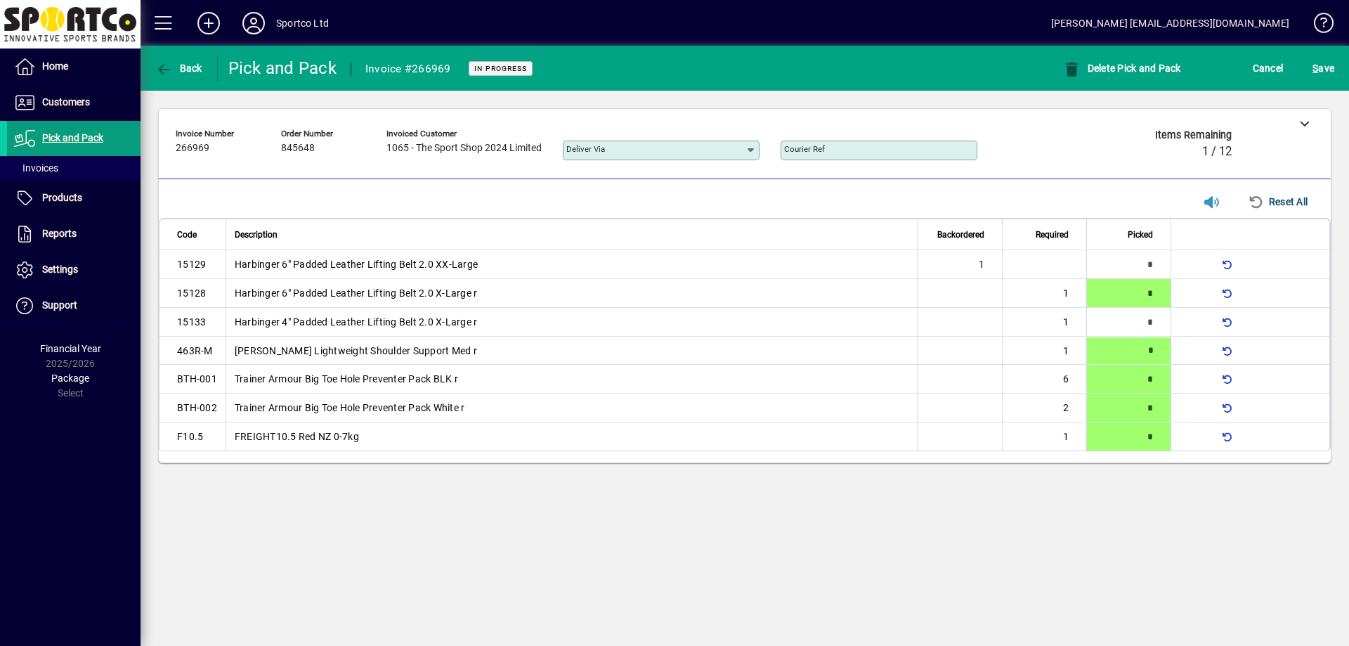
type input "*"
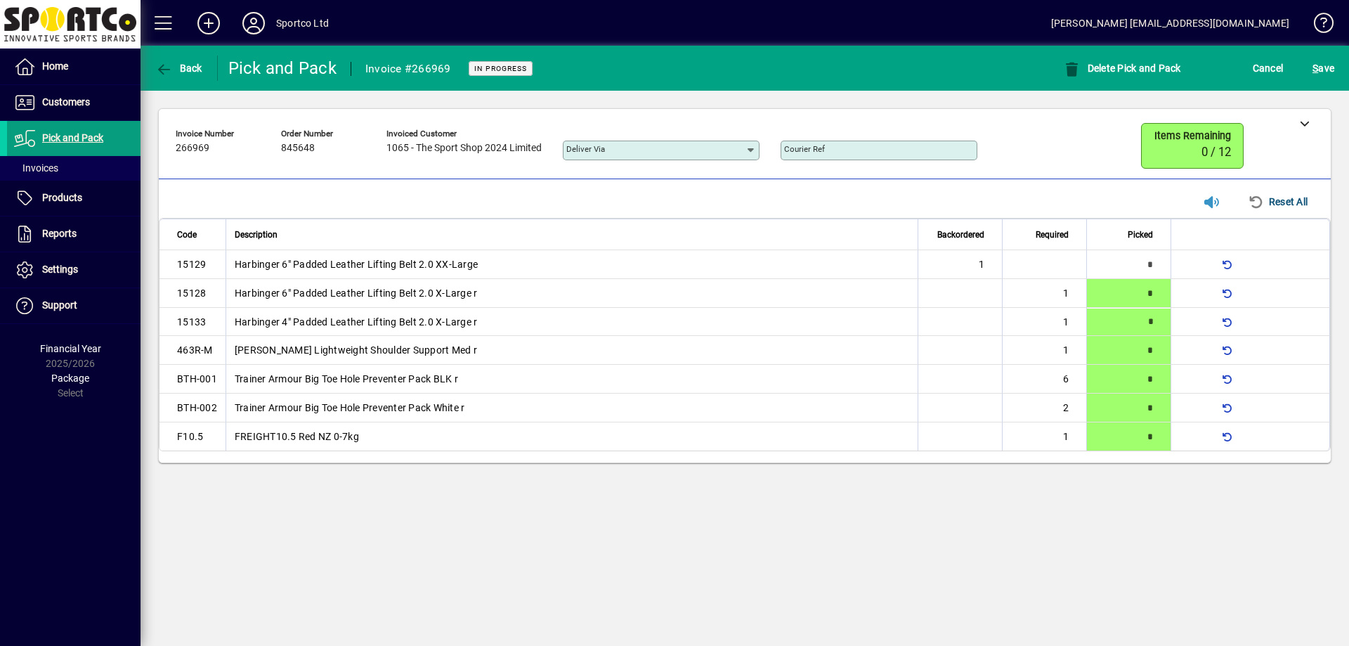
click at [1338, 56] on div "S ave" at bounding box center [1322, 67] width 51 height 25
click at [1330, 61] on span "S ave" at bounding box center [1323, 68] width 22 height 22
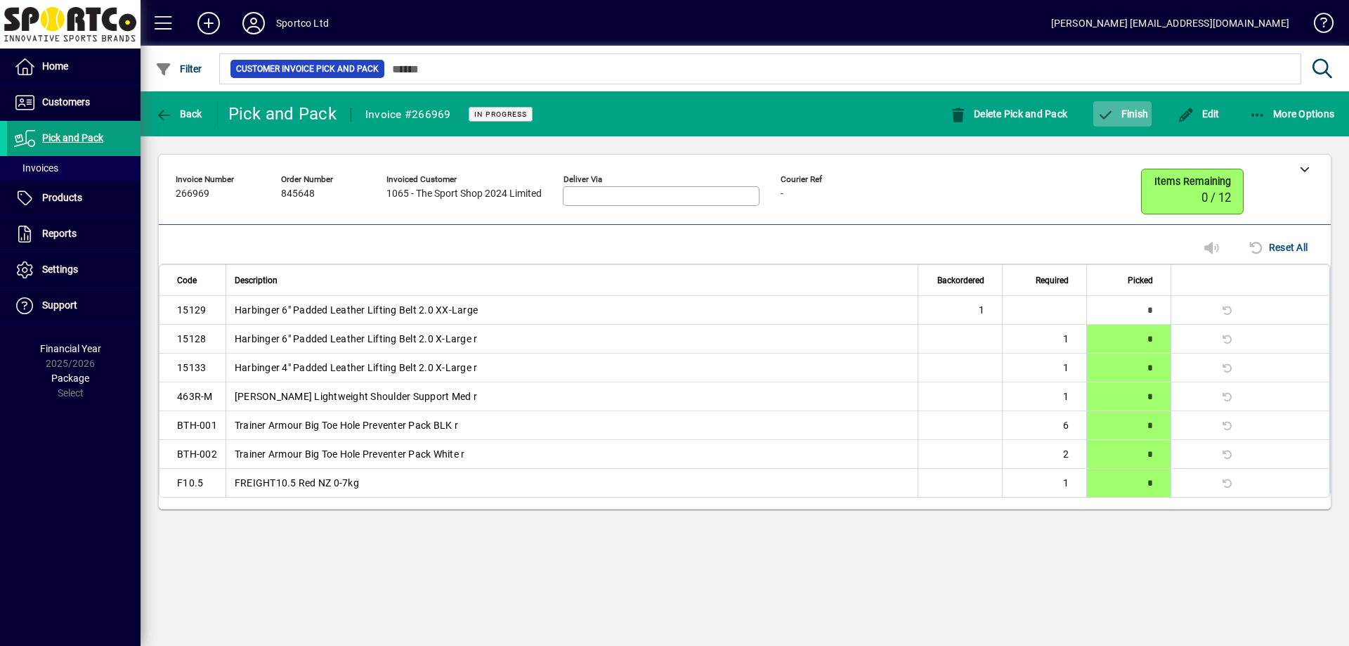
click at [1114, 120] on span "button" at bounding box center [1122, 114] width 58 height 34
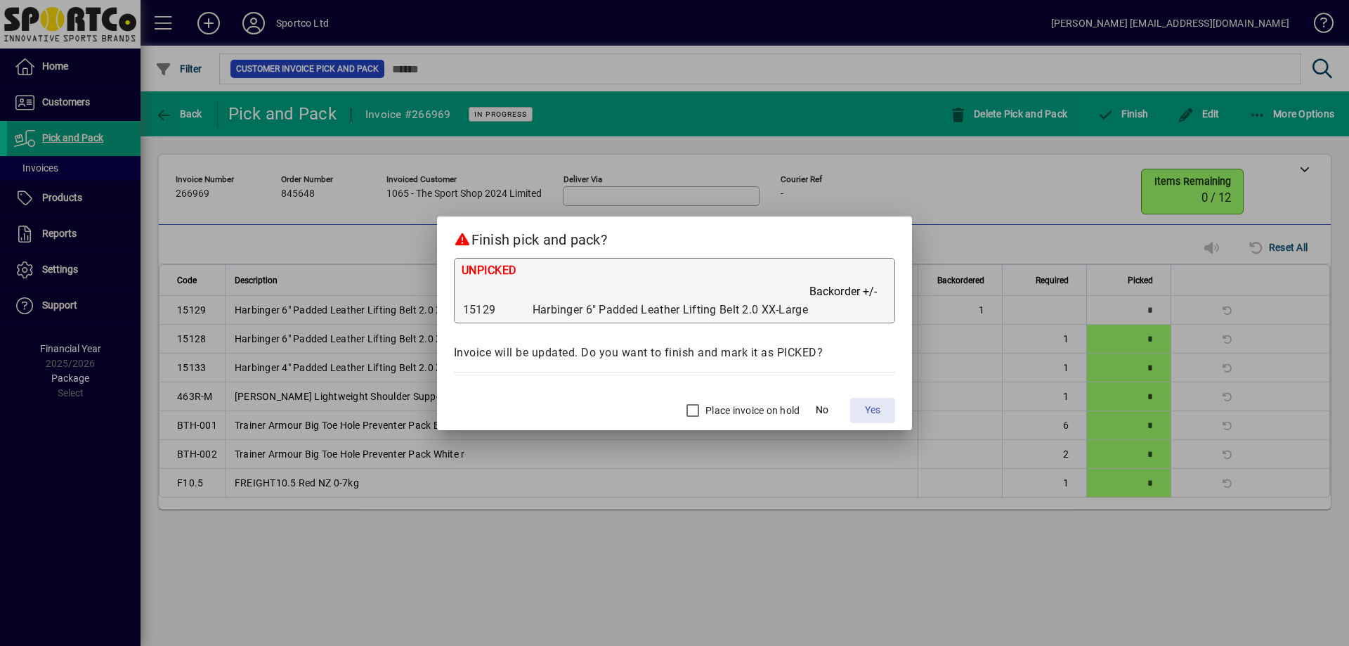
click at [870, 409] on span "Yes" at bounding box center [872, 409] width 15 height 15
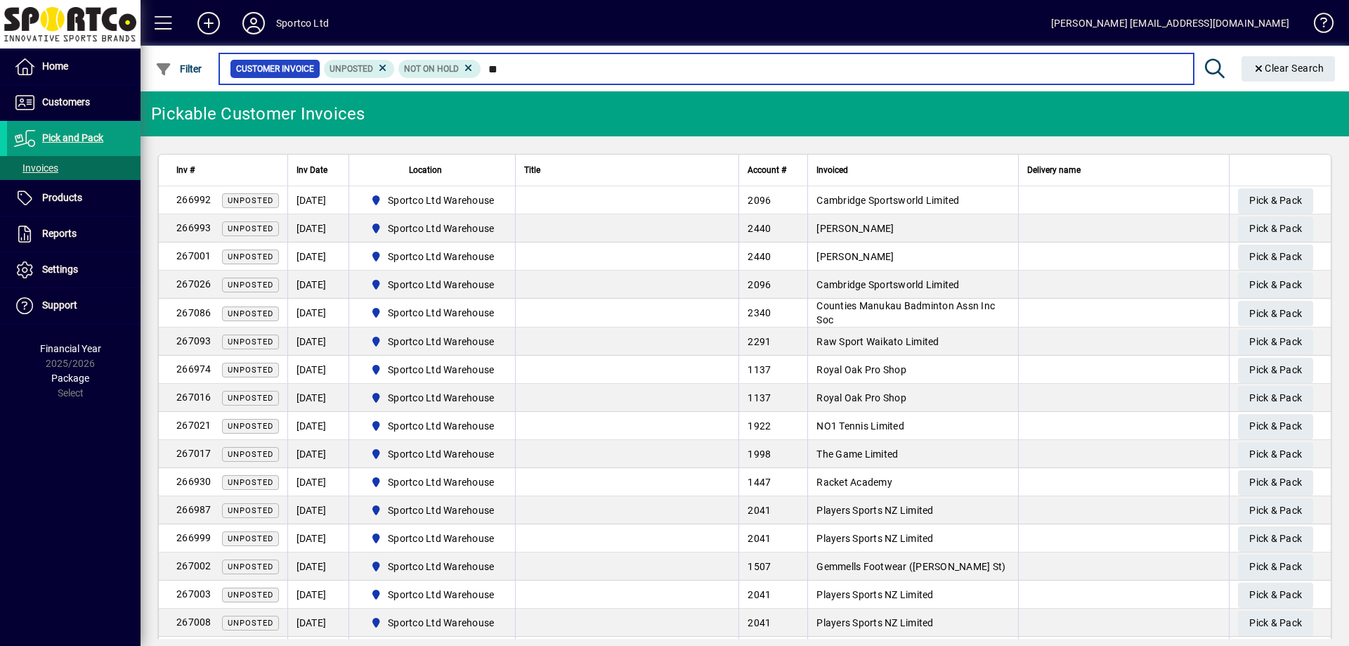
type input "*"
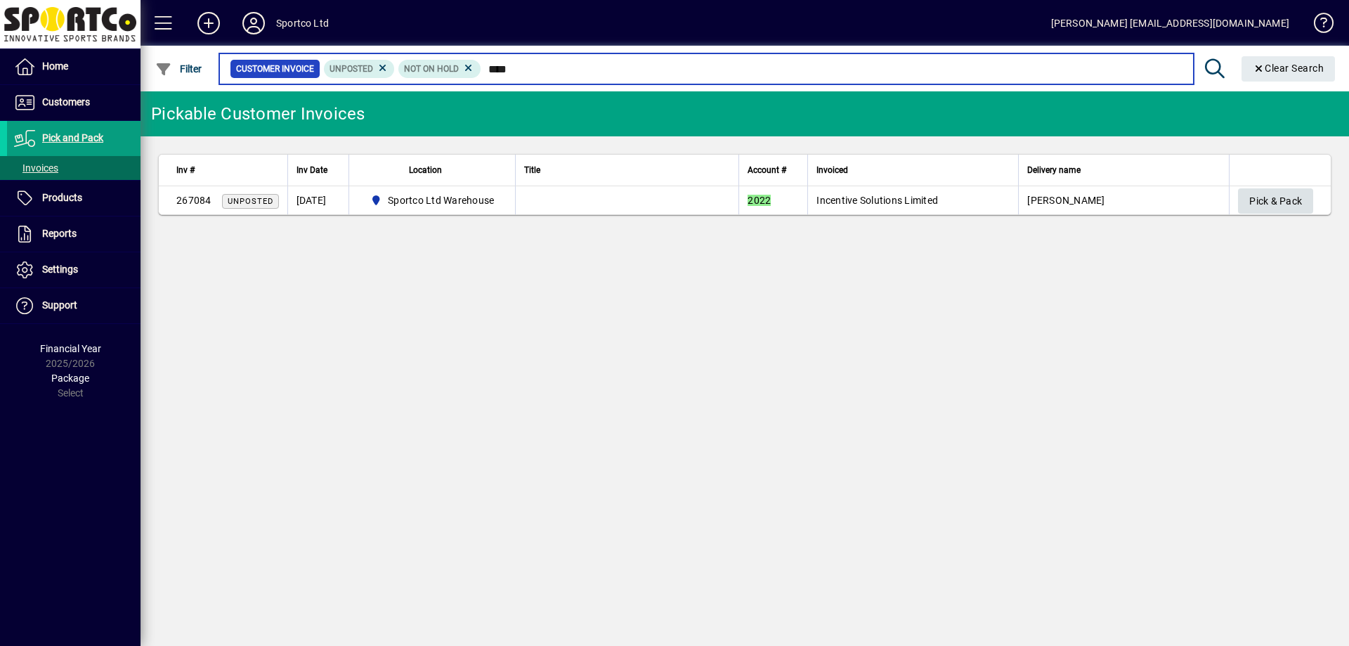
type input "****"
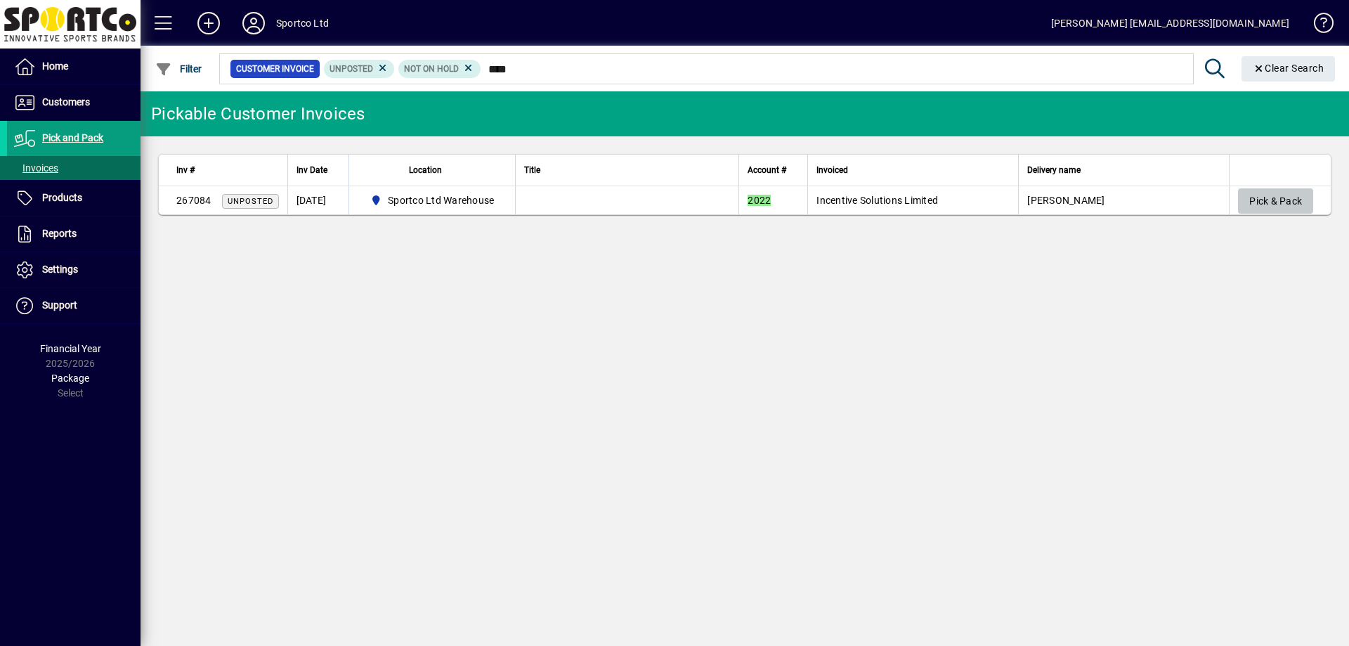
click at [1281, 195] on span "Pick & Pack" at bounding box center [1275, 201] width 53 height 23
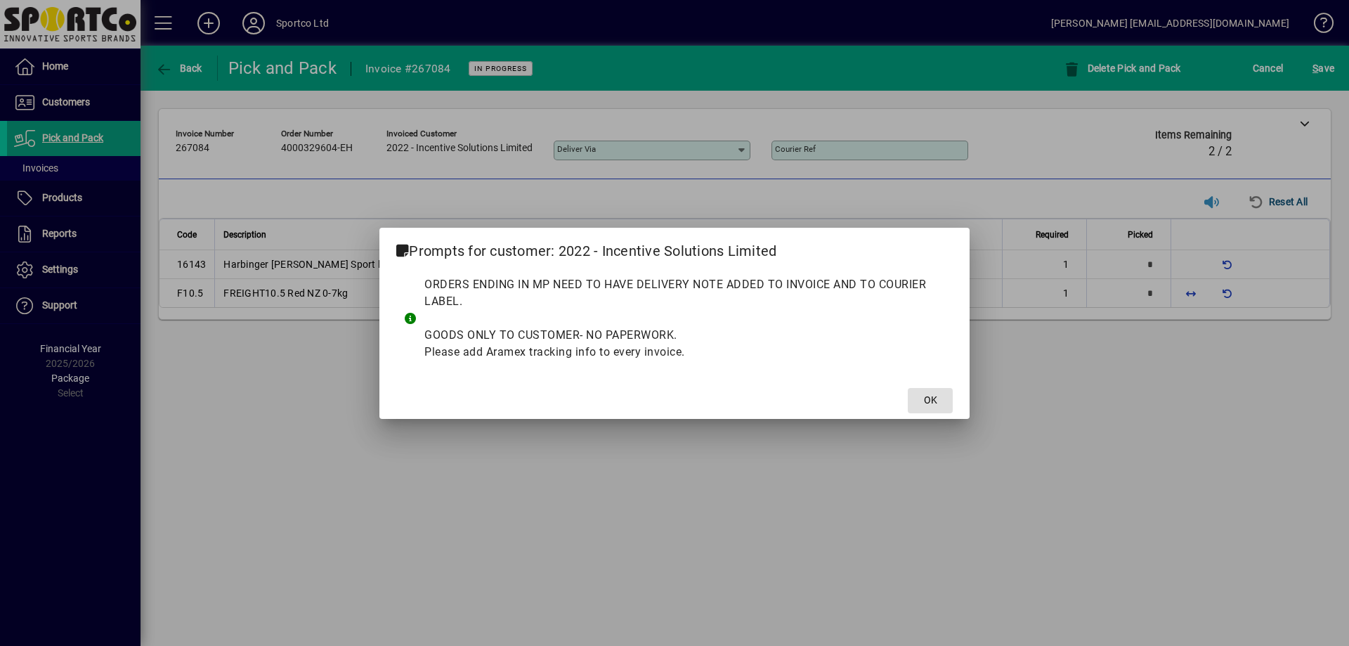
click at [926, 401] on span "OK" at bounding box center [930, 400] width 13 height 15
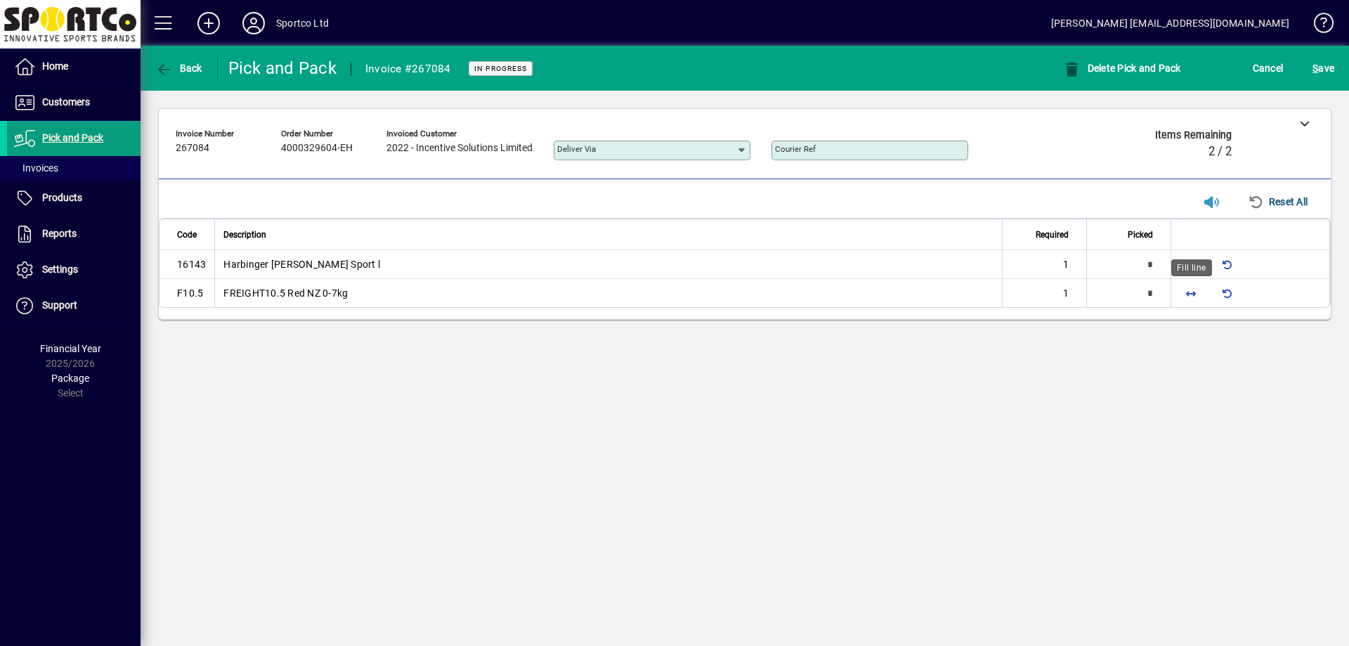
click at [1178, 291] on span "button" at bounding box center [1191, 293] width 34 height 34
type input "*"
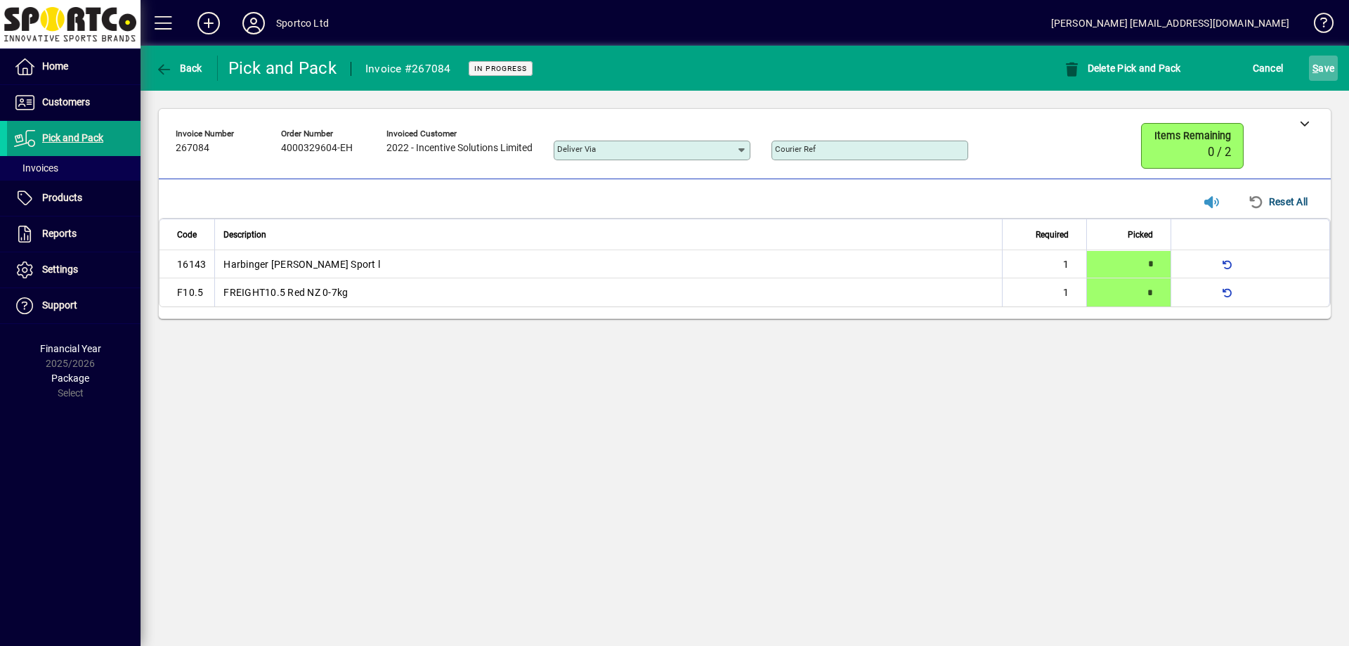
click at [1328, 74] on span "S ave" at bounding box center [1323, 68] width 22 height 22
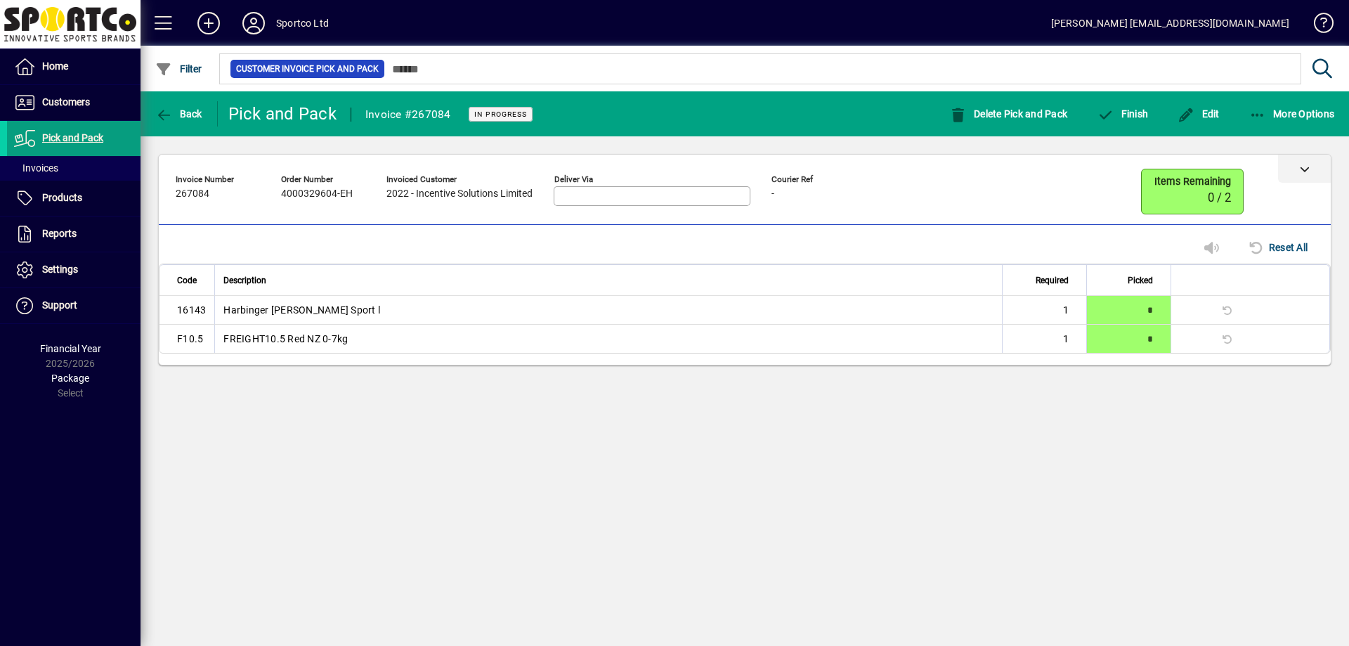
click at [1297, 169] on div at bounding box center [1304, 169] width 53 height 28
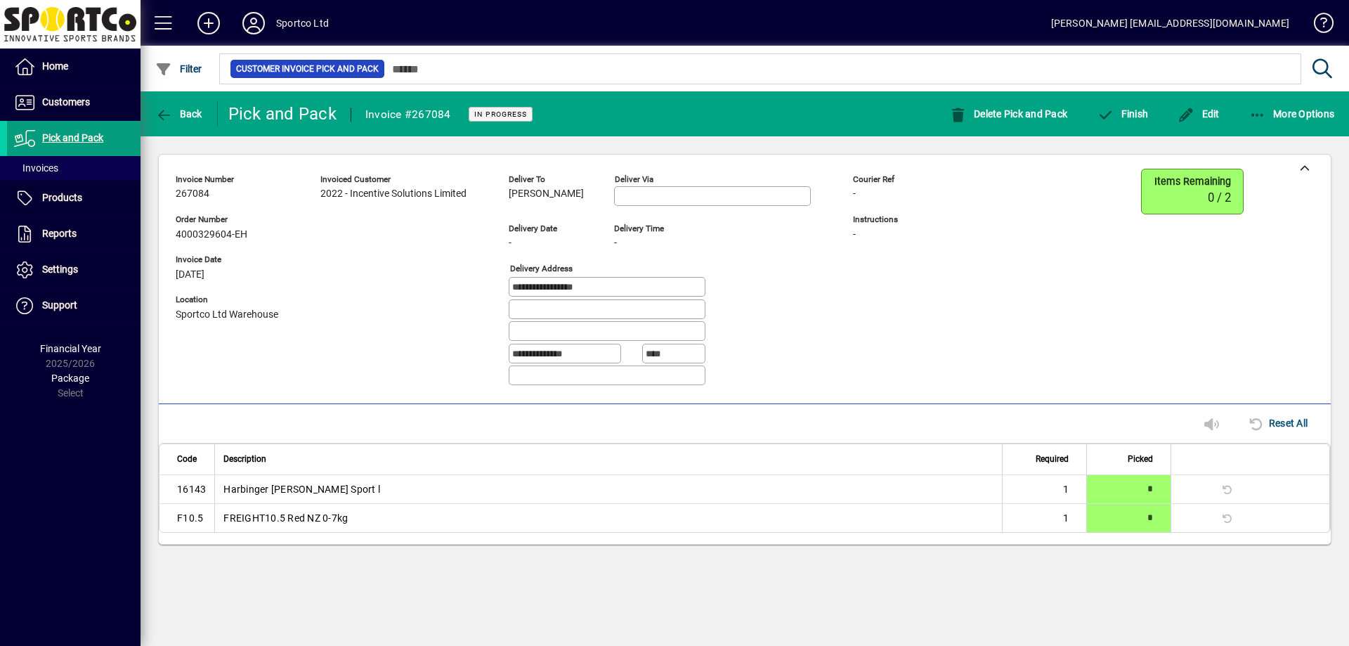
click at [572, 190] on span "Danica Sutherland" at bounding box center [546, 193] width 75 height 11
click at [574, 190] on span "Danica Sutherland" at bounding box center [546, 193] width 75 height 11
copy span "Danica Sutherland"
click at [558, 277] on div "**********" at bounding box center [607, 287] width 197 height 20
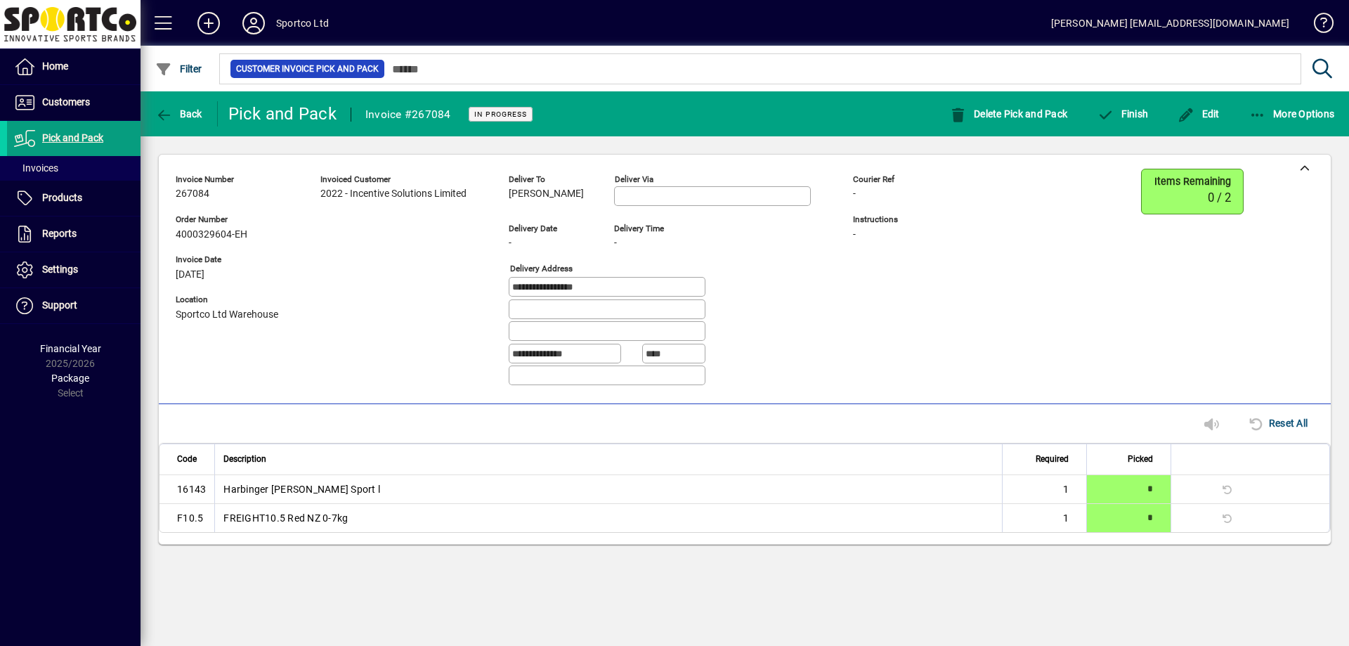
click at [562, 278] on div "**********" at bounding box center [607, 287] width 197 height 20
click at [562, 285] on input "**********" at bounding box center [608, 286] width 192 height 11
click at [411, 235] on div "Invoiced customer 2022 - Incentive Solutions Limited" at bounding box center [403, 283] width 167 height 228
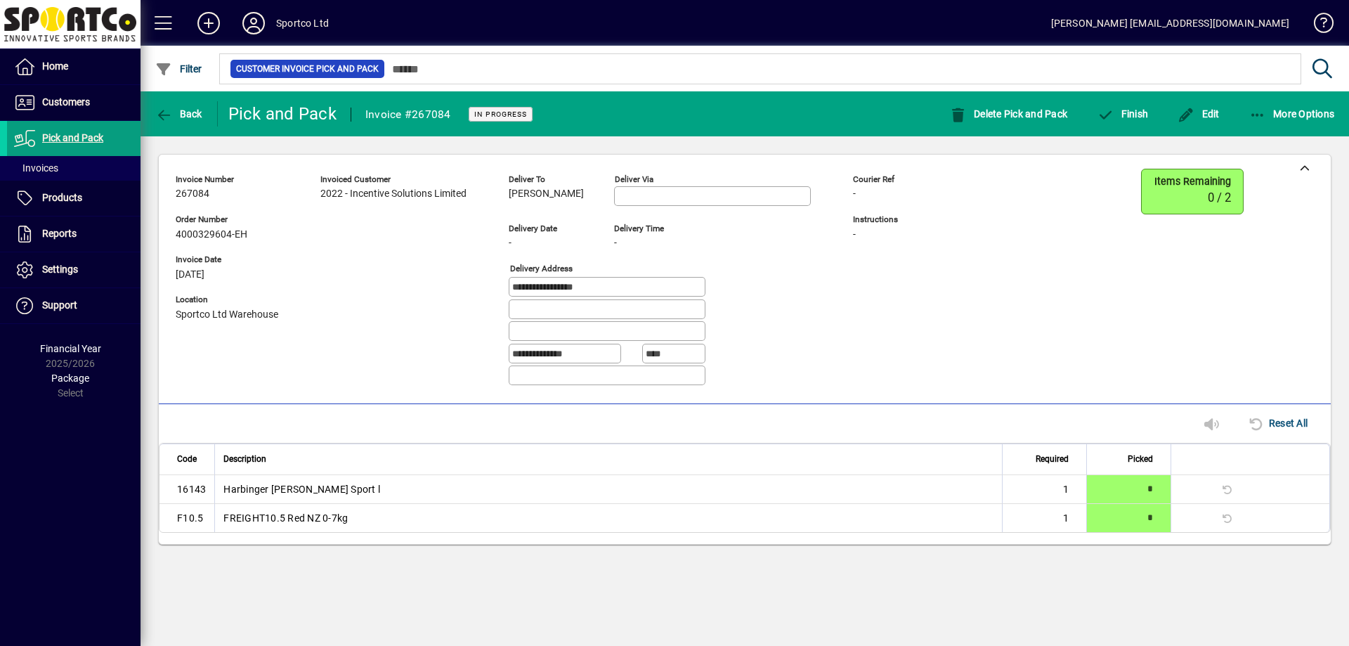
click at [404, 195] on span "2022 - Incentive Solutions Limited" at bounding box center [393, 193] width 146 height 11
click at [404, 194] on span "2022 - Incentive Solutions Limited" at bounding box center [393, 193] width 146 height 11
click at [405, 192] on span "2022 - Incentive Solutions Limited" at bounding box center [393, 193] width 146 height 11
click at [404, 193] on span "2022 - Incentive Solutions Limited" at bounding box center [393, 193] width 146 height 11
click at [402, 194] on span "2022 - Incentive Solutions Limited" at bounding box center [393, 193] width 146 height 11
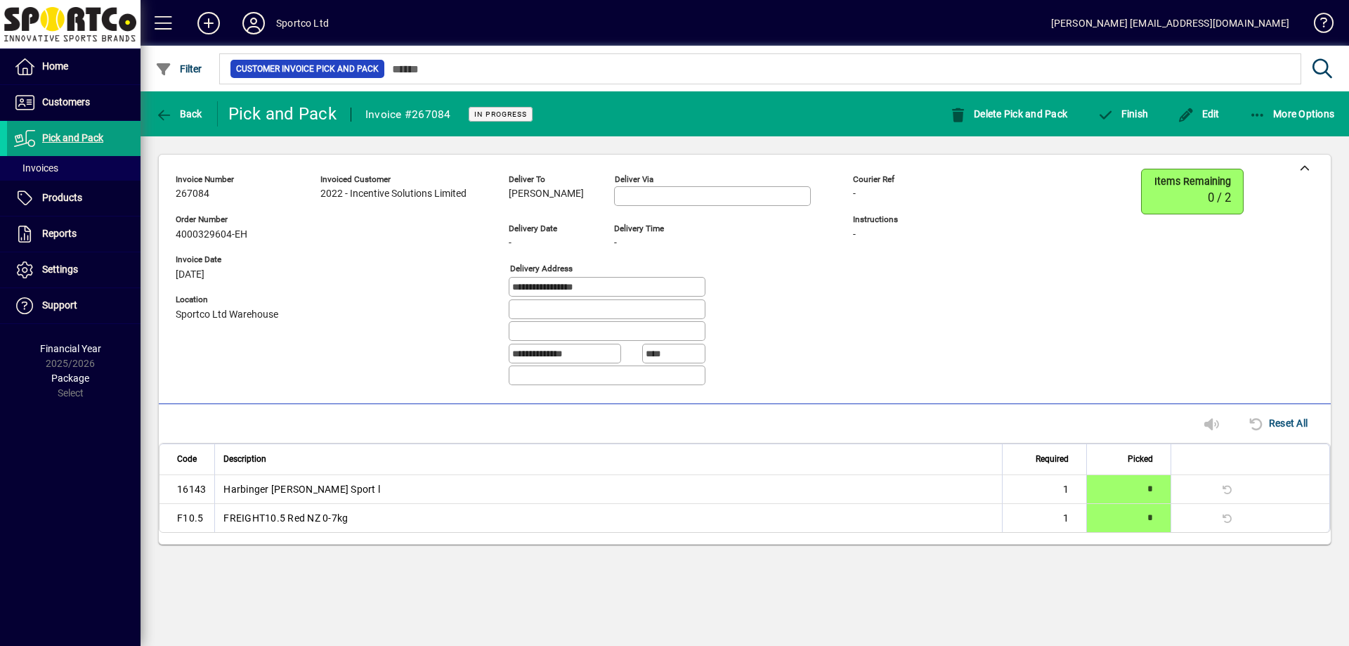
click at [402, 194] on span "2022 - Incentive Solutions Limited" at bounding box center [393, 193] width 146 height 11
click at [1208, 119] on span "Edit" at bounding box center [1198, 113] width 42 height 11
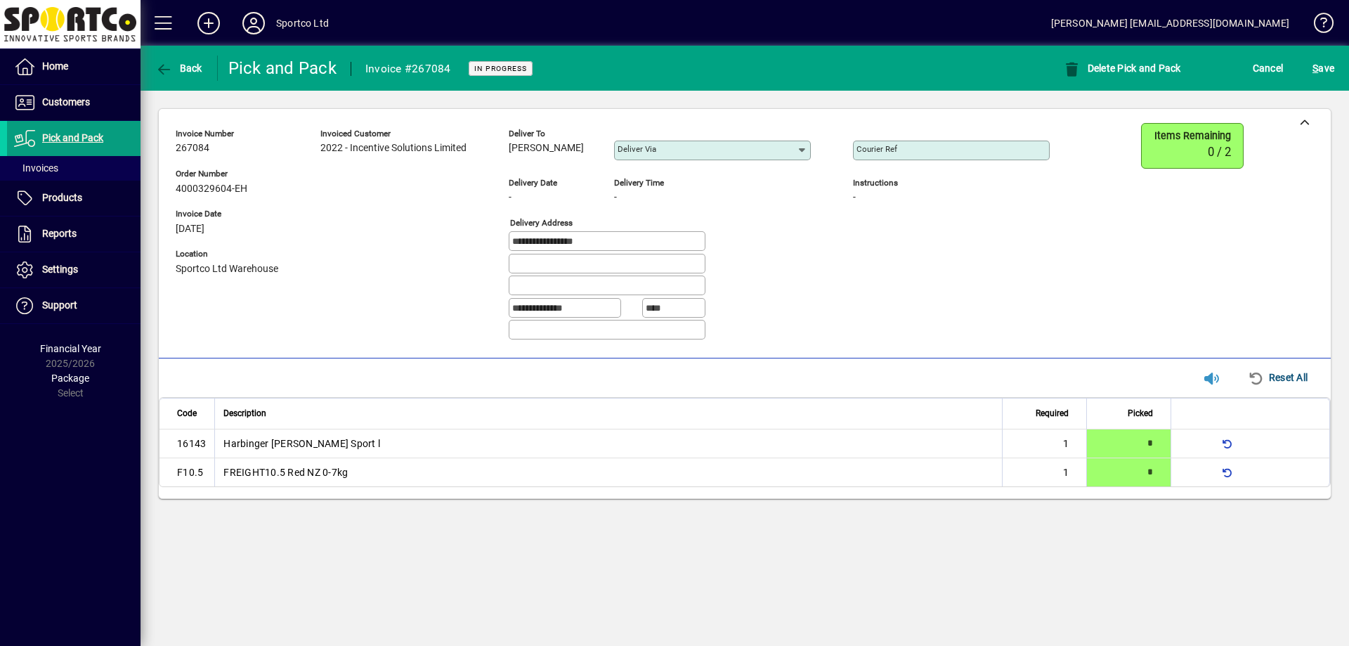
click at [871, 151] on mat-label "Courier Ref" at bounding box center [876, 149] width 41 height 10
click at [871, 151] on input "Courier Ref" at bounding box center [952, 150] width 192 height 11
paste input "**********"
type input "**********"
click at [1314, 65] on span "S" at bounding box center [1315, 68] width 6 height 11
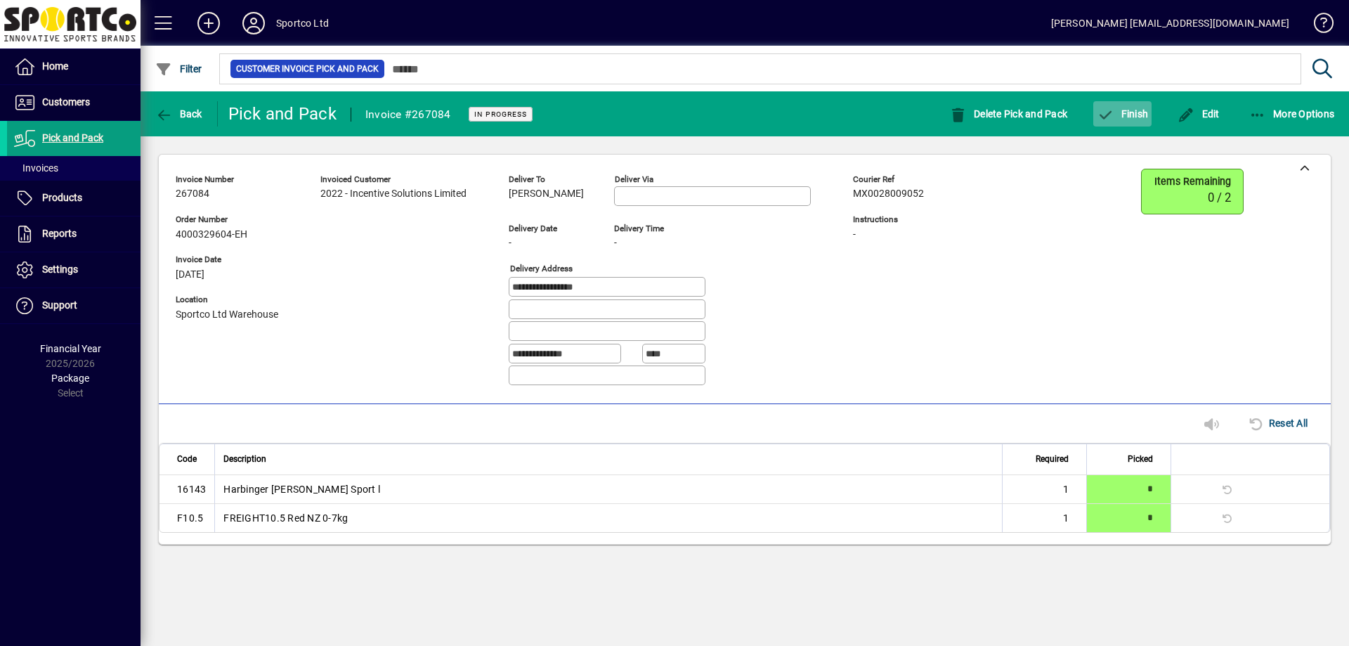
click at [1128, 120] on span "button" at bounding box center [1122, 114] width 58 height 34
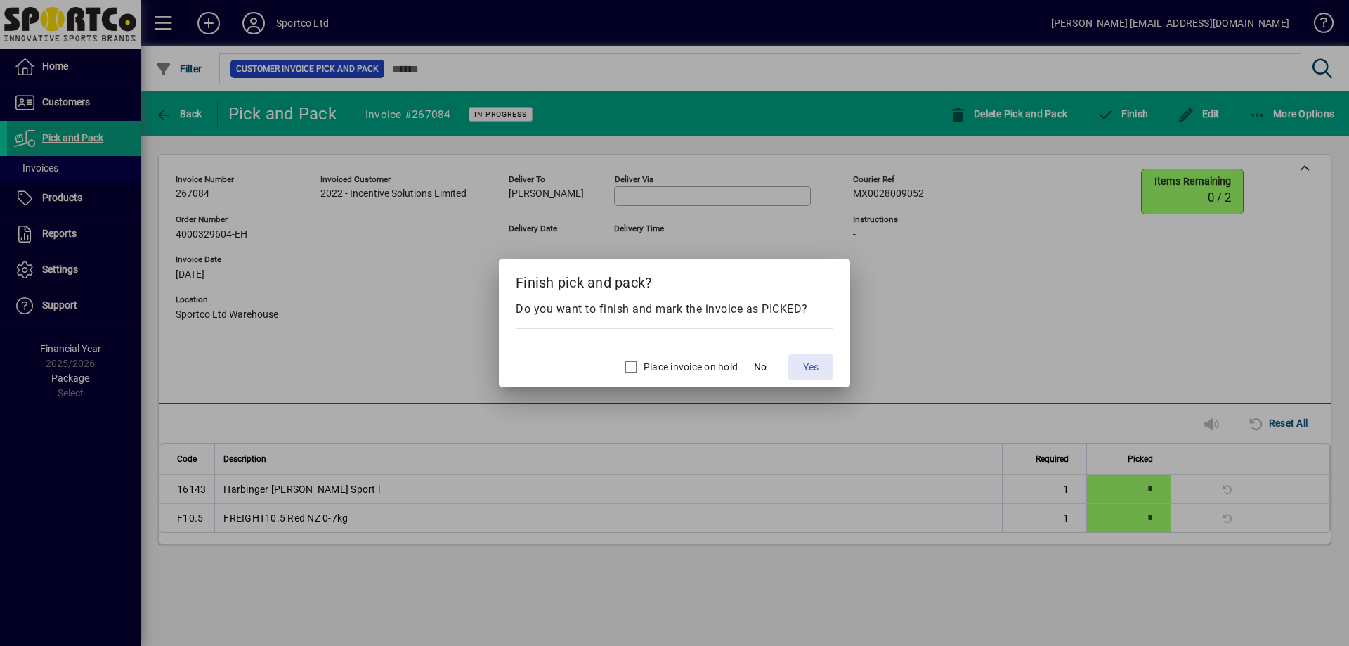
click at [810, 369] on span "Yes" at bounding box center [810, 367] width 15 height 15
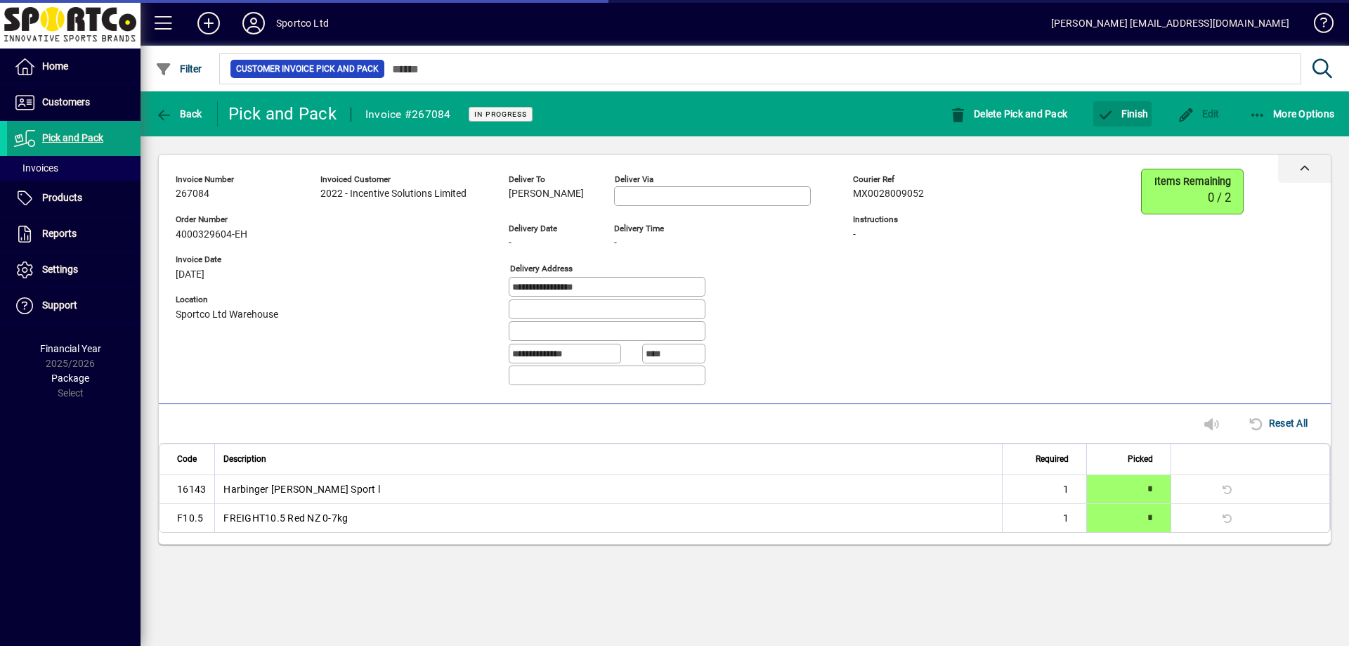
click at [1293, 164] on div at bounding box center [1304, 169] width 53 height 28
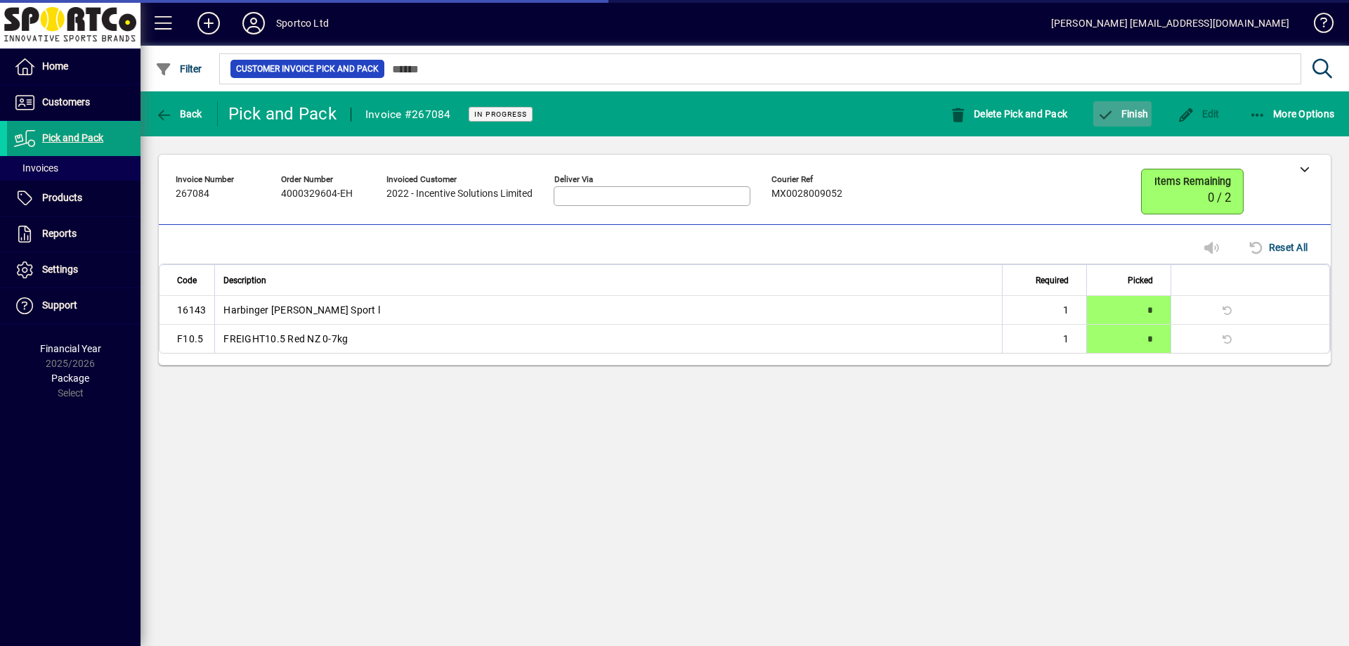
click at [1123, 114] on span "Finish" at bounding box center [1121, 113] width 51 height 11
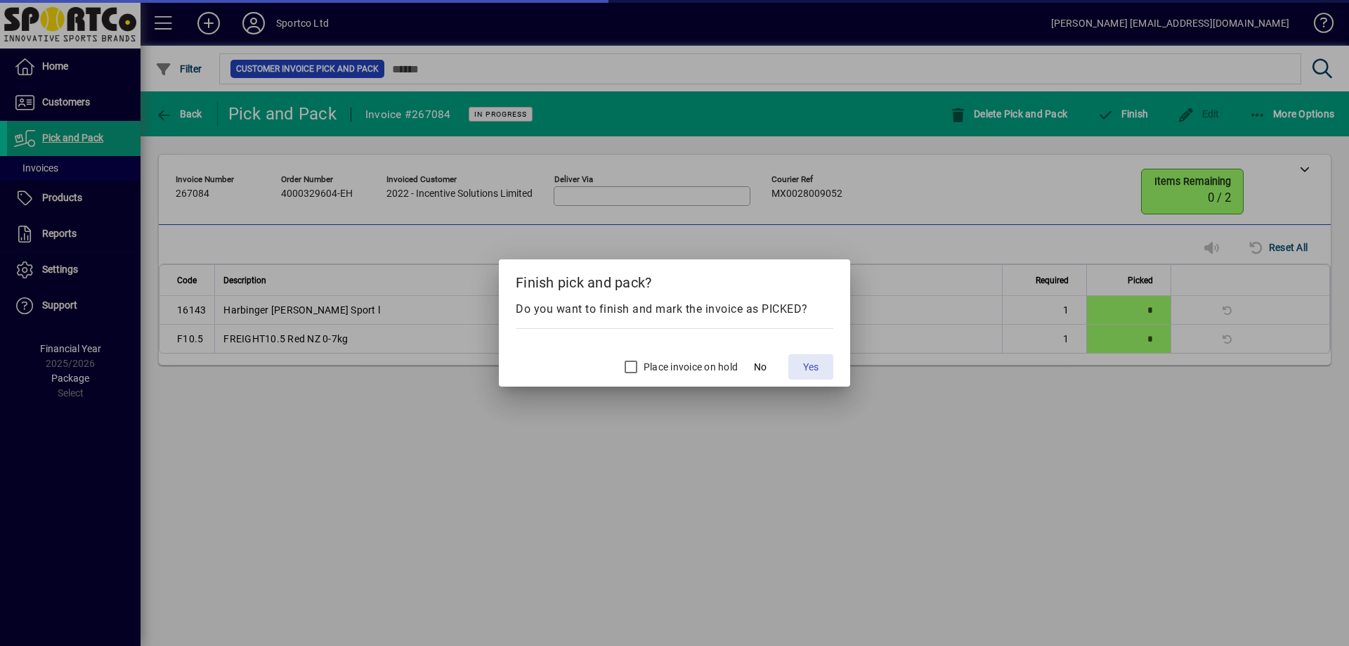
click at [813, 365] on span "Yes" at bounding box center [810, 367] width 15 height 15
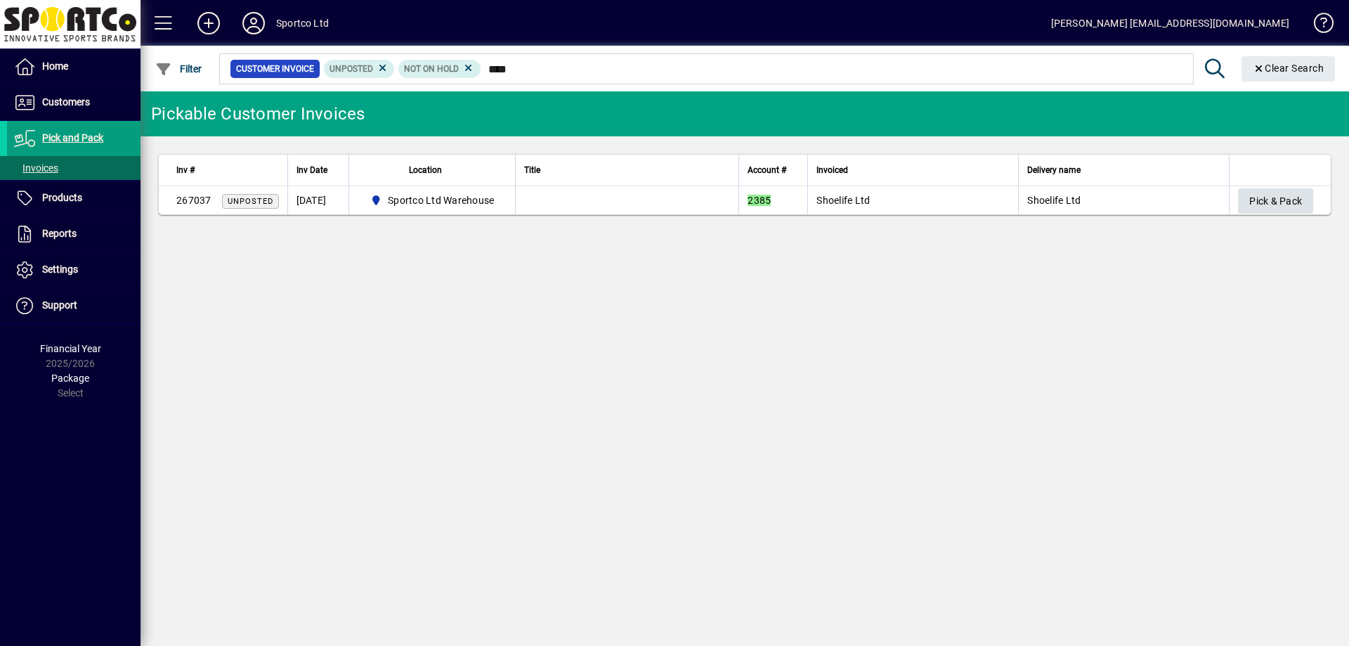
type input "****"
click at [1279, 196] on span "Pick & Pack" at bounding box center [1275, 201] width 53 height 23
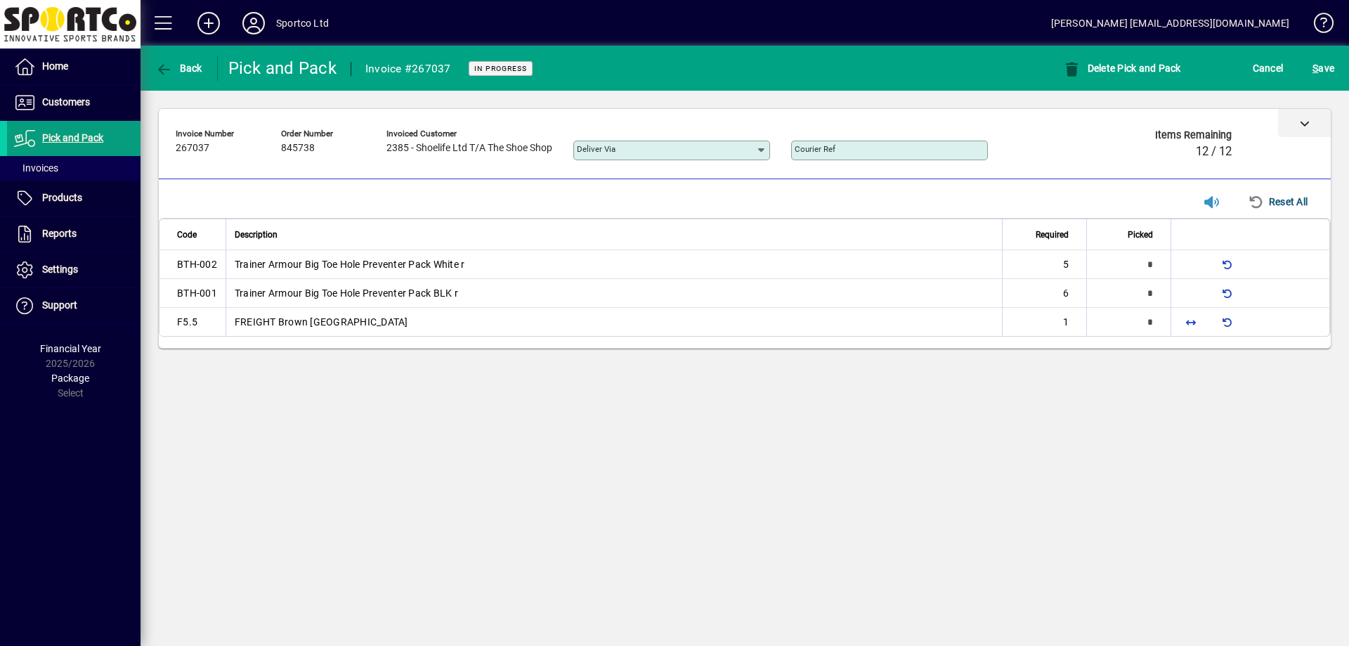
click at [1303, 131] on div at bounding box center [1304, 123] width 53 height 28
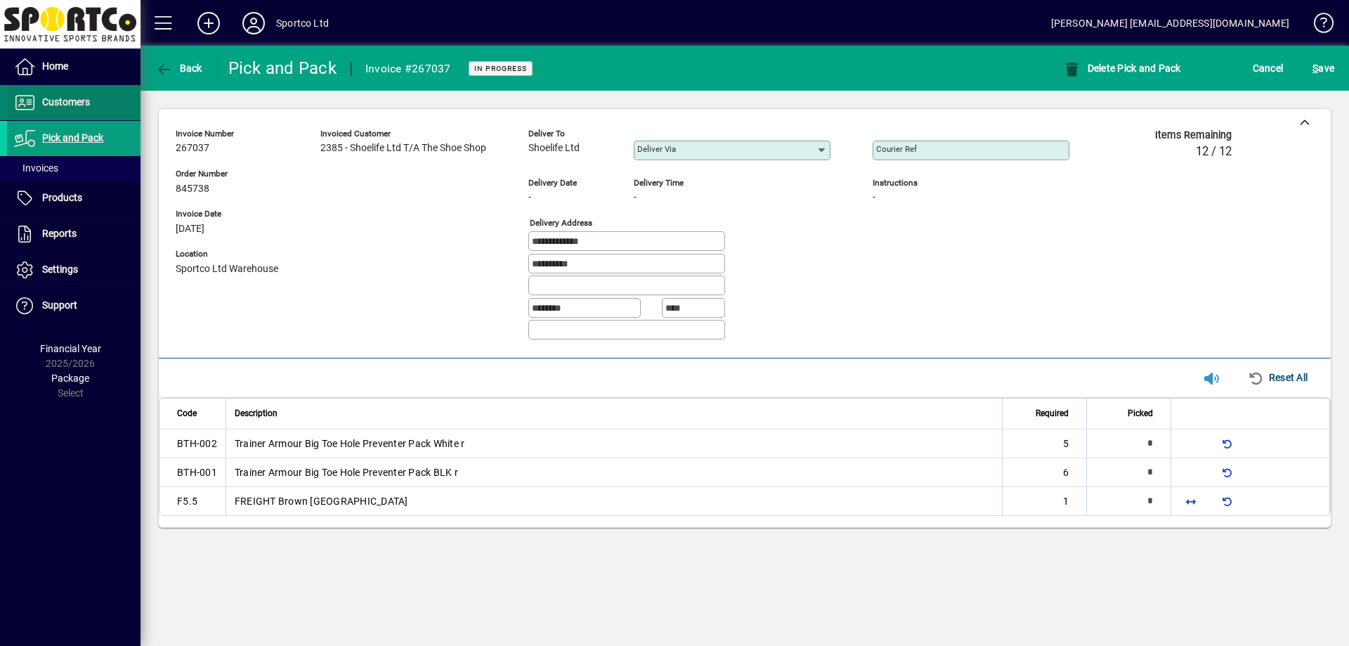
click at [92, 106] on span at bounding box center [73, 103] width 133 height 34
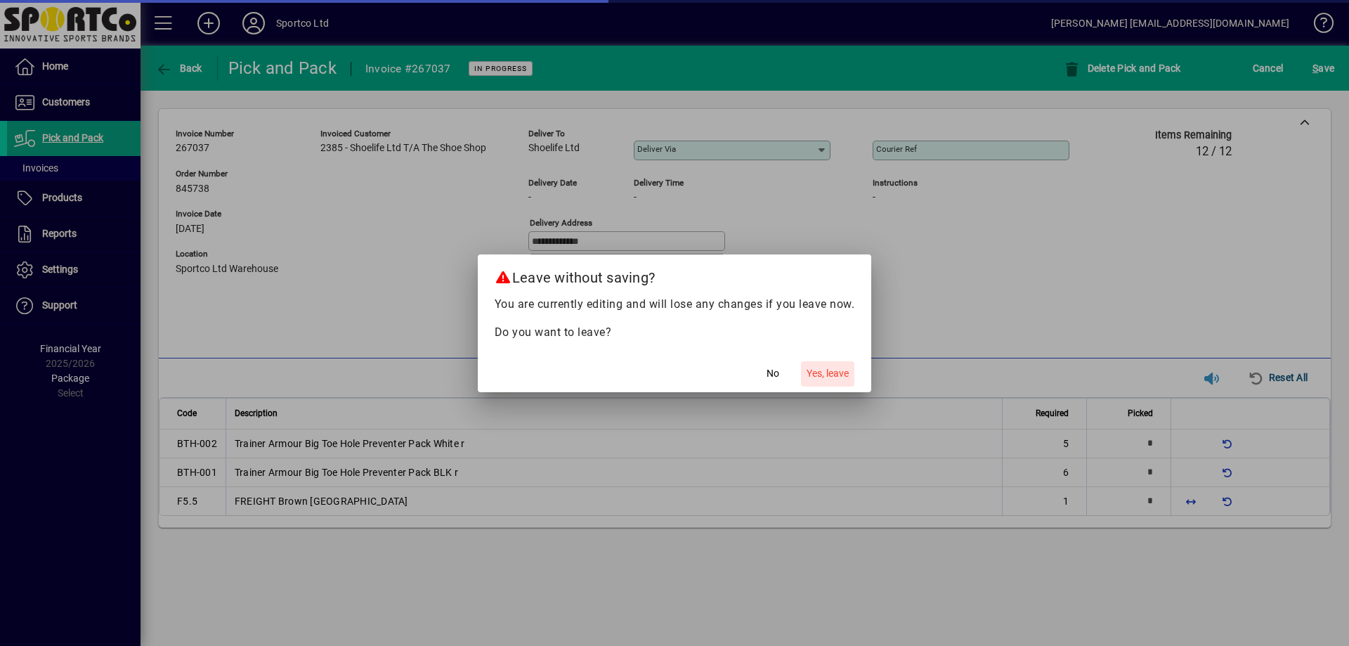
click at [829, 373] on span "Yes, leave" at bounding box center [827, 373] width 42 height 15
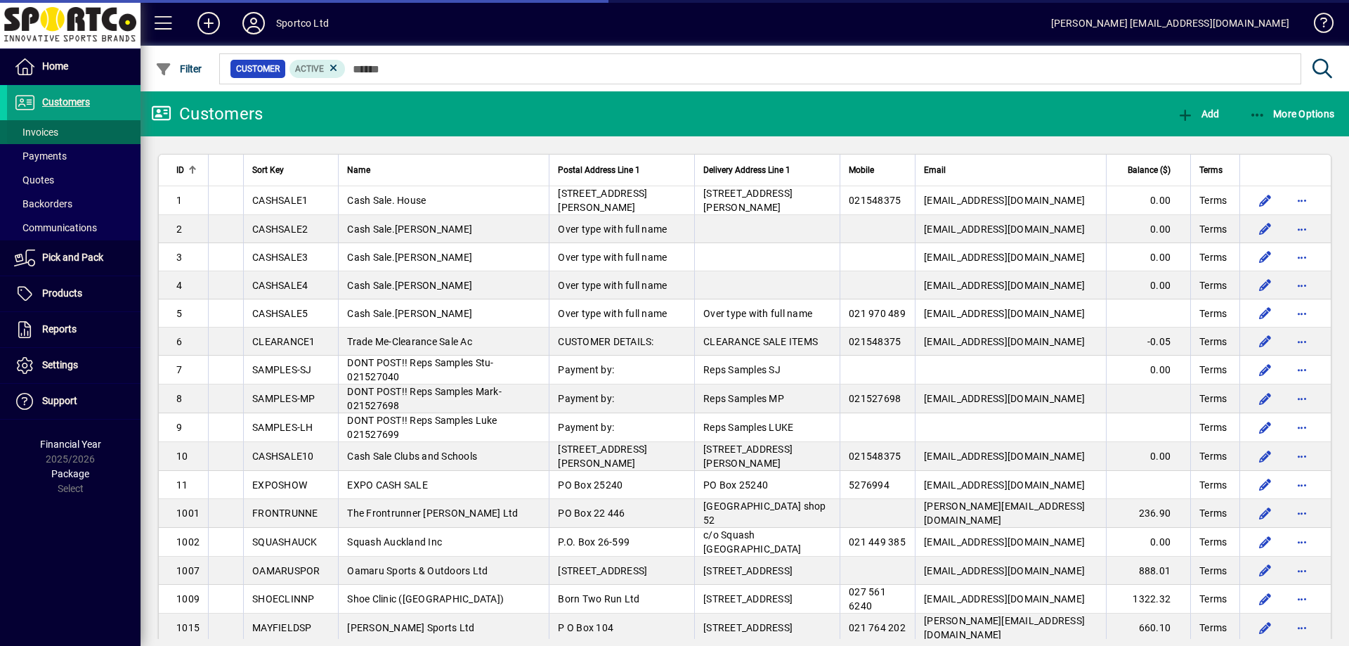
click at [58, 133] on span "Invoices" at bounding box center [36, 131] width 44 height 11
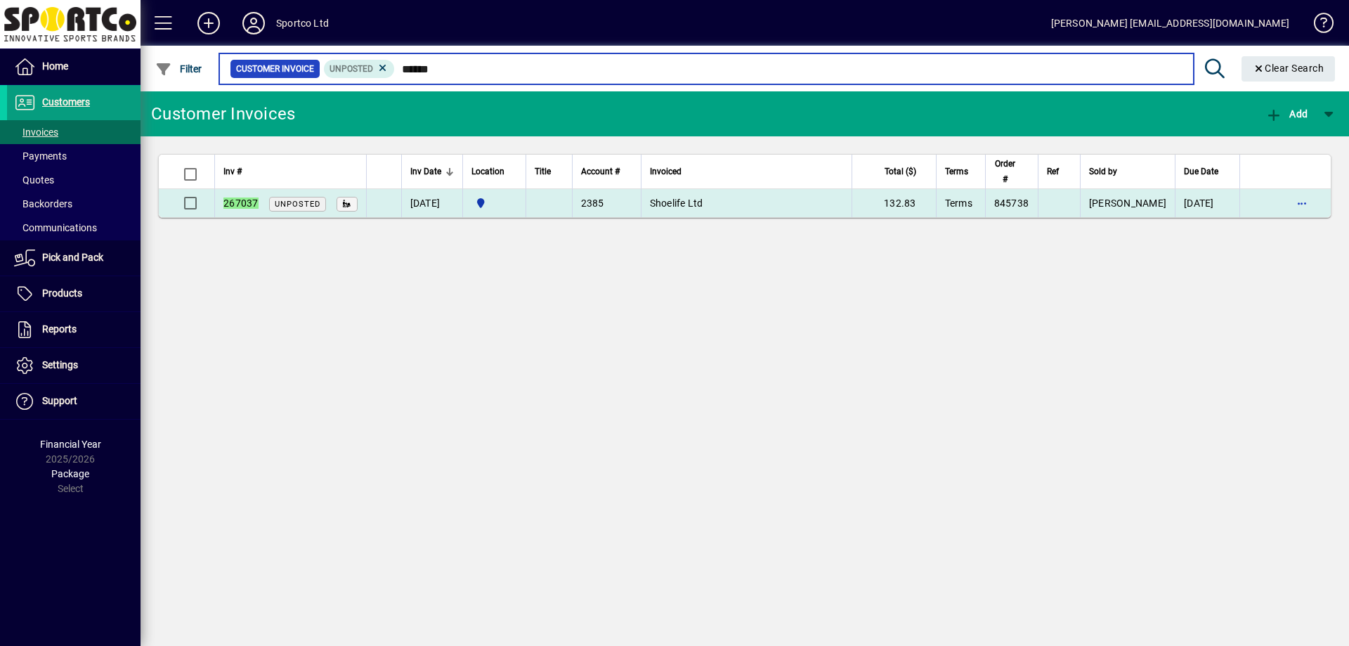
type input "******"
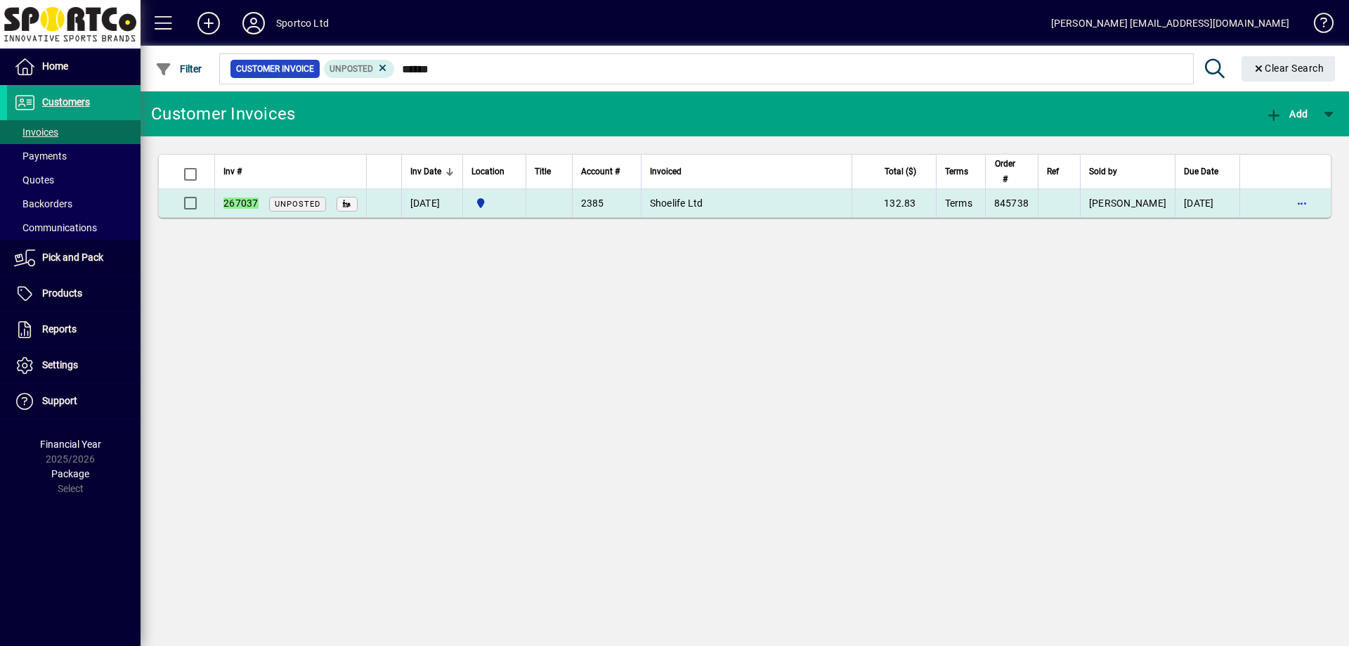
click at [772, 195] on td "Shoelife Ltd" at bounding box center [746, 203] width 211 height 28
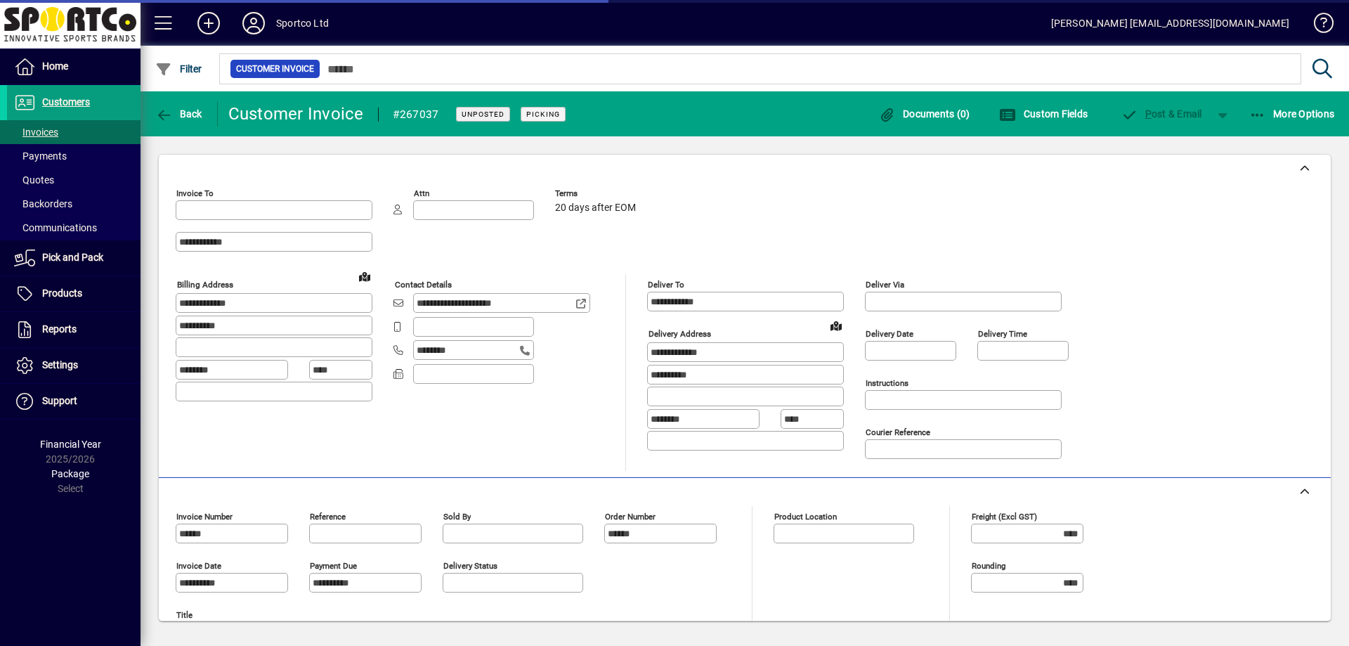
type input "**********"
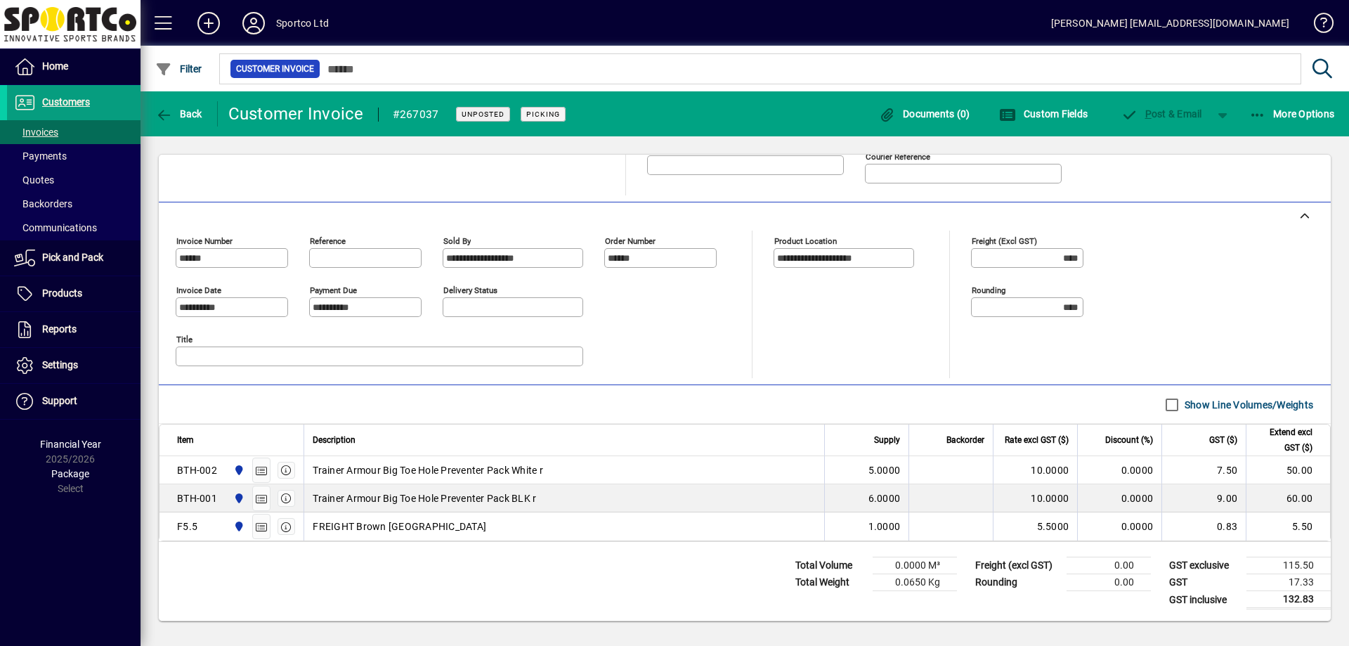
click at [424, 528] on span "FREIGHT Brown [GEOGRAPHIC_DATA]" at bounding box center [400, 526] width 174 height 14
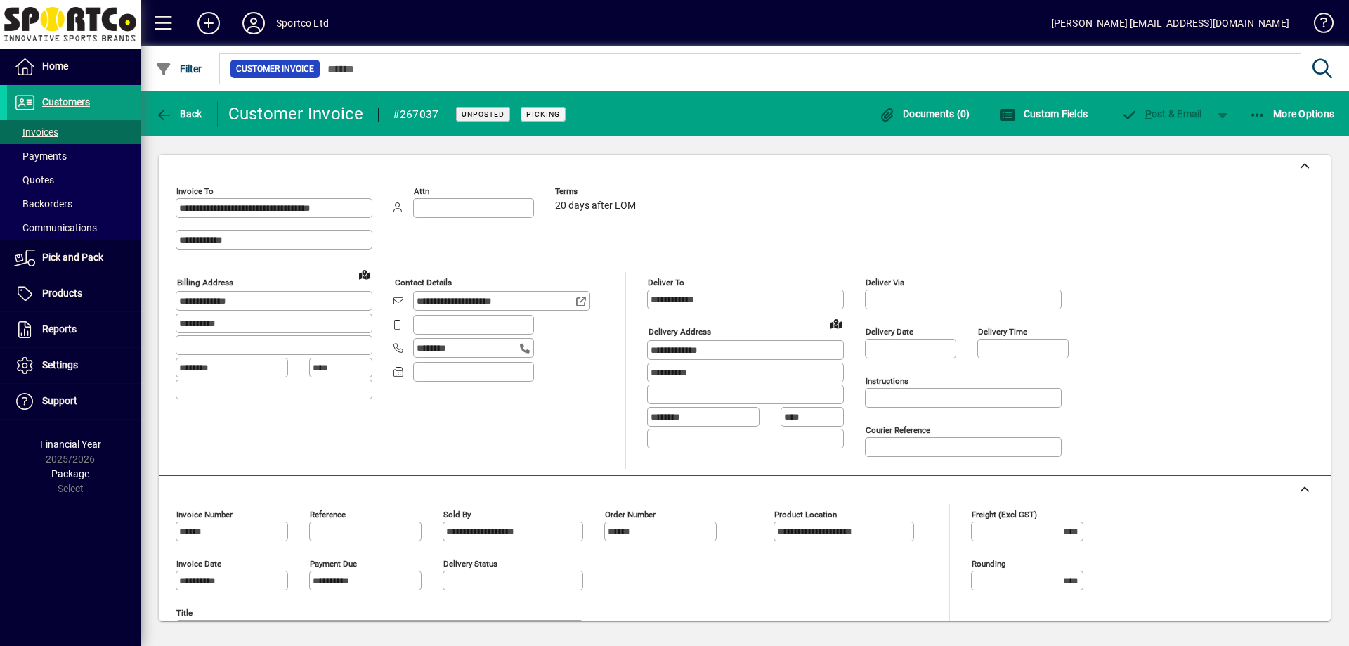
scroll to position [0, 0]
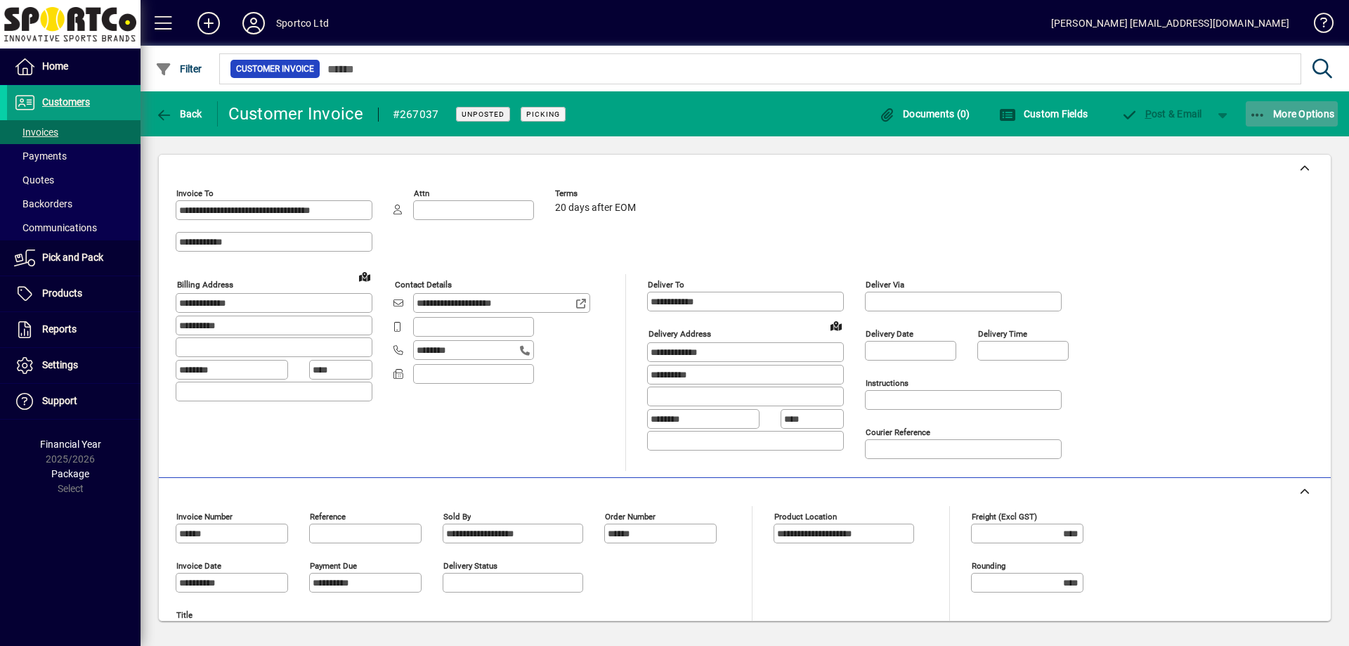
click at [1291, 117] on span "More Options" at bounding box center [1292, 113] width 86 height 11
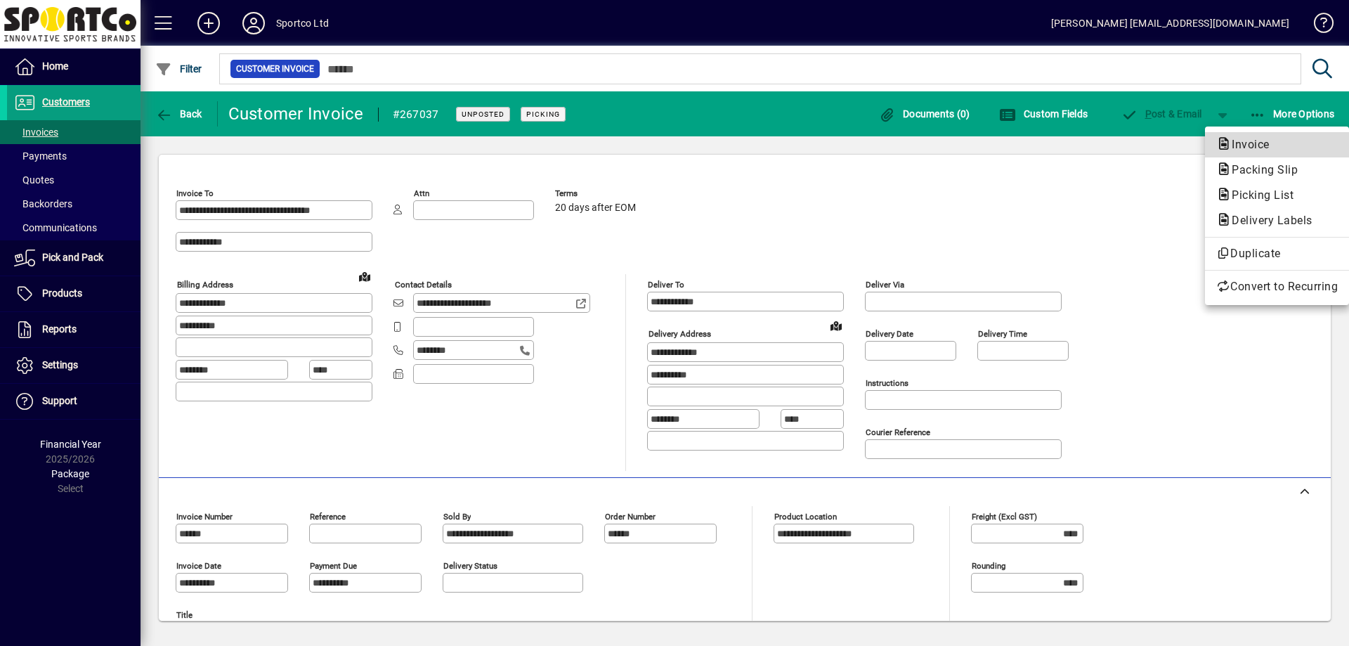
click at [1250, 148] on span "Invoice" at bounding box center [1246, 144] width 60 height 13
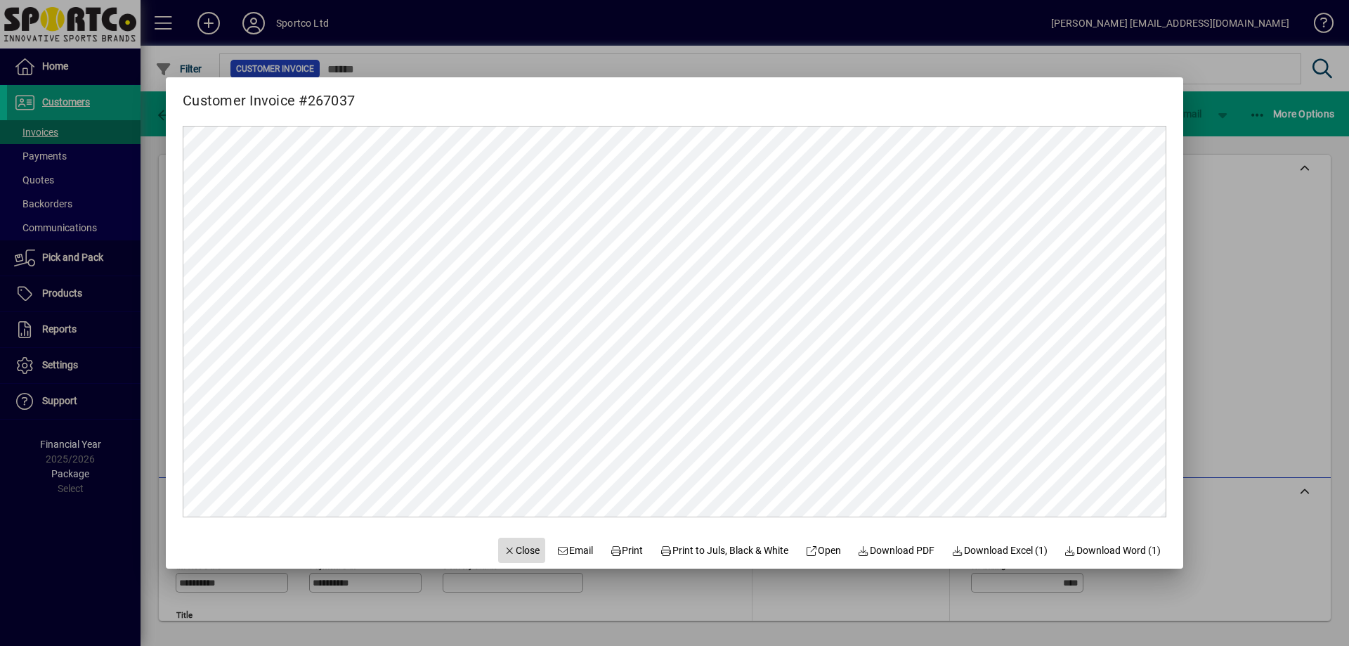
click at [508, 551] on span "Close" at bounding box center [522, 550] width 37 height 15
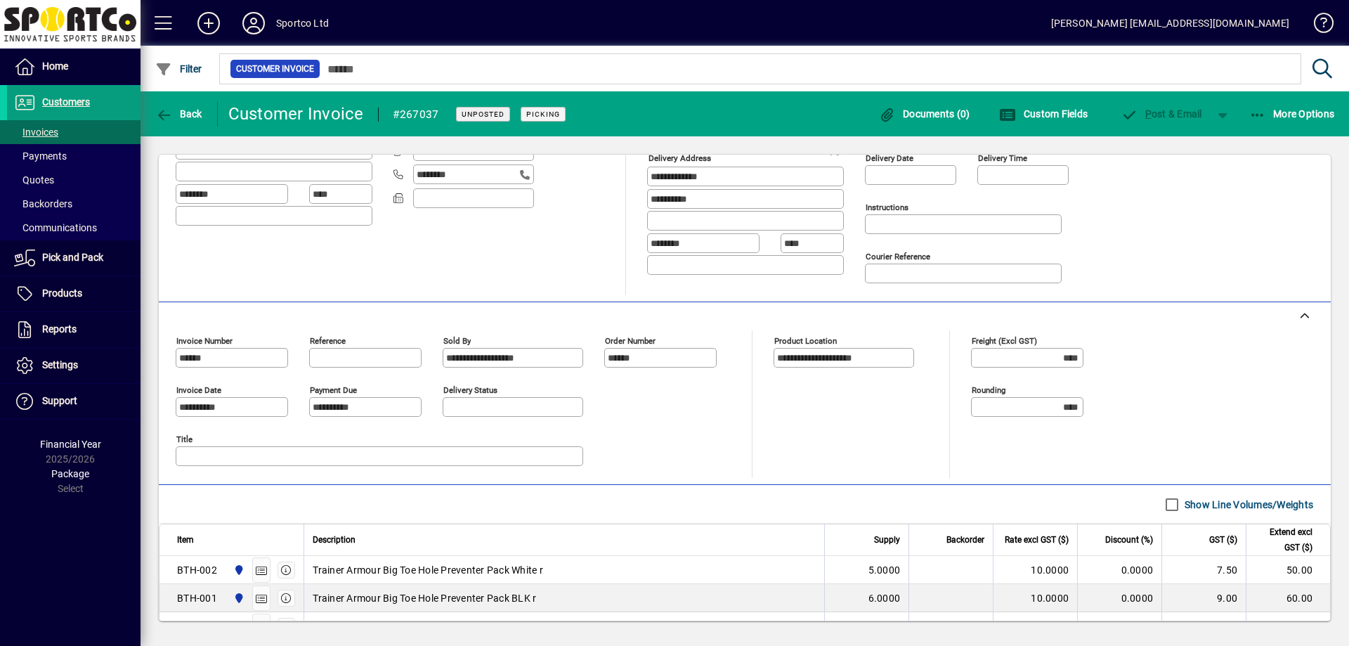
scroll to position [275, 0]
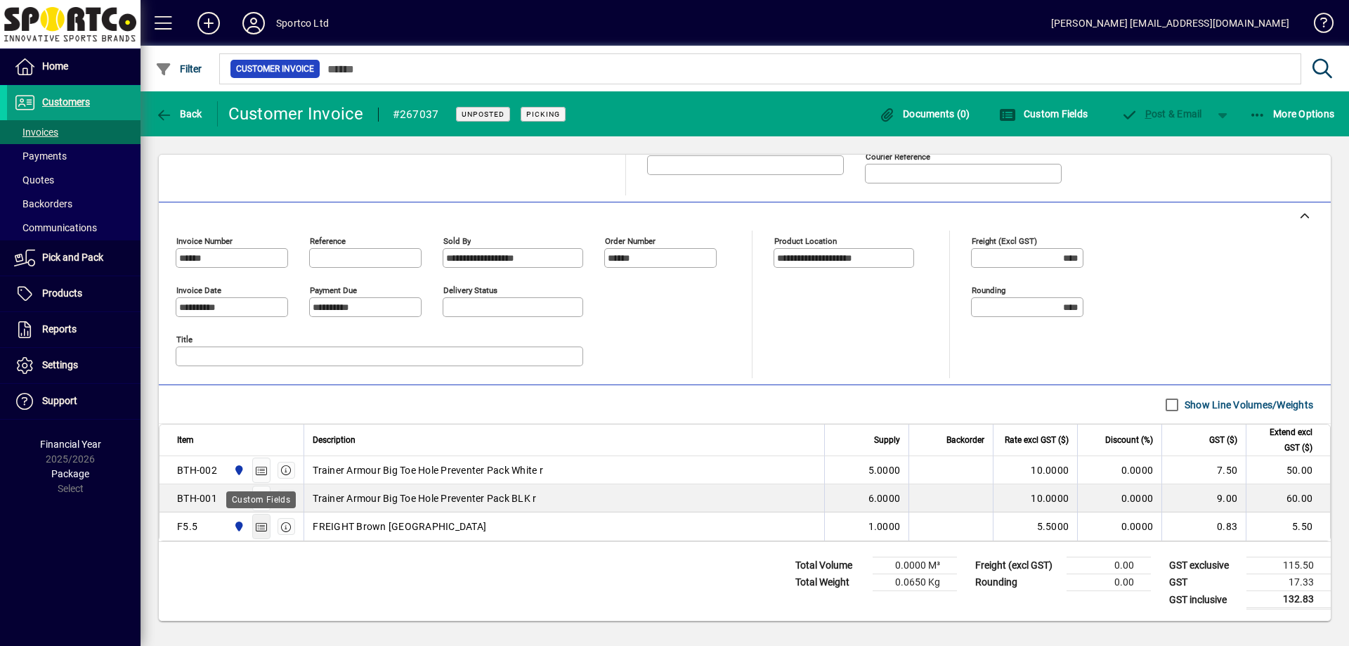
click at [261, 525] on icon "button" at bounding box center [261, 527] width 13 height 10
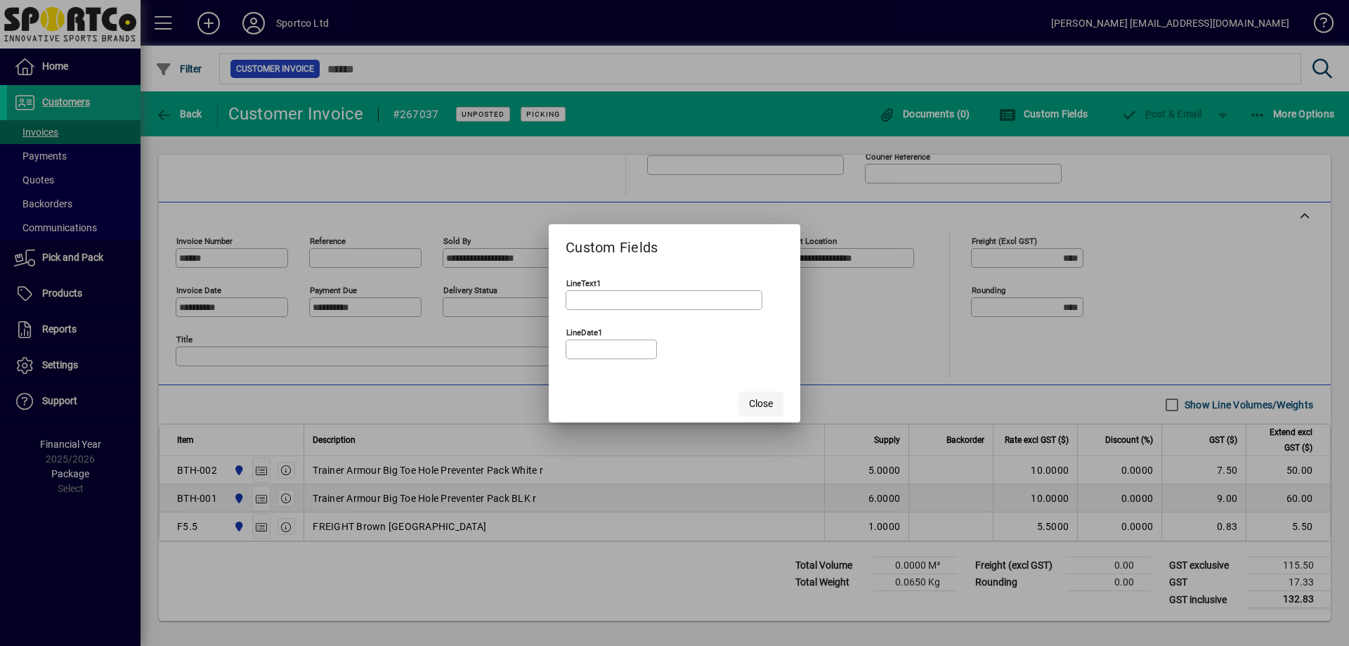
click at [750, 399] on span "Close" at bounding box center [761, 403] width 24 height 15
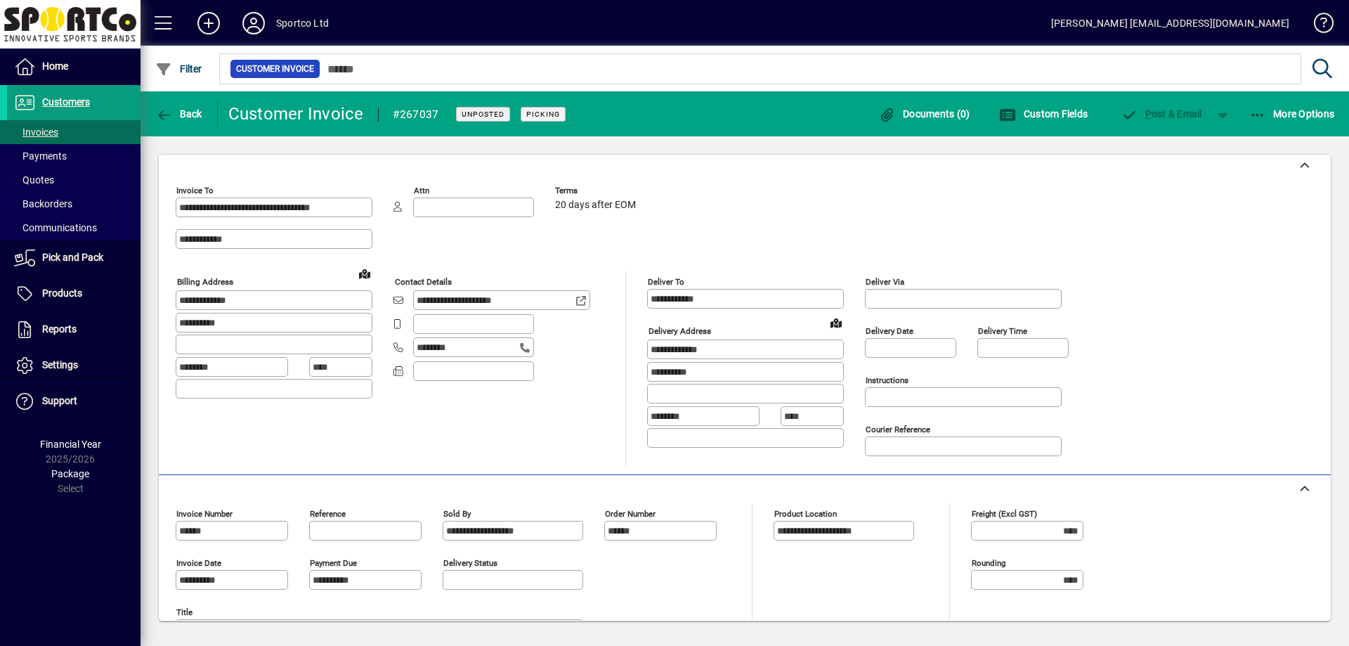
scroll to position [0, 0]
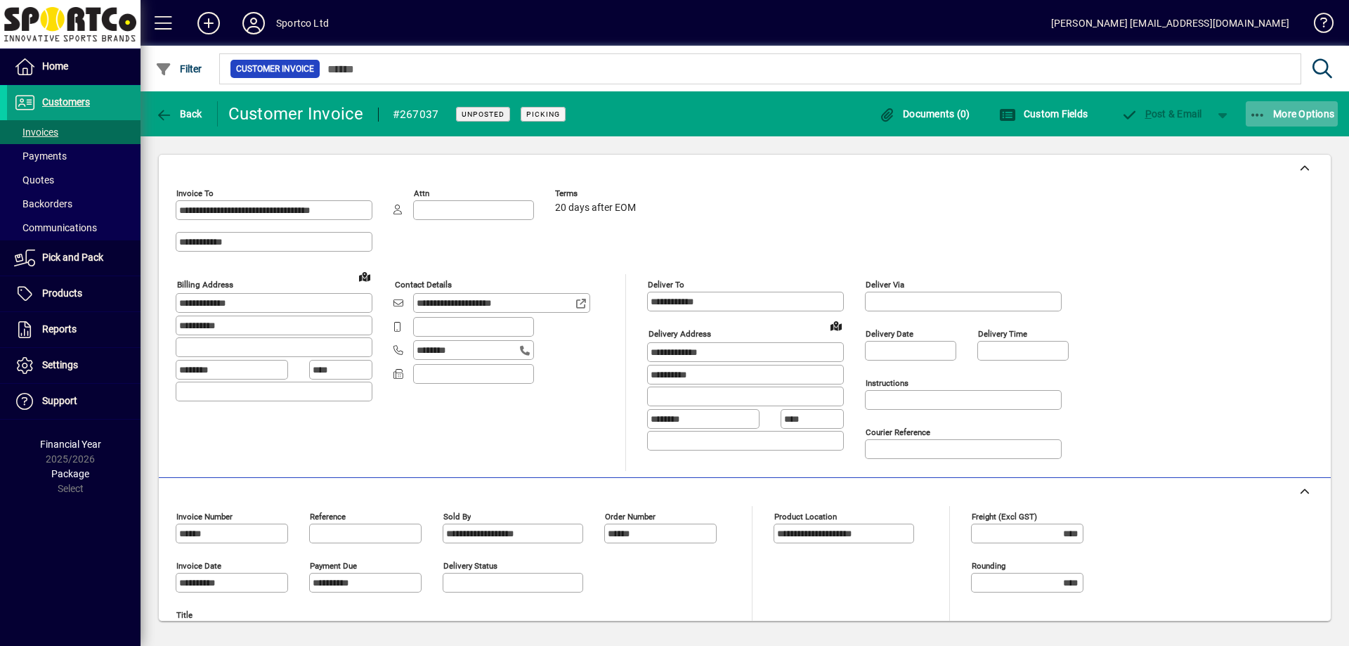
click at [1311, 120] on span "button" at bounding box center [1291, 114] width 93 height 34
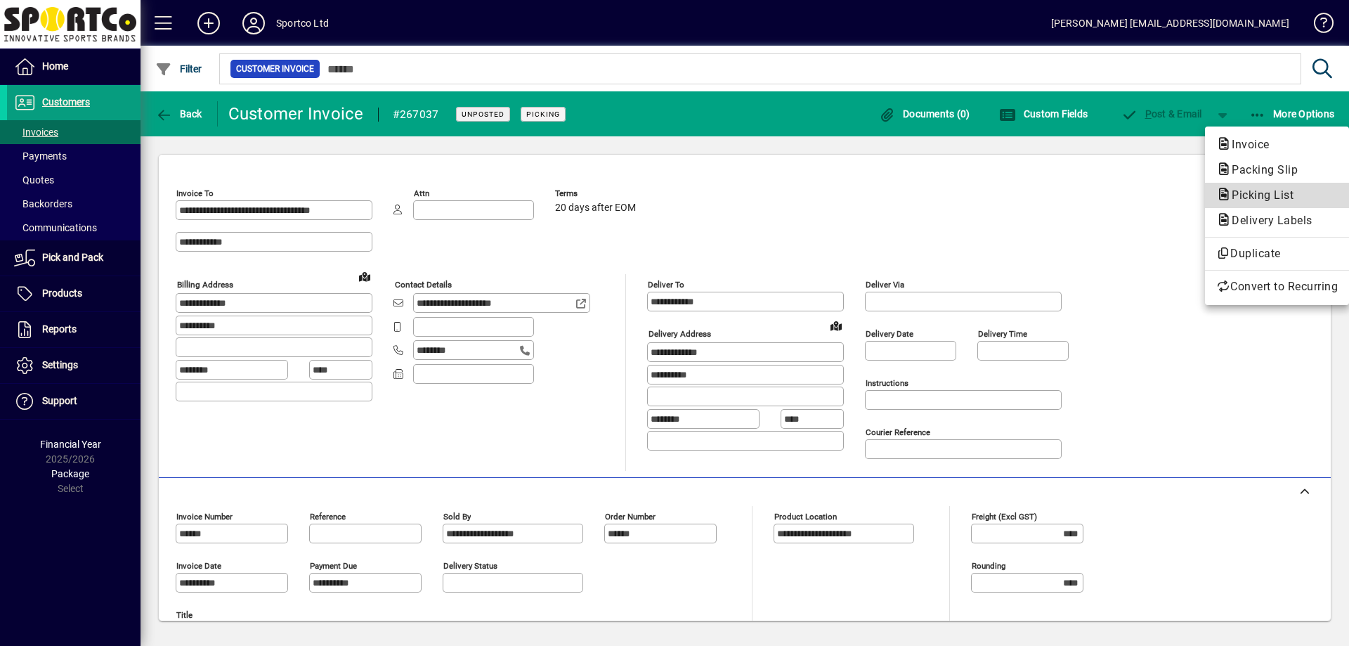
click at [1260, 193] on span "Picking List" at bounding box center [1258, 194] width 84 height 13
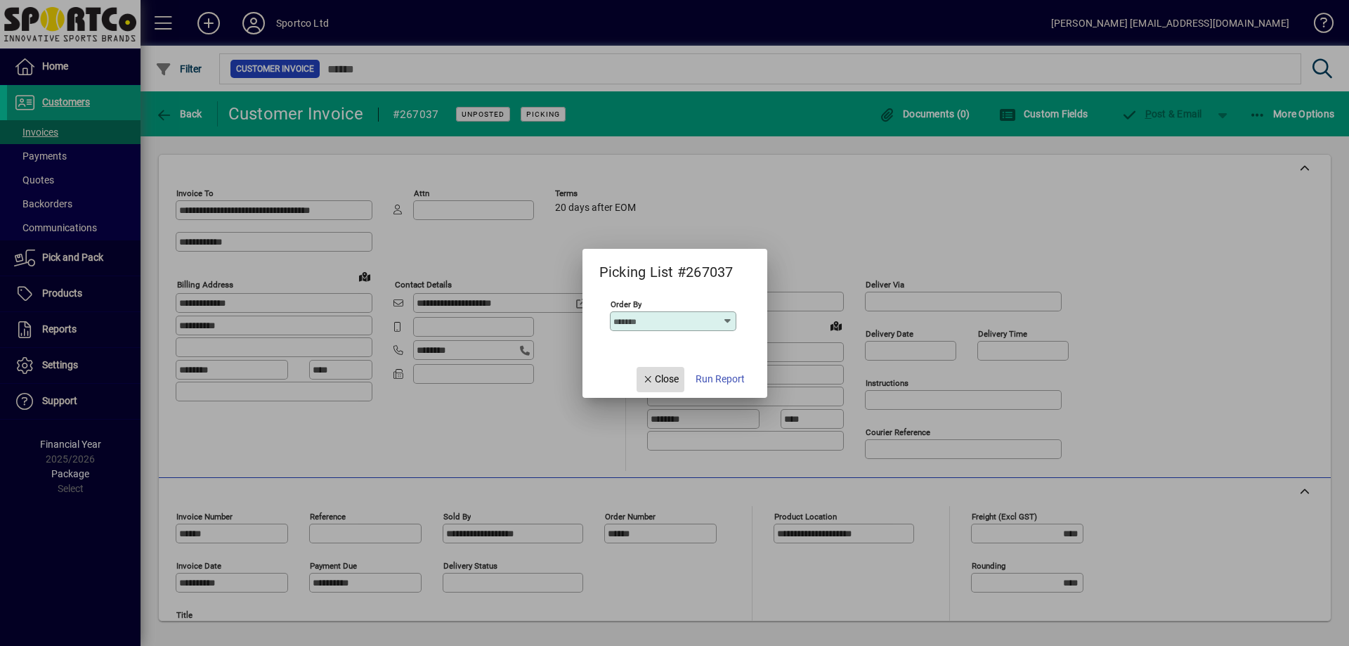
click at [657, 379] on span "Close" at bounding box center [660, 379] width 37 height 15
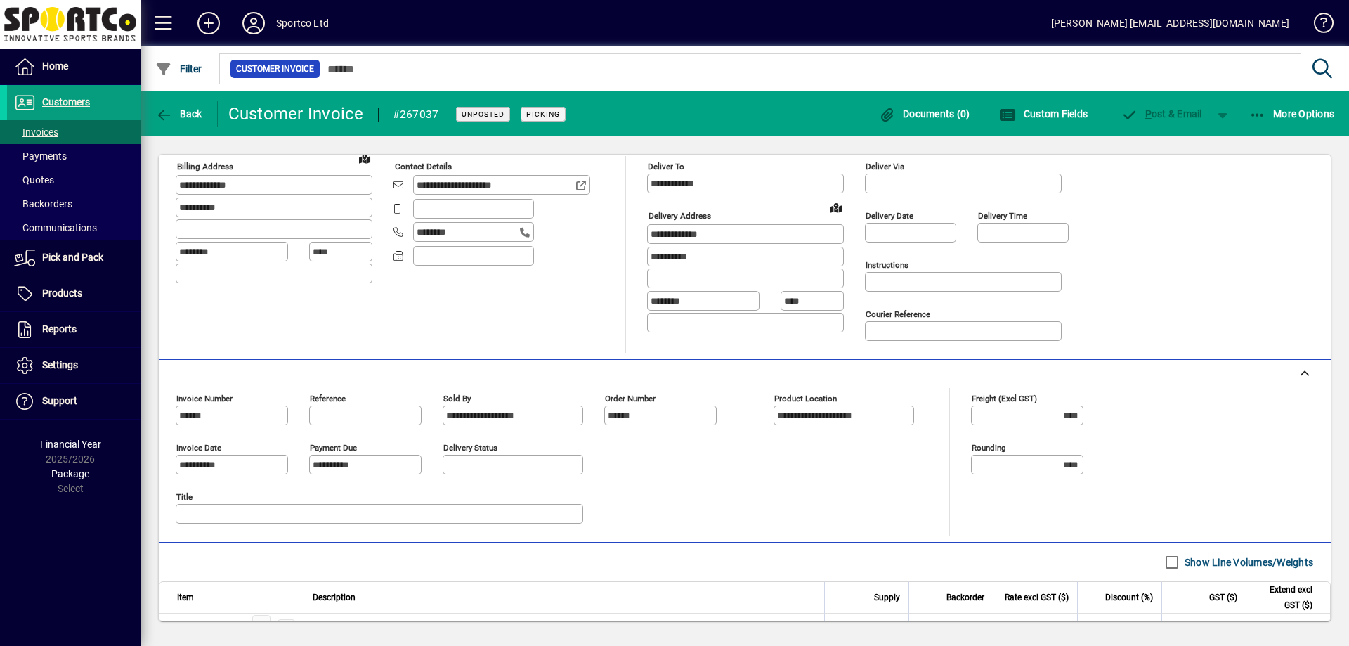
scroll to position [275, 0]
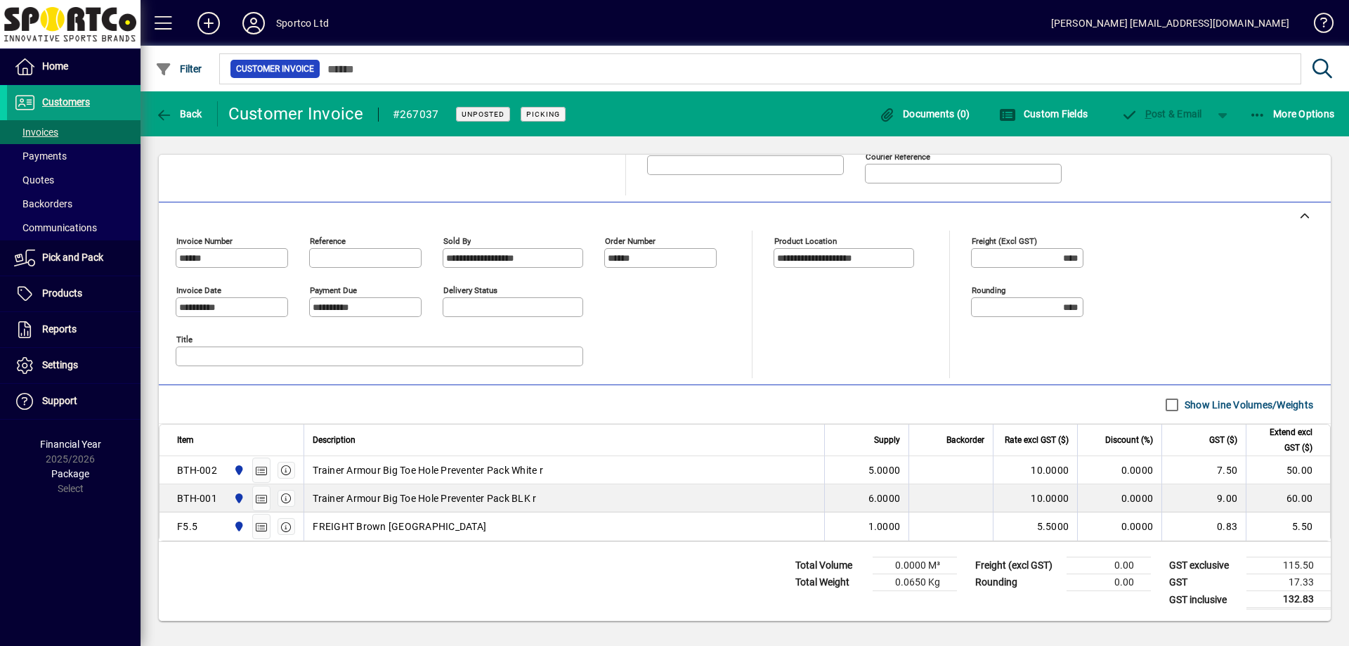
click at [349, 524] on span "FREIGHT Brown [GEOGRAPHIC_DATA]" at bounding box center [400, 526] width 174 height 14
click at [259, 523] on icon "button" at bounding box center [261, 527] width 13 height 10
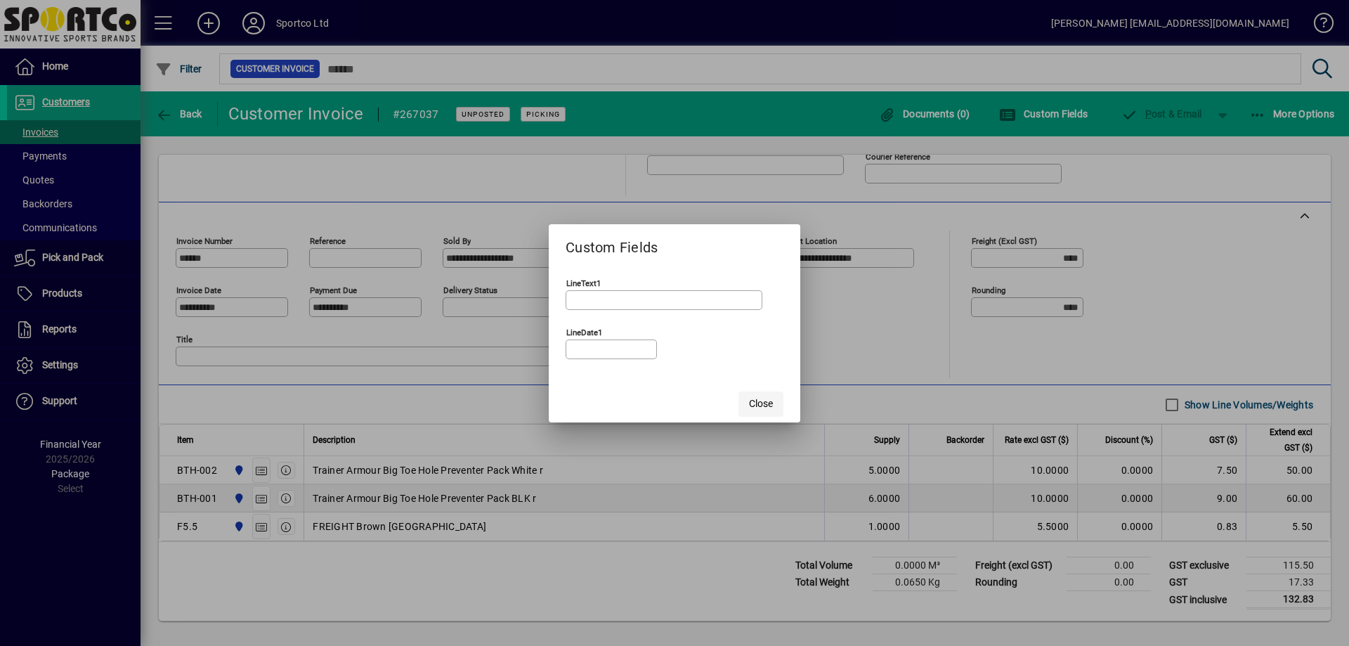
click at [755, 398] on span "Close" at bounding box center [761, 403] width 24 height 15
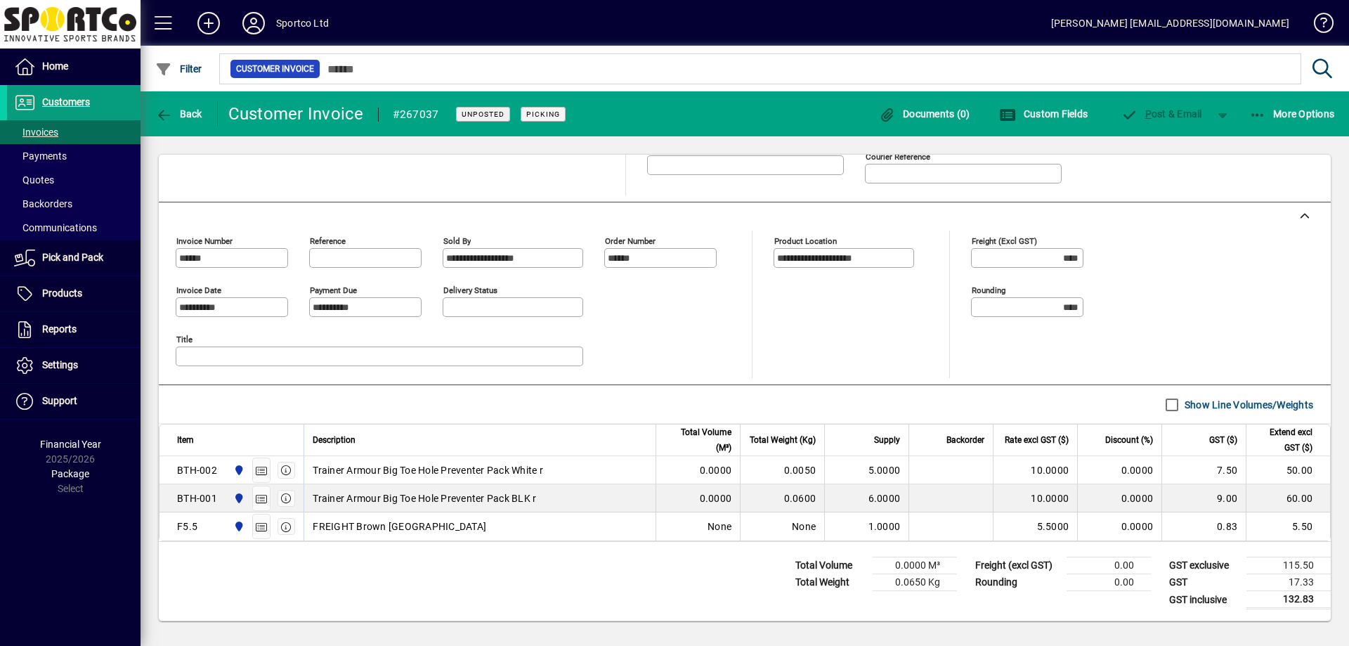
click at [325, 525] on span "FREIGHT Brown [GEOGRAPHIC_DATA]" at bounding box center [400, 526] width 174 height 14
click at [1279, 116] on span "More Options" at bounding box center [1292, 113] width 86 height 11
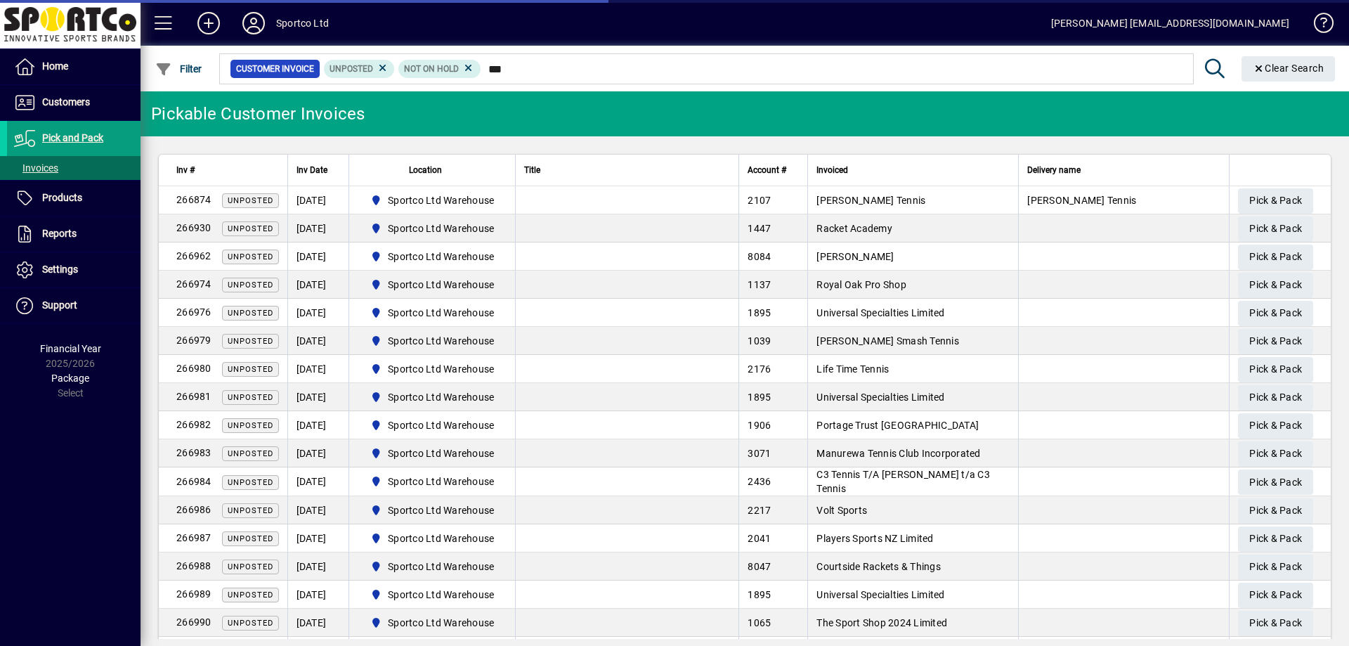
type input "****"
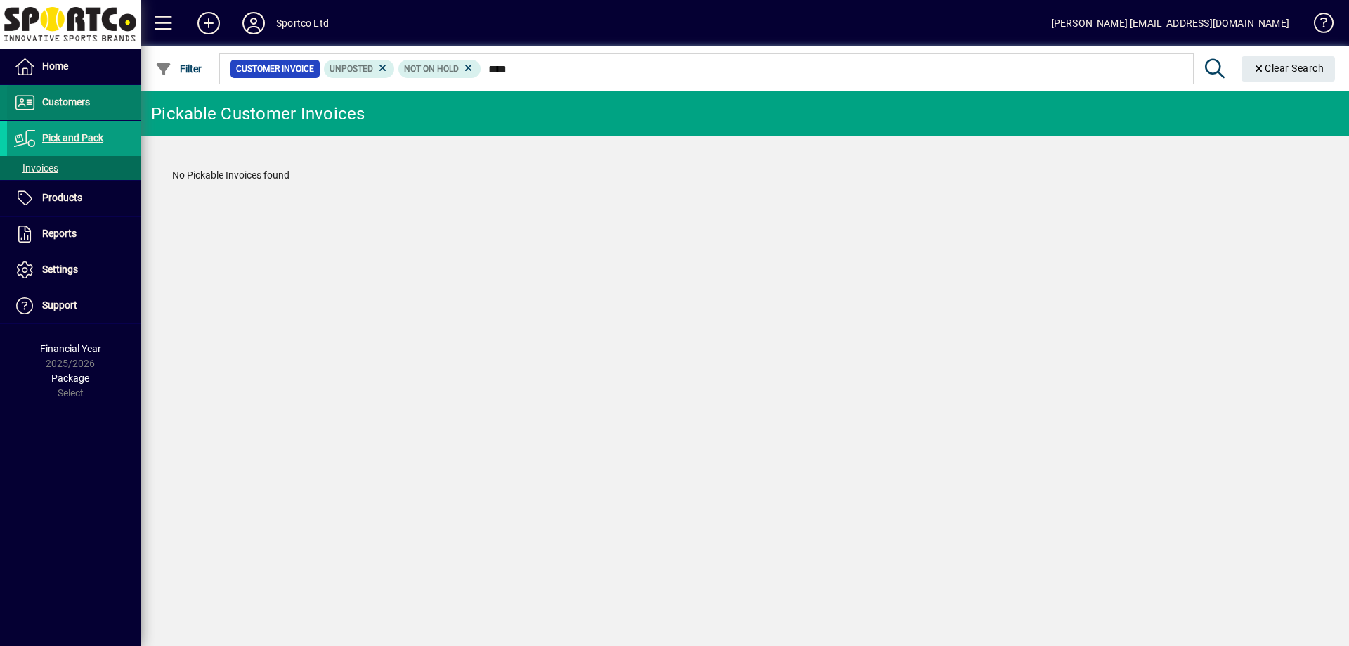
type input "****"
click at [94, 96] on span at bounding box center [73, 103] width 133 height 34
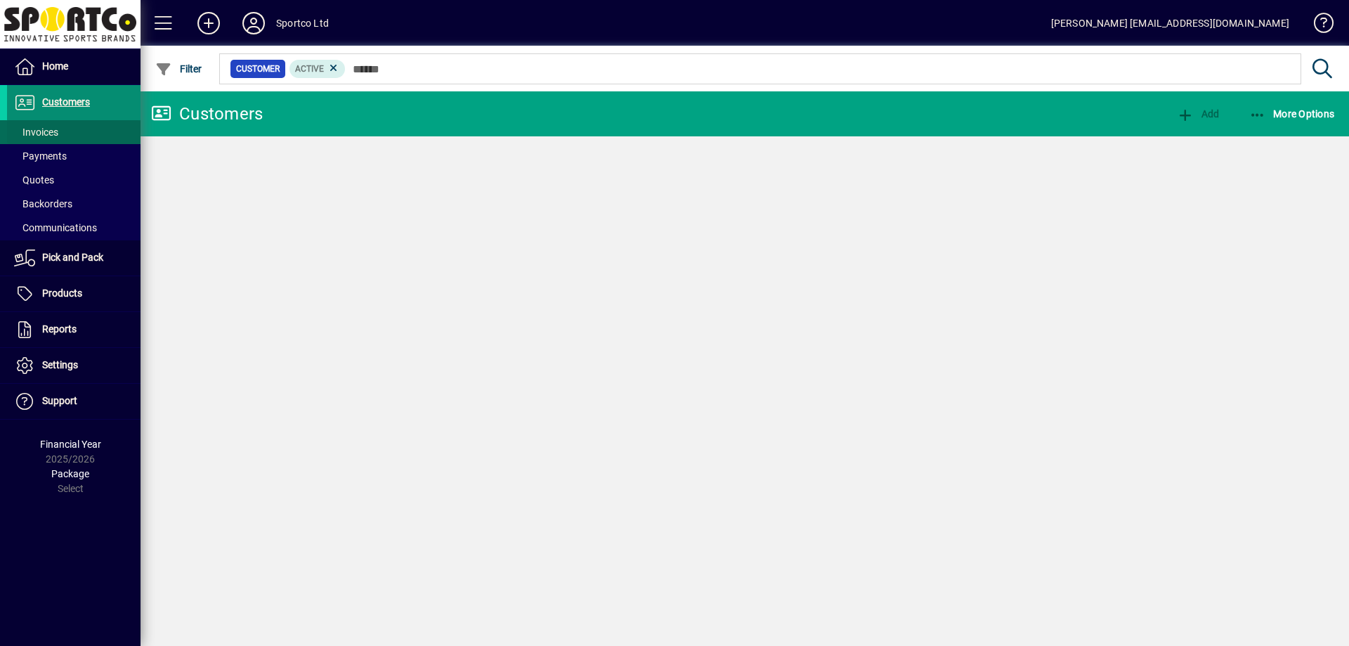
click at [78, 136] on span at bounding box center [73, 132] width 133 height 34
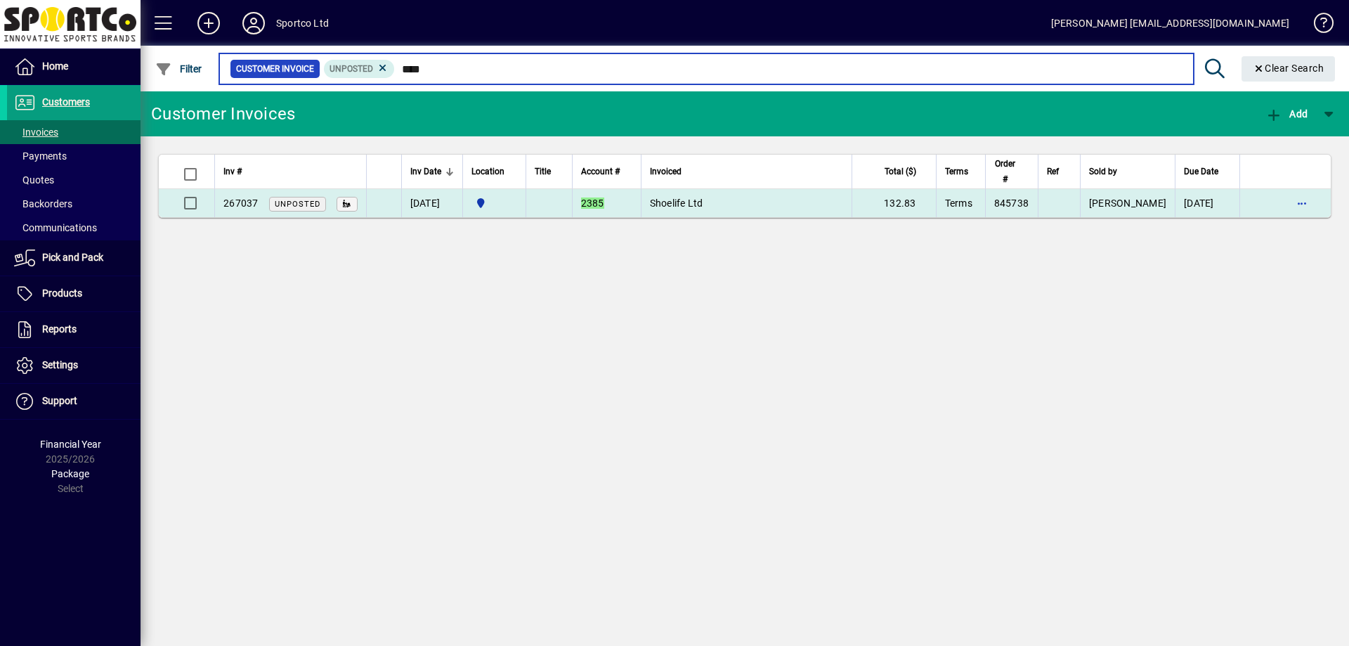
type input "****"
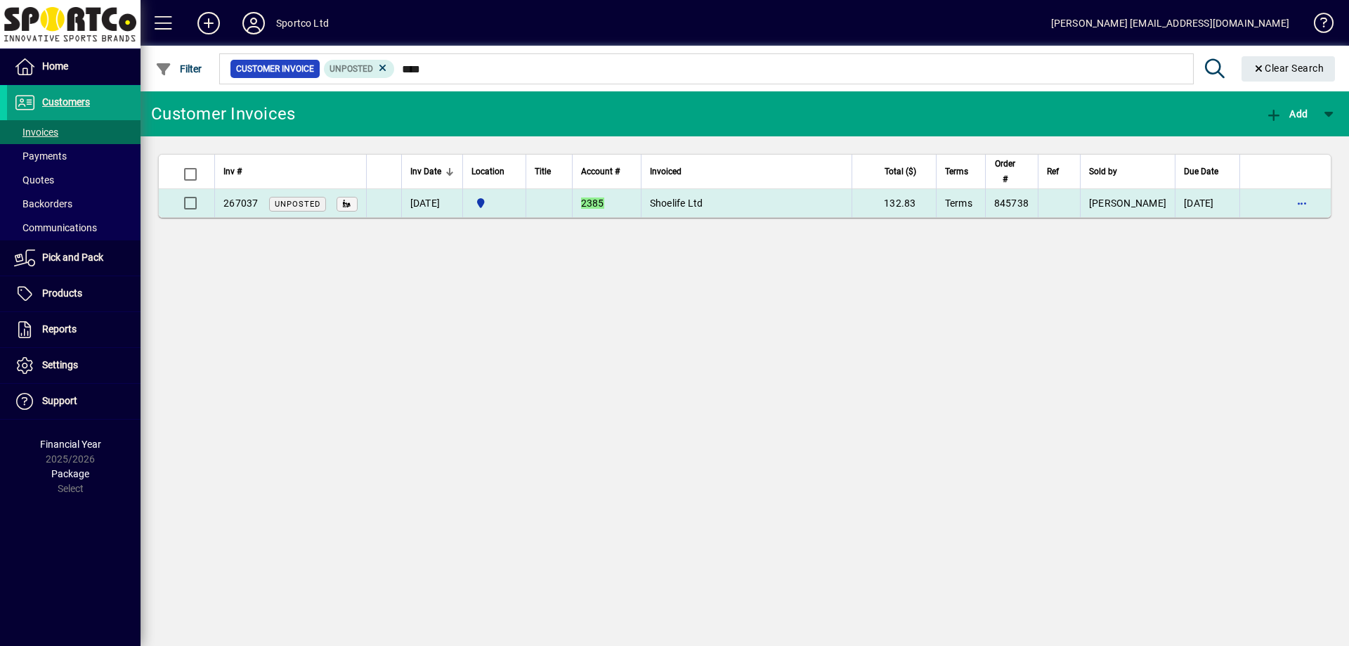
click at [678, 207] on span "Shoelife Ltd" at bounding box center [676, 202] width 53 height 11
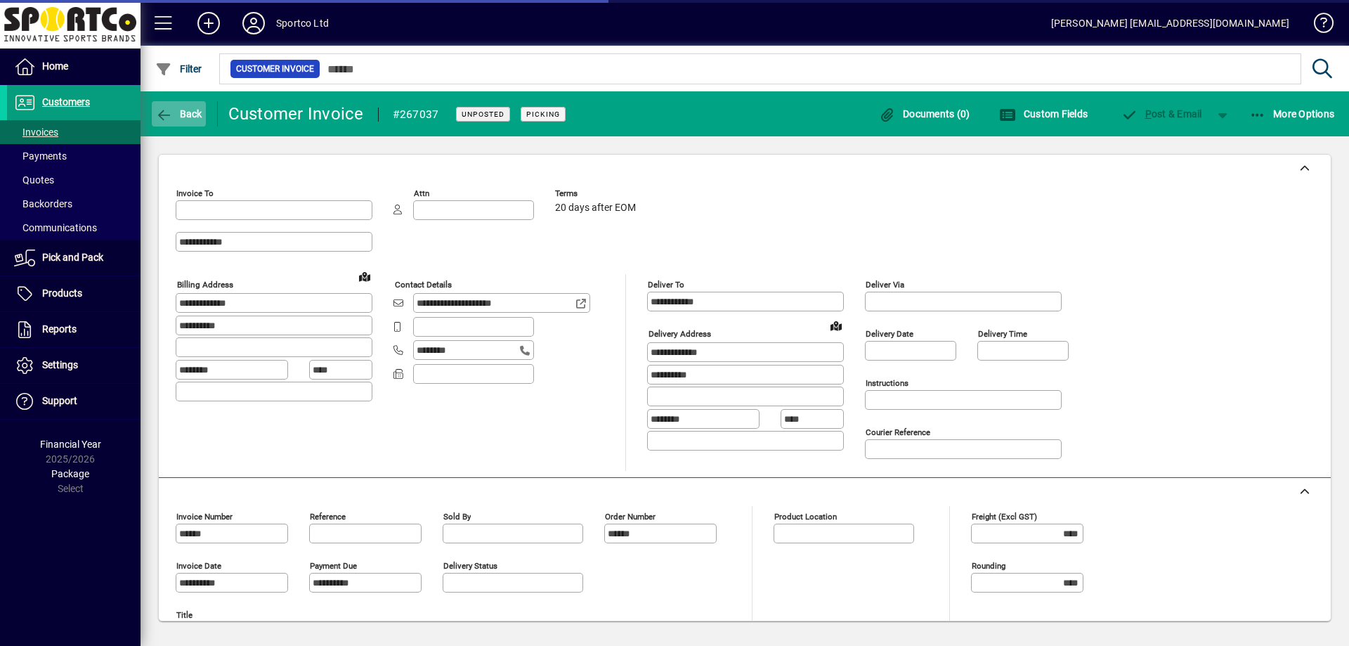
type input "**********"
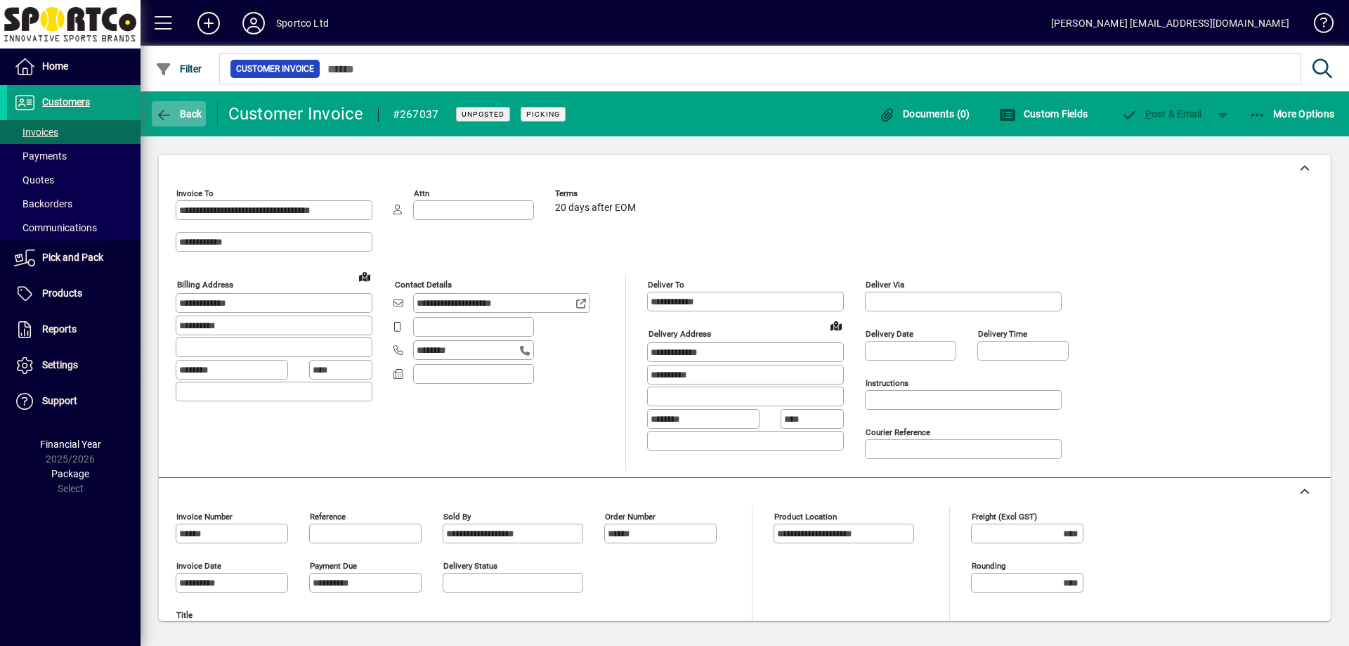
click at [171, 116] on icon "button" at bounding box center [164, 115] width 18 height 14
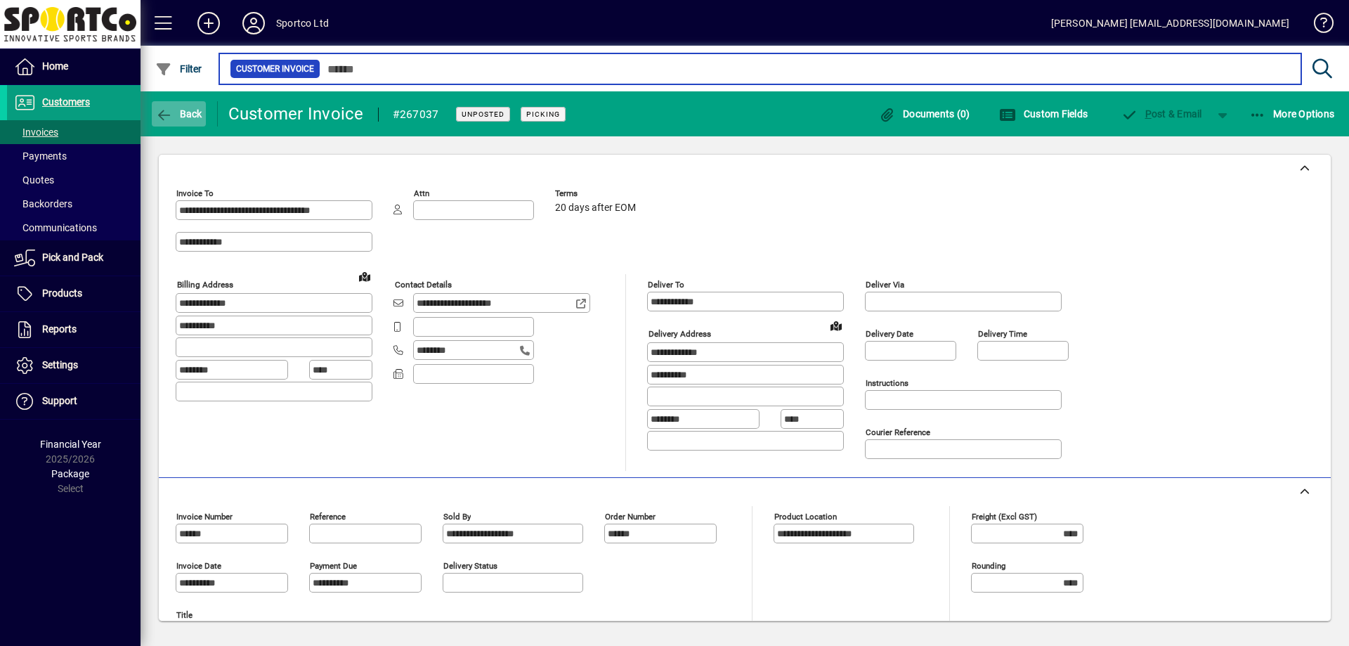
type input "****"
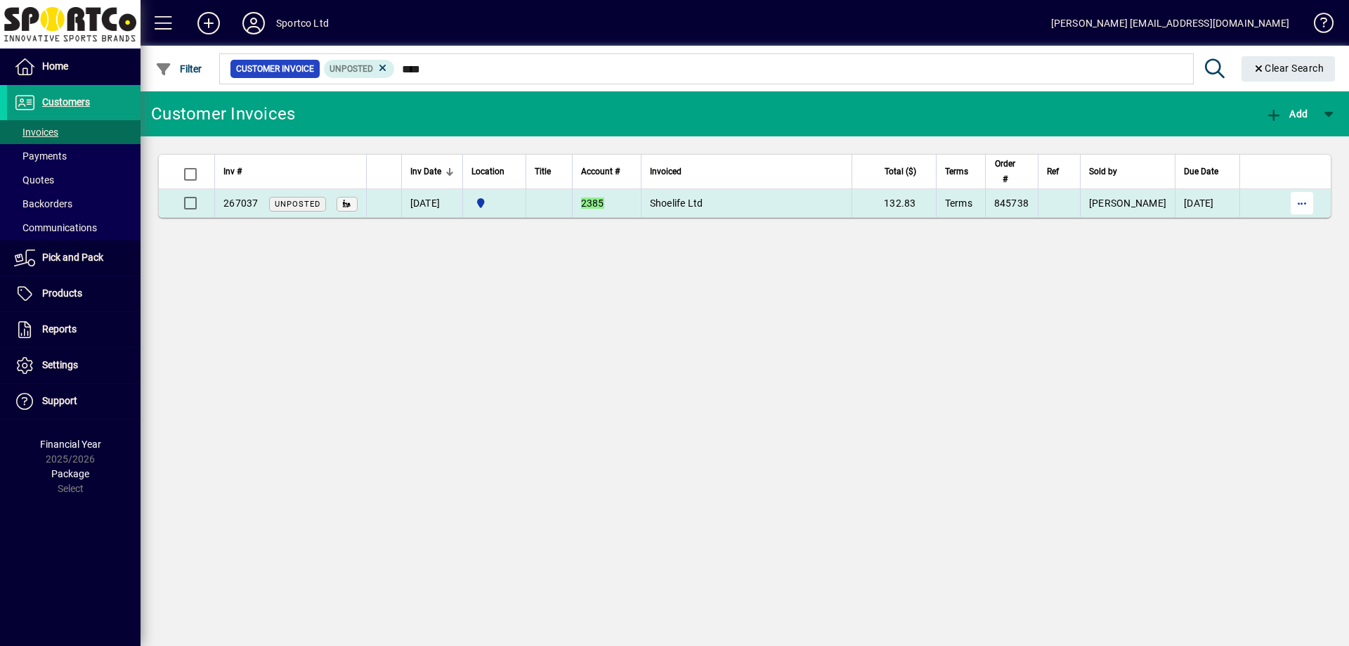
click at [1291, 205] on span "button" at bounding box center [1302, 203] width 34 height 34
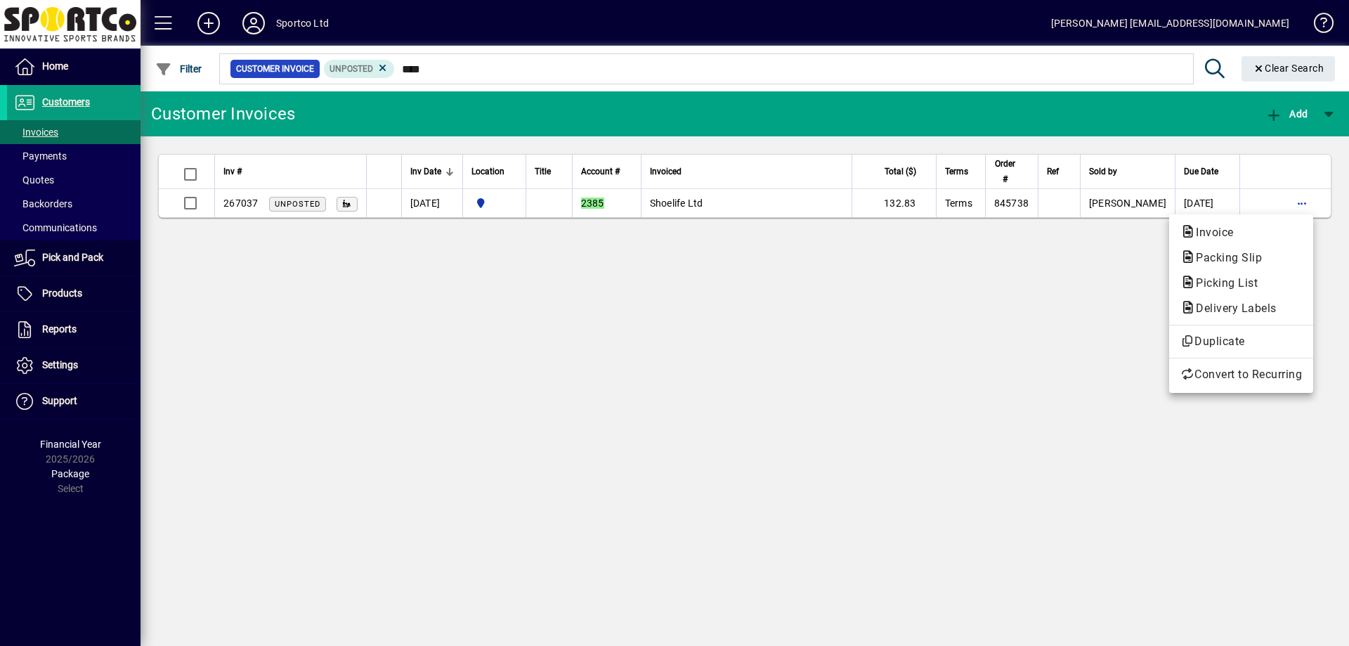
click at [1056, 292] on div at bounding box center [674, 323] width 1349 height 646
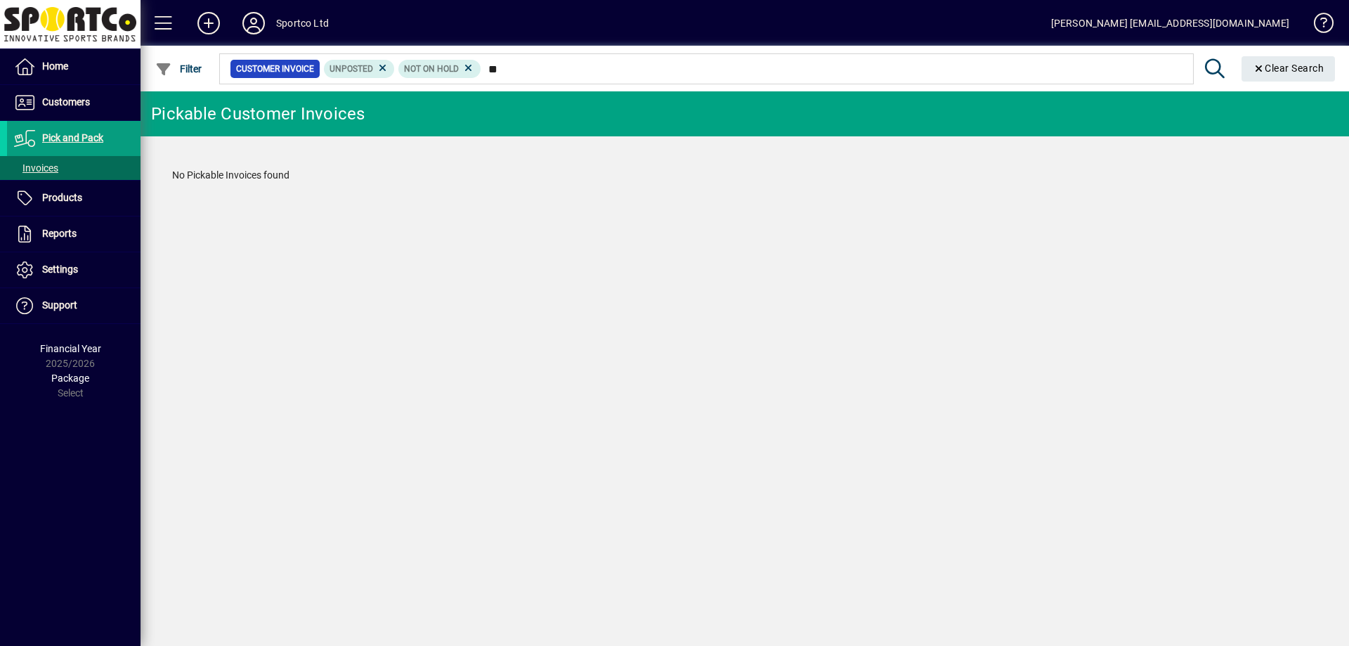
type input "*"
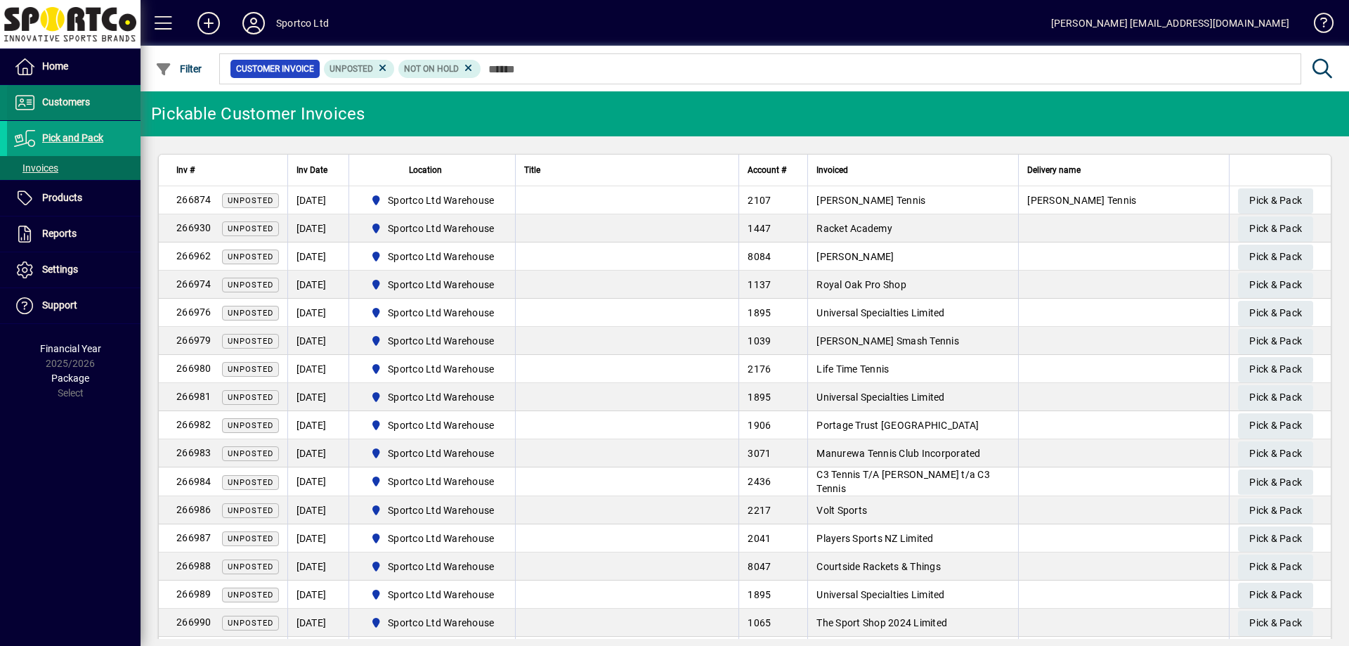
click at [81, 105] on span "Customers" at bounding box center [66, 101] width 48 height 11
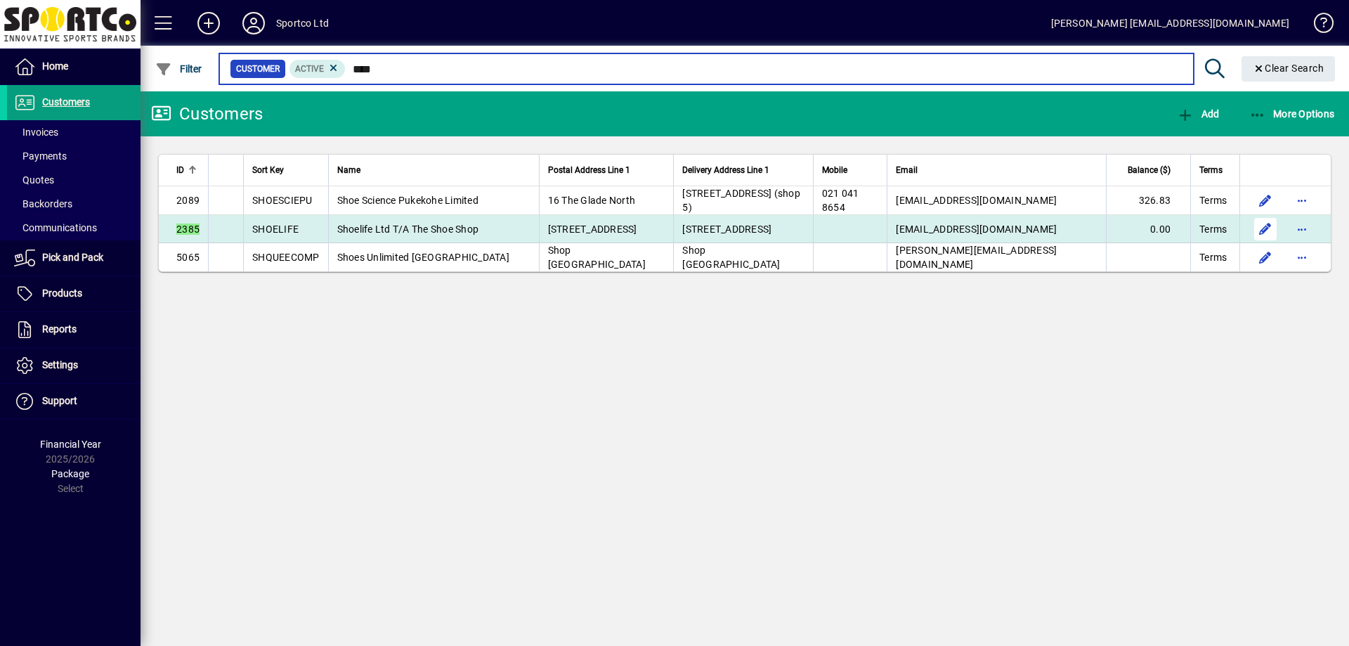
type input "****"
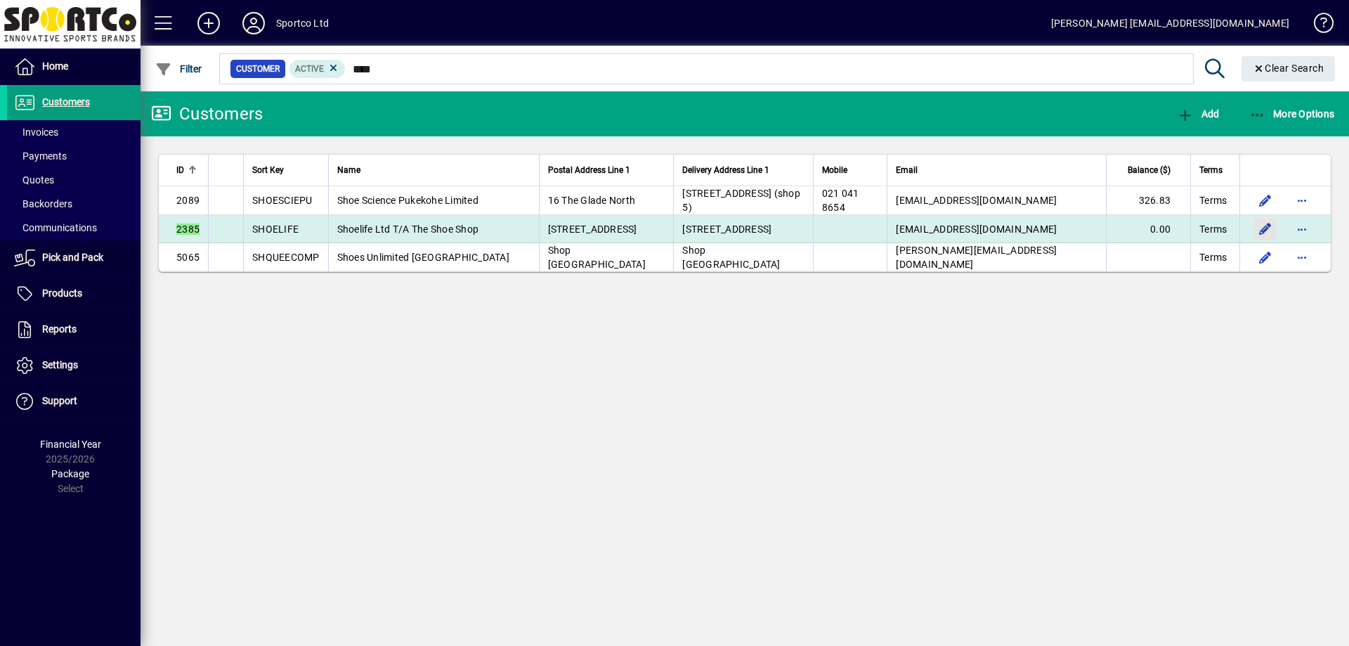
click at [1262, 223] on span "button" at bounding box center [1265, 229] width 34 height 34
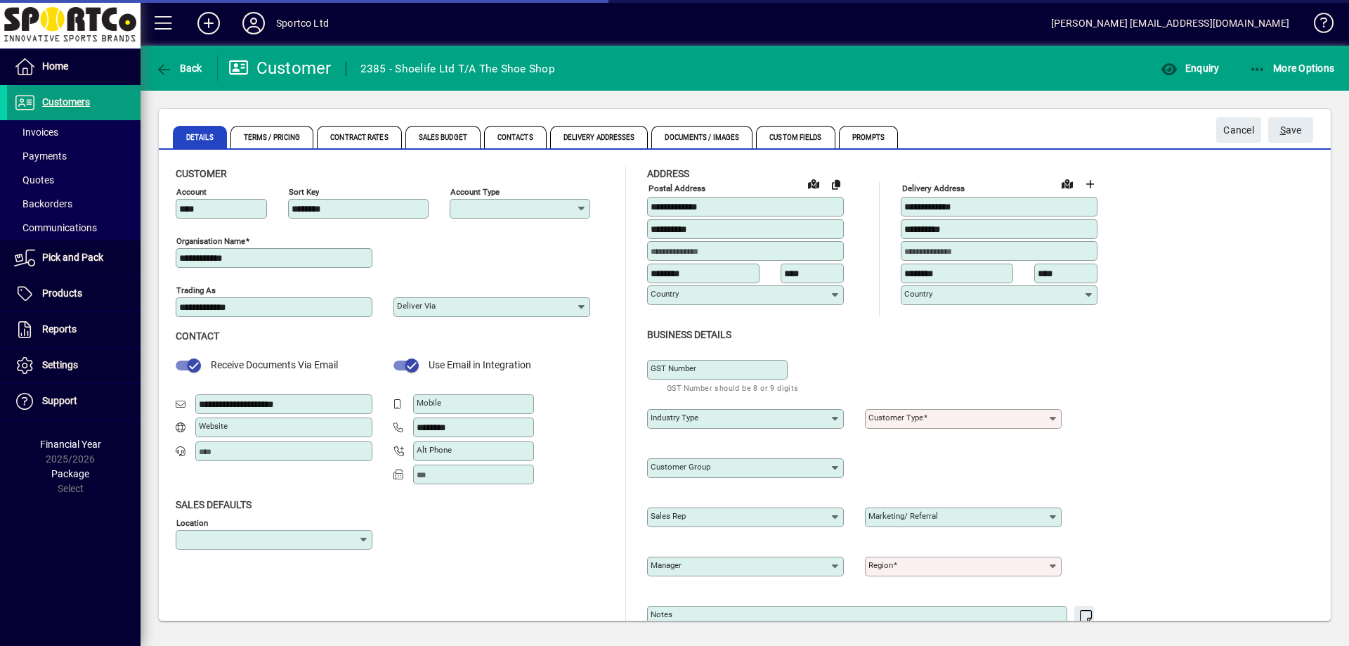
type input "**********"
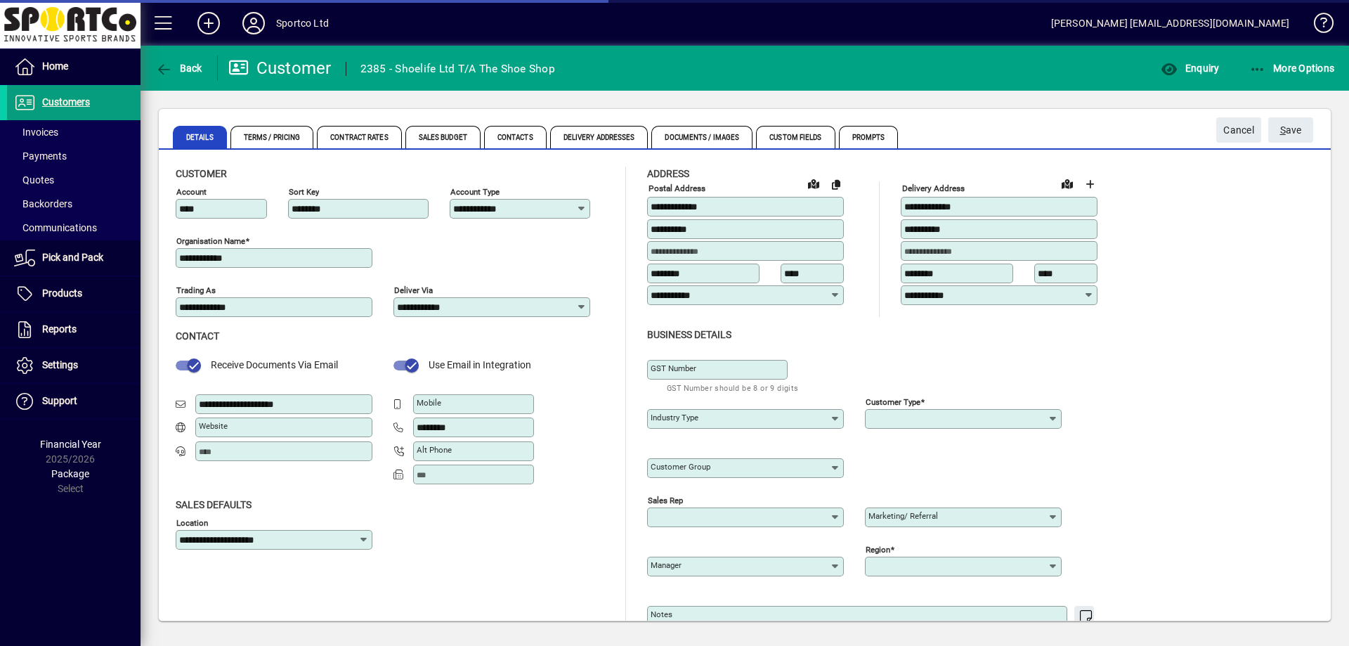
type input "**********"
click at [185, 57] on span "button" at bounding box center [179, 68] width 54 height 34
type input "****"
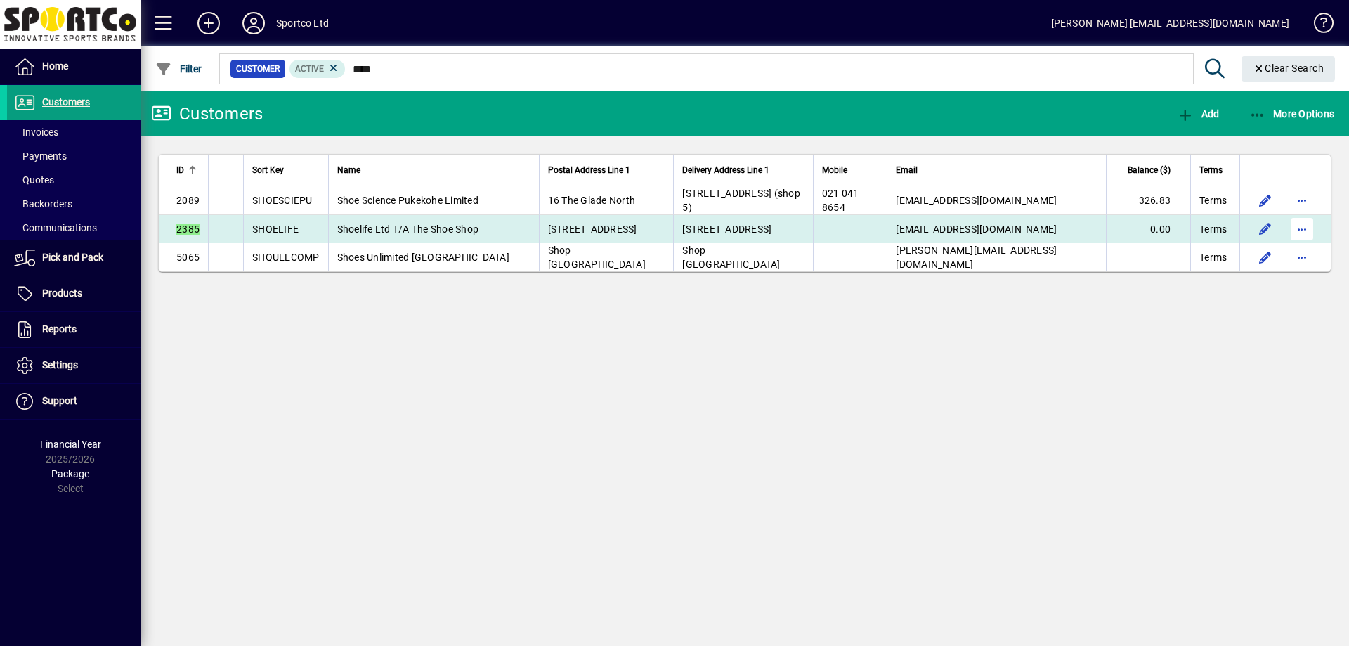
click at [1304, 227] on span "button" at bounding box center [1302, 229] width 34 height 34
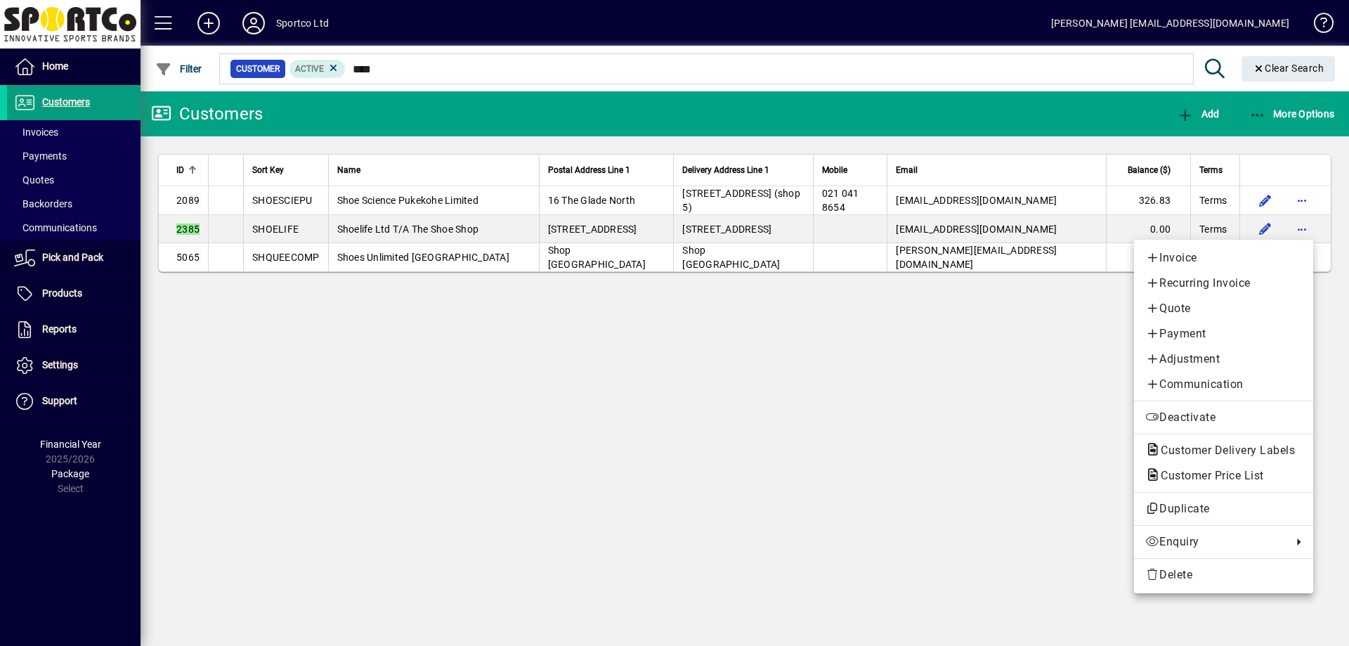
click at [1021, 384] on div at bounding box center [674, 323] width 1349 height 646
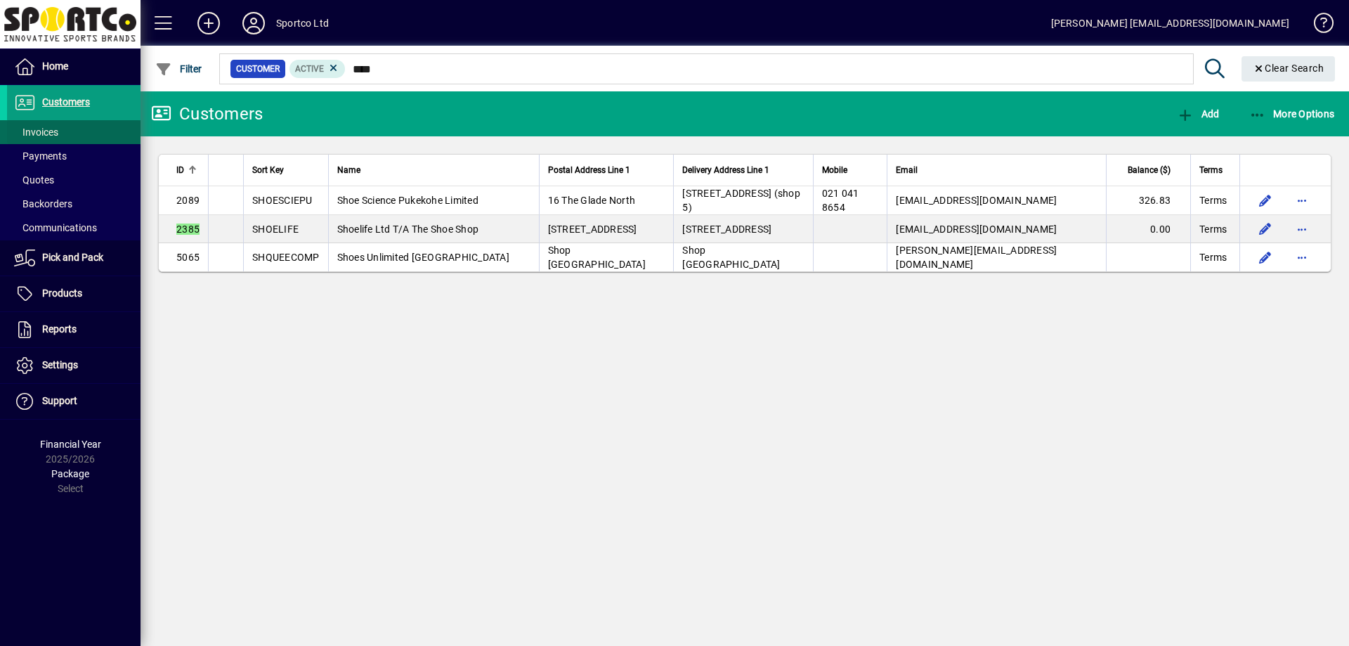
click at [72, 137] on span at bounding box center [73, 132] width 133 height 34
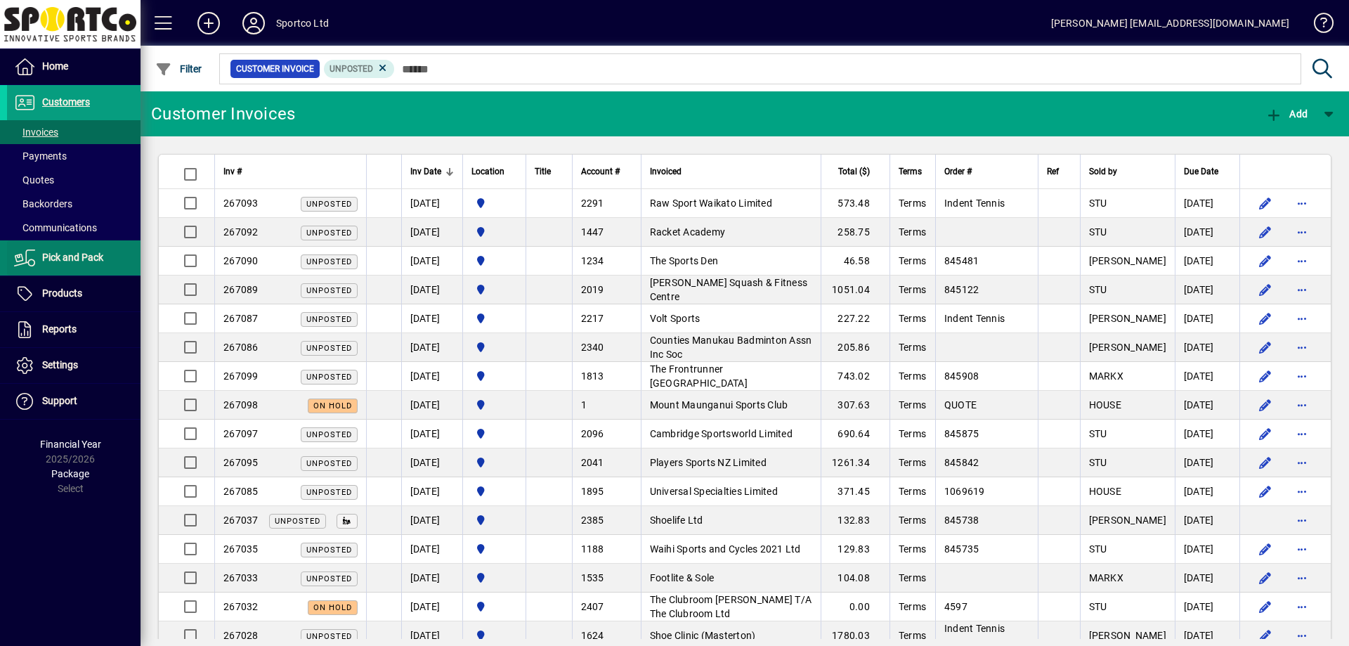
click at [98, 258] on span "Pick and Pack" at bounding box center [72, 256] width 61 height 11
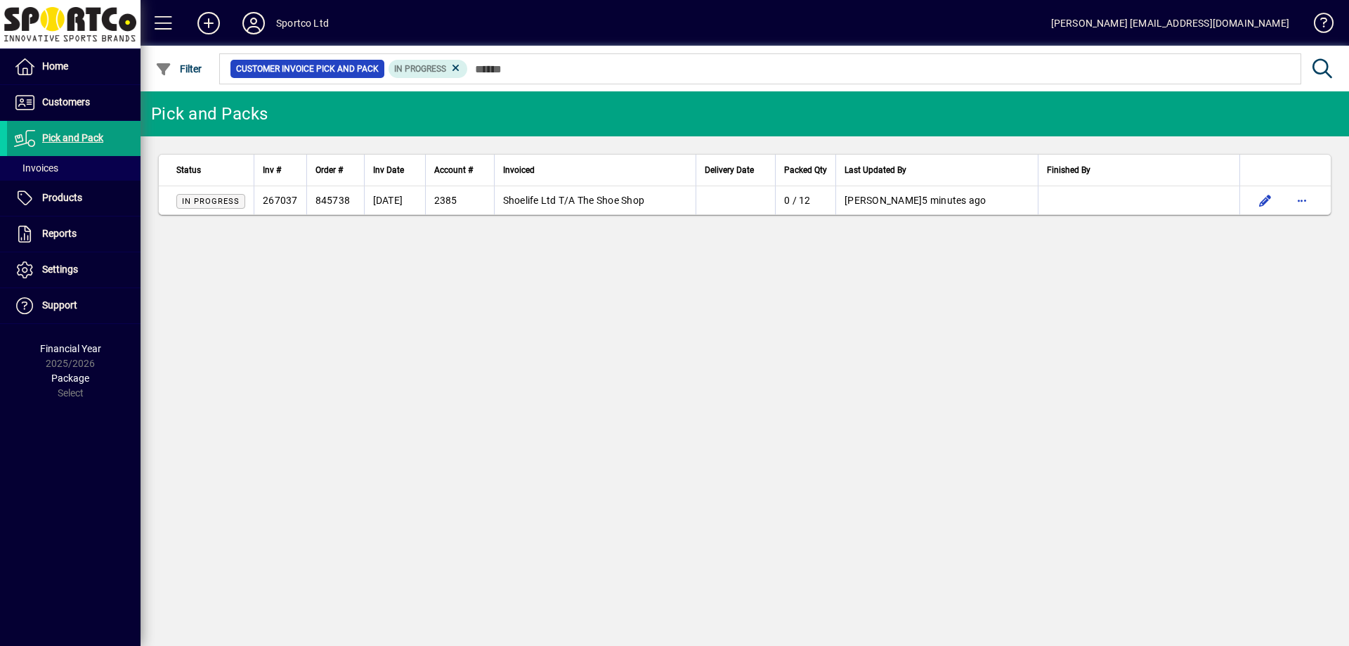
click at [615, 204] on span "Shoelife Ltd T/A The Shoe Shop" at bounding box center [574, 200] width 142 height 11
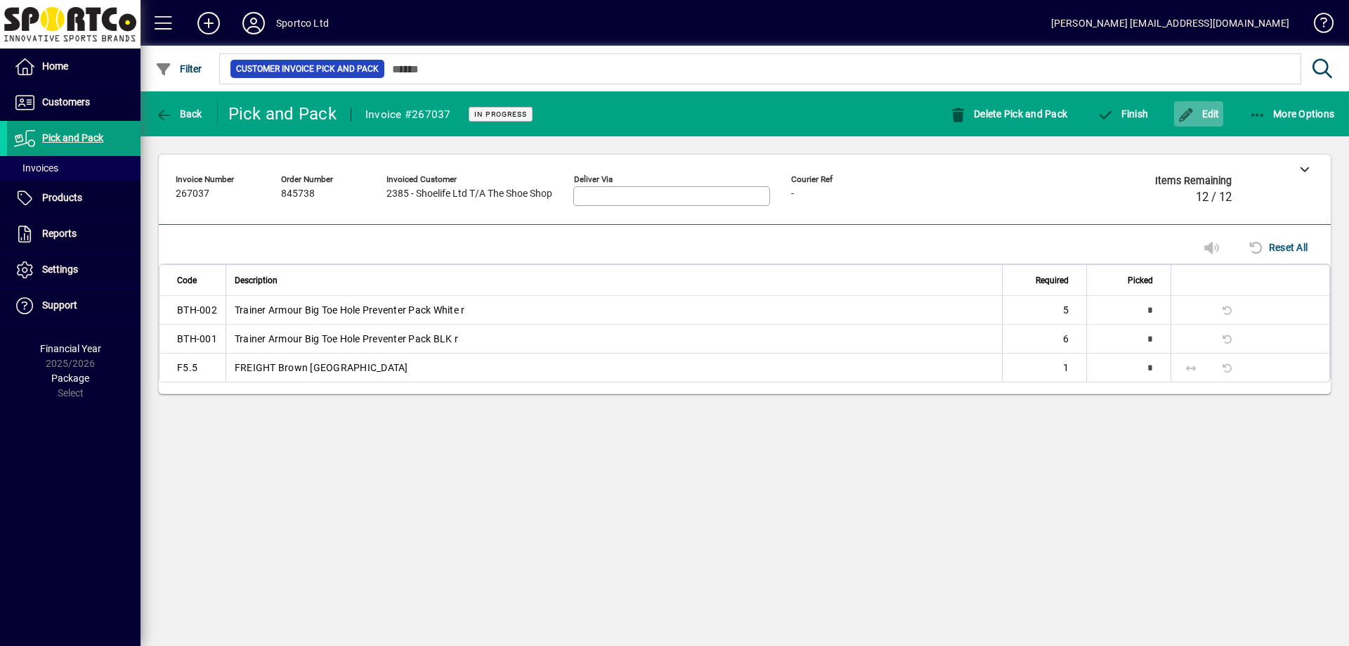
click at [1207, 116] on span "Edit" at bounding box center [1198, 113] width 42 height 11
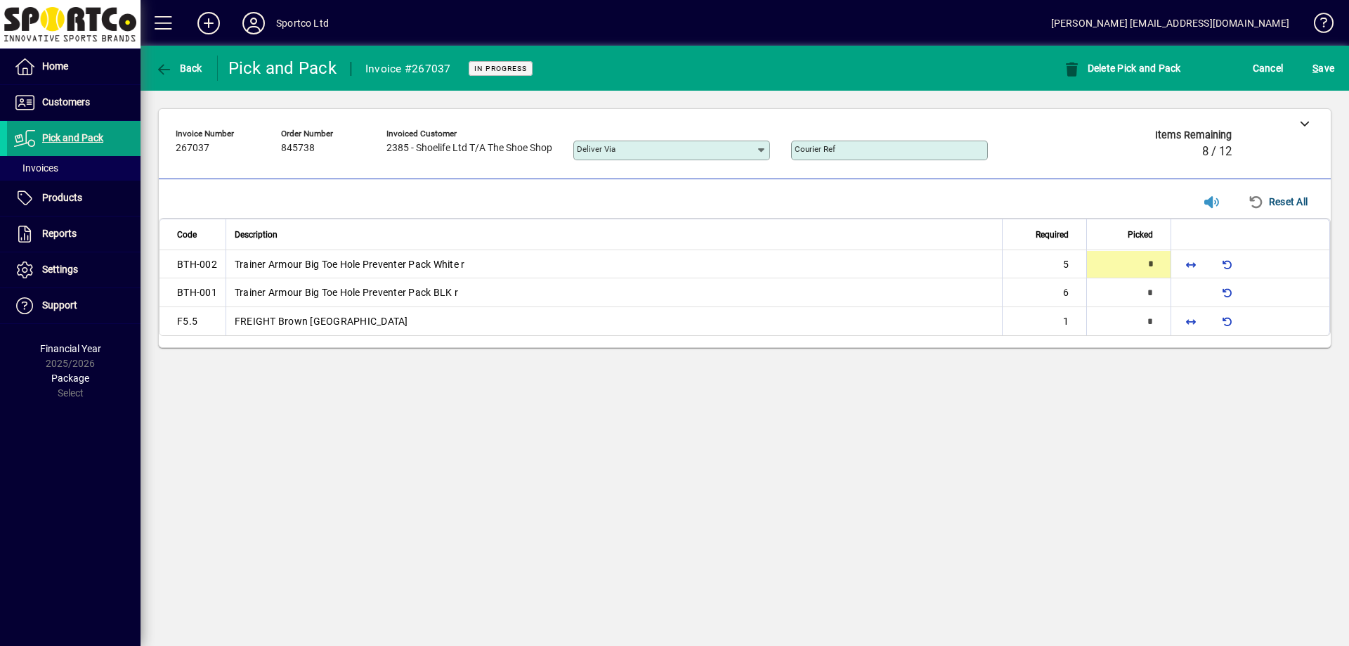
type input "*"
click at [1189, 321] on span "button" at bounding box center [1191, 321] width 34 height 34
type input "*"
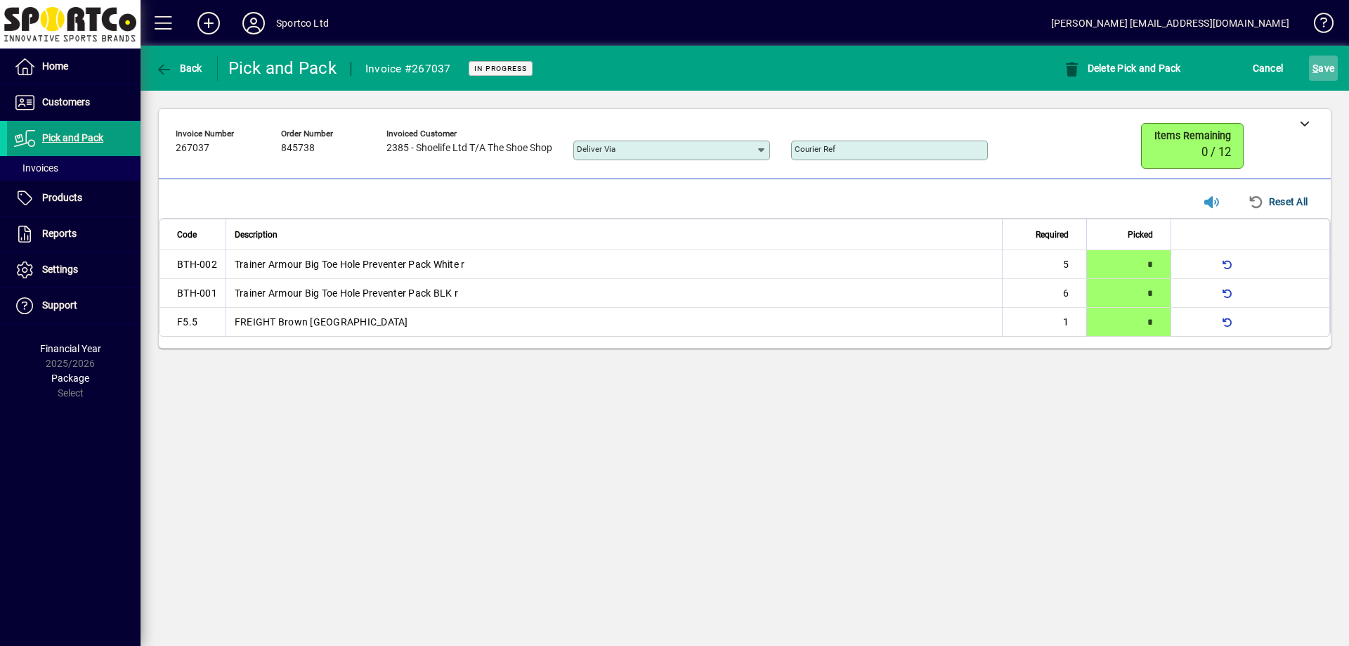
click at [1312, 69] on button "S ave" at bounding box center [1323, 67] width 29 height 25
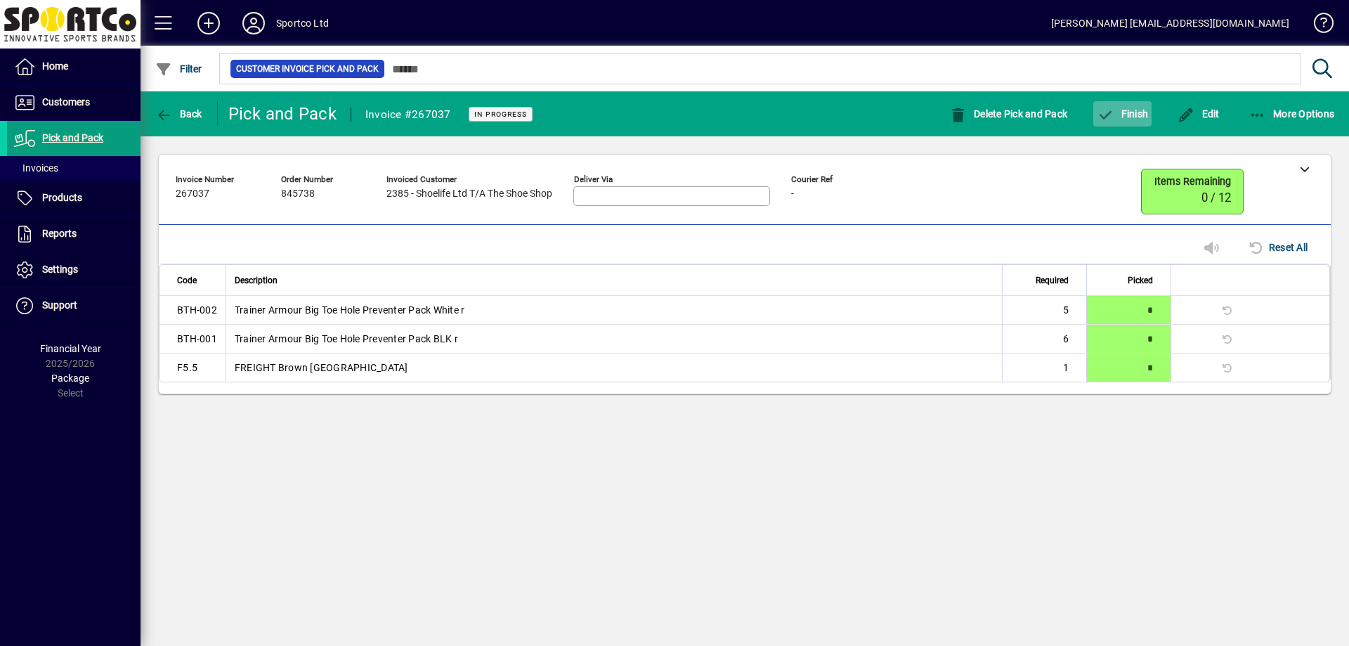
click at [1127, 117] on span "Finish" at bounding box center [1121, 113] width 51 height 11
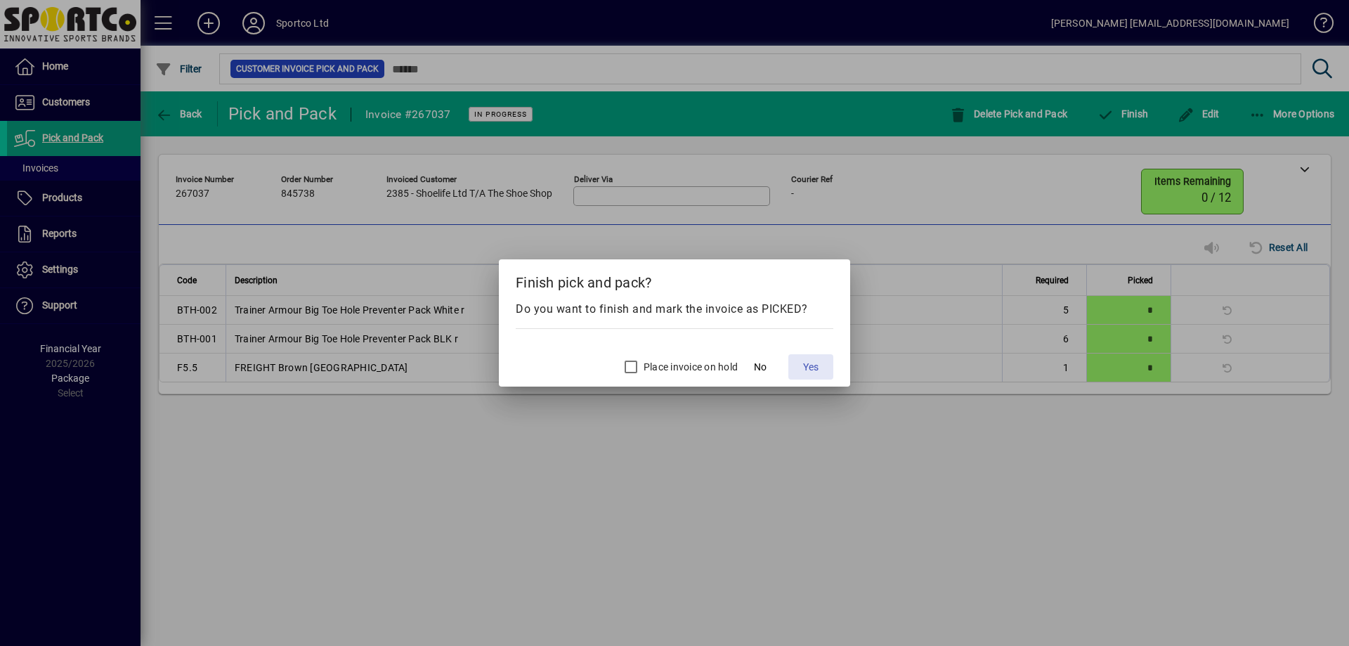
click at [813, 362] on span "Yes" at bounding box center [810, 367] width 15 height 15
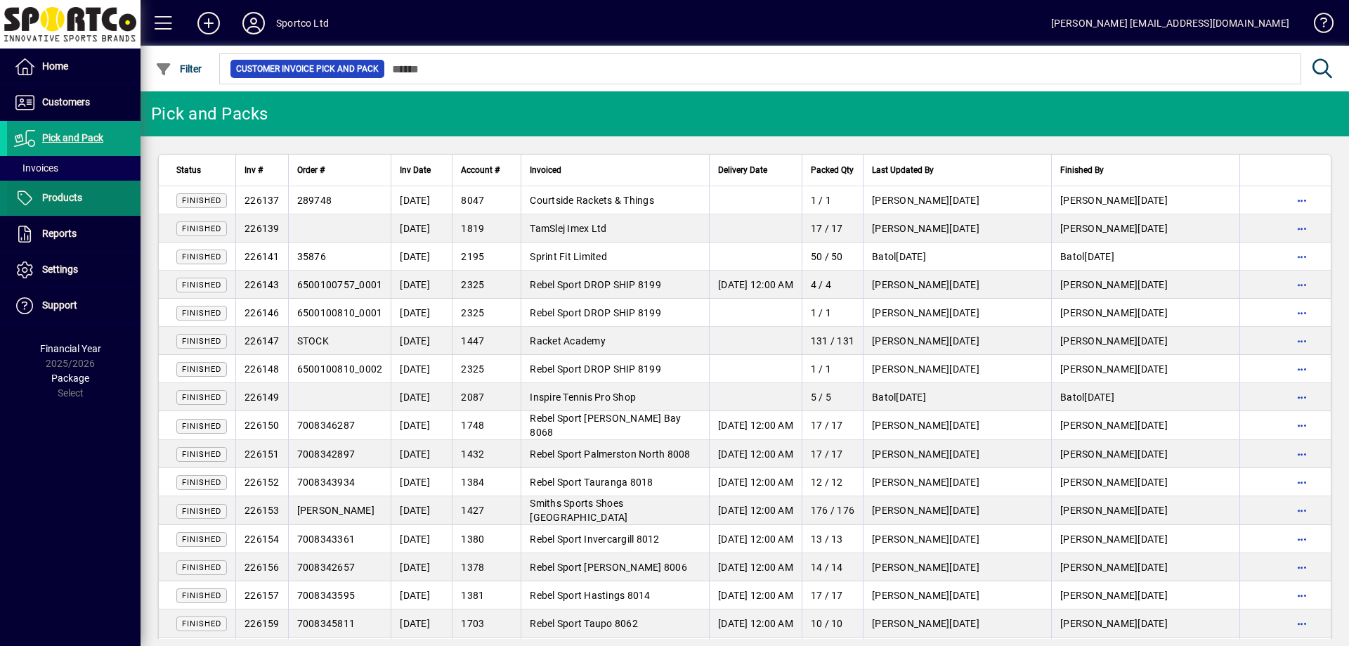
click at [67, 202] on span "Products" at bounding box center [62, 197] width 40 height 11
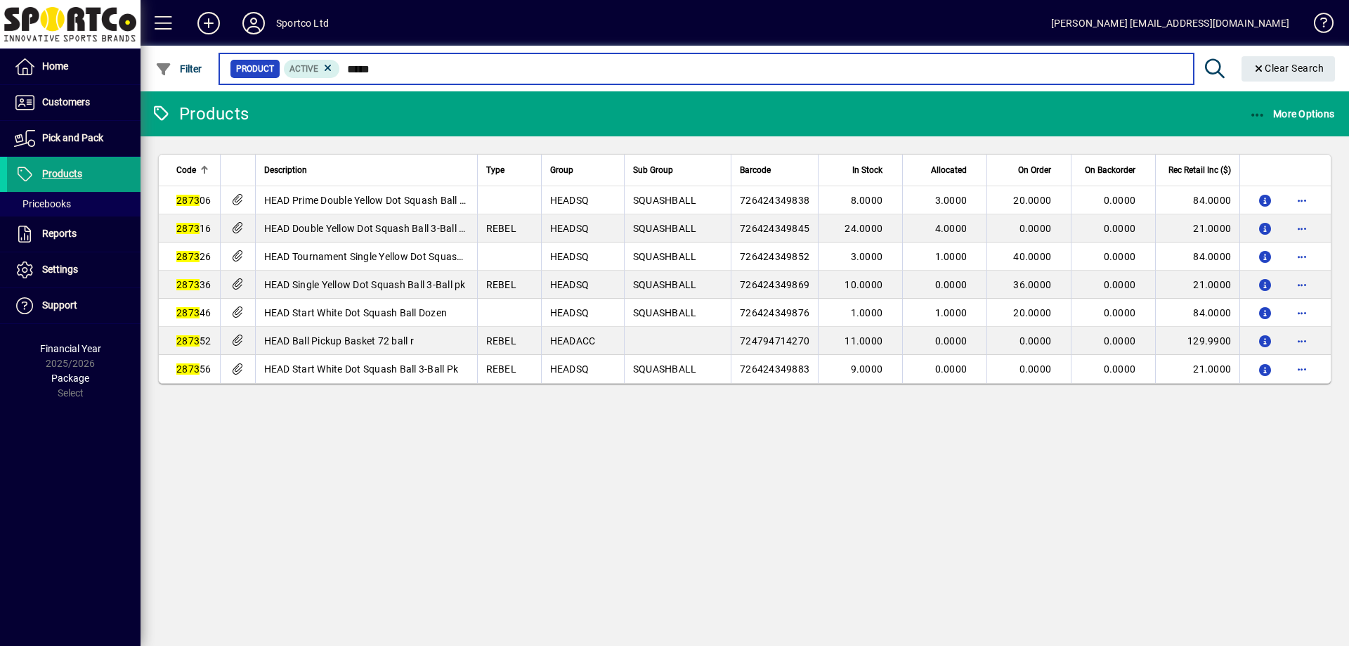
type input "******"
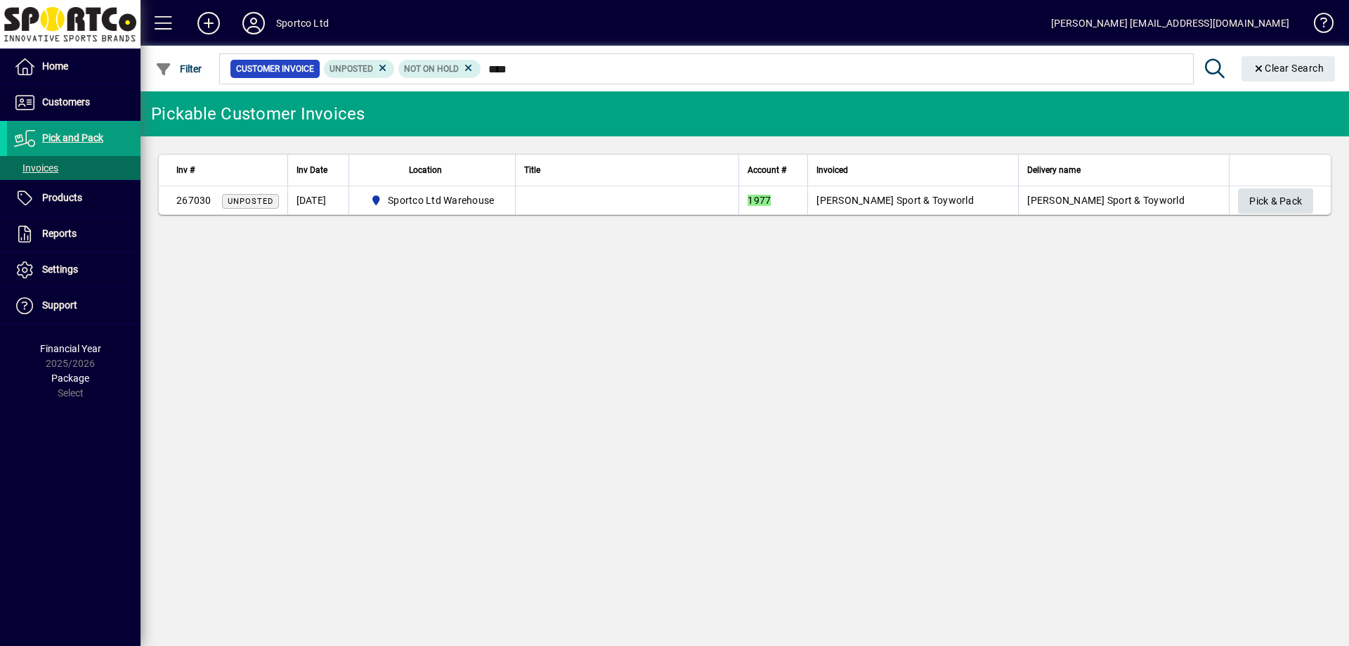
type input "****"
click at [1252, 192] on span "Pick & Pack" at bounding box center [1275, 201] width 53 height 23
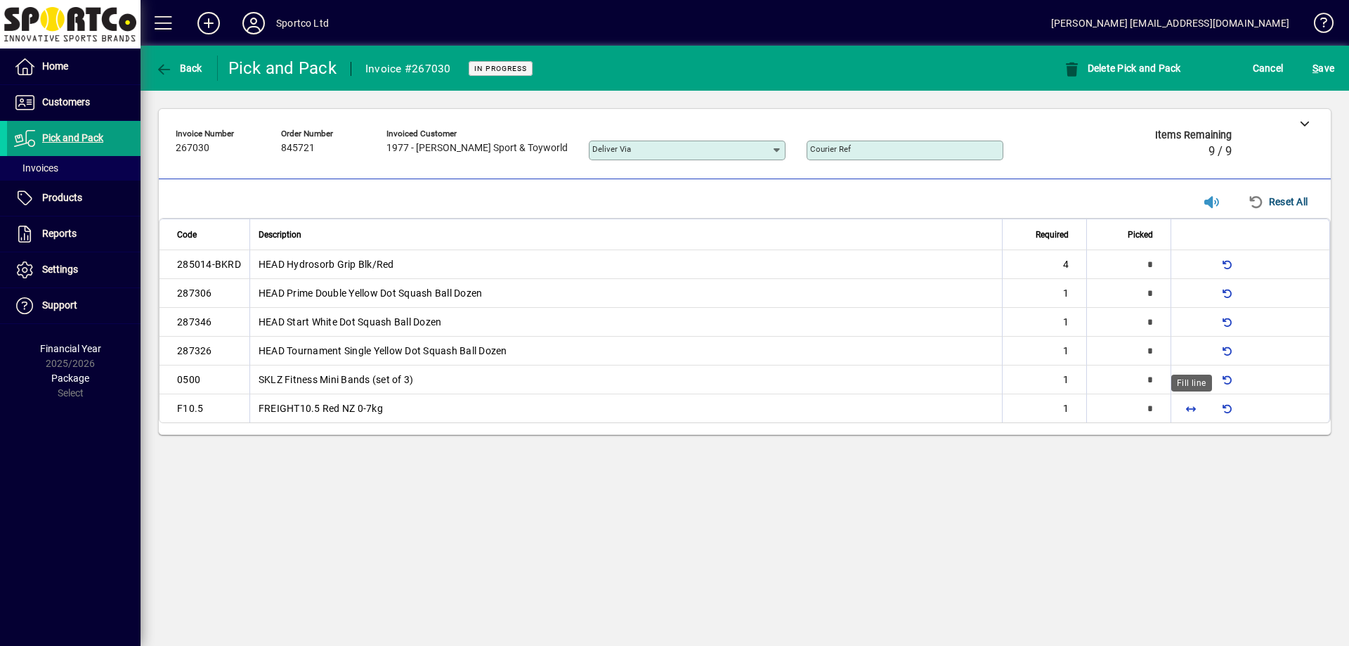
click at [1187, 409] on span "button" at bounding box center [1191, 408] width 34 height 34
type input "*"
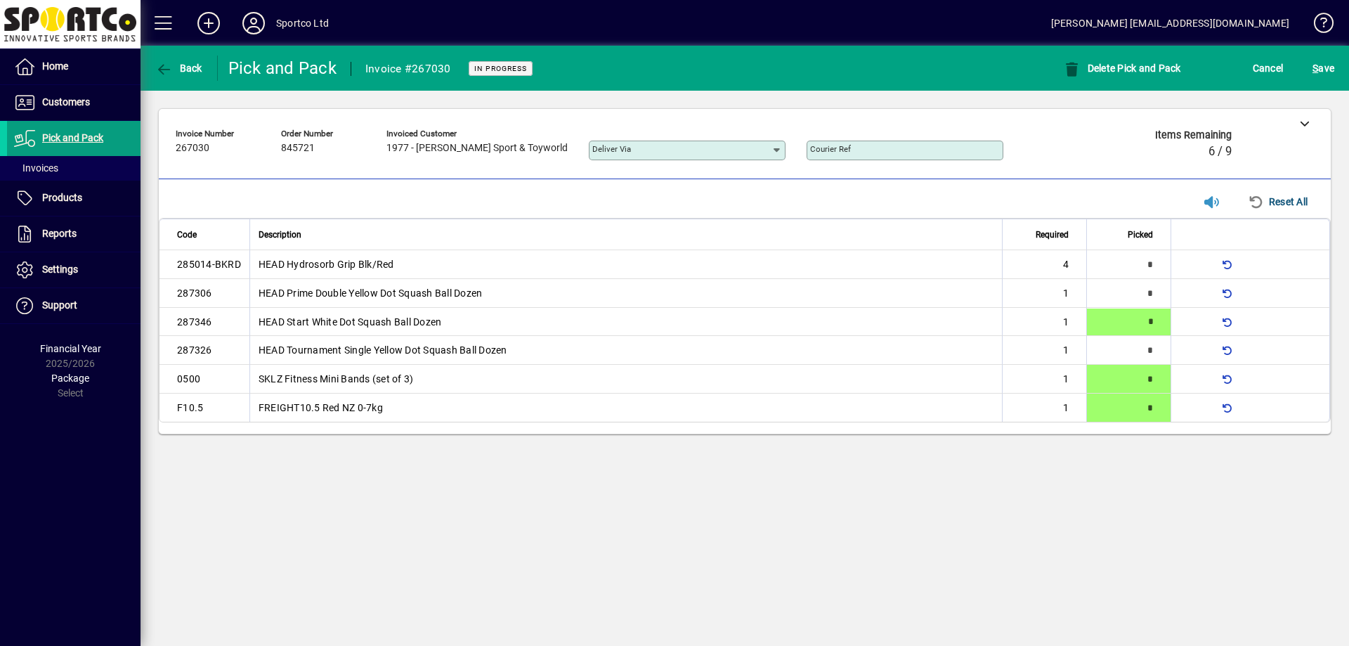
type input "*"
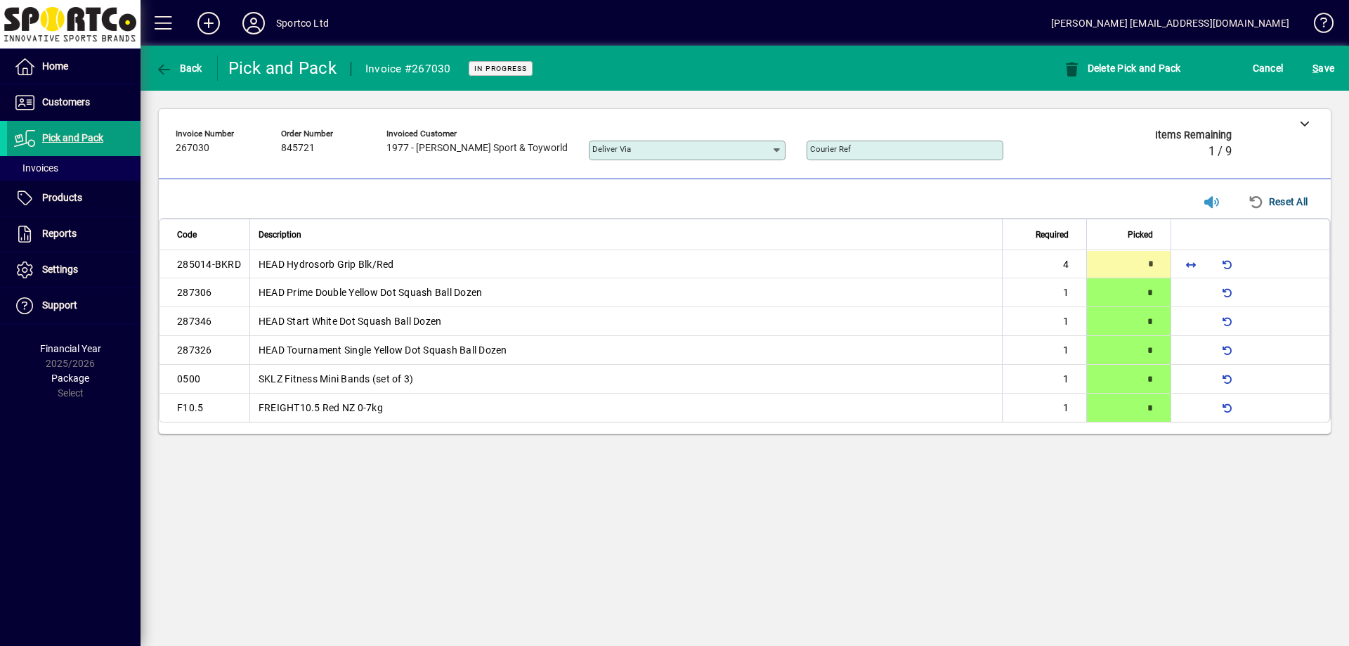
type input "*"
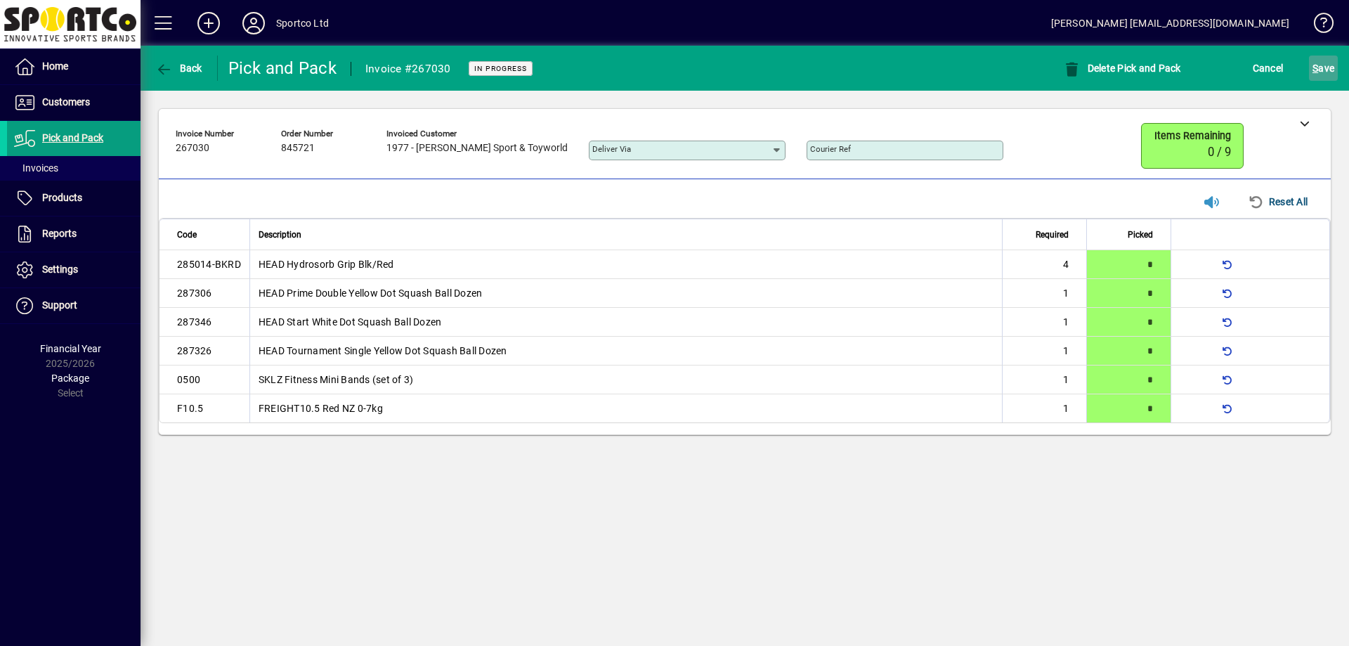
click at [1333, 65] on span "S ave" at bounding box center [1323, 68] width 22 height 22
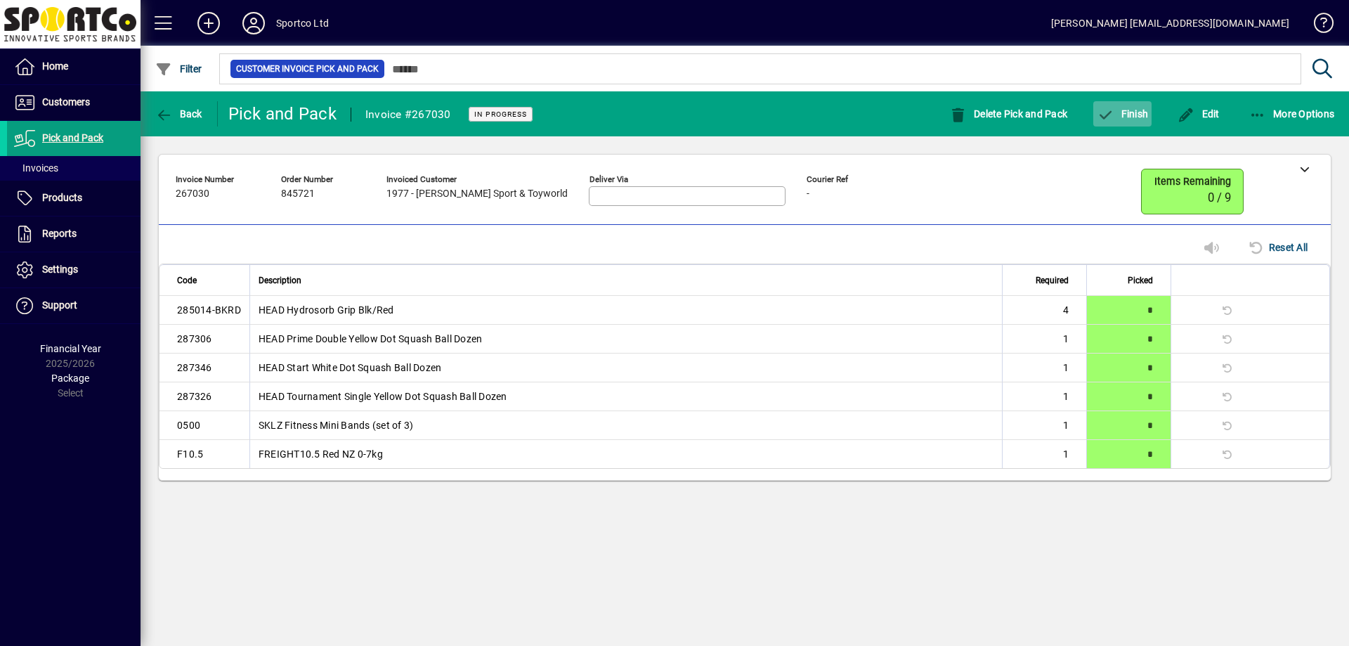
click at [1117, 114] on span "Finish" at bounding box center [1121, 113] width 51 height 11
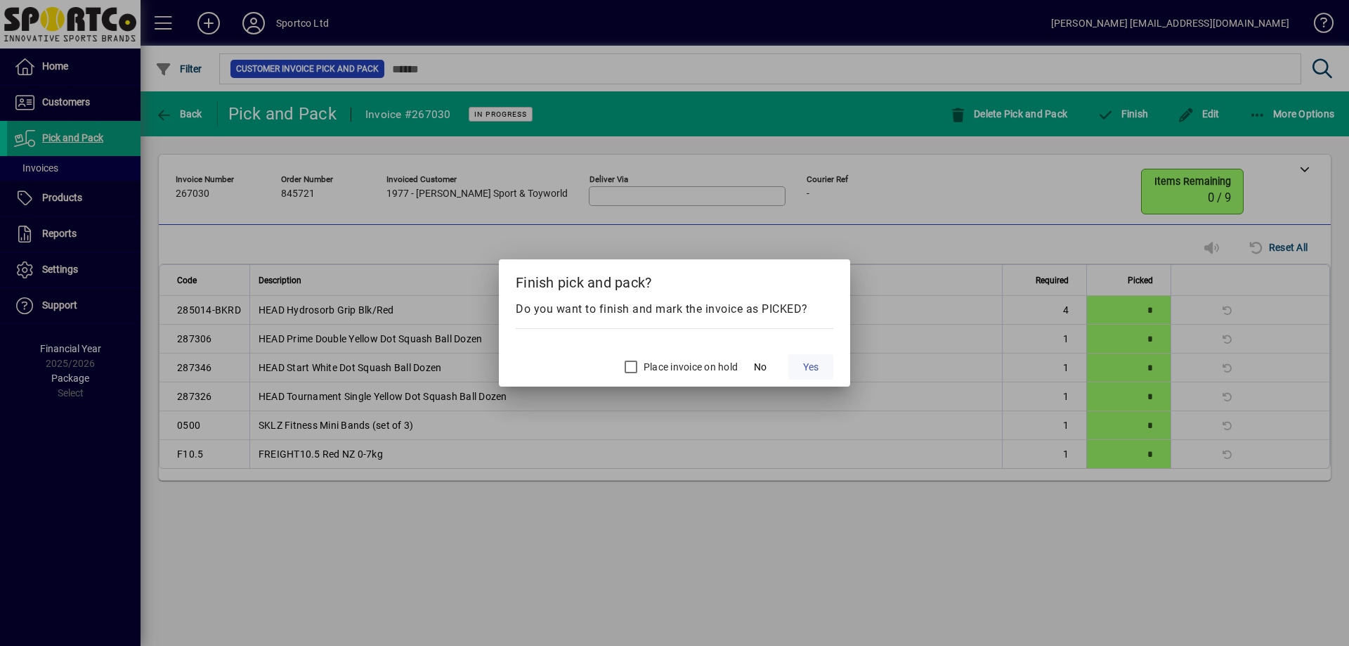
click at [819, 369] on span at bounding box center [810, 367] width 45 height 34
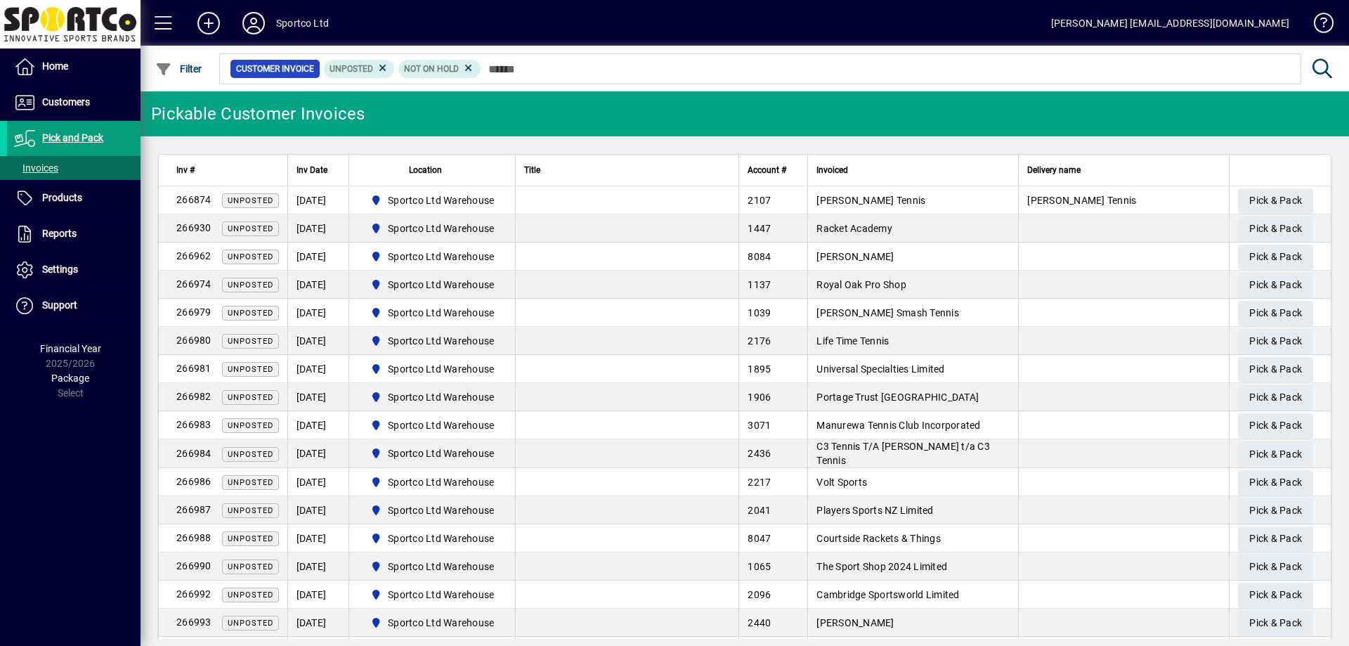
click at [247, 23] on icon at bounding box center [254, 23] width 28 height 22
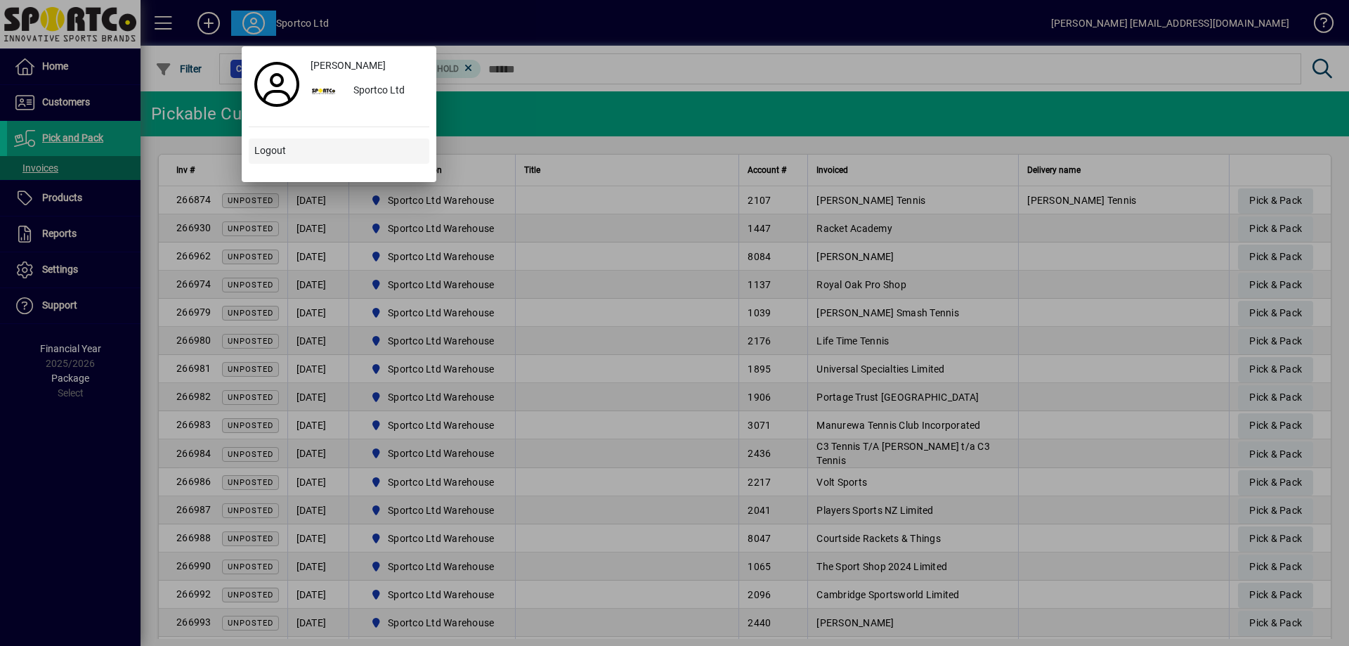
click at [278, 149] on span "Logout" at bounding box center [270, 150] width 32 height 15
